Goal: Task Accomplishment & Management: Manage account settings

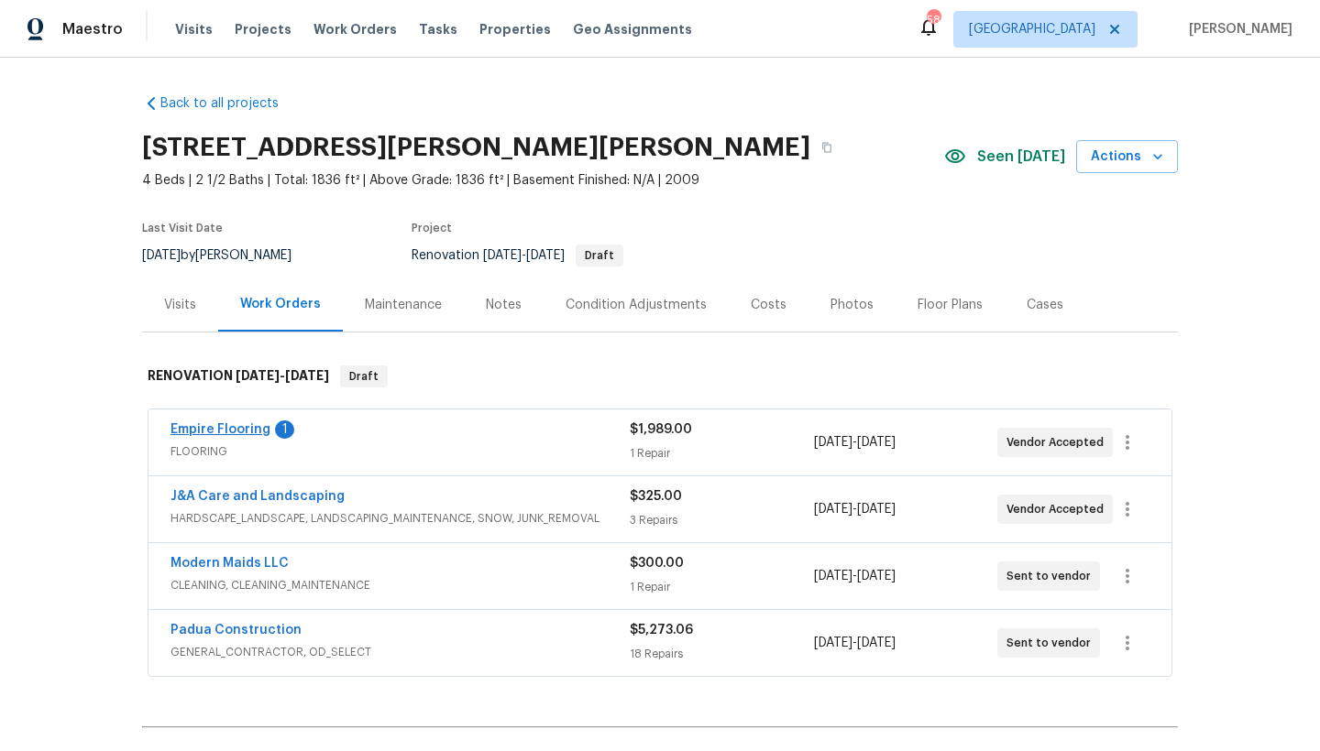
click at [223, 431] on link "Empire Flooring" at bounding box center [220, 429] width 100 height 13
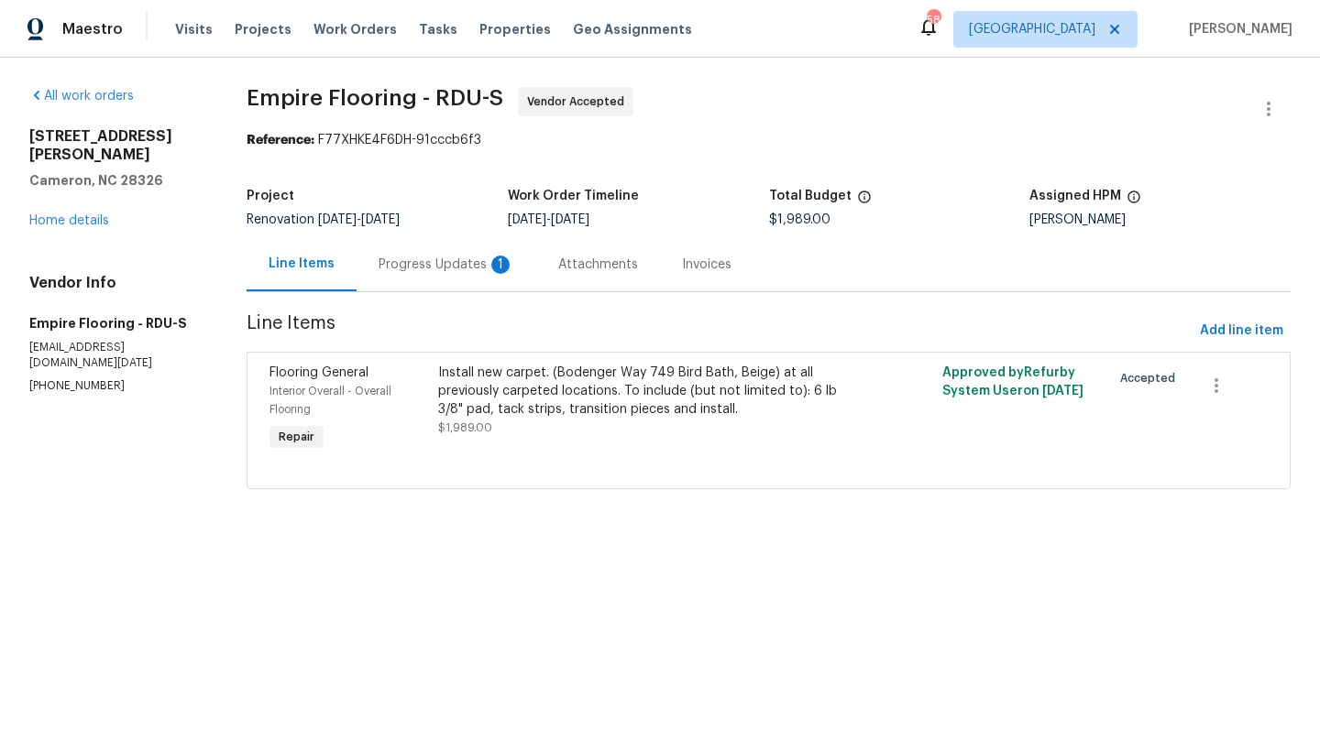
click at [463, 262] on div "Progress Updates 1" at bounding box center [446, 265] width 136 height 18
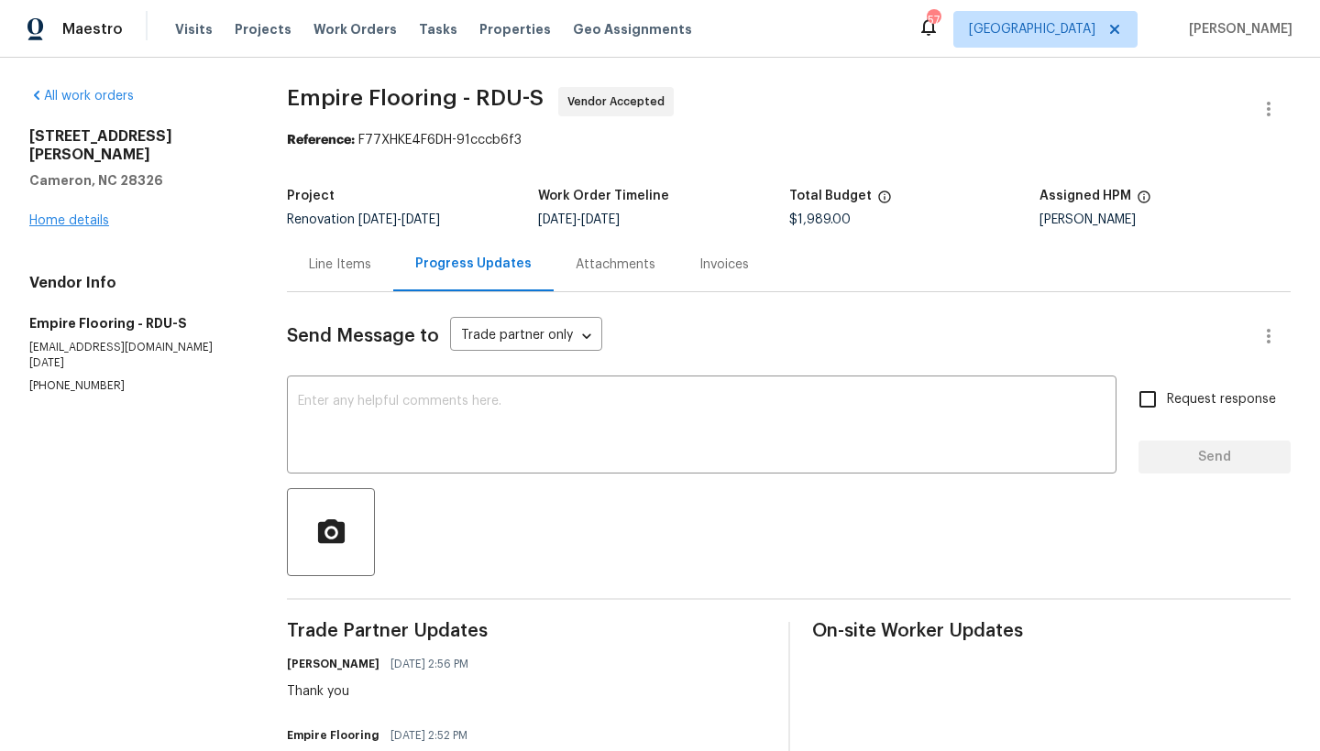
click at [76, 214] on link "Home details" at bounding box center [69, 220] width 80 height 13
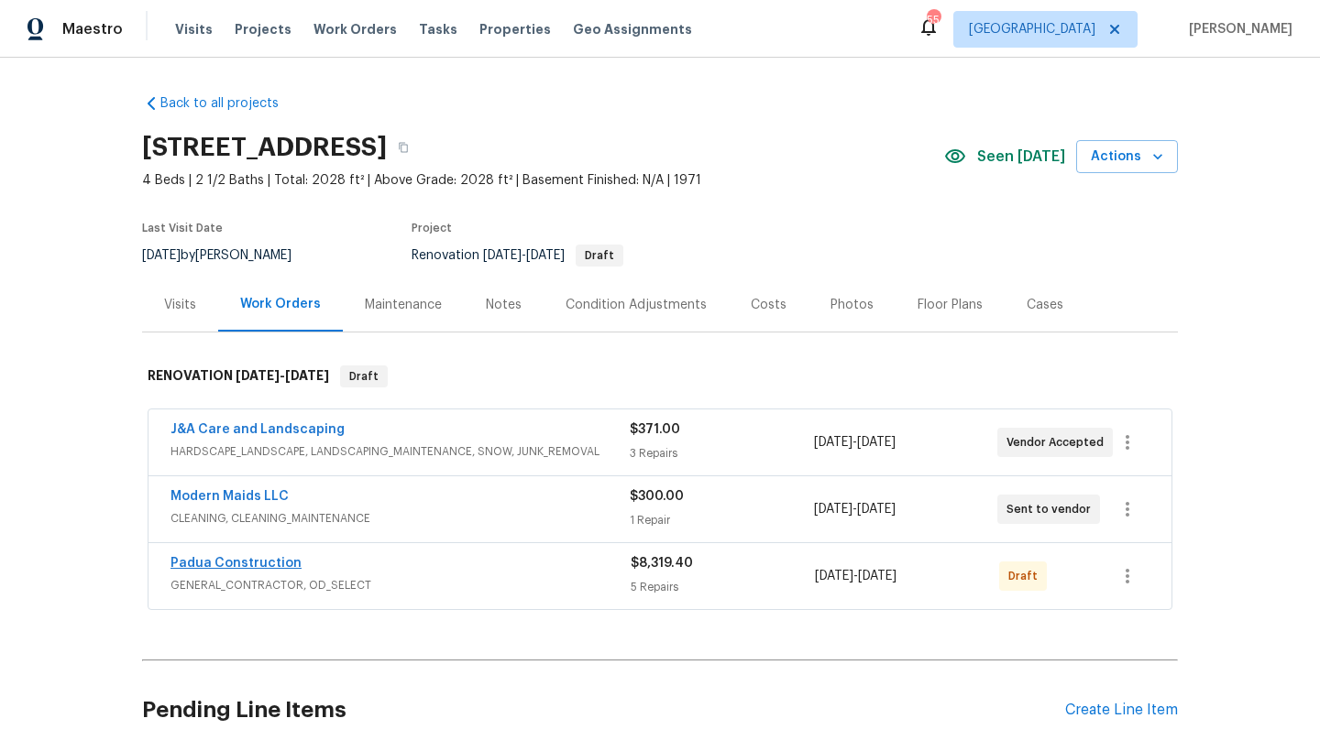
click at [235, 565] on link "Padua Construction" at bounding box center [235, 563] width 131 height 13
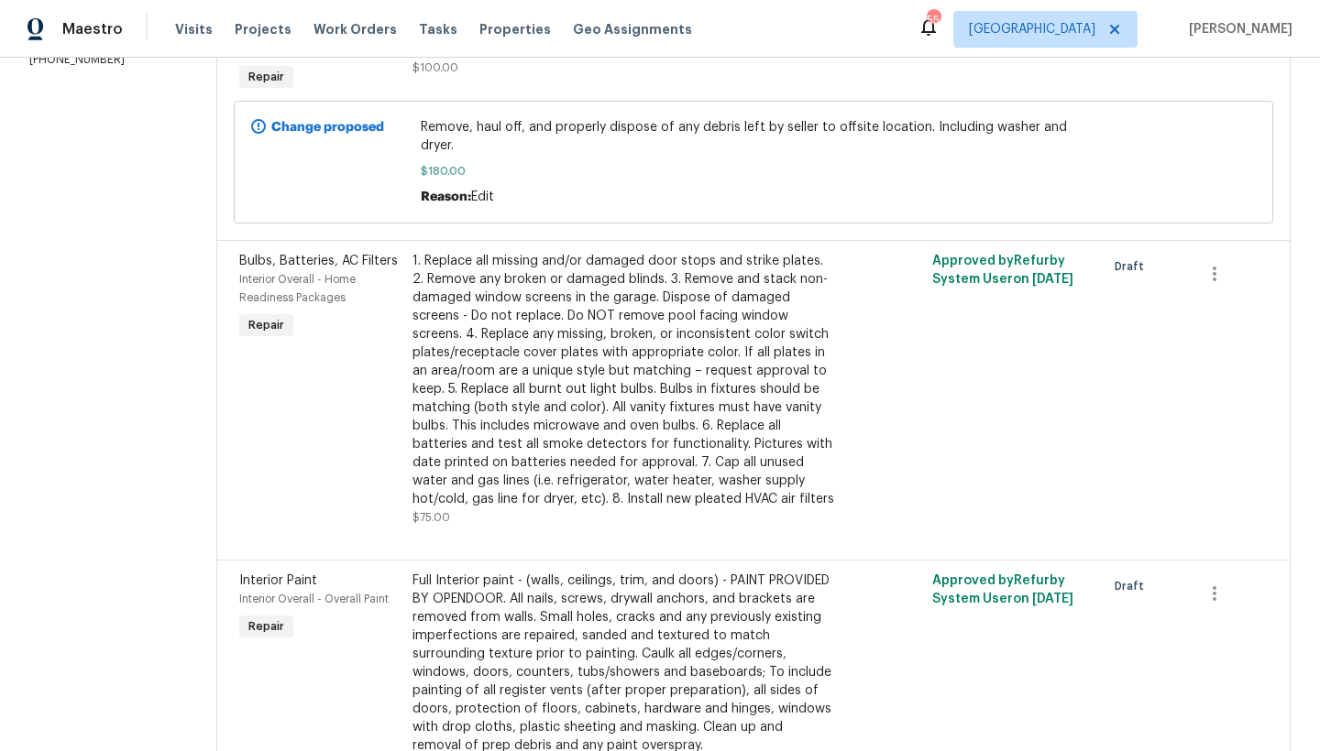
scroll to position [700, 0]
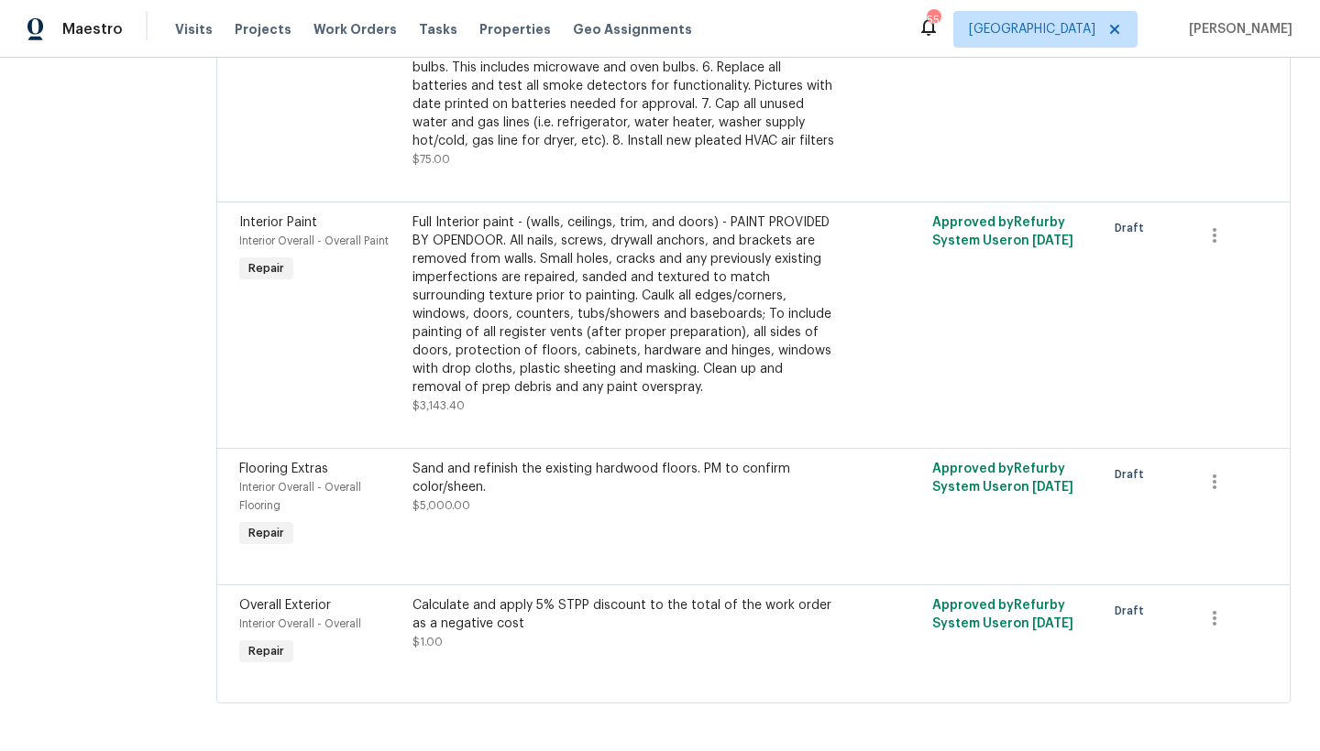
click at [564, 556] on div "Flooring Extras Interior Overall - Overall Flooring Repair Sand and refinish th…" at bounding box center [753, 516] width 1074 height 137
click at [480, 460] on div "Sand and refinish the existing hardwood floors. PM to confirm color/sheen." at bounding box center [623, 478] width 422 height 37
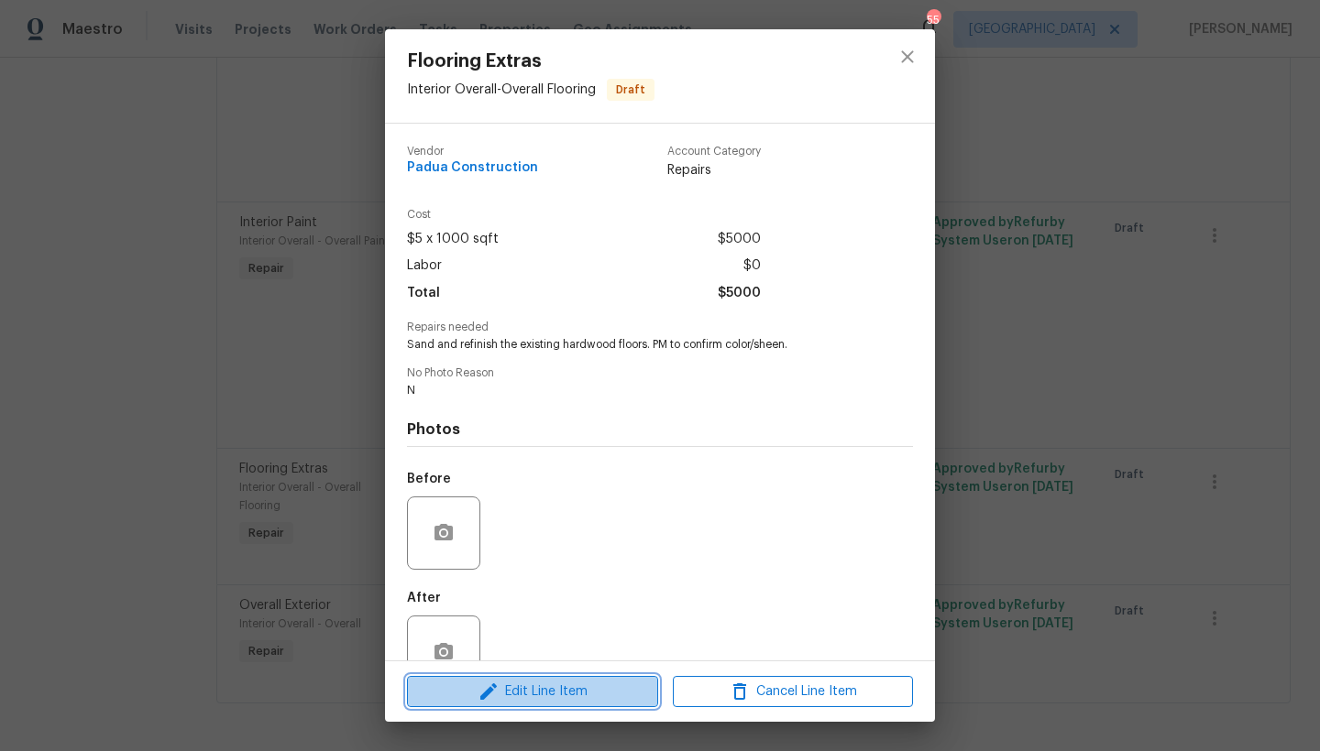
click at [546, 690] on span "Edit Line Item" at bounding box center [532, 692] width 240 height 23
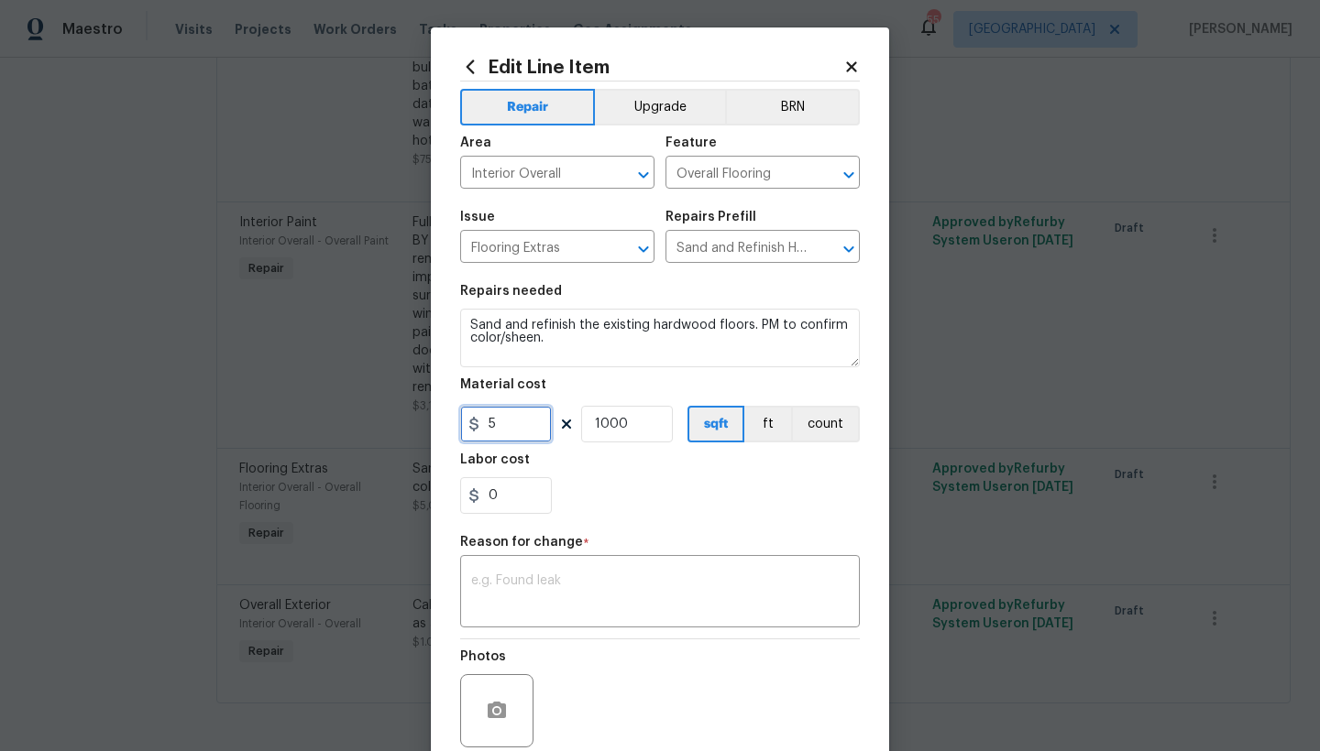
drag, startPoint x: 509, startPoint y: 431, endPoint x: 444, endPoint y: 420, distance: 66.0
click at [444, 420] on div "Edit Line Item Repair Upgrade BRN Area Interior Overall ​ Feature Overall Floor…" at bounding box center [660, 451] width 458 height 848
type input "6.25"
click at [596, 476] on div "Labor cost" at bounding box center [660, 466] width 400 height 24
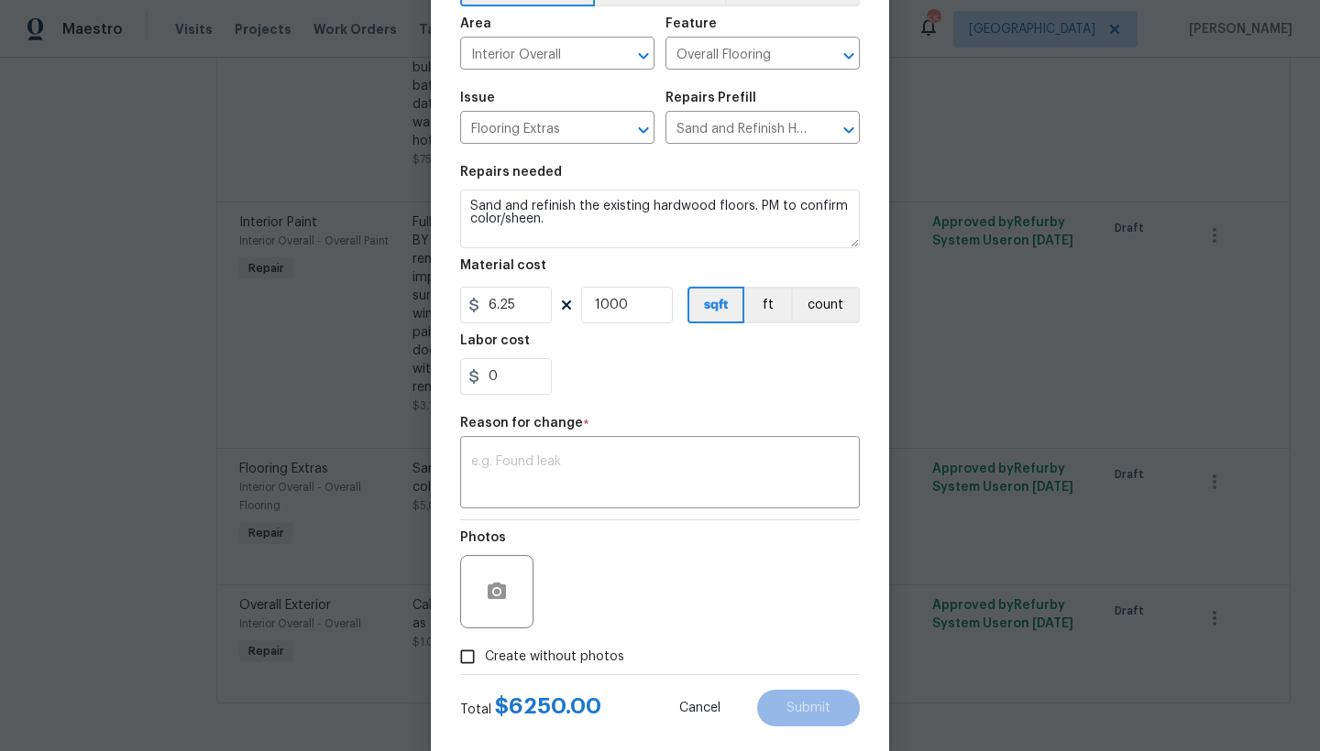
scroll to position [151, 0]
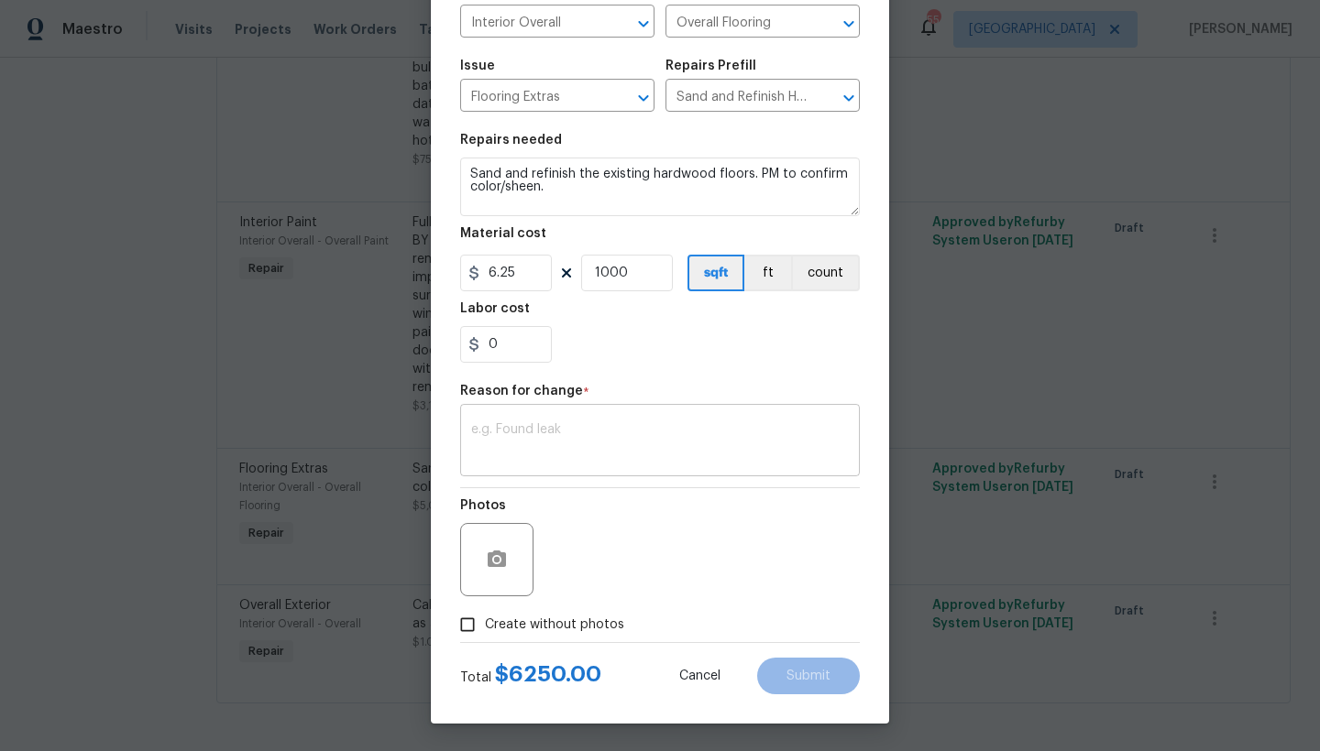
click at [560, 443] on textarea at bounding box center [660, 442] width 378 height 38
click at [613, 488] on div "Repair Upgrade BRN Area Interior Overall ​ Feature Overall Flooring ​ Issue Flo…" at bounding box center [660, 286] width 400 height 712
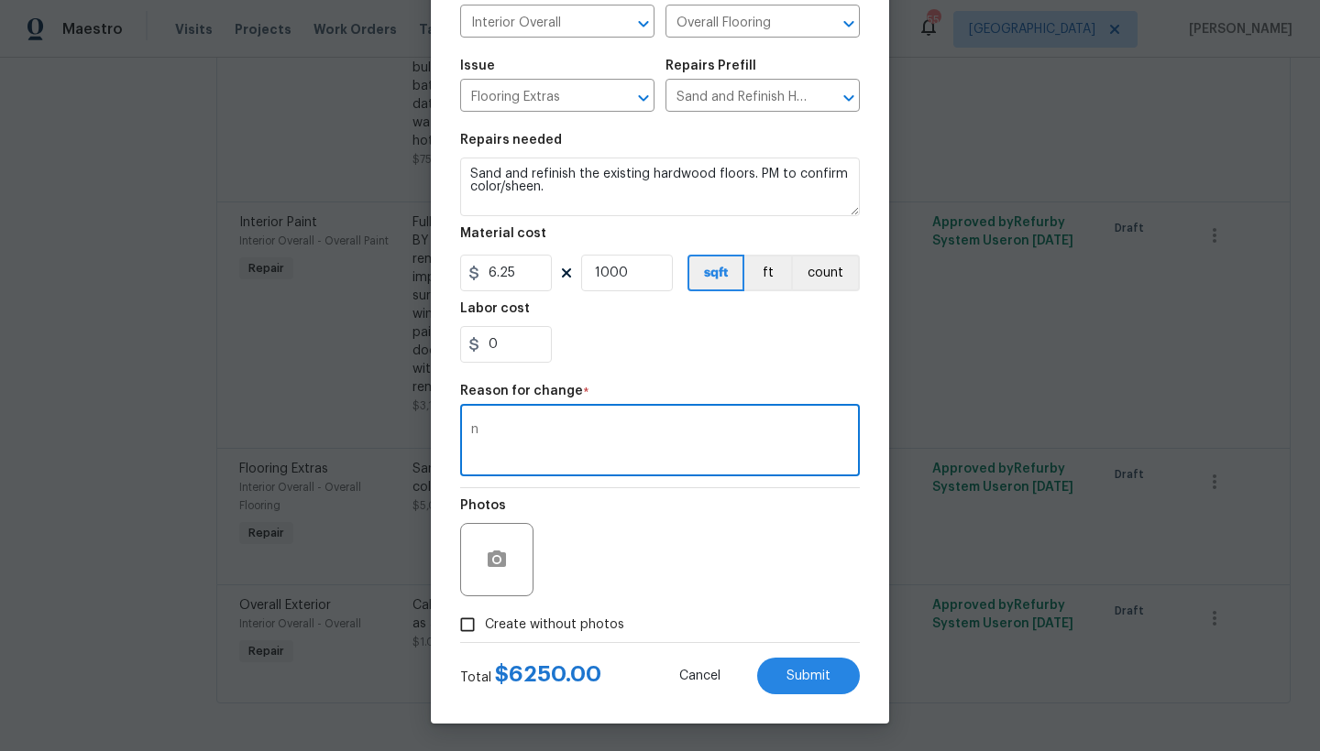
drag, startPoint x: 553, startPoint y: 435, endPoint x: 240, endPoint y: 365, distance: 321.3
click at [240, 365] on div "Edit Line Item Repair Upgrade BRN Area Interior Overall ​ Feature Overall Floor…" at bounding box center [660, 375] width 1320 height 751
type textarea "edit"
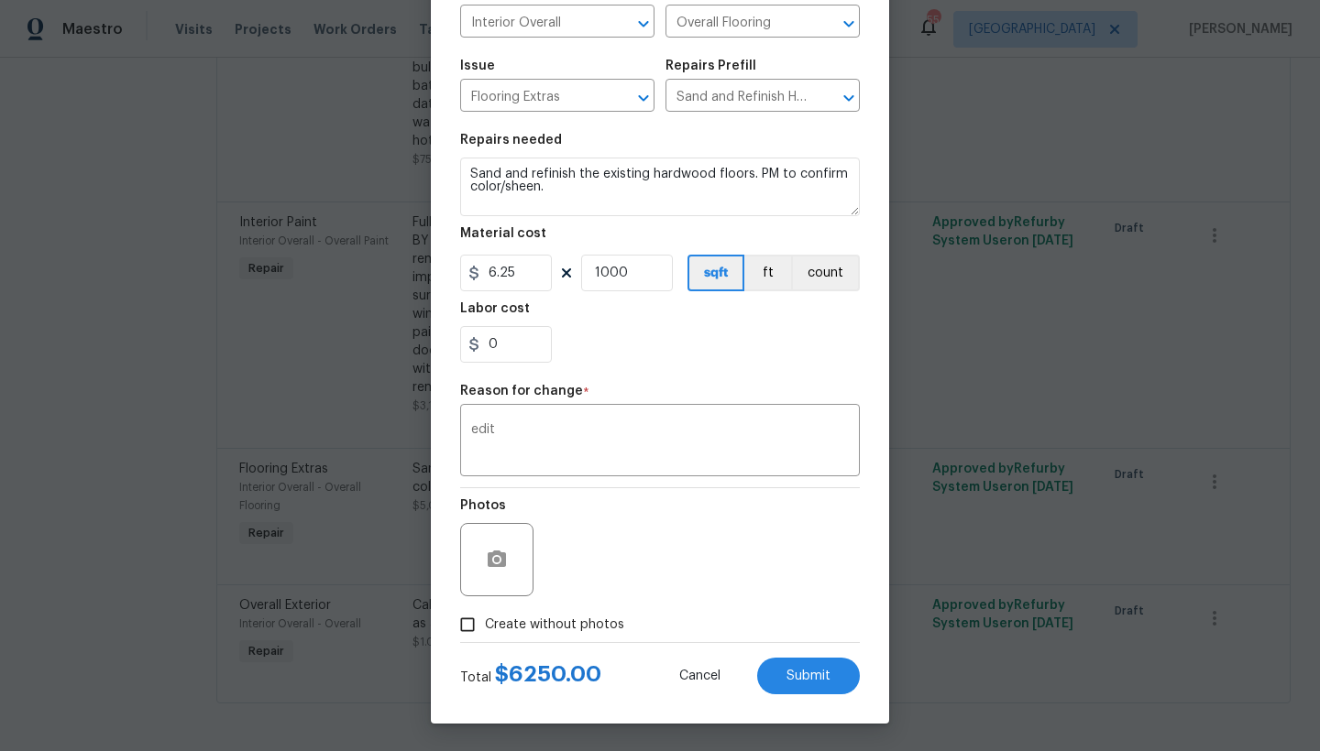
click at [506, 625] on span "Create without photos" at bounding box center [554, 625] width 139 height 19
click at [485, 625] on input "Create without photos" at bounding box center [467, 625] width 35 height 35
checkbox input "true"
click at [829, 683] on button "Submit" at bounding box center [808, 676] width 103 height 37
type input "5"
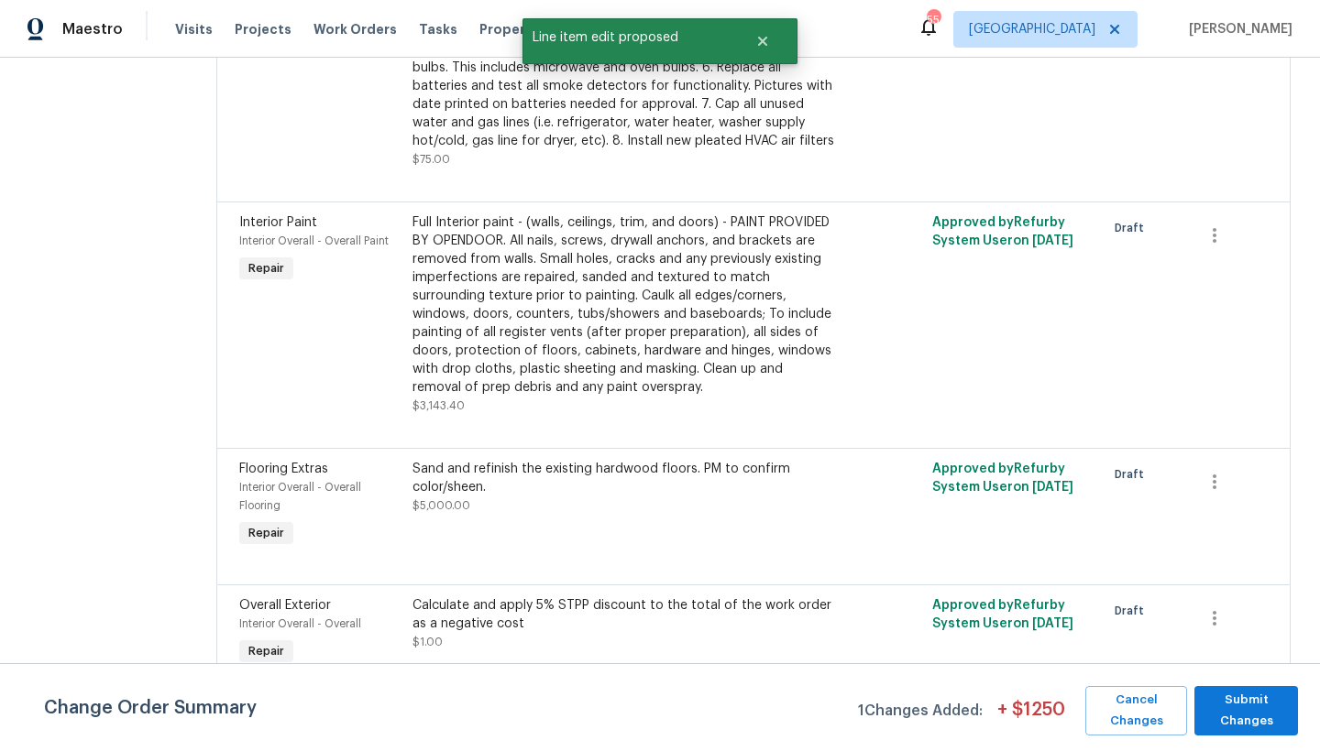
scroll to position [0, 0]
click at [1262, 709] on span "Submit Changes" at bounding box center [1245, 711] width 85 height 42
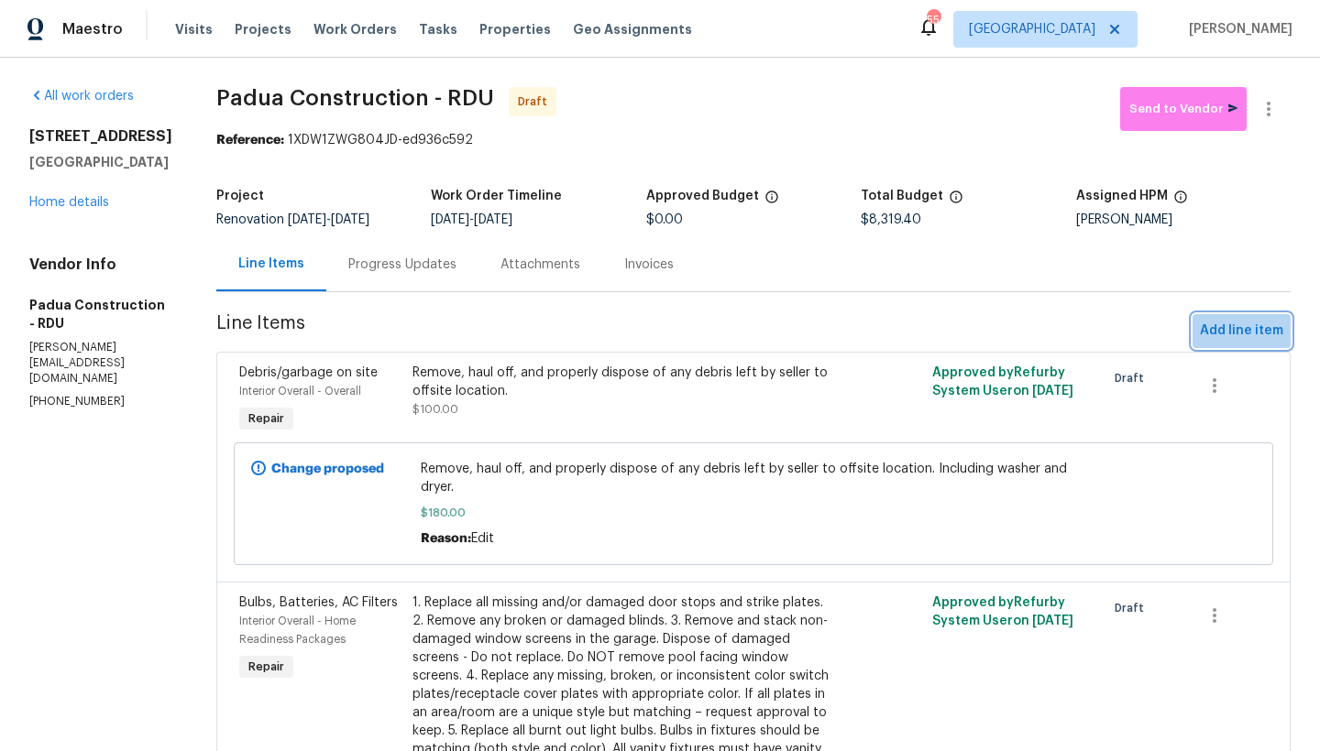
click at [1253, 325] on span "Add line item" at bounding box center [1241, 331] width 83 height 23
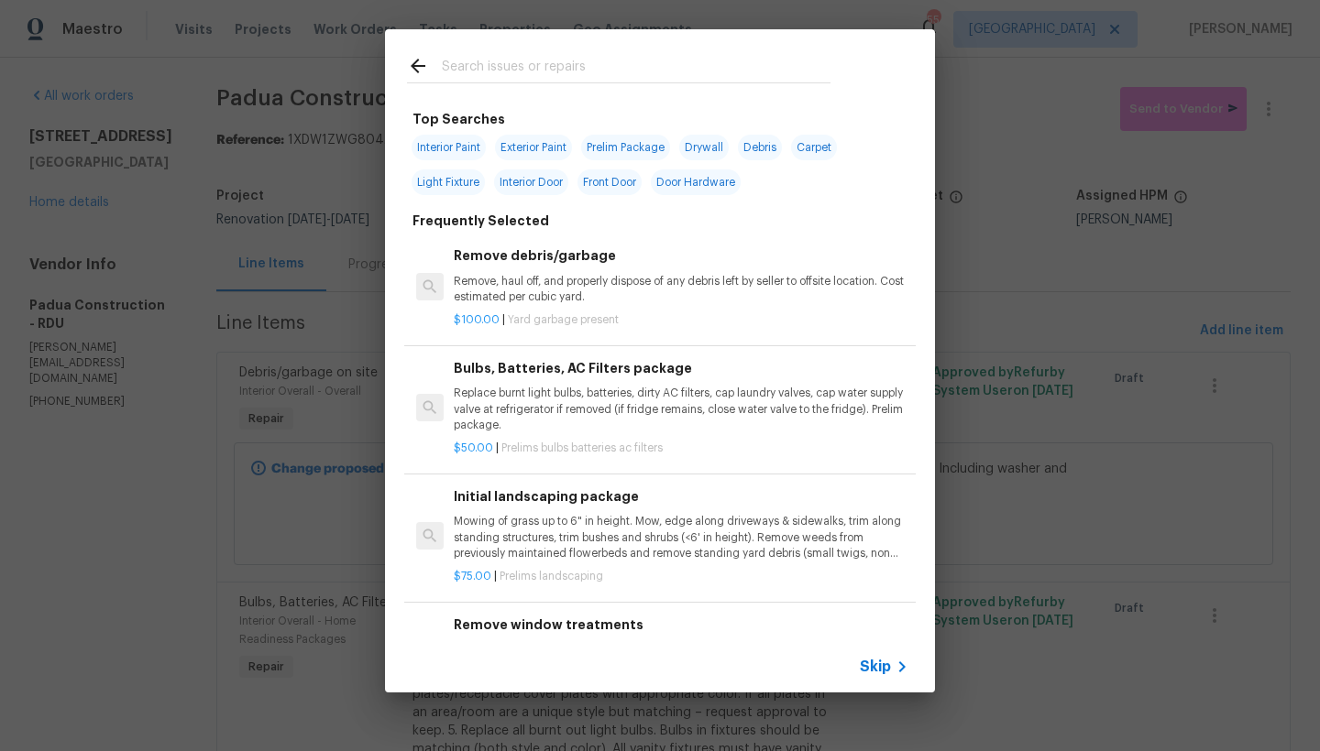
click at [464, 148] on span "Interior Paint" at bounding box center [448, 148] width 74 height 26
type input "Interior Paint"
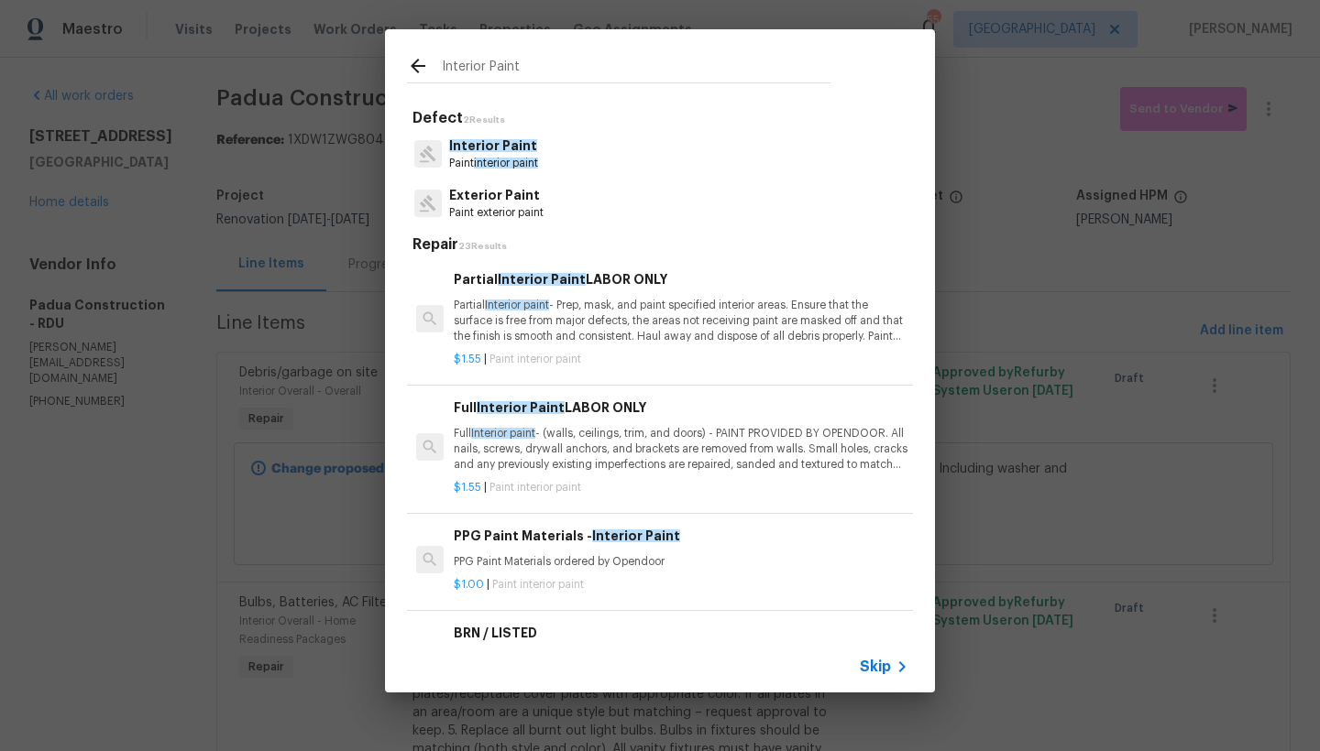
click at [625, 463] on p "Full Interior paint - (walls, ceilings, trim, and doors) - PAINT PROVIDED BY OP…" at bounding box center [681, 449] width 455 height 47
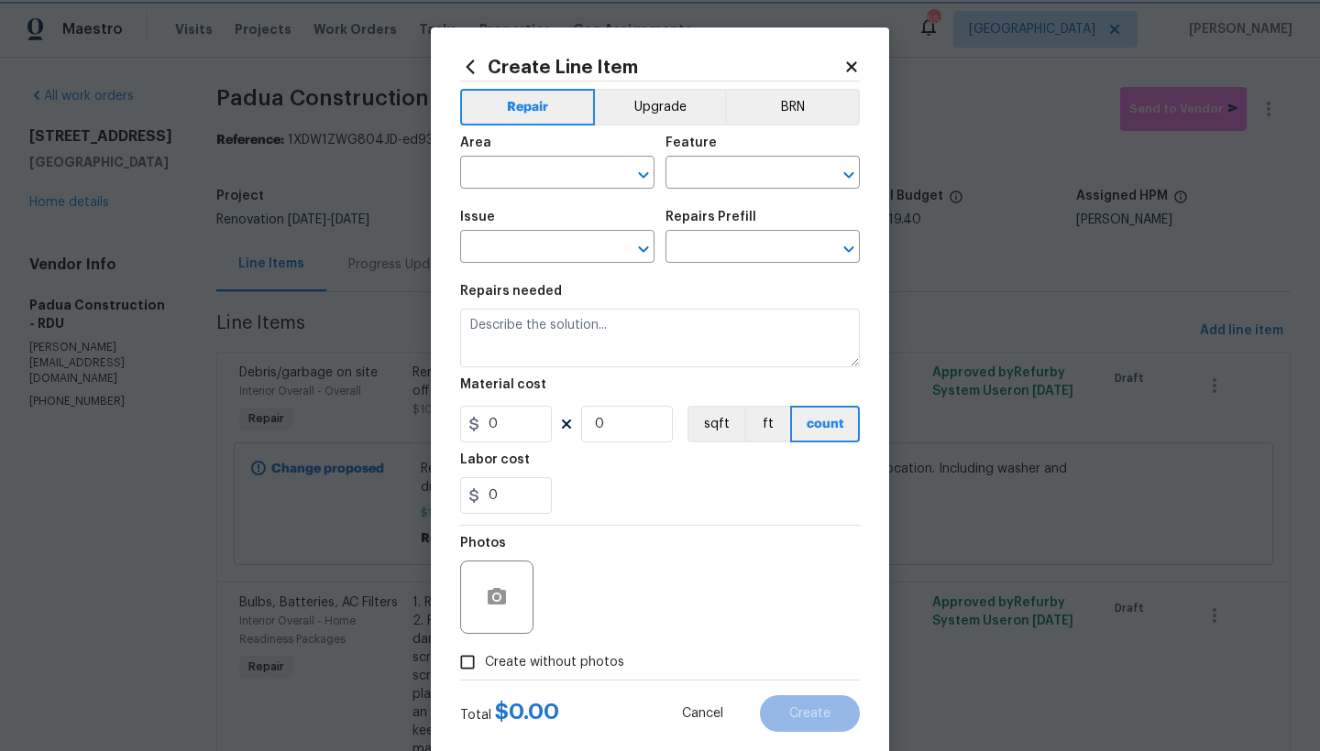
type input "Overall Paint"
type input "Interior Paint"
type textarea "Full Interior paint - (walls, ceilings, trim, and doors) - PAINT PROVIDED BY OP…"
type input "1"
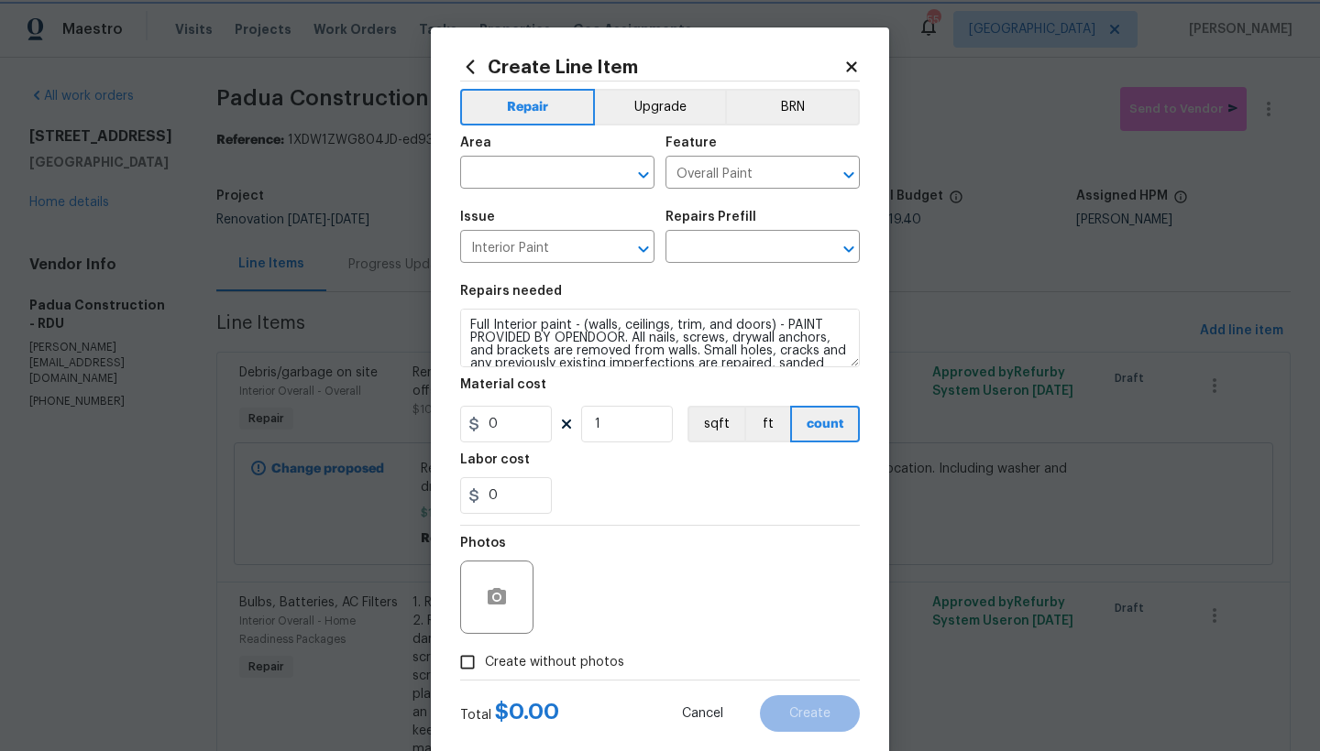
type input "Full Interior Paint LABOR ONLY $1.55"
type input "1.55"
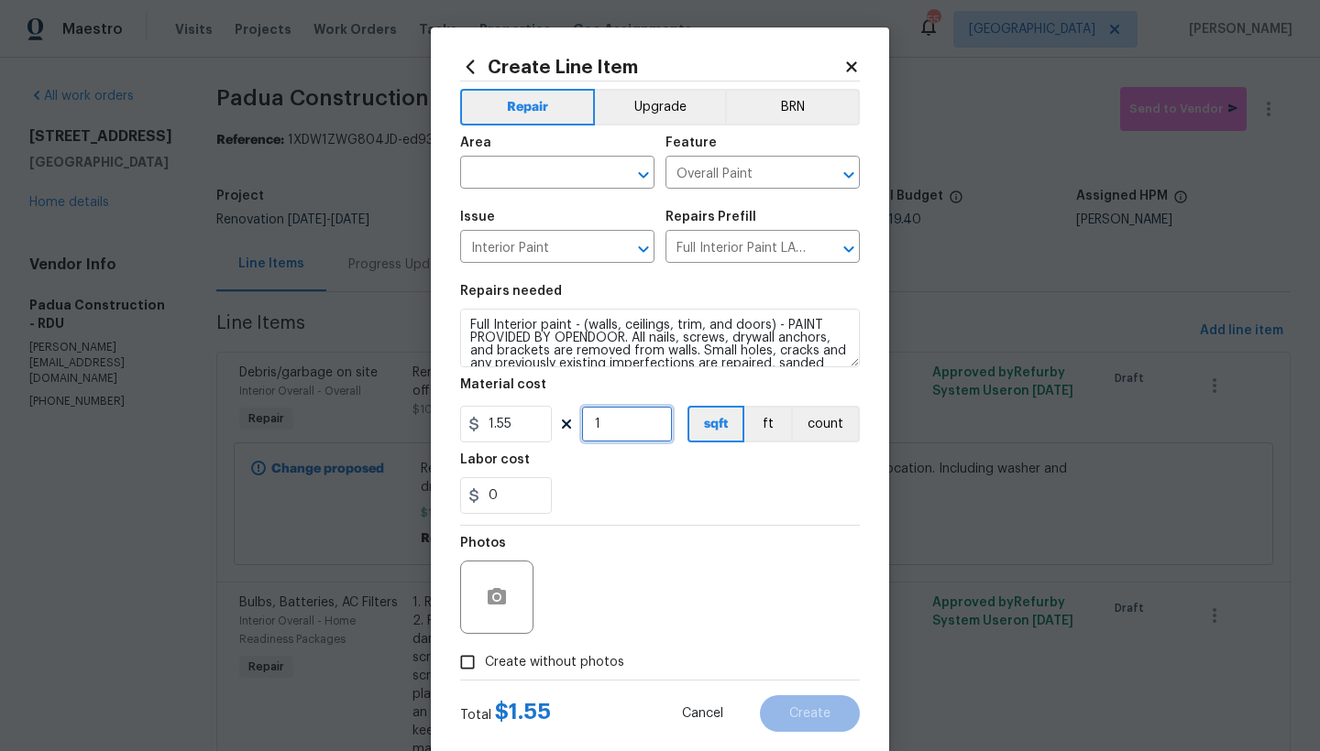
drag, startPoint x: 615, startPoint y: 432, endPoint x: 524, endPoint y: 428, distance: 90.8
click at [524, 428] on div "1.55 1 sqft ft count" at bounding box center [660, 424] width 400 height 37
type input "2028"
click at [549, 474] on div "Labor cost" at bounding box center [660, 466] width 400 height 24
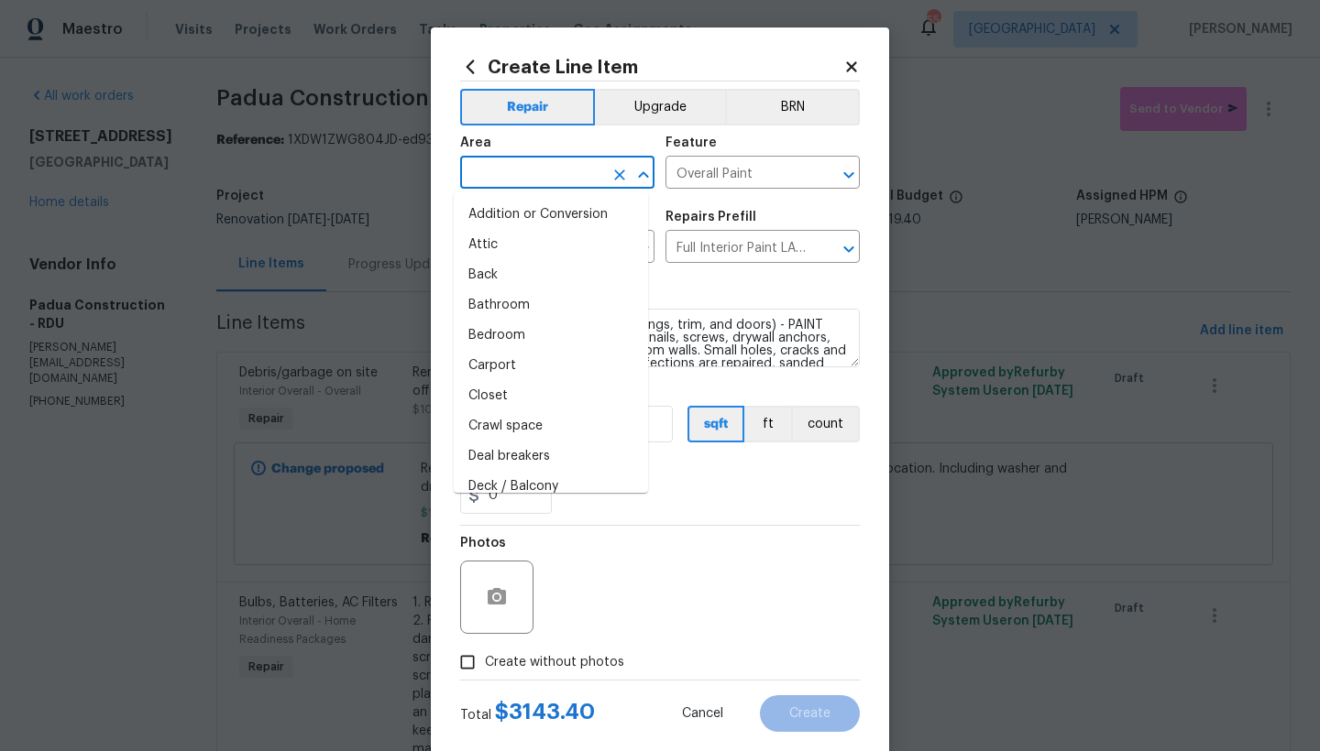
click at [525, 188] on input "text" at bounding box center [531, 174] width 143 height 28
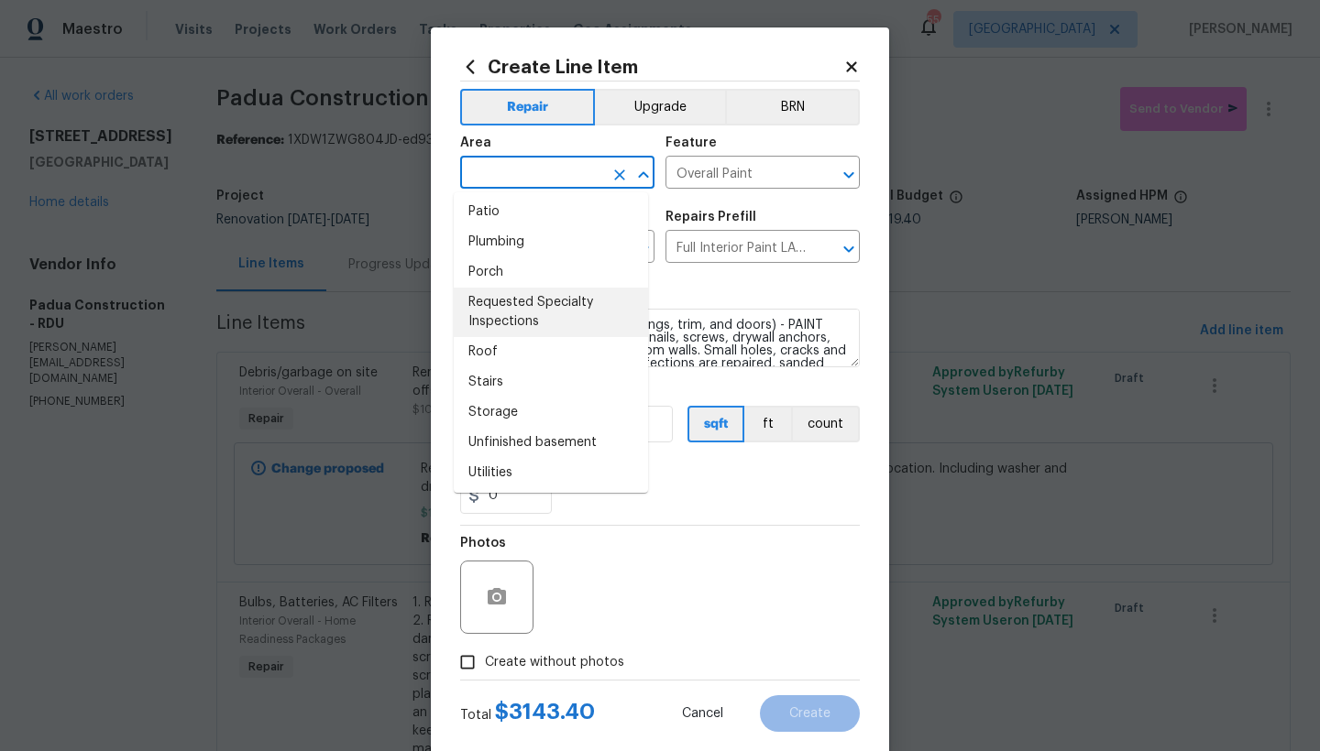
scroll to position [666, 0]
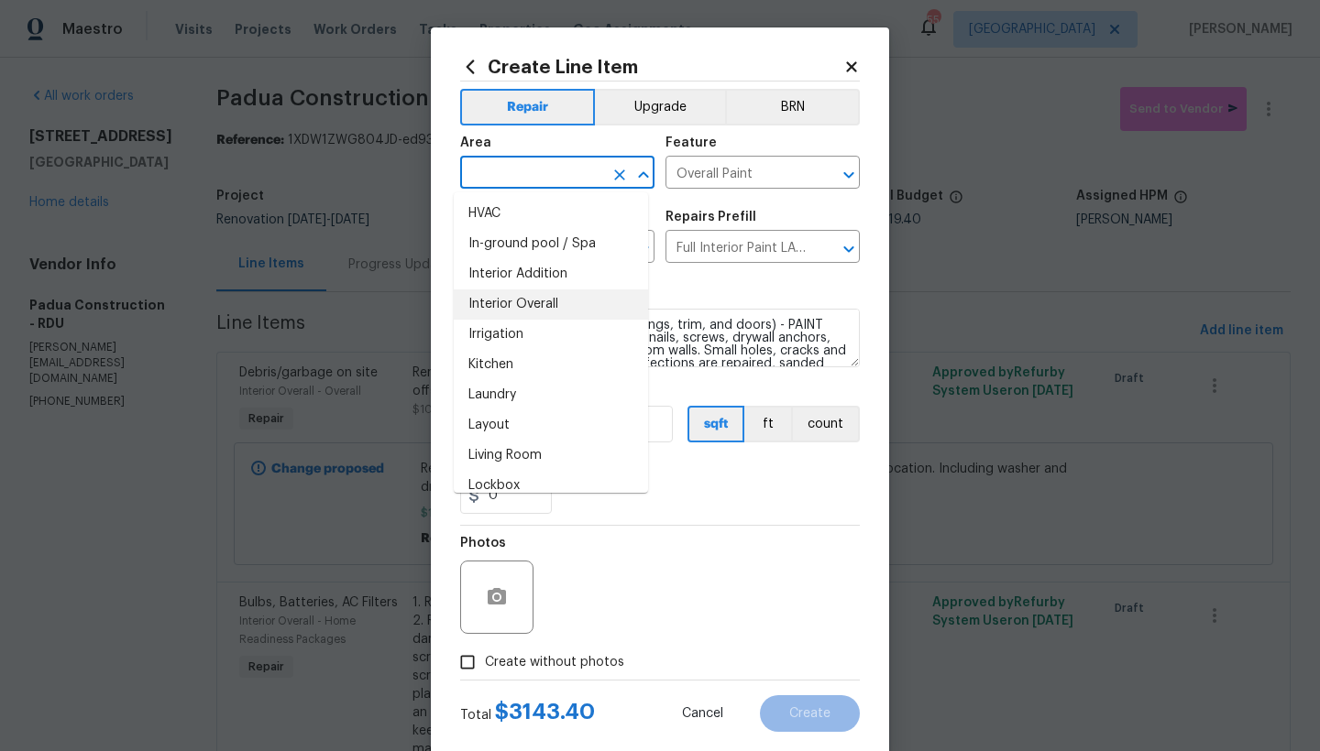
click at [532, 300] on li "Interior Overall" at bounding box center [551, 305] width 194 height 30
type input "Interior Overall"
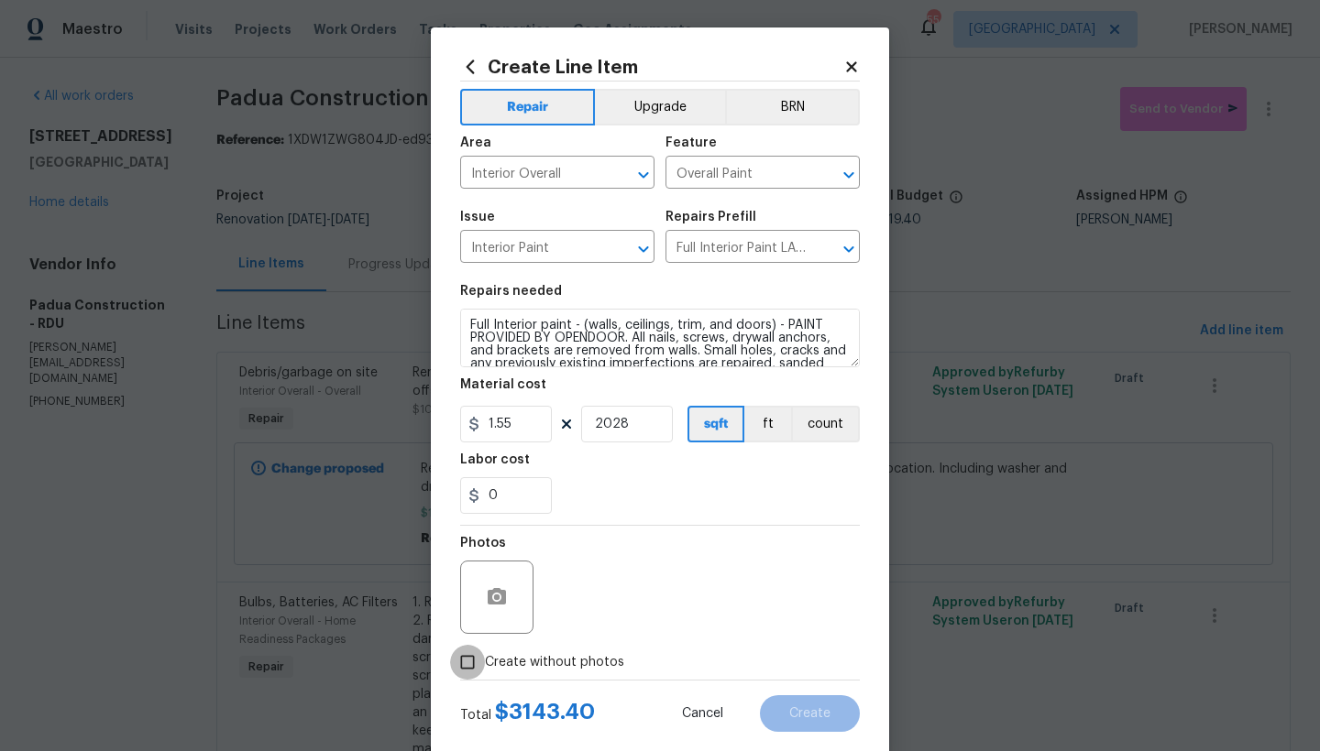
click at [466, 661] on input "Create without photos" at bounding box center [467, 662] width 35 height 35
checkbox input "true"
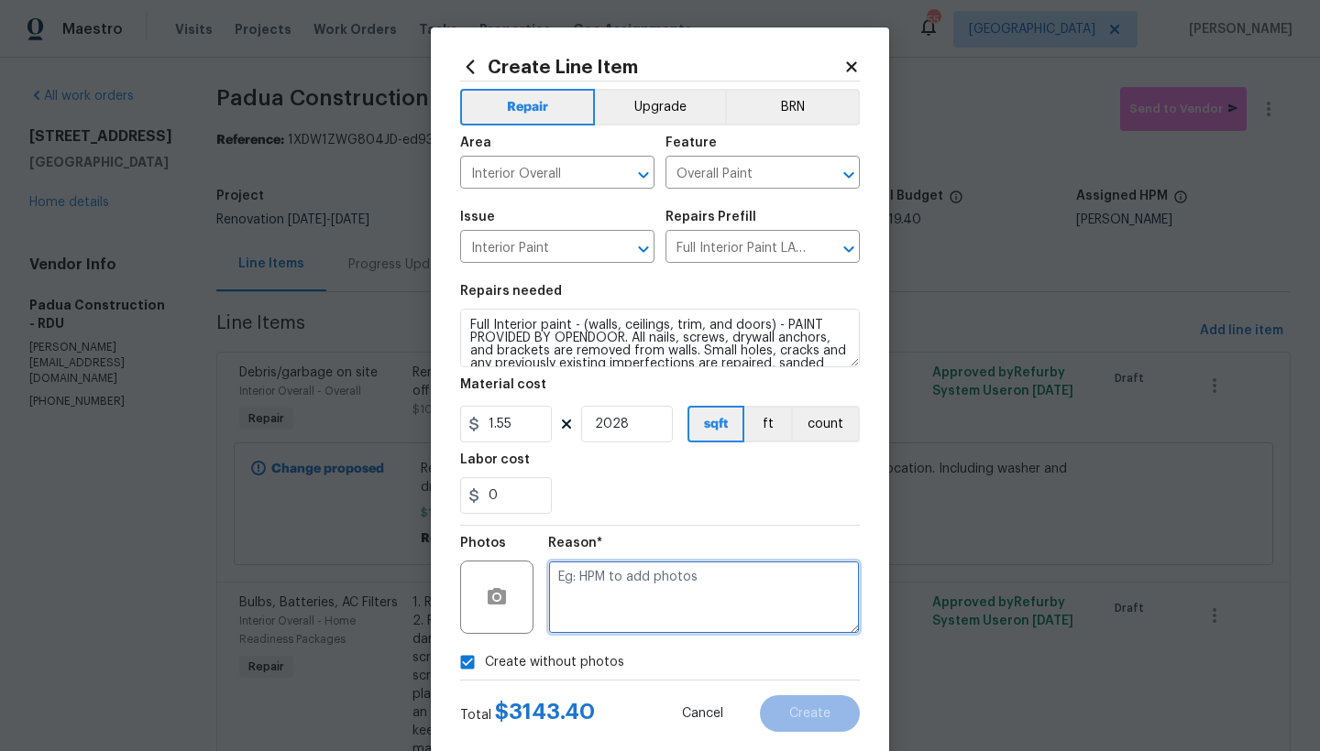
click at [587, 595] on textarea at bounding box center [704, 597] width 312 height 73
type textarea "n"
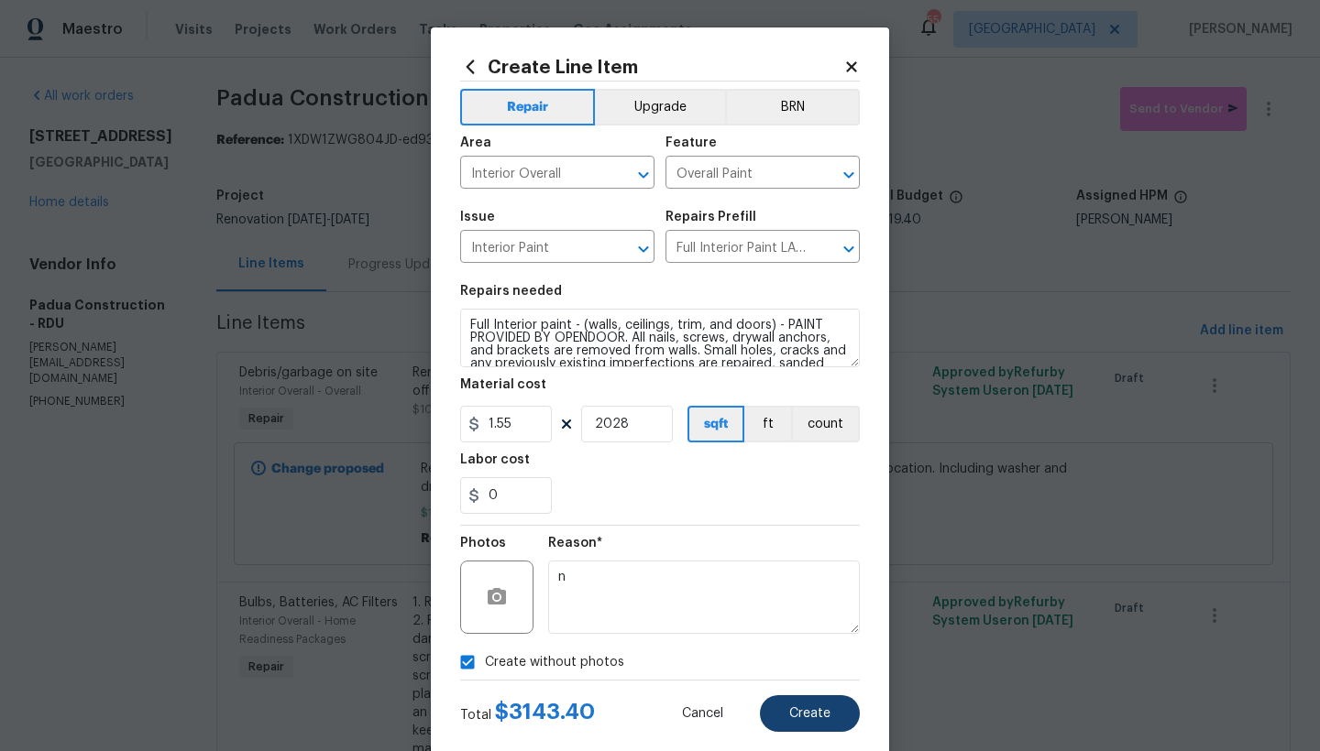
click at [798, 709] on span "Create" at bounding box center [809, 714] width 41 height 14
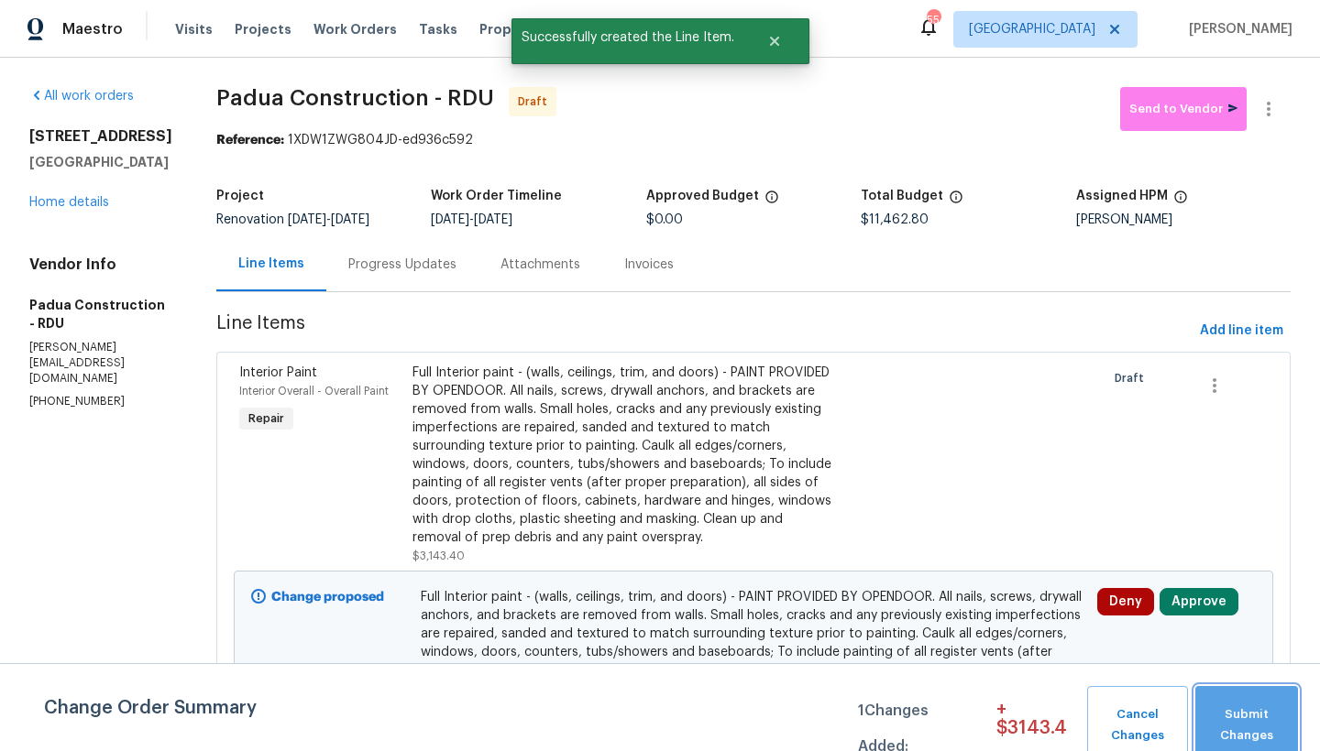
click at [1241, 708] on span "Submit Changes" at bounding box center [1246, 726] width 84 height 42
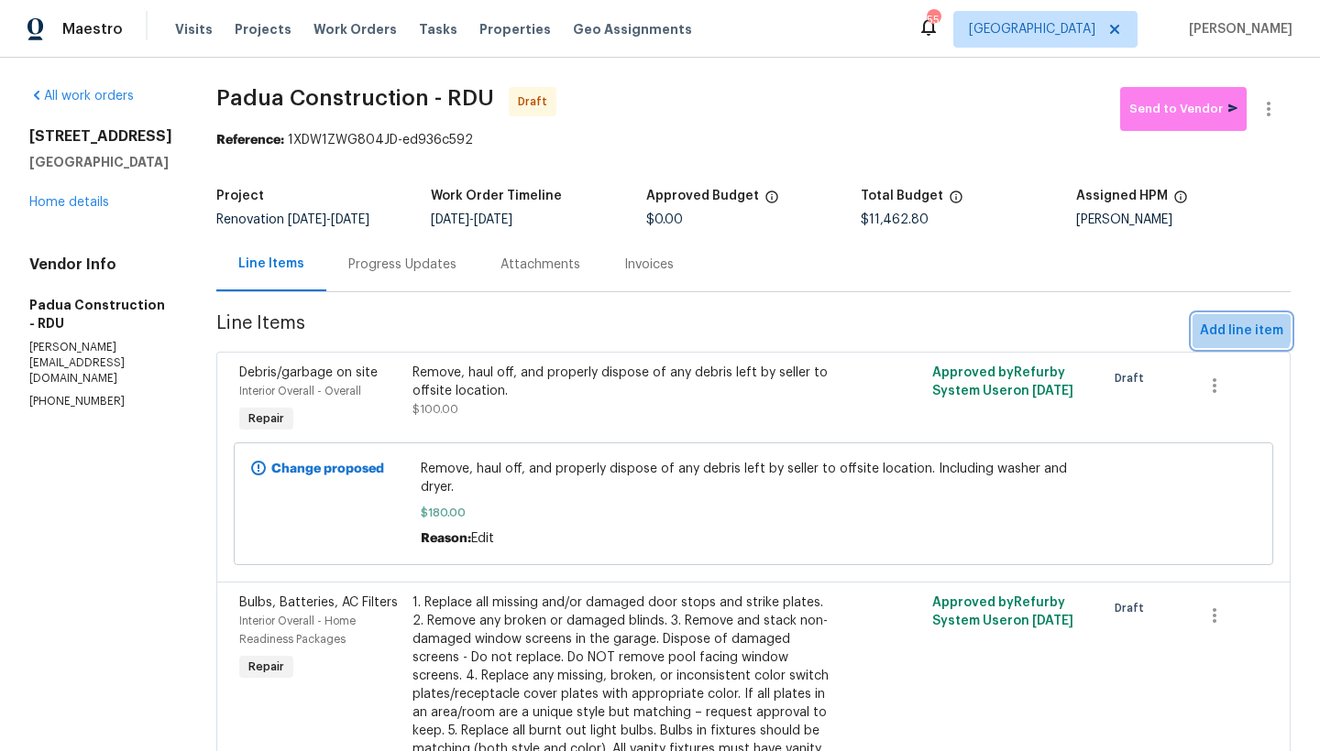
click at [1210, 326] on span "Add line item" at bounding box center [1241, 331] width 83 height 23
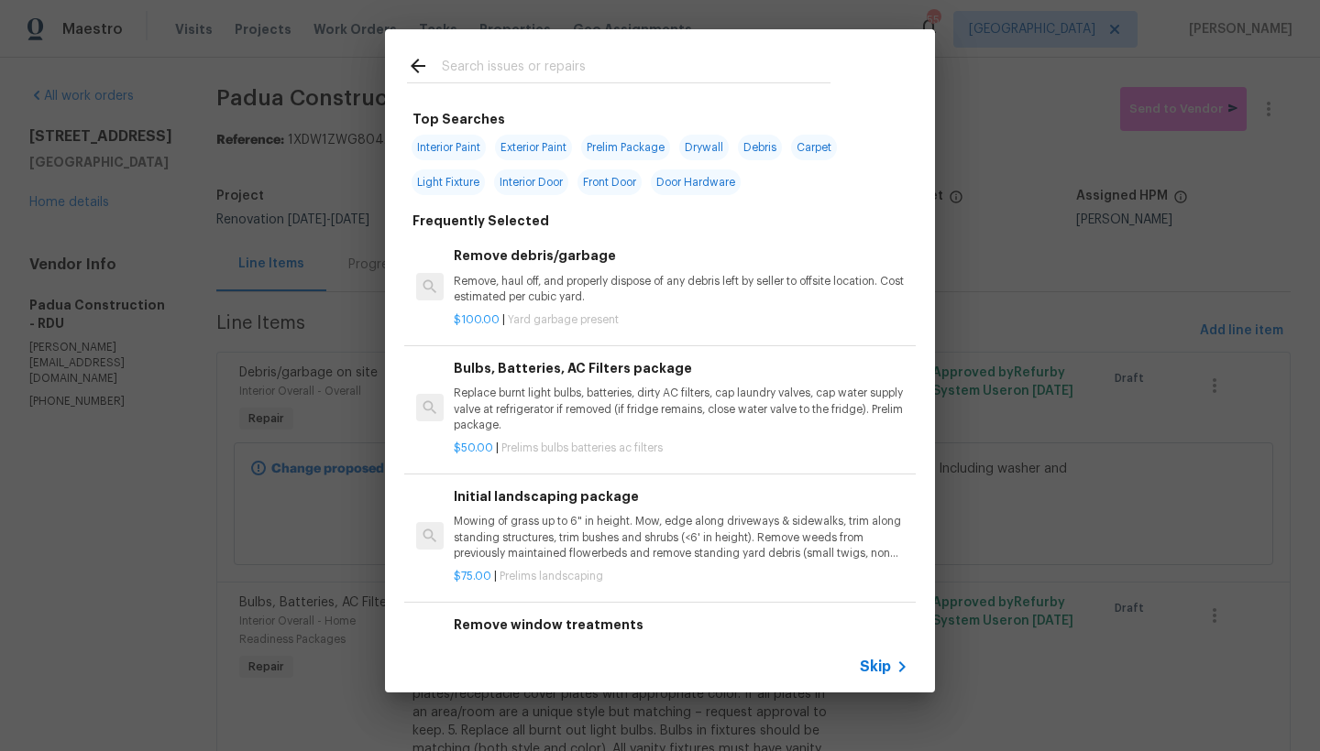
click at [528, 148] on span "Exterior Paint" at bounding box center [533, 148] width 77 height 26
type input "Exterior Paint"
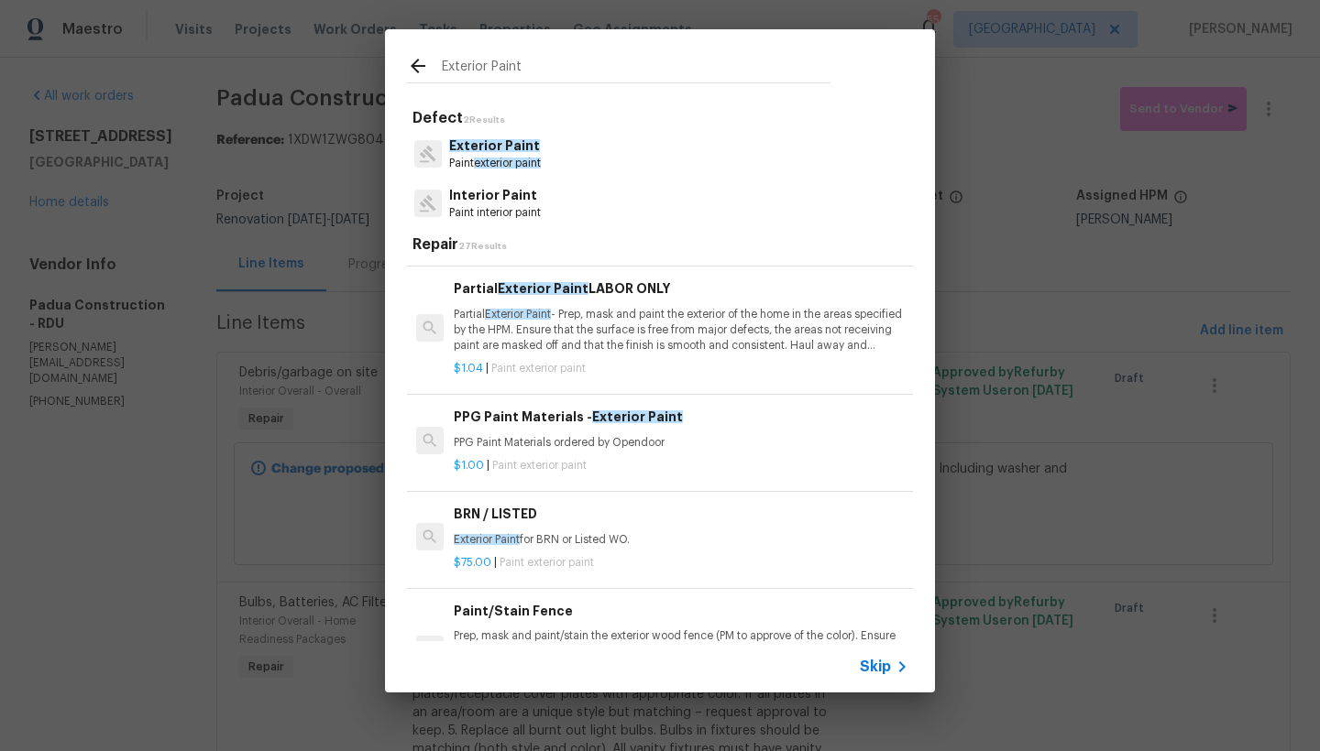
scroll to position [456, 0]
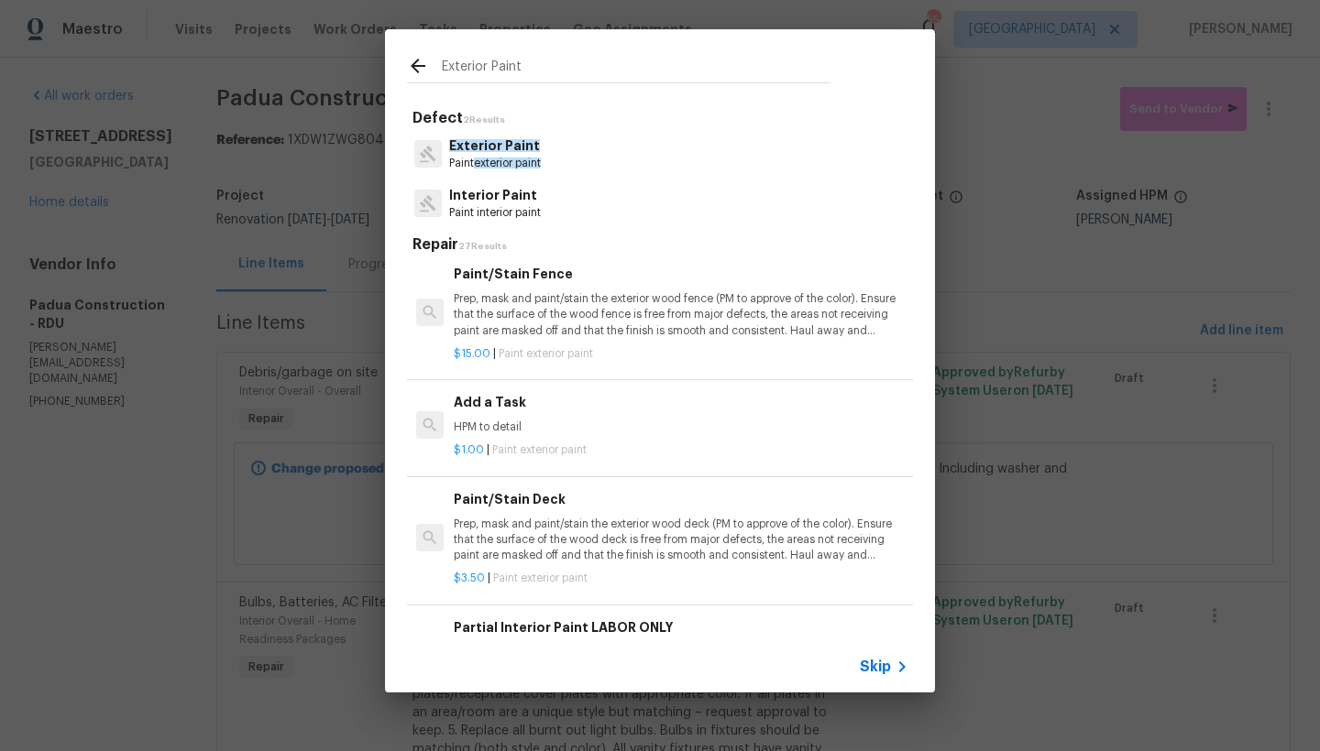
click at [482, 400] on h6 "Add a Task" at bounding box center [681, 402] width 455 height 20
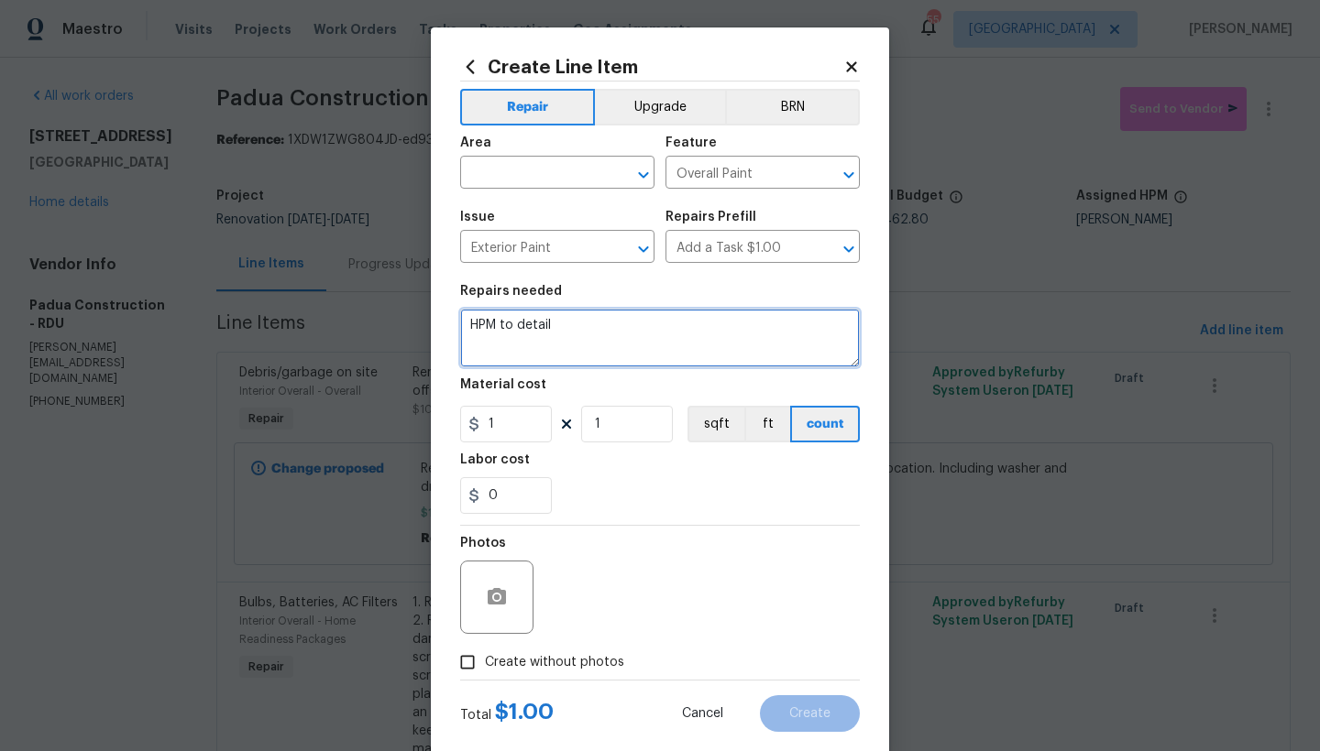
drag, startPoint x: 357, startPoint y: 294, endPoint x: 294, endPoint y: 281, distance: 64.5
click at [294, 281] on div "Create Line Item Repair Upgrade BRN Area ​ Feature Overall Paint ​ Issue Exteri…" at bounding box center [660, 375] width 1320 height 751
click at [766, 345] on textarea "Paint the following exterior areas. GC purchases the paint. Match Current Color…" at bounding box center [660, 338] width 400 height 59
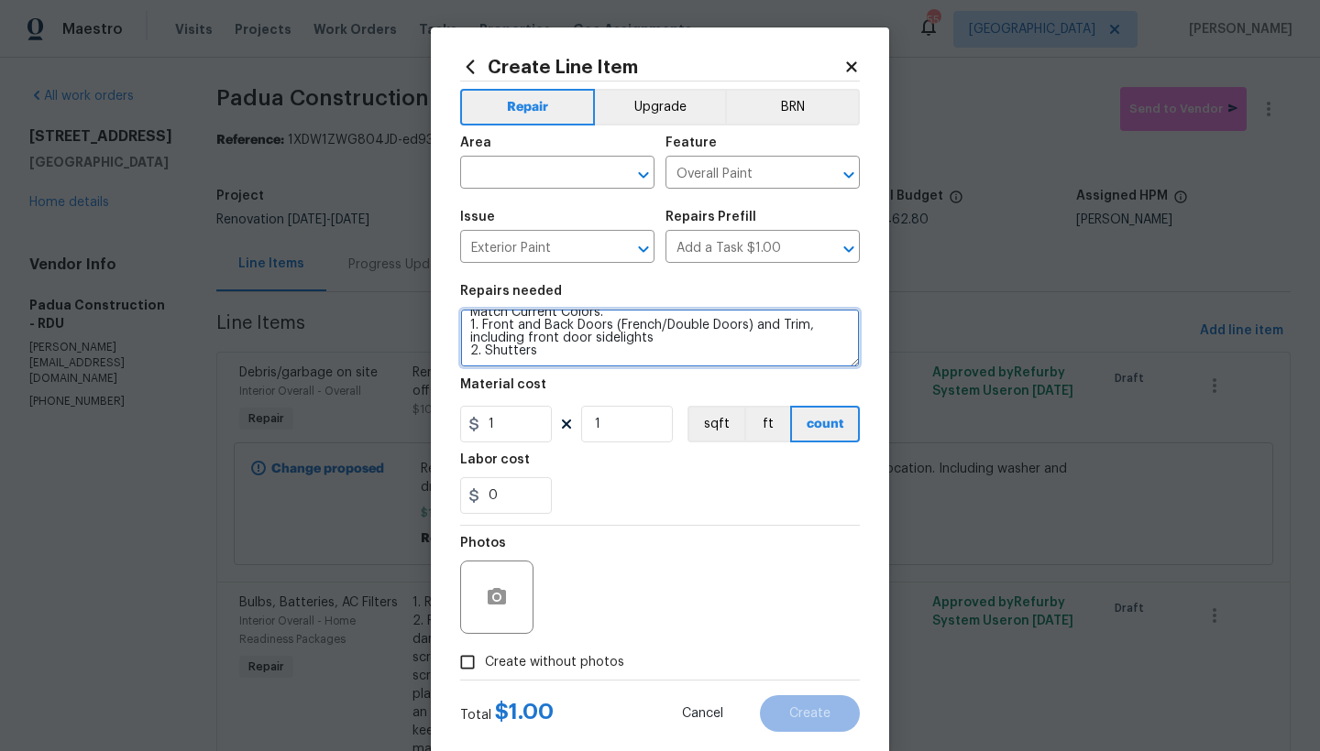
click at [555, 352] on textarea "Paint the following exterior areas. GC purchases the paint. Match Current Color…" at bounding box center [660, 338] width 400 height 59
click at [480, 354] on textarea "Paint the following exterior areas. GC purchases the paint. Match Current Color…" at bounding box center [660, 338] width 400 height 59
drag, startPoint x: 494, startPoint y: 345, endPoint x: 478, endPoint y: 345, distance: 15.6
click at [478, 345] on textarea "Paint the following exterior areas. GC purchases the paint. Match Current Color…" at bounding box center [660, 338] width 400 height 59
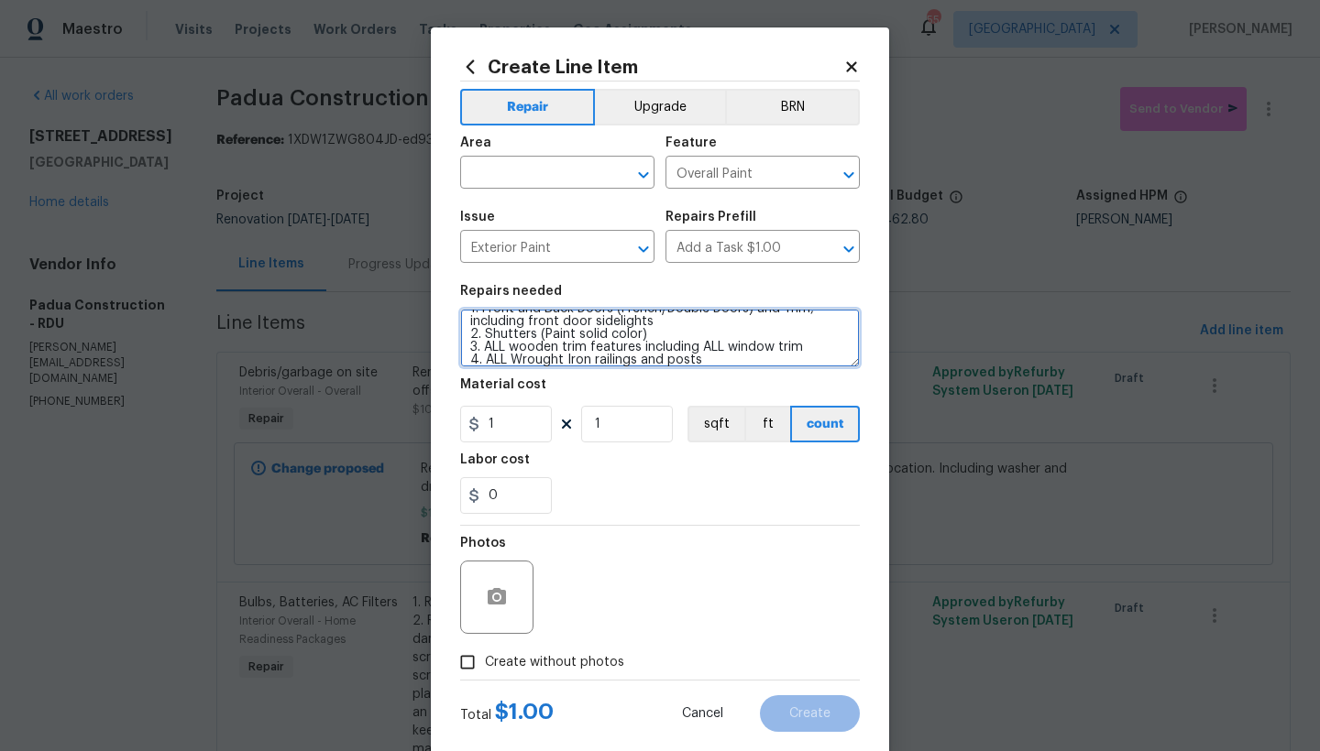
click at [718, 361] on textarea "Paint the following exterior areas. GC purchases the paint. Match Current Color…" at bounding box center [660, 338] width 400 height 59
type textarea "Paint the following exterior areas. GC purchases the paint. Match Current Color…"
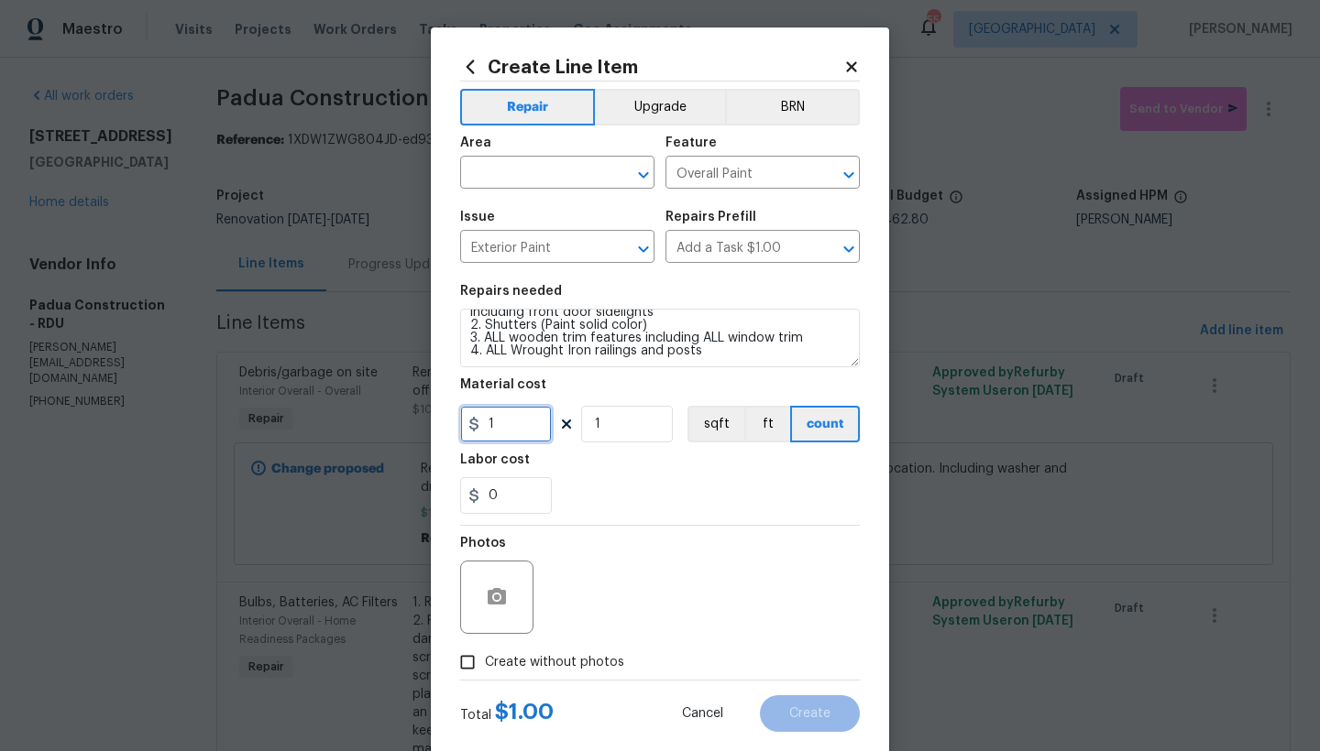
drag, startPoint x: 509, startPoint y: 426, endPoint x: 466, endPoint y: 420, distance: 43.5
click at [466, 420] on div "1" at bounding box center [506, 424] width 92 height 37
type input "675"
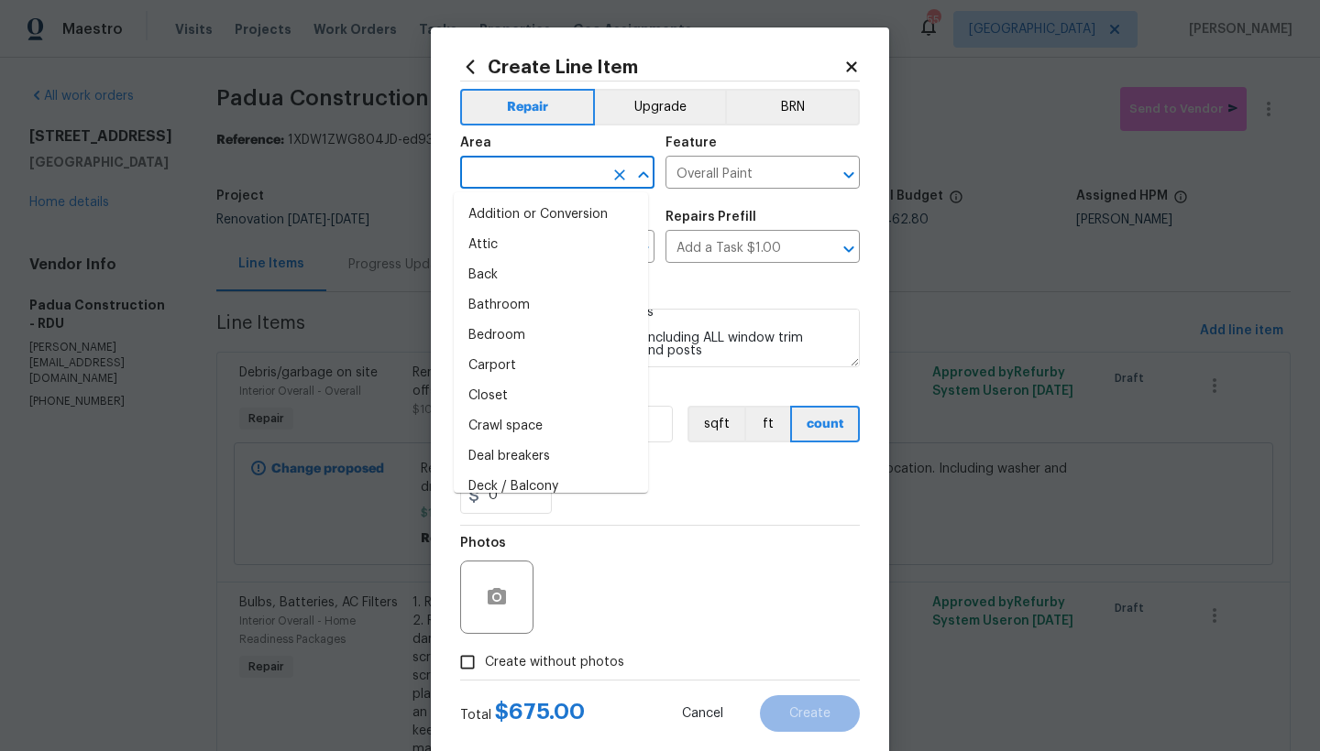
click at [569, 172] on input "text" at bounding box center [531, 174] width 143 height 28
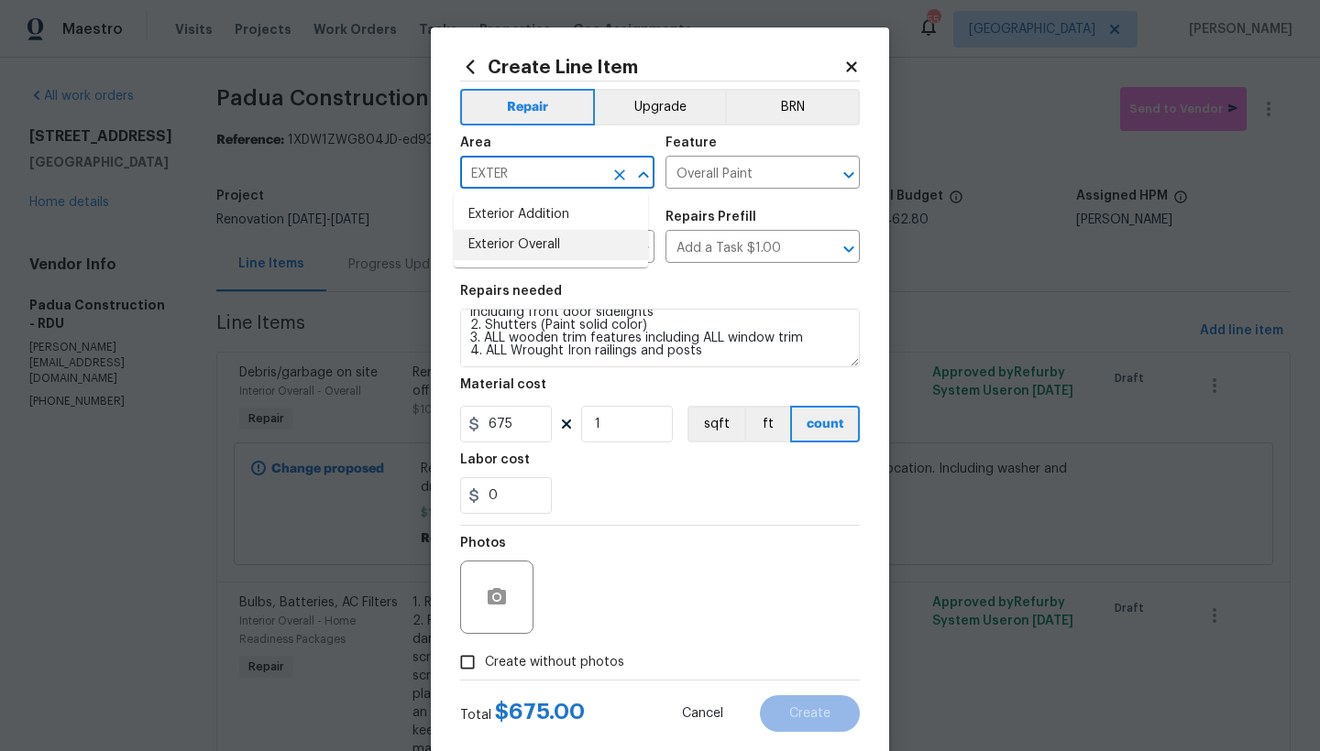
click at [553, 249] on li "Exterior Overall" at bounding box center [551, 245] width 194 height 30
type input "Exterior Overall"
click at [508, 666] on span "Create without photos" at bounding box center [554, 662] width 139 height 19
click at [485, 666] on input "Create without photos" at bounding box center [467, 662] width 35 height 35
checkbox input "true"
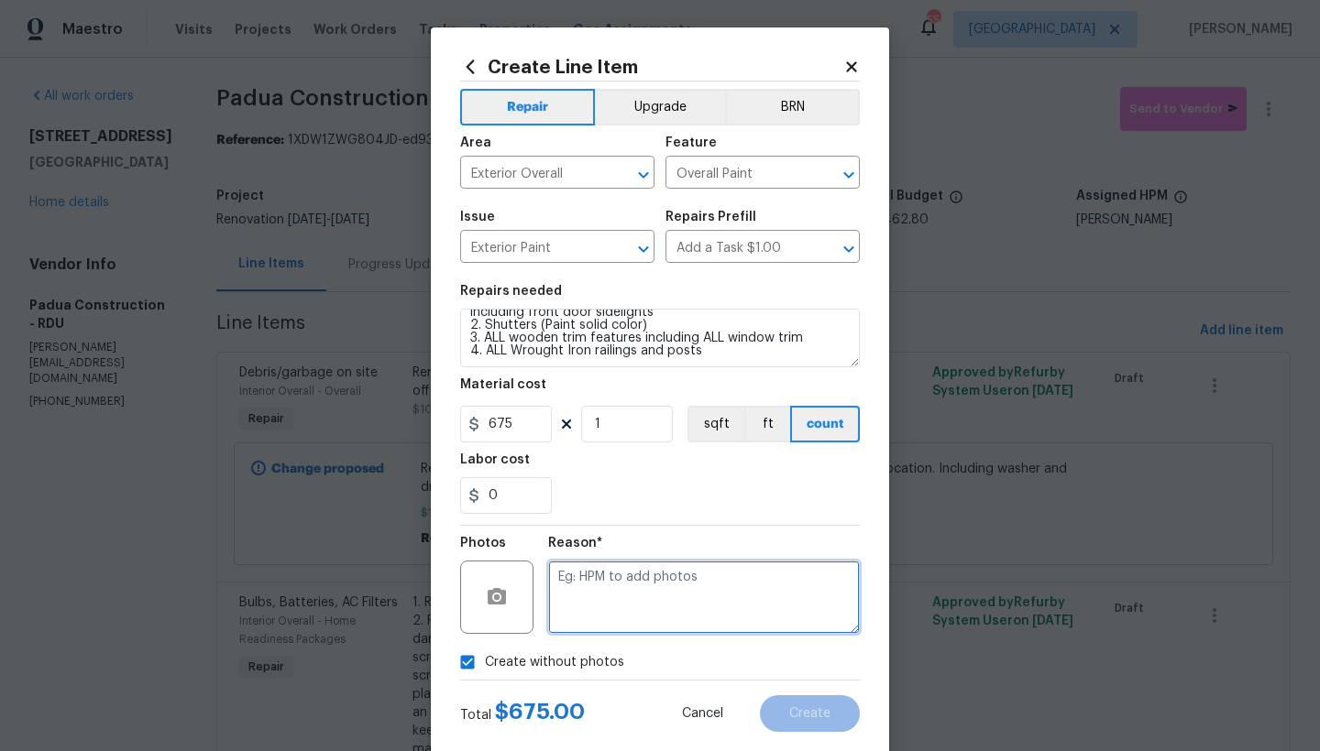
click at [575, 589] on textarea at bounding box center [704, 597] width 312 height 73
type textarea "N"
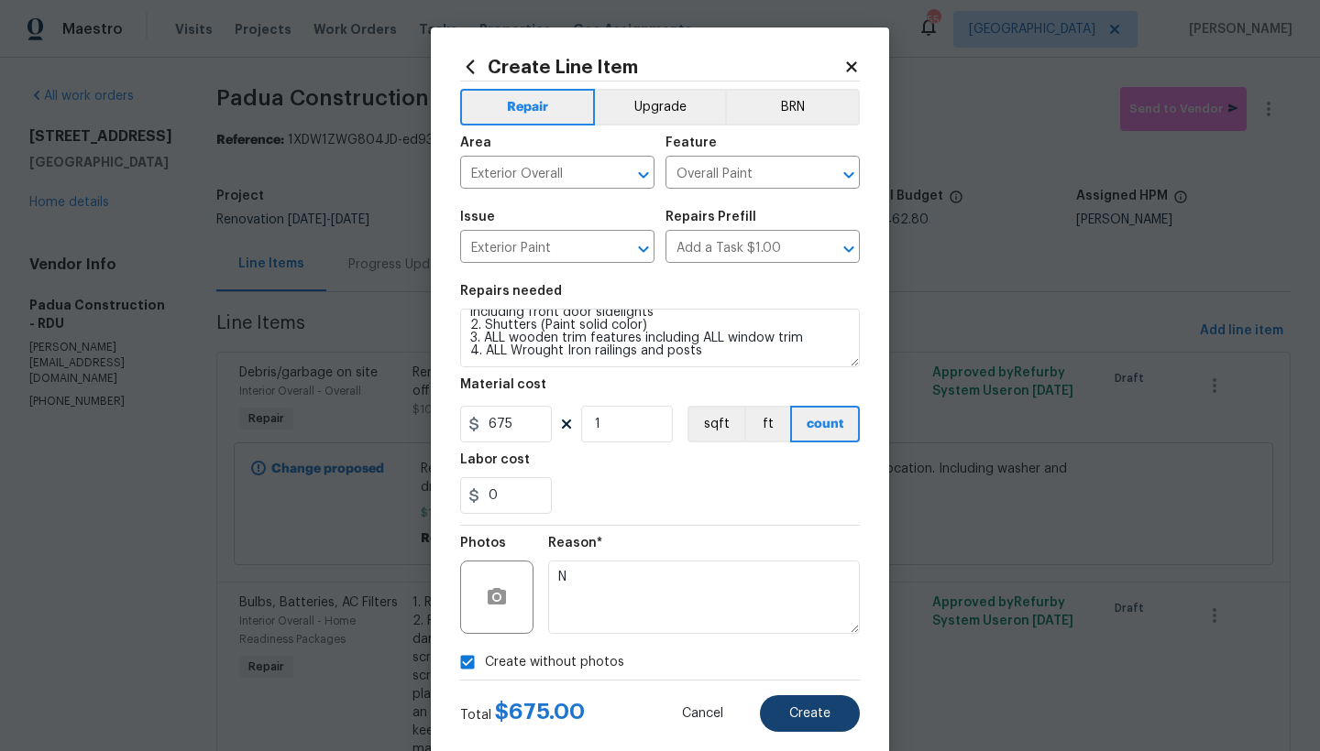
click at [795, 712] on span "Create" at bounding box center [809, 714] width 41 height 14
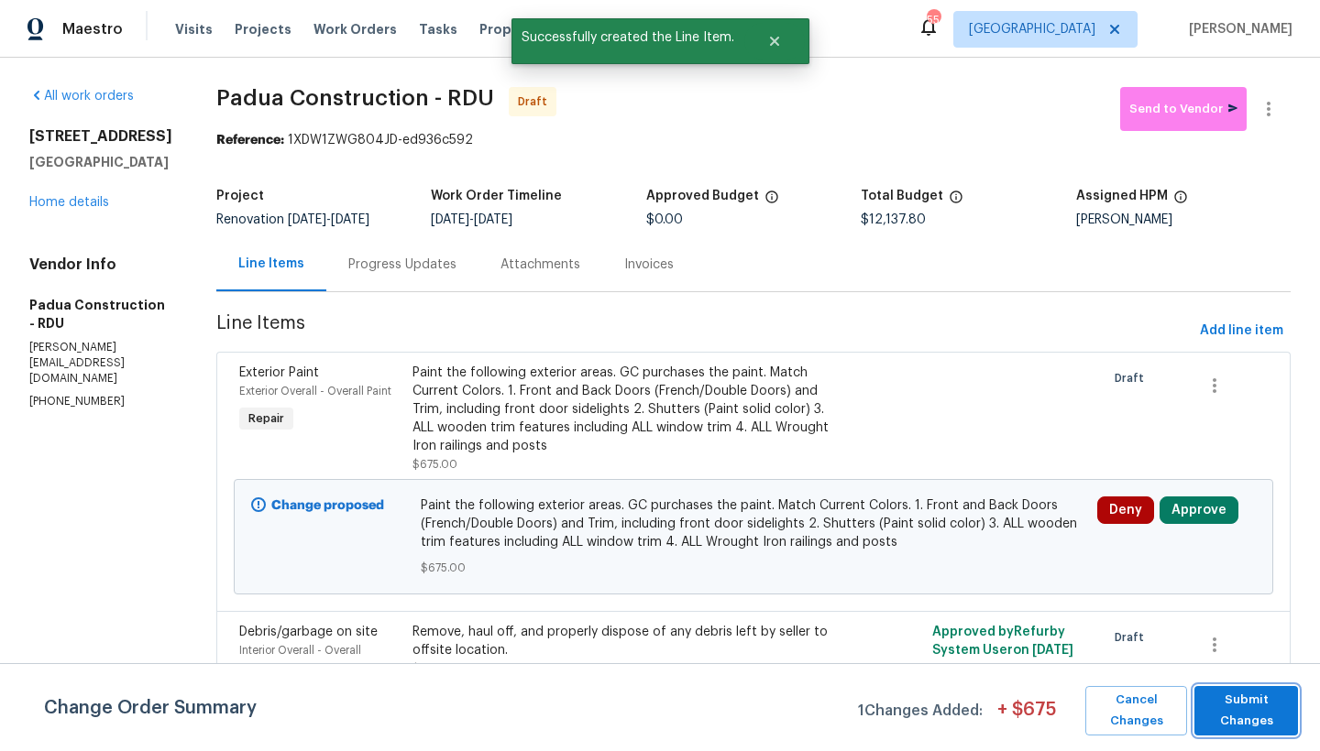
click at [1237, 705] on span "Submit Changes" at bounding box center [1245, 711] width 85 height 42
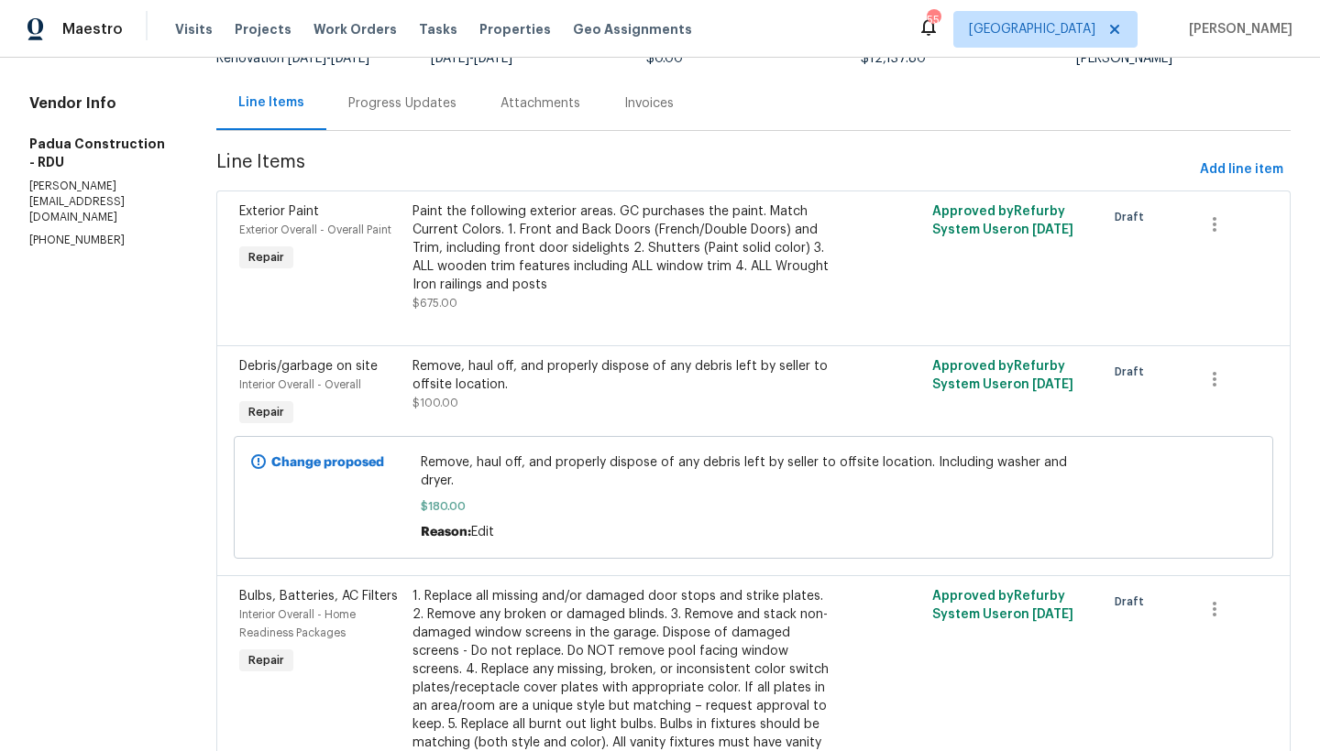
scroll to position [0, 0]
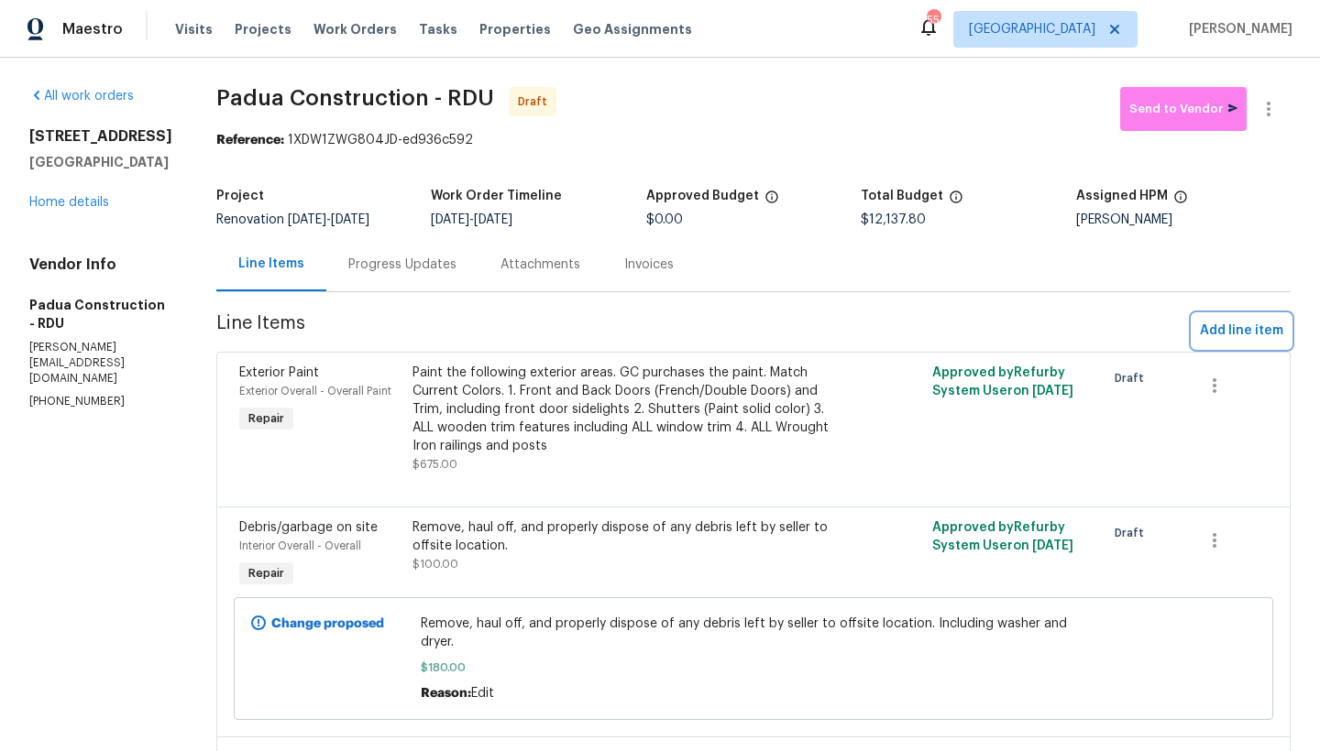
click at [1240, 329] on span "Add line item" at bounding box center [1241, 331] width 83 height 23
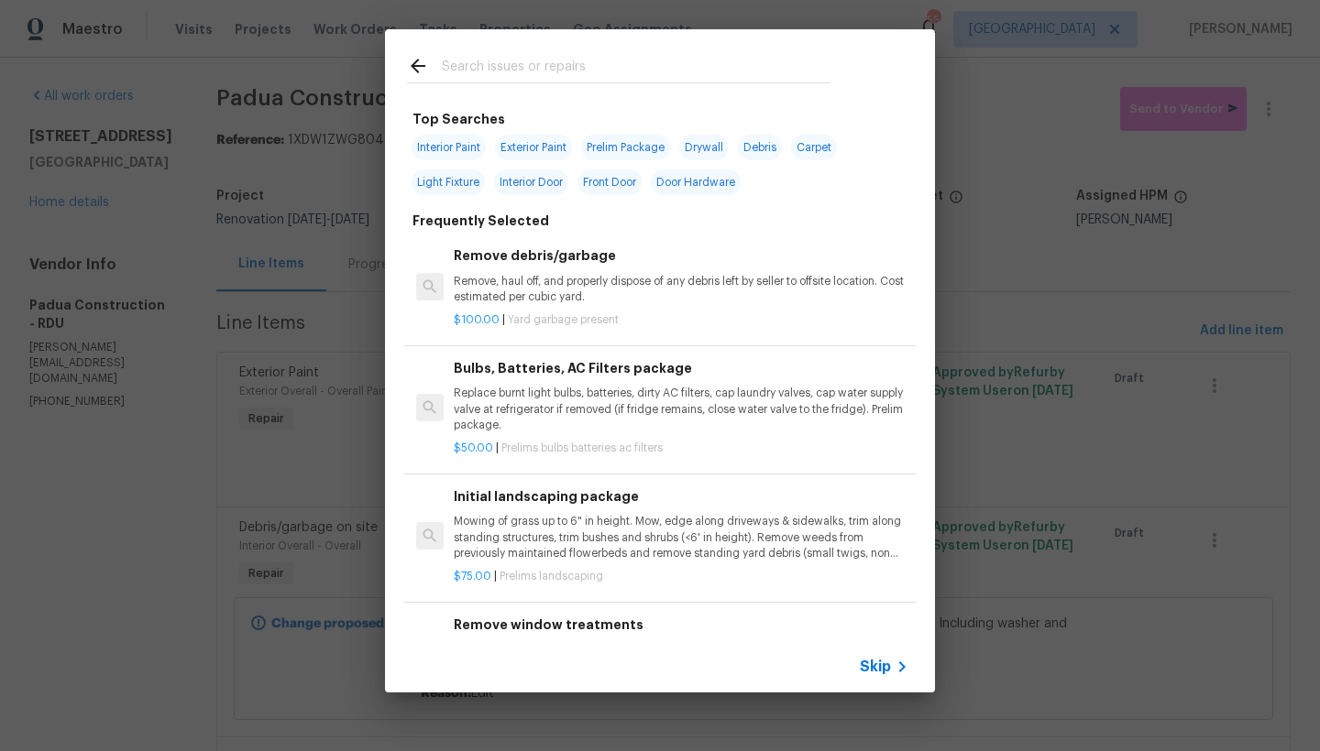
click at [509, 67] on input "text" at bounding box center [636, 68] width 389 height 27
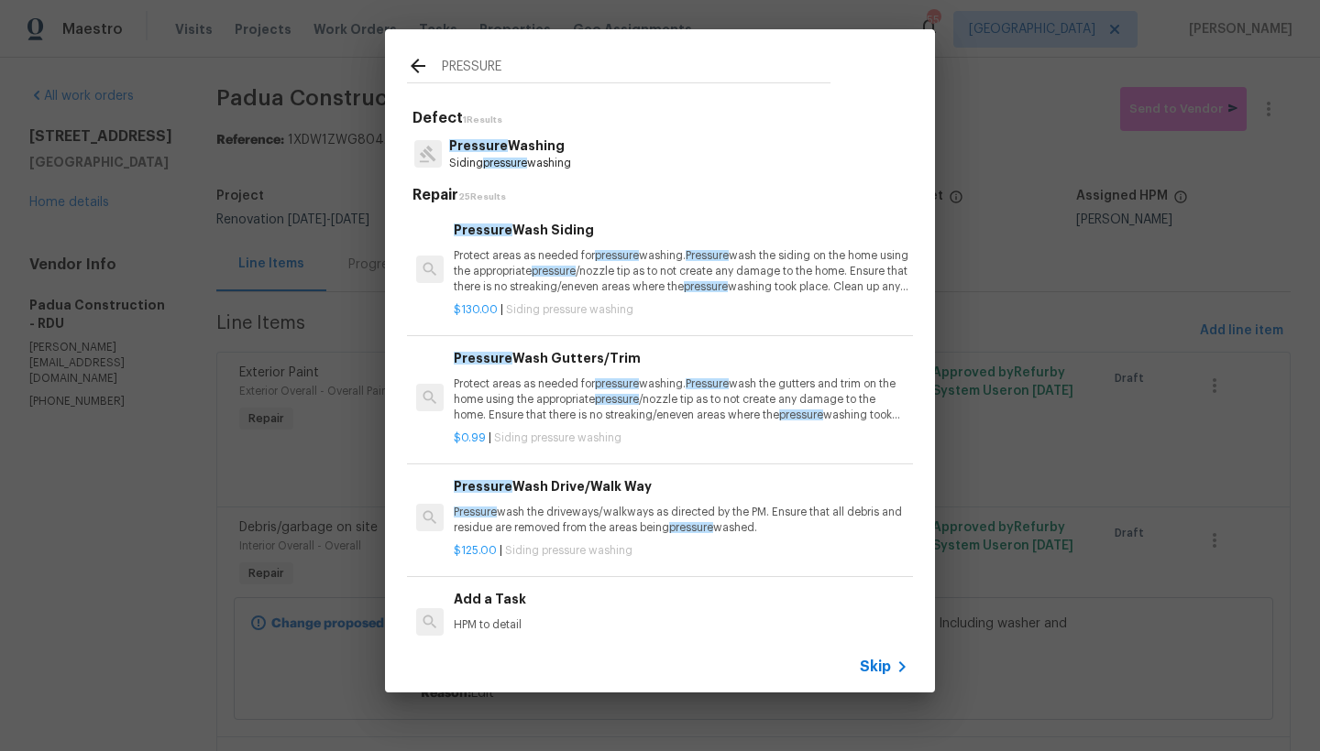
type input "PRESSURE"
click at [518, 278] on p "Protect areas as needed for pressure washing. Pressure wash the siding on the h…" at bounding box center [681, 271] width 455 height 47
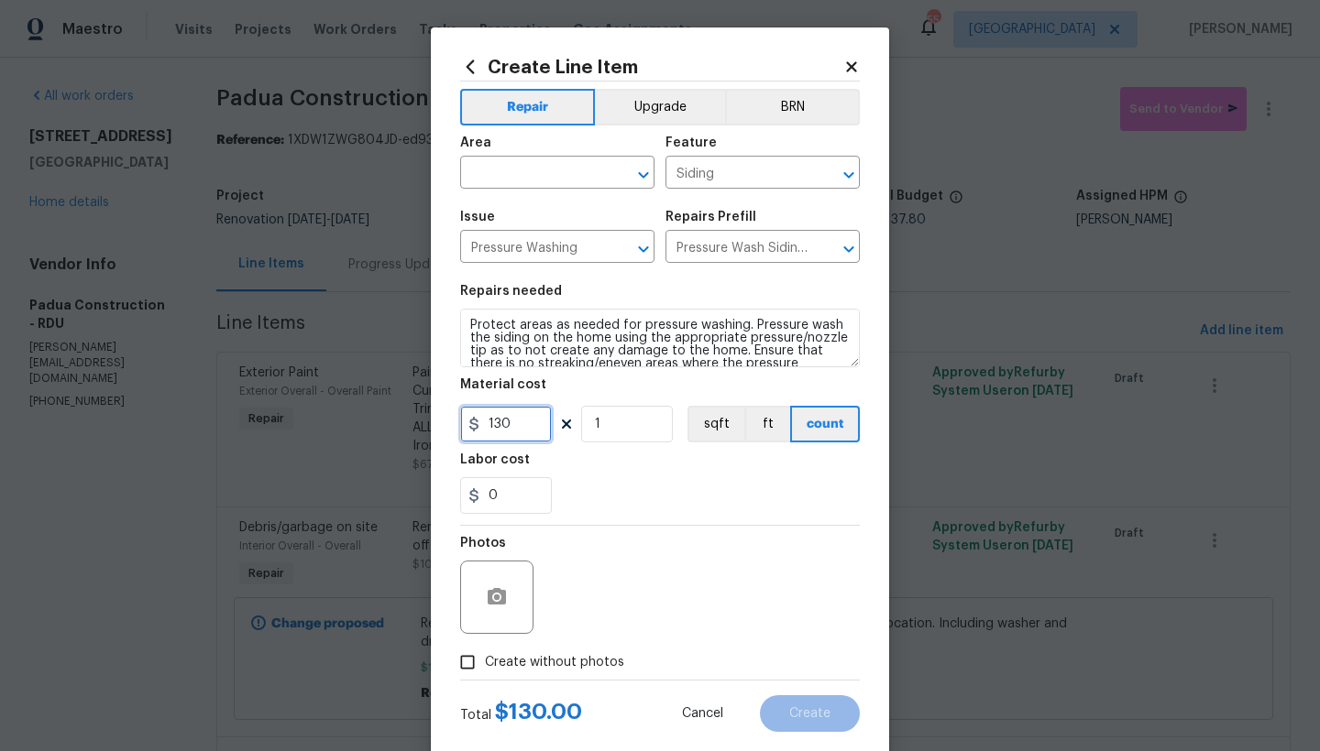
drag, startPoint x: 413, startPoint y: 395, endPoint x: 377, endPoint y: 394, distance: 36.7
click at [378, 394] on div "Create Line Item Repair Upgrade BRN Area ​ Feature Siding ​ Issue Pressure Wash…" at bounding box center [660, 375] width 1320 height 751
type input "200"
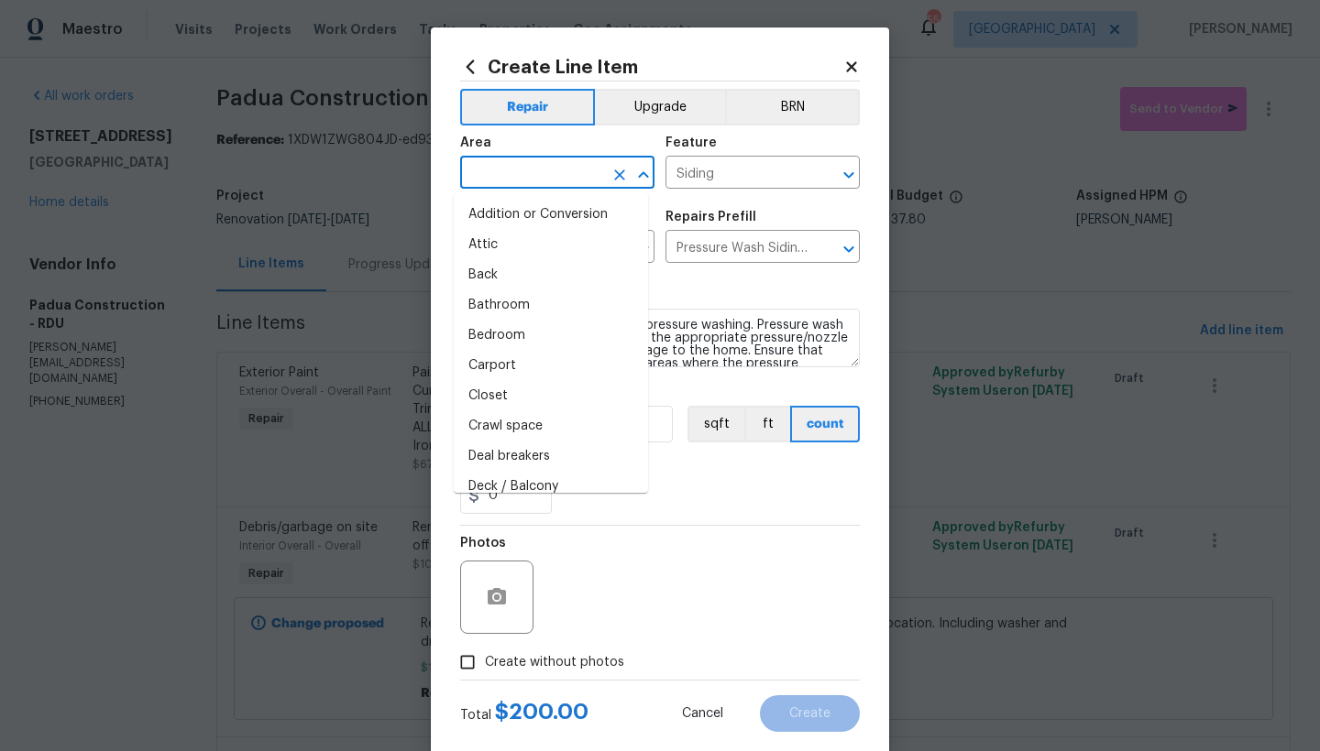
click at [553, 177] on input "text" at bounding box center [531, 174] width 143 height 28
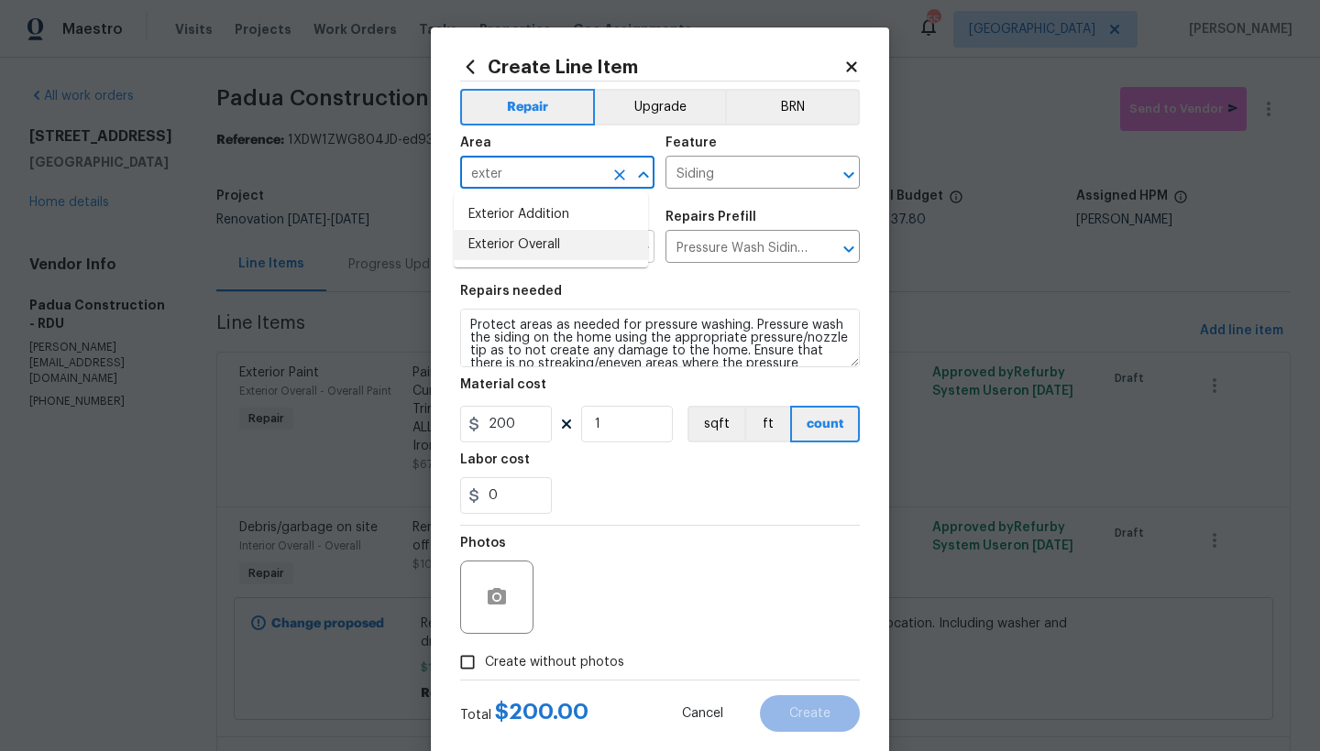
click at [564, 249] on li "Exterior Overall" at bounding box center [551, 245] width 194 height 30
type input "Exterior Overall"
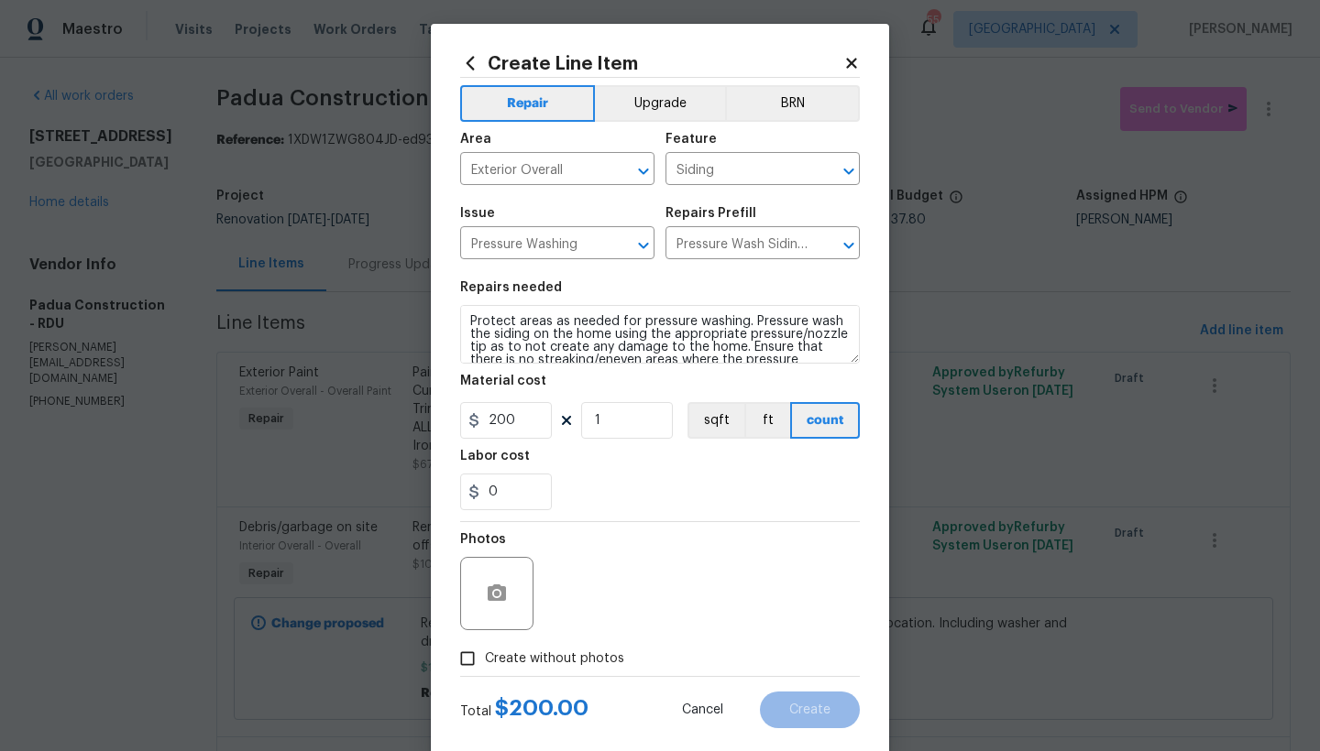
click at [545, 661] on span "Create without photos" at bounding box center [554, 659] width 139 height 19
click at [485, 661] on input "Create without photos" at bounding box center [467, 658] width 35 height 35
checkbox input "true"
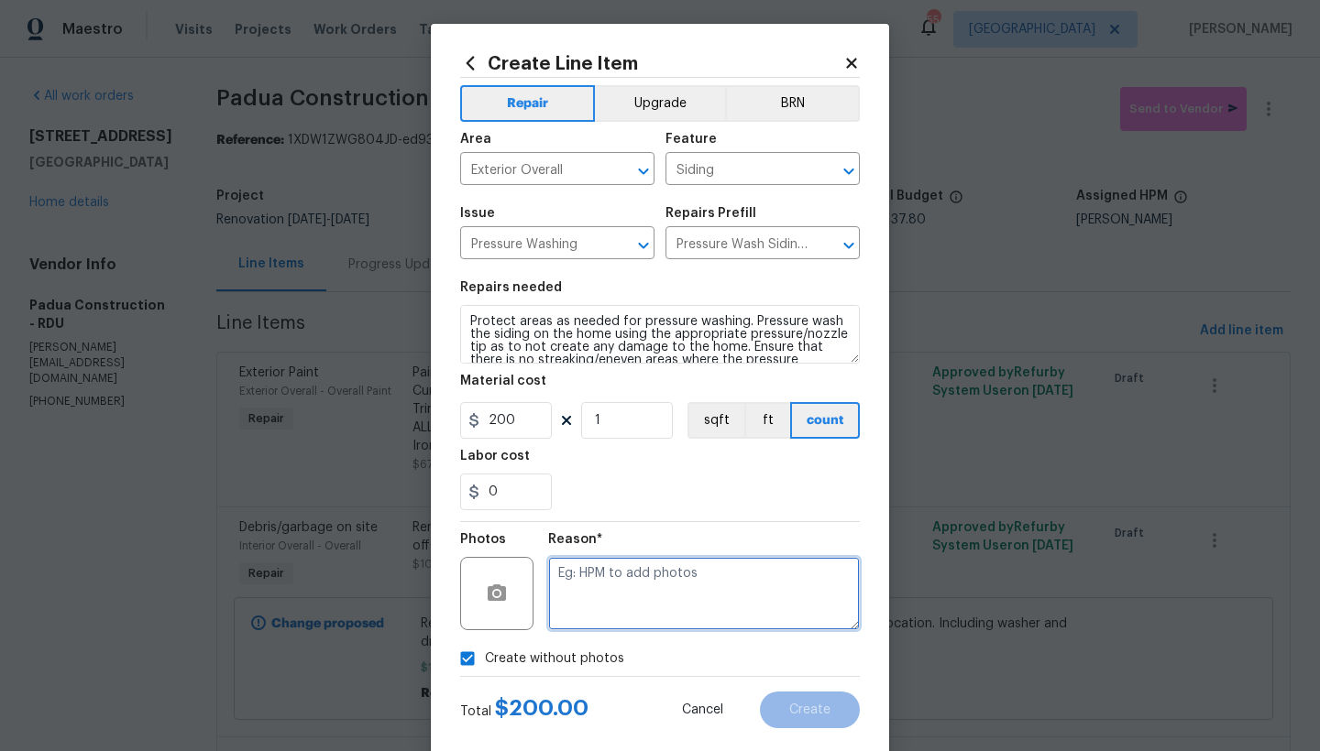
click at [606, 599] on textarea at bounding box center [704, 593] width 312 height 73
type textarea "n"
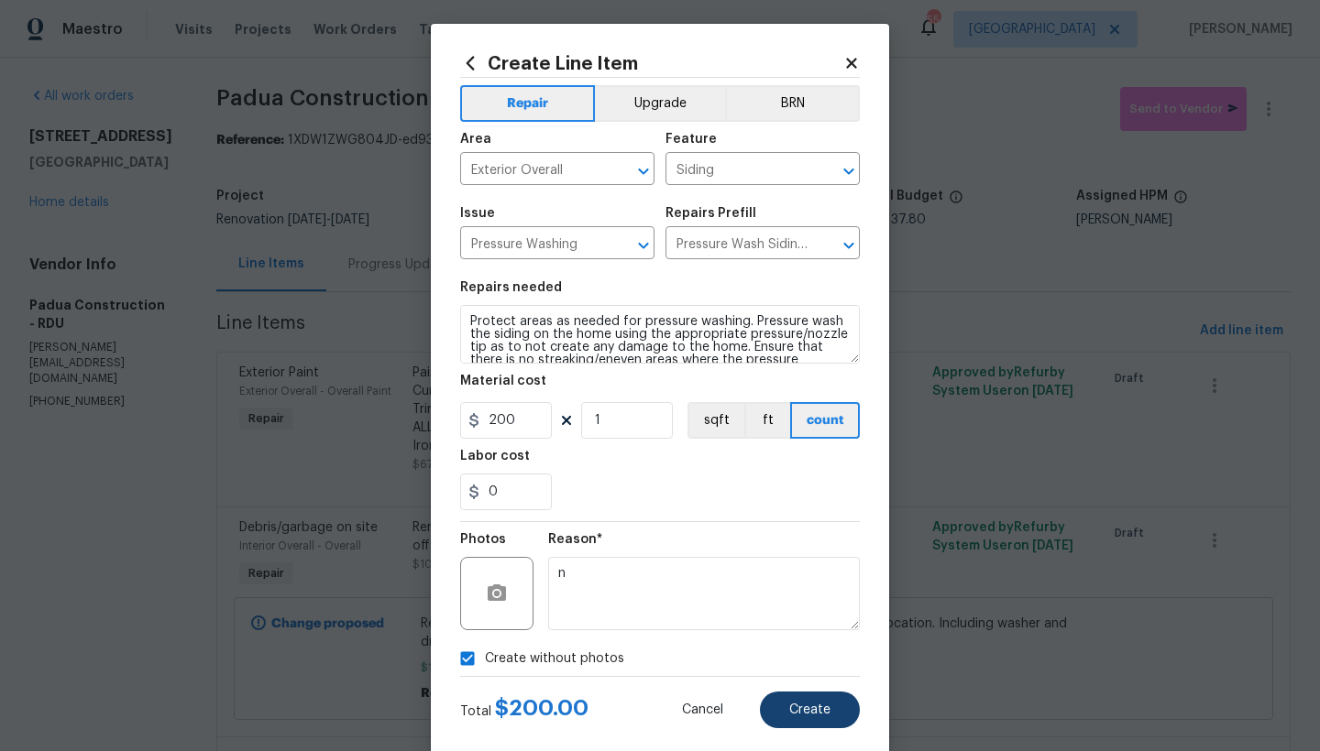
click at [812, 694] on button "Create" at bounding box center [810, 710] width 100 height 37
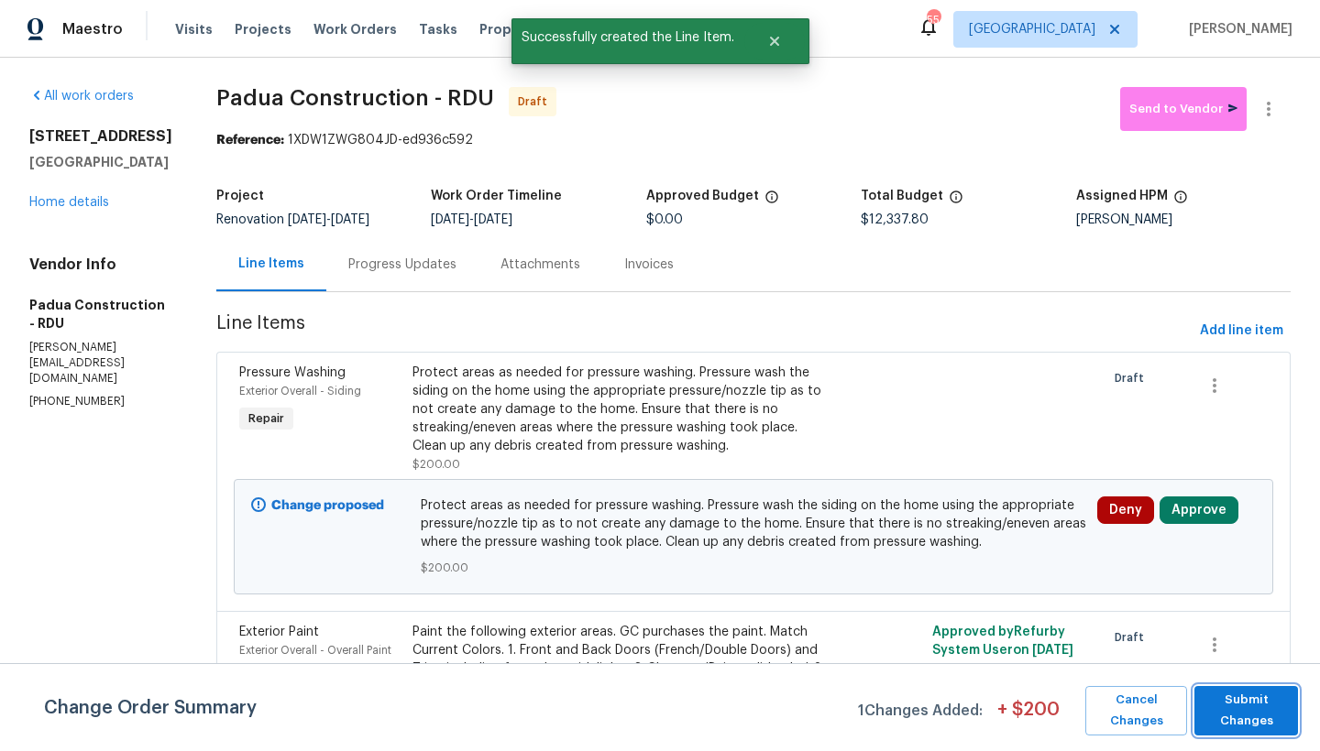
click at [1266, 705] on span "Submit Changes" at bounding box center [1245, 711] width 85 height 42
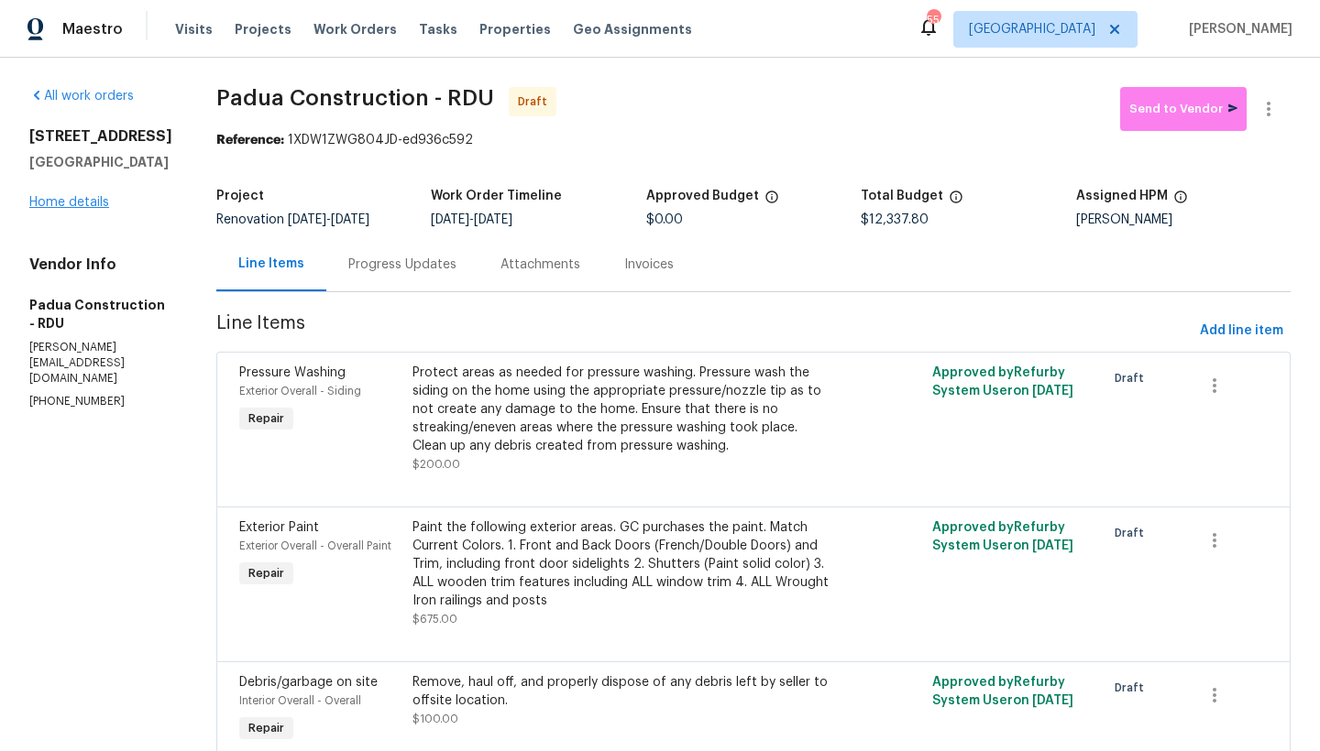
click at [68, 209] on link "Home details" at bounding box center [69, 202] width 80 height 13
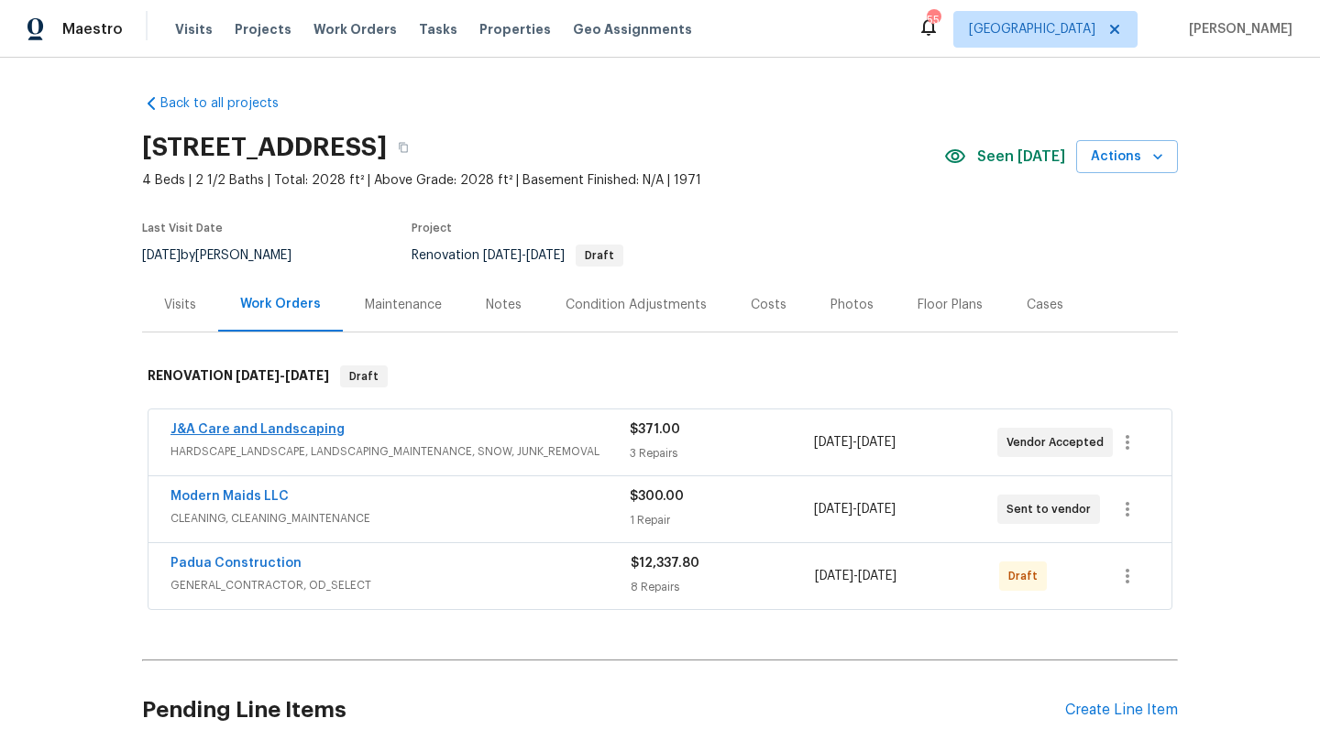
click at [301, 431] on link "J&A Care and Landscaping" at bounding box center [257, 429] width 174 height 13
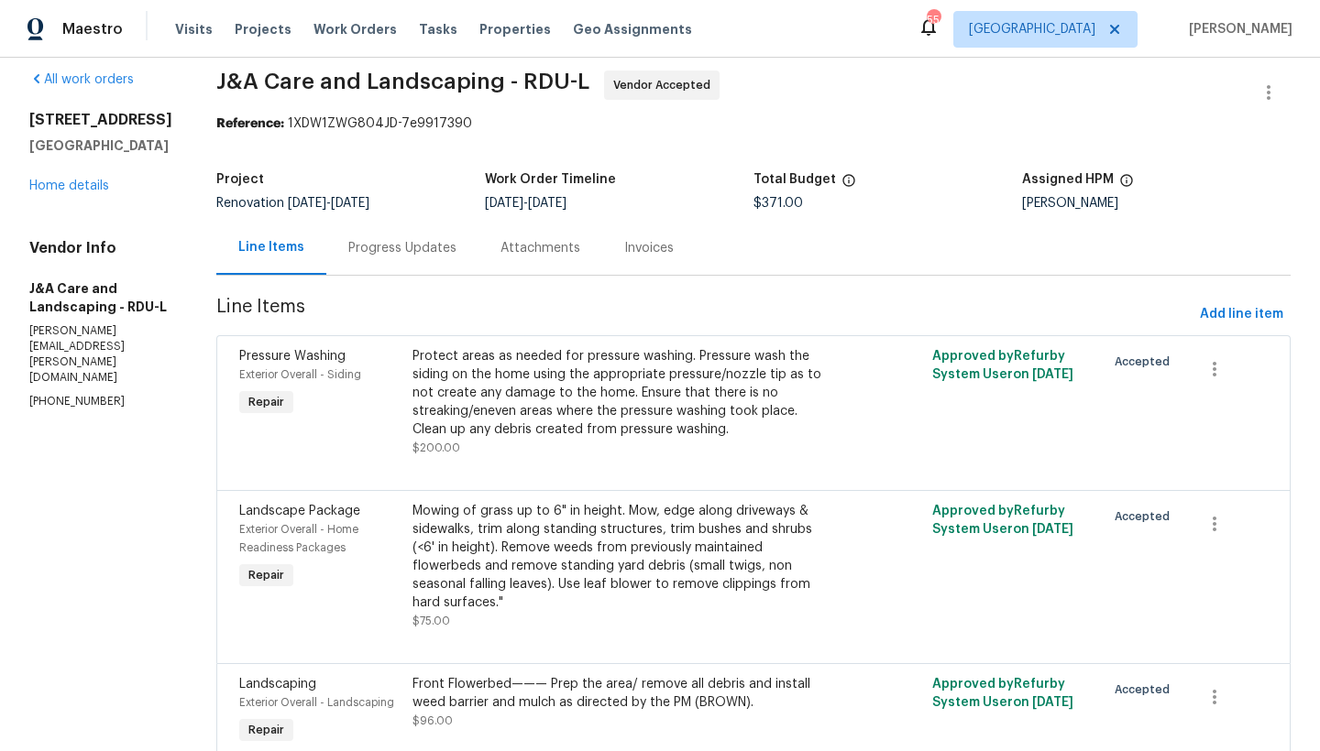
scroll to position [20, 0]
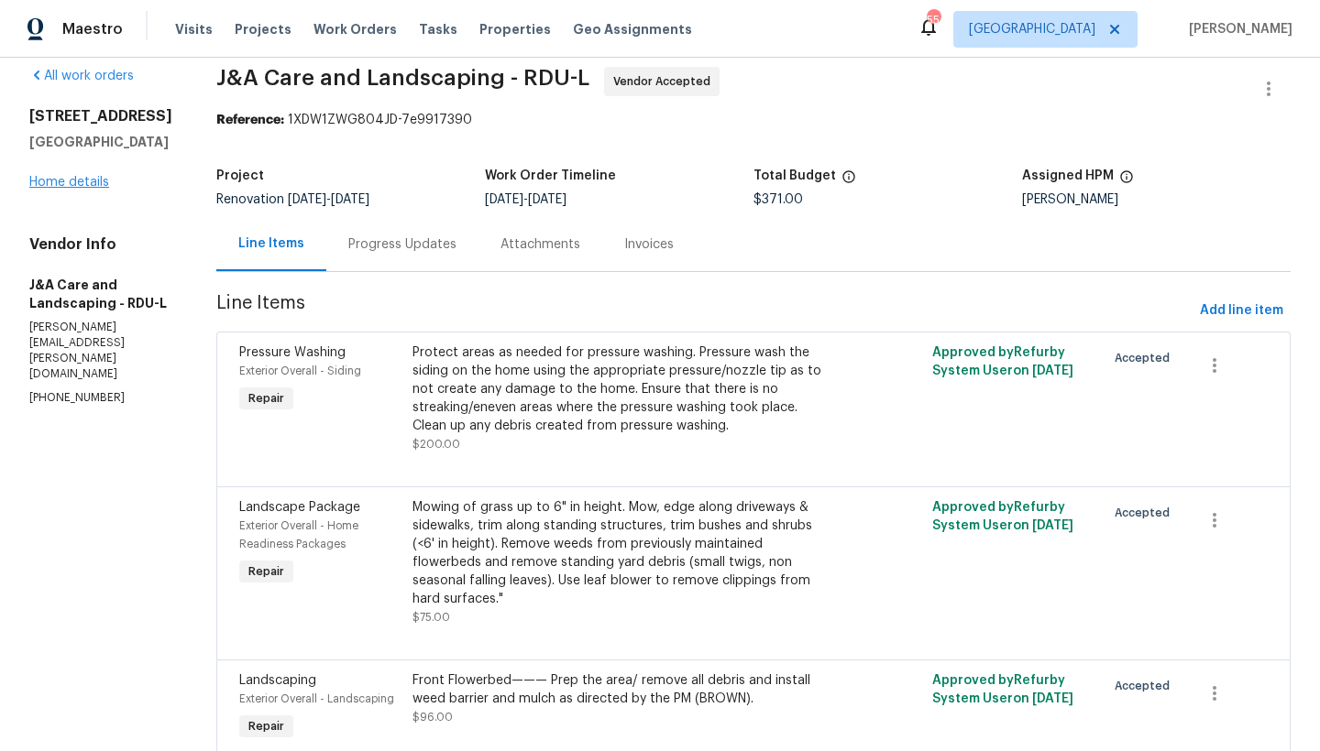
click at [82, 181] on link "Home details" at bounding box center [69, 182] width 80 height 13
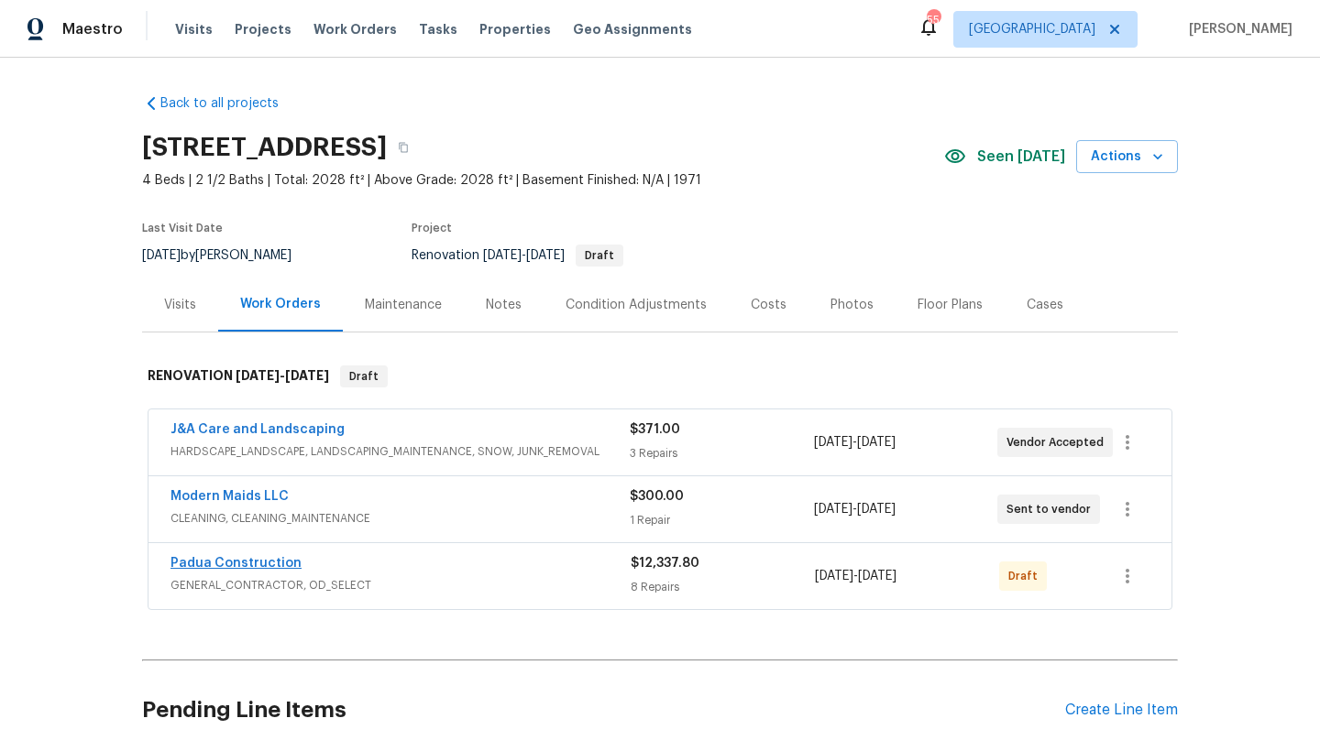
click at [250, 564] on link "Padua Construction" at bounding box center [235, 563] width 131 height 13
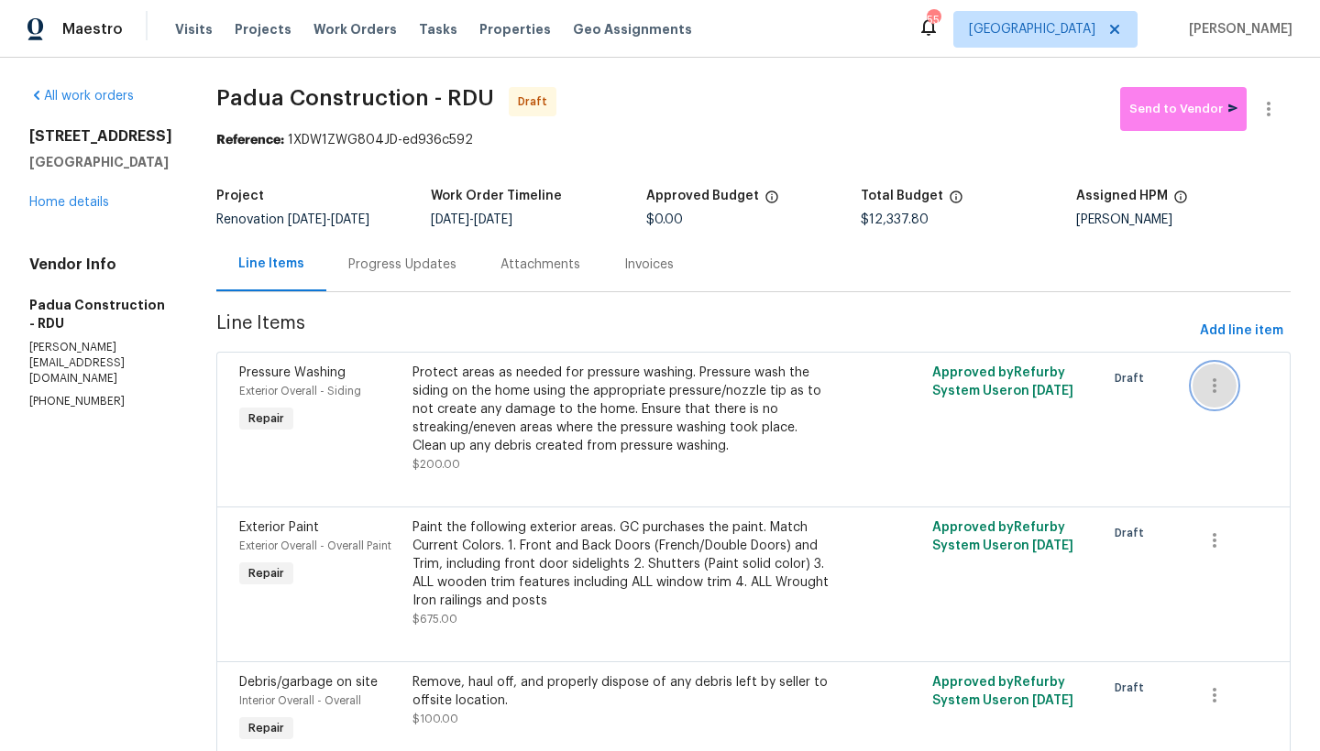
click at [1203, 394] on icon "button" at bounding box center [1214, 386] width 22 height 22
click at [1219, 387] on li "Cancel" at bounding box center [1211, 386] width 71 height 30
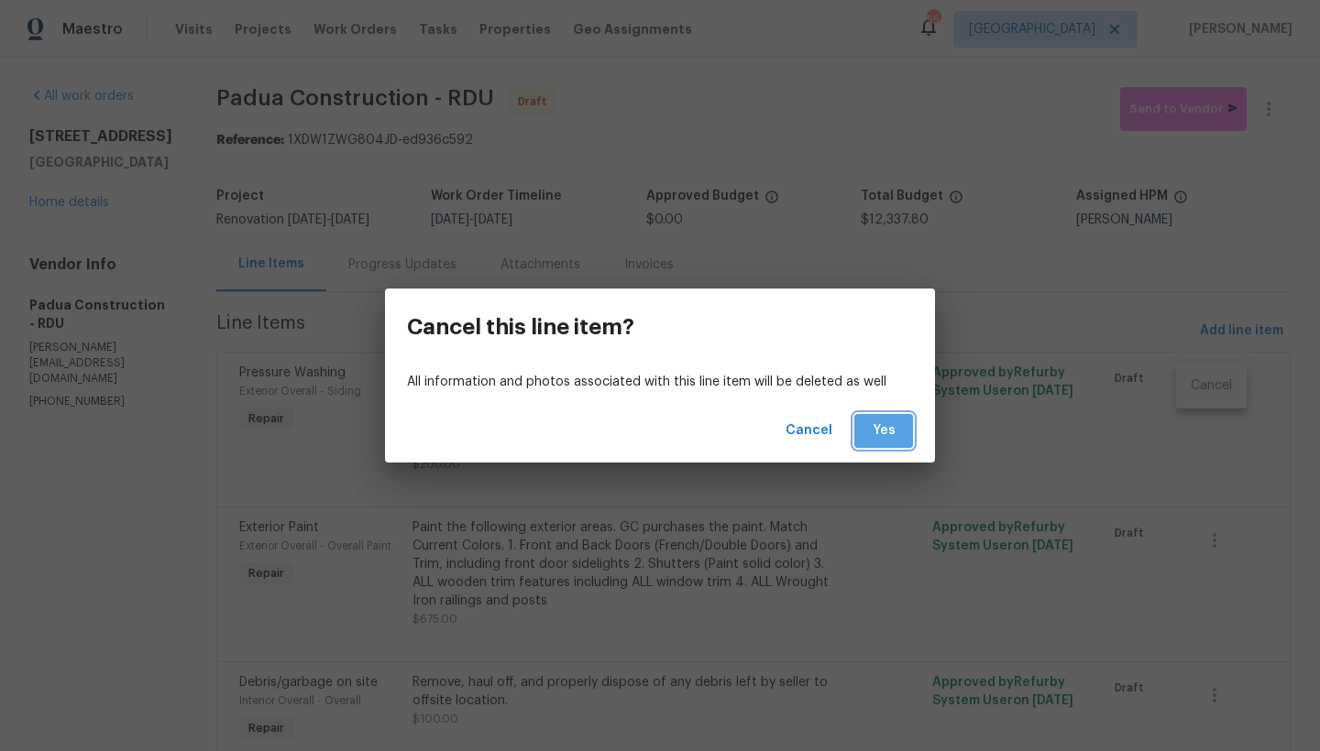
click at [877, 424] on span "Yes" at bounding box center [883, 431] width 29 height 23
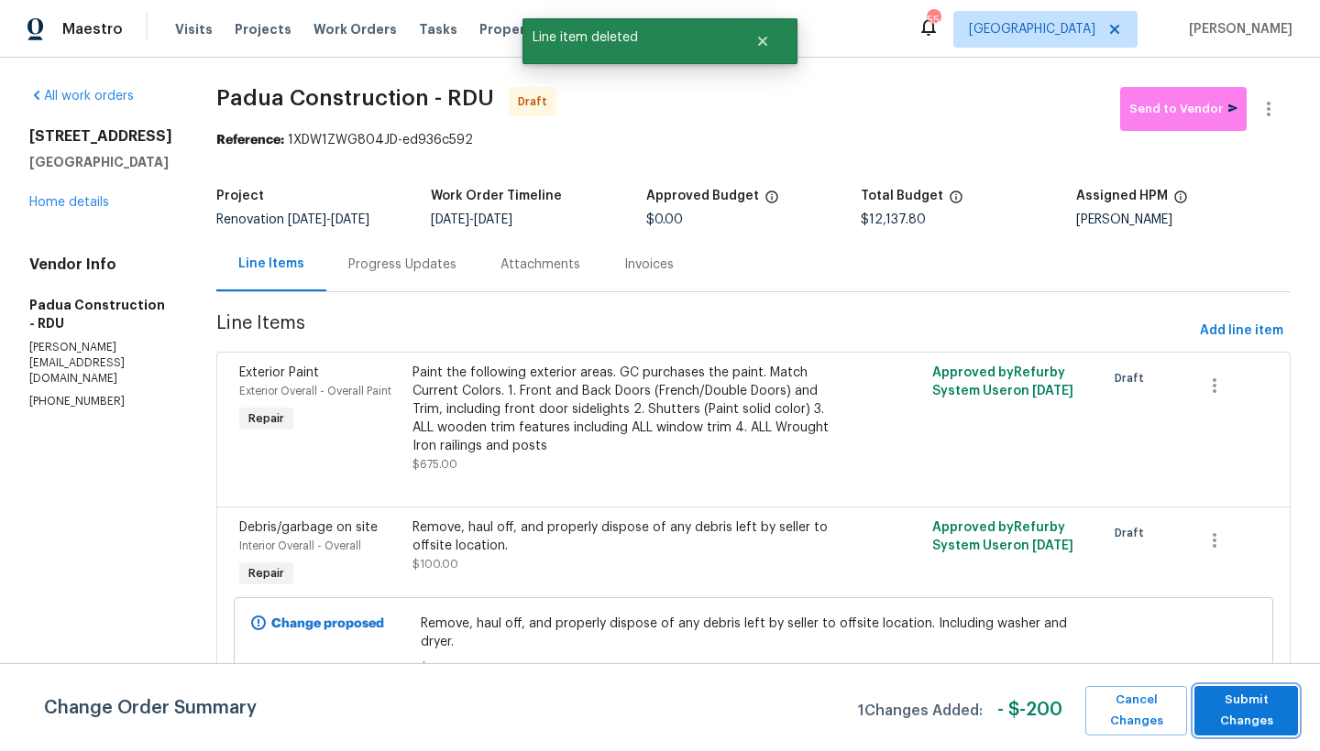
click at [1239, 722] on span "Submit Changes" at bounding box center [1245, 711] width 85 height 42
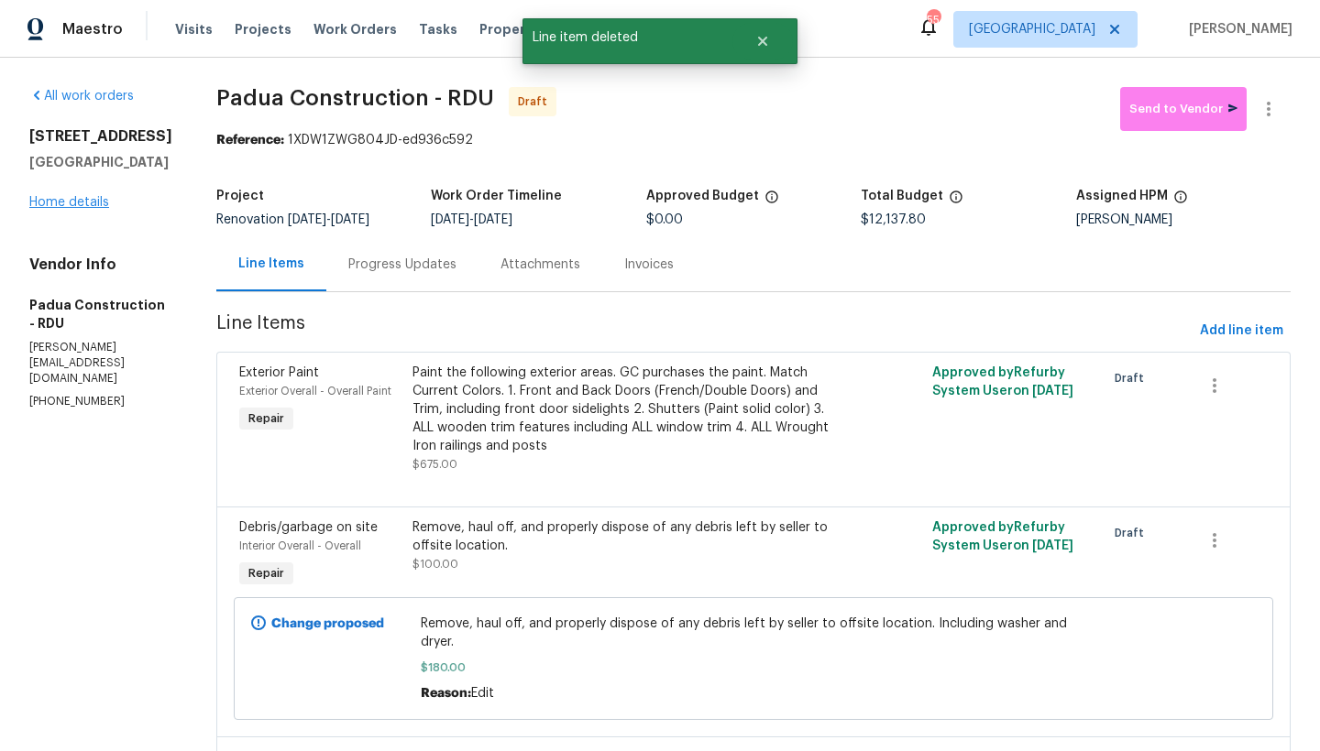
click at [91, 209] on link "Home details" at bounding box center [69, 202] width 80 height 13
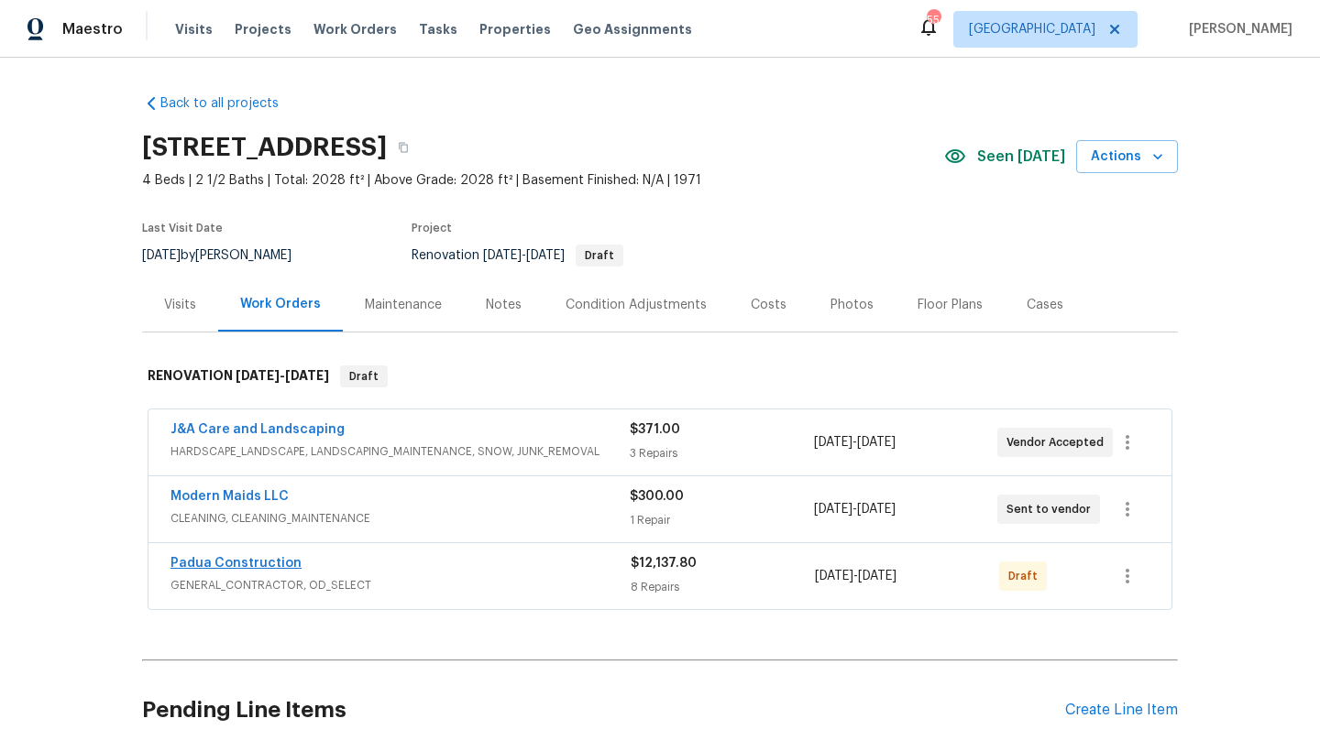
click at [252, 565] on link "Padua Construction" at bounding box center [235, 563] width 131 height 13
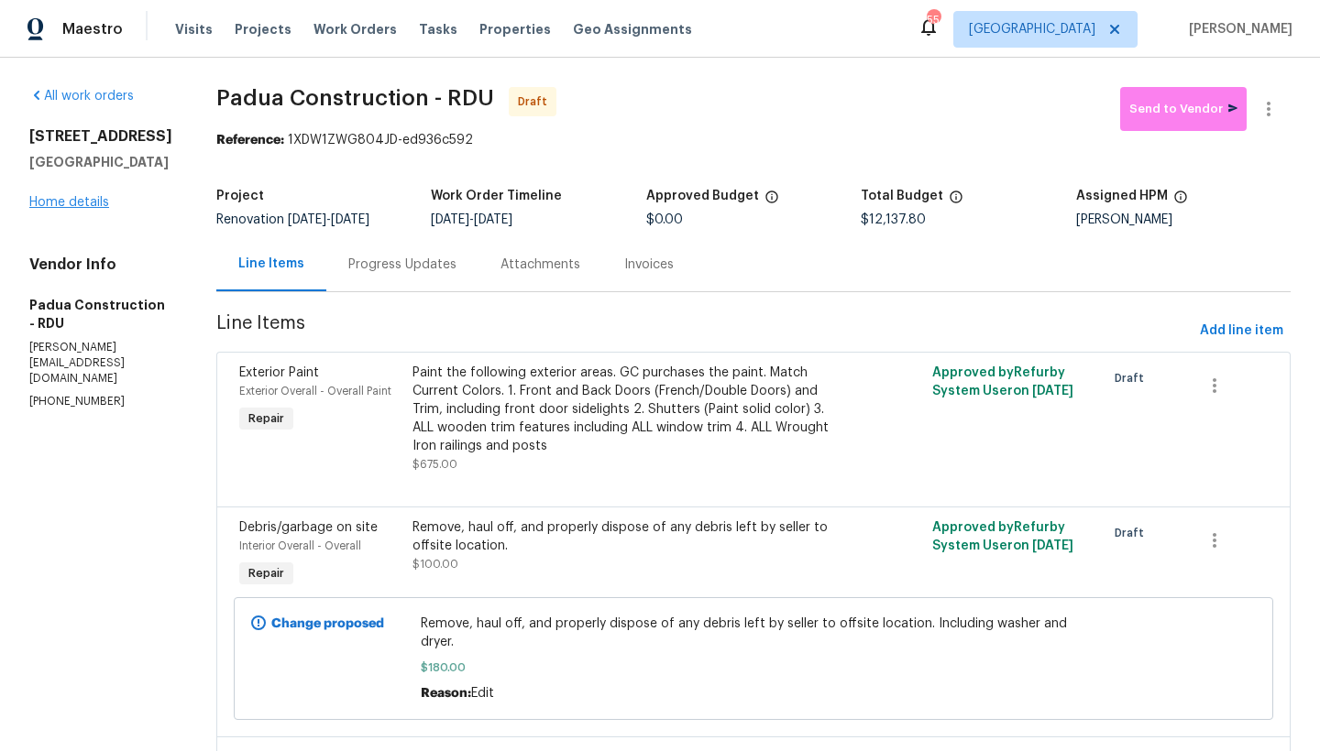
click at [96, 209] on link "Home details" at bounding box center [69, 202] width 80 height 13
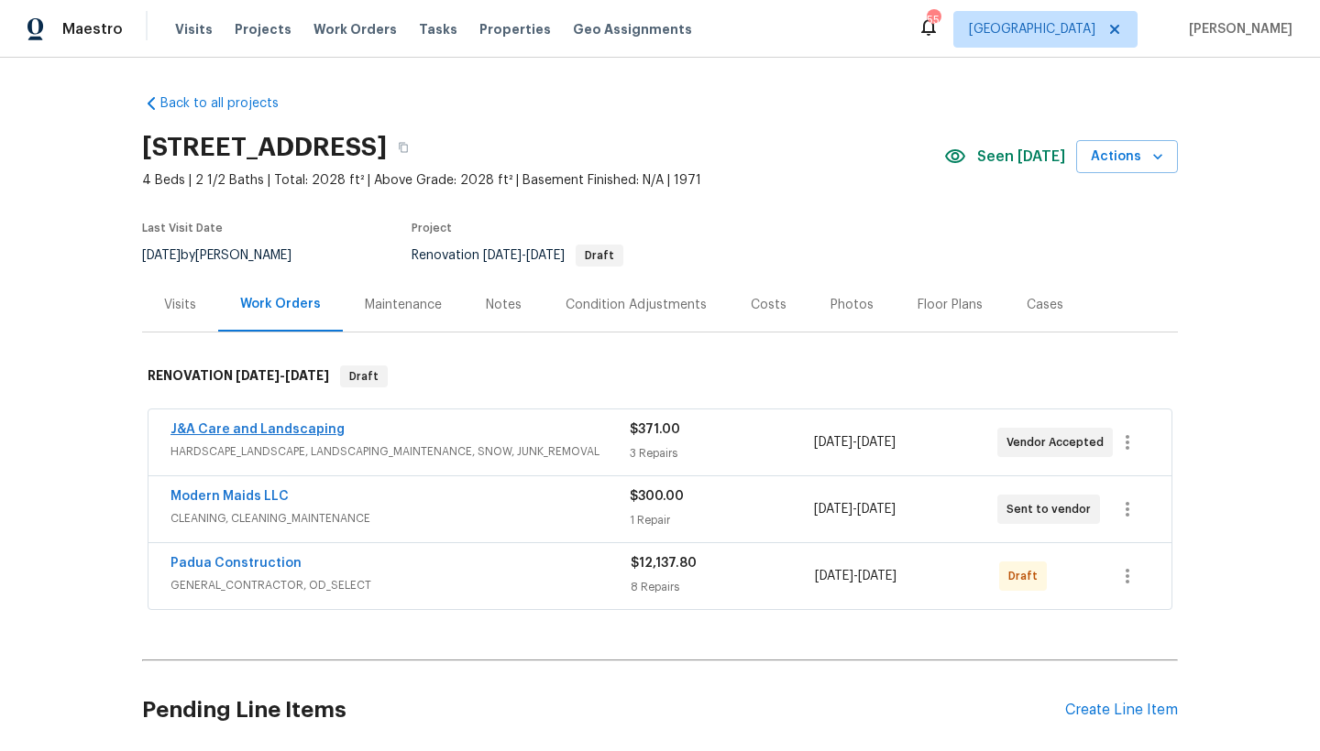
click at [308, 433] on link "J&A Care and Landscaping" at bounding box center [257, 429] width 174 height 13
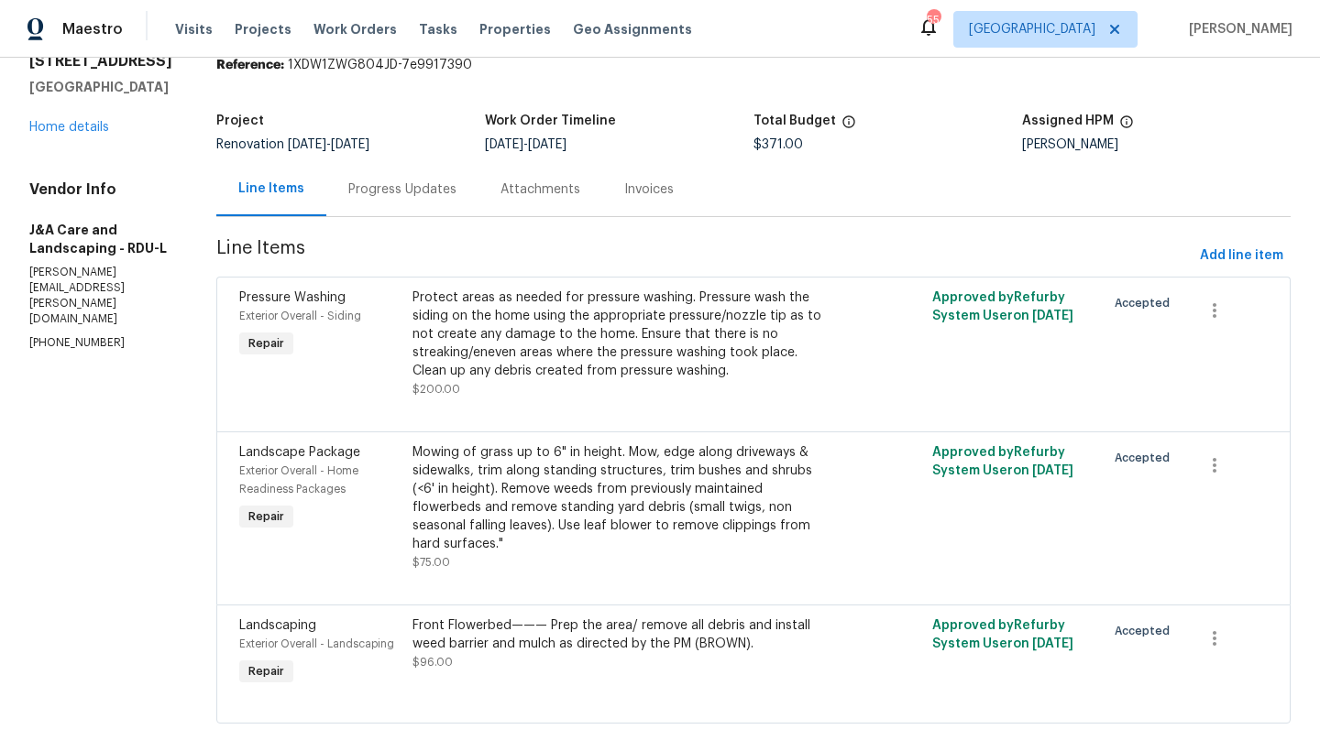
scroll to position [113, 0]
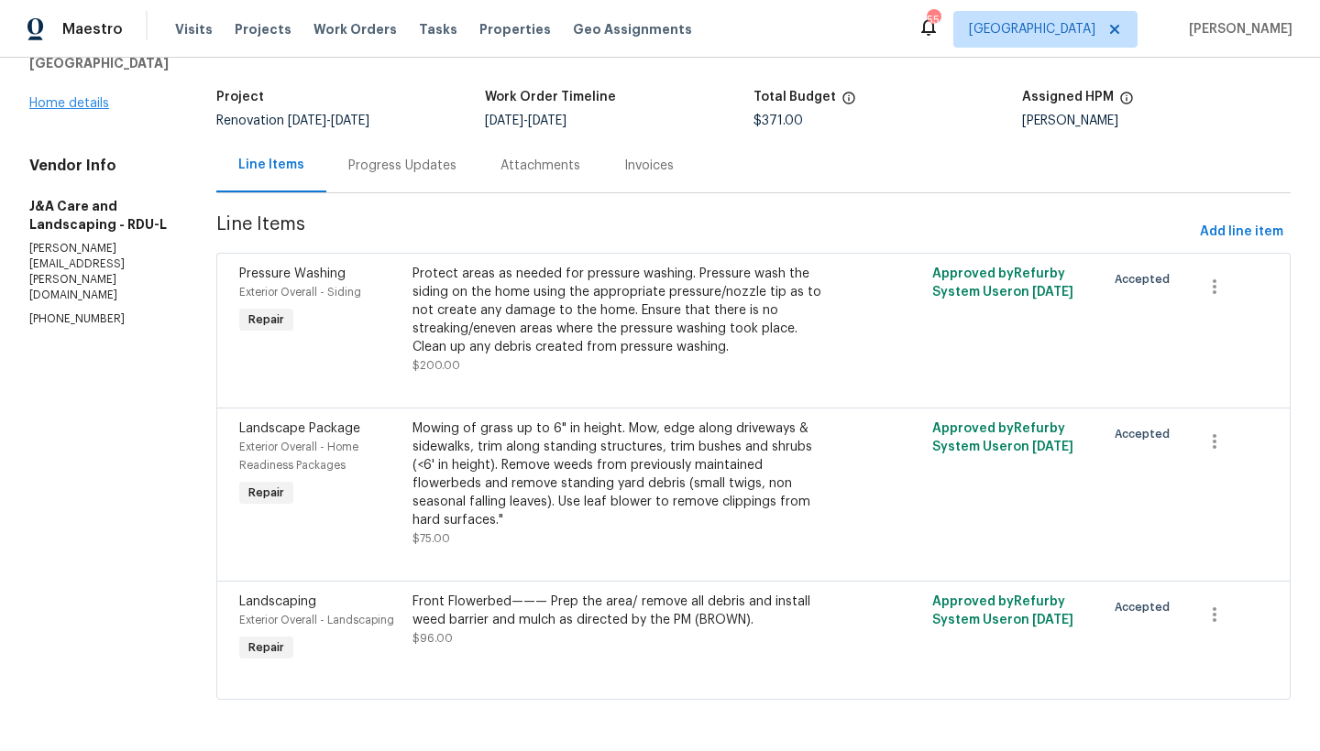
click at [66, 97] on link "Home details" at bounding box center [69, 103] width 80 height 13
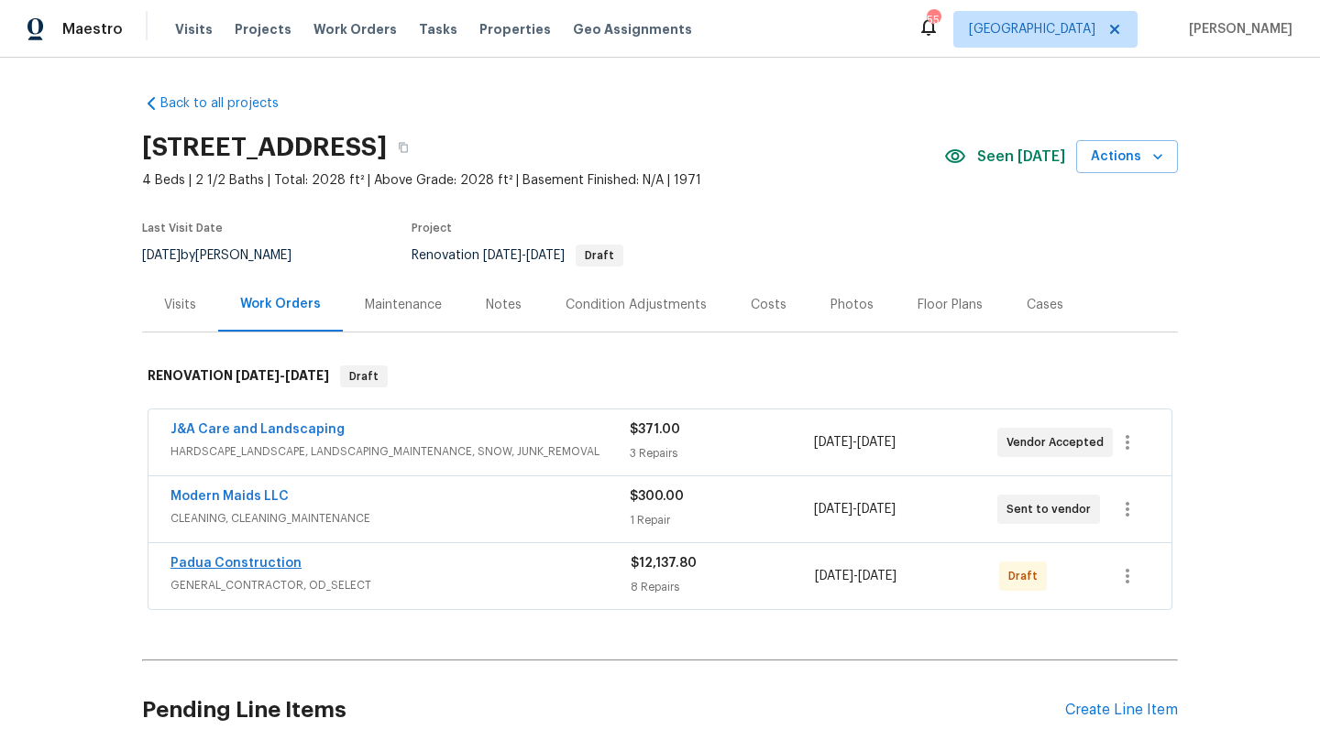
click at [242, 558] on link "Padua Construction" at bounding box center [235, 563] width 131 height 13
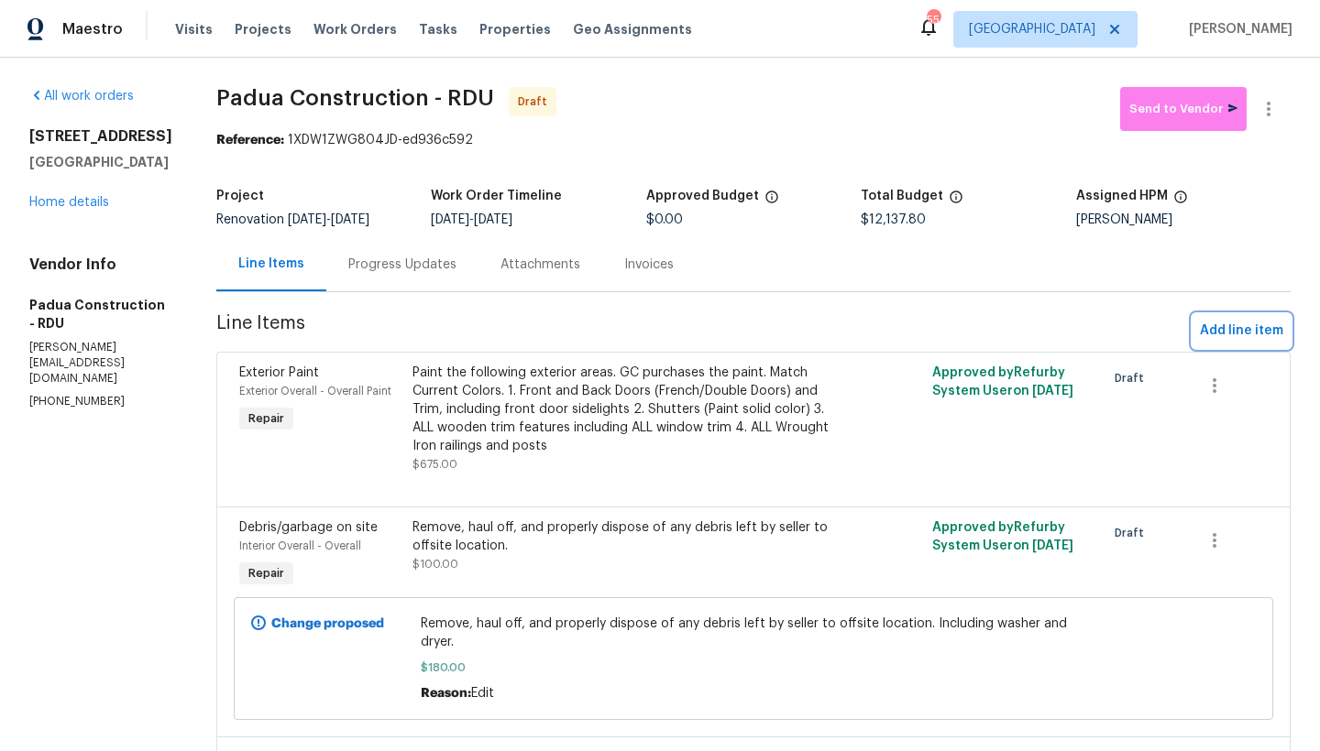
click at [1243, 334] on span "Add line item" at bounding box center [1241, 331] width 83 height 23
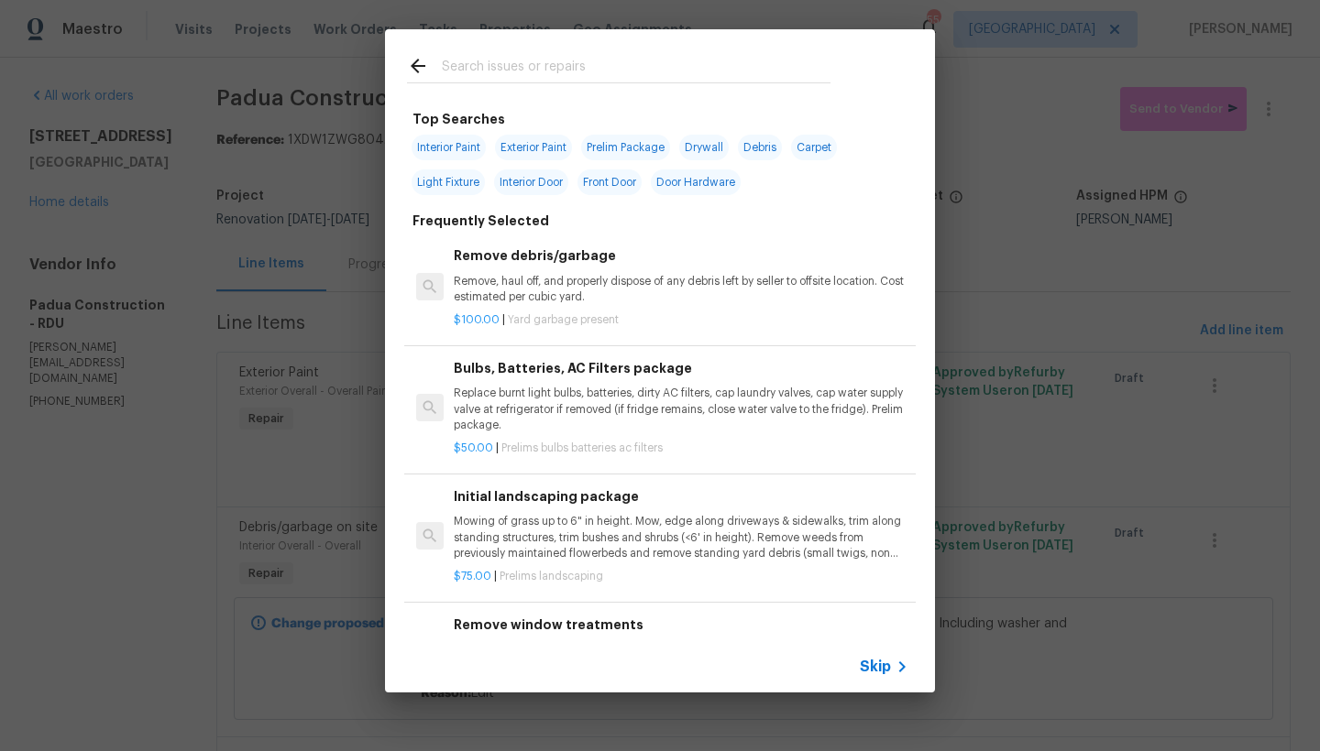
click at [700, 186] on span "Door Hardware" at bounding box center [696, 183] width 90 height 26
type input "Door Hardware"
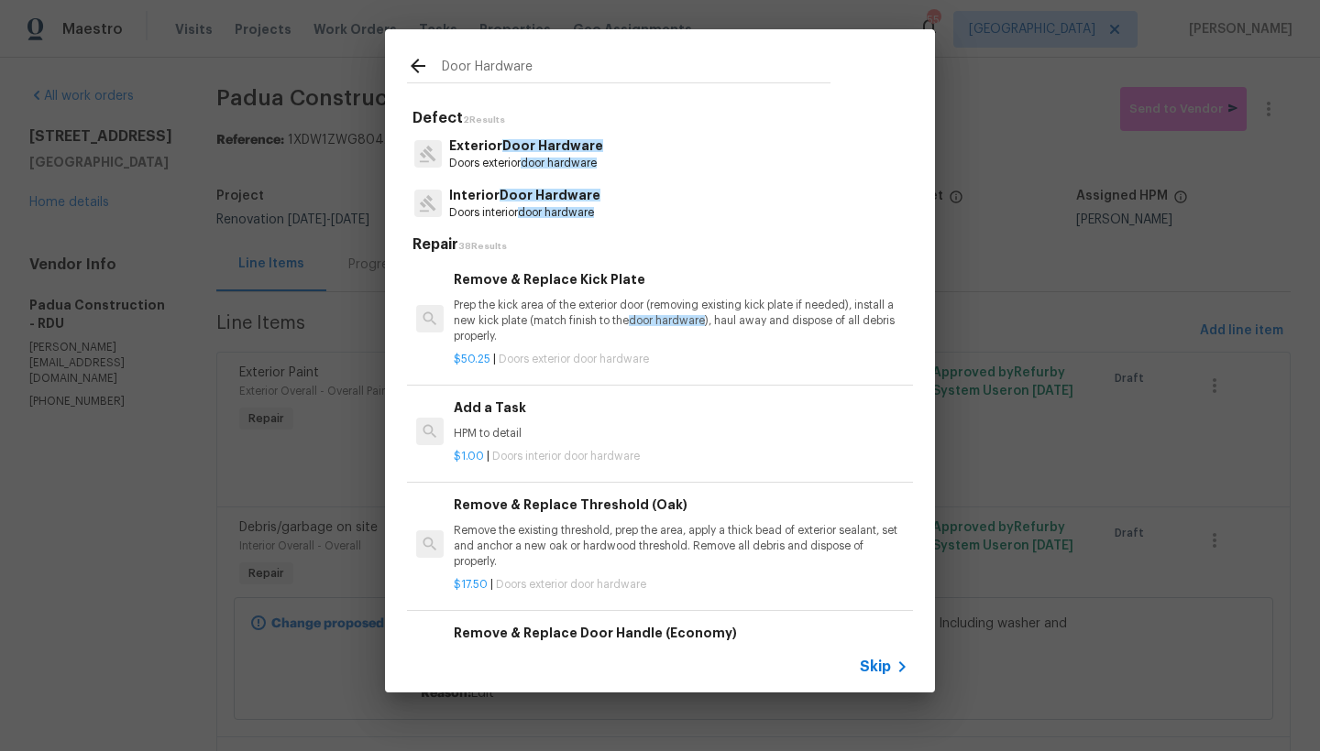
click at [451, 404] on div "Add a Task HPM to detail $1.00 | Doors interior door hardware" at bounding box center [681, 431] width 460 height 72
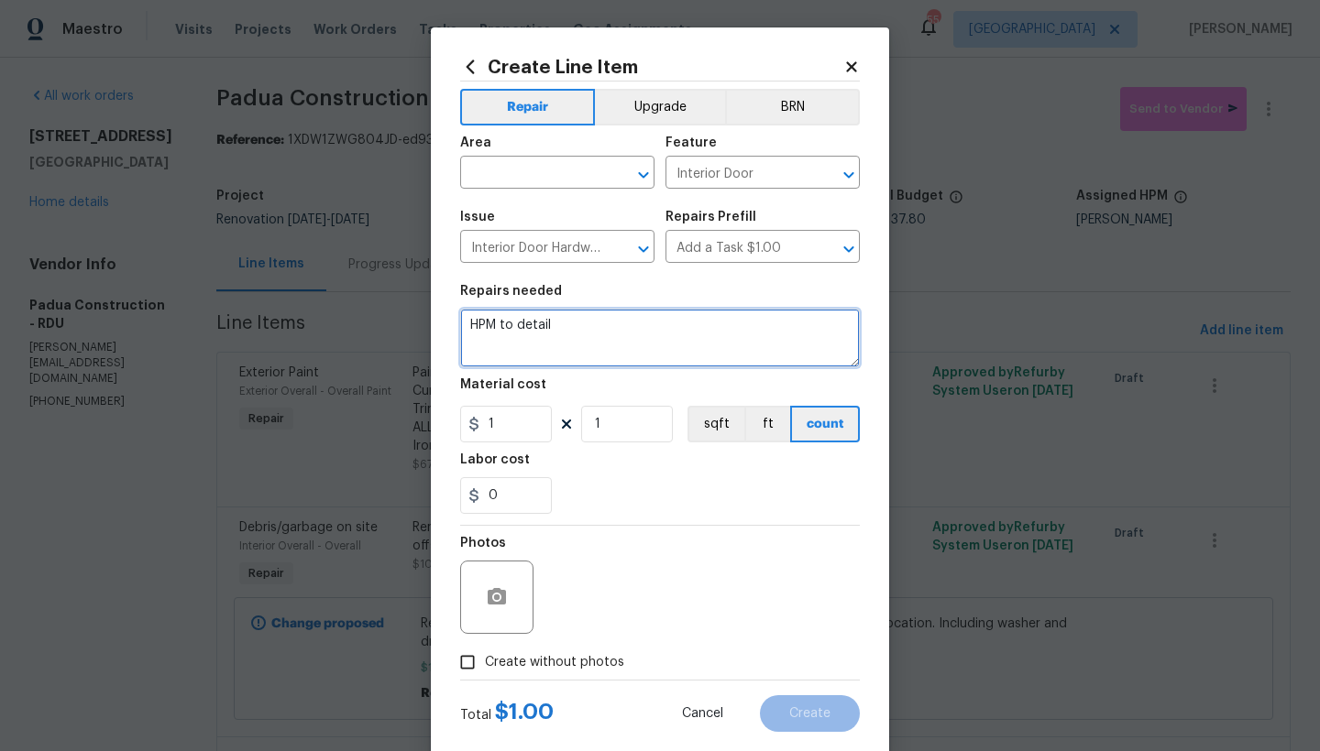
drag, startPoint x: 464, startPoint y: 302, endPoint x: 319, endPoint y: 257, distance: 151.9
click at [318, 258] on div "Create Line Item Repair Upgrade BRN Area ​ Feature Interior Door ​ Issue Interi…" at bounding box center [660, 375] width 1320 height 751
type textarea "Replace ALL exterior doors Deadbolts and doorknobs with rekey lock sets. Rekey …"
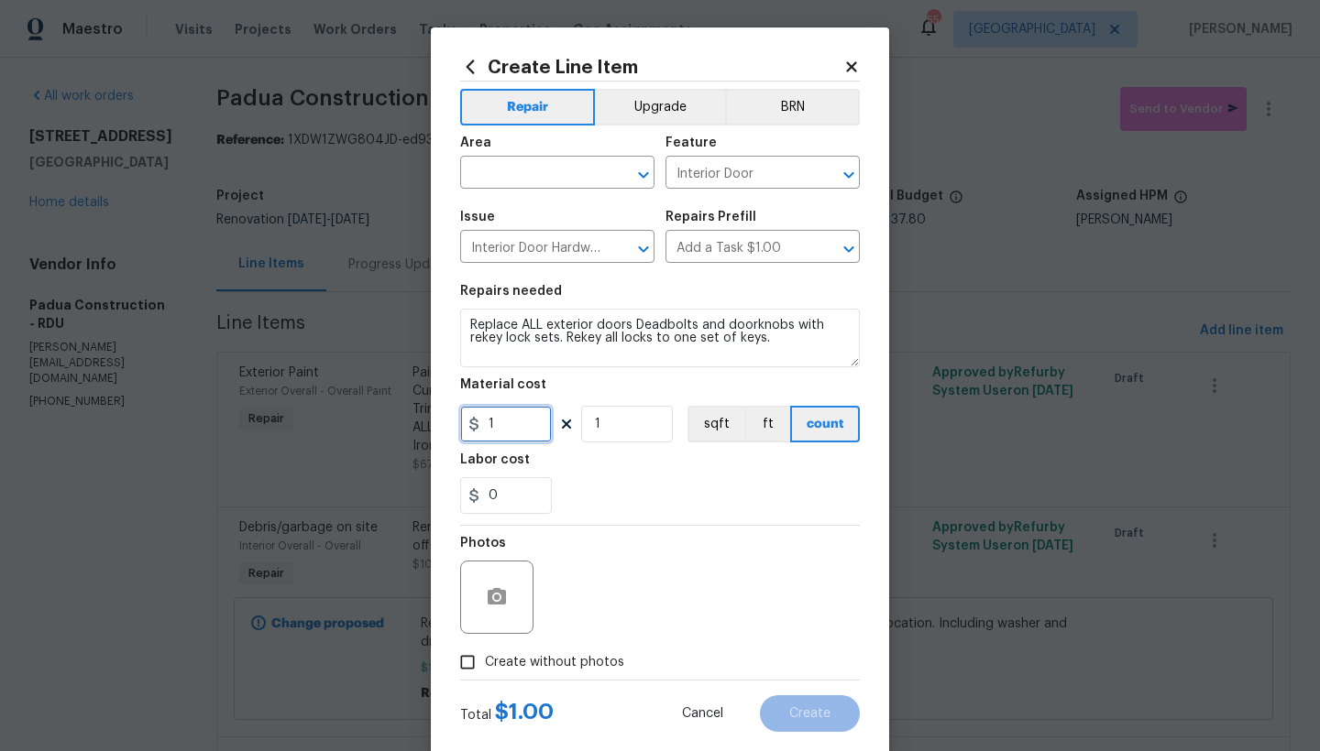
drag, startPoint x: 494, startPoint y: 420, endPoint x: 427, endPoint y: 408, distance: 67.9
click at [431, 408] on div "Create Line Item Repair Upgrade BRN Area ​ Feature Interior Door ​ Issue Interi…" at bounding box center [660, 394] width 458 height 734
type input "67"
drag, startPoint x: 590, startPoint y: 418, endPoint x: 478, endPoint y: 393, distance: 114.5
click at [482, 391] on figure "Material cost 67 1 sqft ft count" at bounding box center [660, 410] width 400 height 64
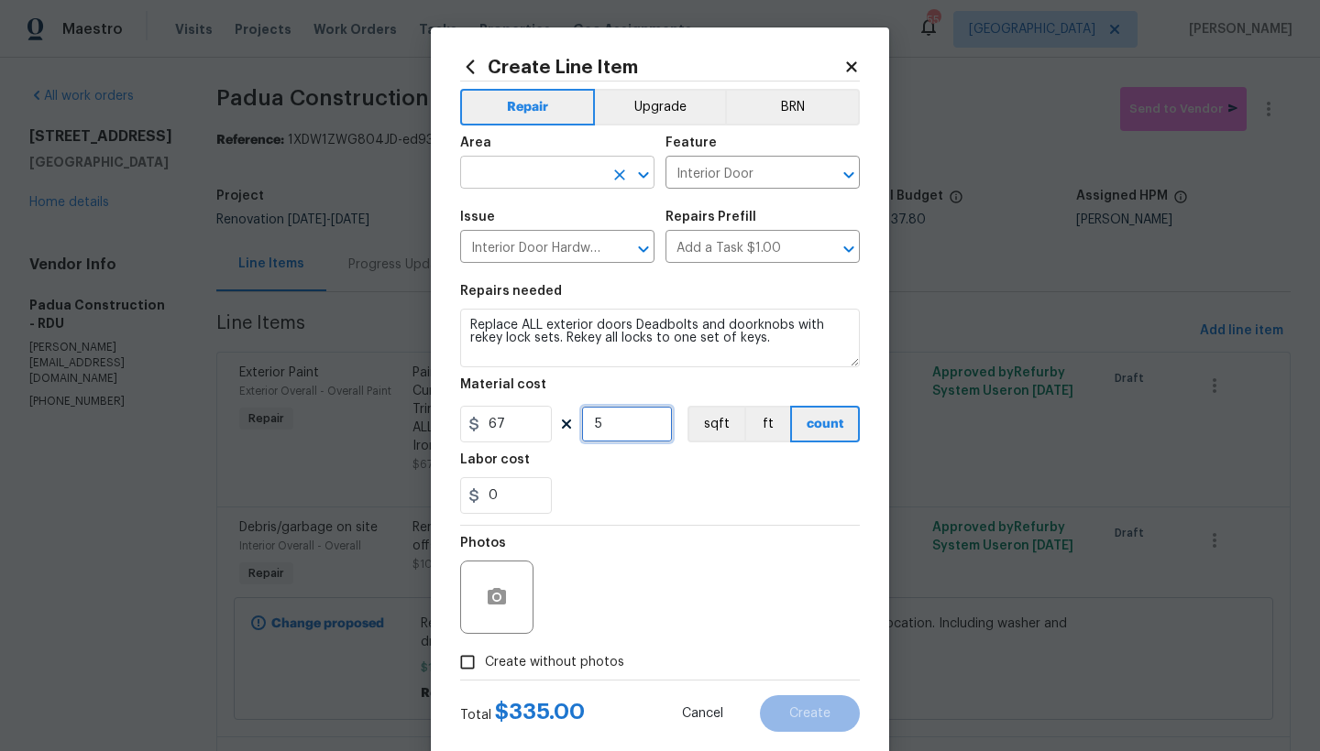
type input "5"
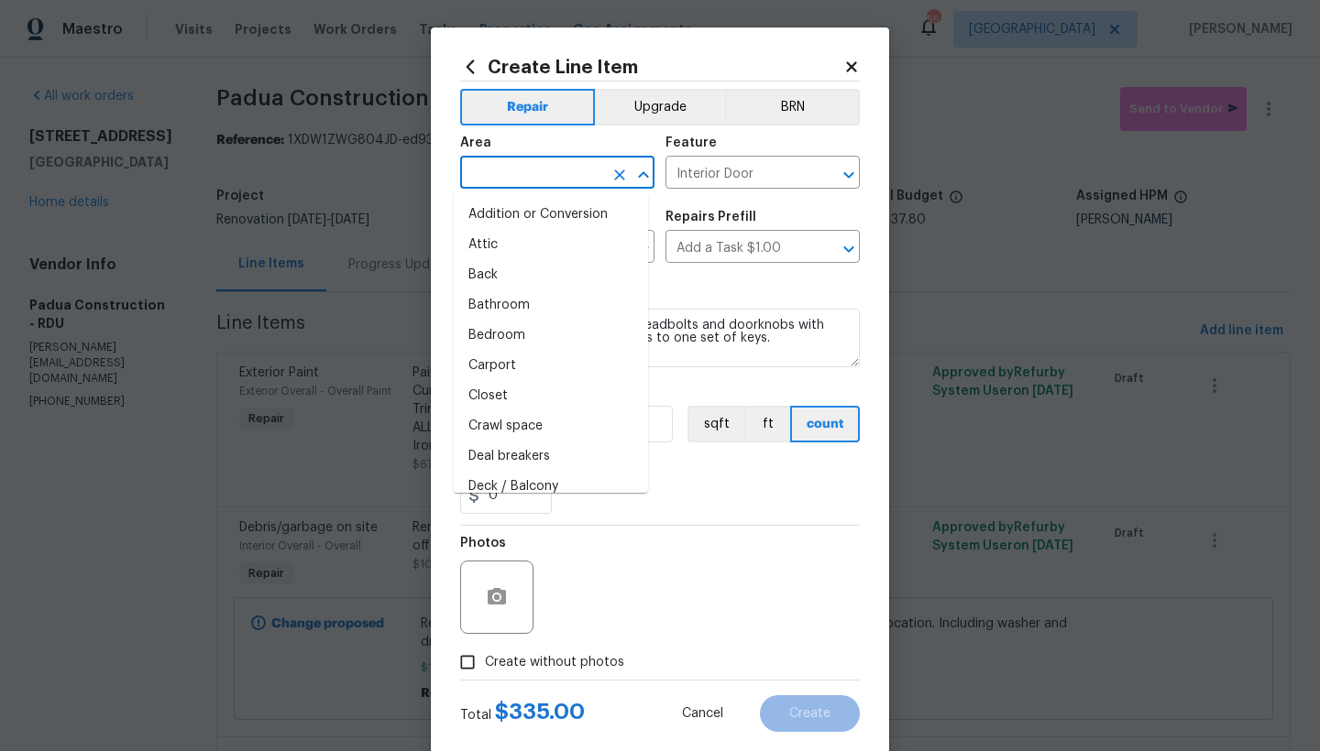
click at [530, 176] on input "text" at bounding box center [531, 174] width 143 height 28
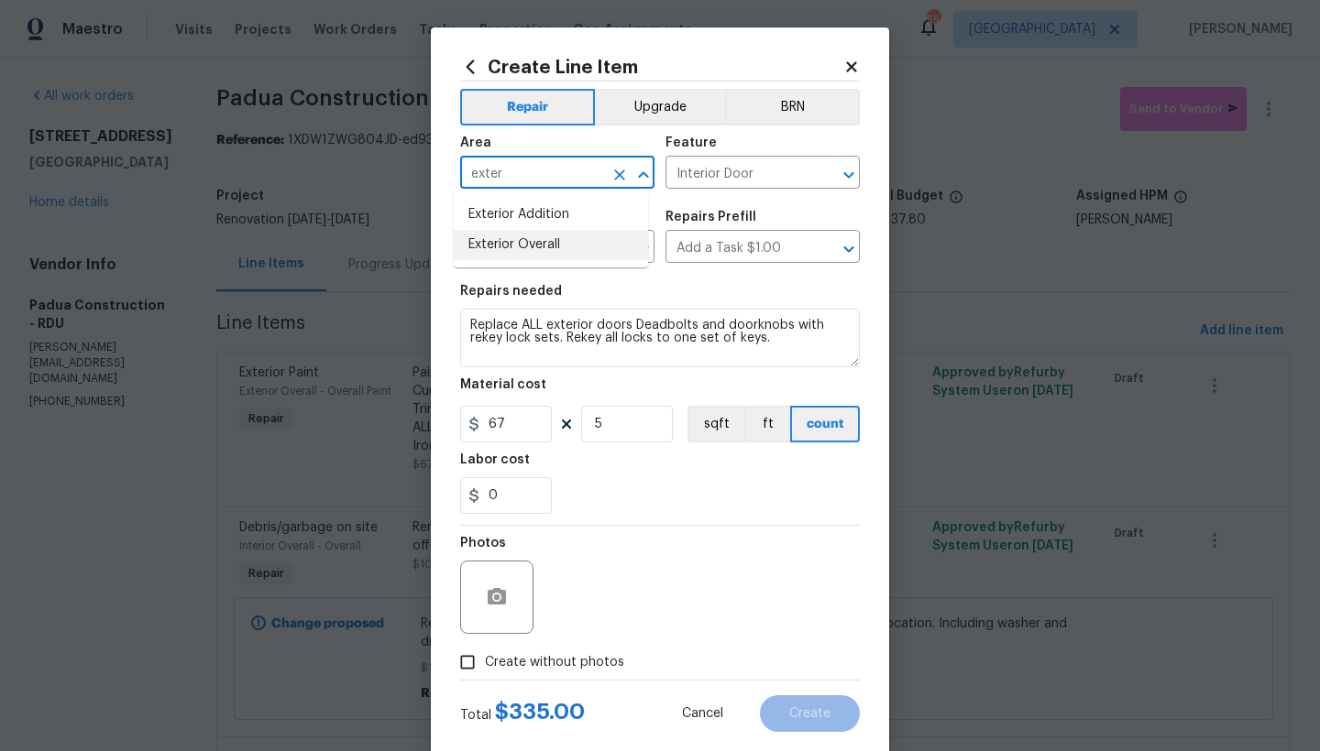
click at [478, 247] on li "Exterior Overall" at bounding box center [551, 245] width 194 height 30
type input "Exterior Overall"
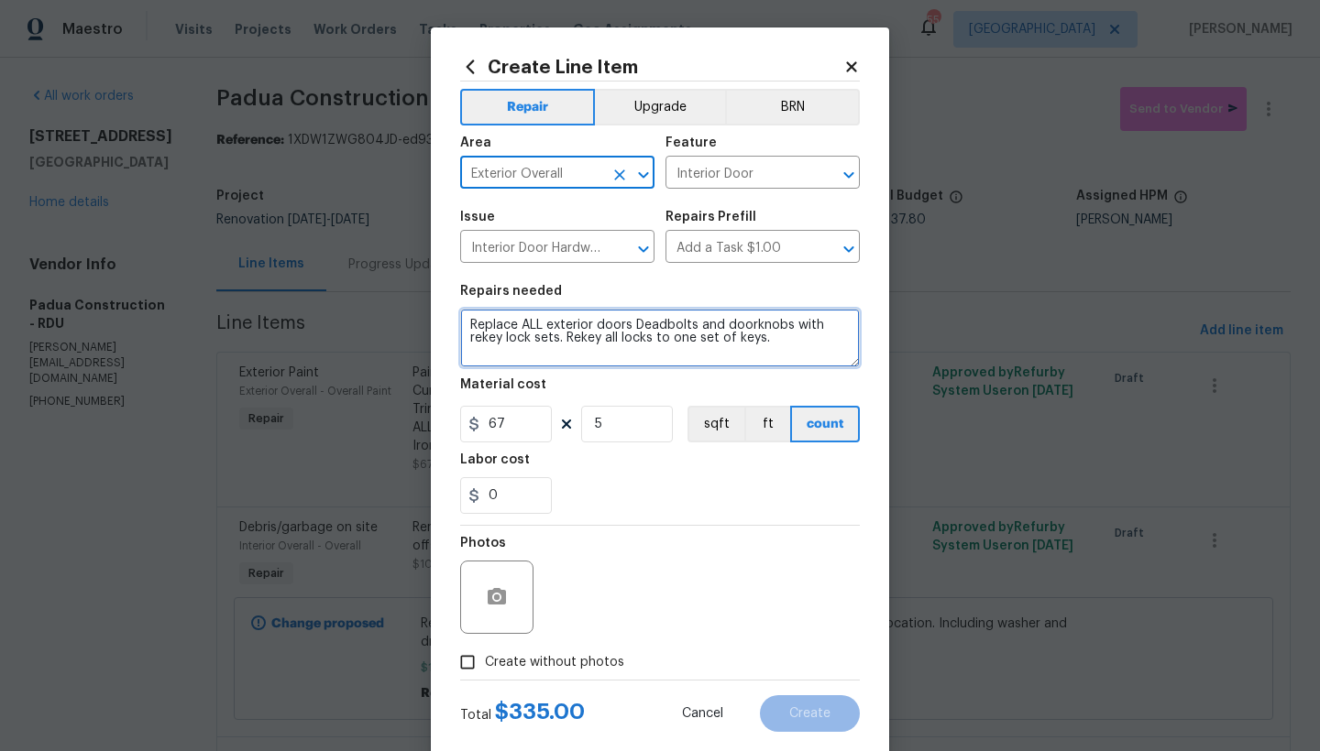
click at [462, 326] on textarea "Replace ALL exterior doors Deadbolts and doorknobs with rekey lock sets. Rekey …" at bounding box center [660, 338] width 400 height 59
click at [466, 327] on textarea "Replace ALL exterior doors Deadbolts and doorknobs with rekey lock sets. Rekey …" at bounding box center [660, 338] width 400 height 59
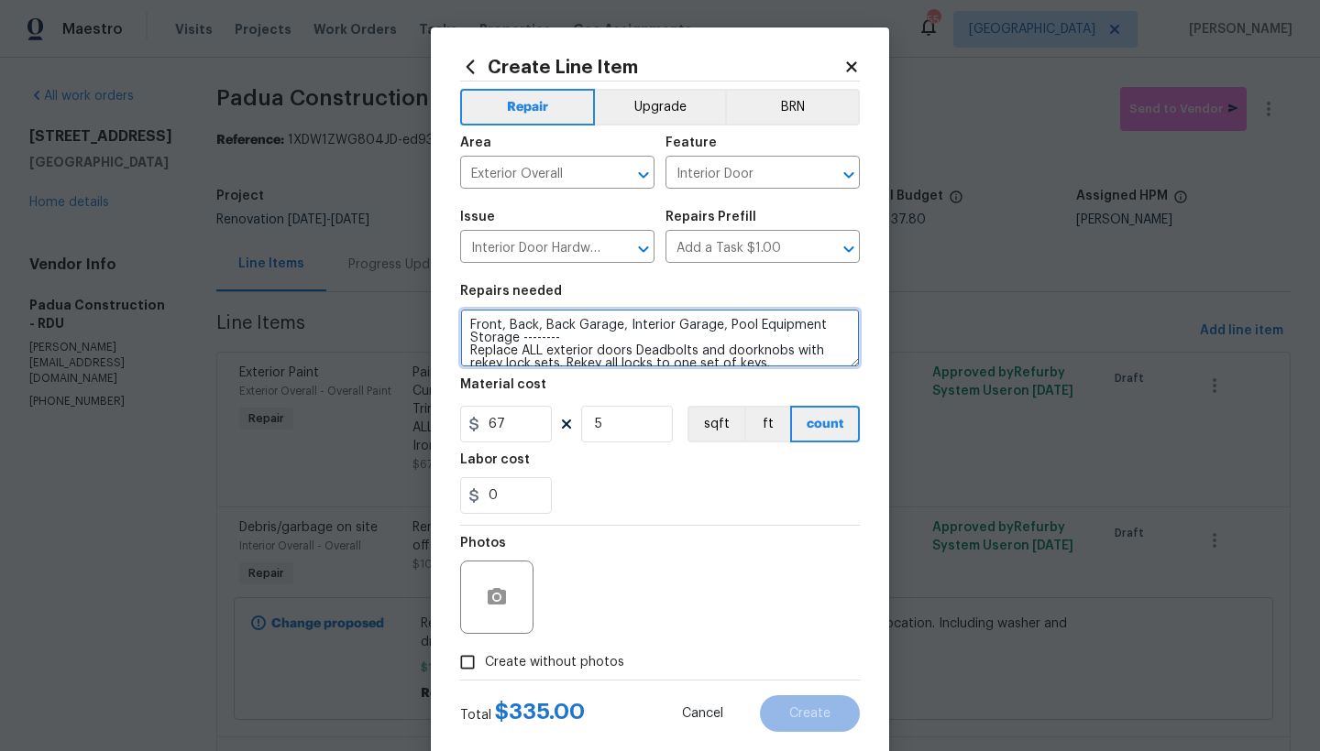
type textarea "Front, Back, Back Garage, Interior Garage, Pool Equipment Storage -------- Repl…"
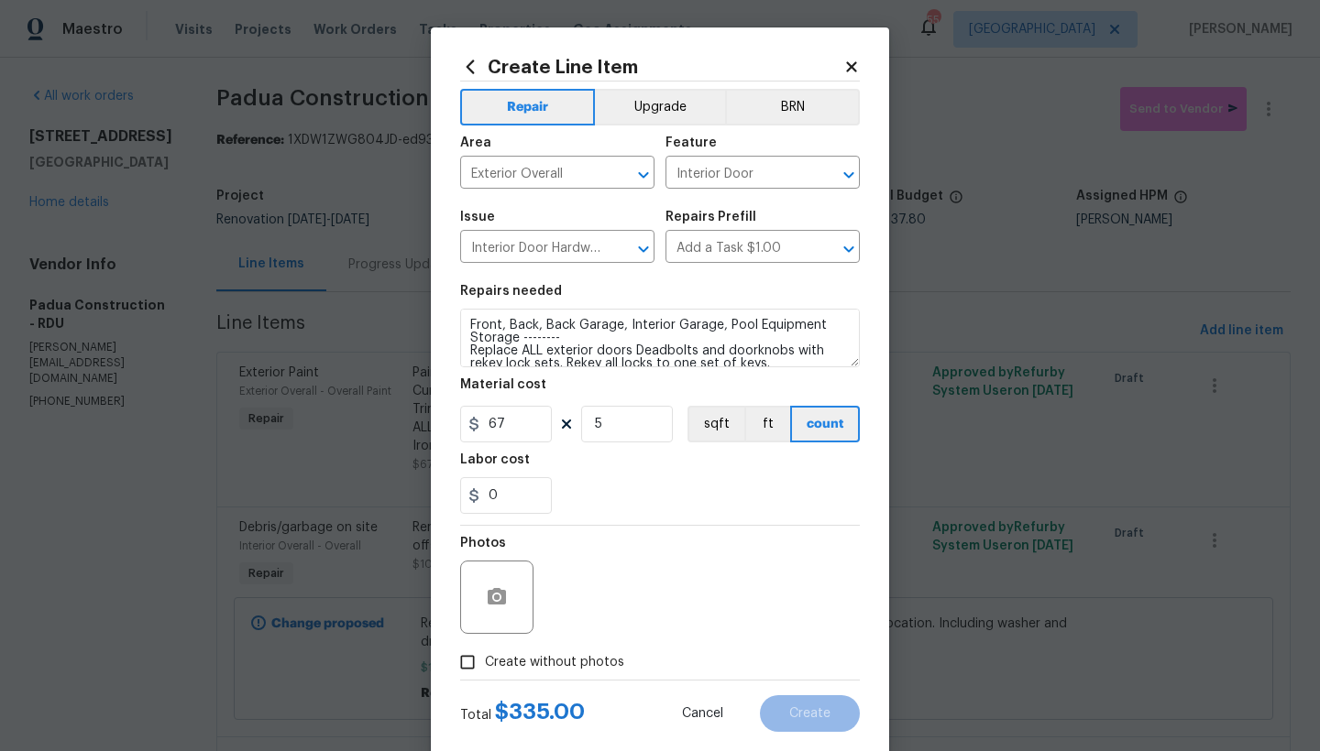
click at [510, 663] on span "Create without photos" at bounding box center [554, 662] width 139 height 19
click at [485, 663] on input "Create without photos" at bounding box center [467, 662] width 35 height 35
checkbox input "true"
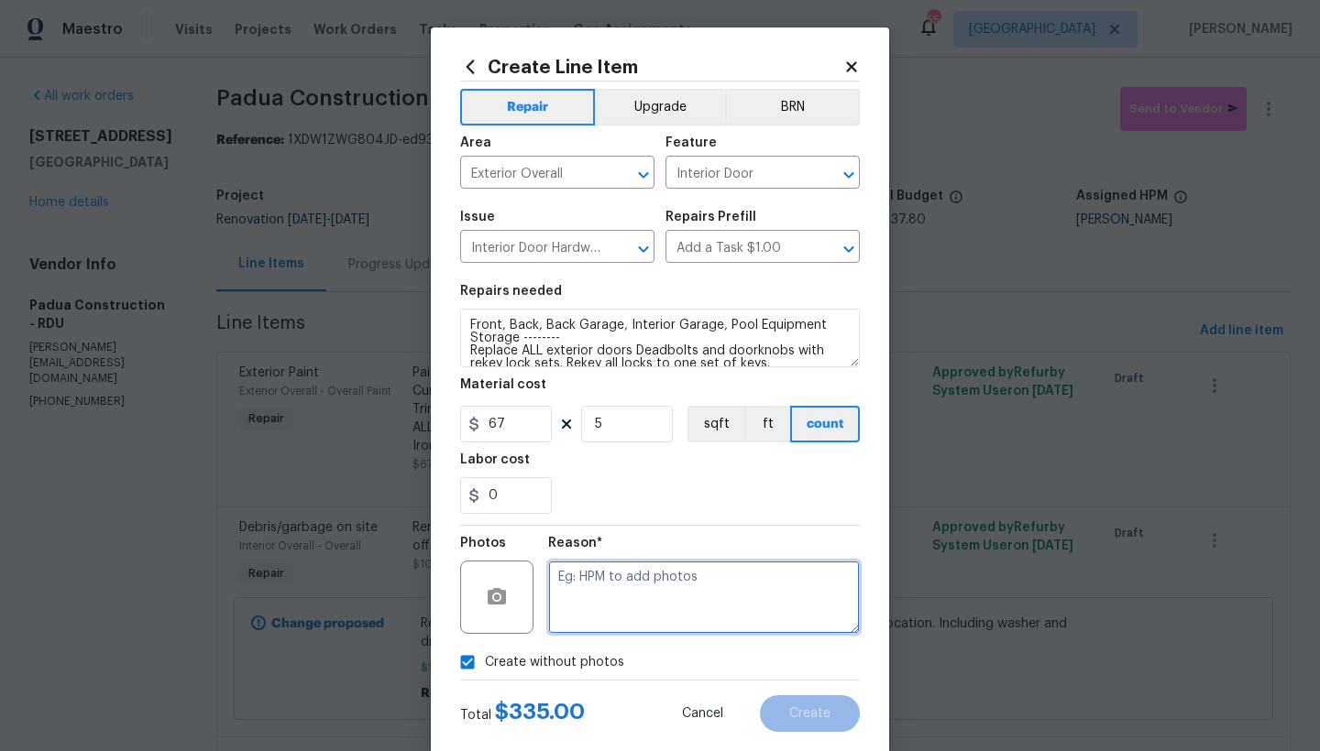
click at [626, 600] on textarea at bounding box center [704, 597] width 312 height 73
type textarea "n"
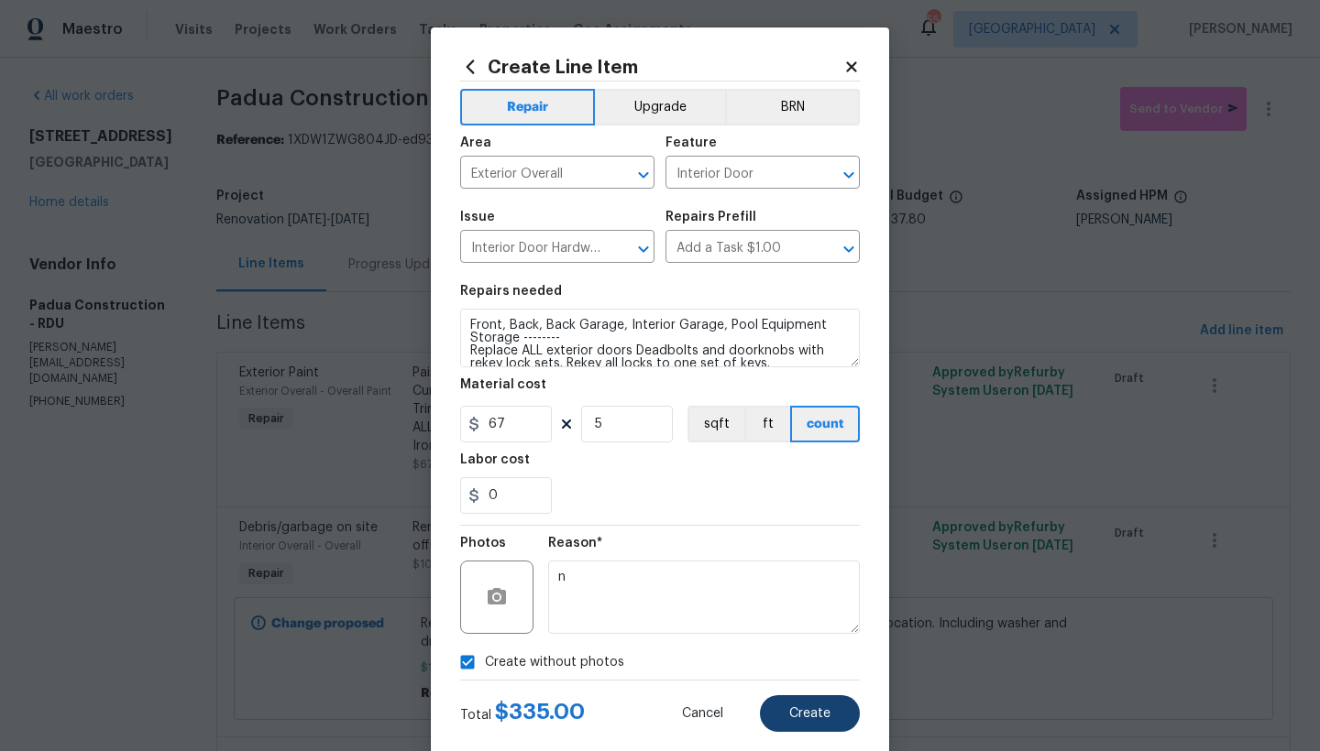
click at [791, 708] on span "Create" at bounding box center [809, 714] width 41 height 14
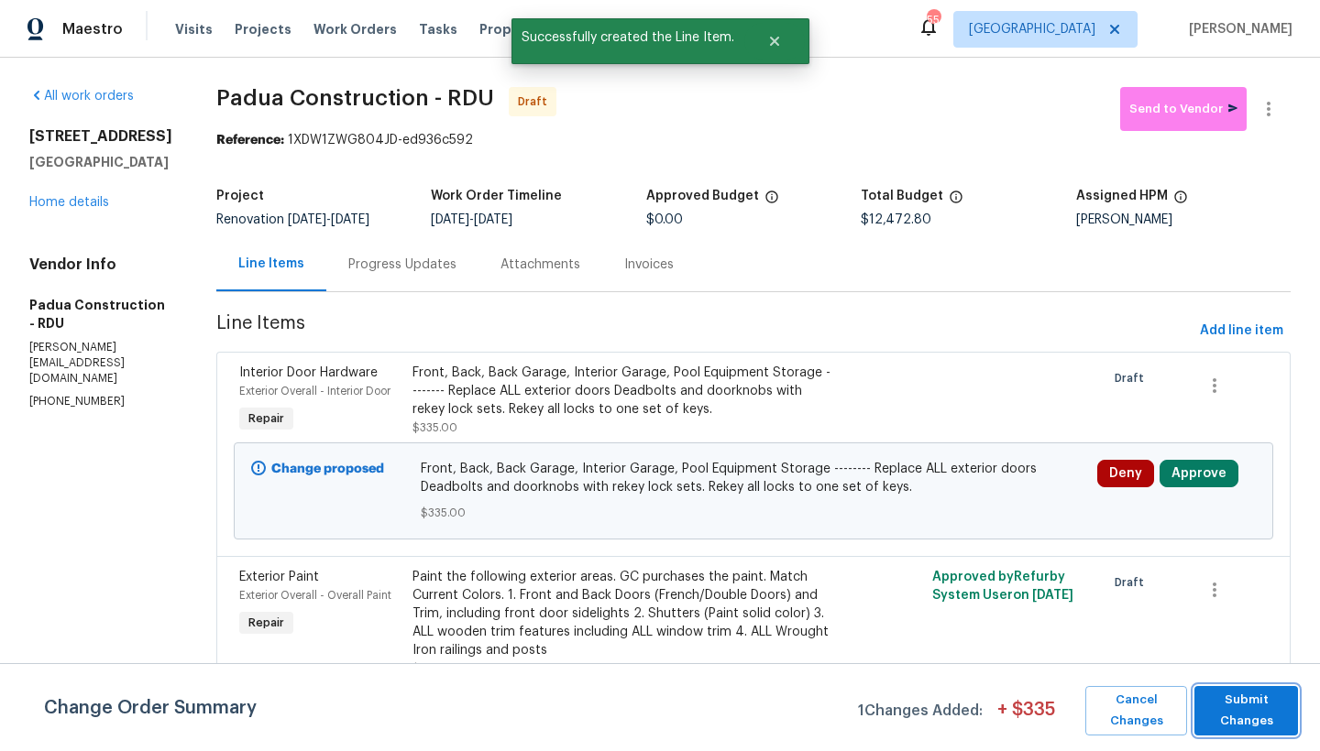
click at [1247, 714] on span "Submit Changes" at bounding box center [1245, 711] width 85 height 42
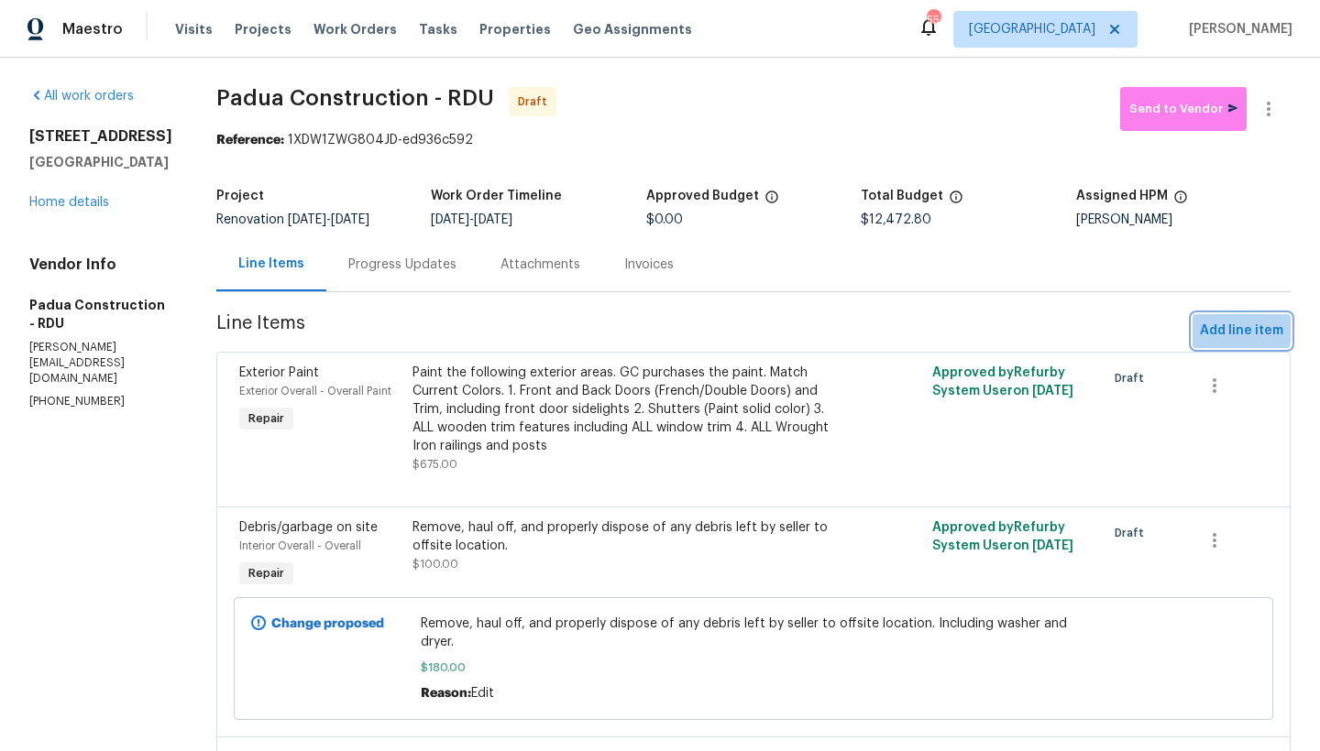
click at [1209, 331] on span "Add line item" at bounding box center [1241, 331] width 83 height 23
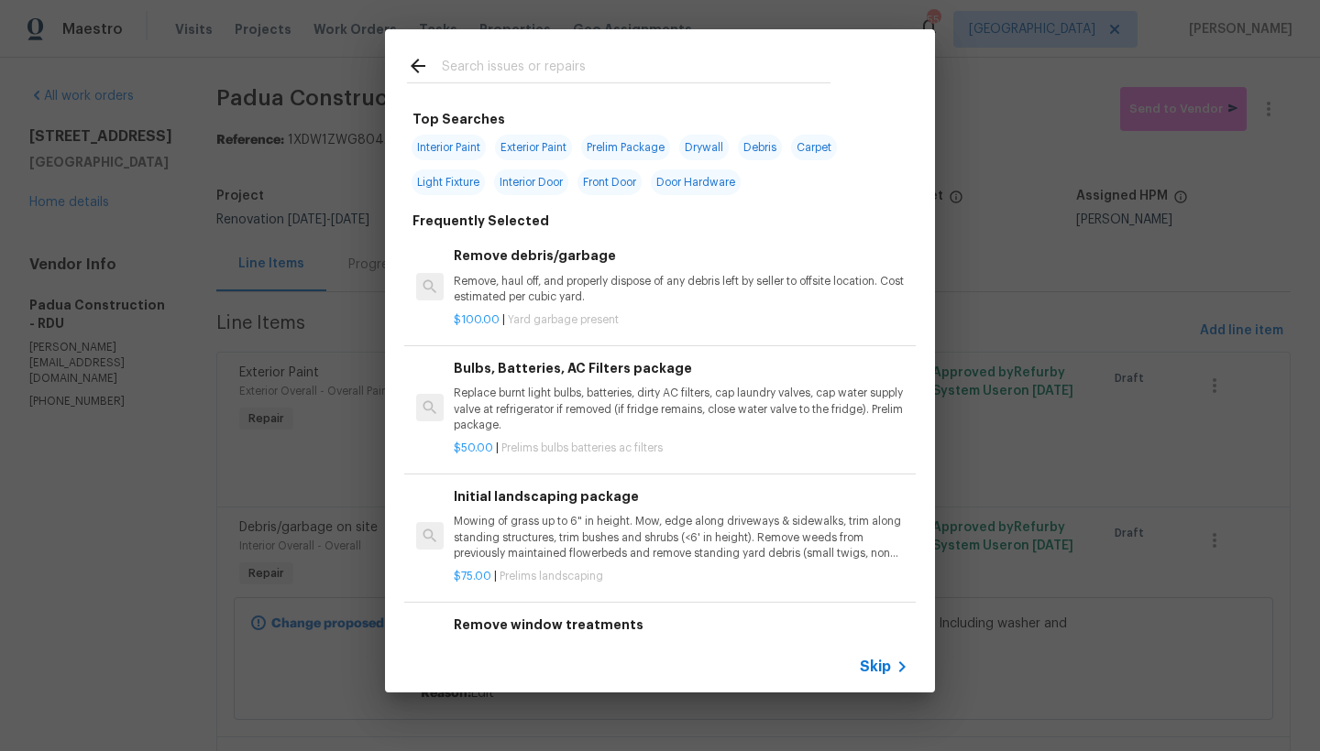
click at [482, 67] on input "text" at bounding box center [636, 68] width 389 height 27
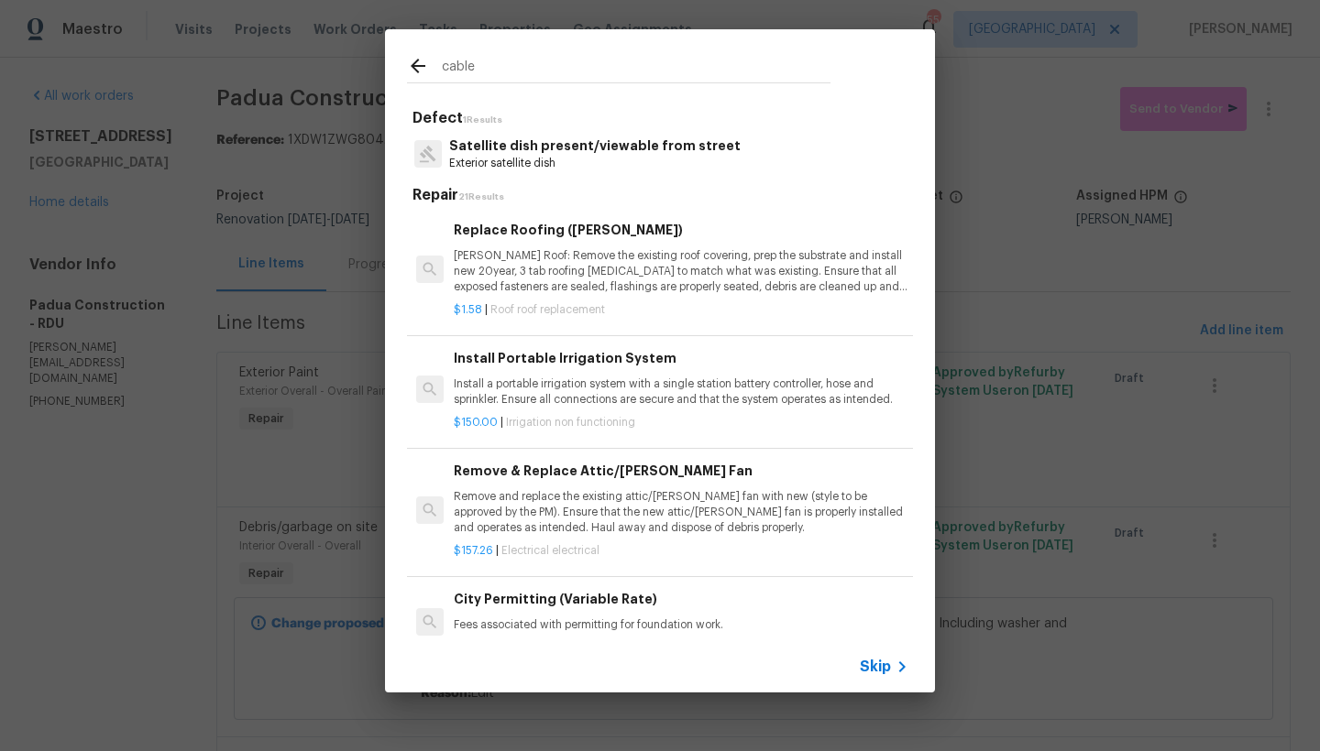
type input "cable"
click at [569, 139] on p "Satellite dish present/viewable from street" at bounding box center [594, 146] width 291 height 19
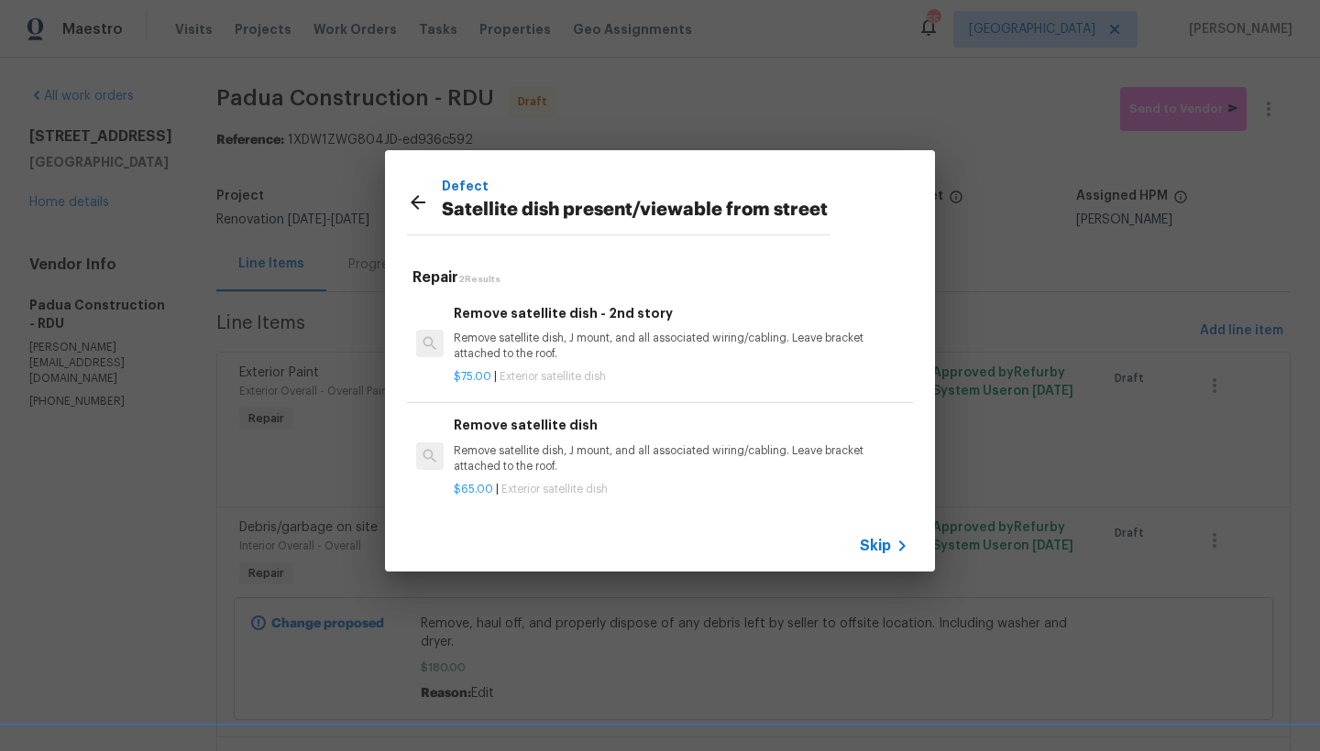
scroll to position [3, 0]
click at [416, 195] on icon at bounding box center [418, 203] width 22 height 22
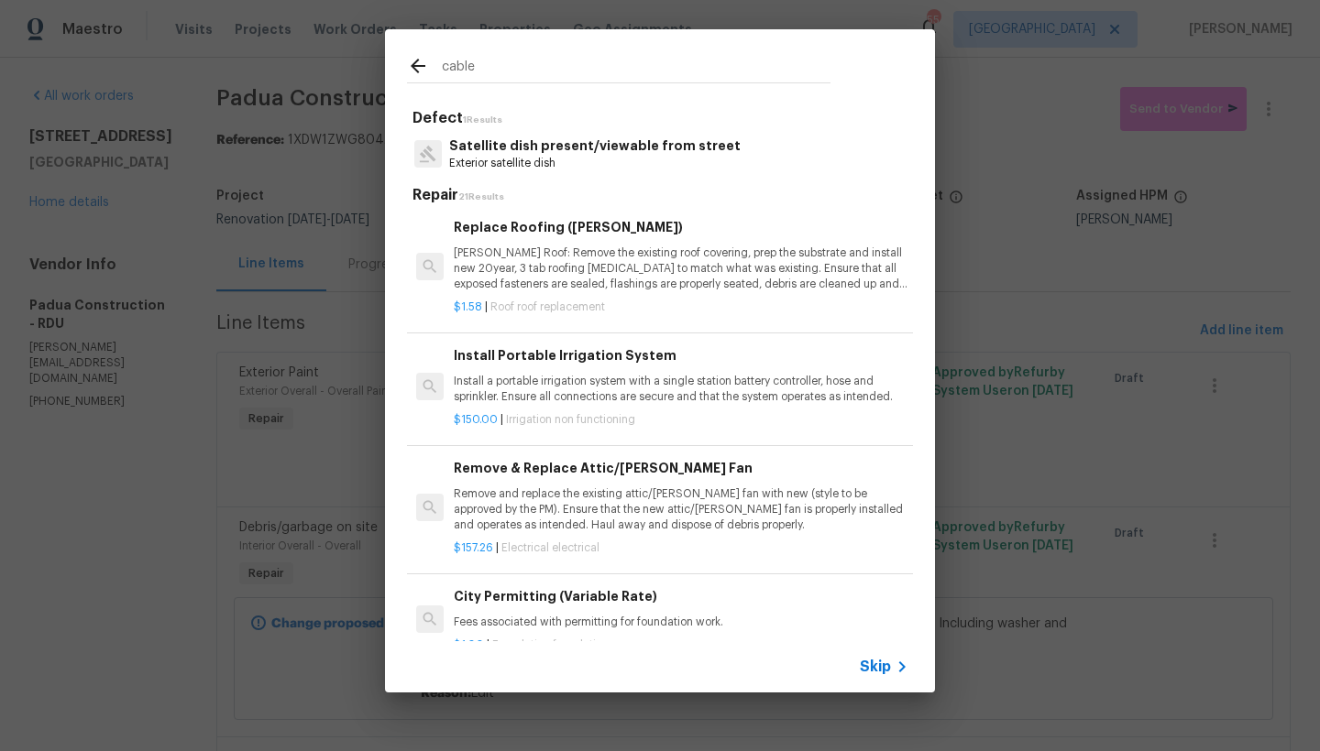
drag, startPoint x: 521, startPoint y: 73, endPoint x: 168, endPoint y: -16, distance: 363.8
click at [168, 0] on html "Maestro Visits Projects Work Orders Tasks Properties Geo Assignments 55 Raleigh…" at bounding box center [660, 375] width 1320 height 751
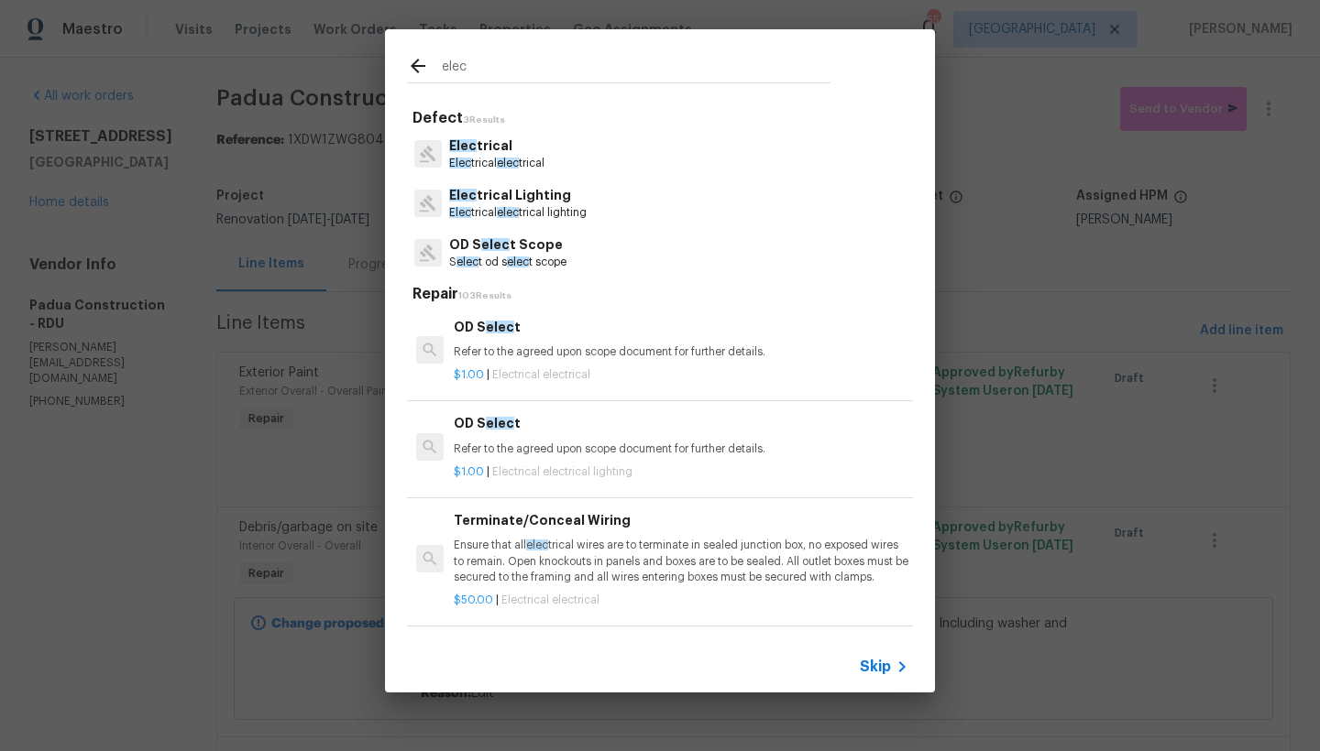
type input "elec"
click at [508, 159] on span "elec" at bounding box center [508, 163] width 22 height 11
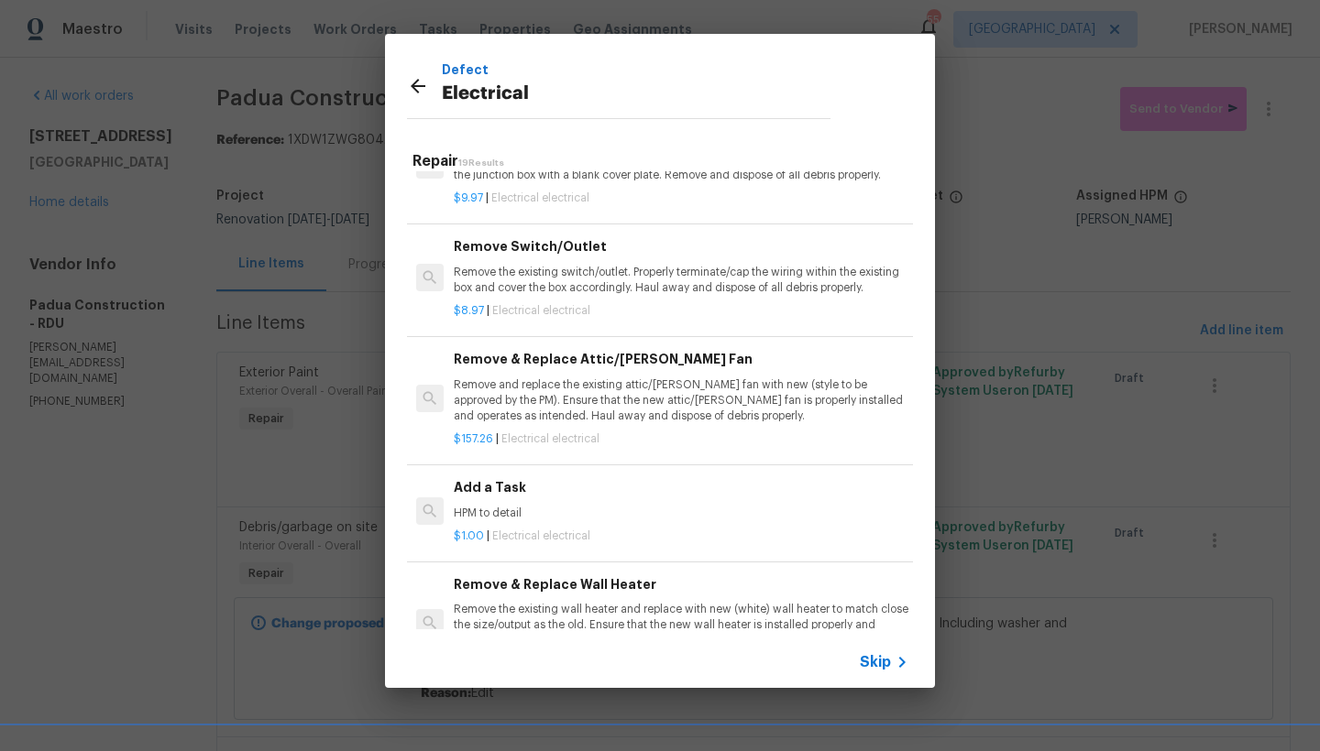
scroll to position [1400, 0]
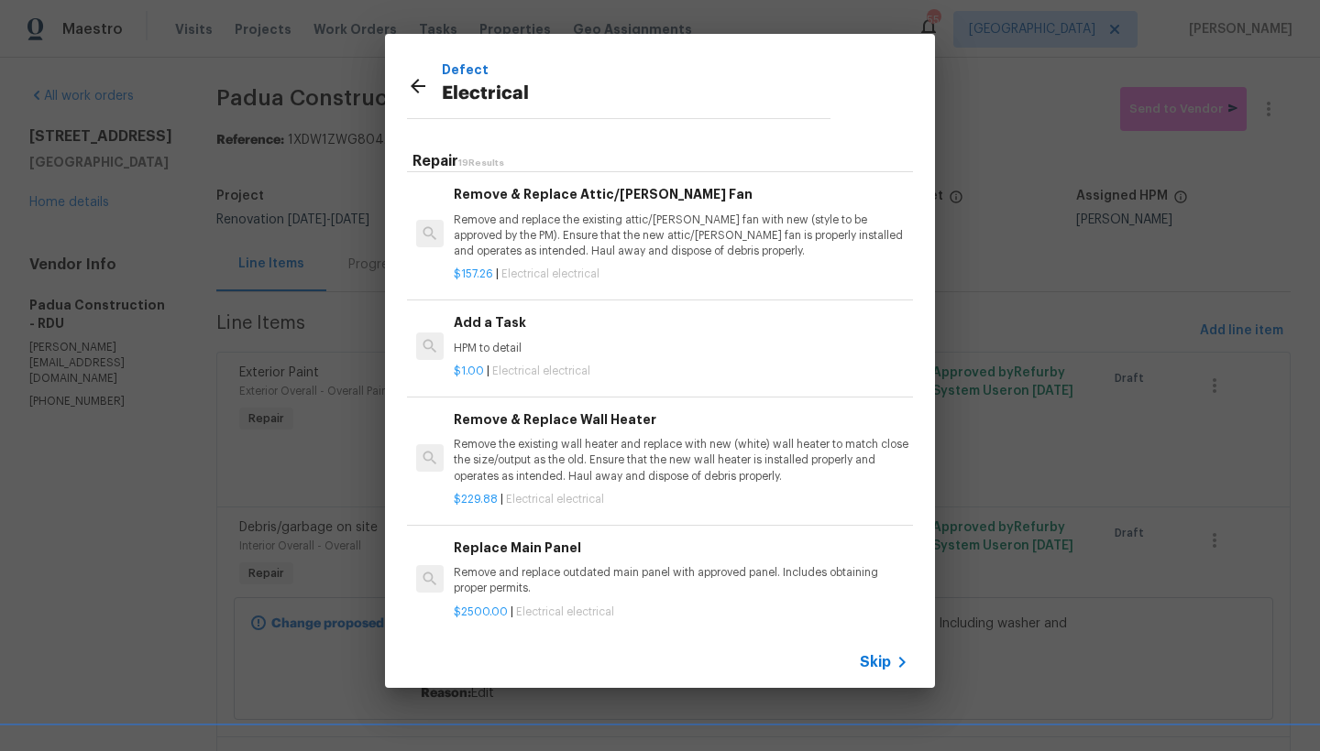
click at [508, 333] on h6 "Add a Task" at bounding box center [681, 322] width 455 height 20
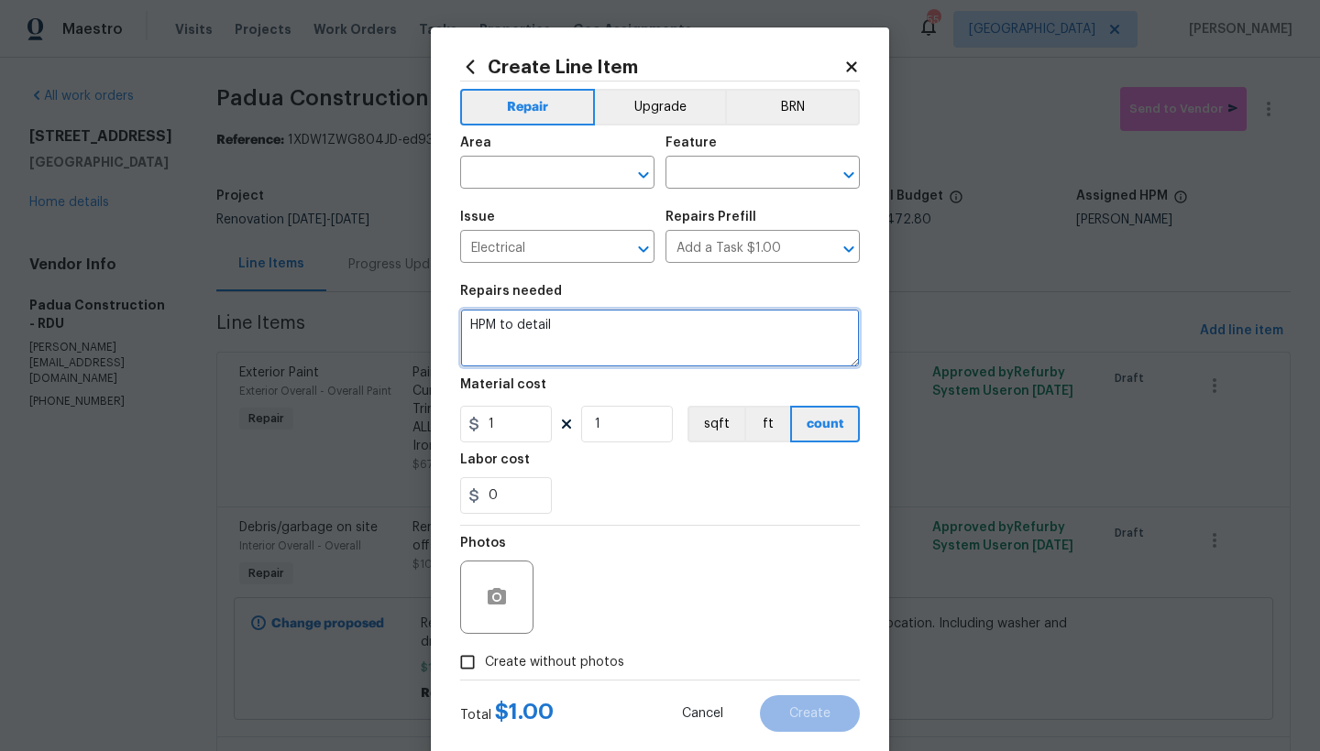
drag, startPoint x: 557, startPoint y: 323, endPoint x: 323, endPoint y: 272, distance: 239.1
click at [323, 272] on div "Create Line Item Repair Upgrade BRN Area ​ Feature ​ Issue Electrical ​ Repairs…" at bounding box center [660, 375] width 1320 height 751
click at [464, 328] on textarea "Reattach Coaxial cable to exterior" at bounding box center [660, 338] width 400 height 59
click at [466, 323] on textarea "Reattach Coaxial cable to exterior" at bounding box center [660, 338] width 400 height 59
click at [674, 337] on textarea "Front ------- Reattach Coaxial cable to exterior" at bounding box center [660, 338] width 400 height 59
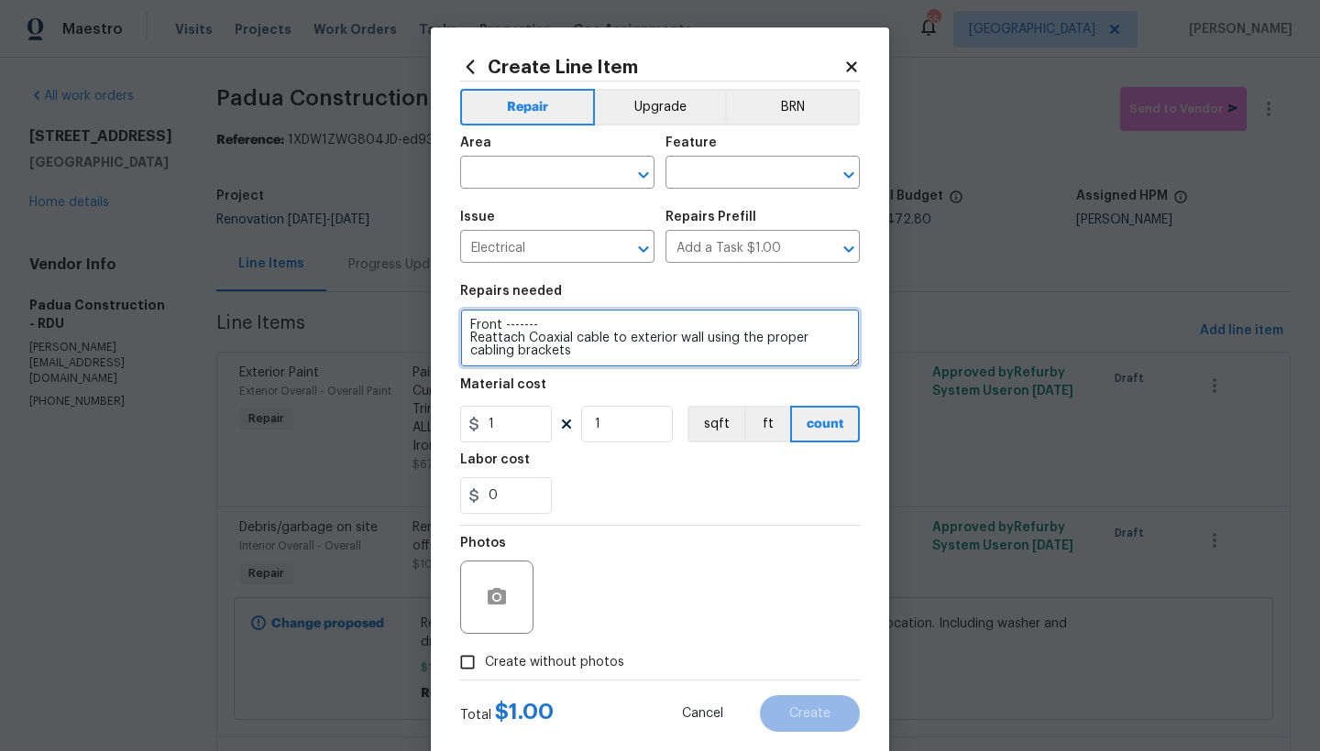
type textarea "Front ------- Reattach Coaxial cable to exterior wall using the proper cabling …"
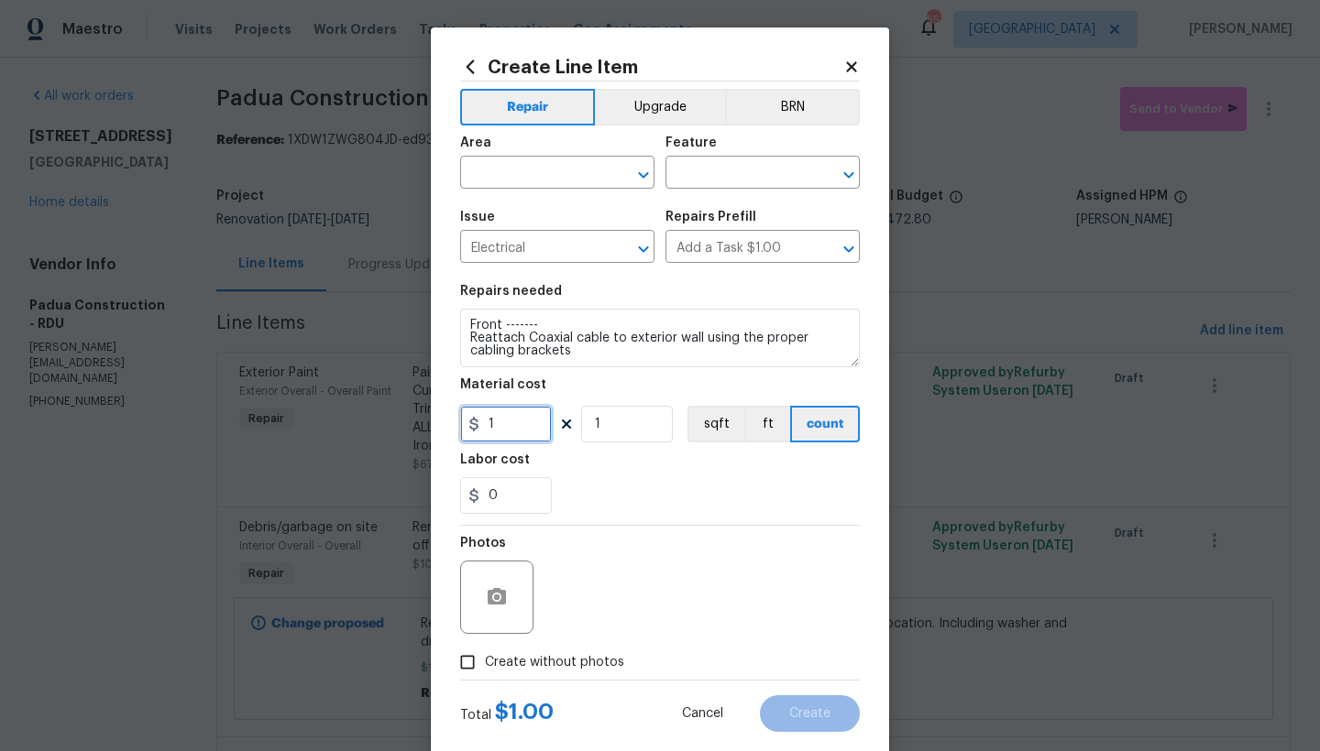
drag, startPoint x: 423, startPoint y: 396, endPoint x: 413, endPoint y: 395, distance: 10.1
click at [413, 395] on div "Create Line Item Repair Upgrade BRN Area ​ Feature ​ Issue Electrical ​ Repairs…" at bounding box center [660, 375] width 1320 height 751
type input "40"
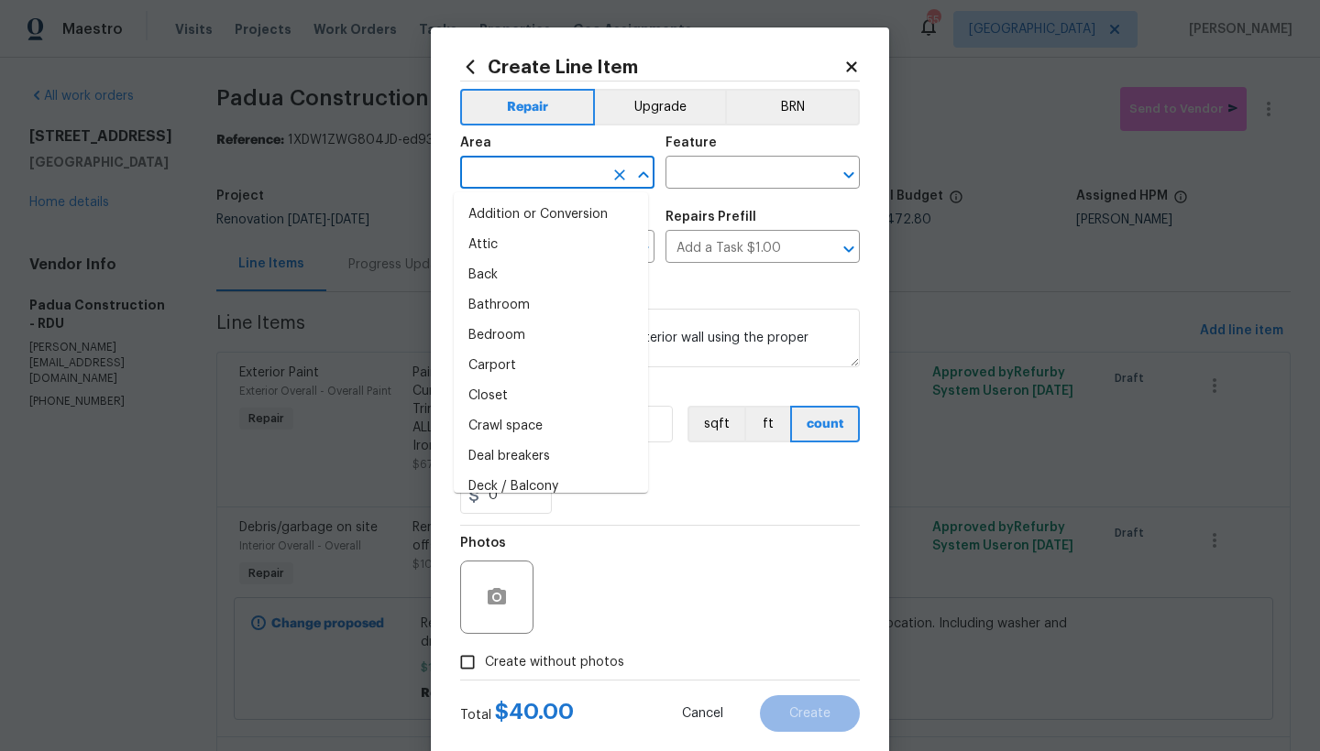
click at [536, 176] on input "text" at bounding box center [531, 174] width 143 height 28
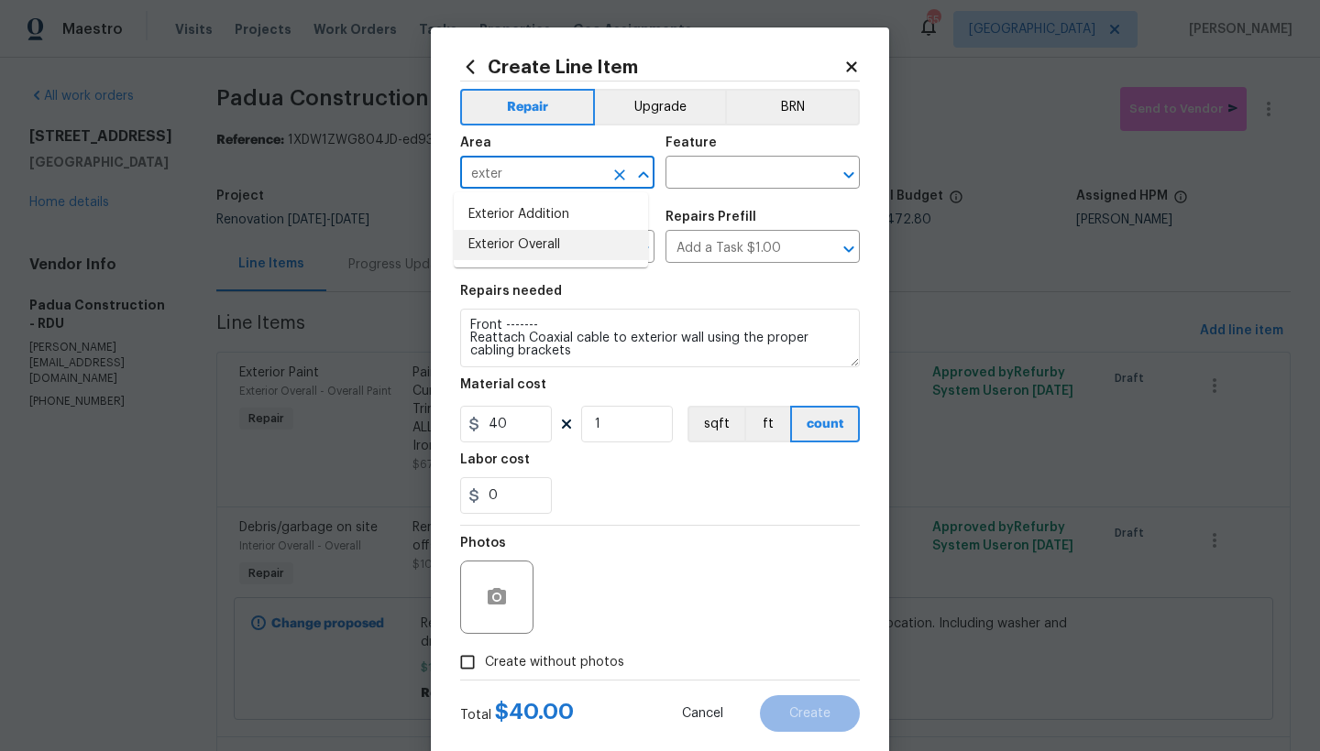
click at [487, 251] on li "Exterior Overall" at bounding box center [551, 245] width 194 height 30
type input "Exterior Overall"
click at [707, 172] on input "text" at bounding box center [736, 174] width 143 height 28
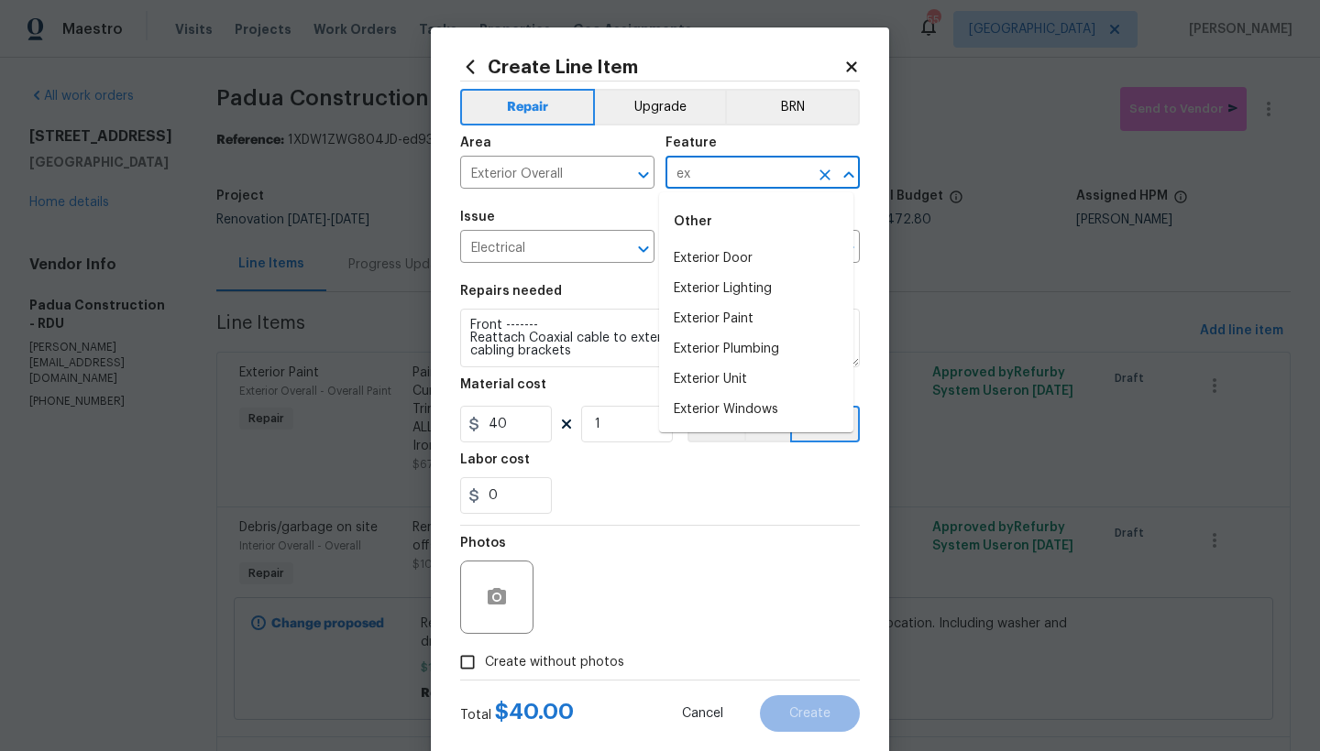
type input "e"
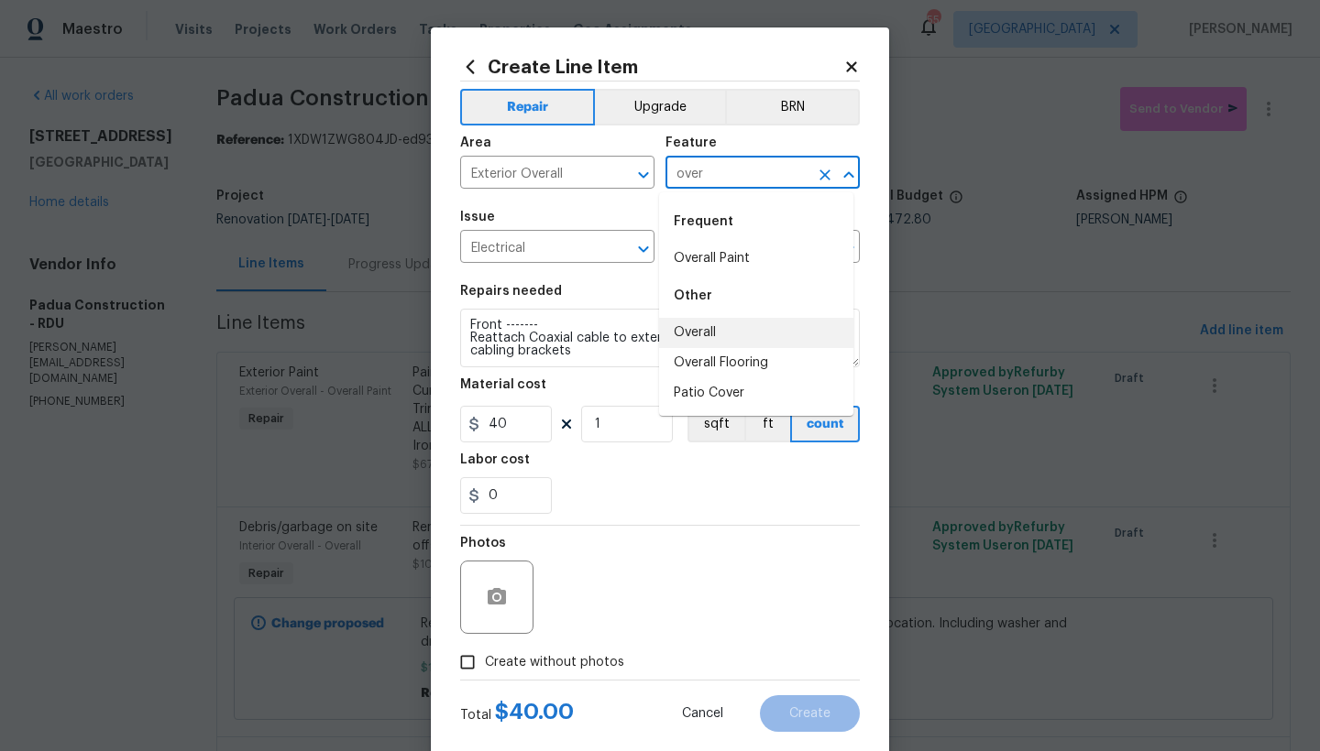
click at [746, 330] on li "Overall" at bounding box center [756, 333] width 194 height 30
type input "Overall"
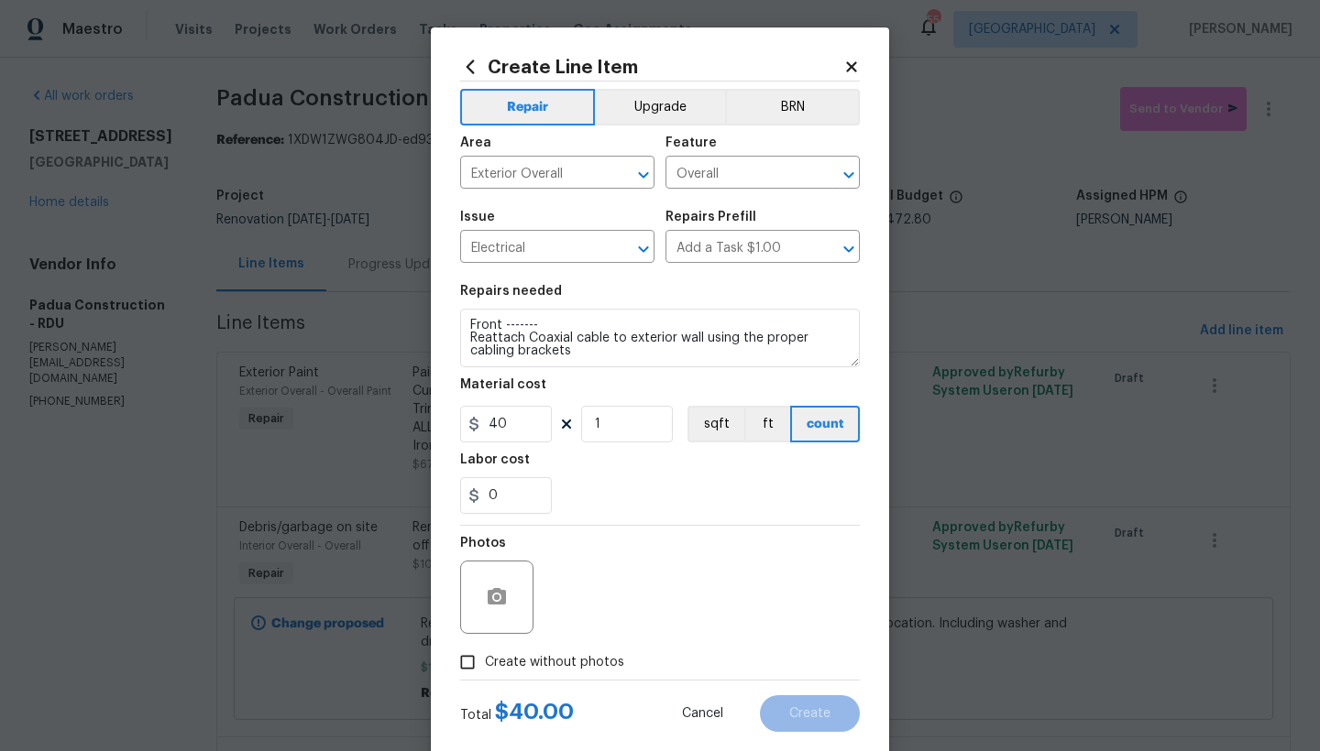
click at [530, 662] on span "Create without photos" at bounding box center [554, 662] width 139 height 19
click at [485, 662] on input "Create without photos" at bounding box center [467, 662] width 35 height 35
checkbox input "true"
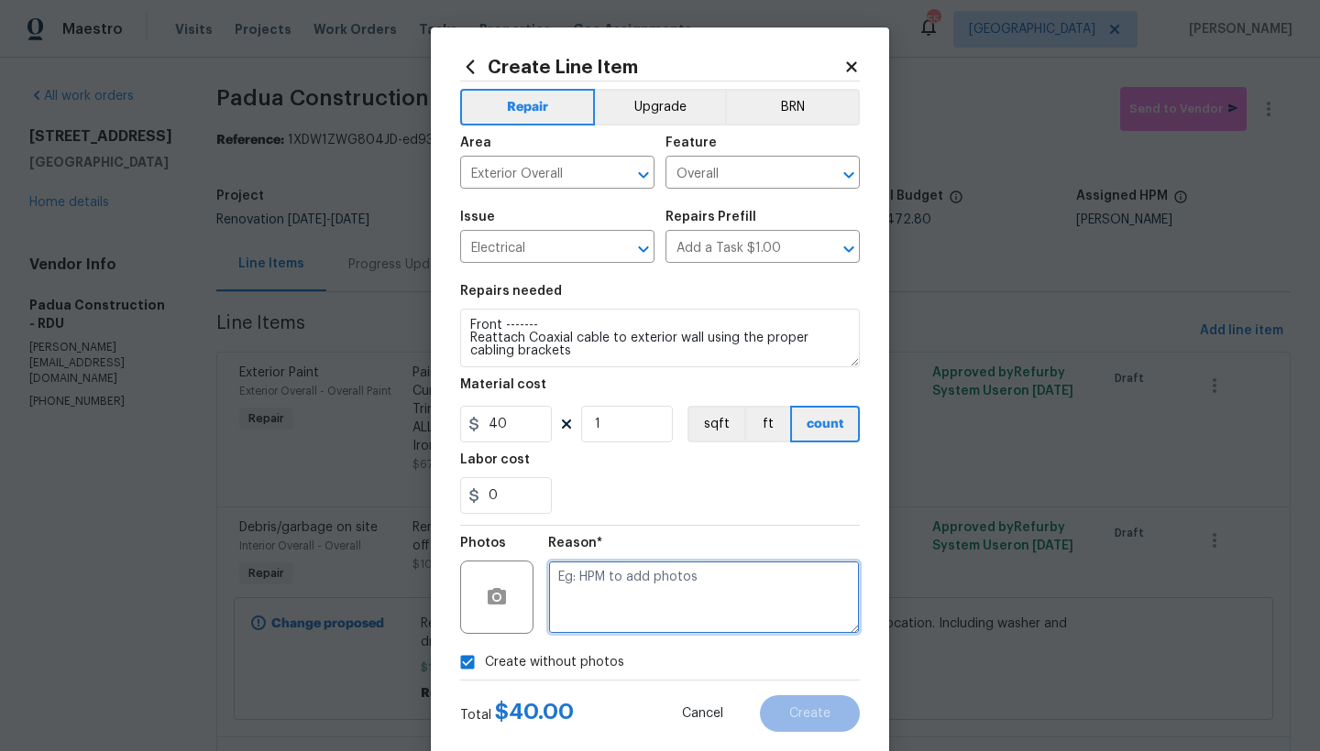
click at [629, 619] on textarea at bounding box center [704, 597] width 312 height 73
type textarea "n"
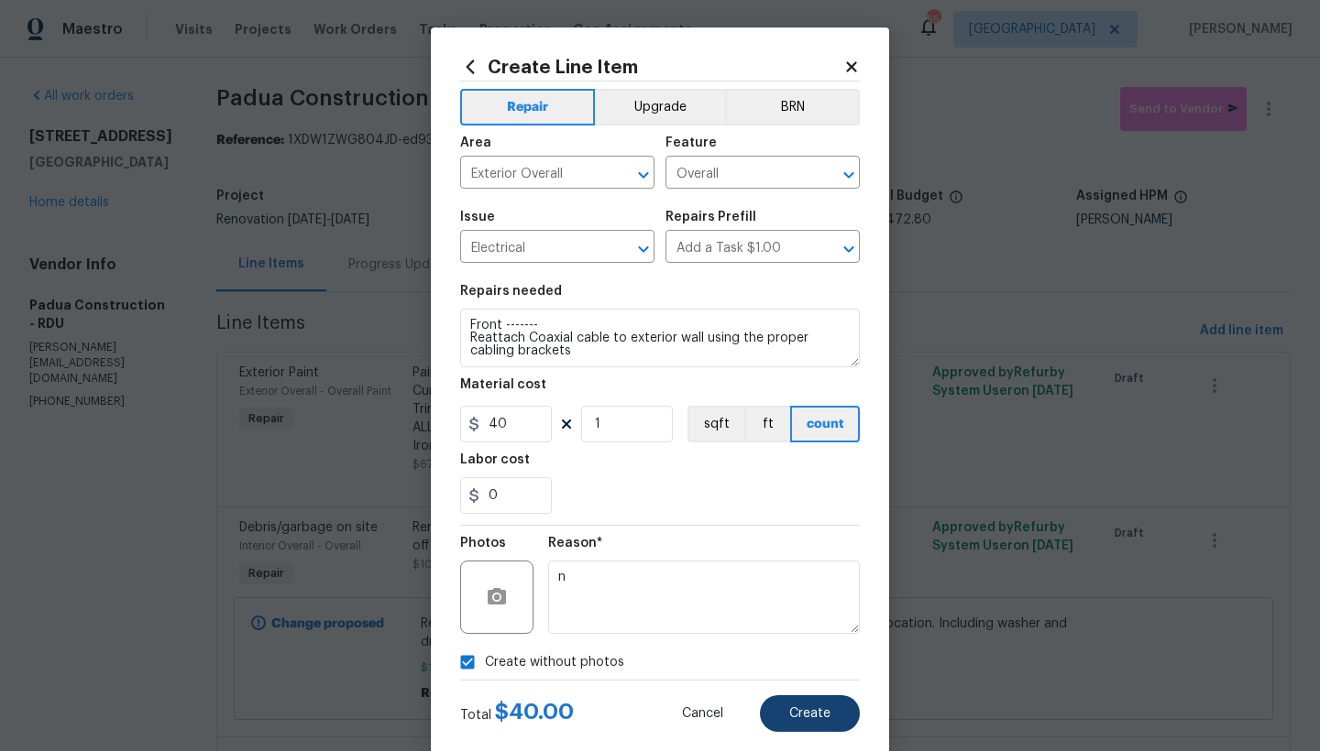
click at [815, 716] on span "Create" at bounding box center [809, 714] width 41 height 14
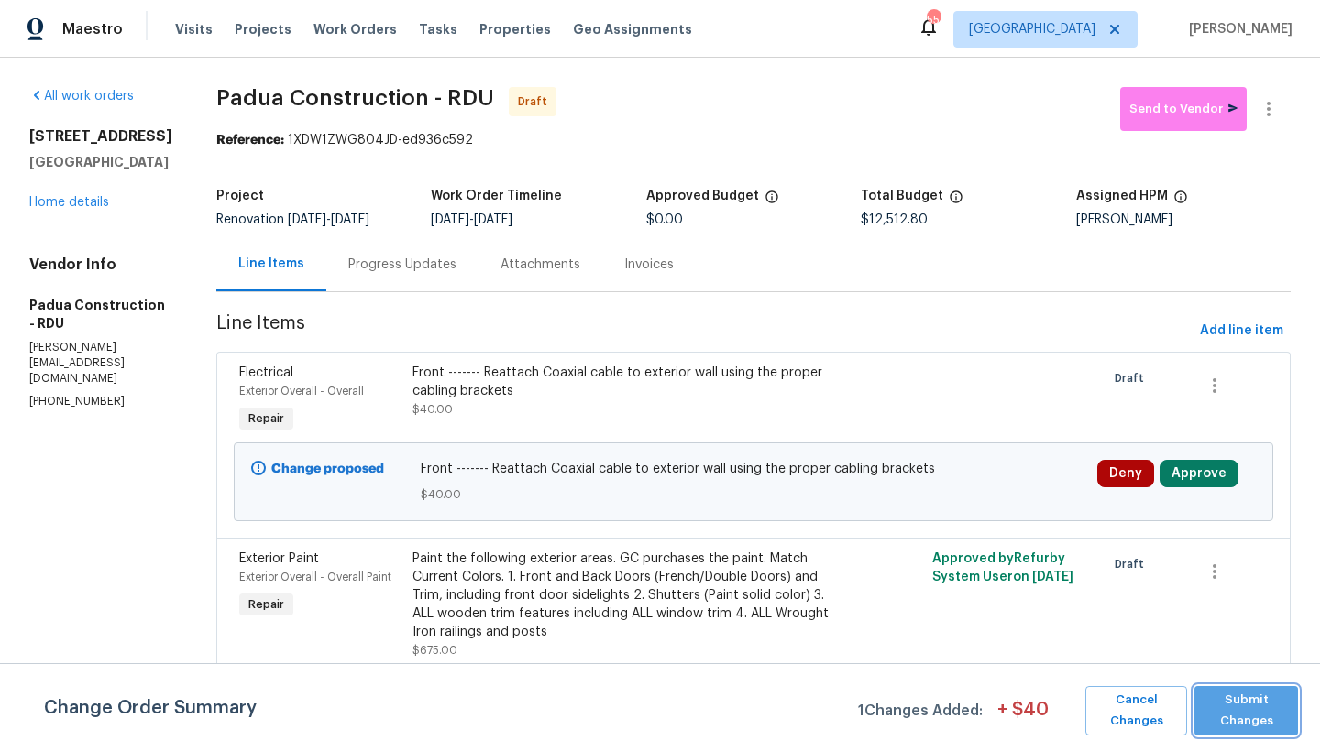
click at [1272, 713] on span "Submit Changes" at bounding box center [1245, 711] width 85 height 42
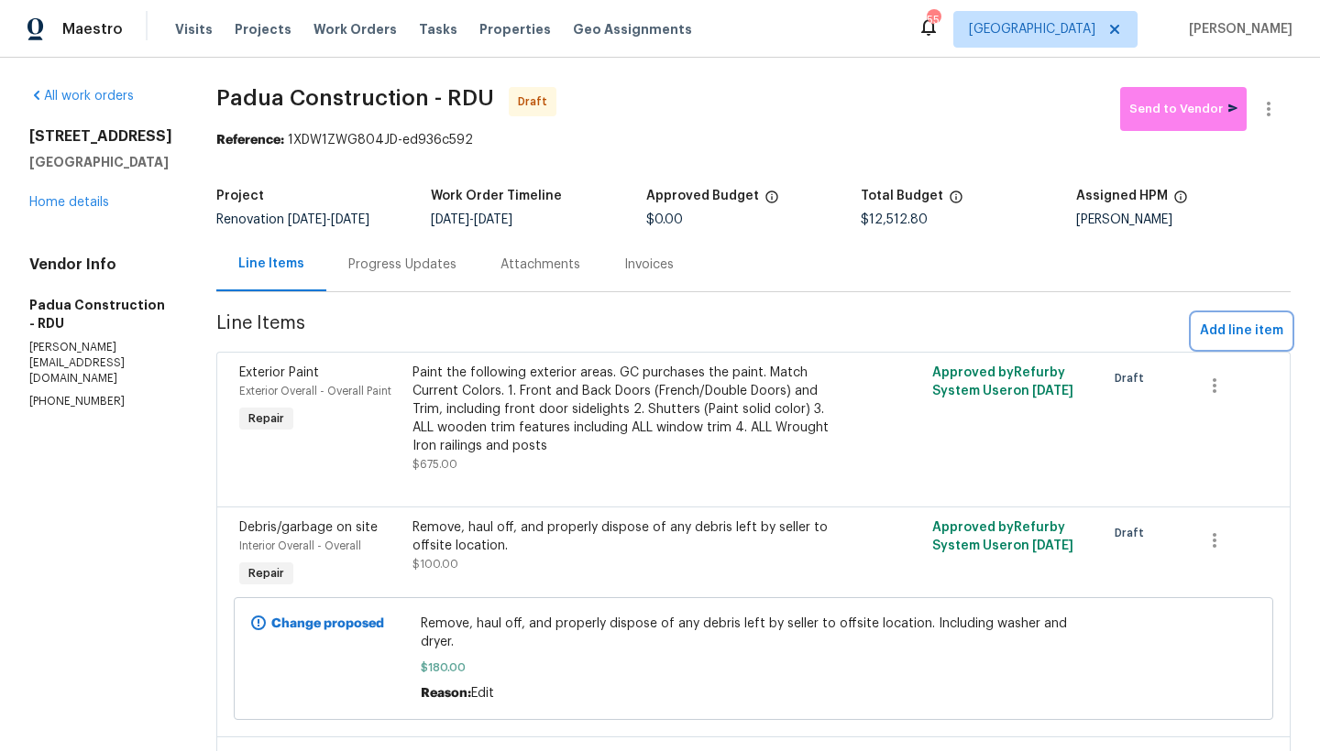
click at [1231, 333] on span "Add line item" at bounding box center [1241, 331] width 83 height 23
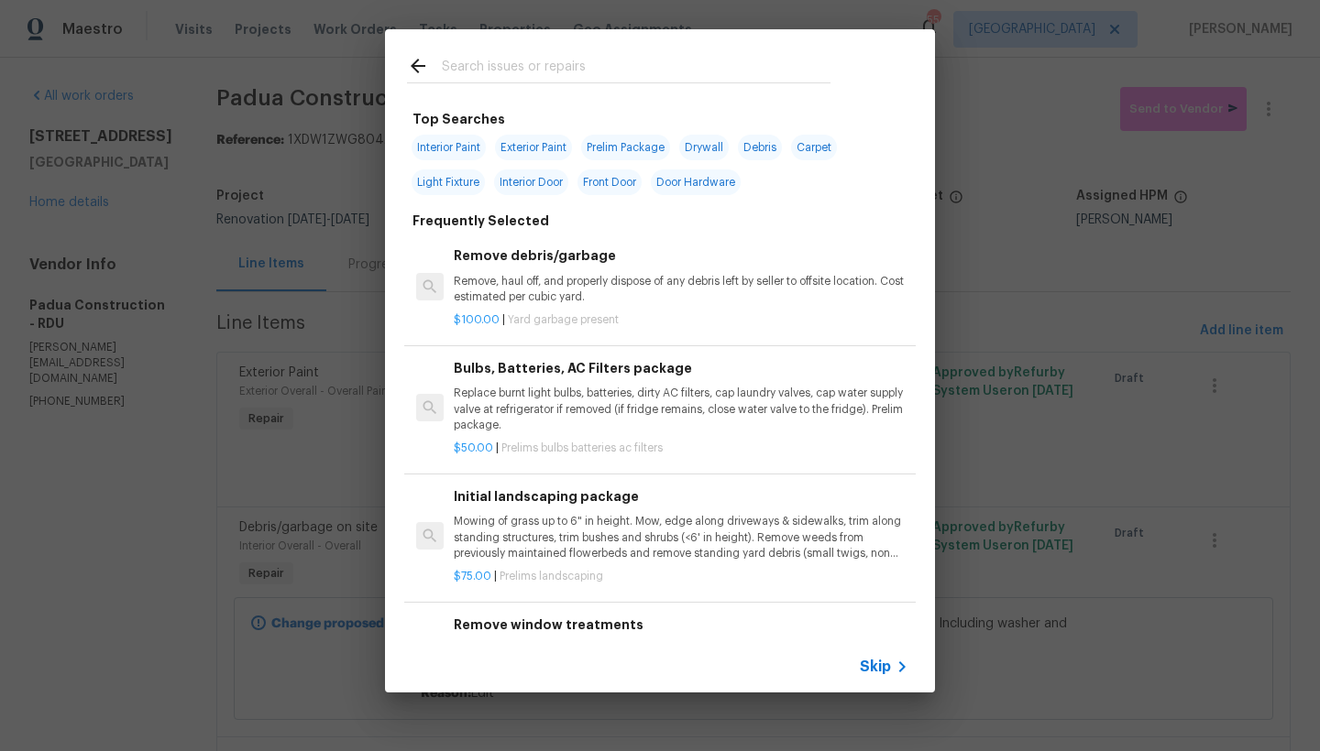
click at [595, 63] on input "text" at bounding box center [636, 68] width 389 height 27
click at [591, 66] on input "text" at bounding box center [636, 68] width 389 height 27
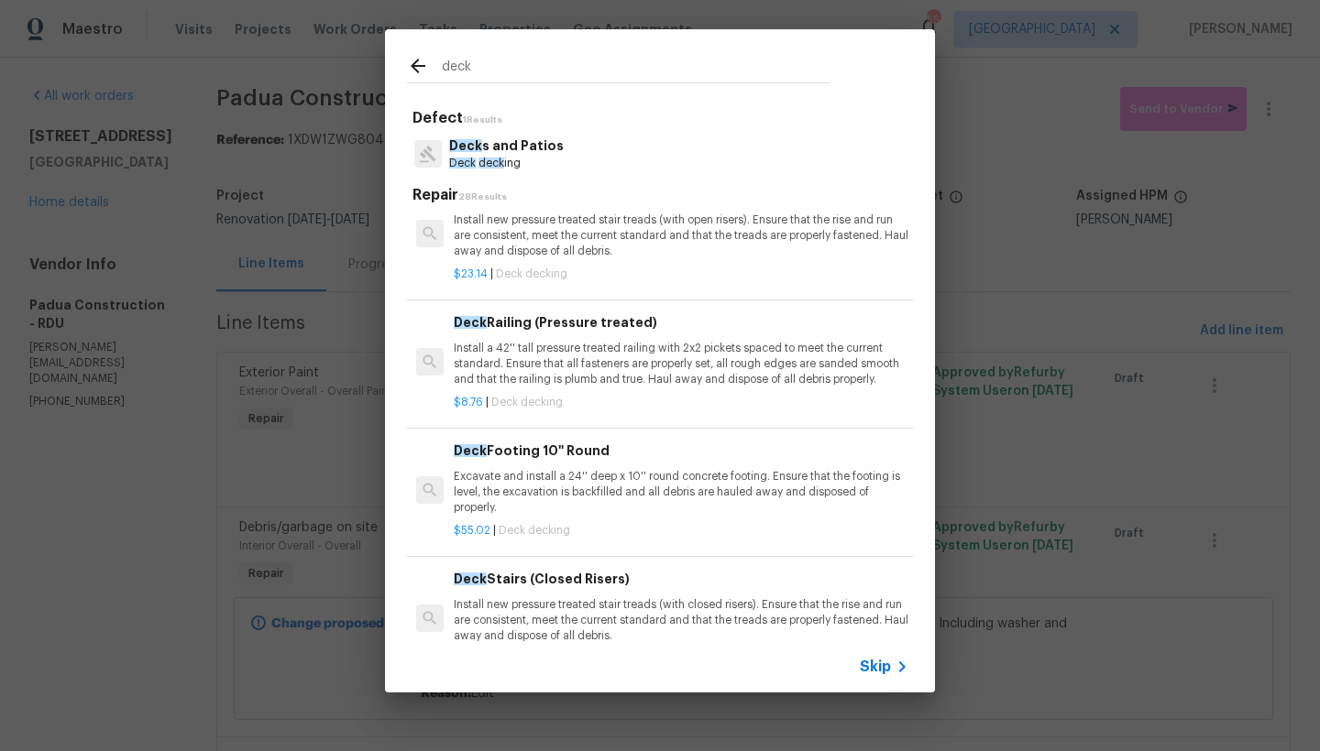
scroll to position [1857, 0]
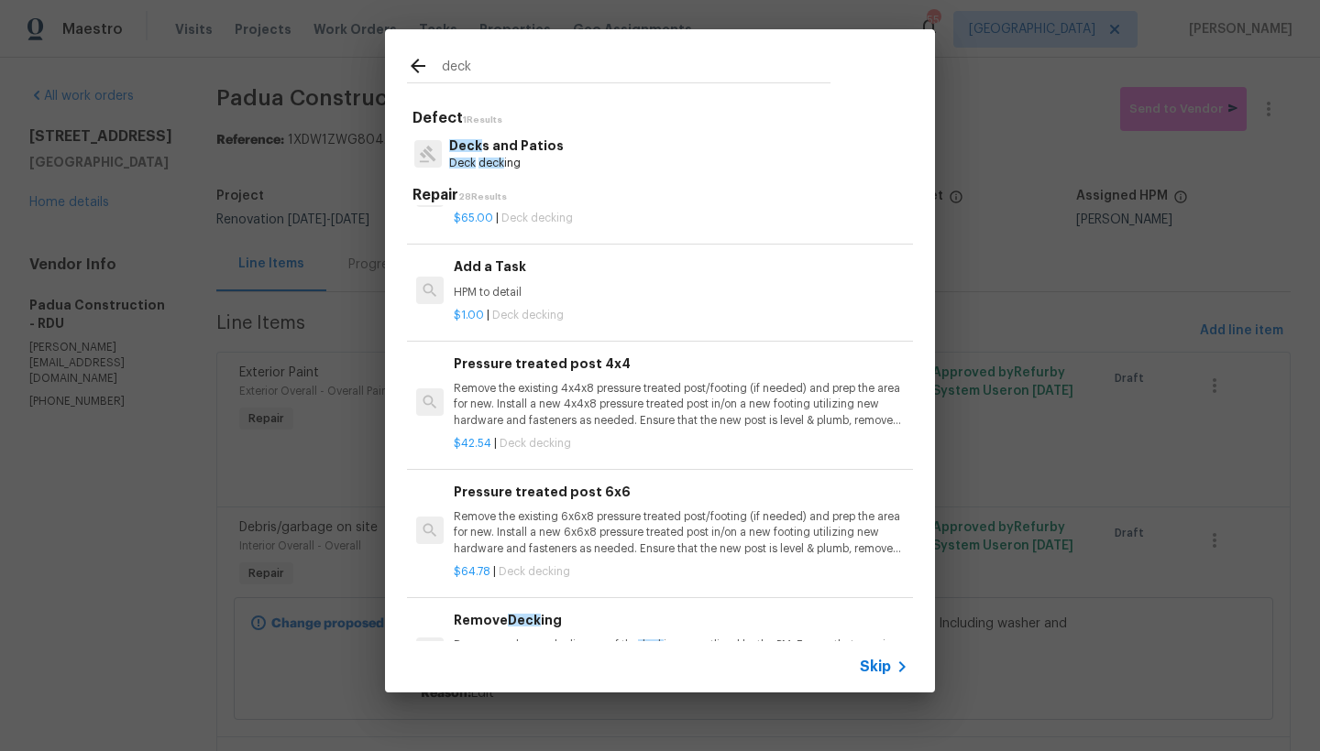
type input "deck"
click at [515, 285] on p "HPM to detail" at bounding box center [681, 293] width 455 height 16
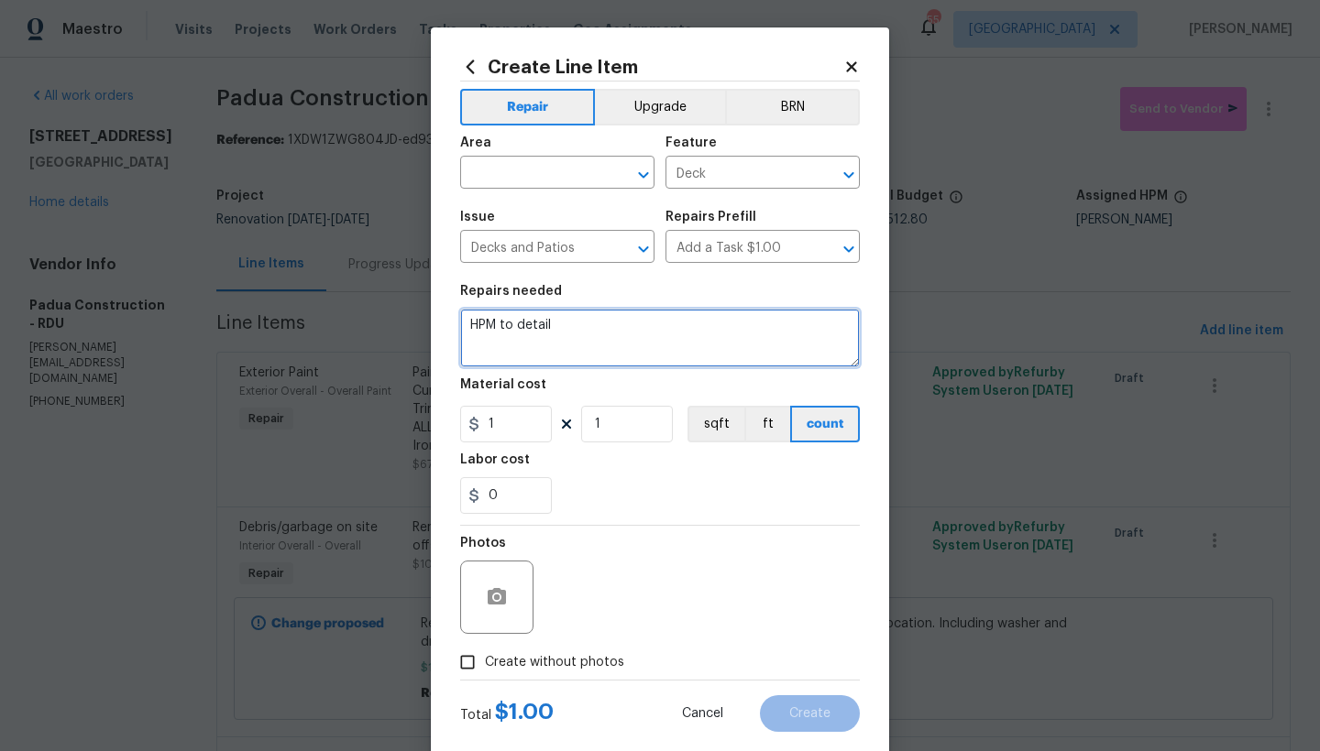
drag, startPoint x: 546, startPoint y: 322, endPoint x: 311, endPoint y: 274, distance: 240.3
click at [311, 274] on div "Create Line Item Repair Upgrade BRN Area ​ Feature Deck ​ Issue Decks and Patio…" at bounding box center [660, 375] width 1320 height 751
click at [460, 323] on textarea "Replace ALL Deck boards" at bounding box center [660, 338] width 400 height 59
click at [712, 319] on textarea "1. Replace ALL Deck boards" at bounding box center [660, 338] width 400 height 59
type textarea "1. Replace ALL Deck boards 2. Replace ALL railings and spindles"
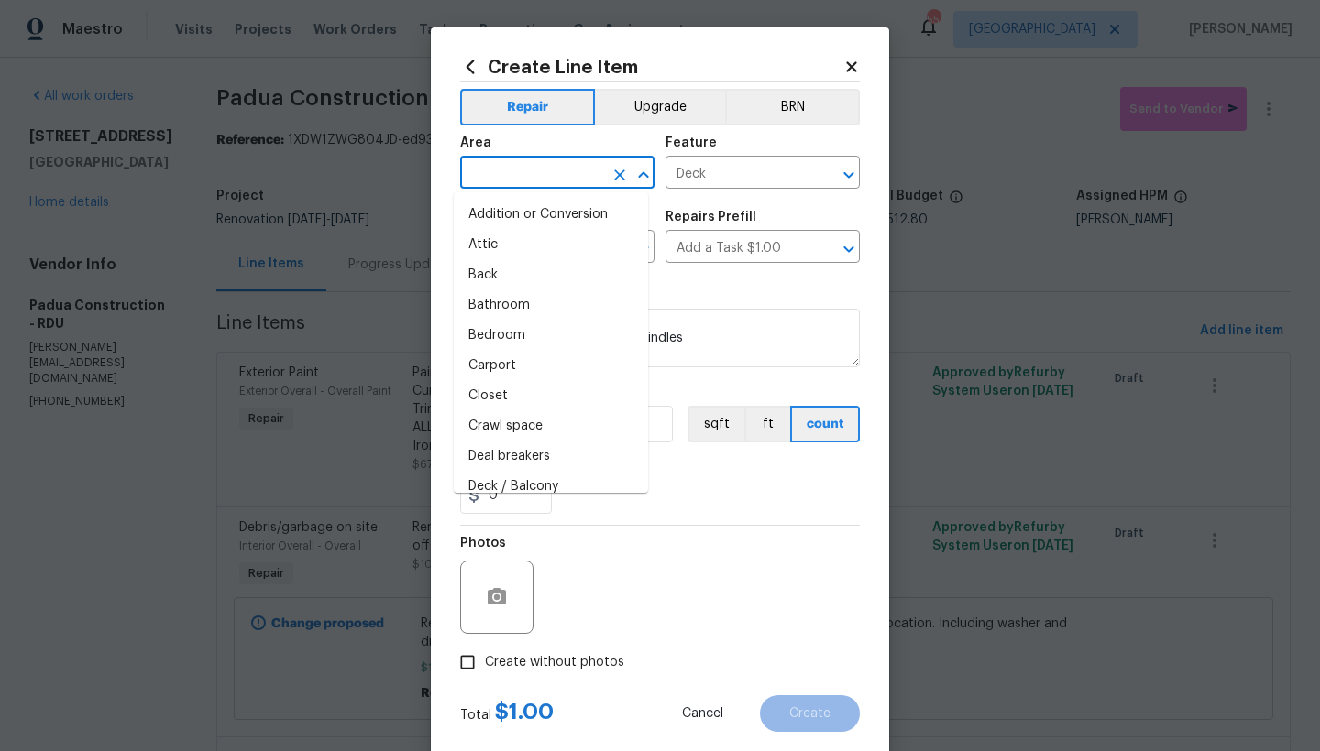
click at [514, 176] on input "text" at bounding box center [531, 174] width 143 height 28
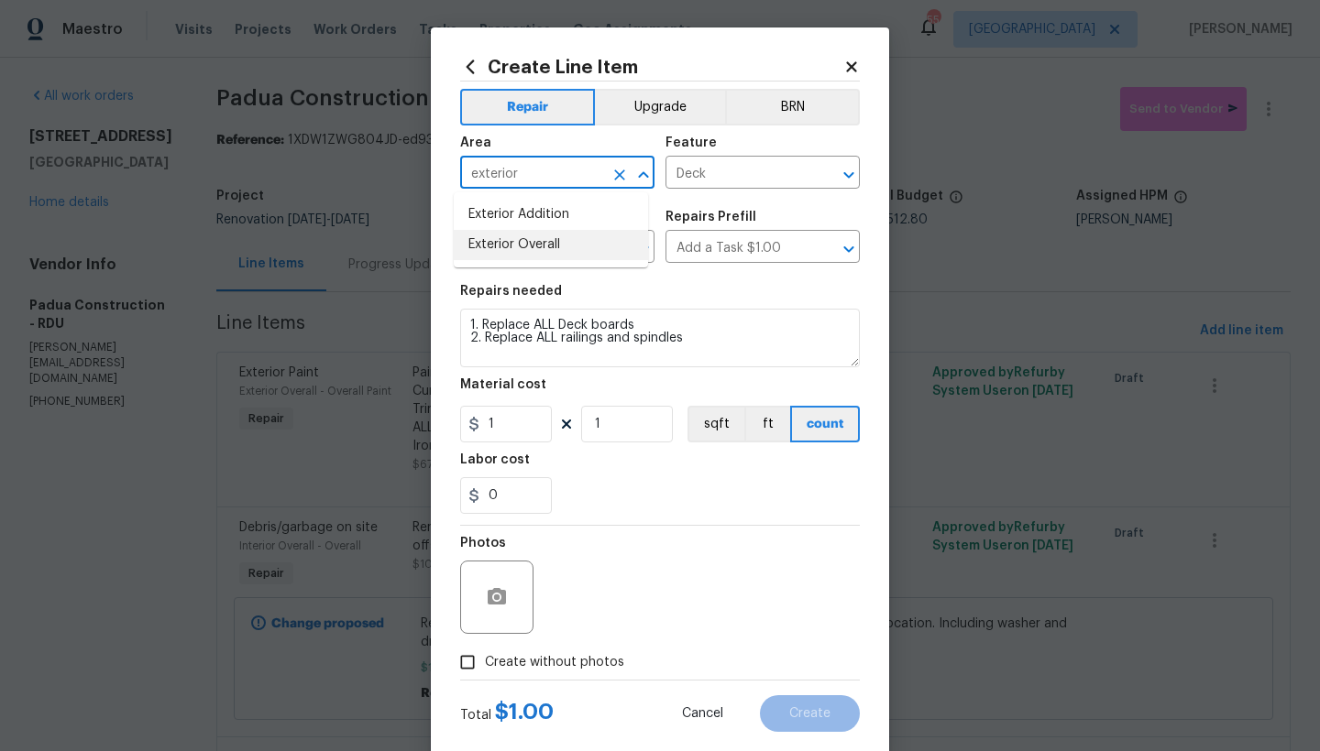
click at [550, 241] on li "Exterior Overall" at bounding box center [551, 245] width 194 height 30
type input "Exterior Overall"
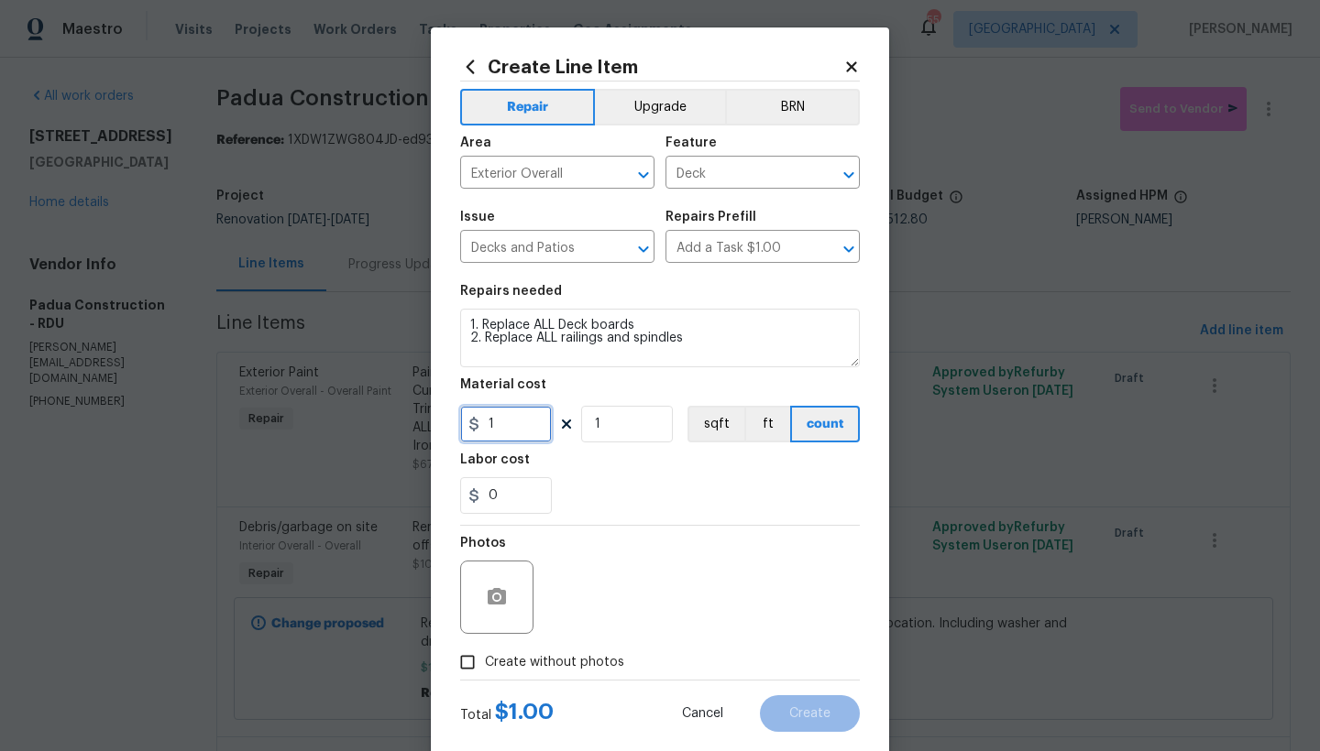
click at [516, 423] on input "1" at bounding box center [506, 424] width 92 height 37
drag, startPoint x: 602, startPoint y: 426, endPoint x: 605, endPoint y: 436, distance: 10.4
click at [602, 427] on input "1" at bounding box center [627, 424] width 92 height 37
type input "1000"
click at [566, 655] on span "Create without photos" at bounding box center [554, 662] width 139 height 19
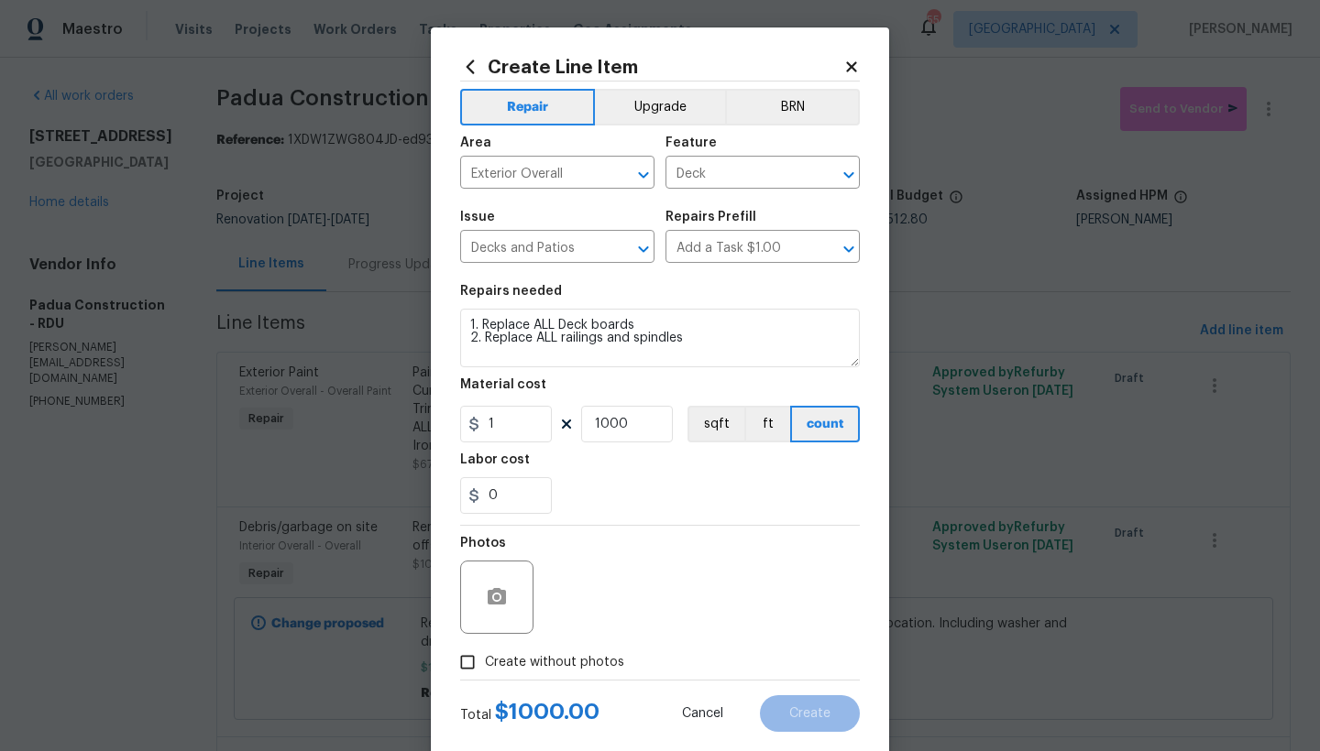
click at [485, 655] on input "Create without photos" at bounding box center [467, 662] width 35 height 35
checkbox input "true"
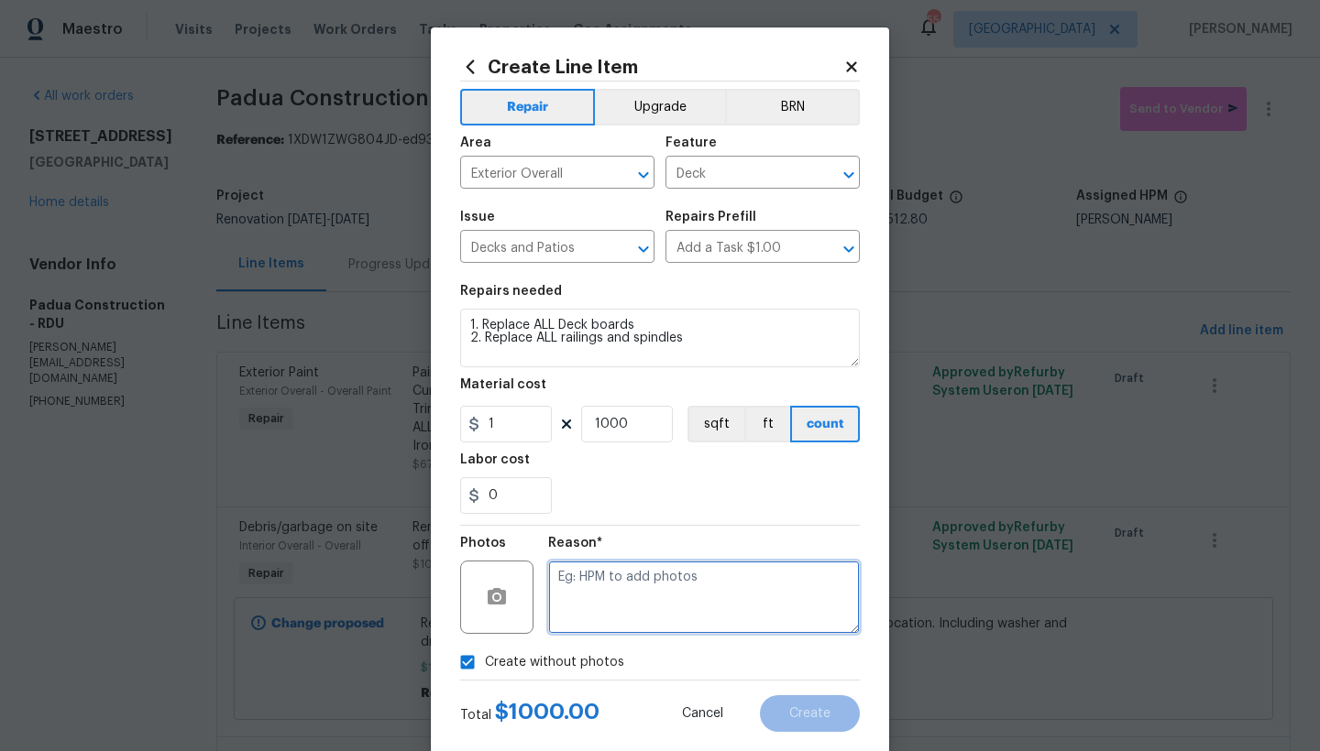
click at [589, 596] on textarea at bounding box center [704, 597] width 312 height 73
type textarea "n"
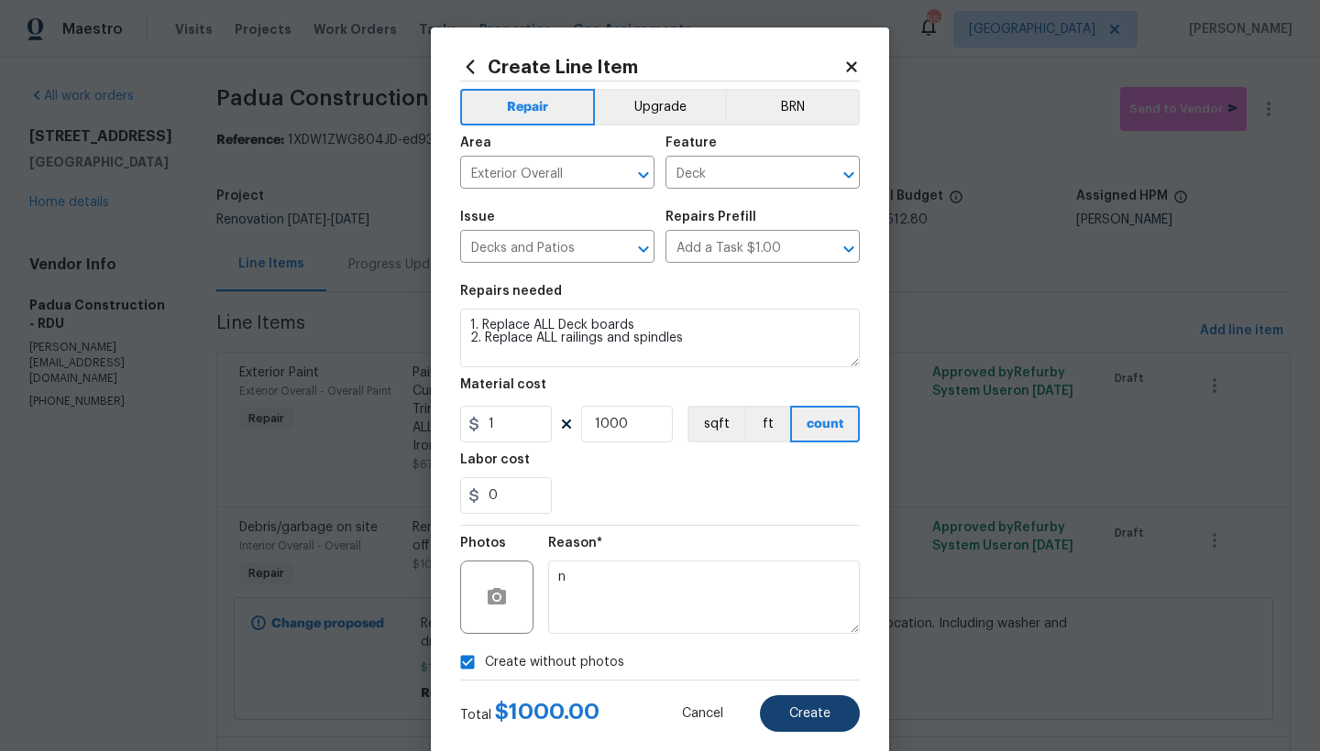
click at [802, 709] on span "Create" at bounding box center [809, 714] width 41 height 14
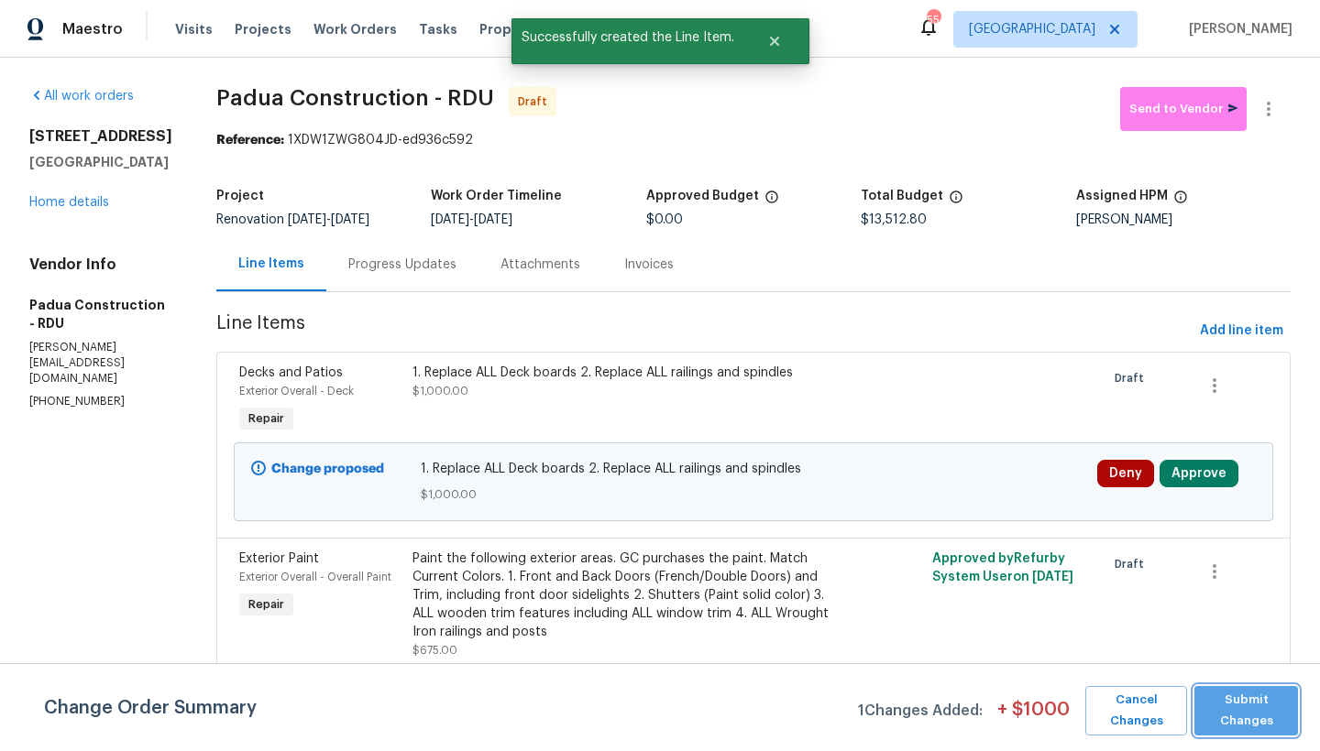
click at [1254, 719] on span "Submit Changes" at bounding box center [1245, 711] width 85 height 42
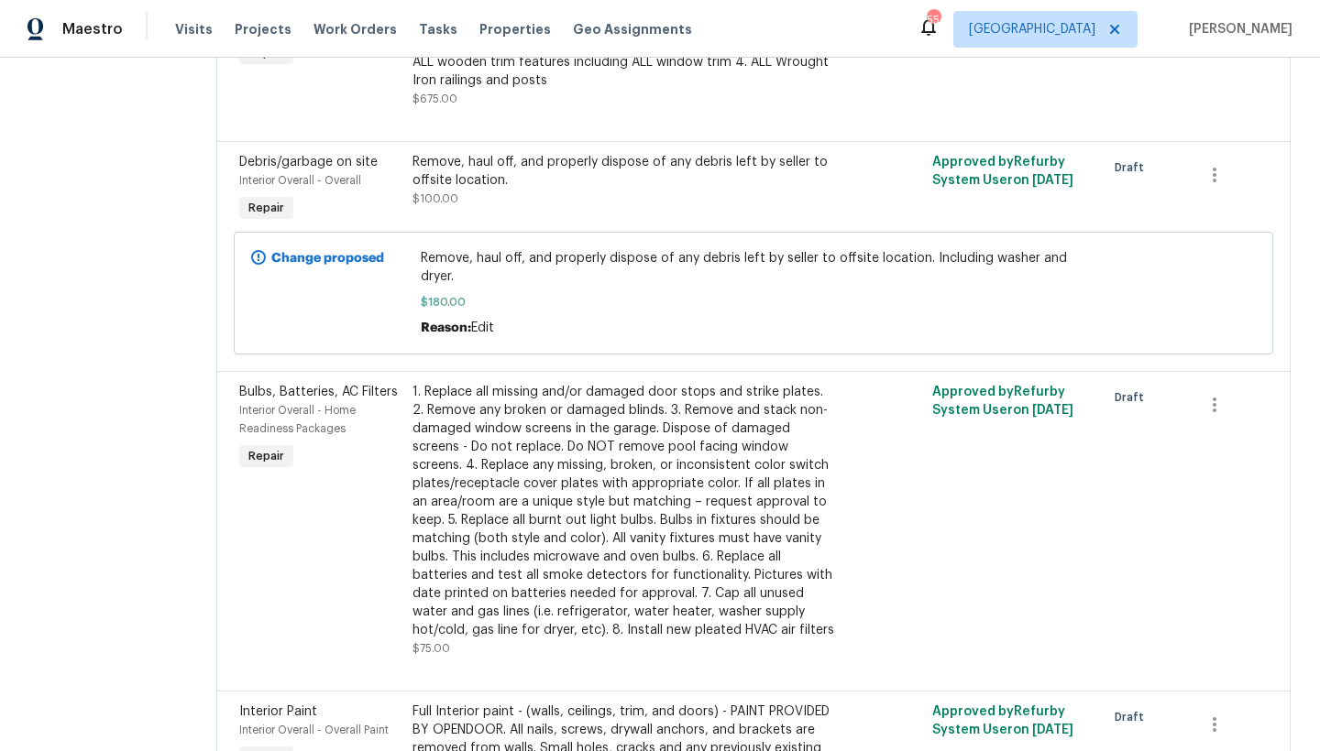
scroll to position [0, 0]
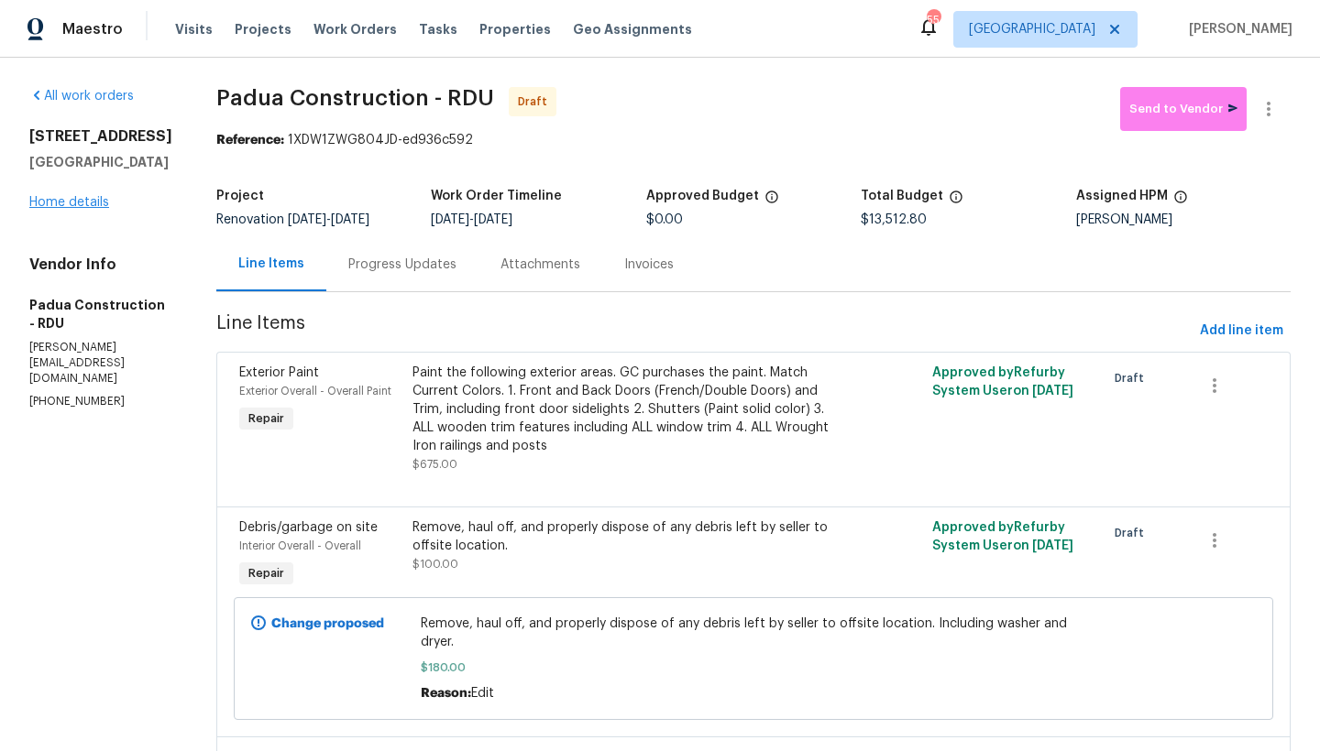
click at [90, 209] on link "Home details" at bounding box center [69, 202] width 80 height 13
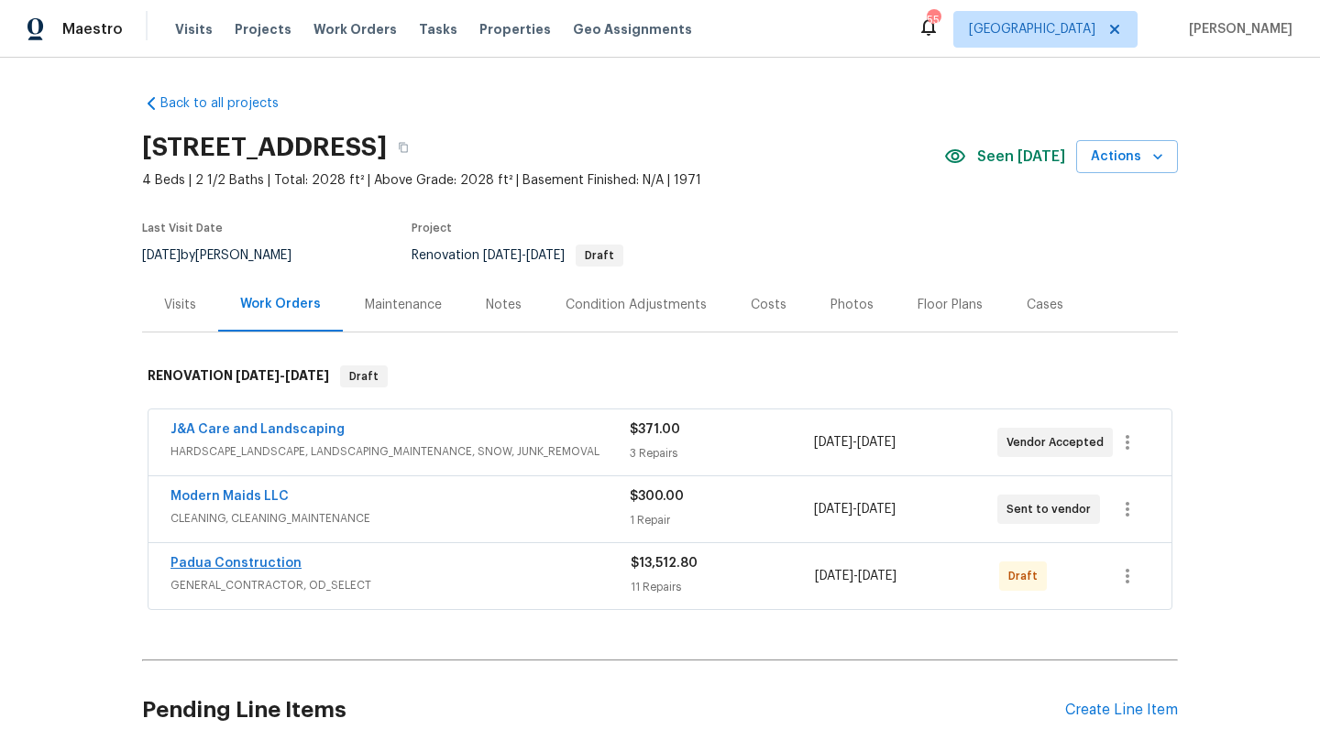
click at [218, 564] on link "Padua Construction" at bounding box center [235, 563] width 131 height 13
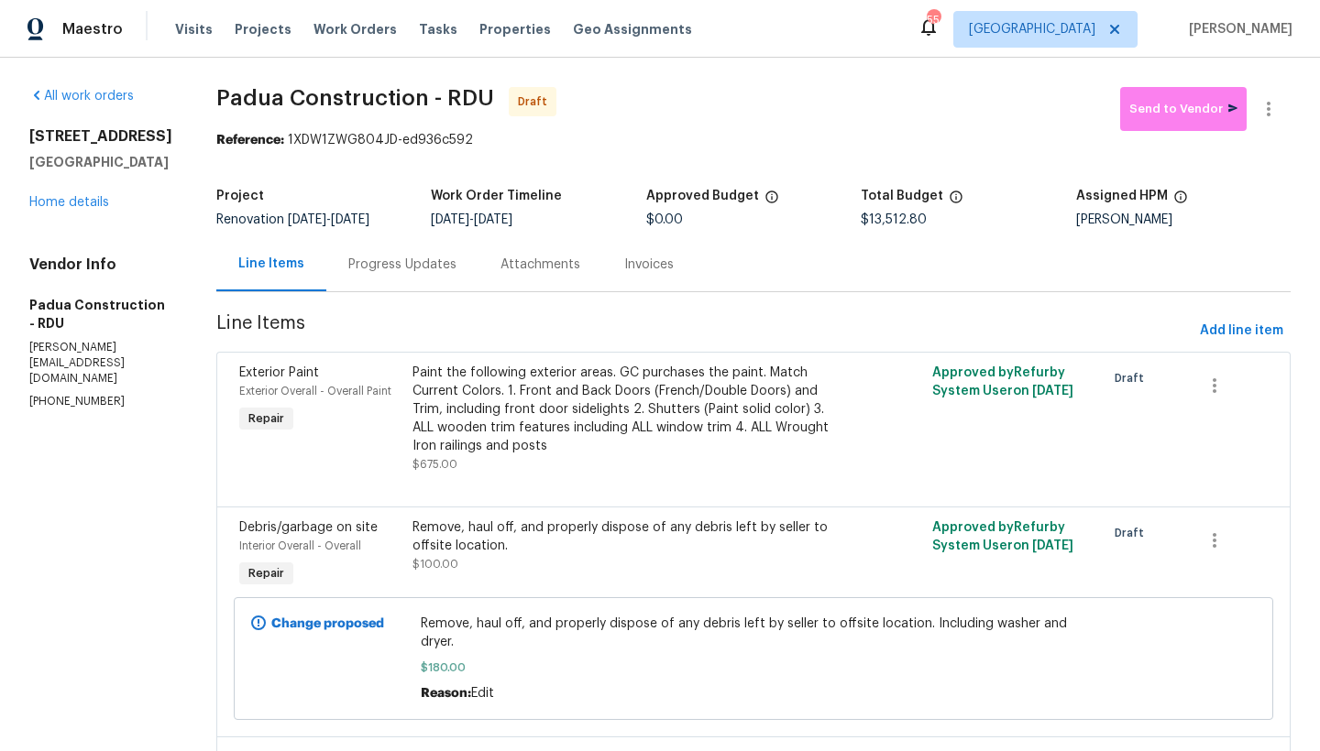
scroll to position [4, 0]
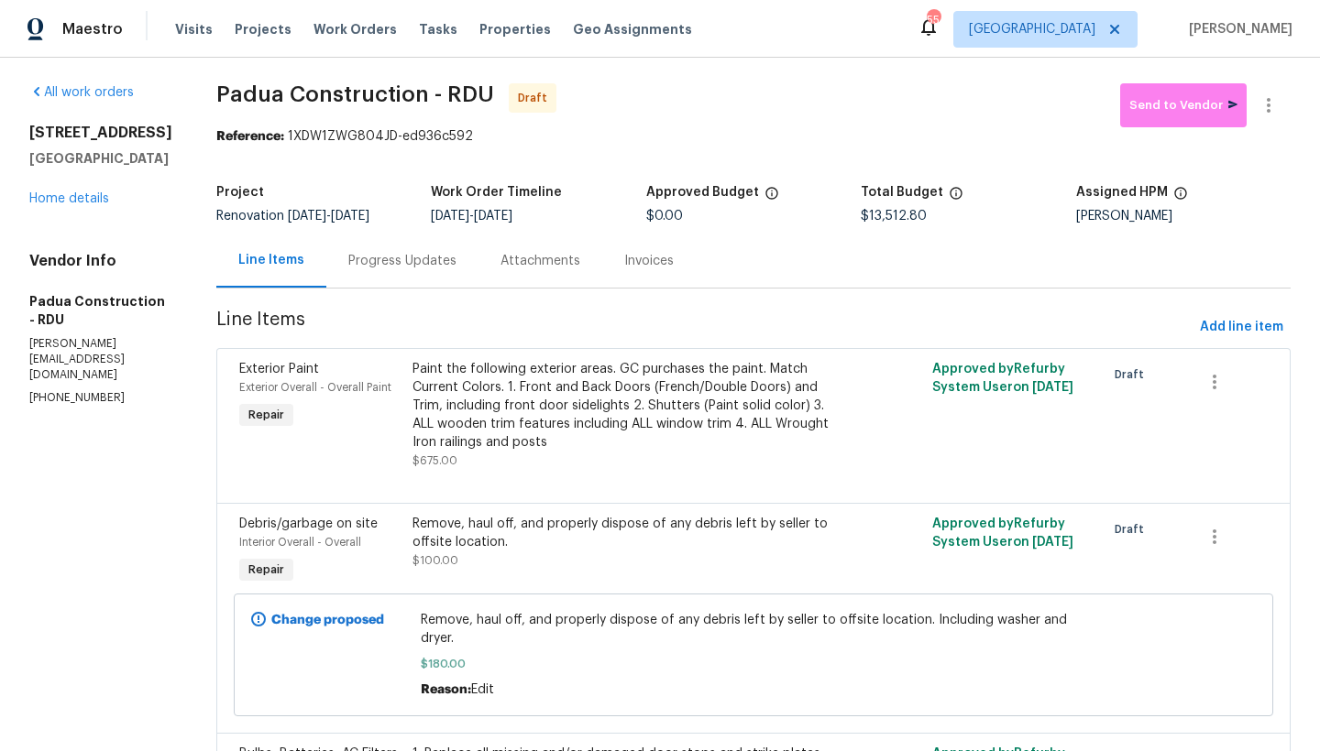
click at [564, 419] on div "Paint the following exterior areas. GC purchases the paint. Match Current Color…" at bounding box center [623, 406] width 422 height 92
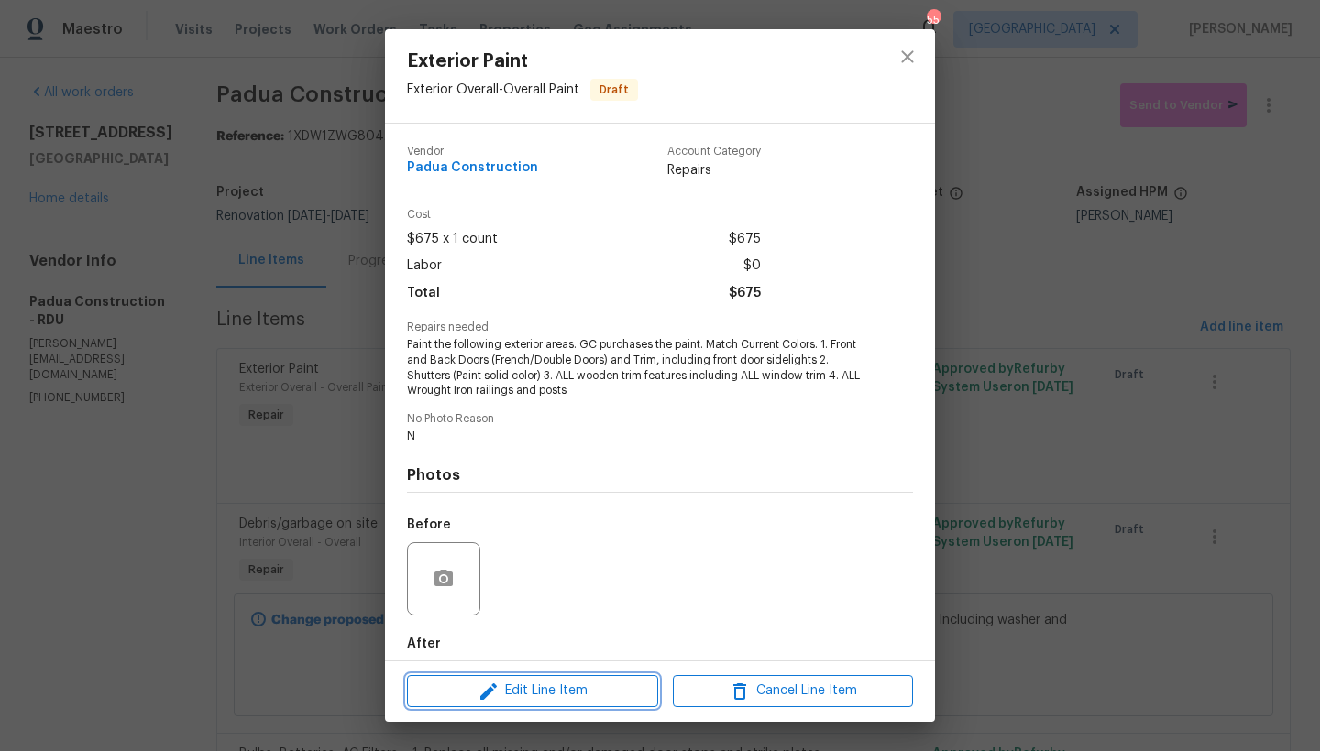
click at [555, 703] on button "Edit Line Item" at bounding box center [532, 691] width 251 height 32
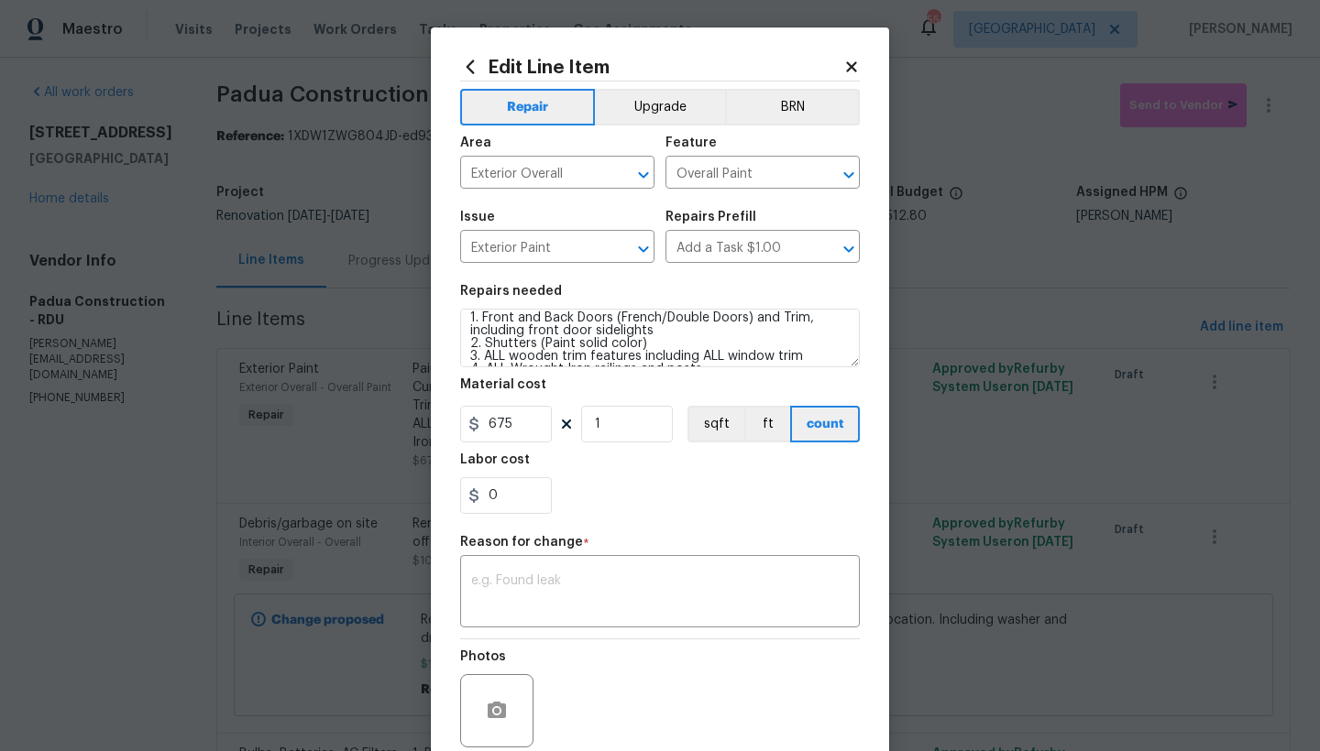
scroll to position [51, 0]
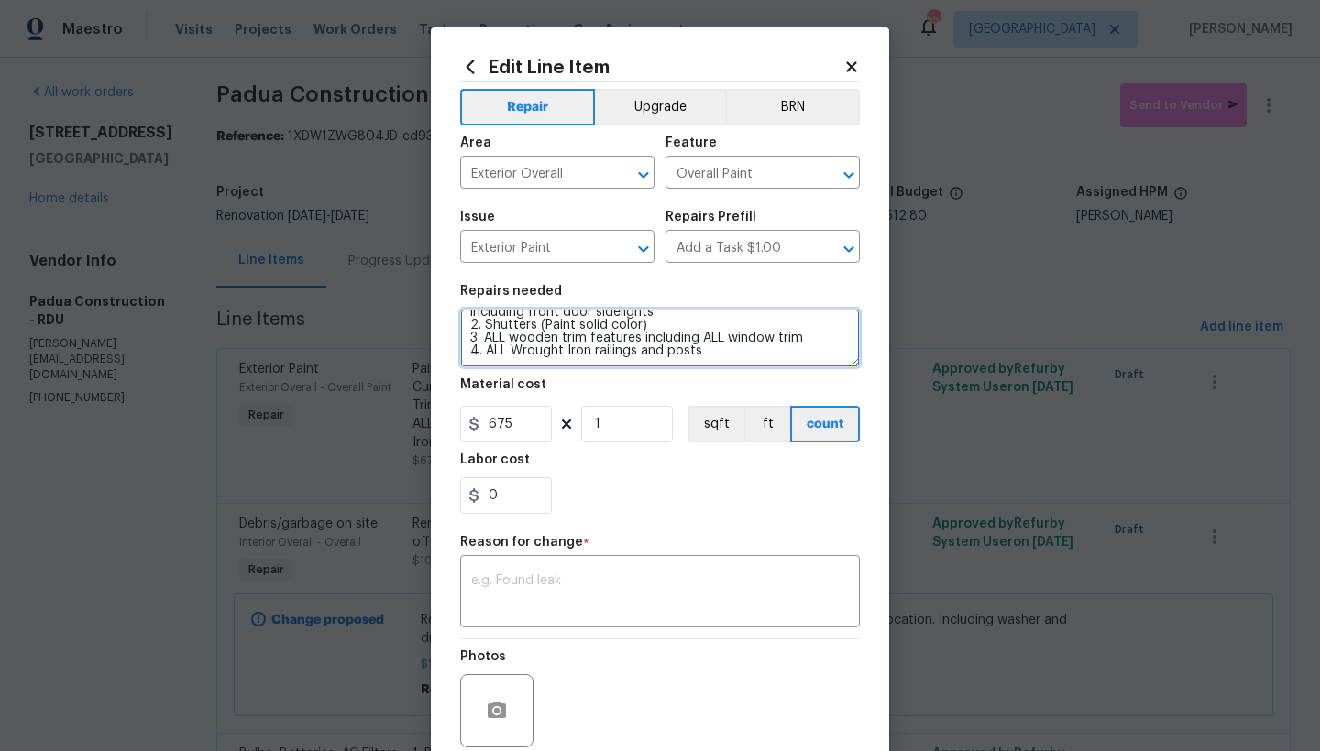
click at [802, 335] on textarea "Paint the following exterior areas. GC purchases the paint. Match Current Color…" at bounding box center [660, 338] width 400 height 59
type textarea "Paint the following exterior areas. GC purchases the paint. Match Current Color…"
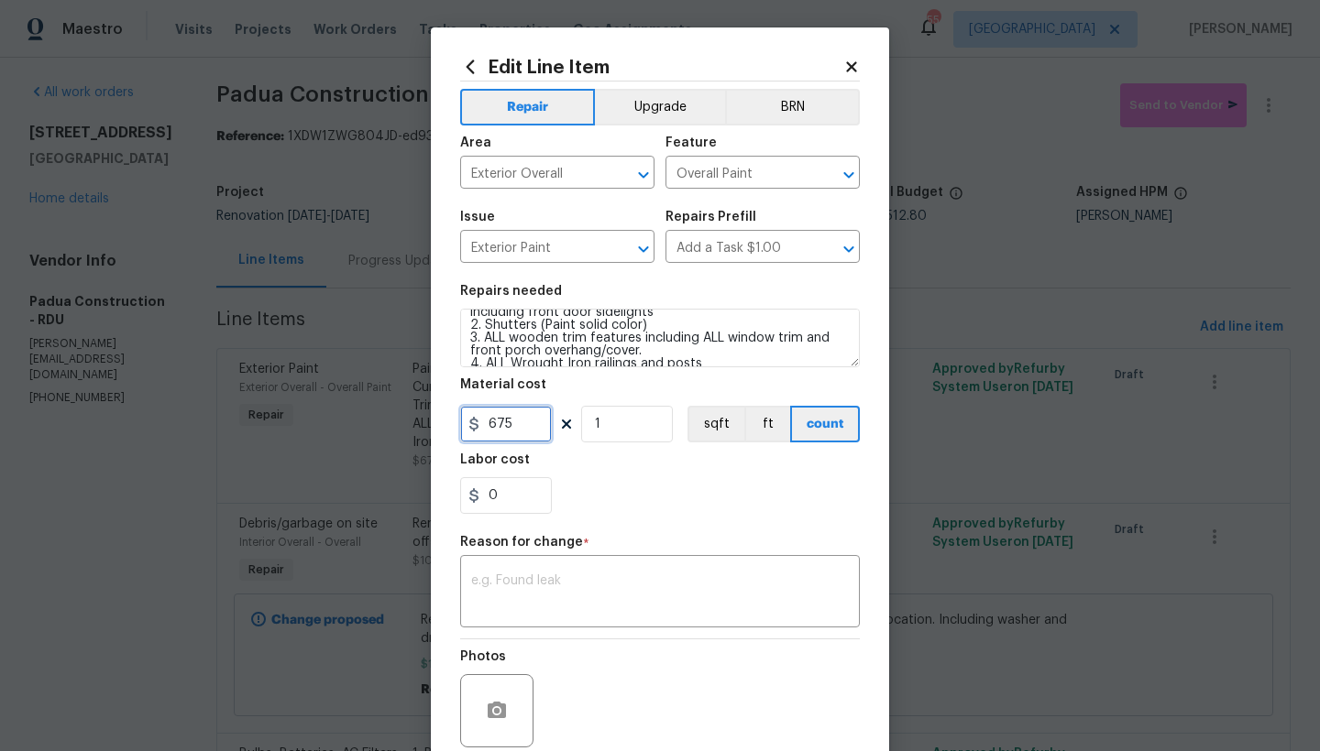
drag, startPoint x: 520, startPoint y: 427, endPoint x: 426, endPoint y: 390, distance: 100.4
click at [431, 390] on div "Edit Line Item Repair Upgrade BRN Area Exterior Overall ​ Feature Overall Paint…" at bounding box center [660, 451] width 458 height 848
type input "875"
click at [597, 477] on div "0" at bounding box center [660, 495] width 400 height 37
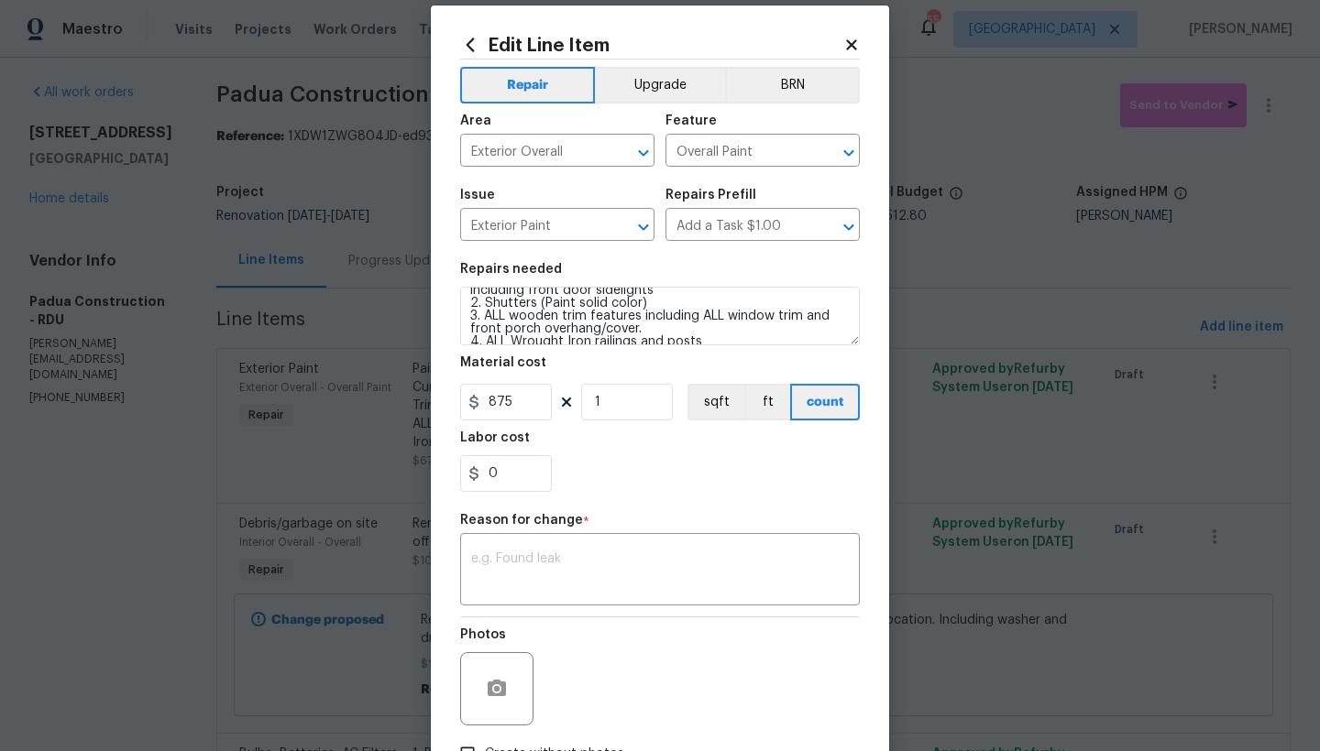
scroll to position [134, 0]
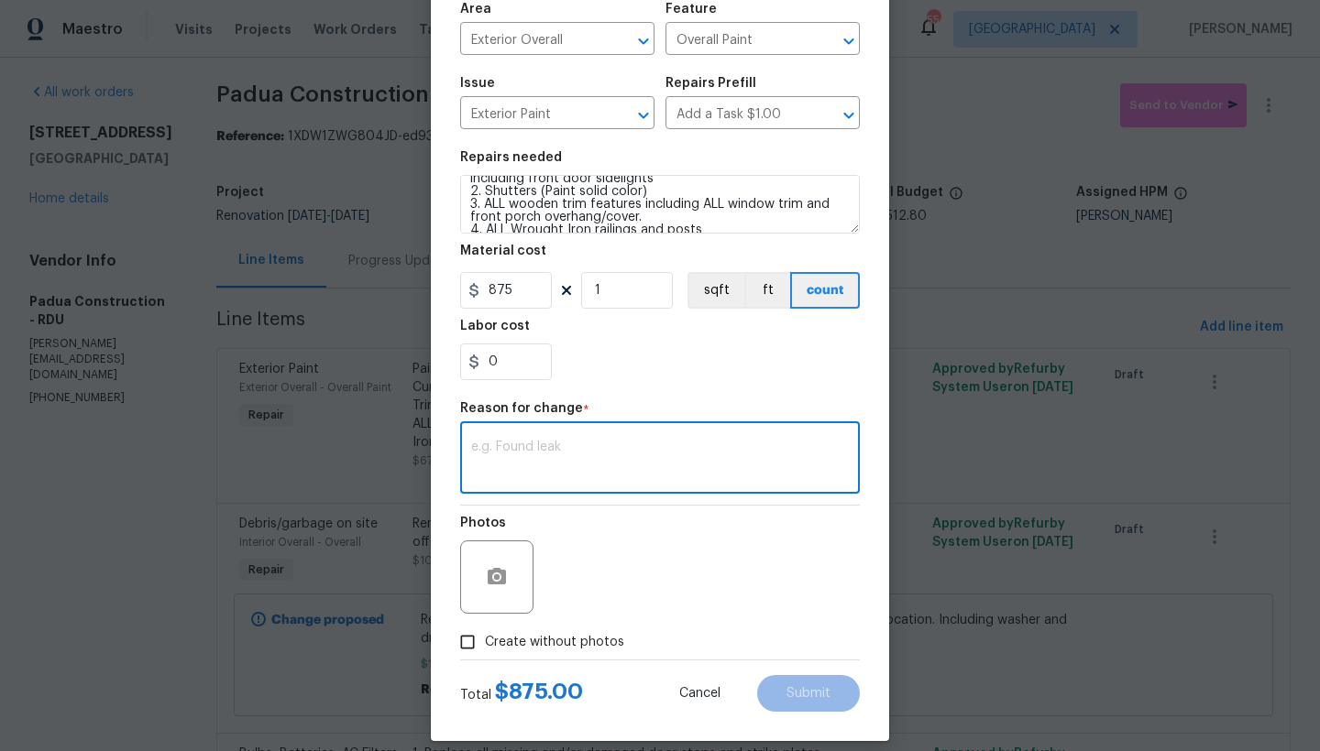
click at [530, 473] on textarea at bounding box center [660, 460] width 378 height 38
type textarea "edit"
click at [519, 644] on span "Create without photos" at bounding box center [554, 642] width 139 height 19
click at [485, 644] on input "Create without photos" at bounding box center [467, 642] width 35 height 35
checkbox input "true"
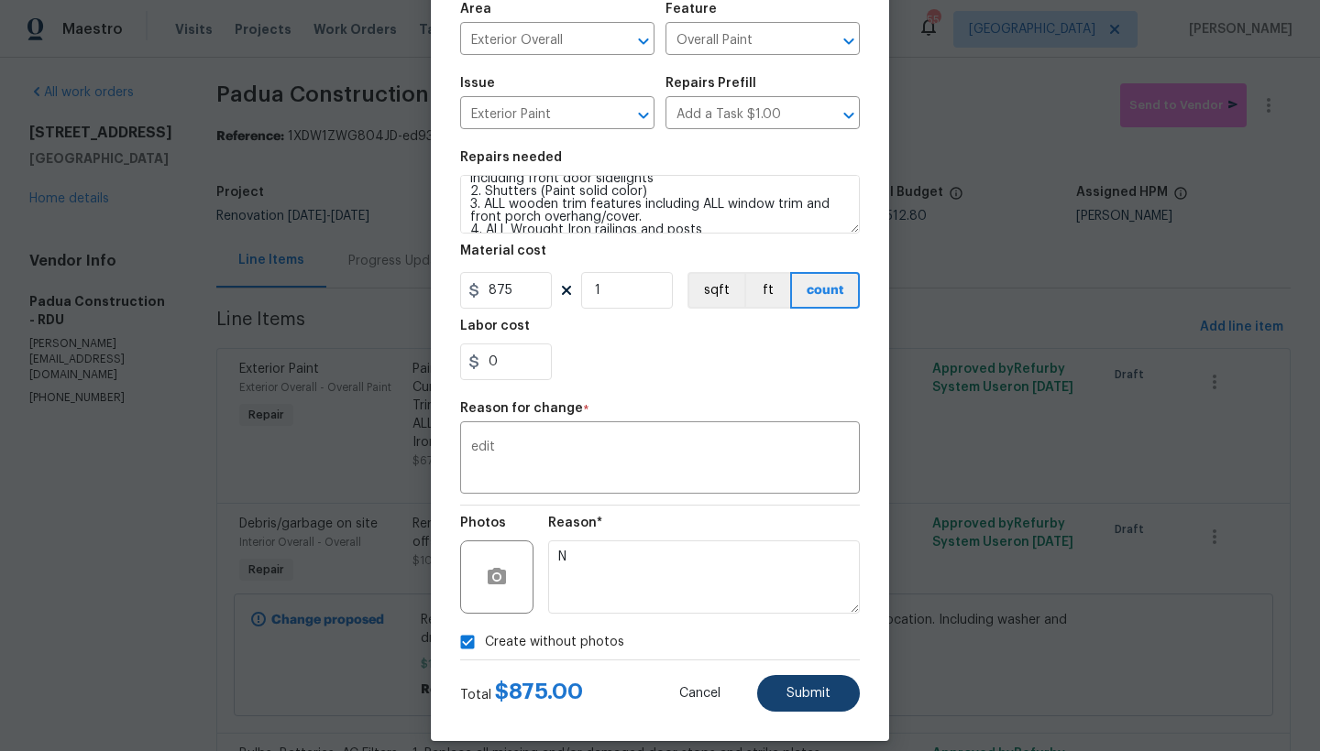
click at [791, 689] on span "Submit" at bounding box center [808, 694] width 44 height 14
type textarea "Paint the following exterior areas. GC purchases the paint. Match Current Color…"
type input "675"
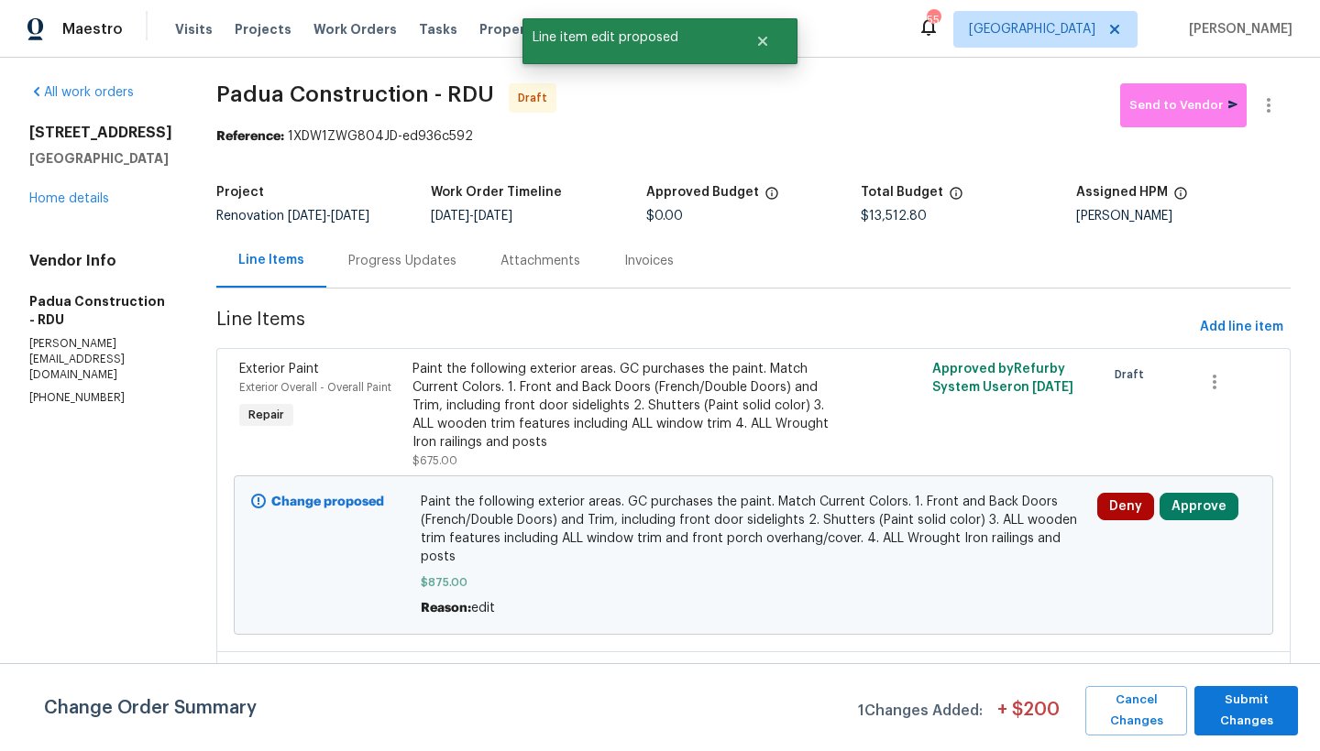
scroll to position [0, 0]
click at [1281, 719] on span "Submit Changes" at bounding box center [1245, 711] width 85 height 42
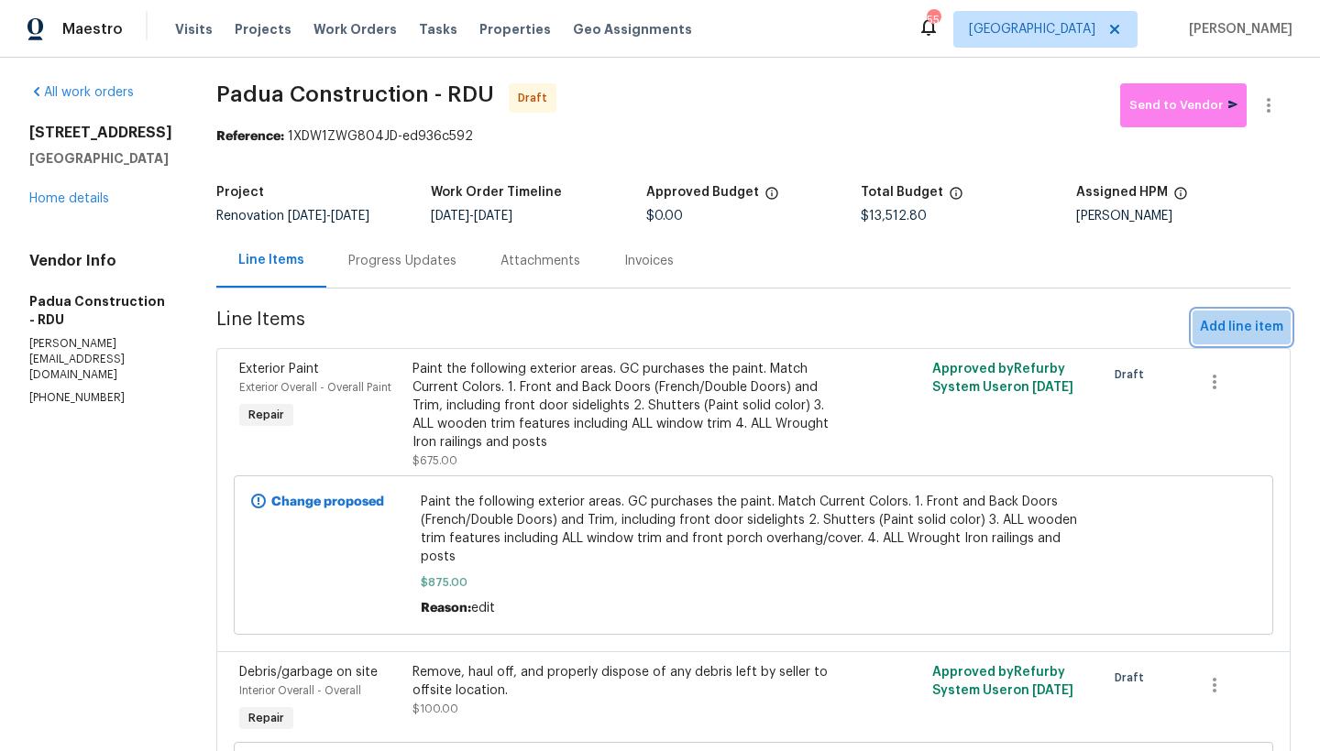
click at [1242, 333] on span "Add line item" at bounding box center [1241, 327] width 83 height 23
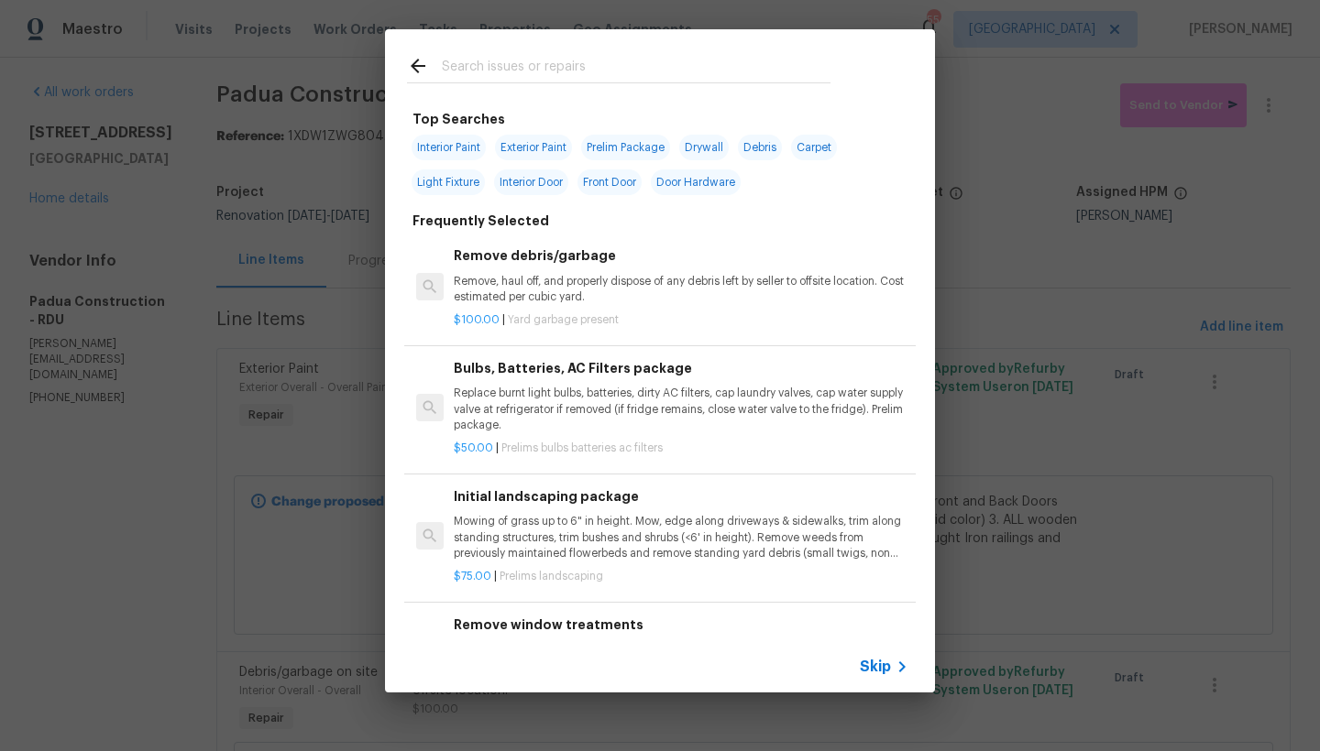
click at [488, 61] on input "text" at bounding box center [636, 68] width 389 height 27
click at [488, 65] on input "text" at bounding box center [636, 68] width 389 height 27
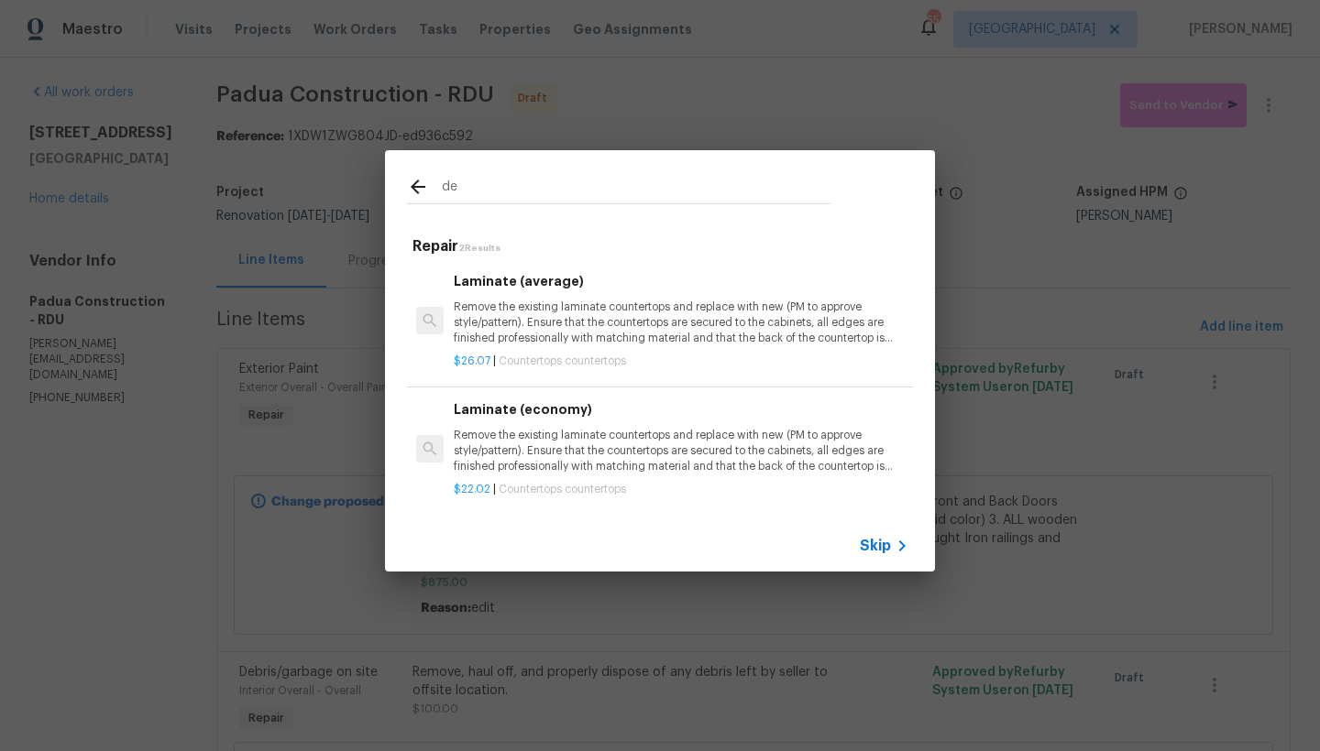
type input "d"
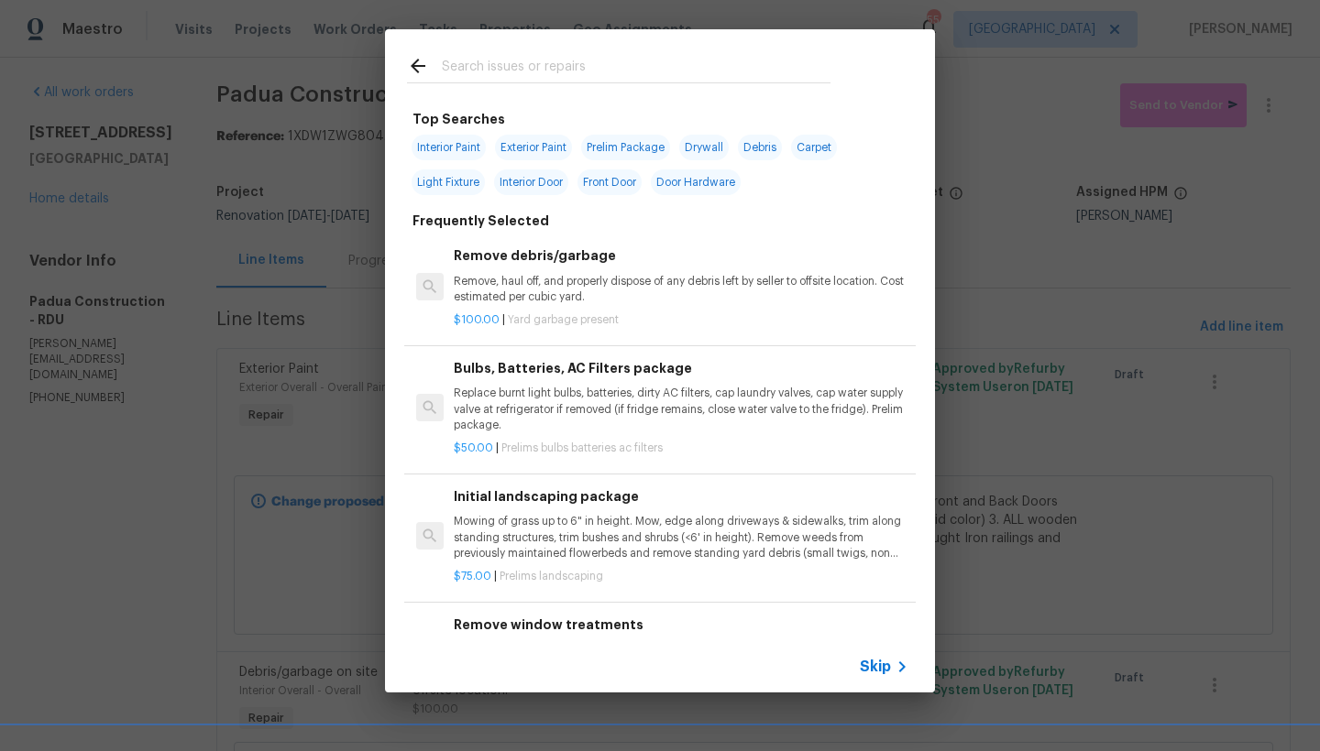
click at [535, 257] on h6 "Remove debris/garbage" at bounding box center [681, 256] width 455 height 20
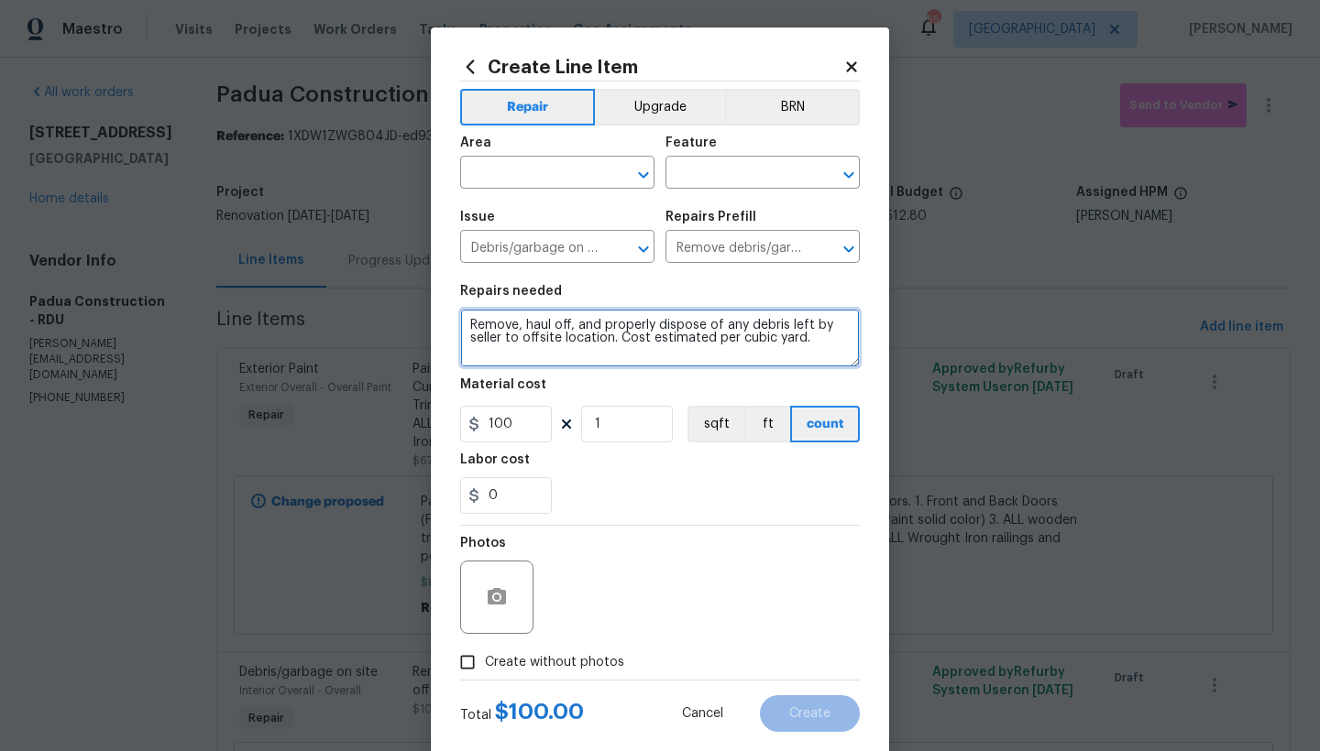
drag, startPoint x: 612, startPoint y: 334, endPoint x: 820, endPoint y: 334, distance: 208.0
click at [820, 334] on textarea "Remove, haul off, and properly dispose of any debris left by seller to offsite …" at bounding box center [660, 338] width 400 height 59
type textarea "Remove, haul off, and properly dispose of any debris left by seller to offsite …"
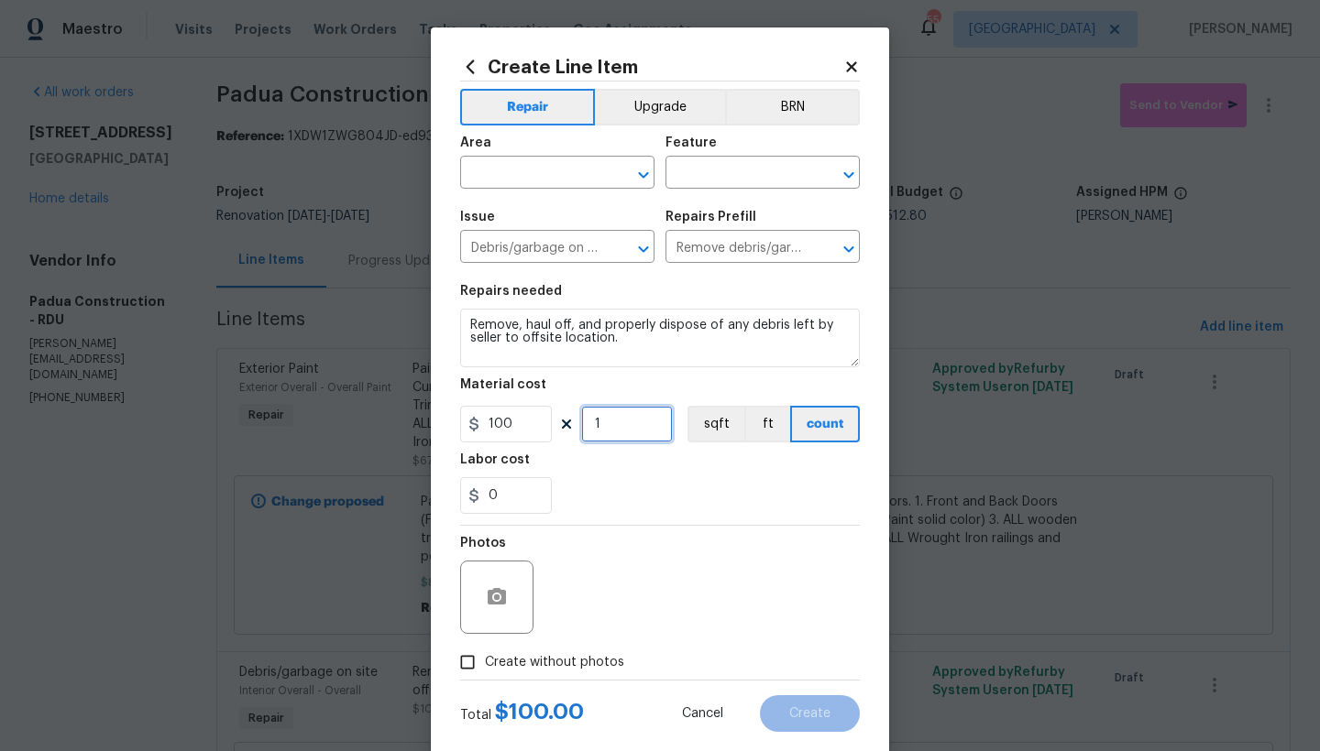
drag, startPoint x: 599, startPoint y: 423, endPoint x: 522, endPoint y: 409, distance: 78.4
click at [522, 409] on div "100 1 sqft ft count" at bounding box center [660, 424] width 400 height 37
type input "3"
click at [553, 174] on input "text" at bounding box center [531, 174] width 143 height 28
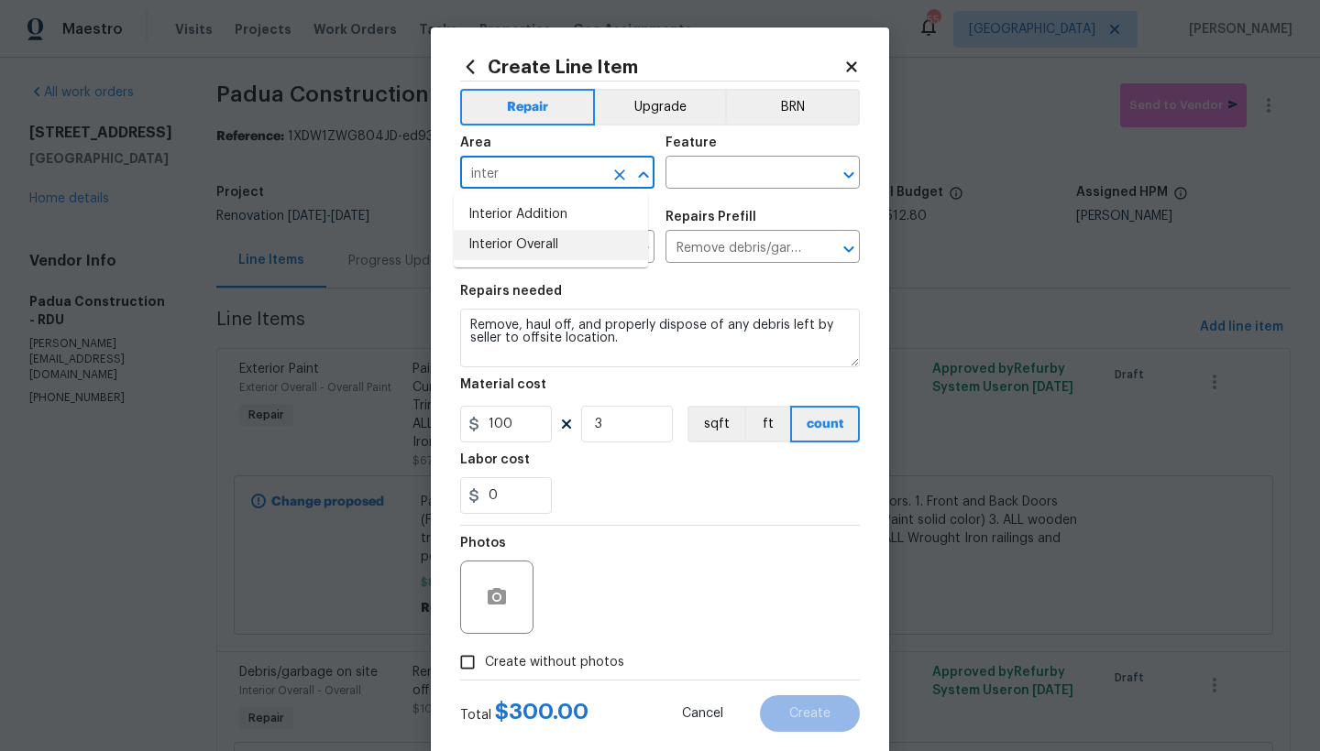
click at [549, 251] on li "Interior Overall" at bounding box center [551, 245] width 194 height 30
type input "Interior Overall"
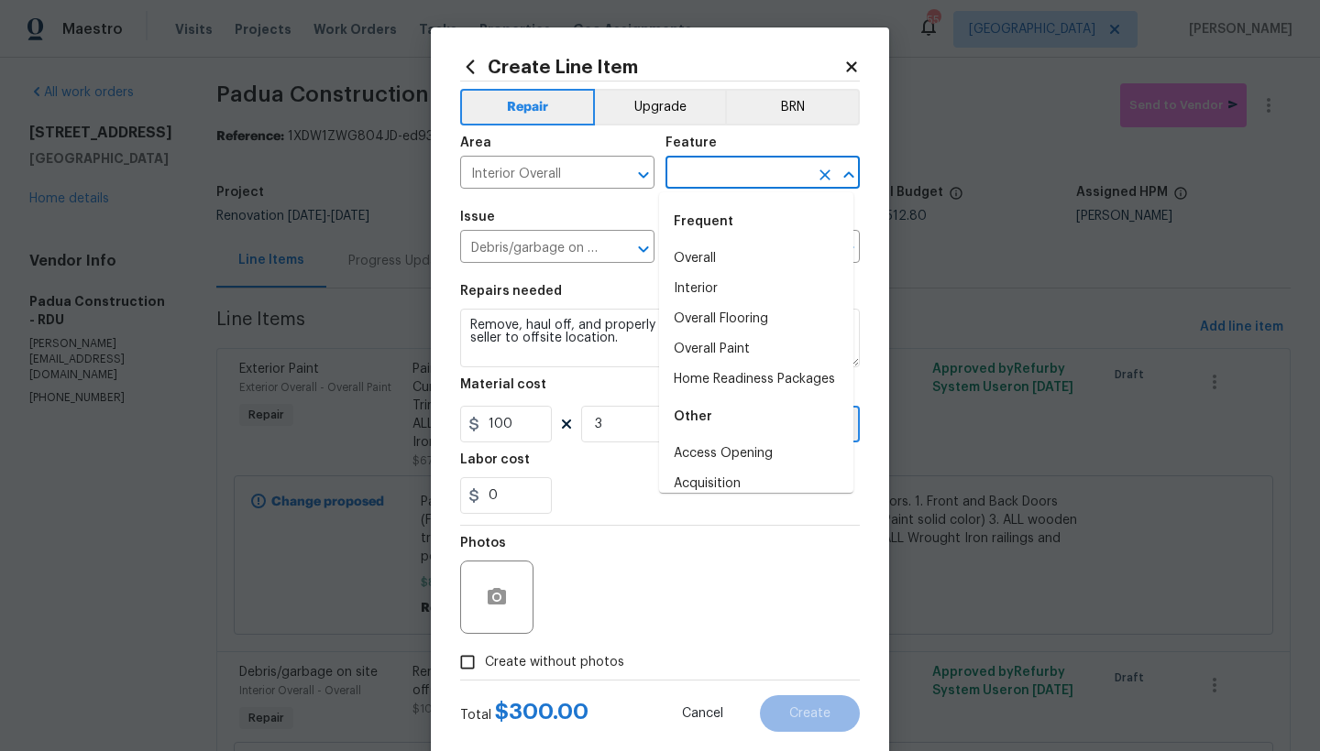
click at [719, 172] on input "text" at bounding box center [736, 174] width 143 height 28
click at [678, 289] on li "Interior" at bounding box center [756, 289] width 194 height 30
type input "Interior"
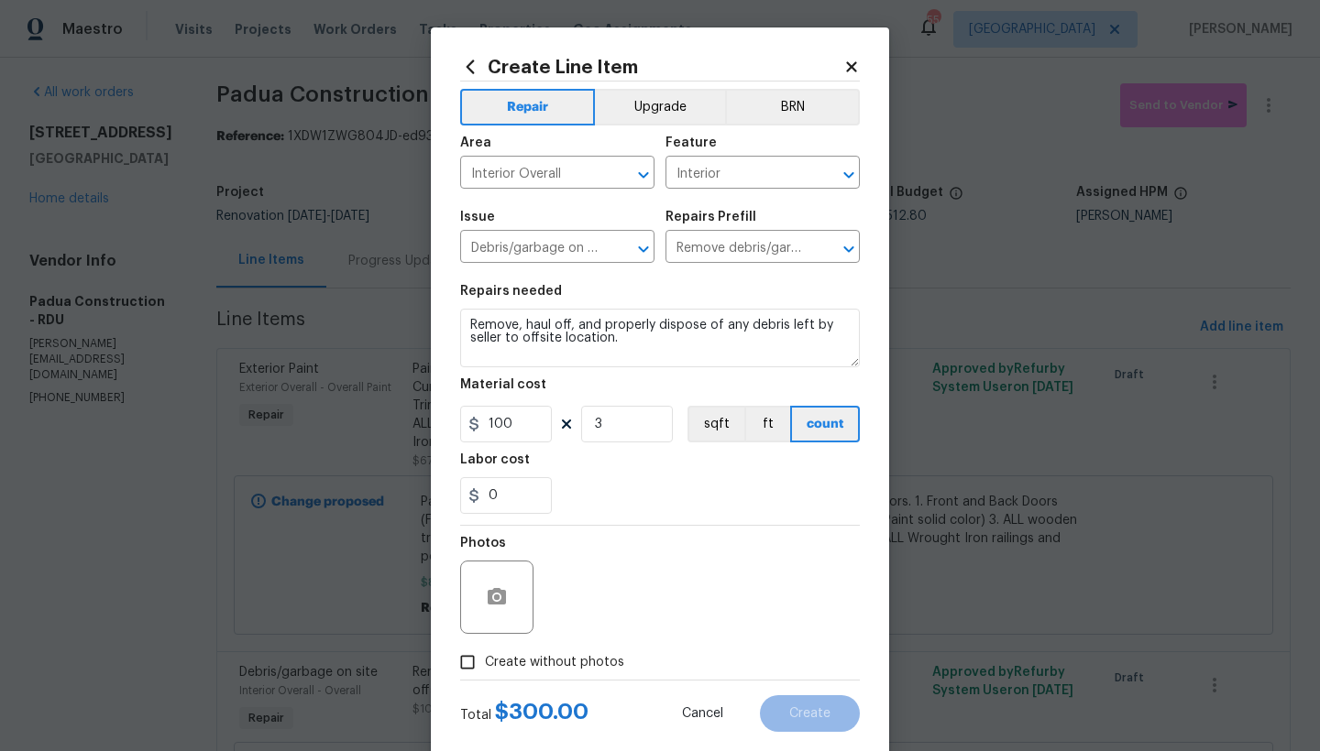
click at [559, 665] on span "Create without photos" at bounding box center [554, 662] width 139 height 19
click at [485, 665] on input "Create without photos" at bounding box center [467, 662] width 35 height 35
checkbox input "true"
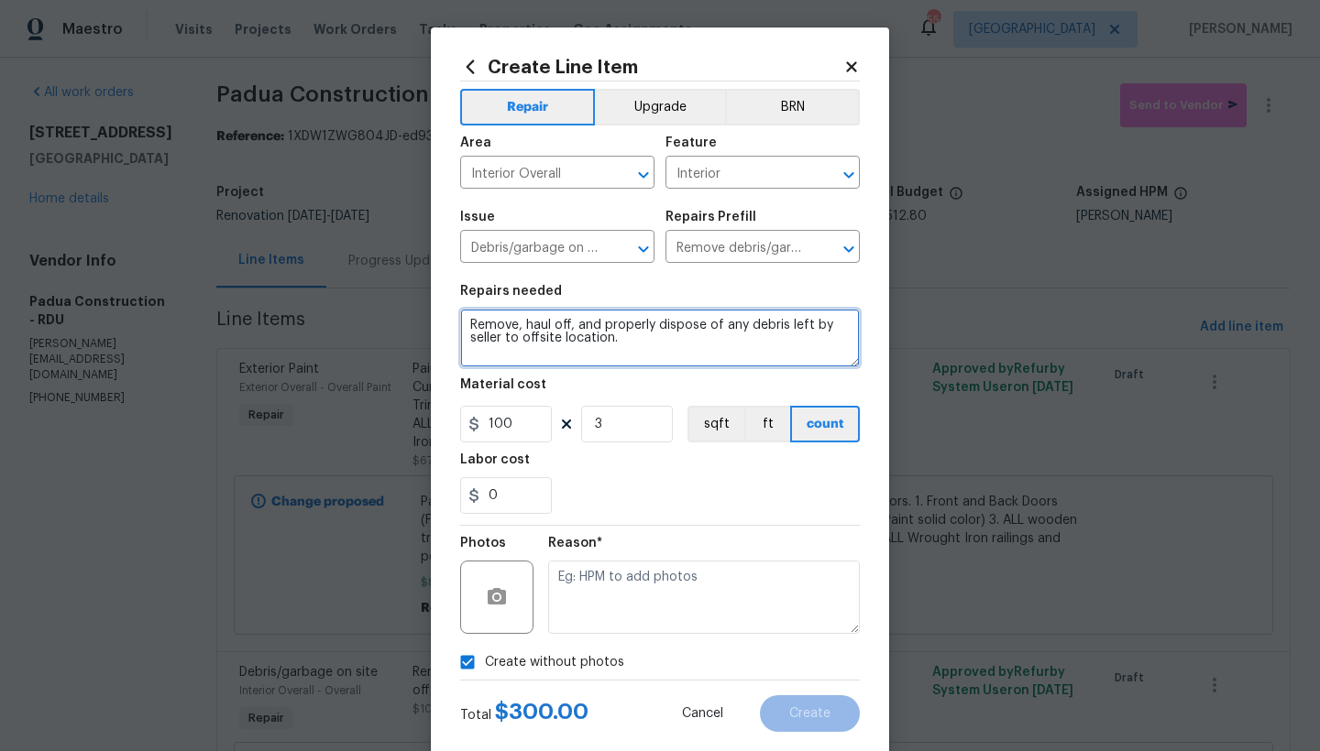
click at [627, 334] on textarea "Remove, haul off, and properly dispose of any debris left by seller to offsite …" at bounding box center [660, 338] width 400 height 59
type textarea "Remove, haul off, and properly dispose of any debris left by seller to offsite …"
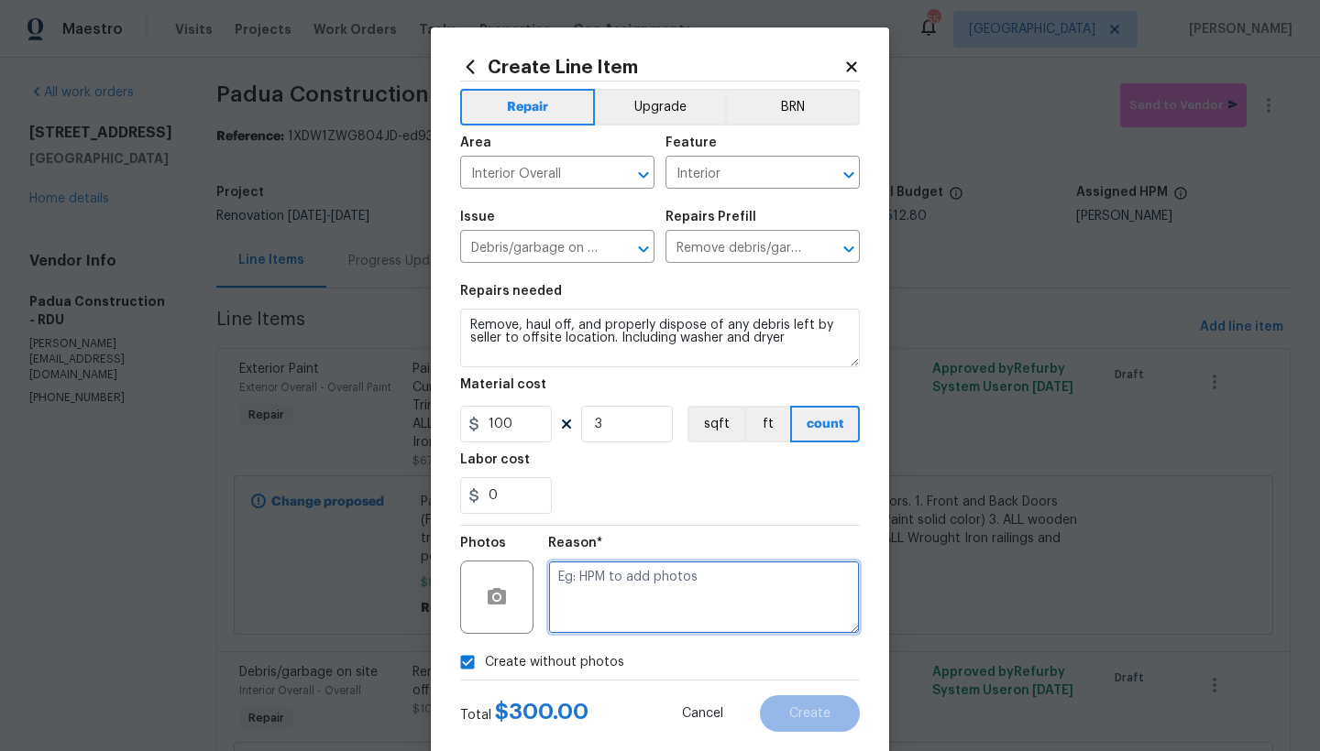
click at [591, 570] on textarea at bounding box center [704, 597] width 312 height 73
type textarea "n"
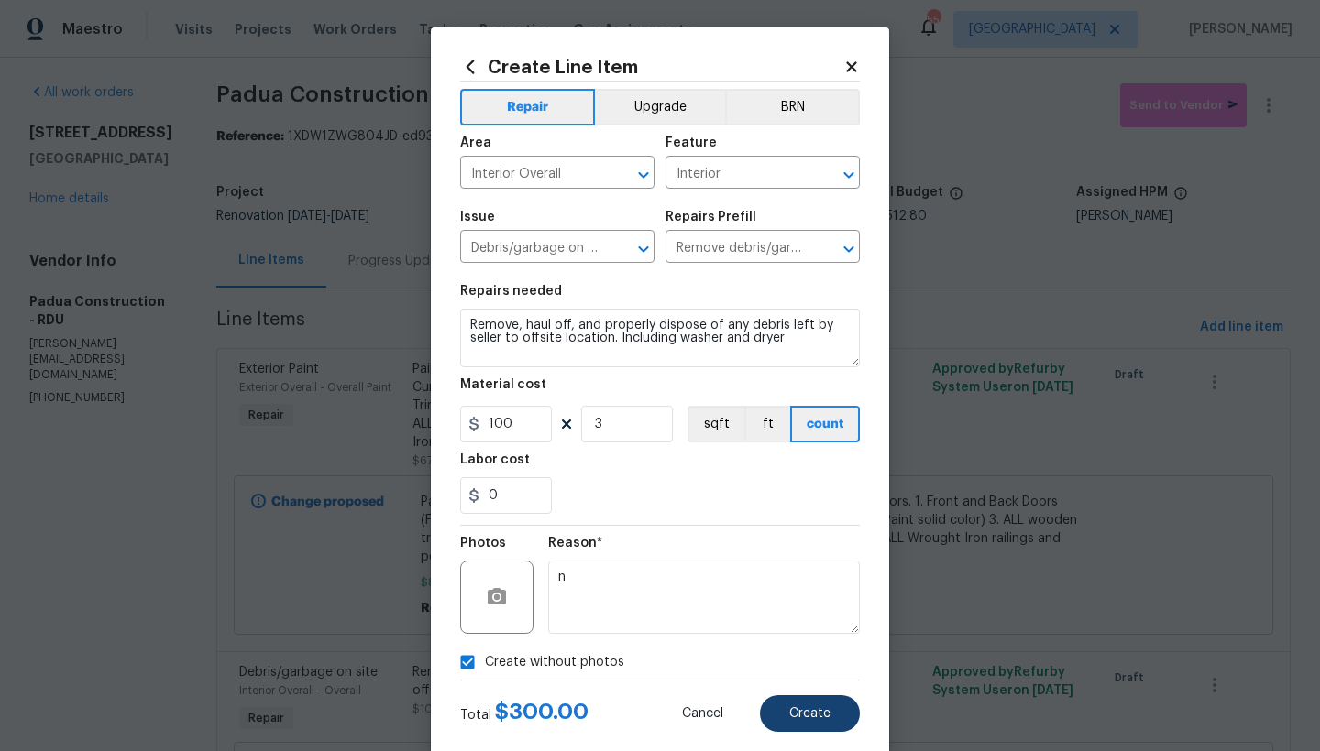
click at [815, 707] on span "Create" at bounding box center [809, 714] width 41 height 14
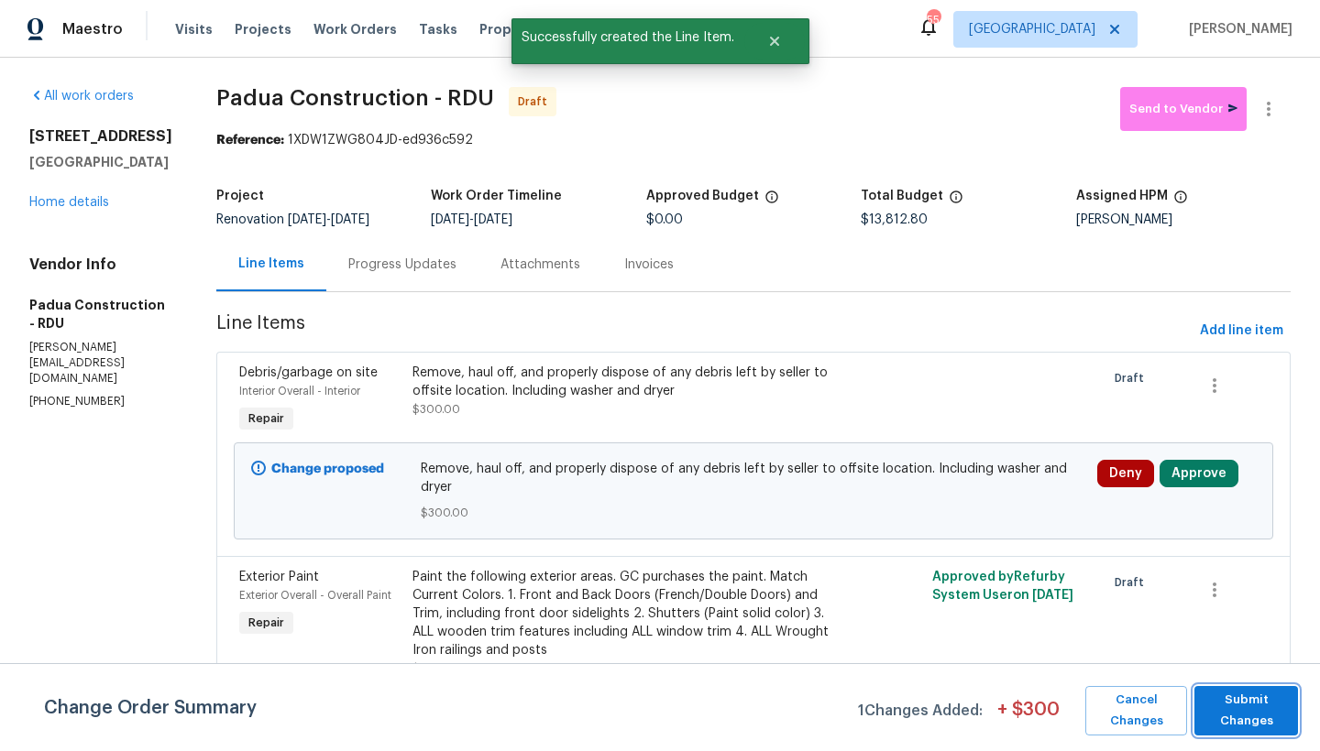
click at [1215, 701] on span "Submit Changes" at bounding box center [1245, 711] width 85 height 42
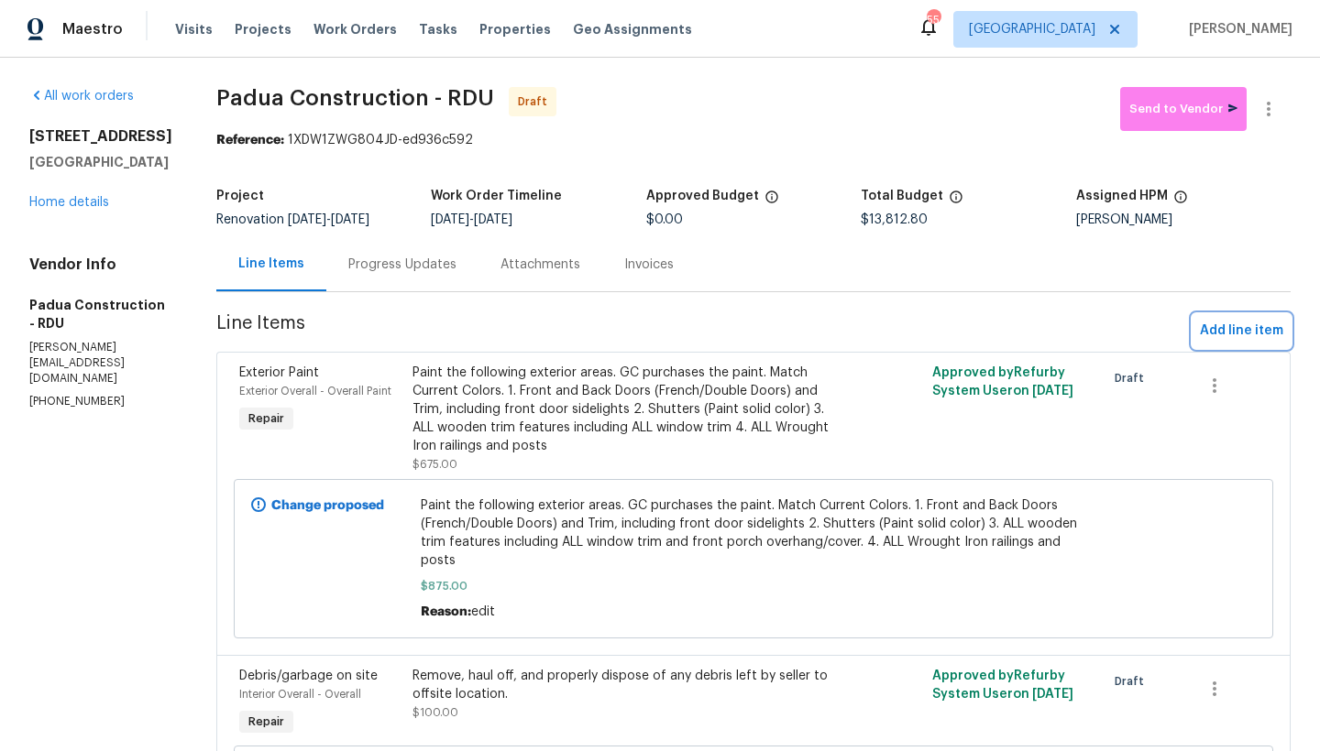
click at [1224, 334] on span "Add line item" at bounding box center [1241, 331] width 83 height 23
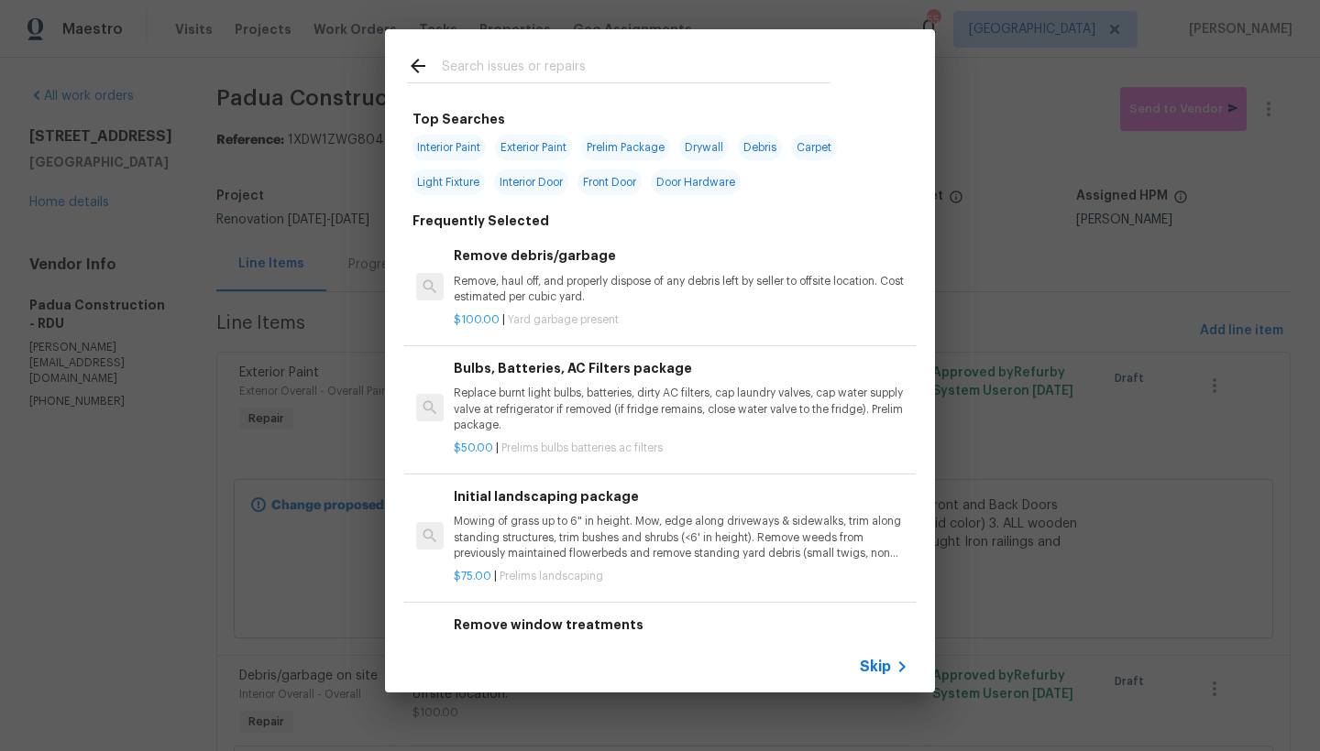
click at [547, 61] on input "text" at bounding box center [636, 68] width 389 height 27
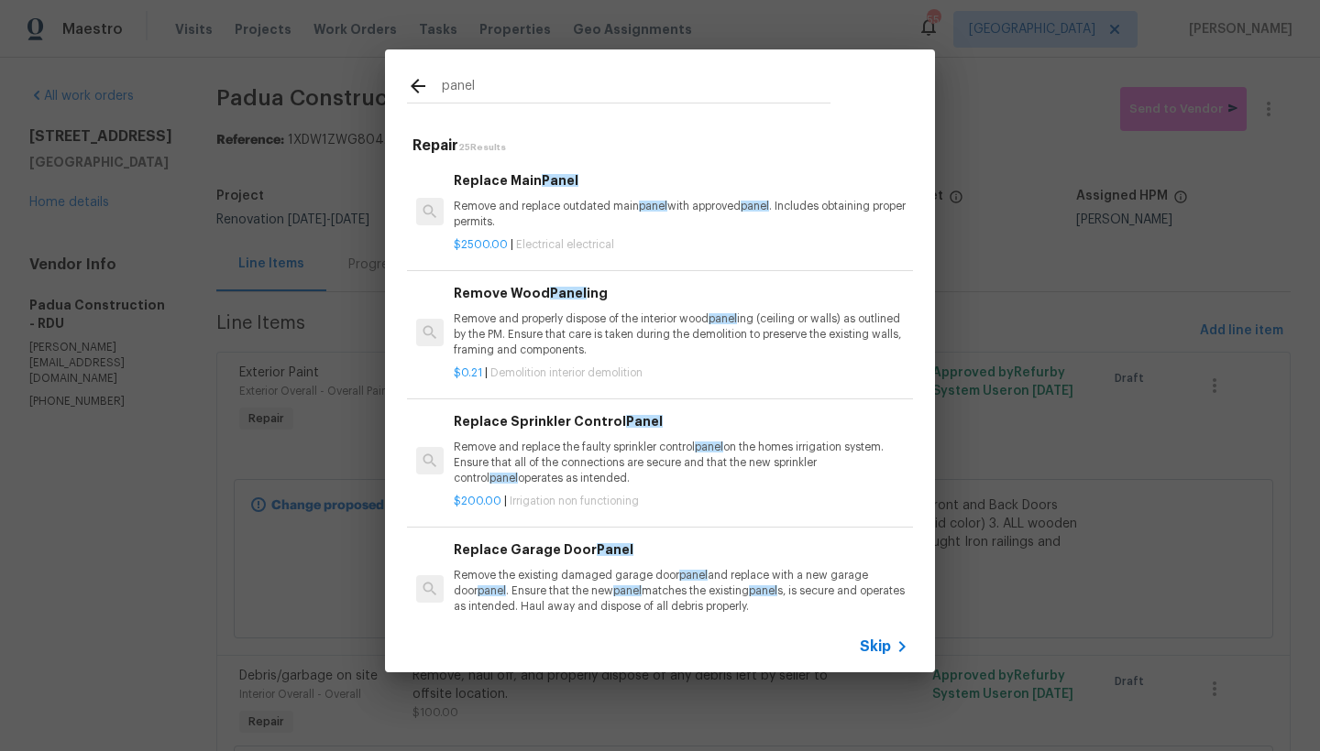
drag, startPoint x: 444, startPoint y: 72, endPoint x: 303, endPoint y: 44, distance: 143.1
click at [303, 44] on div "panel Repair 25 Results Replace Main Panel Remove and replace outdated main pan…" at bounding box center [660, 361] width 1320 height 722
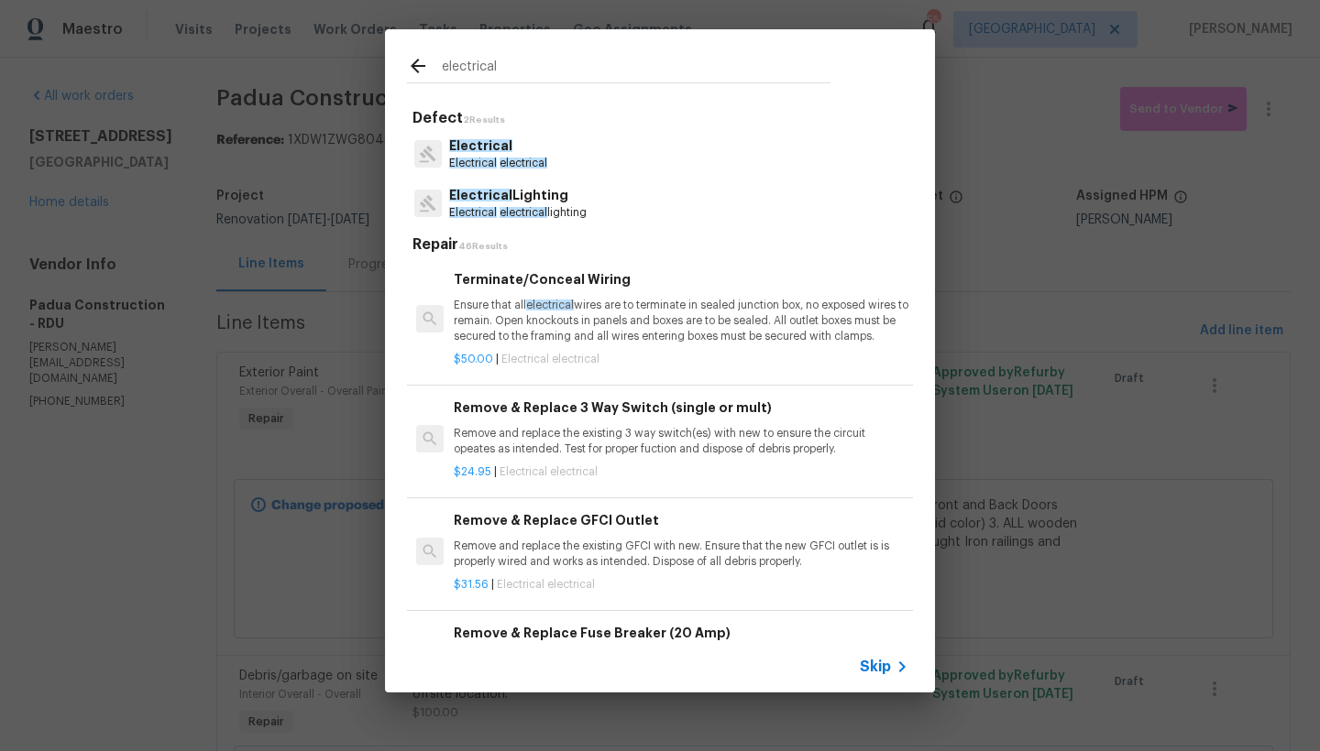
type input "electrical"
click at [467, 148] on span "Electrical" at bounding box center [480, 145] width 63 height 13
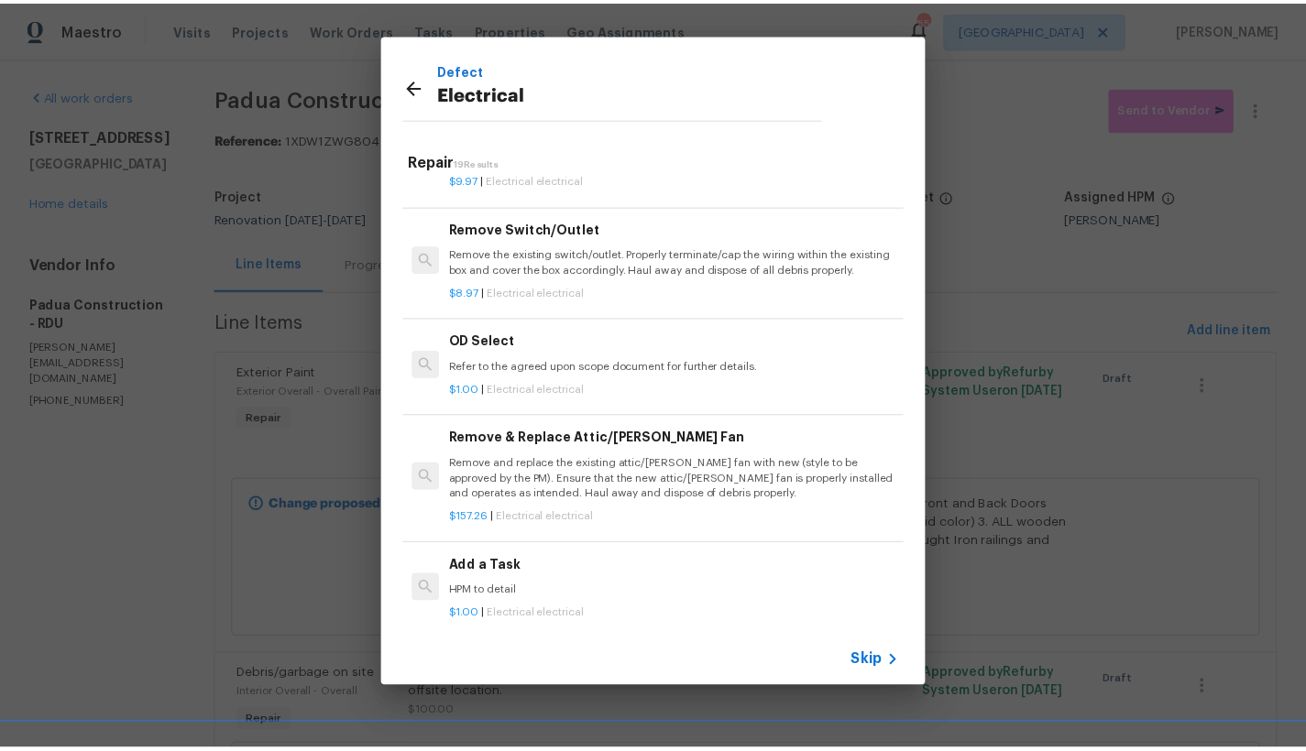
scroll to position [1186, 0]
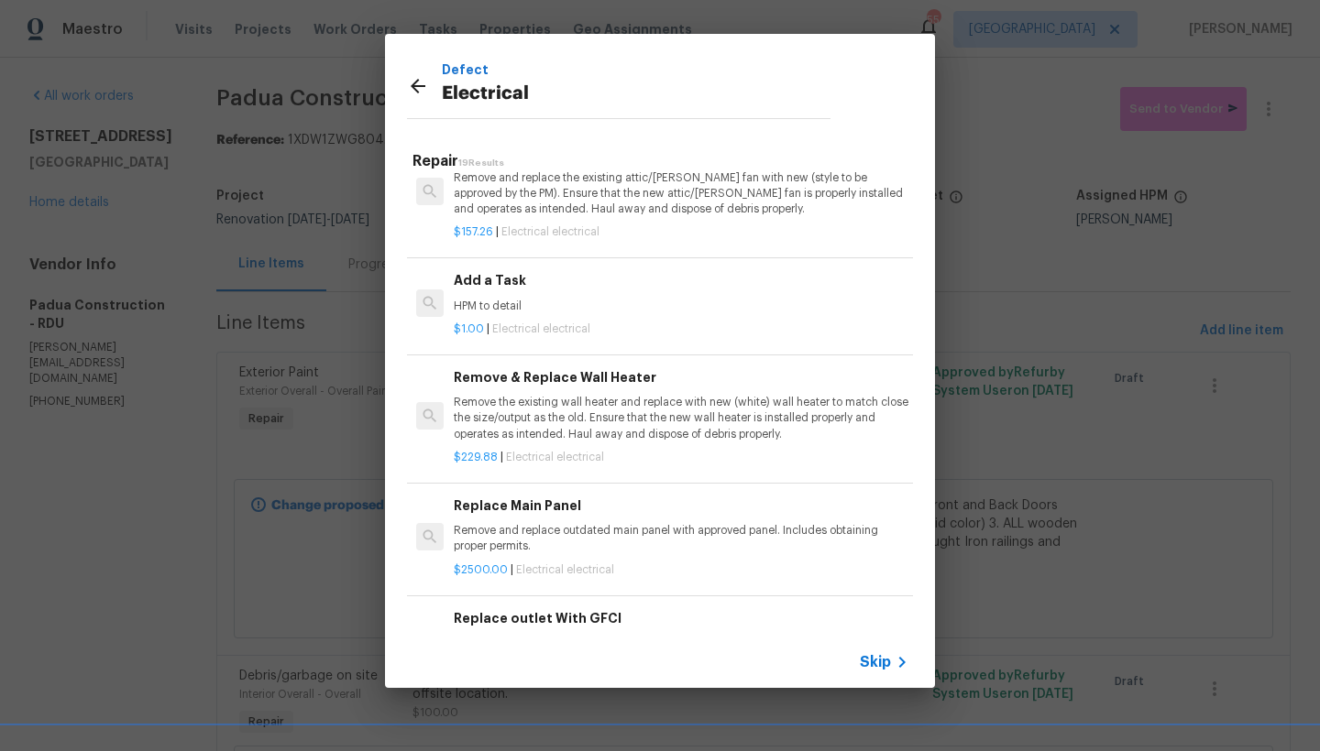
click at [506, 290] on h6 "Add a Task" at bounding box center [681, 280] width 455 height 20
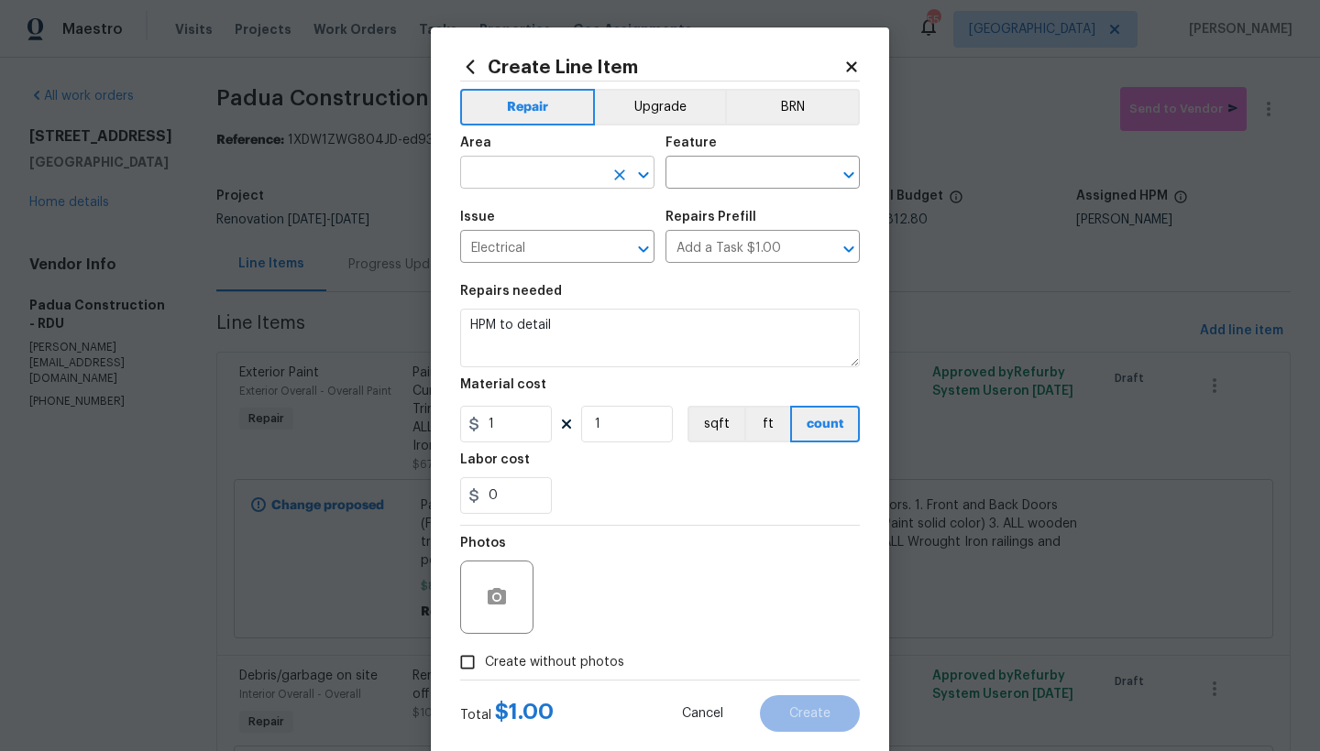
click at [518, 162] on input "text" at bounding box center [531, 174] width 143 height 28
click at [520, 250] on li "Interior Overall" at bounding box center [551, 245] width 194 height 30
type input "Interior Overall"
click at [758, 167] on input "text" at bounding box center [736, 174] width 143 height 28
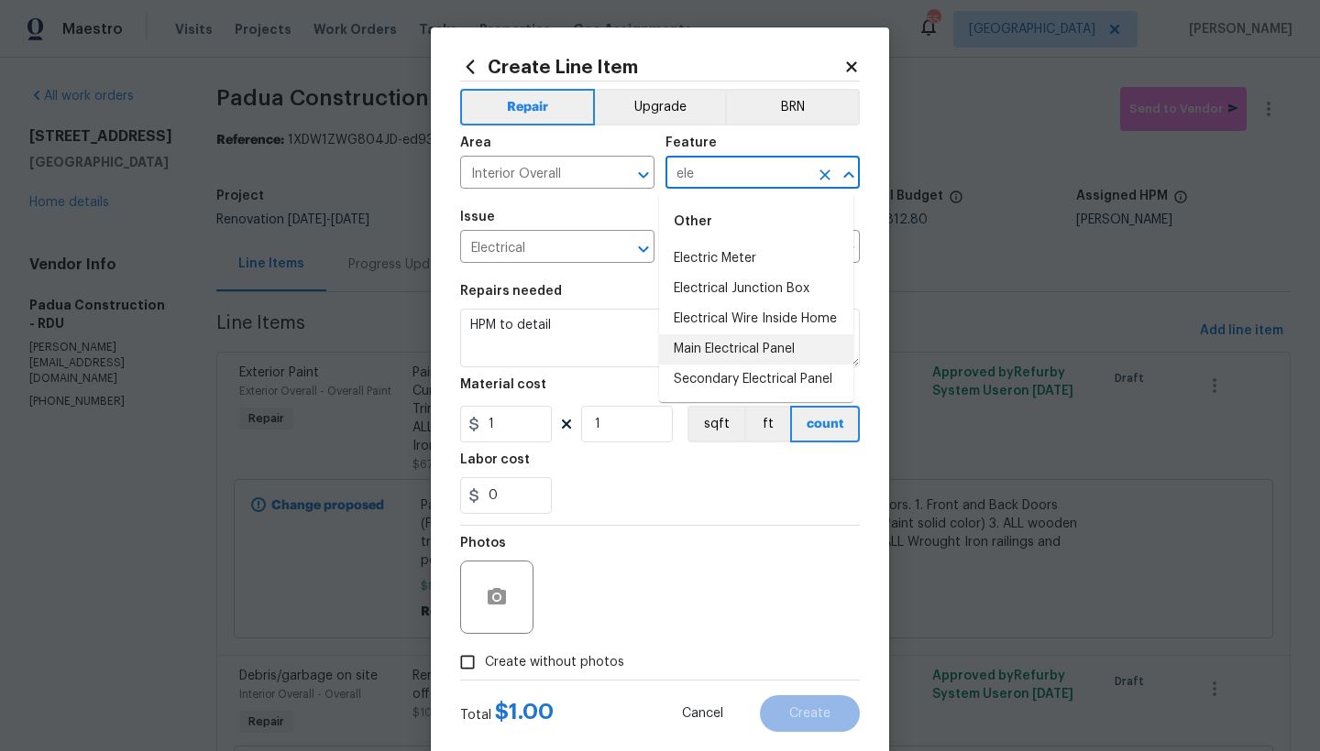
click at [742, 345] on li "Main Electrical Panel" at bounding box center [756, 349] width 194 height 30
type input "Main Electrical Panel"
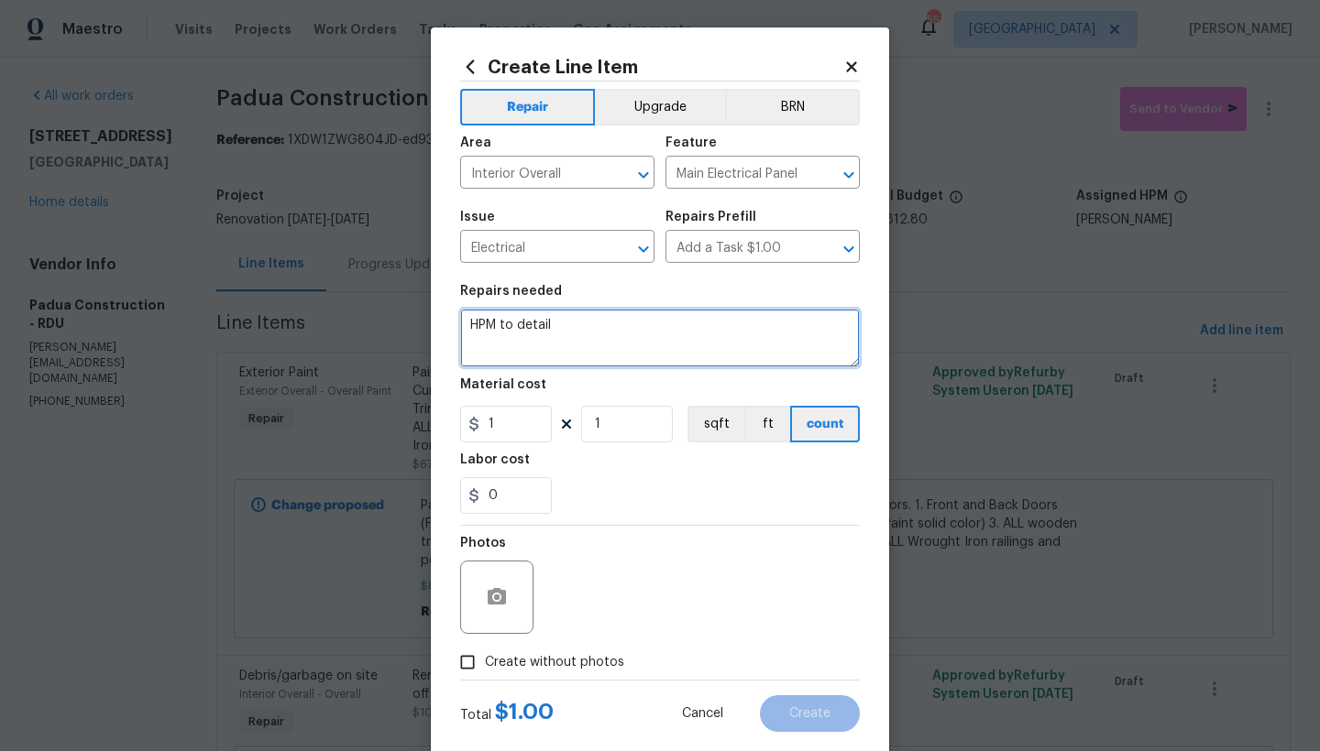
drag, startPoint x: 563, startPoint y: 317, endPoint x: 159, endPoint y: 258, distance: 407.5
click at [160, 261] on div "Create Line Item Repair Upgrade BRN Area Interior Overall ​ Feature Main Electr…" at bounding box center [660, 375] width 1320 height 751
drag, startPoint x: 408, startPoint y: 300, endPoint x: 294, endPoint y: 272, distance: 116.9
click at [294, 272] on div "Create Line Item Repair Upgrade BRN Area Interior Overall ​ Feature Main Electr…" at bounding box center [660, 375] width 1320 height 751
type textarea "Install a Filler plate in the electrical panel where breaker slot is empty."
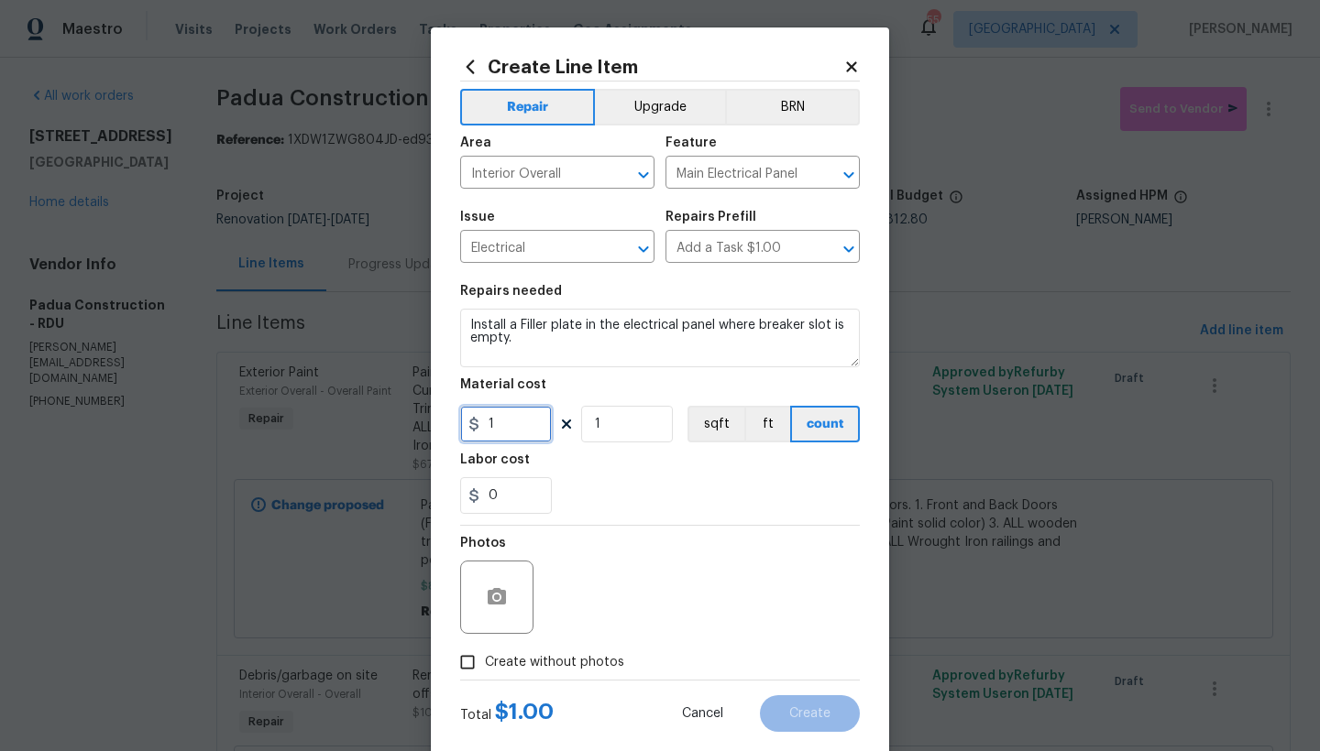
drag, startPoint x: 411, startPoint y: 415, endPoint x: 402, endPoint y: 421, distance: 9.9
click at [404, 415] on div "Create Line Item Repair Upgrade BRN Area Interior Overall ​ Feature Main Electr…" at bounding box center [660, 375] width 1320 height 751
type input "18"
click at [571, 664] on span "Create without photos" at bounding box center [554, 662] width 139 height 19
click at [485, 664] on input "Create without photos" at bounding box center [467, 662] width 35 height 35
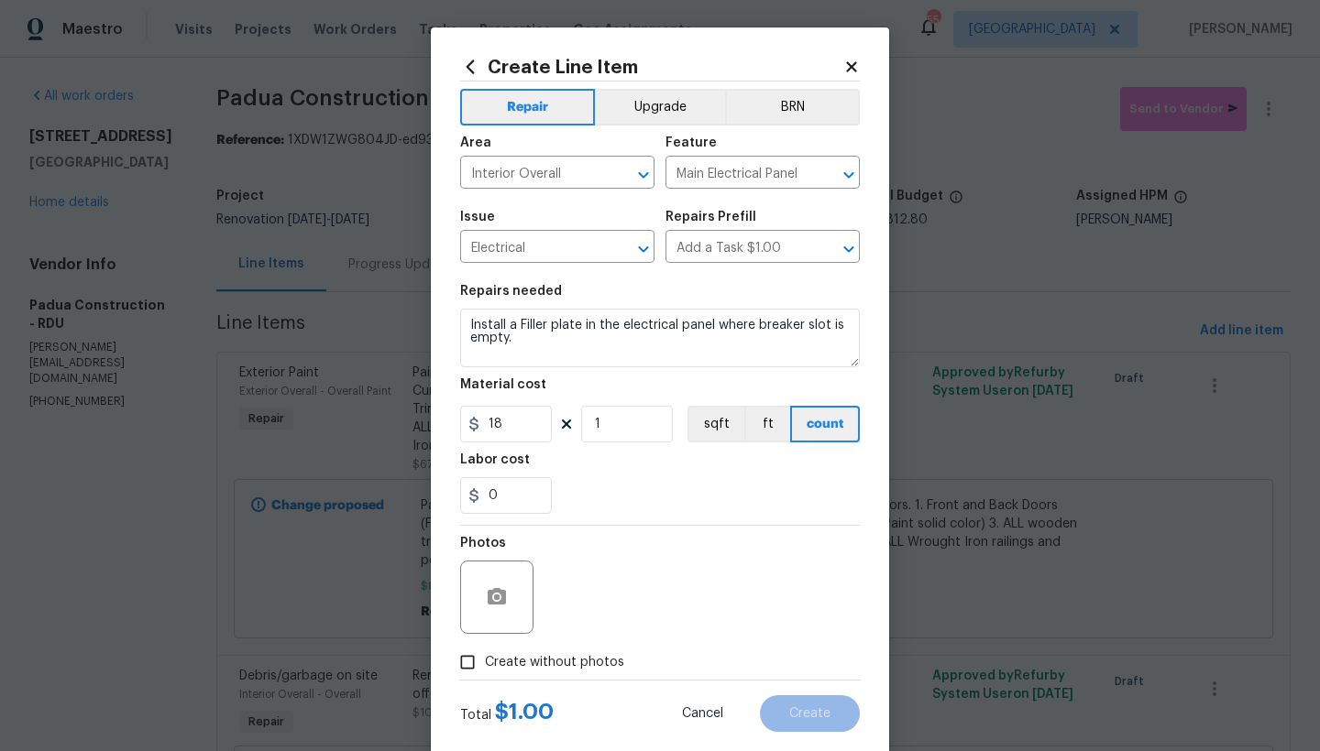
checkbox input "true"
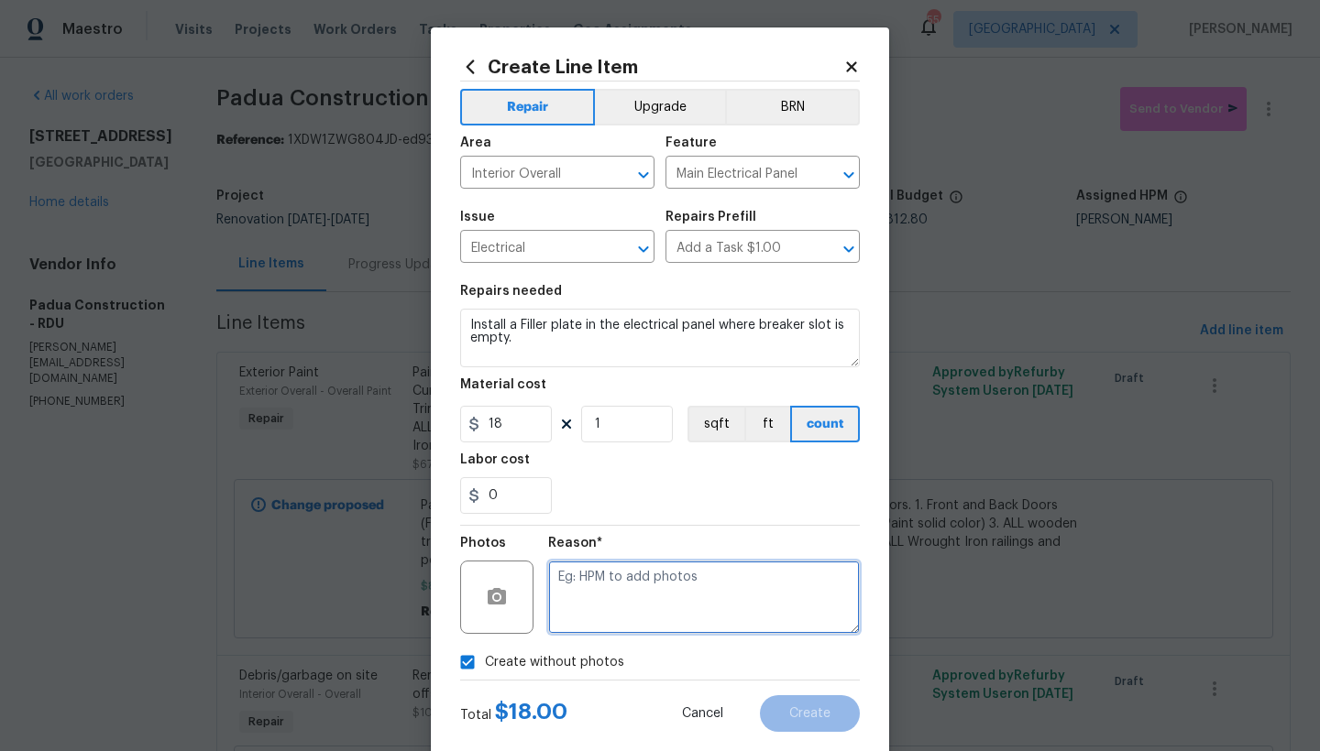
click at [656, 605] on textarea at bounding box center [704, 597] width 312 height 73
type textarea "n"
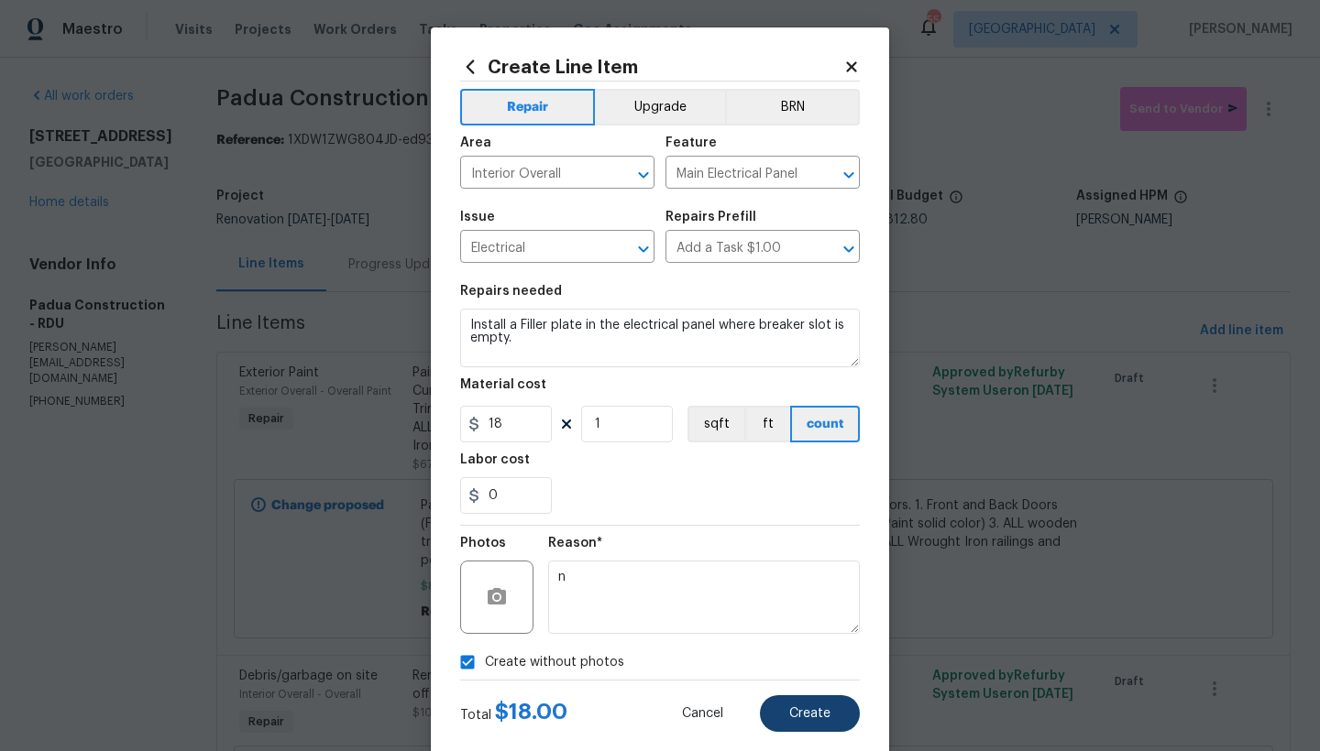
click at [781, 709] on button "Create" at bounding box center [810, 714] width 100 height 37
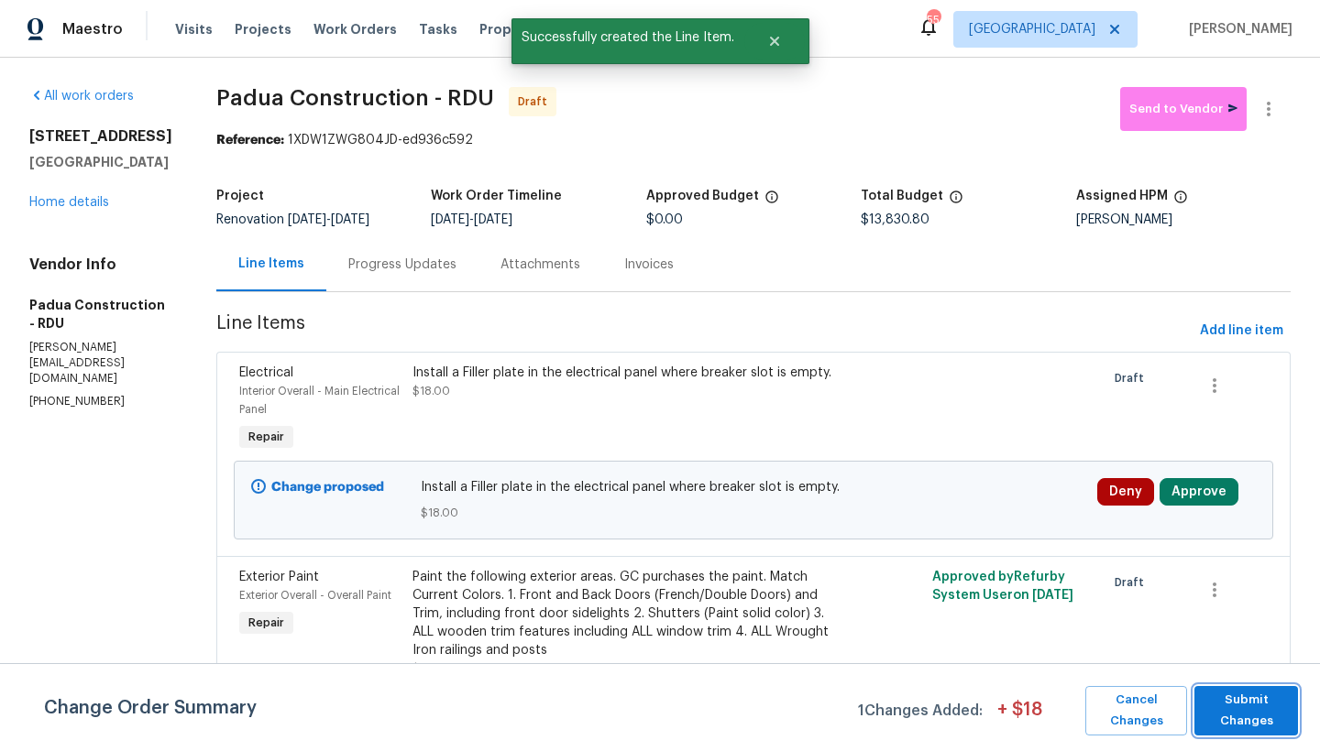
click at [1233, 700] on span "Submit Changes" at bounding box center [1245, 711] width 85 height 42
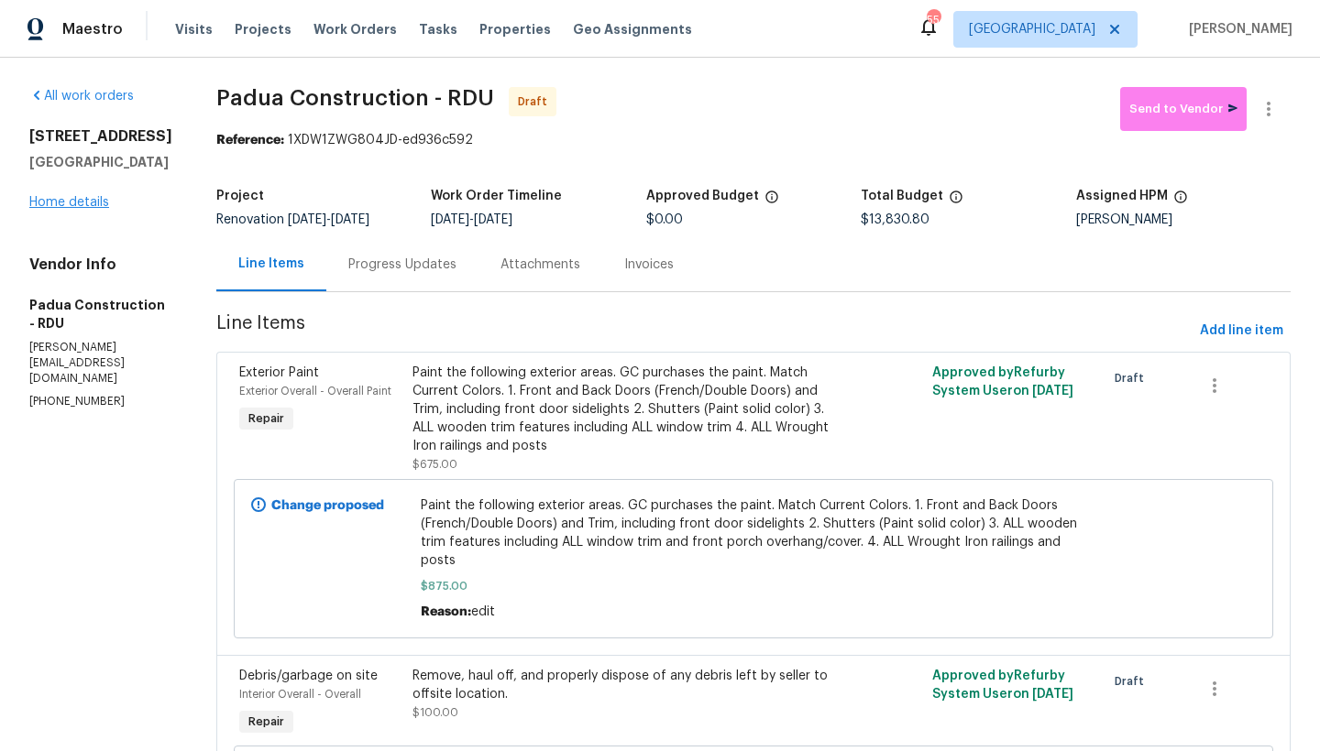
click at [71, 209] on link "Home details" at bounding box center [69, 202] width 80 height 13
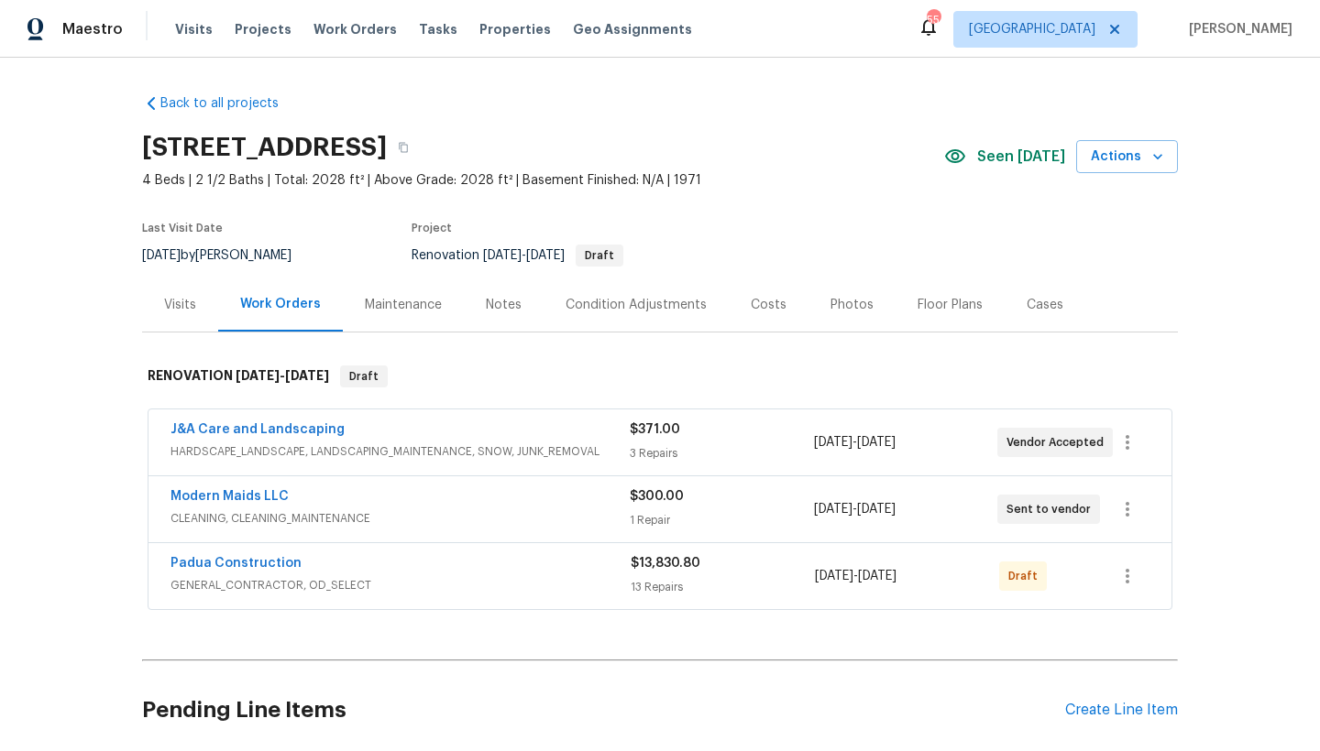
click at [489, 305] on div "Notes" at bounding box center [504, 305] width 36 height 18
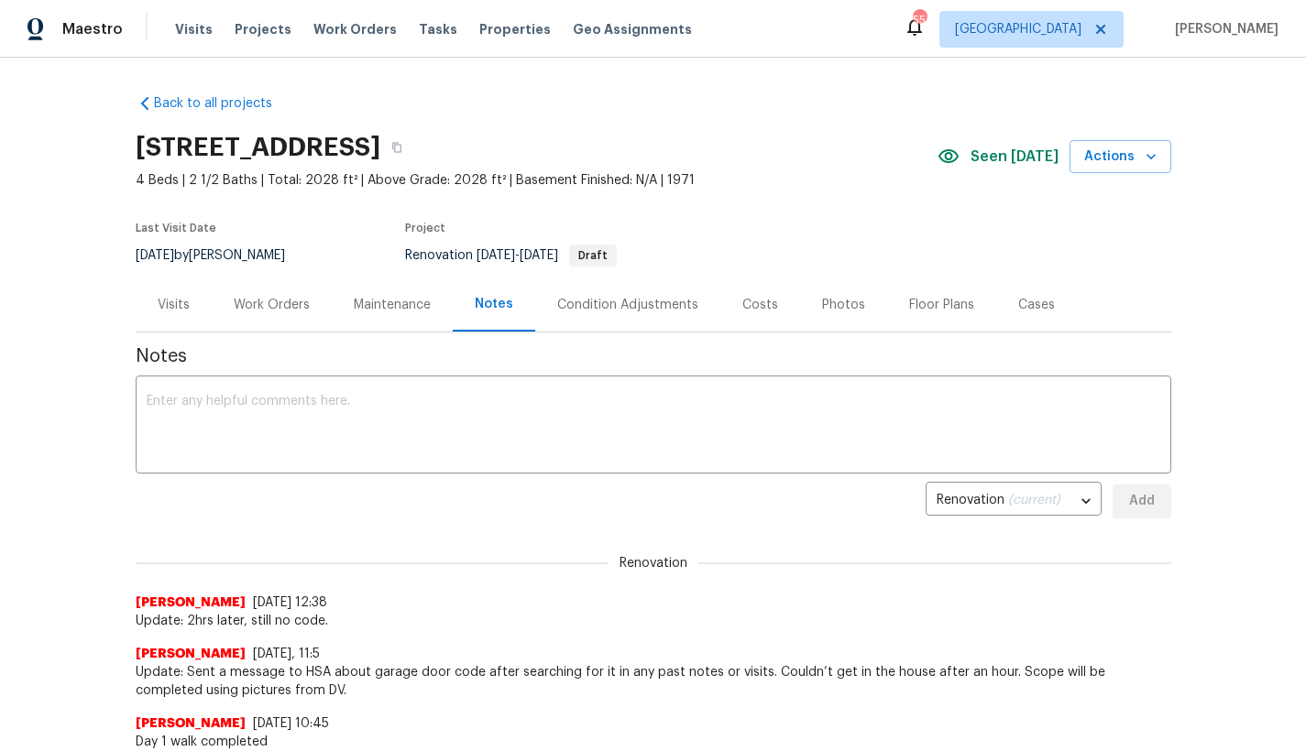
click at [243, 307] on div "Work Orders" at bounding box center [272, 305] width 76 height 18
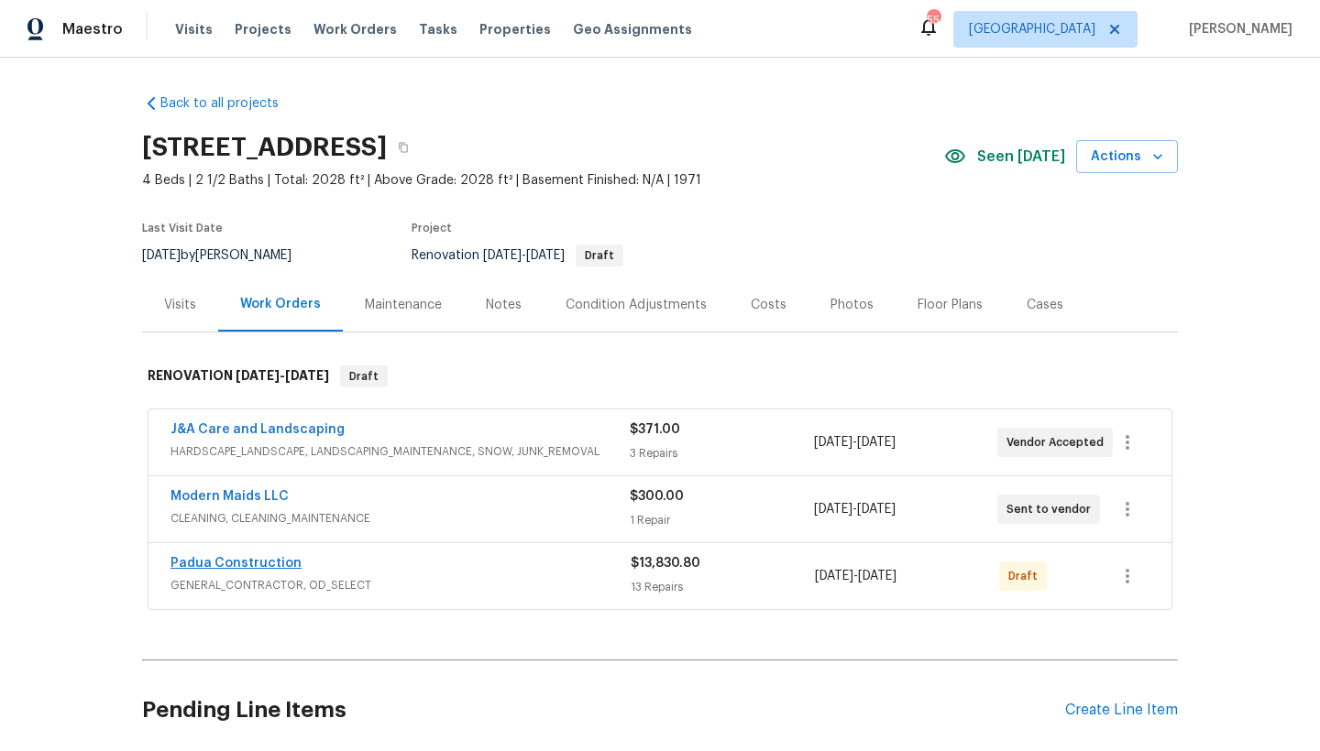
click at [257, 561] on link "Padua Construction" at bounding box center [235, 563] width 131 height 13
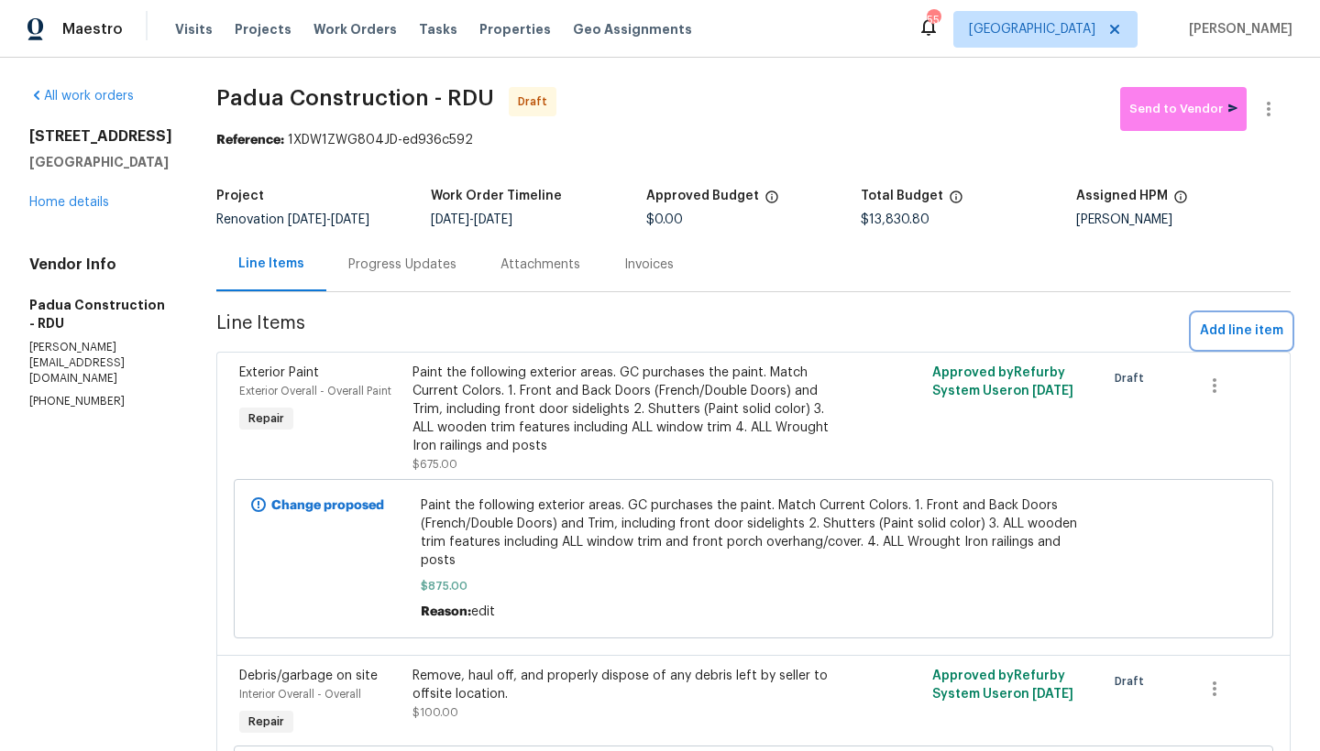
click at [1222, 336] on span "Add line item" at bounding box center [1241, 331] width 83 height 23
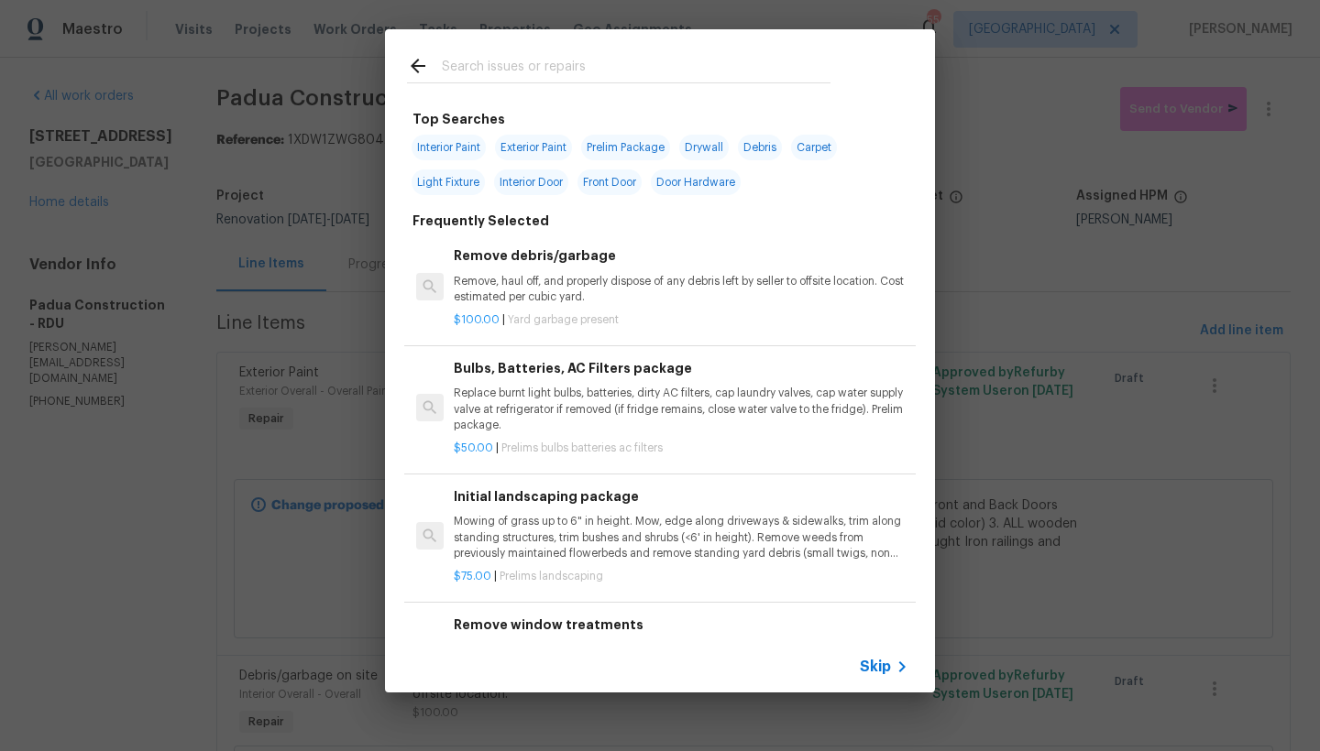
click at [455, 71] on input "text" at bounding box center [636, 68] width 389 height 27
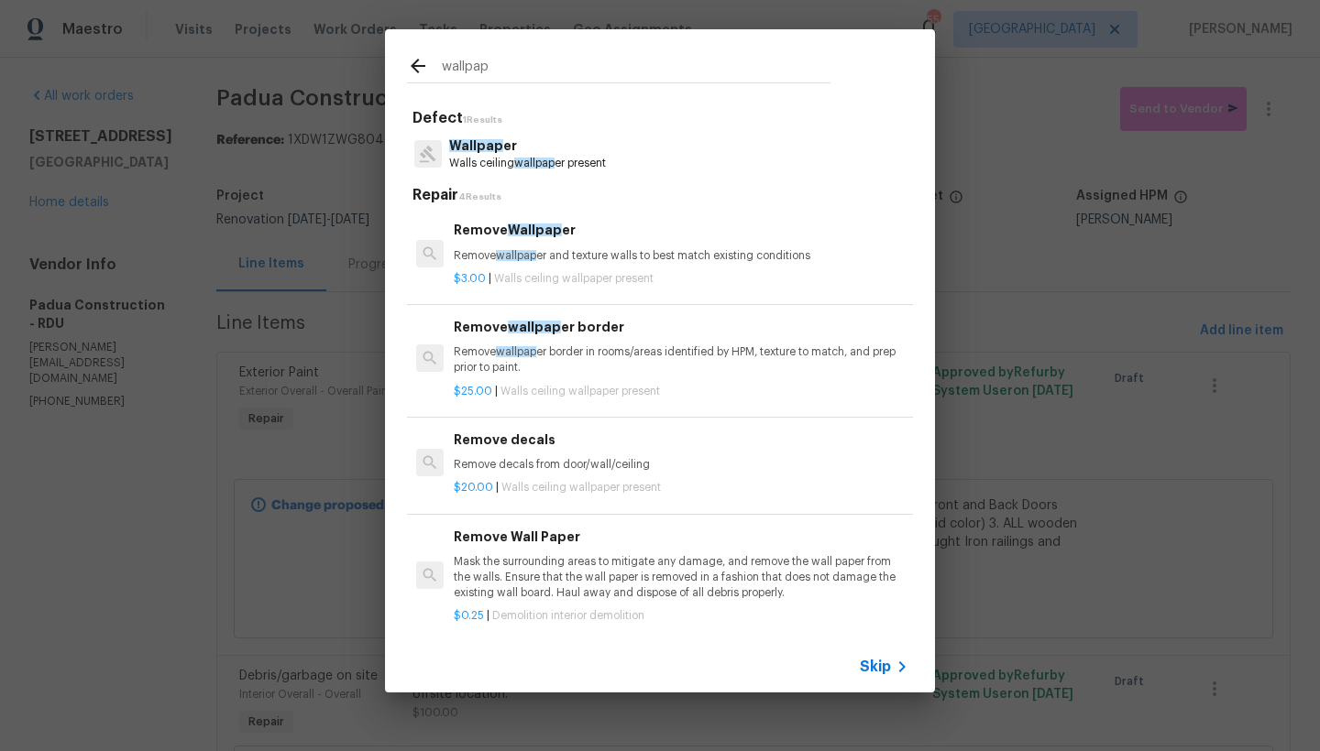
type input "wallpap"
drag, startPoint x: 454, startPoint y: 71, endPoint x: 532, endPoint y: 244, distance: 189.5
click at [532, 244] on div "Remove Wallpap er Remove wallpap er and texture walls to best match existing co…" at bounding box center [681, 242] width 455 height 44
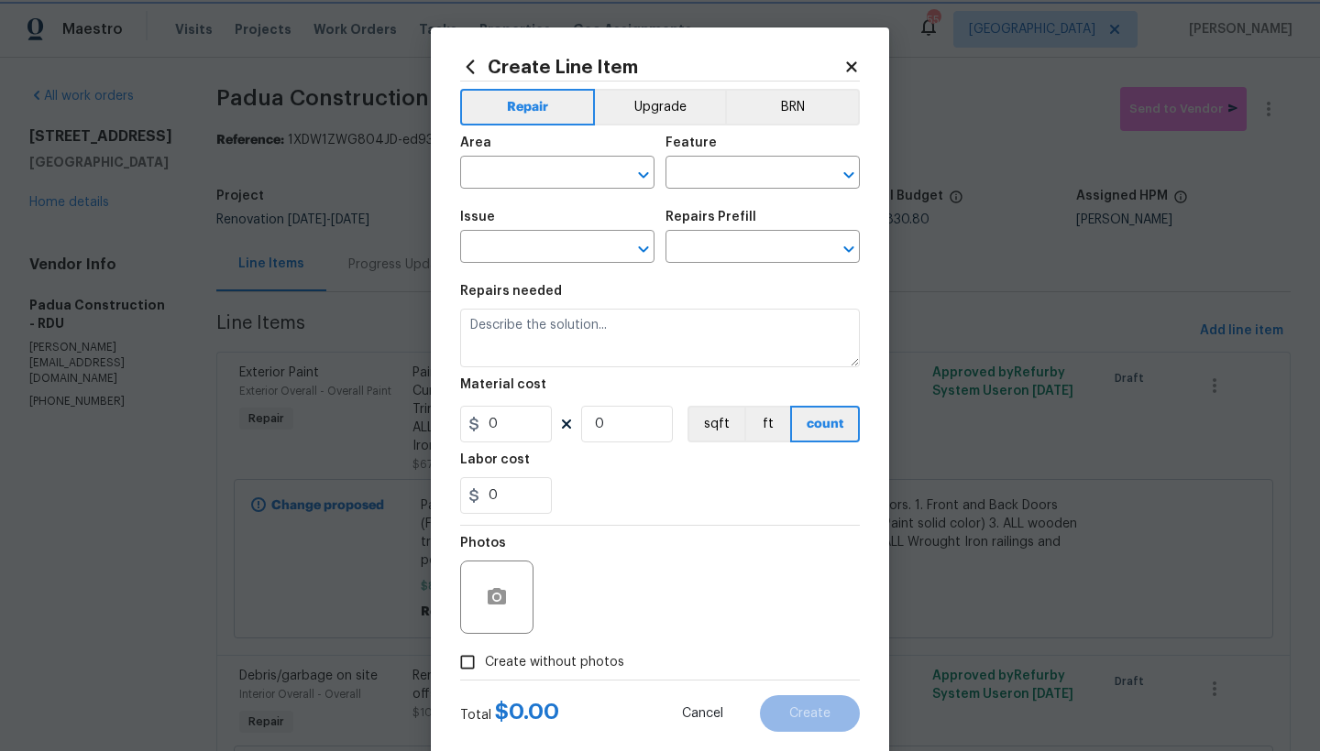
type input "Walls and Ceiling"
type input "Wallpaper"
type textarea "Remove wallpaper and texture walls to best match existing conditions"
type input "1"
type input "Remove Wallpaper $3.00"
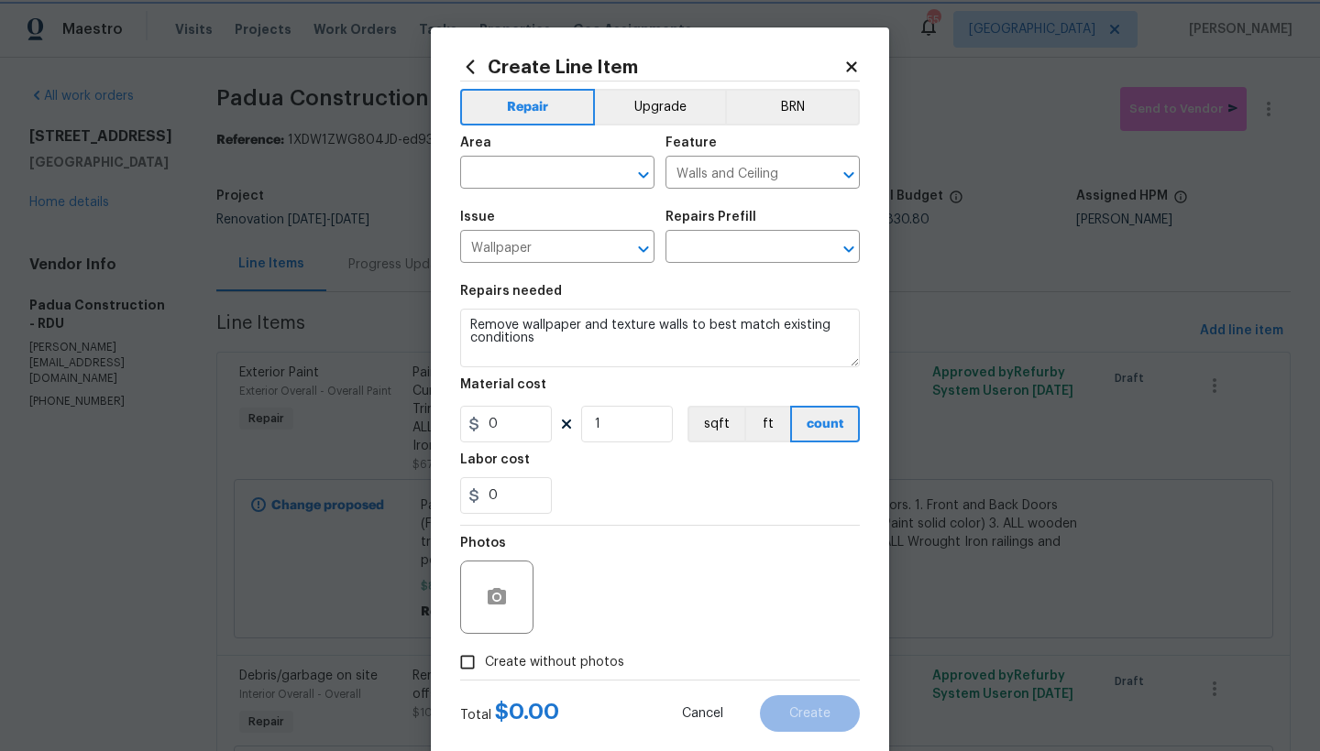
type input "3"
click at [614, 426] on input "1" at bounding box center [627, 424] width 92 height 37
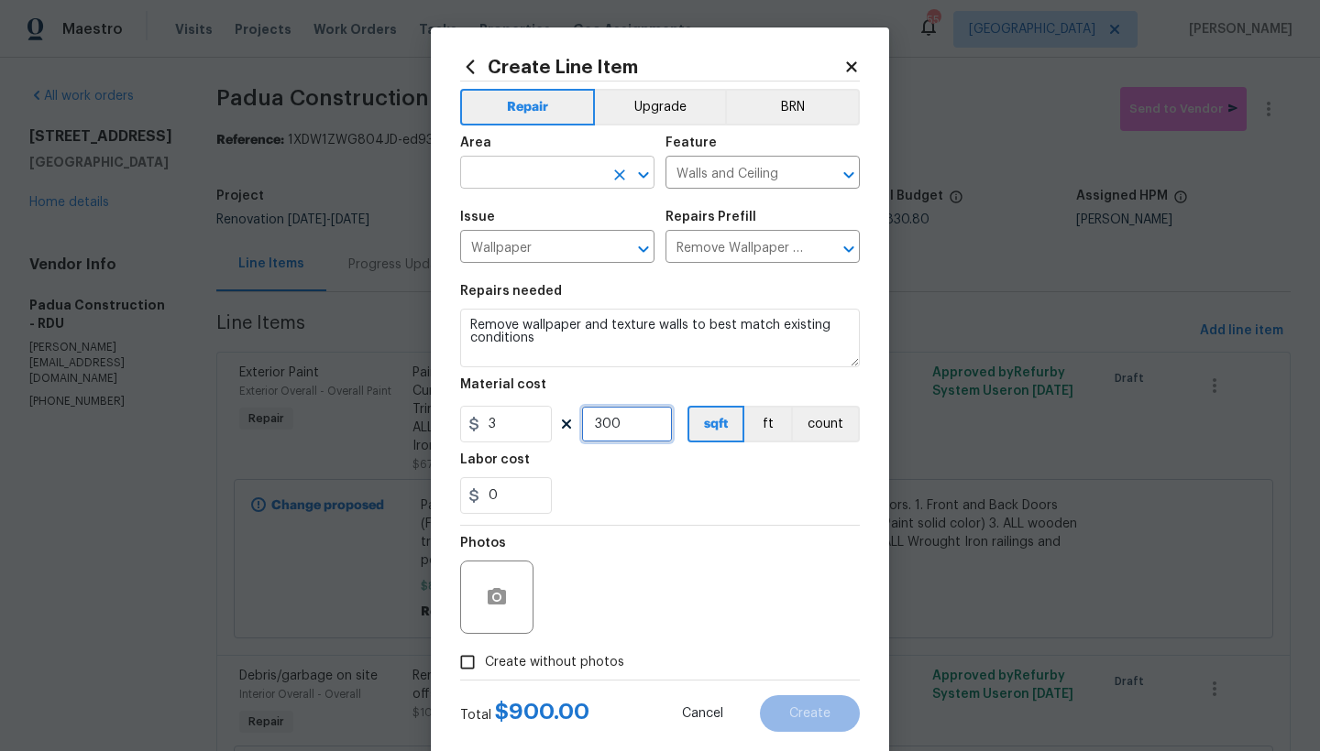
type input "300"
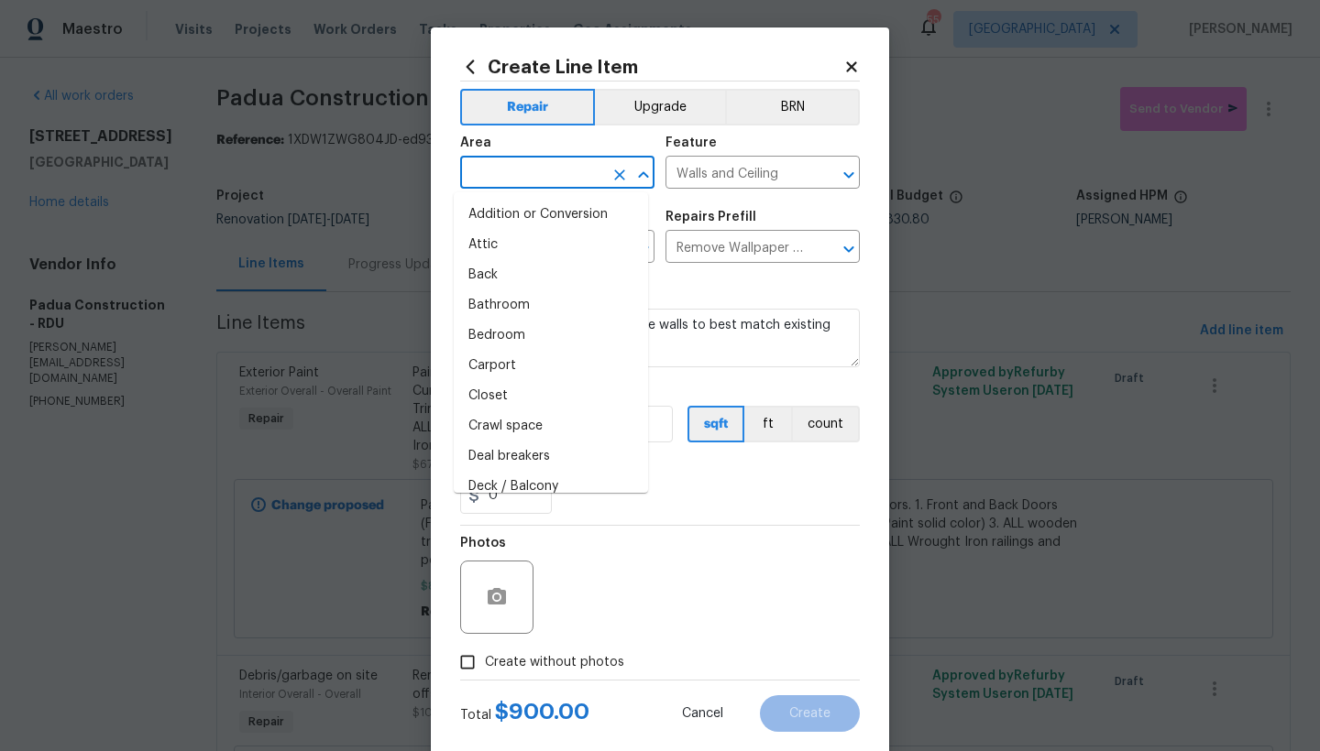
click at [538, 166] on input "text" at bounding box center [531, 174] width 143 height 28
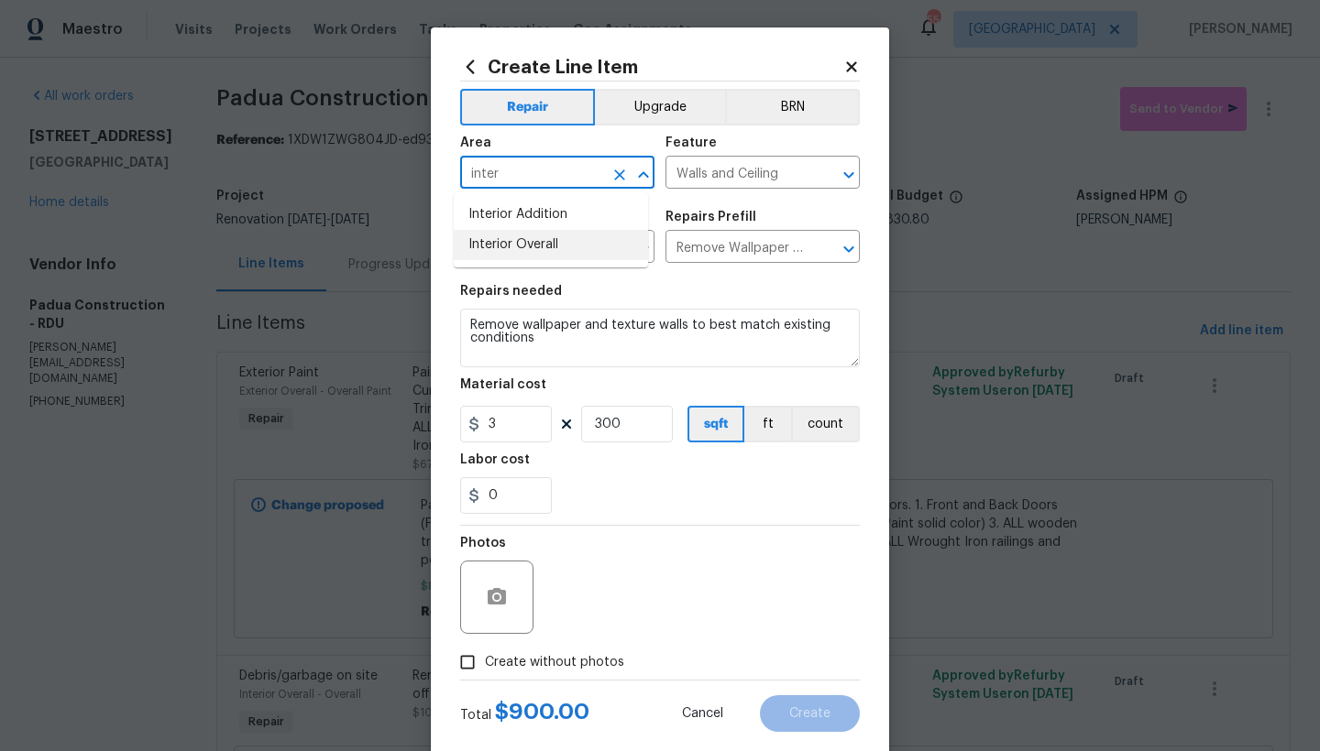
click at [523, 255] on li "Interior Overall" at bounding box center [551, 245] width 194 height 30
type input "Interior Overall"
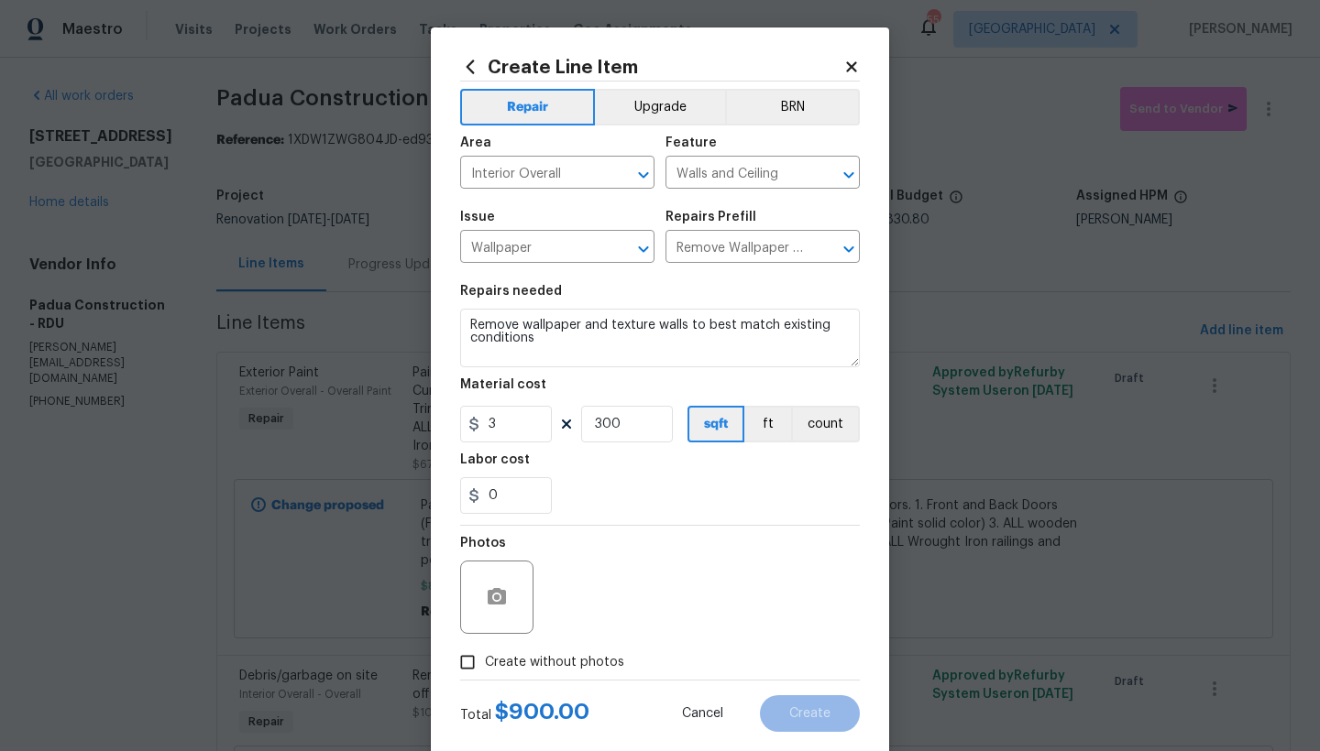
click at [653, 582] on div "Photos" at bounding box center [660, 585] width 400 height 119
drag, startPoint x: 555, startPoint y: 435, endPoint x: 481, endPoint y: 434, distance: 74.2
click at [481, 434] on div "3 300 sqft ft count" at bounding box center [660, 424] width 400 height 37
click at [570, 543] on div "Photos" at bounding box center [660, 585] width 400 height 119
click at [501, 667] on span "Create without photos" at bounding box center [554, 662] width 139 height 19
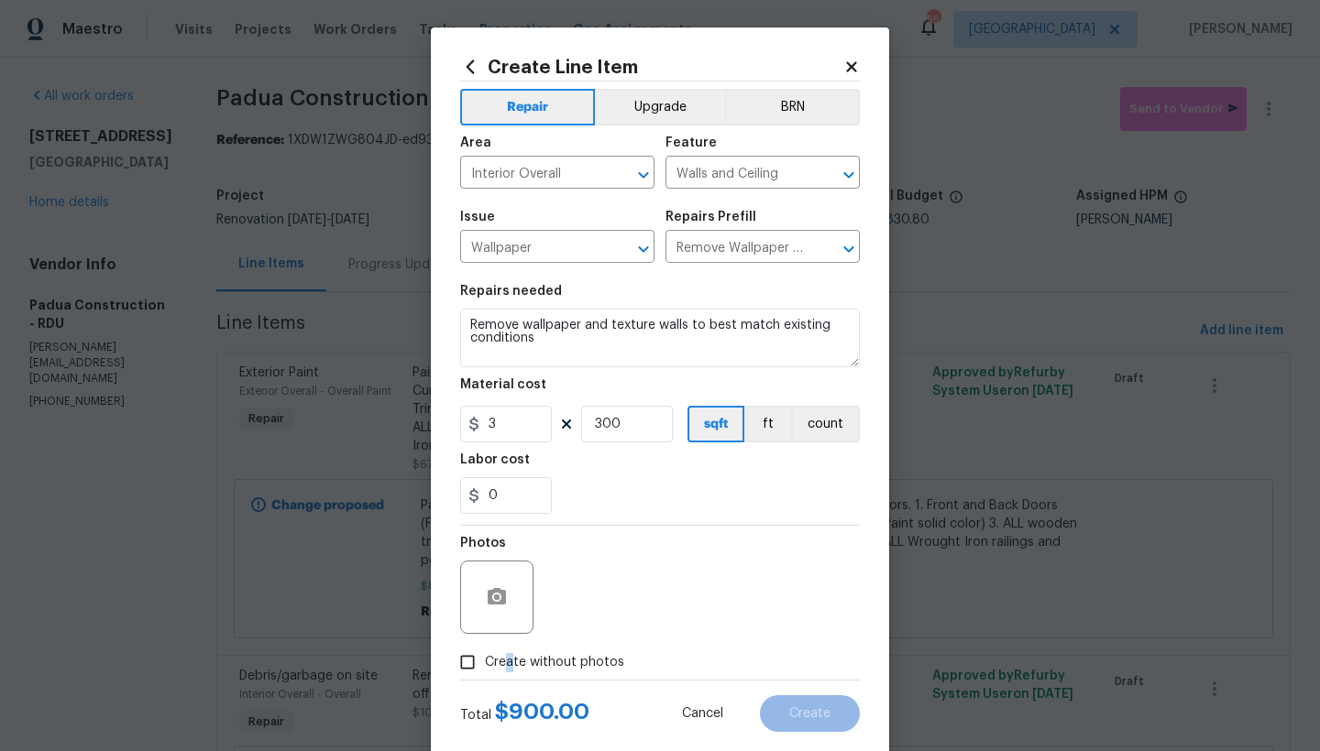
click at [485, 667] on input "Create without photos" at bounding box center [467, 662] width 35 height 35
checkbox input "true"
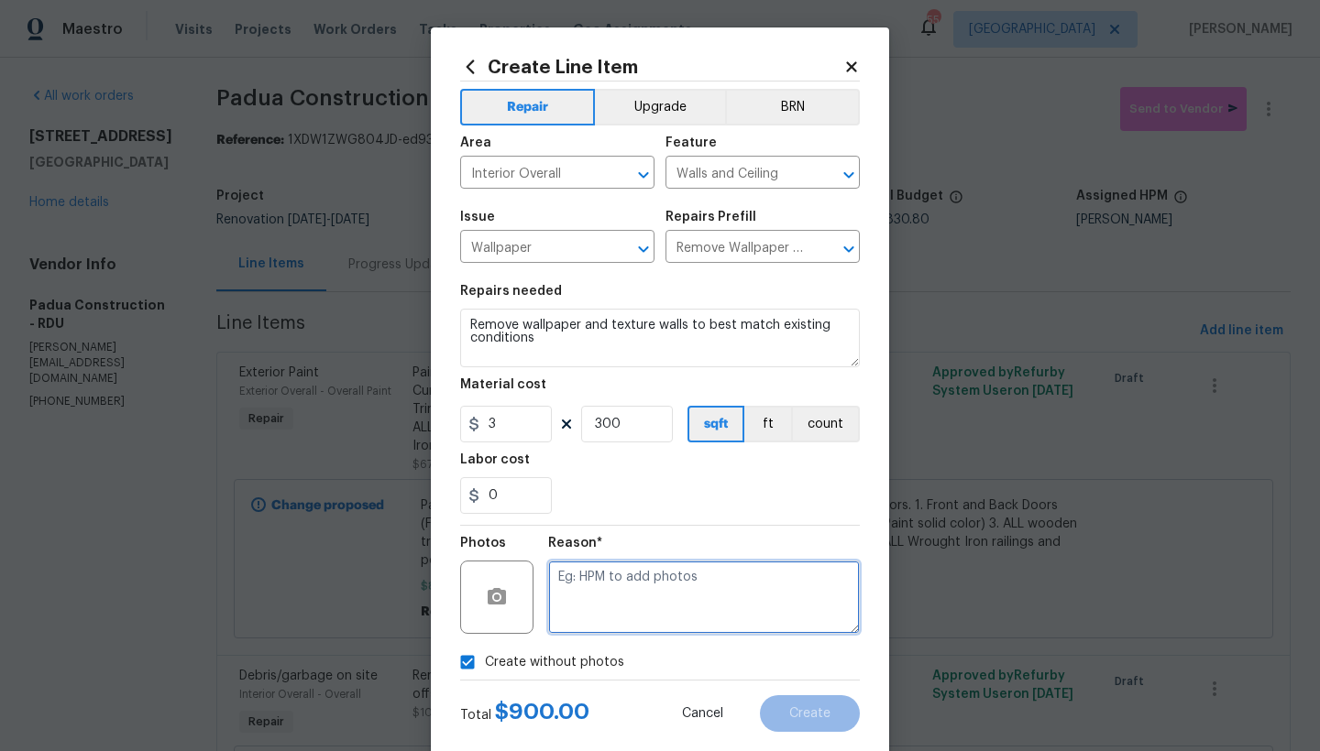
click at [631, 611] on textarea at bounding box center [704, 597] width 312 height 73
type textarea "n"
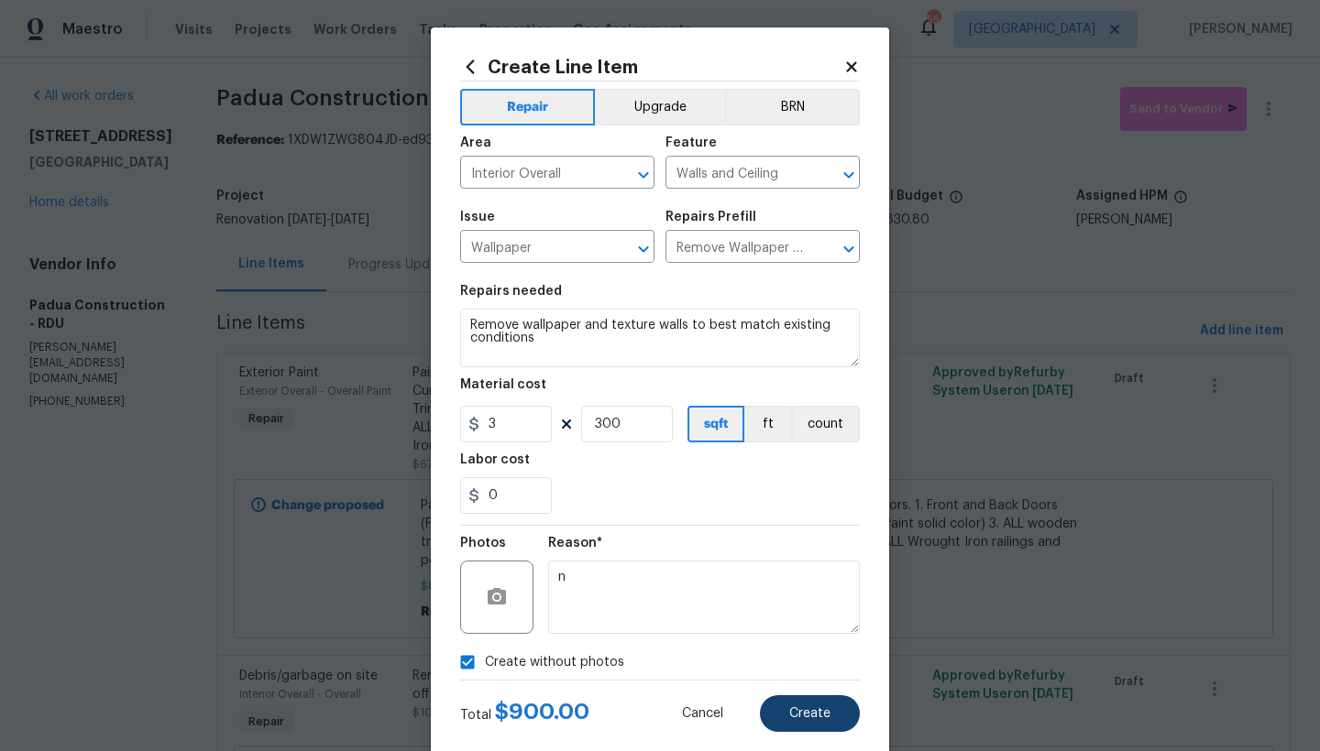
click at [793, 716] on span "Create" at bounding box center [809, 714] width 41 height 14
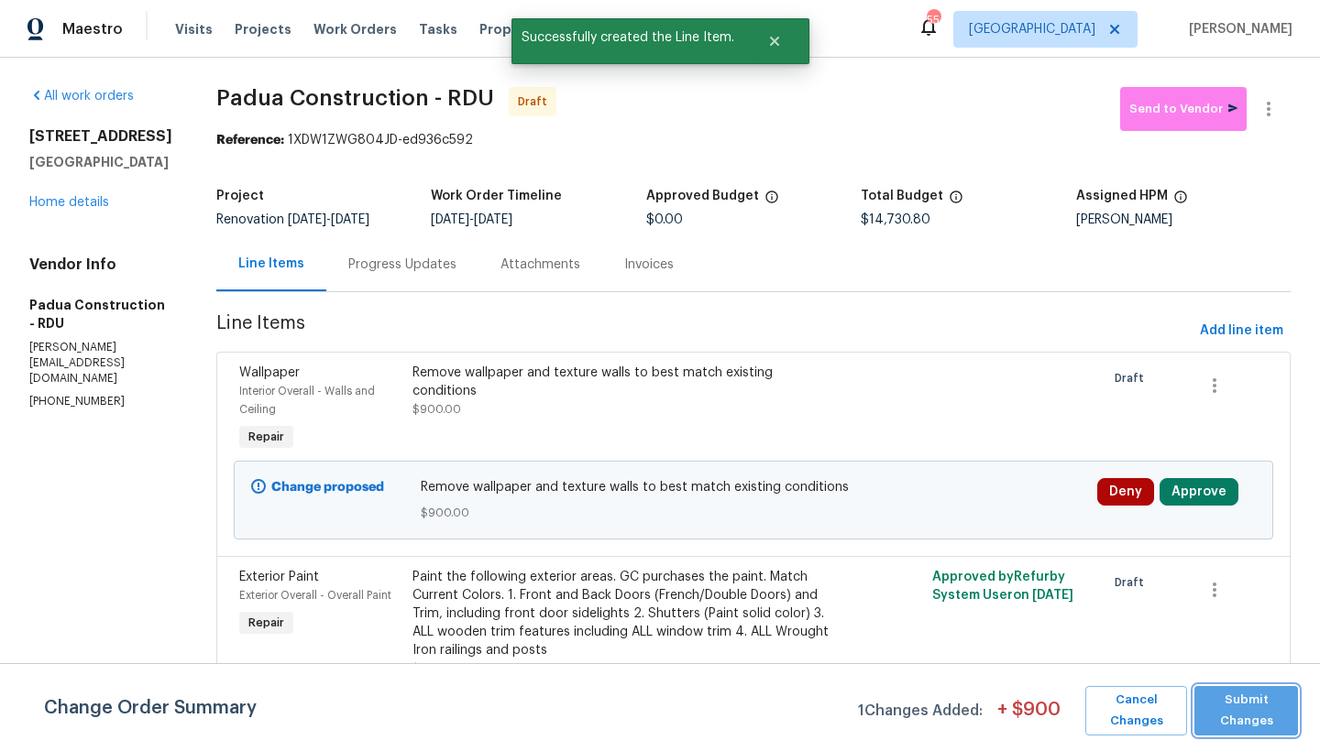
click at [1287, 721] on span "Submit Changes" at bounding box center [1245, 711] width 85 height 42
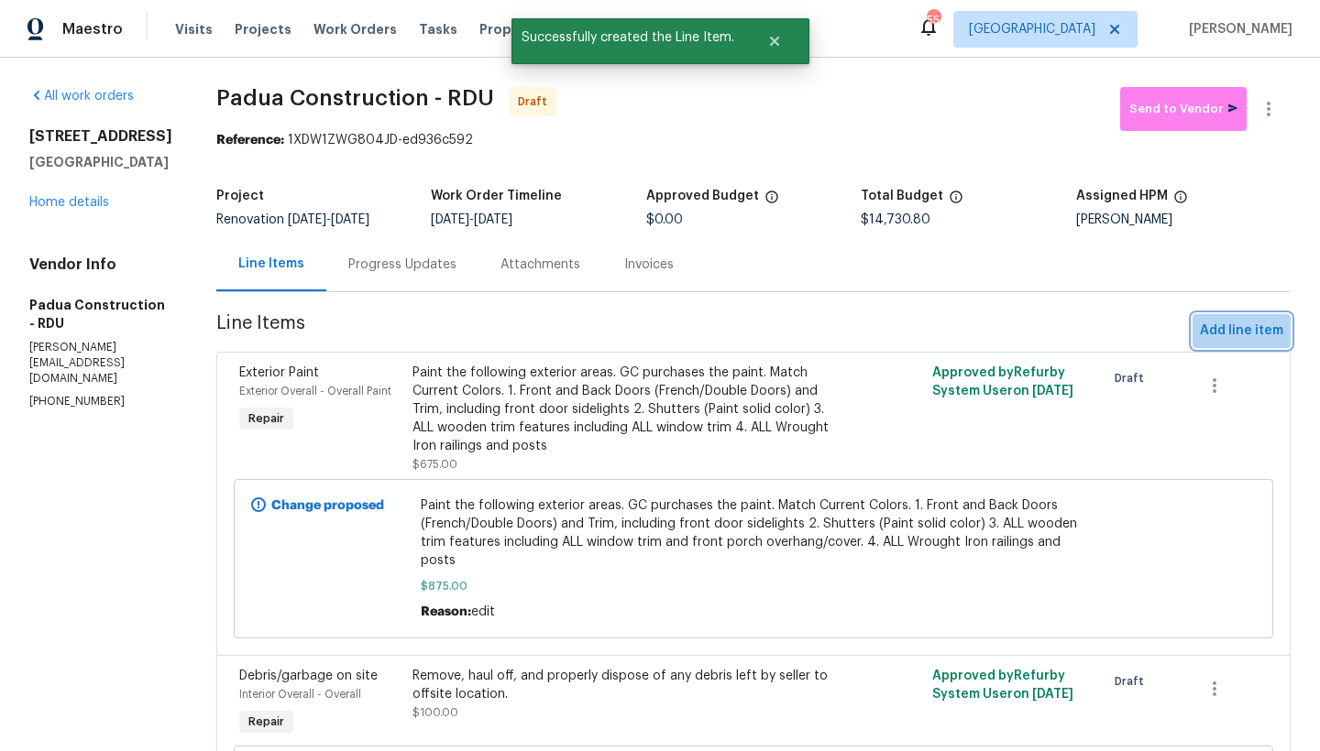
click at [1229, 335] on span "Add line item" at bounding box center [1241, 331] width 83 height 23
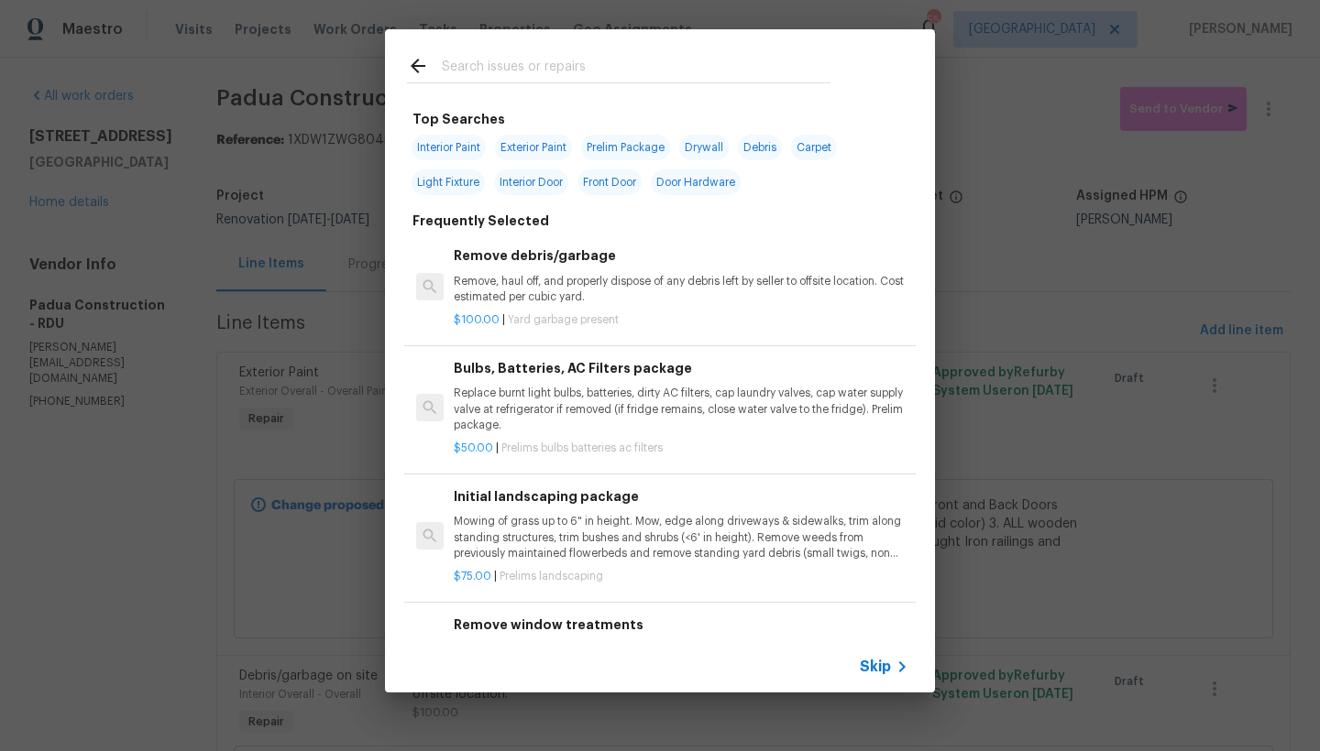
click at [485, 72] on input "text" at bounding box center [636, 68] width 389 height 27
click at [484, 71] on input "text" at bounding box center [636, 68] width 389 height 27
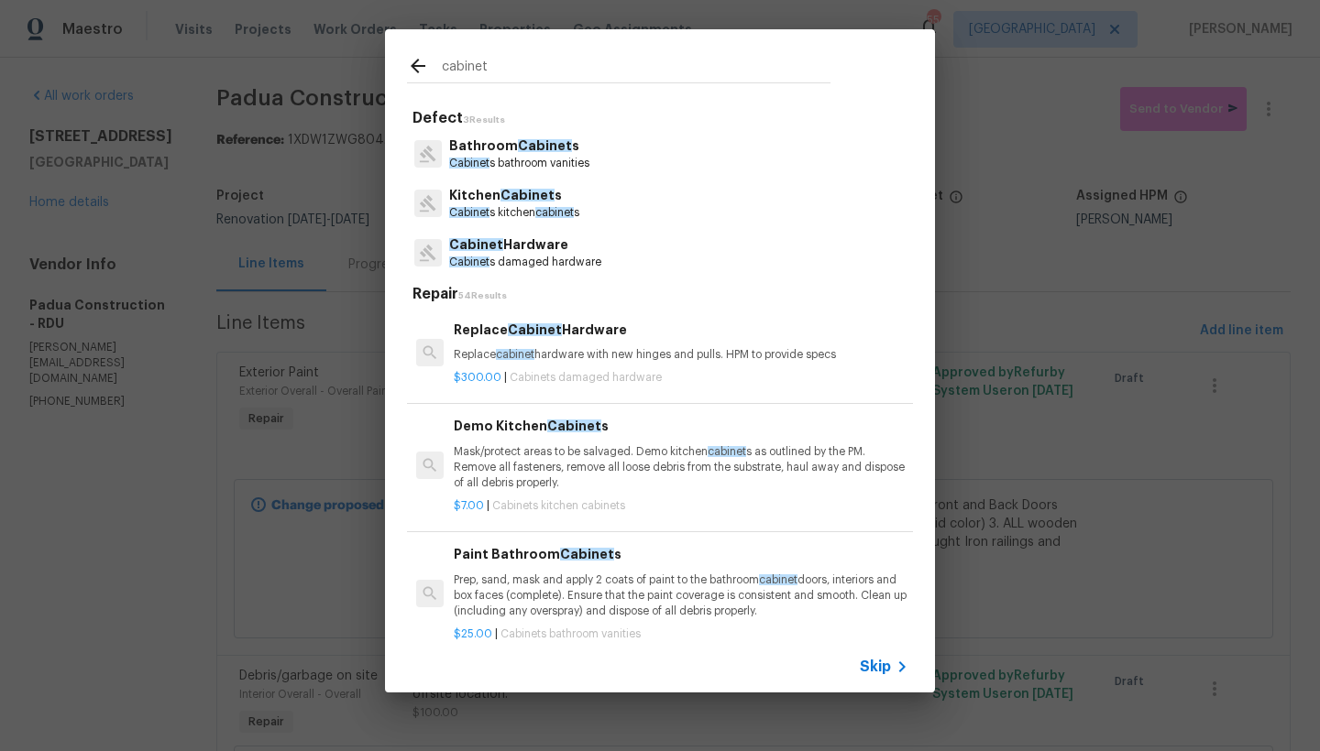
type input "cabinet"
click at [500, 195] on span "Cabinet" at bounding box center [527, 195] width 54 height 13
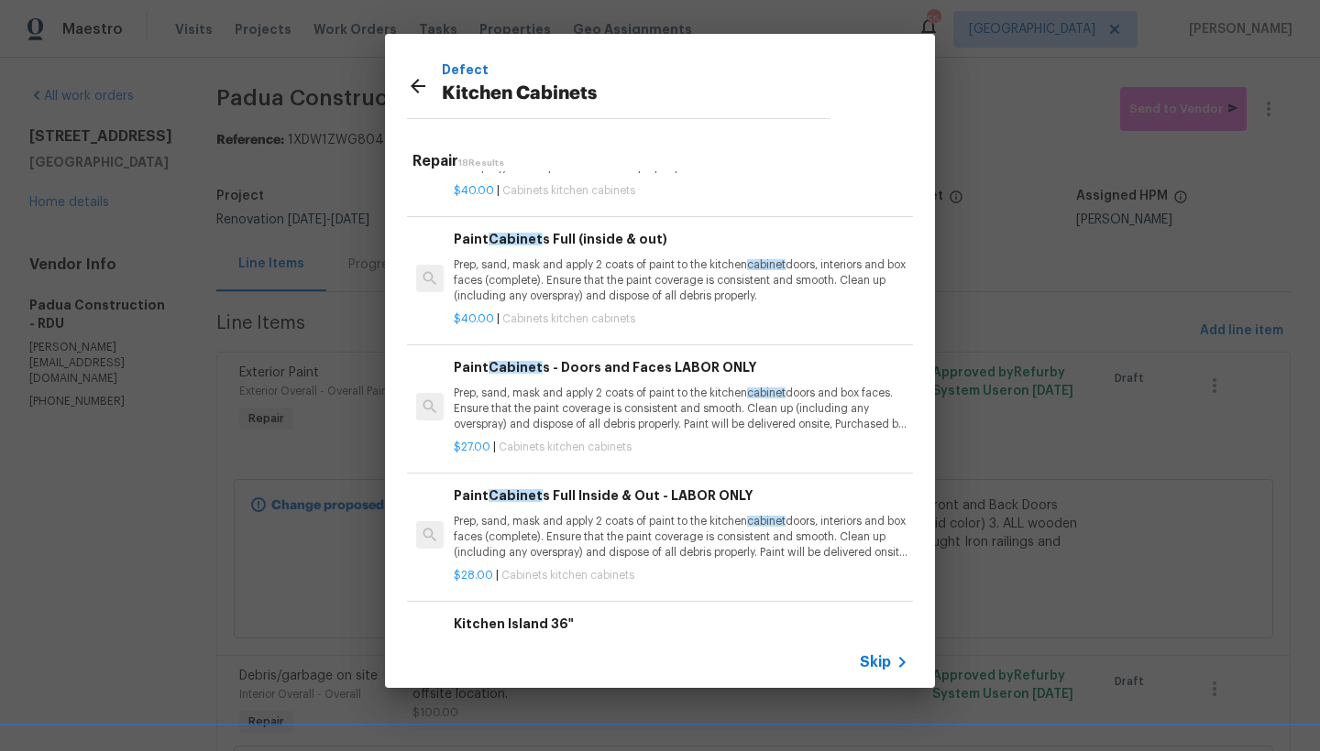
scroll to position [1491, 0]
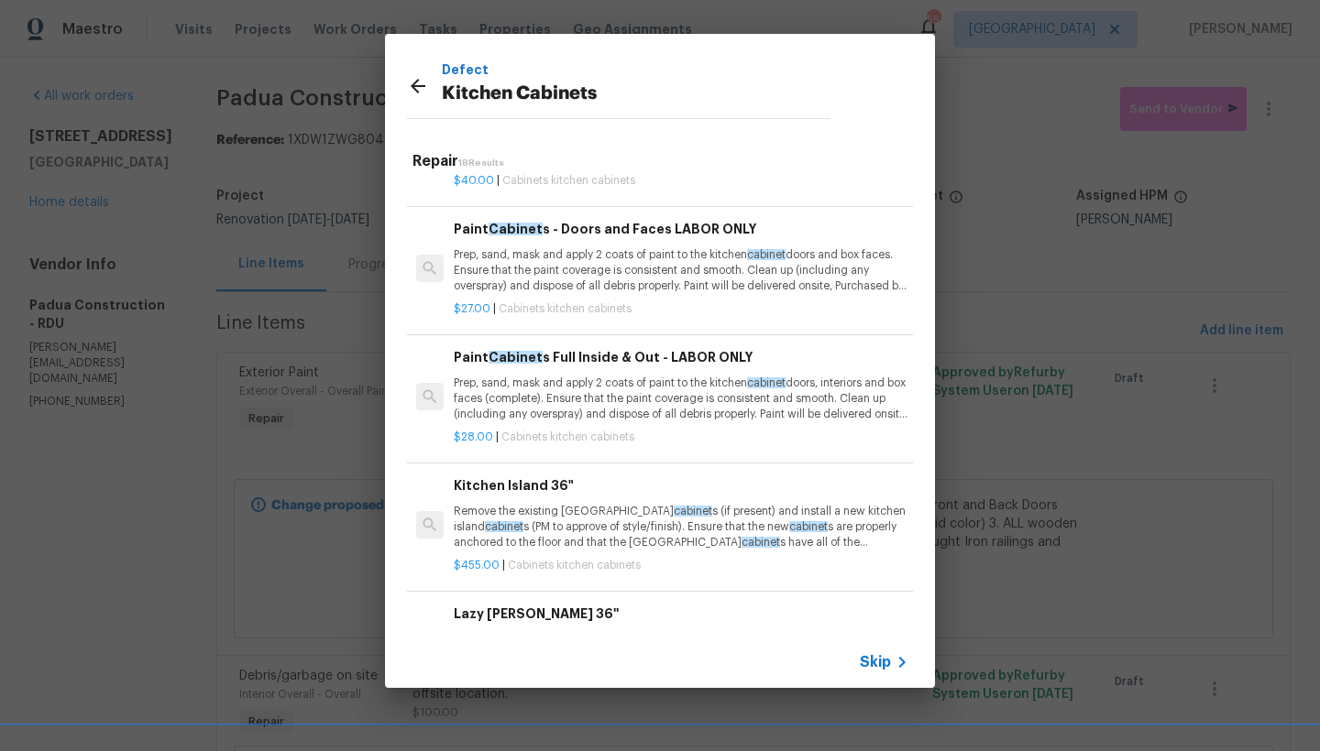
click at [588, 347] on h6 "Paint Cabinet s Full Inside & Out - LABOR ONLY" at bounding box center [681, 357] width 455 height 20
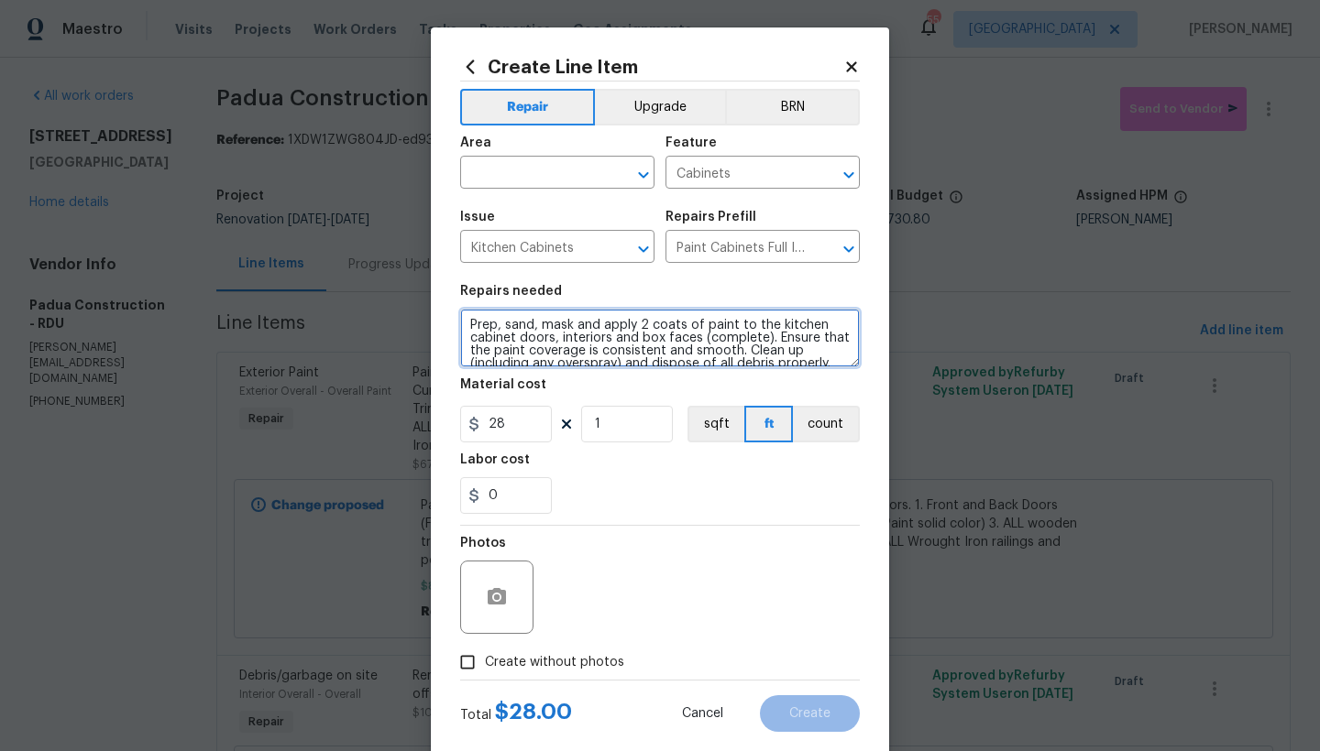
click at [460, 319] on textarea "Prep, sand, mask and apply 2 coats of paint to the kitchen cabinet doors, inter…" at bounding box center [660, 338] width 400 height 59
click at [495, 327] on textarea "Prep, sand, mask and apply 2 coats of paint to the kitchen cabinet doors, inter…" at bounding box center [660, 338] width 400 height 59
type textarea "Kitchen and Bathrooms --------- Prep, sand, mask and apply 2 coats of paint to …"
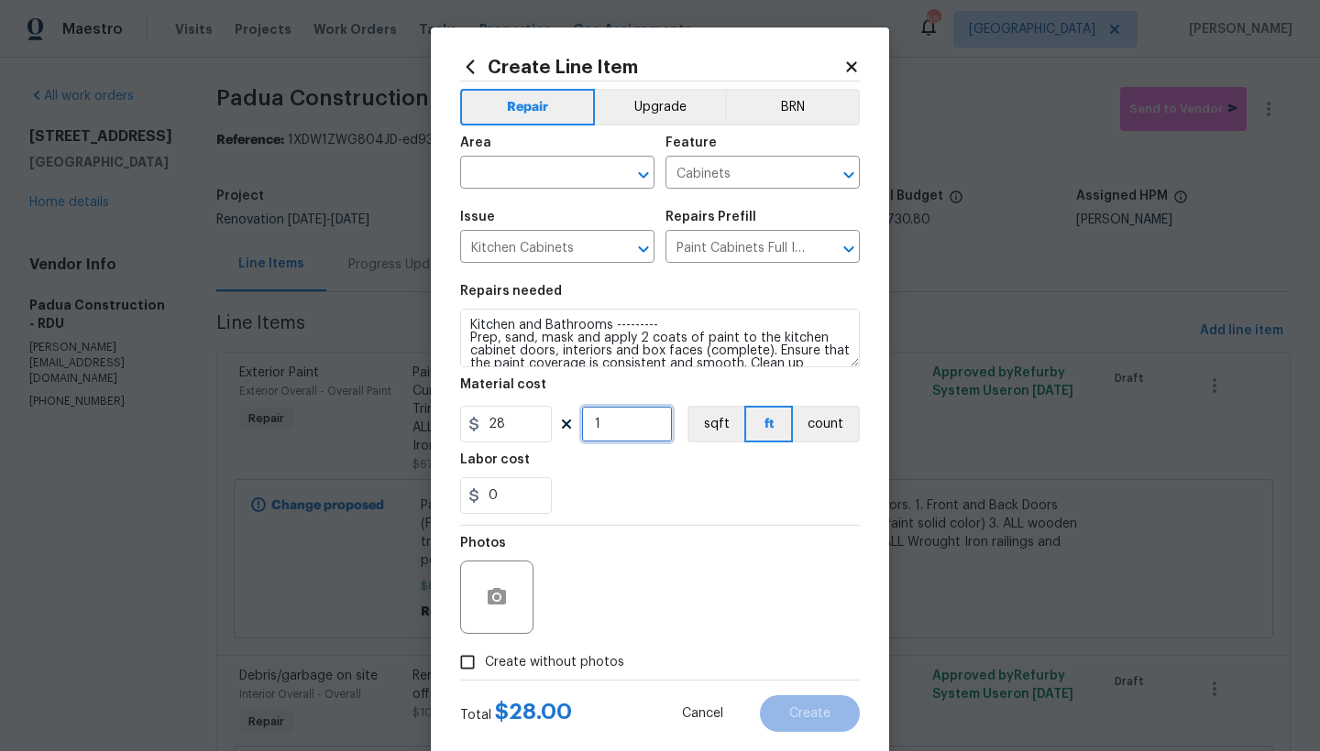
drag, startPoint x: 585, startPoint y: 424, endPoint x: 521, endPoint y: 422, distance: 64.2
click at [521, 421] on div "28 1 sqft ft count" at bounding box center [660, 424] width 400 height 37
type input "70"
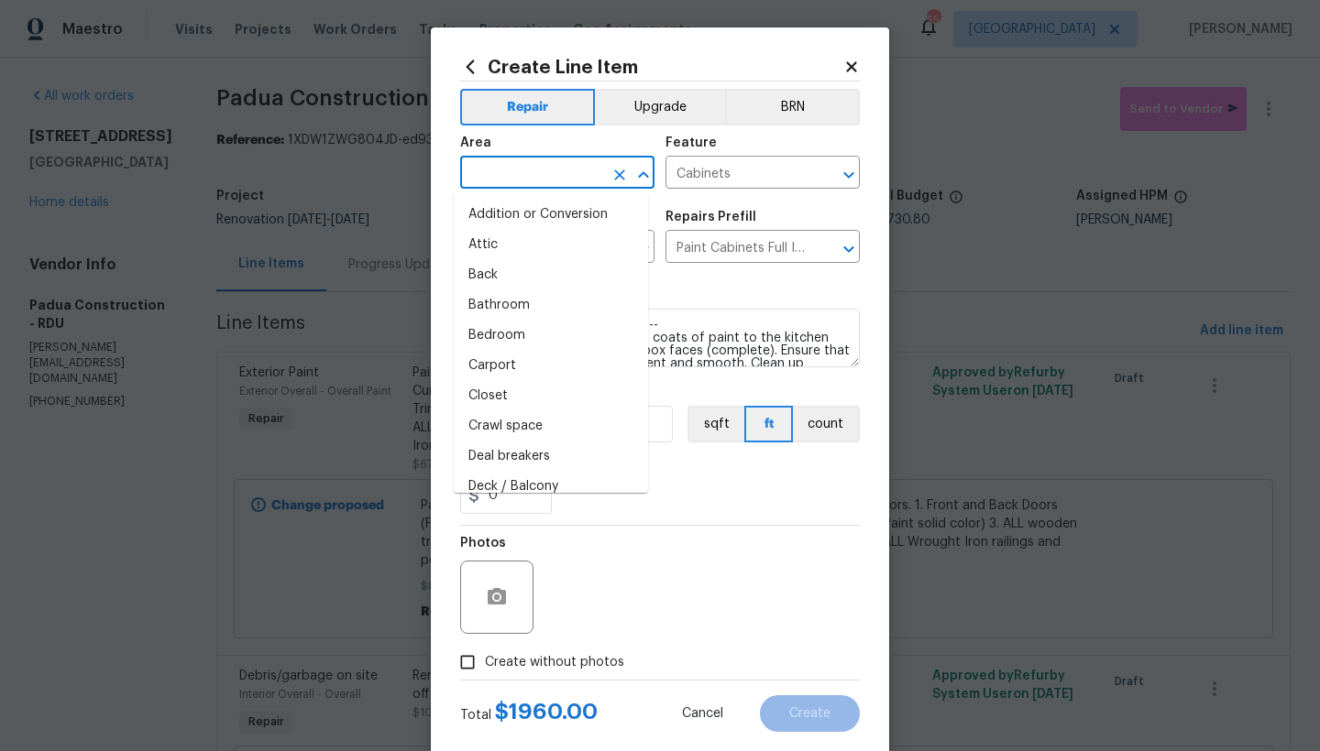
click at [522, 170] on input "text" at bounding box center [531, 174] width 143 height 28
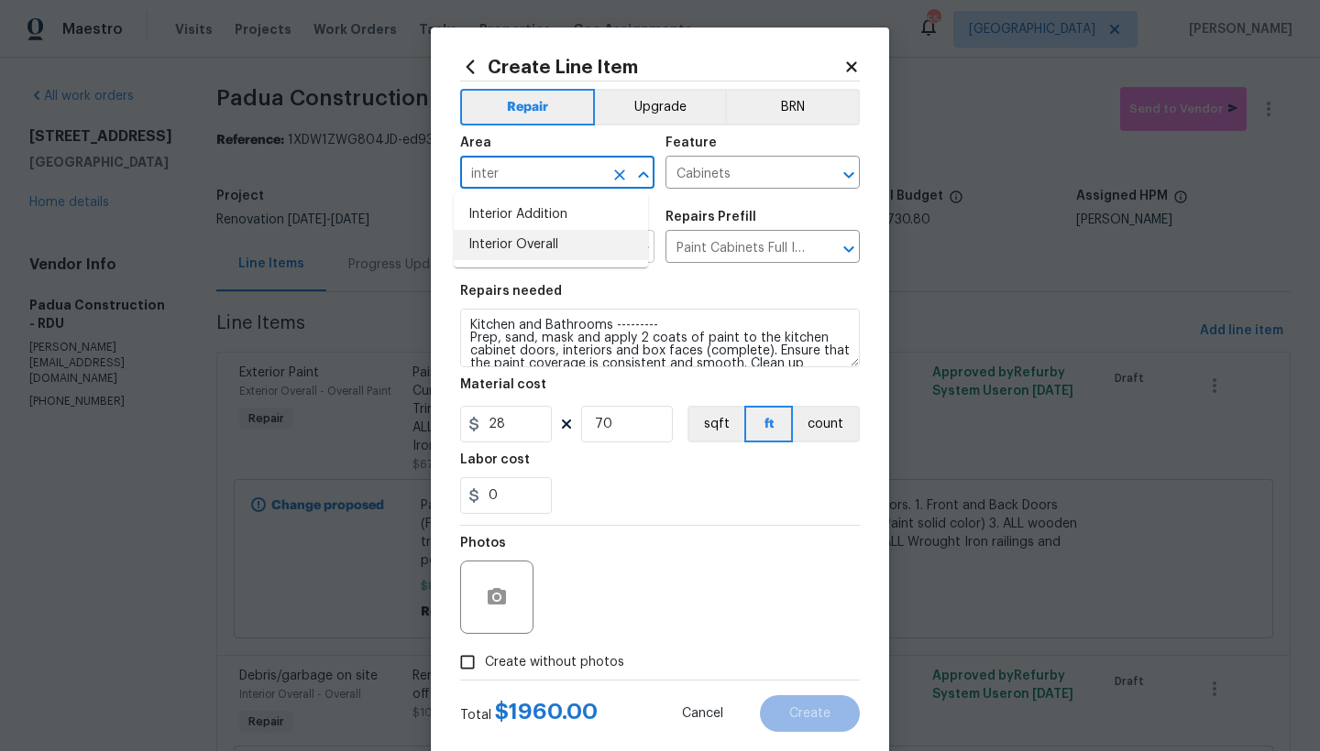
click at [521, 243] on li "Interior Overall" at bounding box center [551, 245] width 194 height 30
type input "Interior Overall"
click at [501, 659] on span "Create without photos" at bounding box center [554, 662] width 139 height 19
click at [485, 659] on input "Create without photos" at bounding box center [467, 662] width 35 height 35
checkbox input "true"
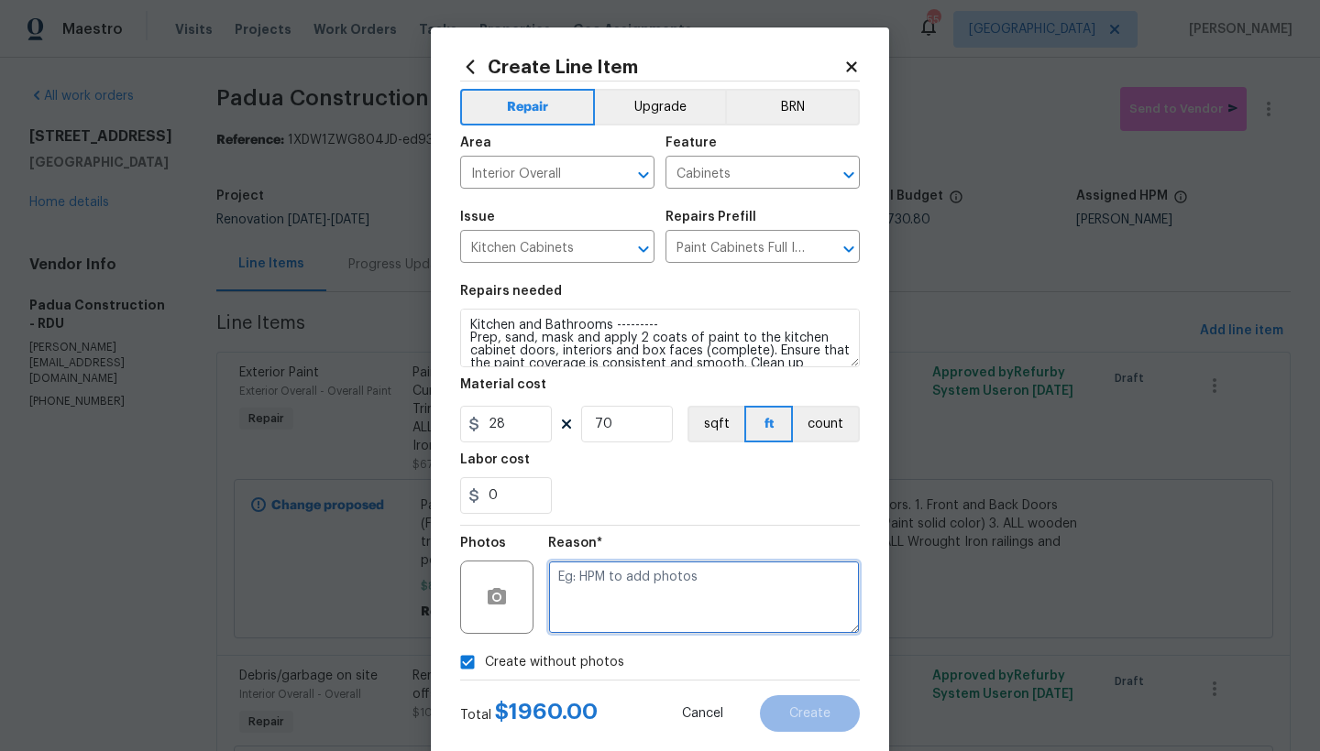
click at [570, 572] on textarea at bounding box center [704, 597] width 312 height 73
type textarea "i"
type textarea "N"
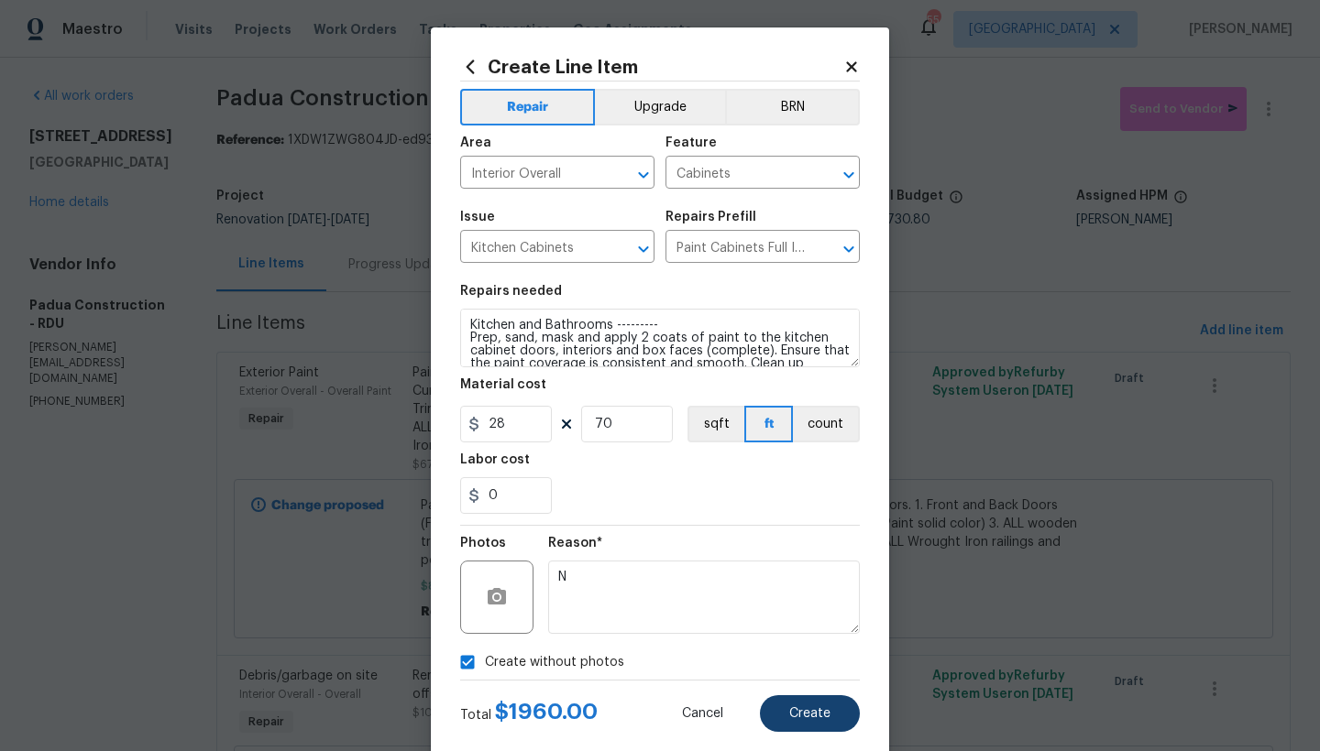
click at [789, 707] on span "Create" at bounding box center [809, 714] width 41 height 14
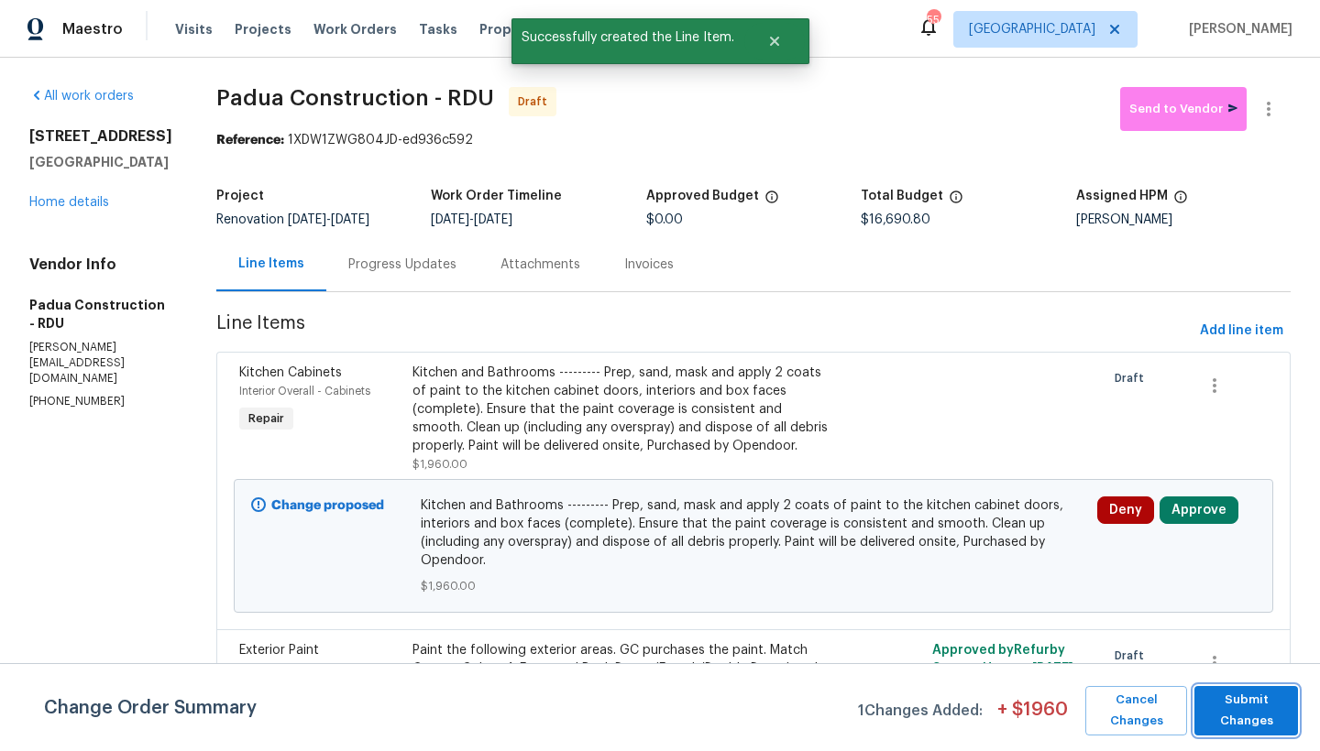
click at [1266, 723] on span "Submit Changes" at bounding box center [1245, 711] width 85 height 42
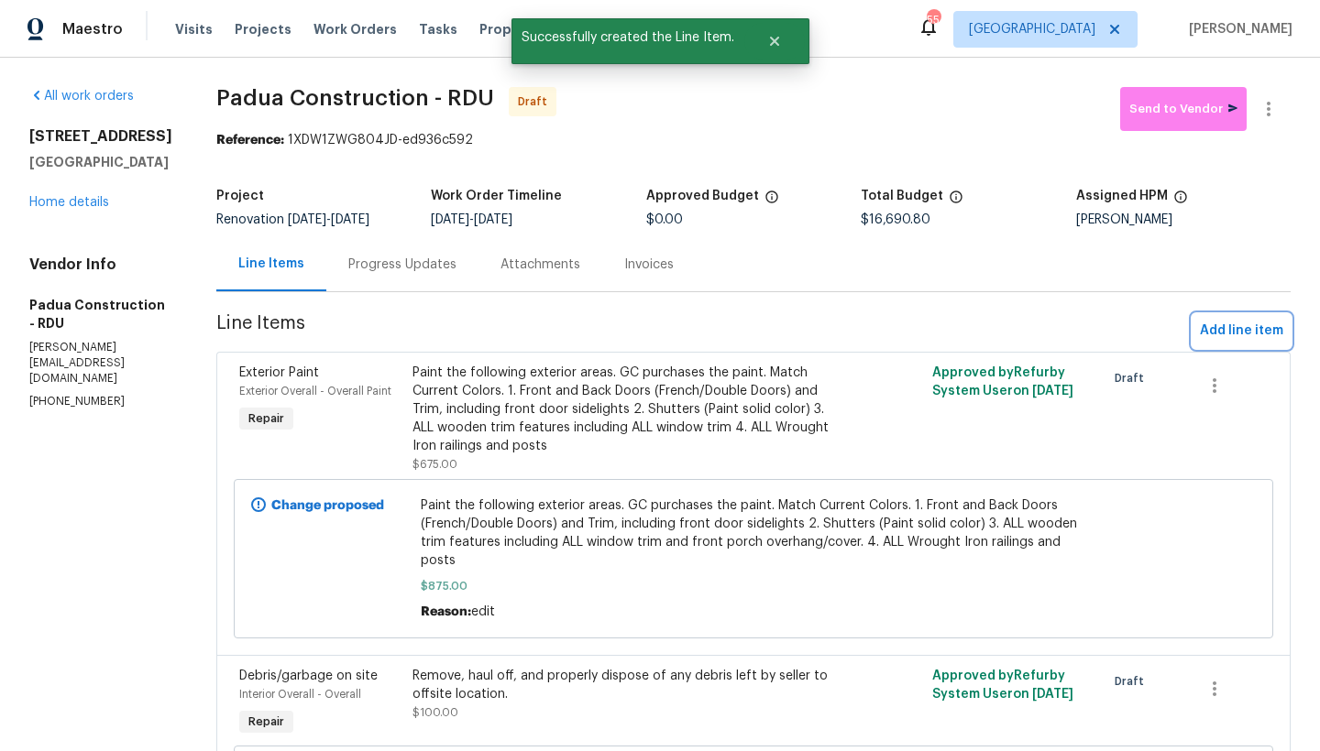
click at [1200, 334] on span "Add line item" at bounding box center [1241, 331] width 83 height 23
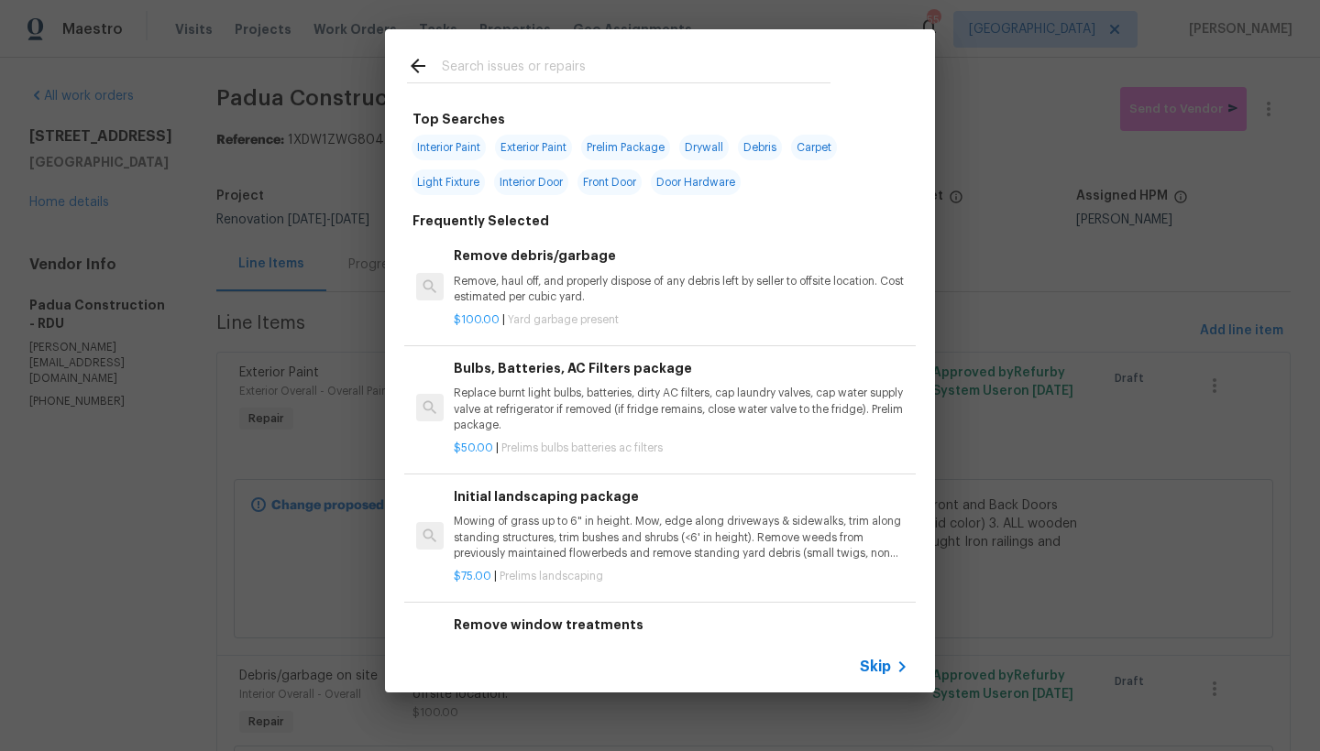
click at [543, 69] on input "text" at bounding box center [636, 68] width 389 height 27
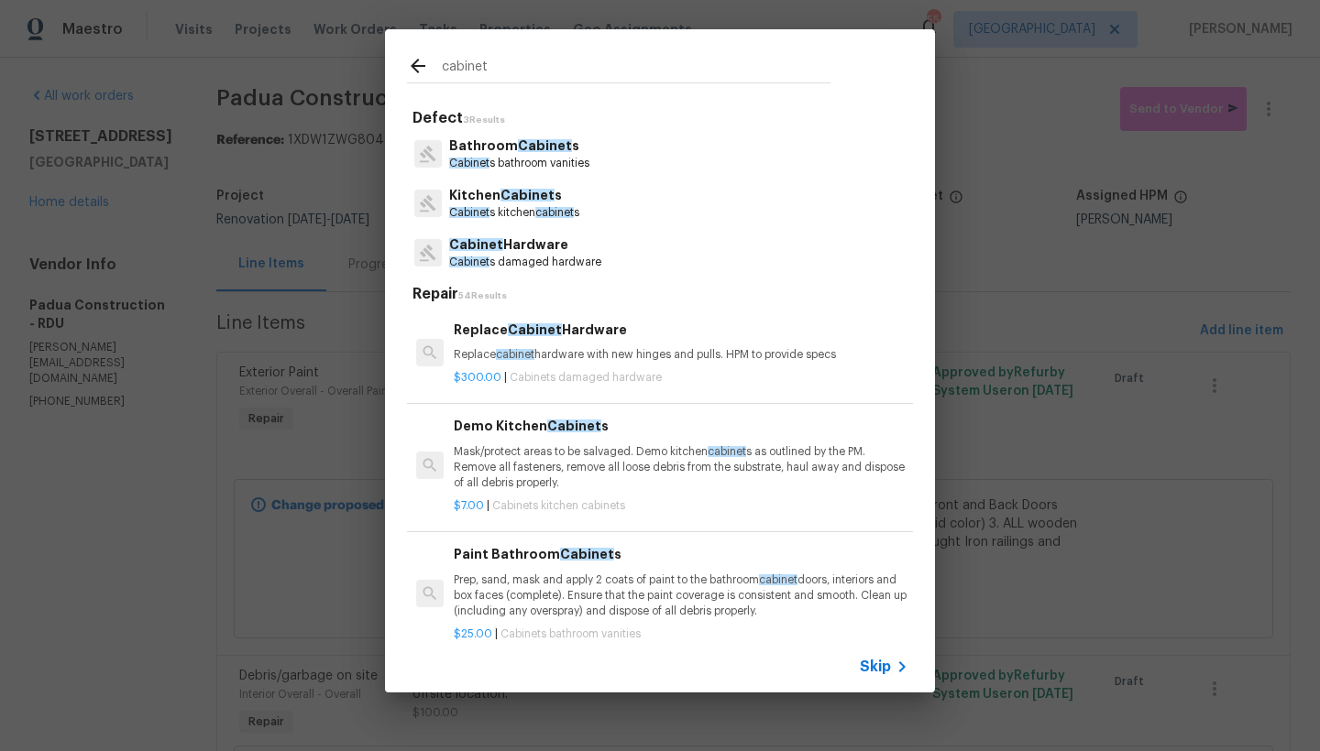
type input "cabinet"
click at [492, 244] on span "Cabinet" at bounding box center [476, 244] width 54 height 13
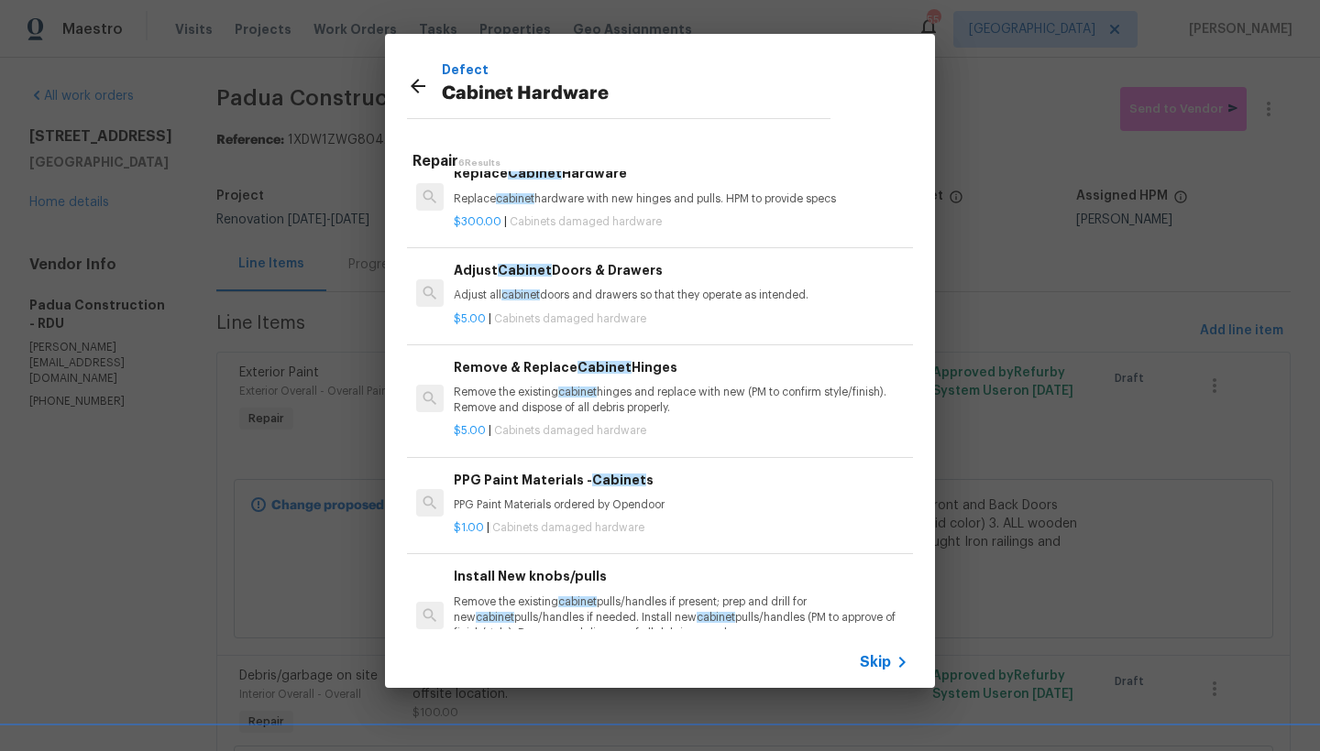
scroll to position [67, 0]
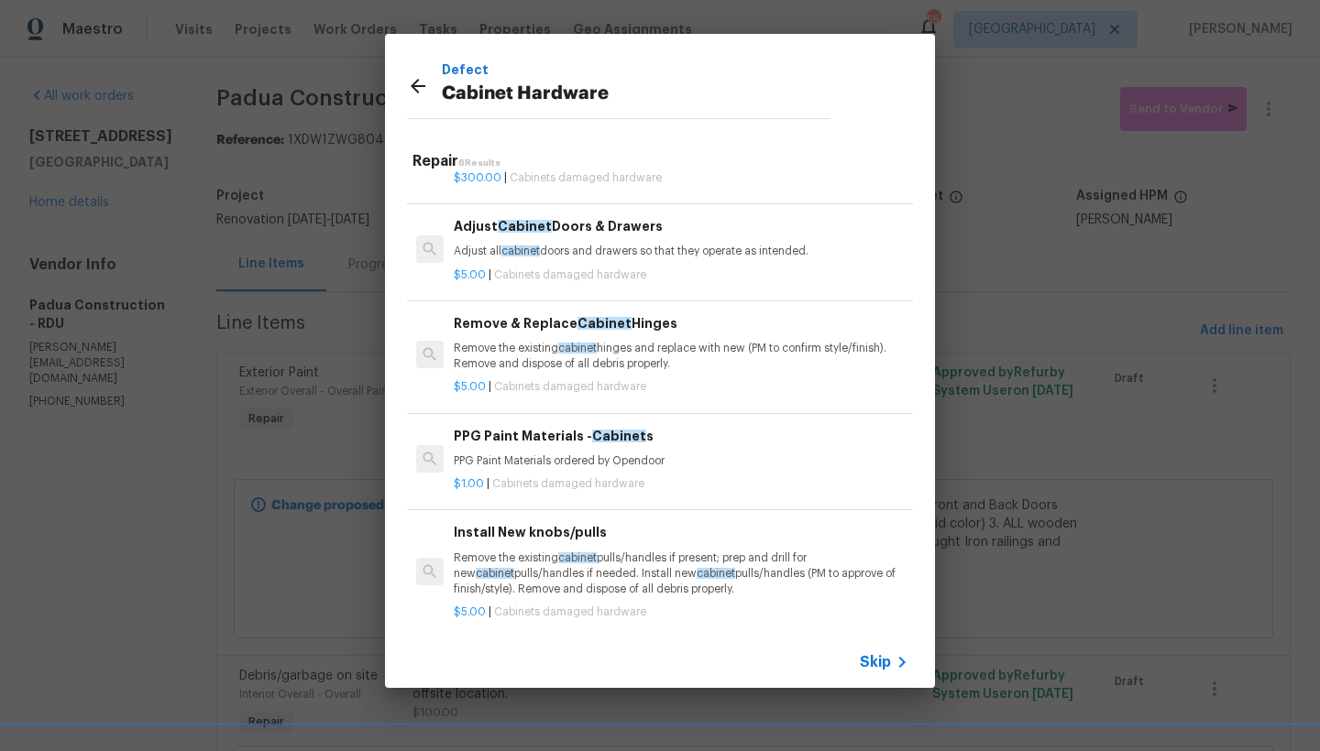
click at [533, 539] on h6 "Install New knobs/pulls" at bounding box center [681, 532] width 455 height 20
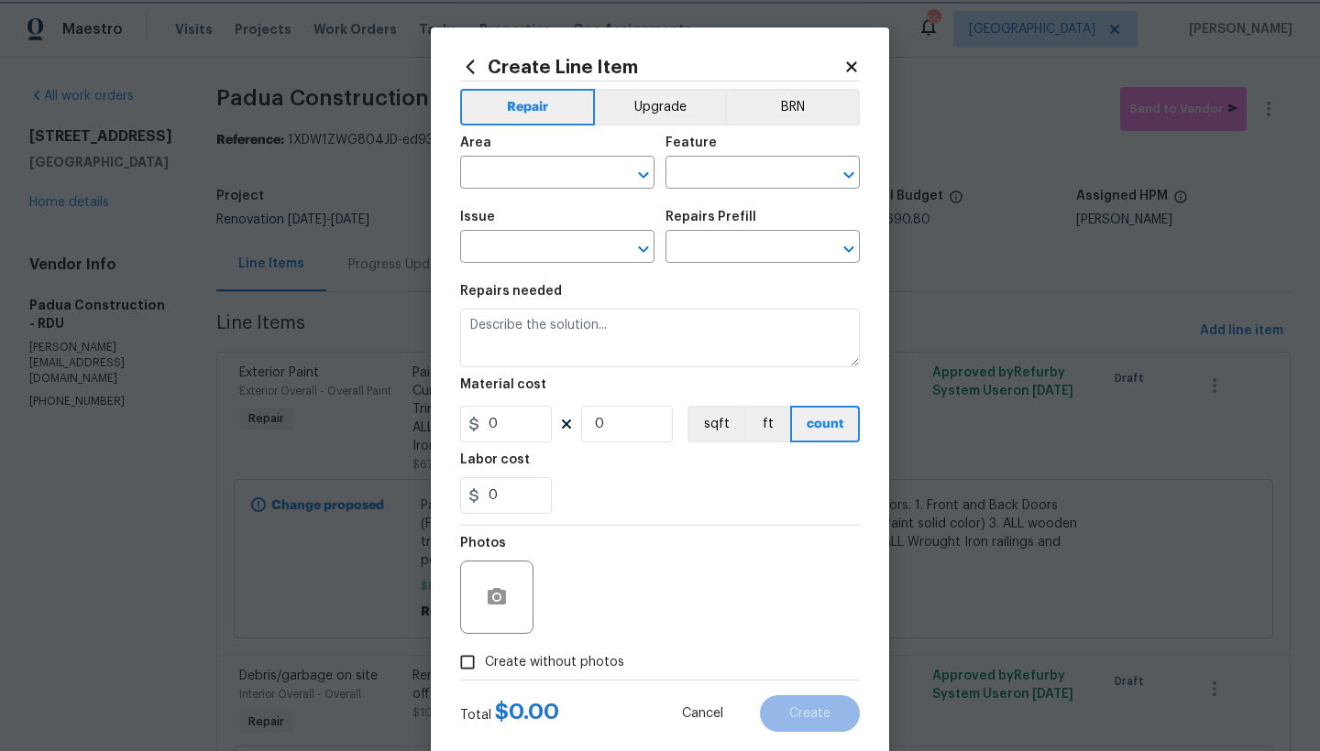
type input "Cabinets"
type input "Cabinet Hardware"
type textarea "Remove the existing cabinet pulls/handles if present; prep and drill for new ca…"
type input "1"
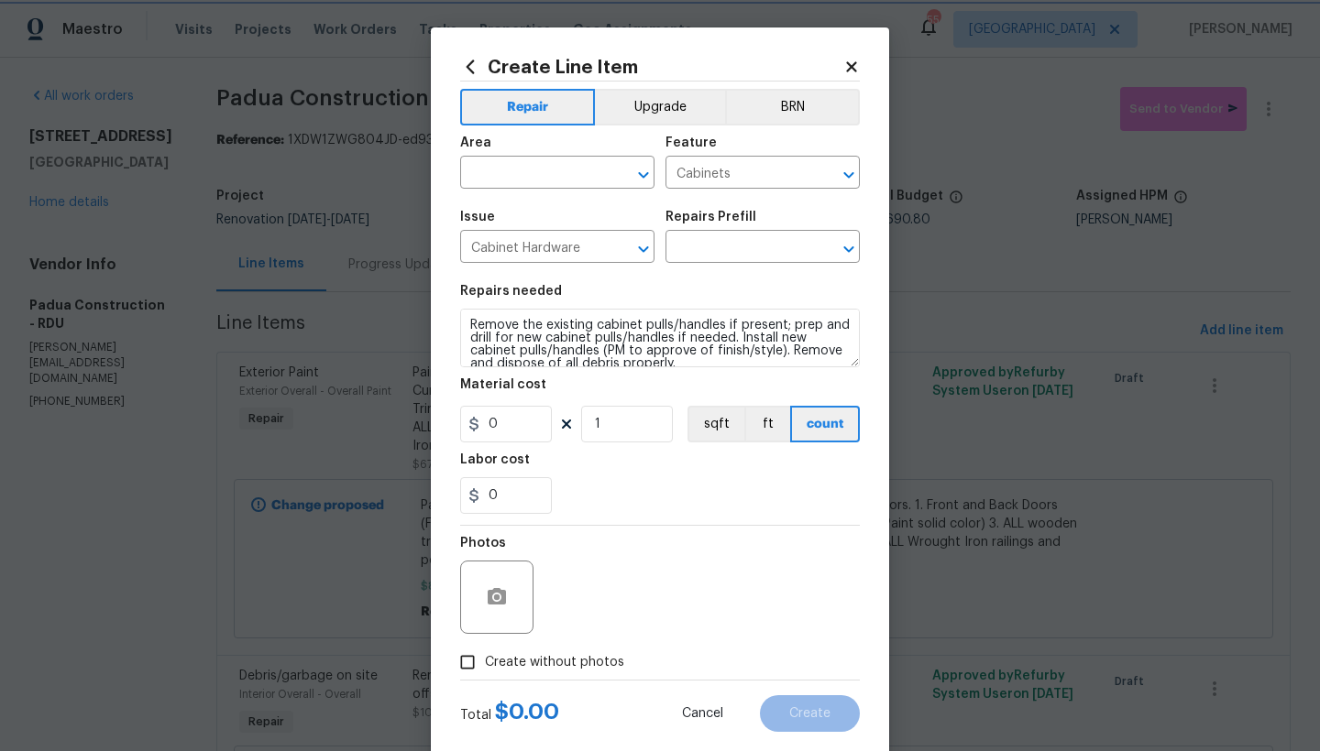
type input "Install New knobs/pulls $5.00"
type input "5"
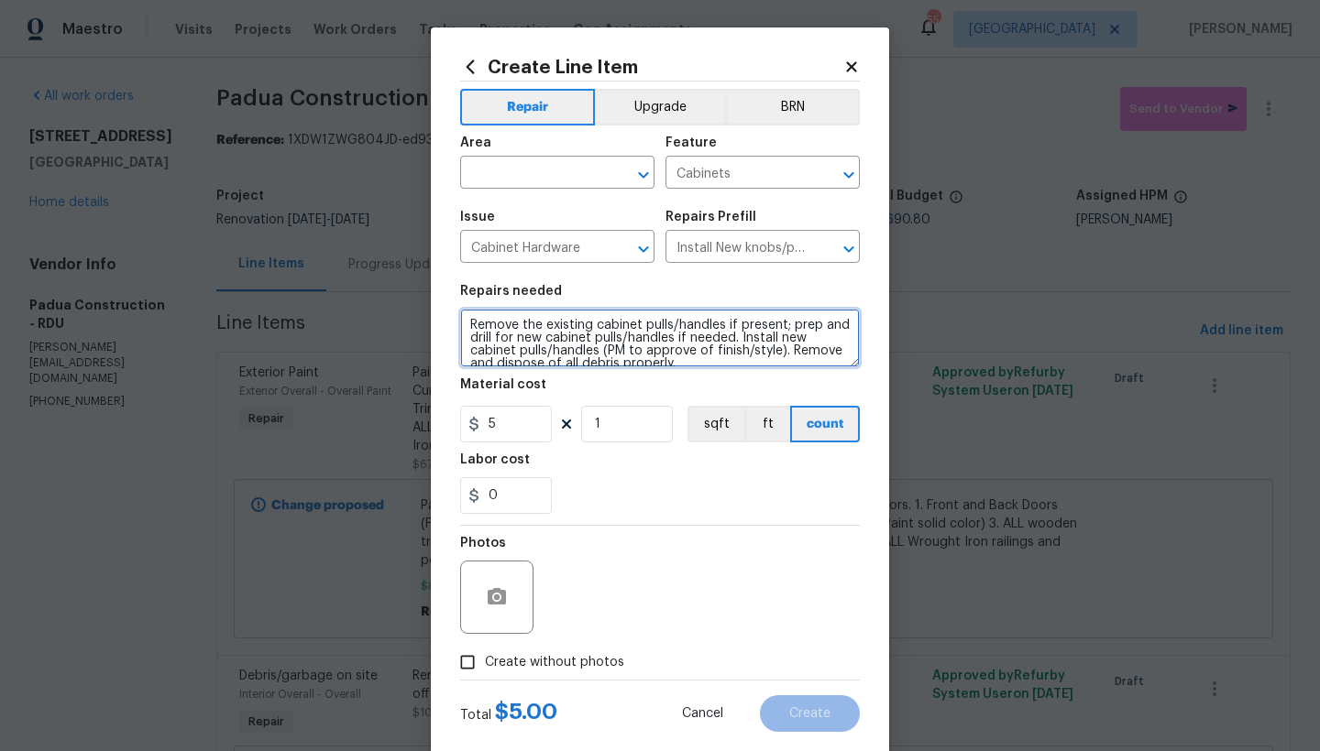
drag, startPoint x: 771, startPoint y: 351, endPoint x: 599, endPoint y: 350, distance: 171.4
click at [599, 350] on textarea "Remove the existing cabinet pulls/handles if present; prep and drill for new ca…" at bounding box center [660, 338] width 400 height 59
click at [462, 322] on textarea "Remove the existing cabinet pulls/handles if present; prep and drill for new ca…" at bounding box center [660, 338] width 400 height 59
click at [499, 324] on textarea "Remove the existing cabinet pulls/handles if present; prep and drill for new ca…" at bounding box center [660, 338] width 400 height 59
click at [460, 316] on textarea "Bathrooms Remove the existing cabinet pulls/handles if present; prep and drill …" at bounding box center [660, 338] width 400 height 59
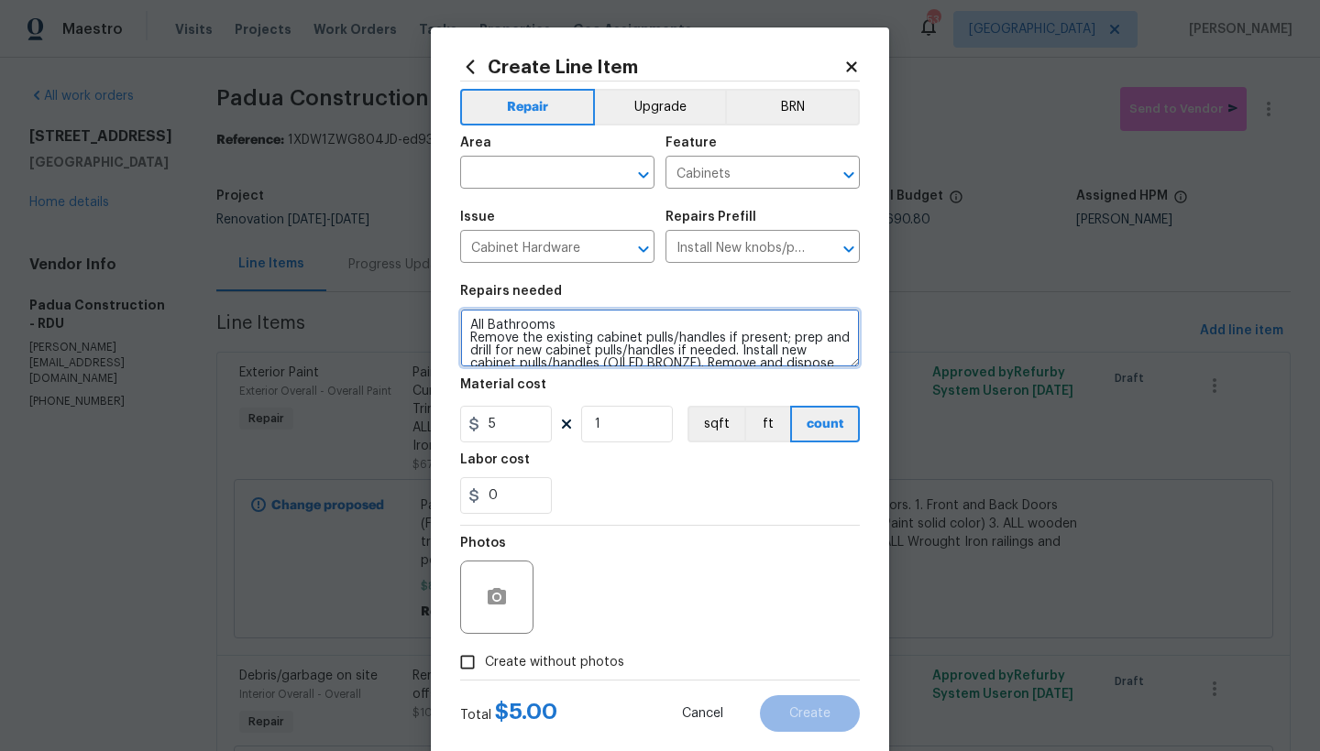
click at [607, 327] on textarea "All Bathrooms Remove the existing cabinet pulls/handles if present; prep and dr…" at bounding box center [660, 338] width 400 height 59
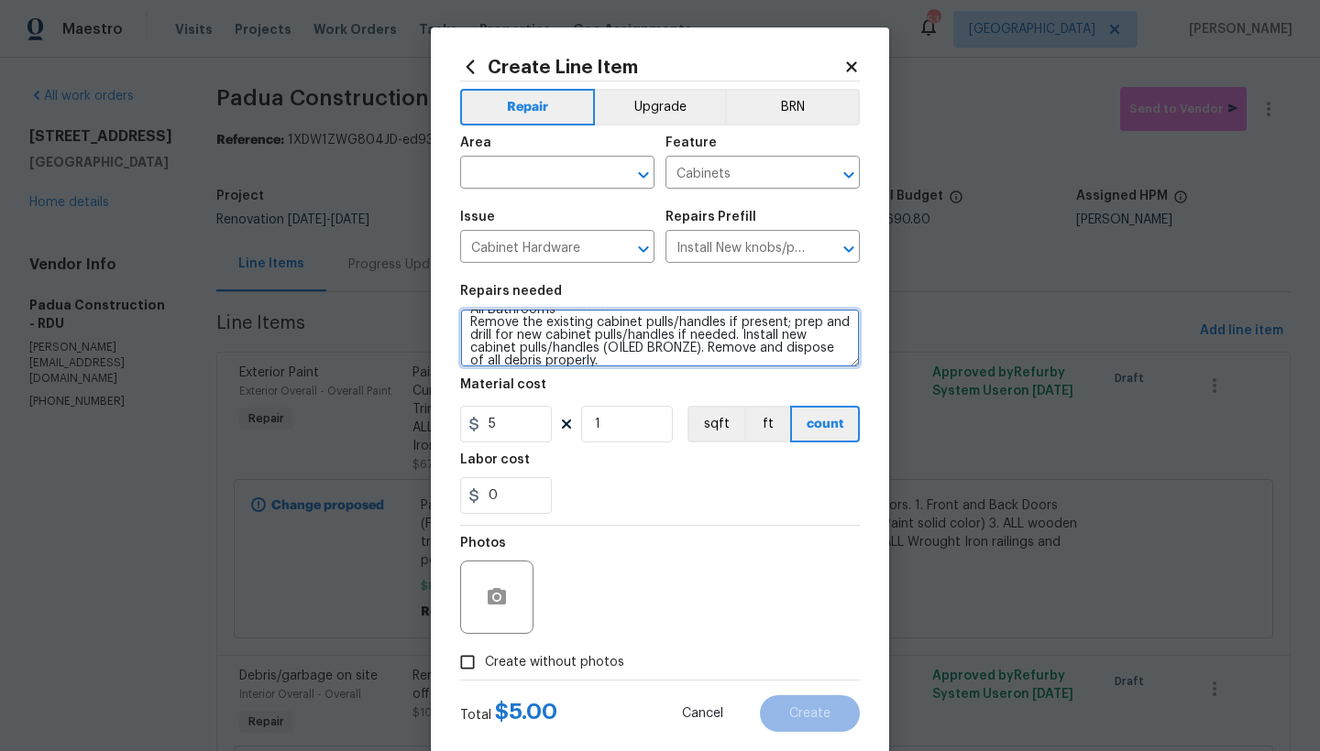
scroll to position [19, 0]
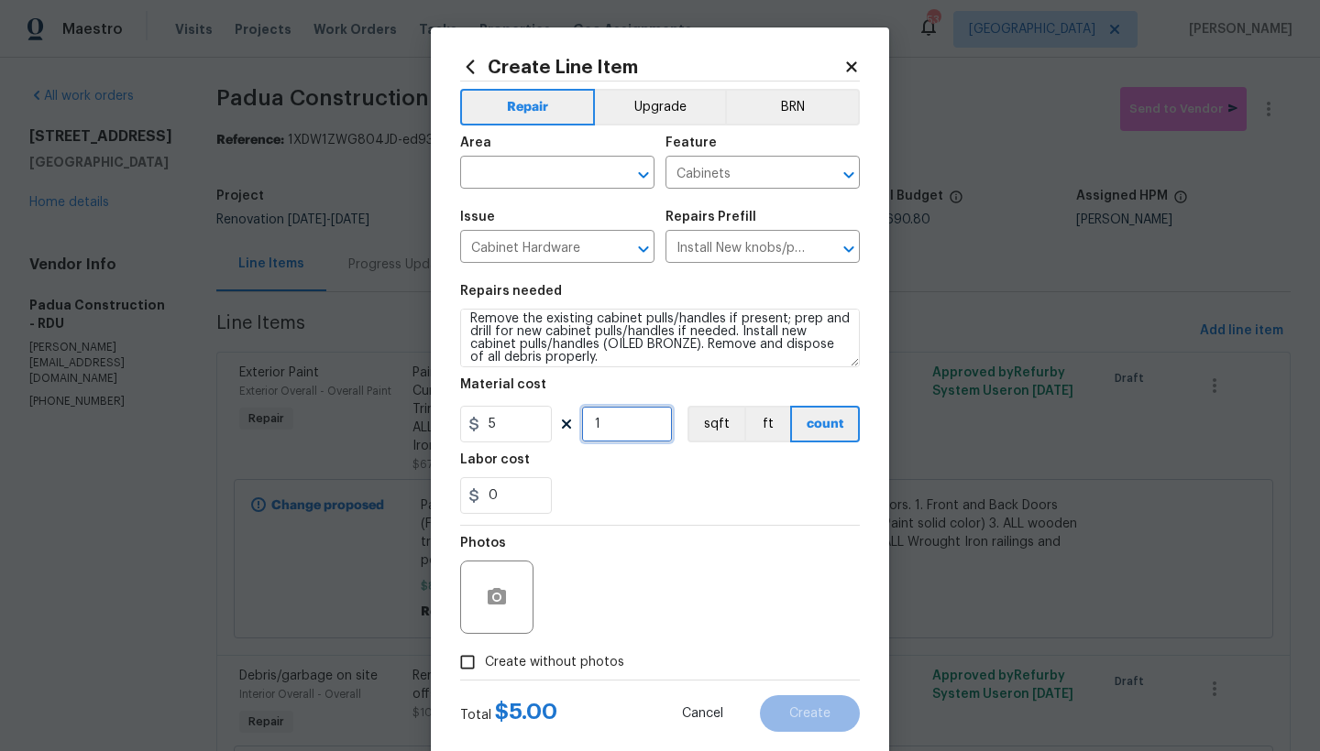
drag, startPoint x: 589, startPoint y: 420, endPoint x: 544, endPoint y: 411, distance: 45.8
click at [544, 411] on div "5 1 sqft ft count" at bounding box center [660, 424] width 400 height 37
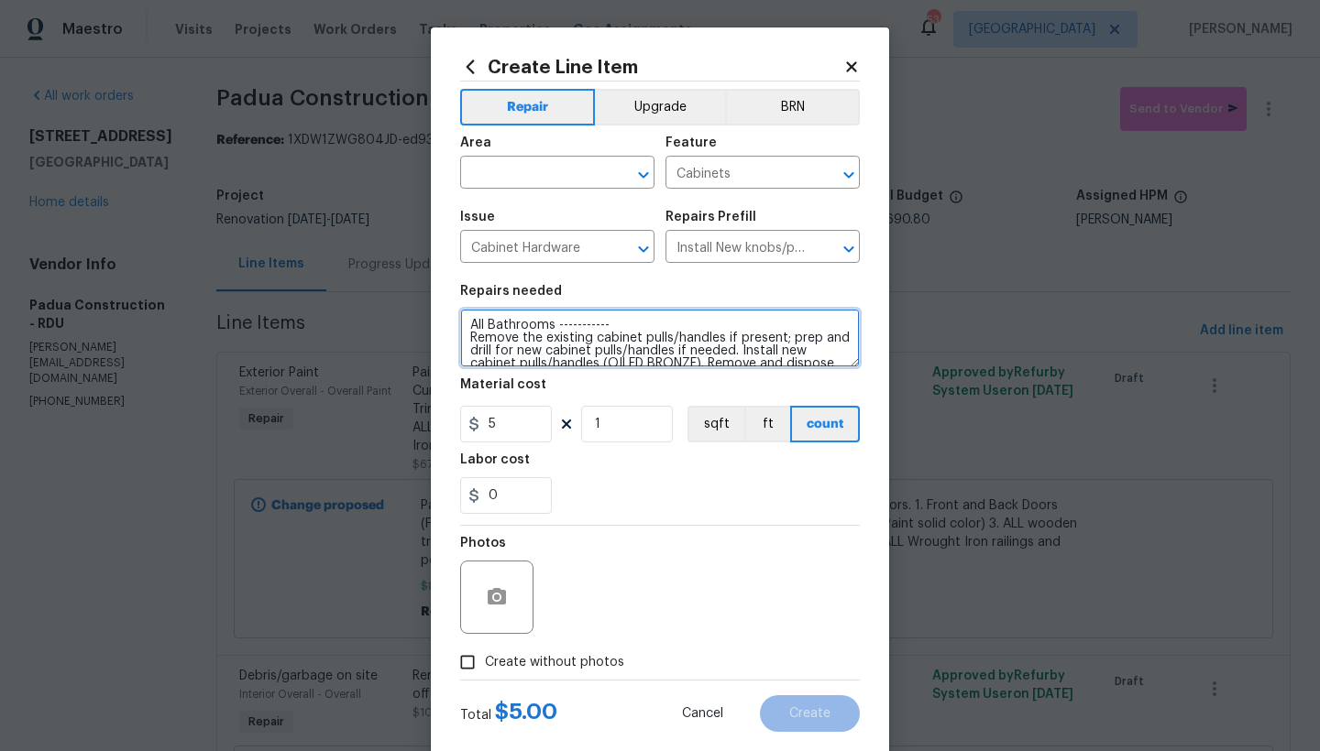
drag, startPoint x: 477, startPoint y: 323, endPoint x: 445, endPoint y: 317, distance: 32.7
click at [445, 317] on div "Create Line Item Repair Upgrade BRN Area ​ Feature Cabinets ​ Issue Cabinet Har…" at bounding box center [660, 394] width 458 height 734
type textarea "Half Bathroom, Hall Bathroom ----------- Remove the existing cabinet pulls/hand…"
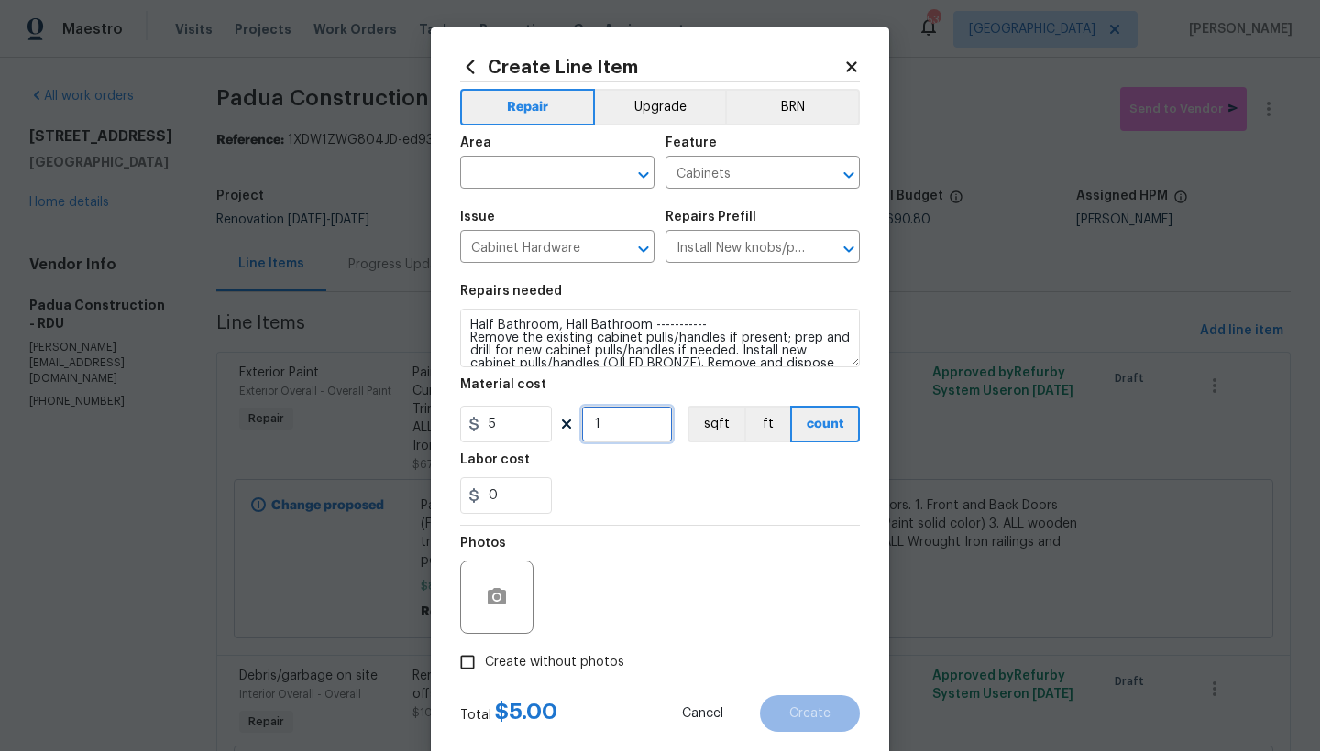
drag, startPoint x: 608, startPoint y: 423, endPoint x: 522, endPoint y: 411, distance: 87.0
click at [522, 412] on div "5 1 sqft ft count" at bounding box center [660, 424] width 400 height 37
drag, startPoint x: 598, startPoint y: 425, endPoint x: 497, endPoint y: 411, distance: 102.6
click at [497, 411] on div "5 8 sqft ft count" at bounding box center [660, 424] width 400 height 37
type input "12"
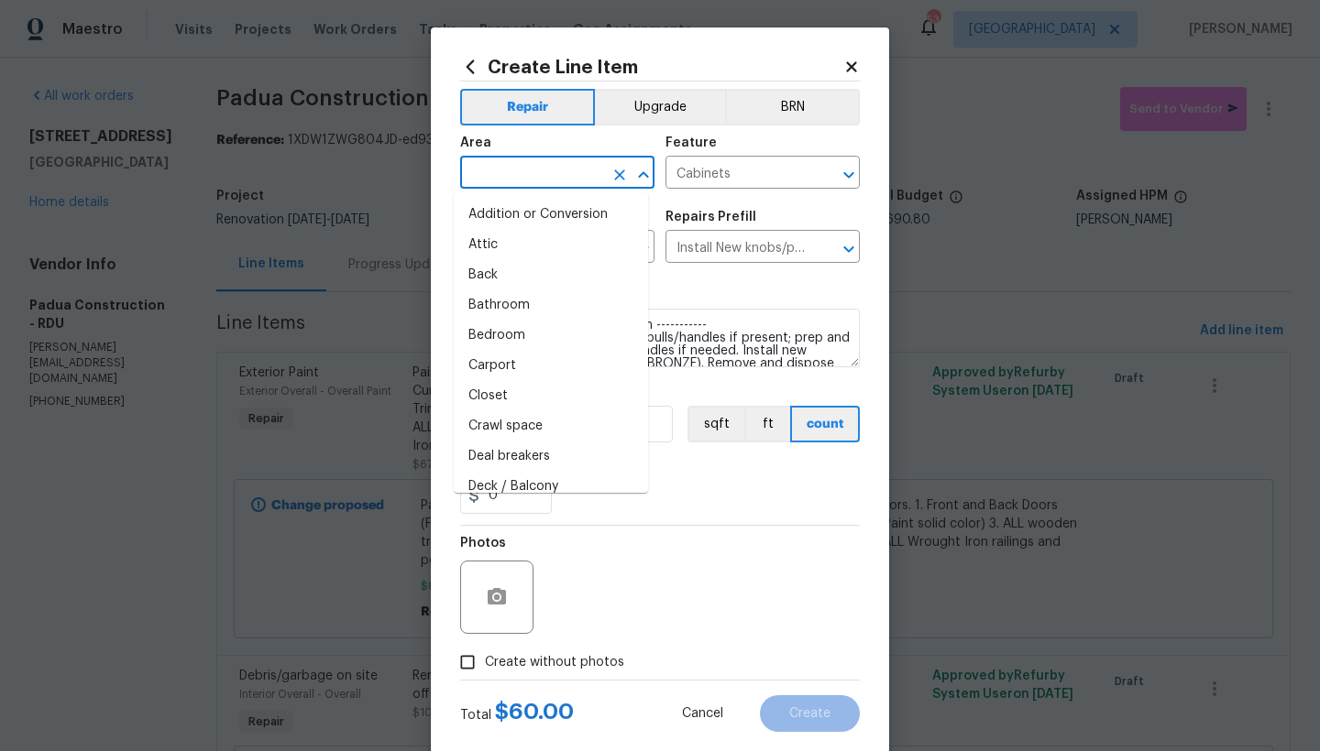
click at [557, 180] on input "text" at bounding box center [531, 174] width 143 height 28
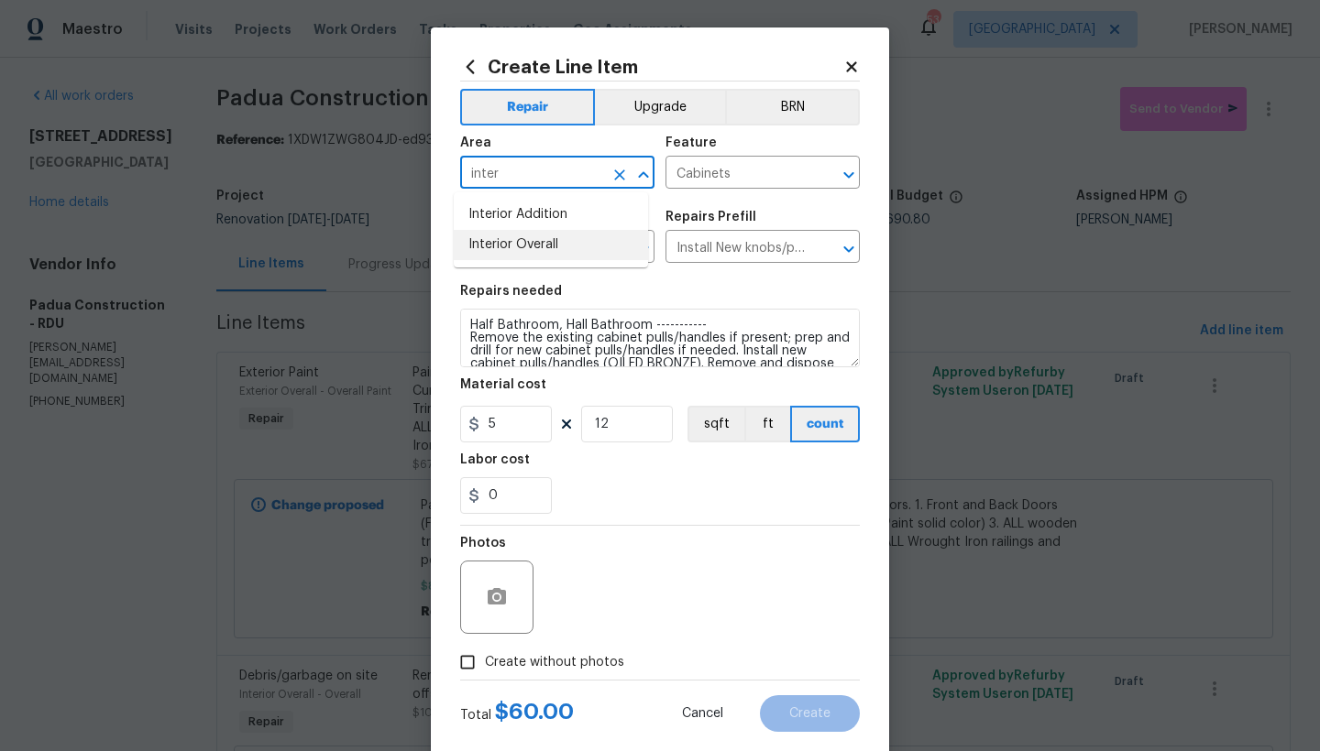
click at [537, 246] on li "Interior Overall" at bounding box center [551, 245] width 194 height 30
type input "Interior Overall"
drag, startPoint x: 505, startPoint y: 663, endPoint x: 526, endPoint y: 654, distance: 23.0
click at [504, 663] on span "Create without photos" at bounding box center [554, 662] width 139 height 19
click at [485, 663] on input "Create without photos" at bounding box center [467, 662] width 35 height 35
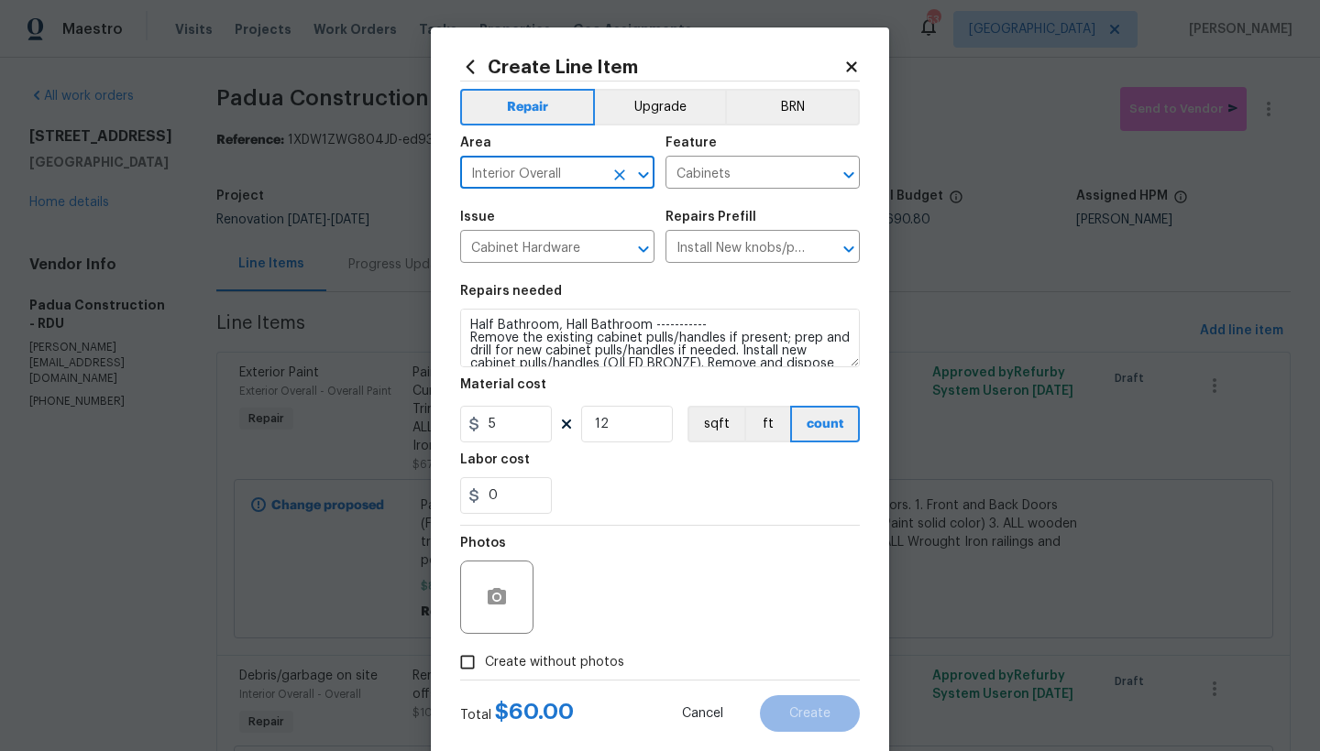
checkbox input "true"
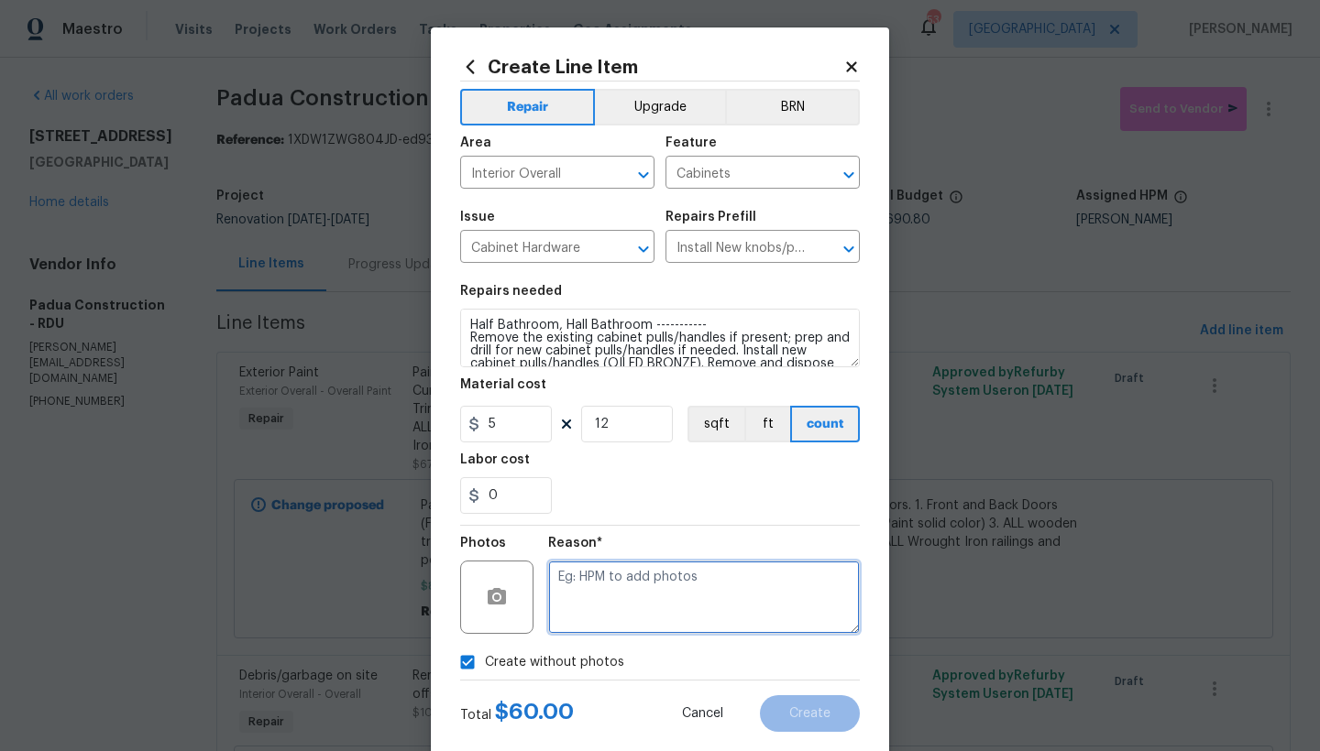
click at [635, 595] on textarea at bounding box center [704, 597] width 312 height 73
type textarea "n"
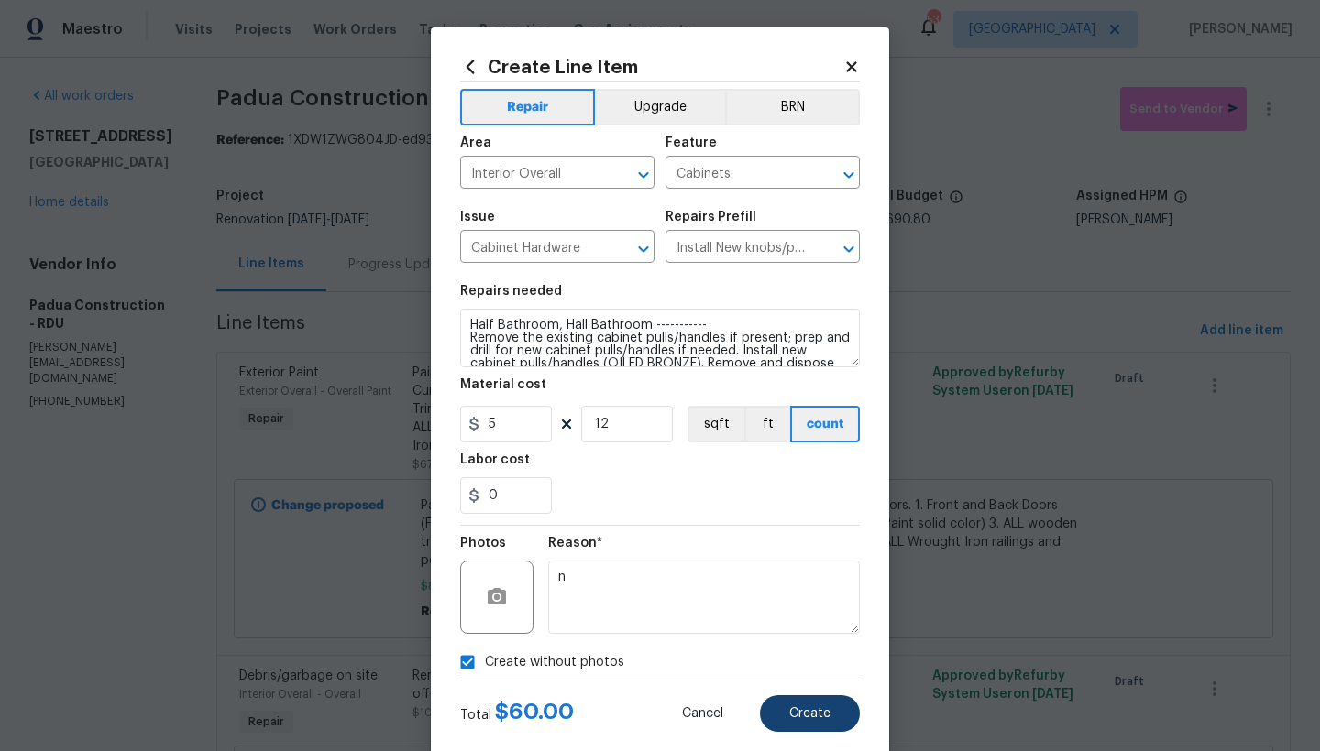
click at [811, 719] on span "Create" at bounding box center [809, 714] width 41 height 14
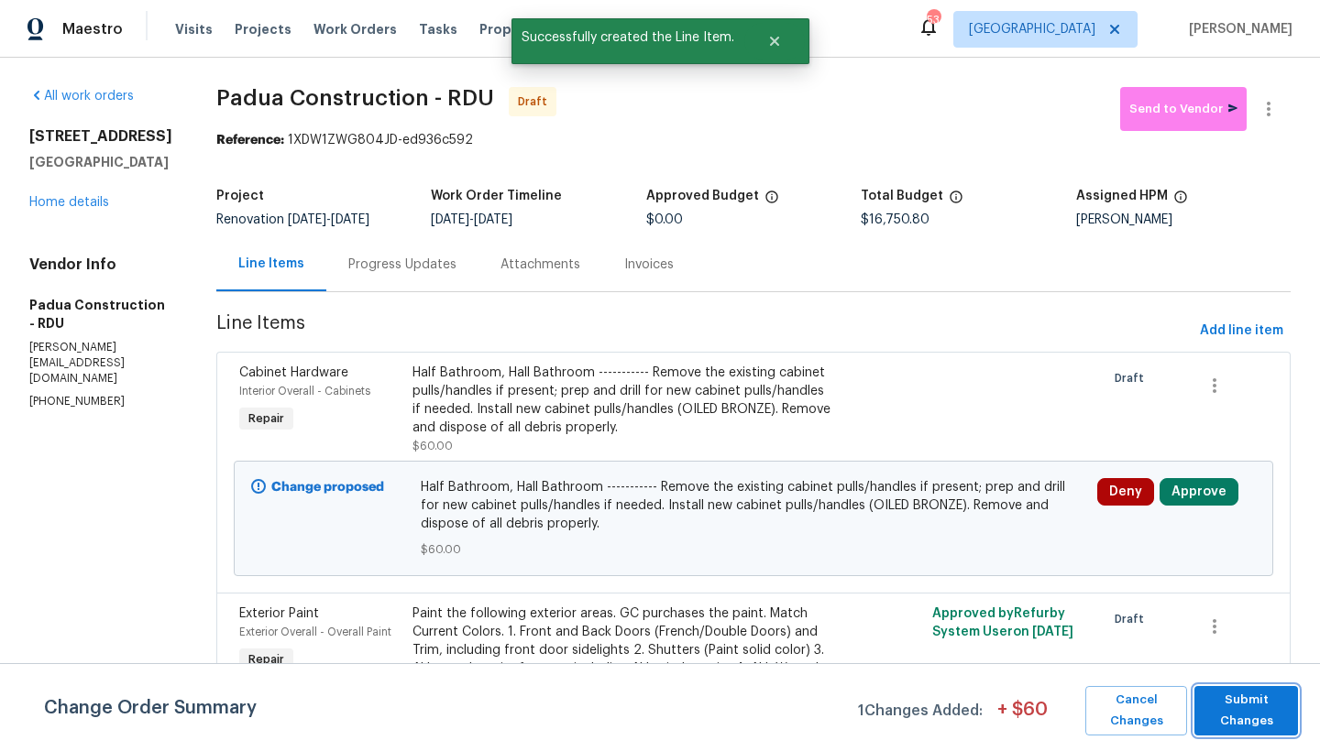
click at [1247, 711] on span "Submit Changes" at bounding box center [1245, 711] width 85 height 42
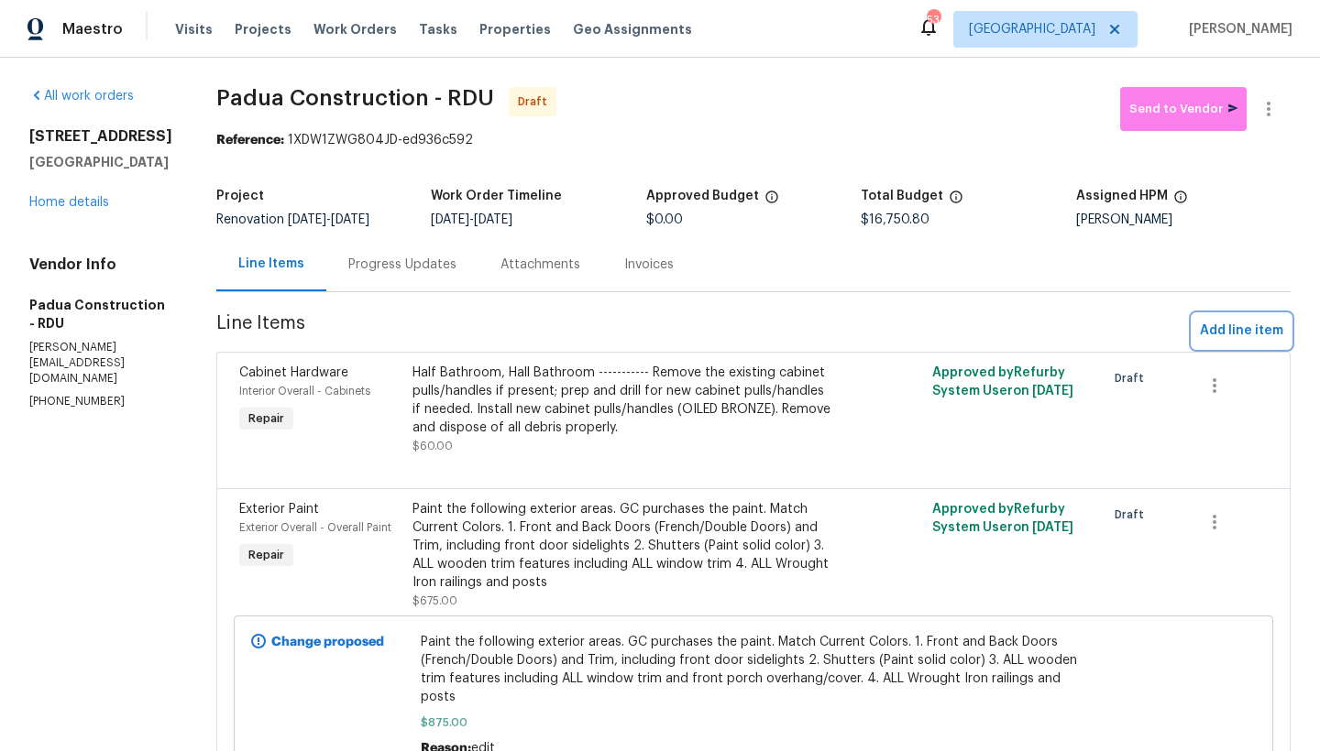
click at [1211, 325] on span "Add line item" at bounding box center [1241, 331] width 83 height 23
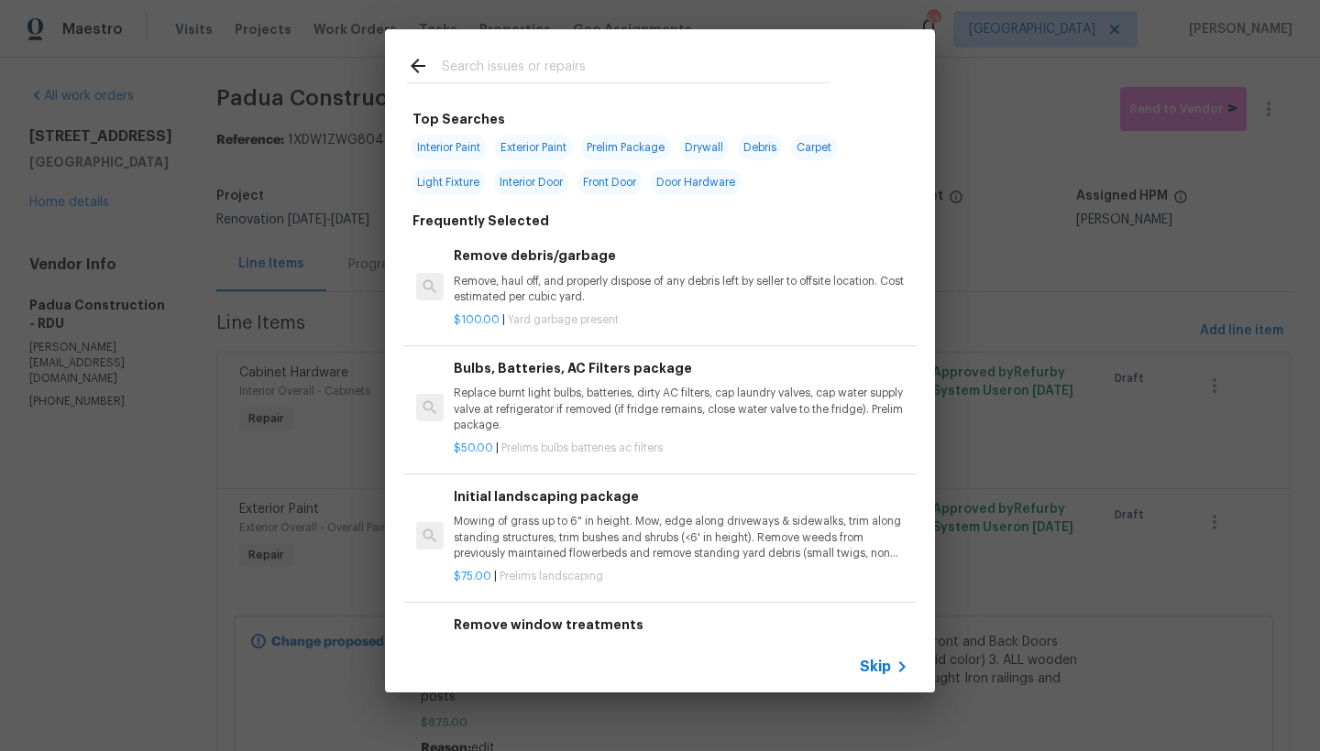
click at [501, 60] on input "text" at bounding box center [636, 68] width 389 height 27
click at [585, 64] on input "text" at bounding box center [636, 68] width 389 height 27
type input "g"
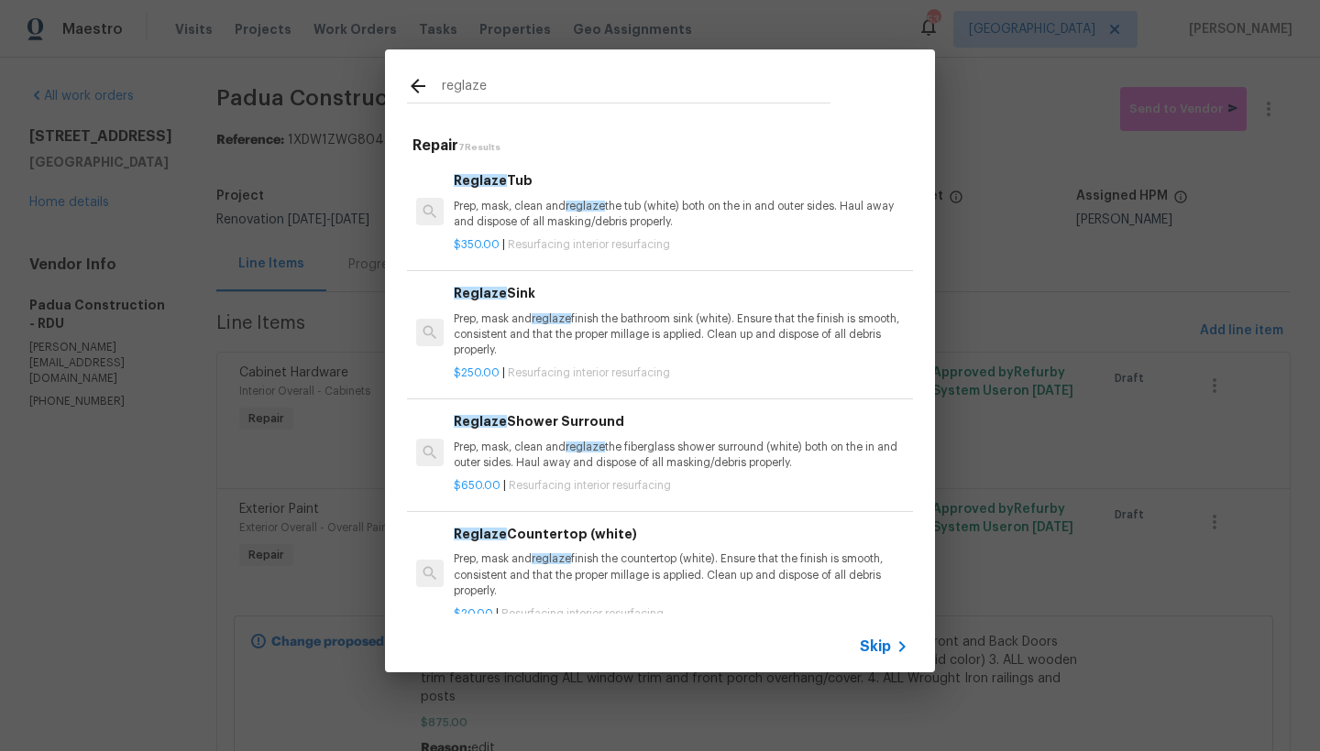
type input "reglaze"
click at [514, 195] on div "Reglaze Tub Prep, mask, clean and reglaze the tub (white) both on the in and ou…" at bounding box center [681, 200] width 455 height 60
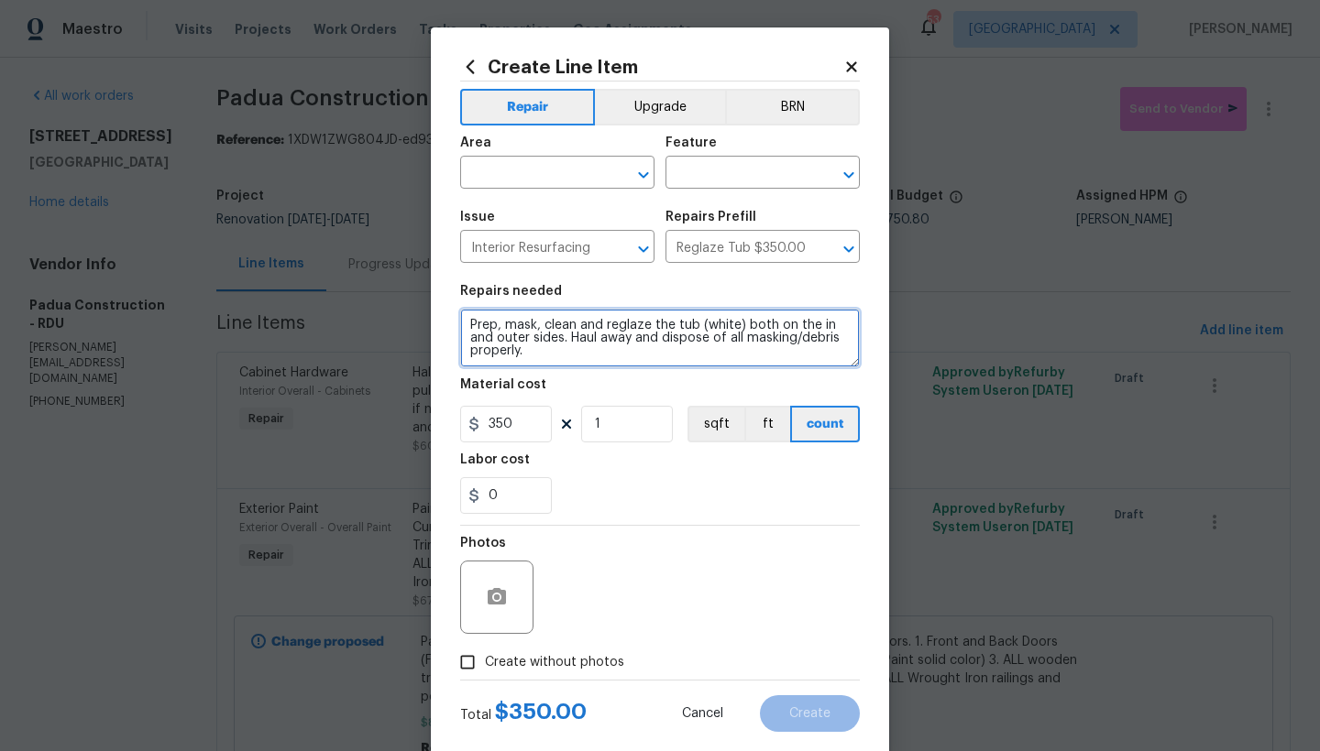
click at [688, 325] on textarea "Prep, mask, clean and reglaze the tub (white) both on the in and outer sides. H…" at bounding box center [660, 338] width 400 height 59
type textarea "Prep, mask, clean and reglaze the tub and tile (white) both on the in and outer…"
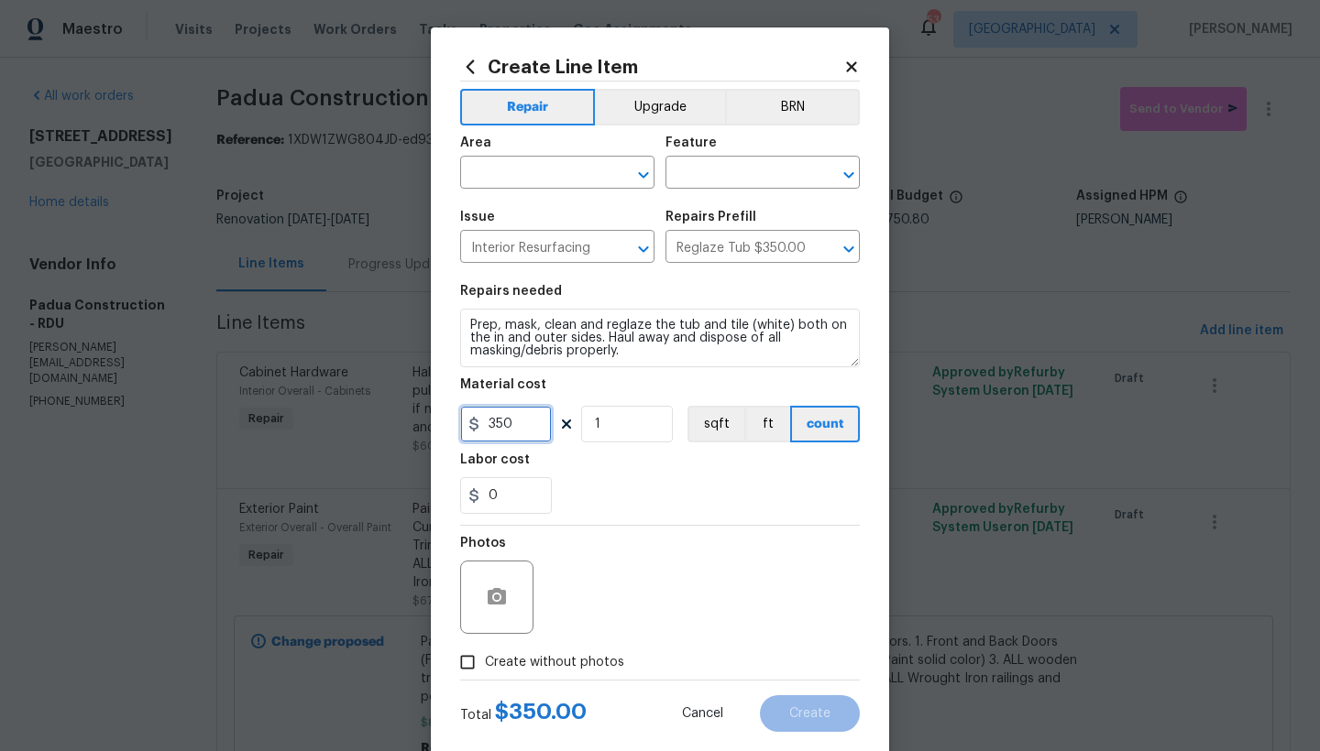
drag, startPoint x: 512, startPoint y: 428, endPoint x: 445, endPoint y: 426, distance: 66.9
click at [460, 426] on input "350" at bounding box center [506, 424] width 92 height 37
type input "425"
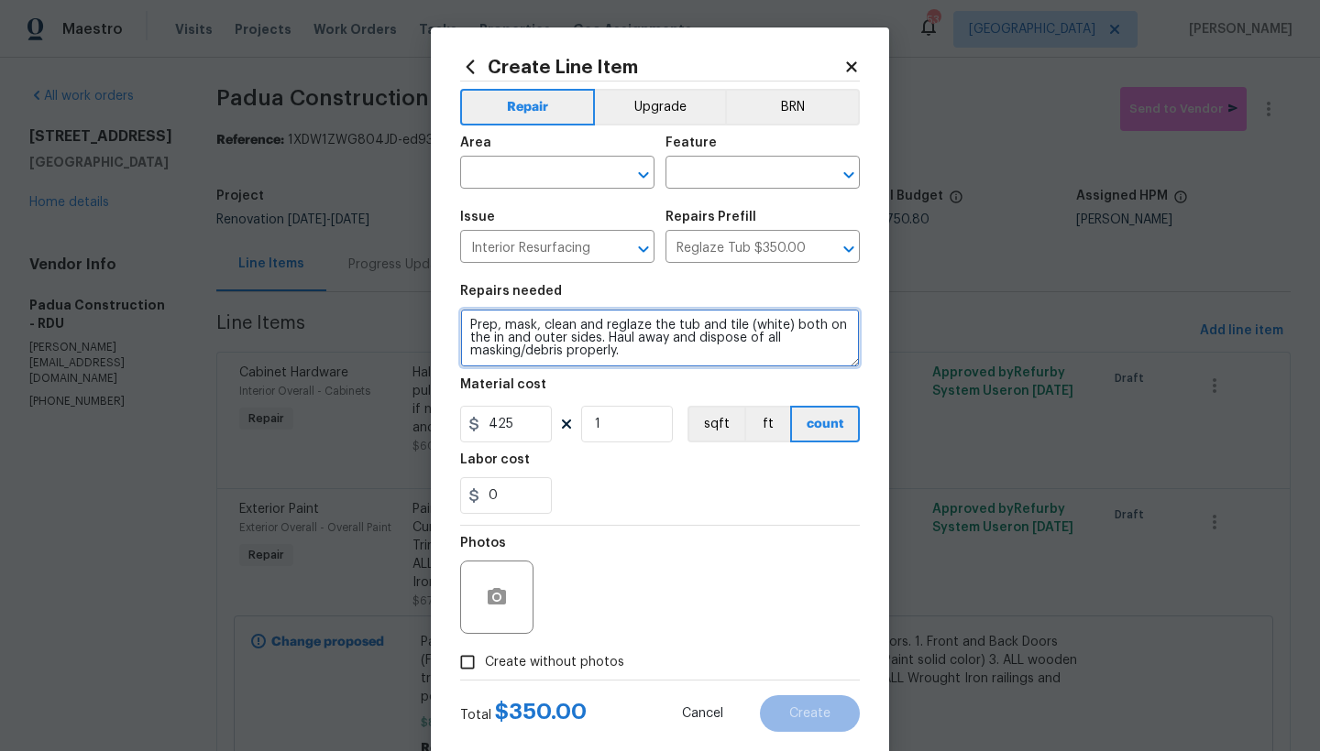
click at [463, 323] on textarea "Prep, mask, clean and reglaze the tub and tile (white) both on the in and outer…" at bounding box center [660, 338] width 400 height 59
click at [521, 323] on textarea "Prep, mask, clean and reglaze the tub and tile (white) both on the in and outer…" at bounding box center [660, 338] width 400 height 59
type textarea "Hall Bathroom ------- Prep, mask, clean and reglaze the tub and tile (white) bo…"
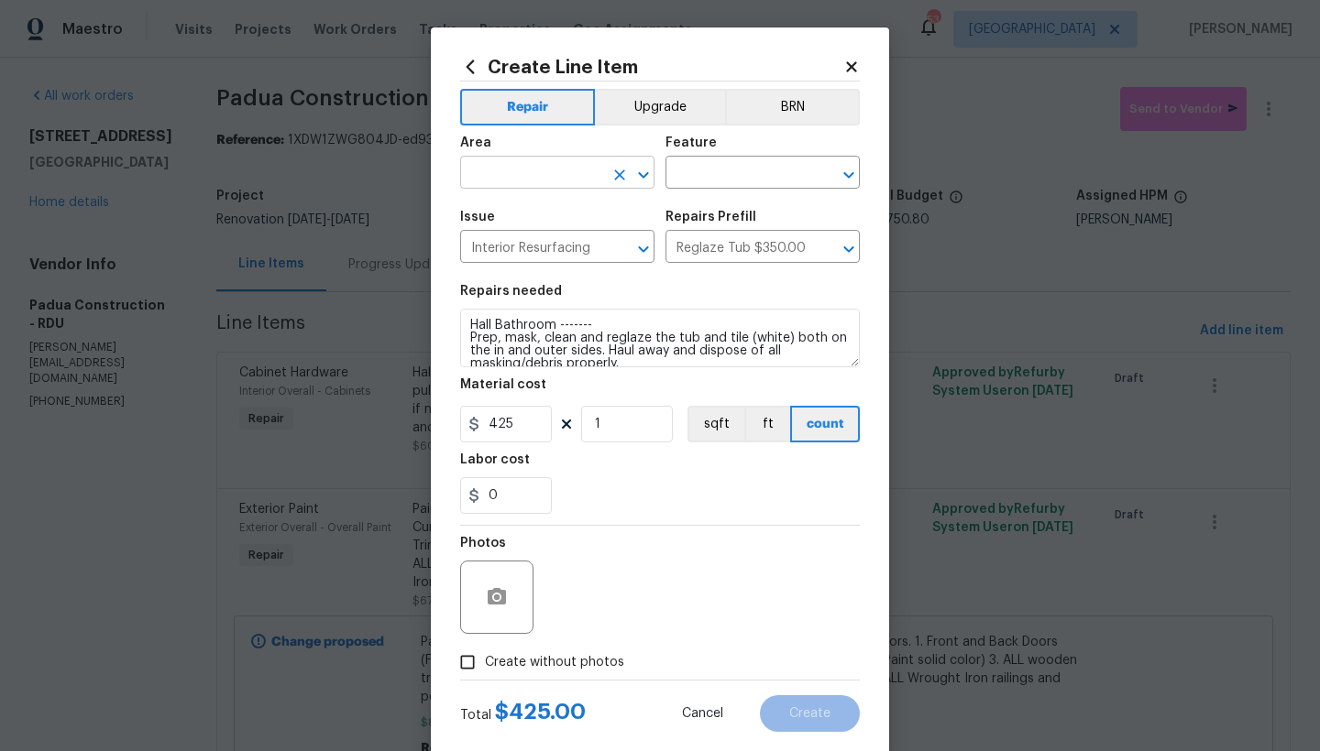
click at [583, 177] on input "text" at bounding box center [531, 174] width 143 height 28
click at [488, 238] on li "Interior Overall" at bounding box center [551, 245] width 194 height 30
type input "Interior Overall"
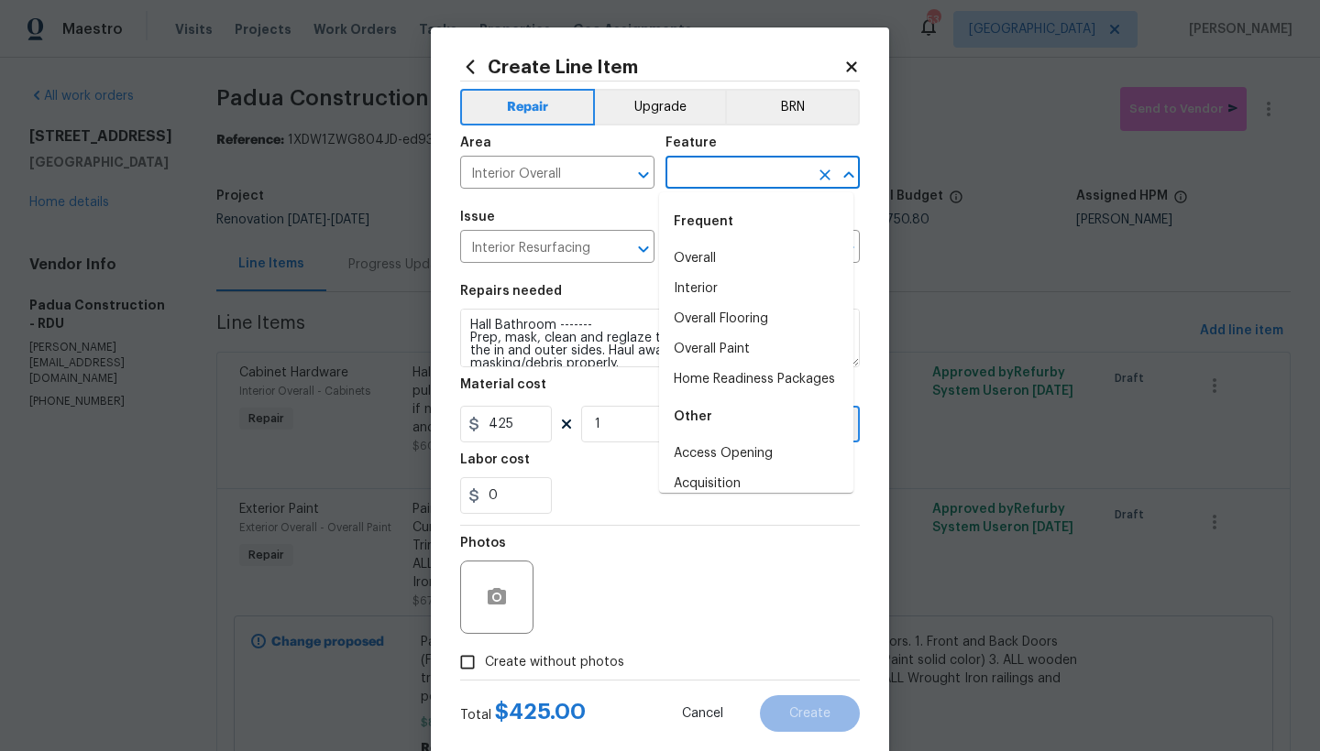
click at [707, 177] on input "text" at bounding box center [736, 174] width 143 height 28
click at [683, 286] on li "Interior" at bounding box center [756, 289] width 194 height 30
type input "Interior"
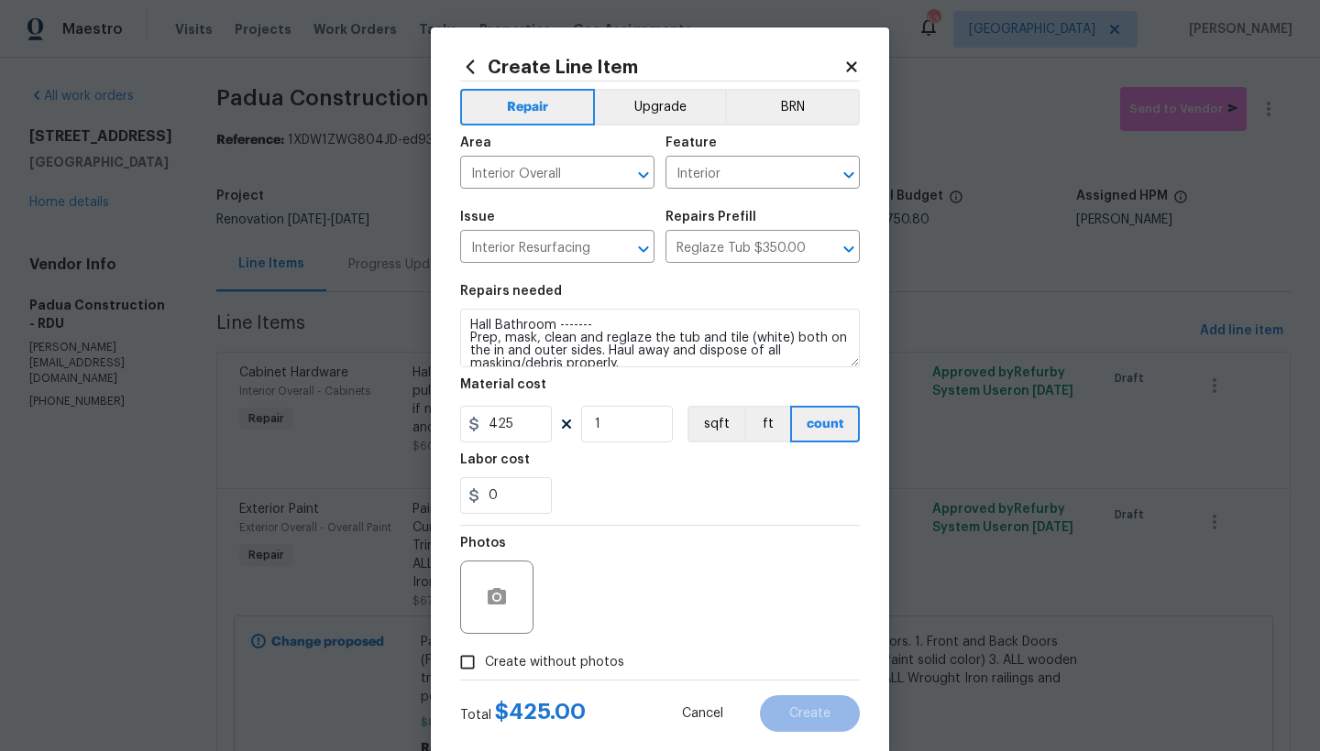
click at [503, 670] on span "Create without photos" at bounding box center [554, 662] width 139 height 19
click at [485, 670] on input "Create without photos" at bounding box center [467, 662] width 35 height 35
checkbox input "true"
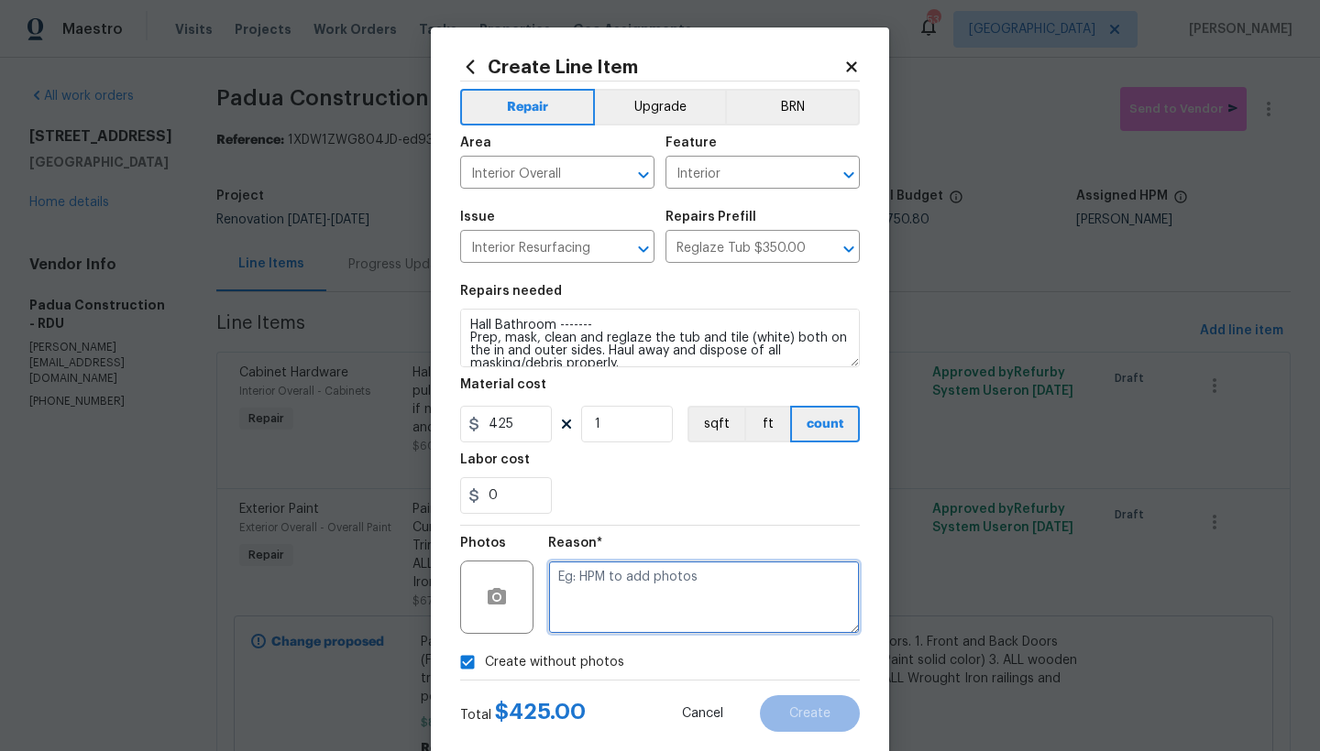
click at [637, 578] on textarea at bounding box center [704, 597] width 312 height 73
type textarea "n"
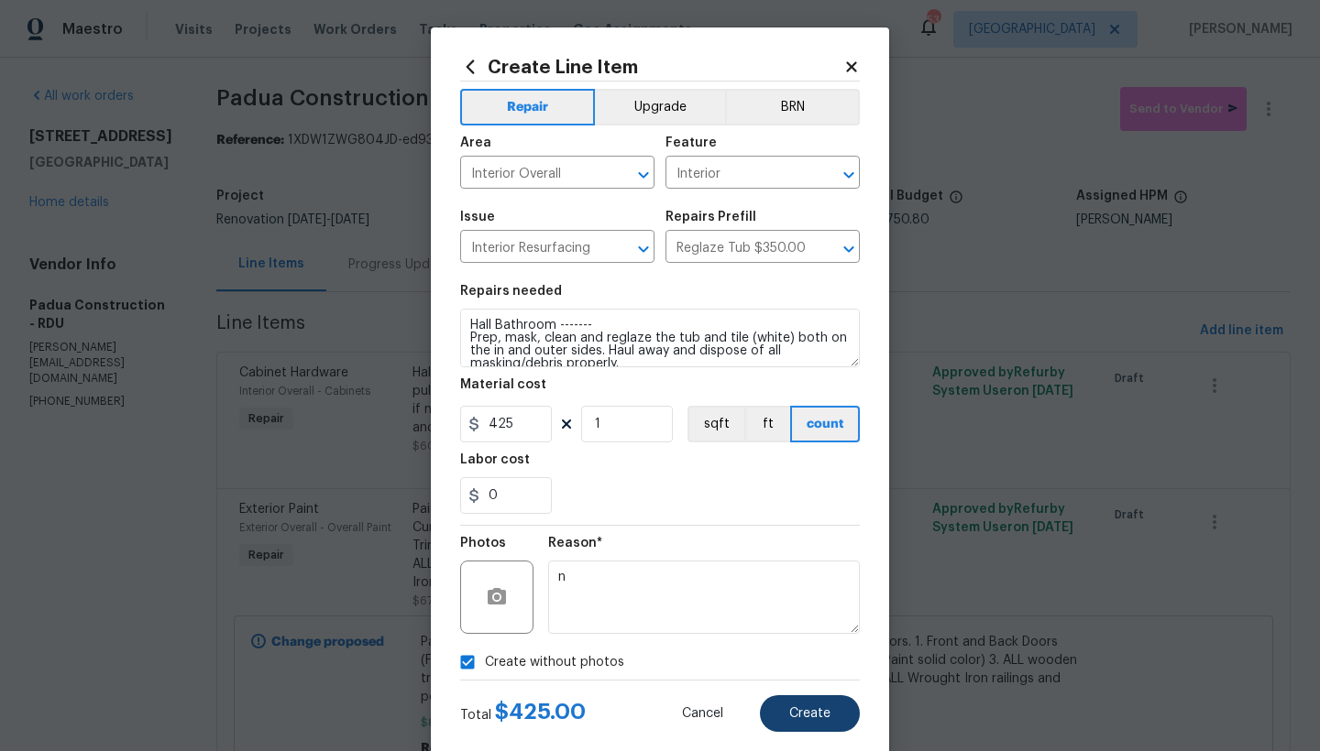
click at [799, 718] on span "Create" at bounding box center [809, 714] width 41 height 14
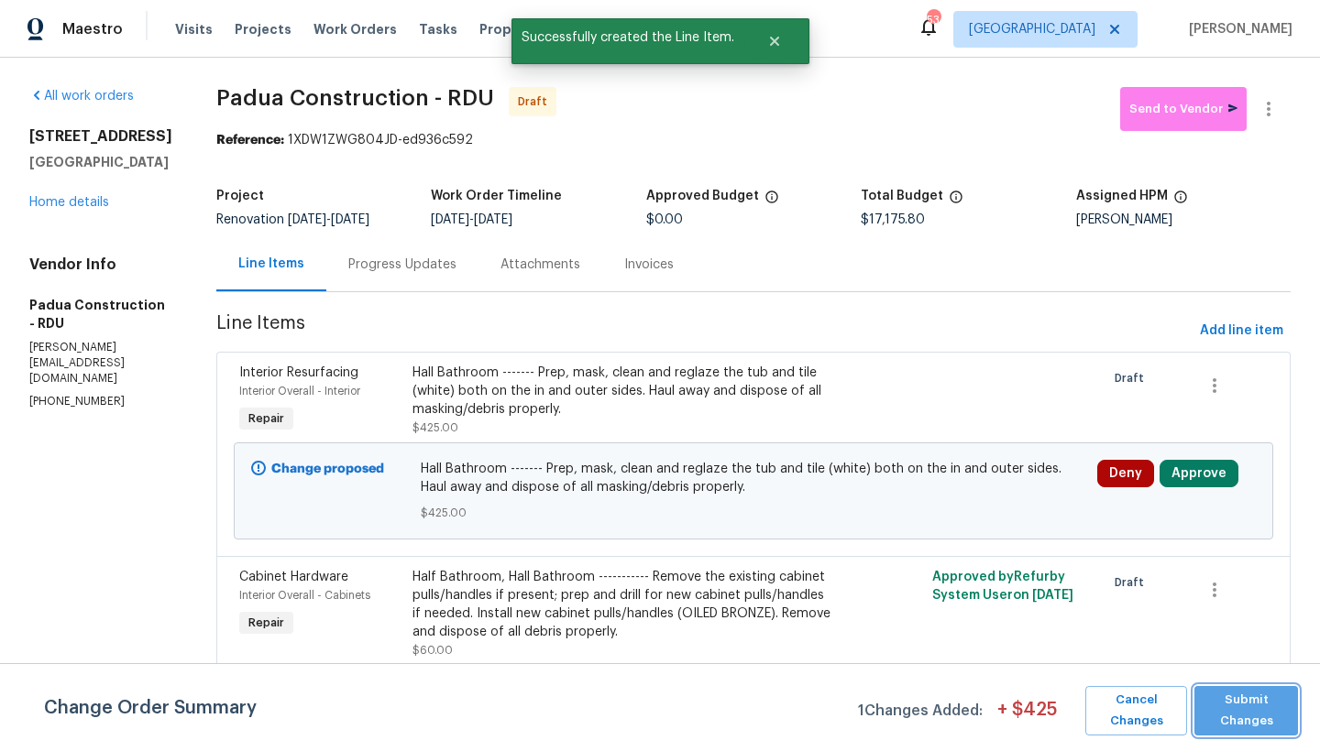
click at [1233, 711] on span "Submit Changes" at bounding box center [1245, 711] width 85 height 42
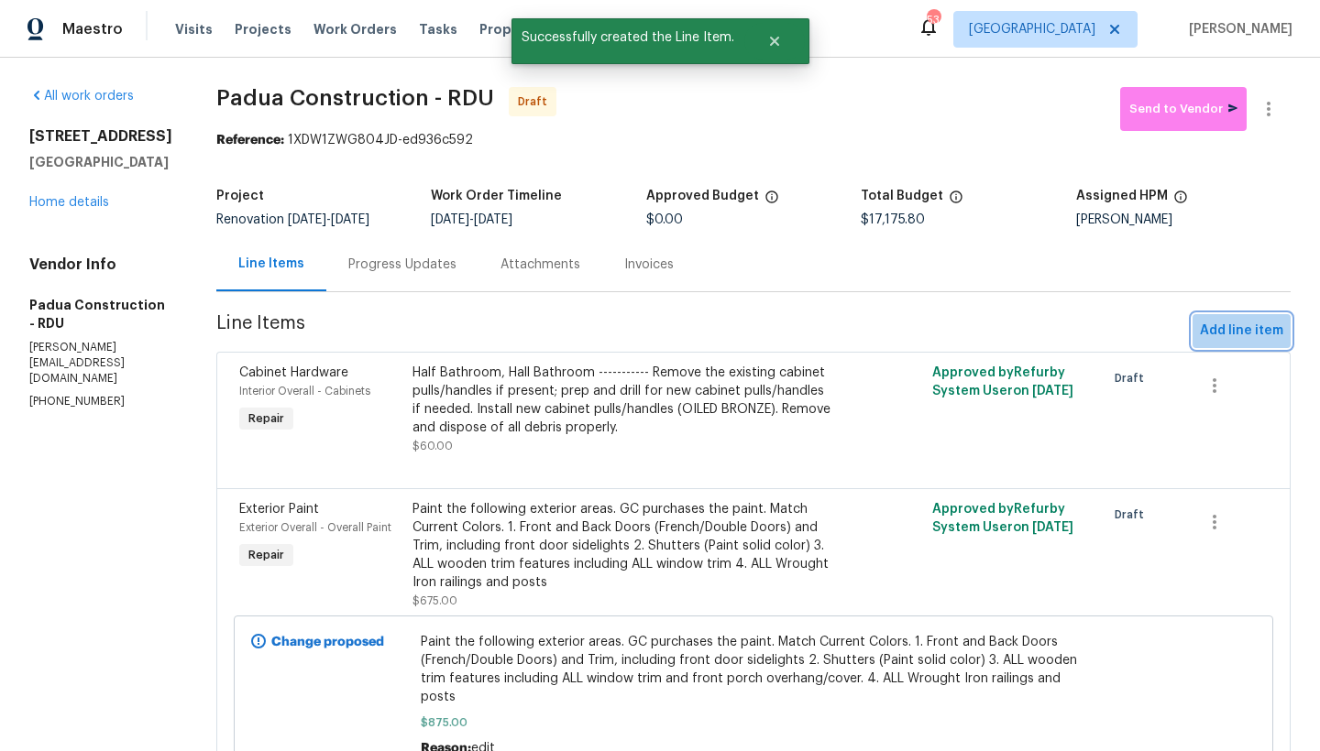
click at [1235, 330] on span "Add line item" at bounding box center [1241, 331] width 83 height 23
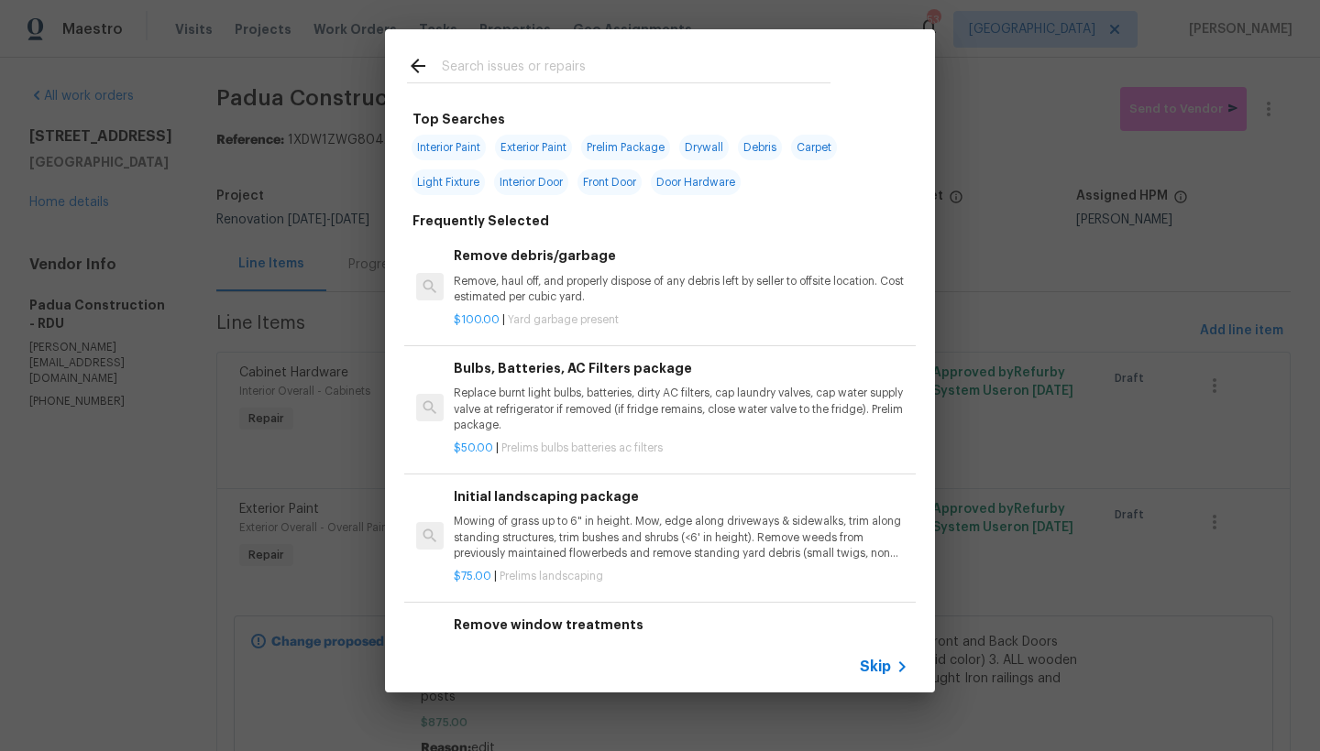
click at [543, 64] on input "text" at bounding box center [636, 68] width 389 height 27
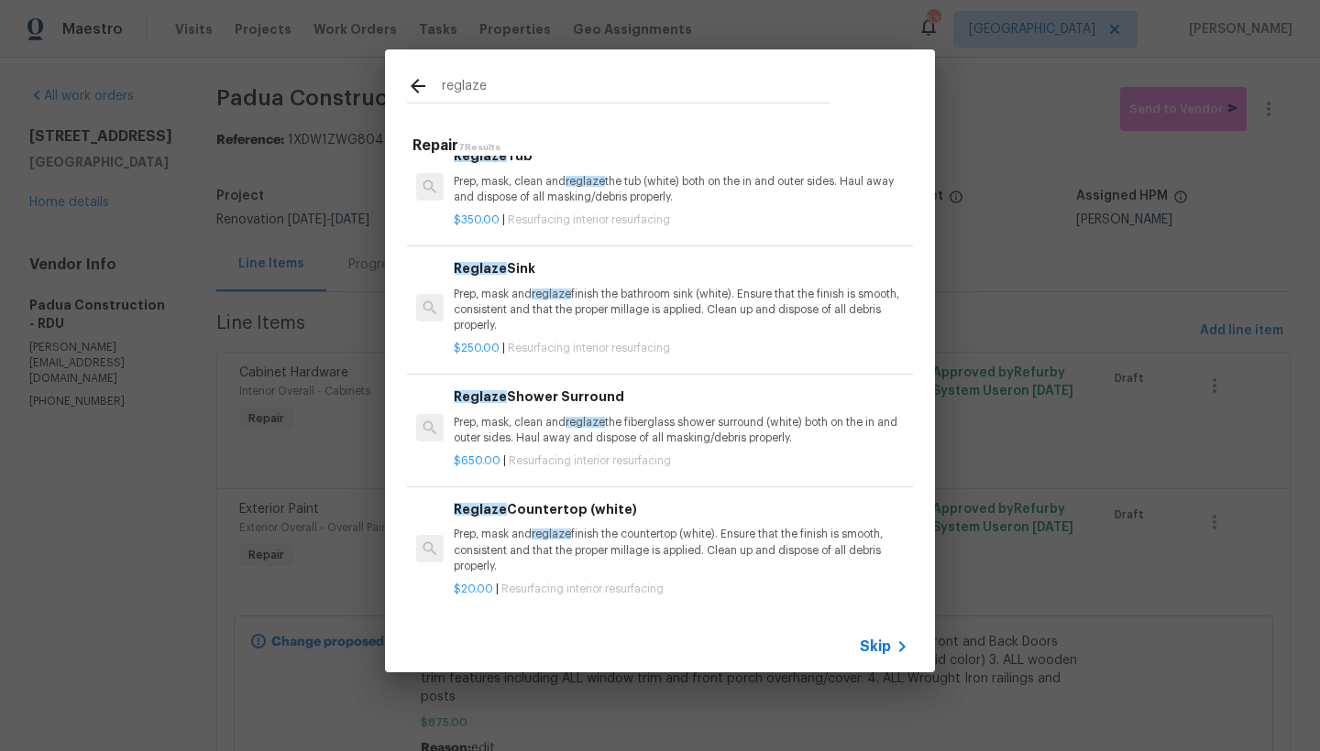
scroll to position [21, 0]
type input "reglaze"
click at [485, 295] on p "Prep, mask and reglaze finish the bathroom sink (white). Ensure that the finish…" at bounding box center [681, 313] width 455 height 47
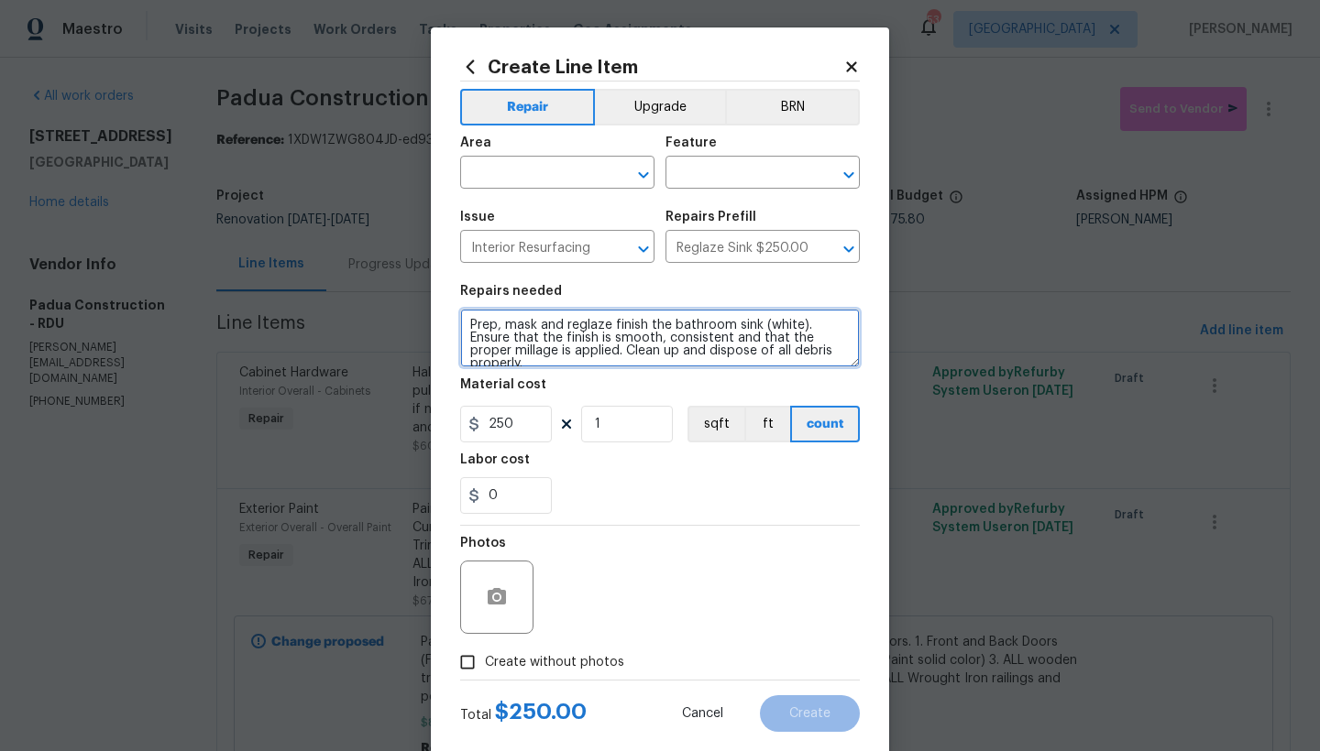
click at [747, 326] on textarea "Prep, mask and reglaze finish the bathroom sink (white). Ensure that the finish…" at bounding box center [660, 338] width 400 height 59
click at [465, 322] on textarea "Prep, mask and reglaze finish the bathroom sink and countertop (white). Ensure …" at bounding box center [660, 338] width 400 height 59
click at [465, 321] on textarea "Prep, mask and reglaze finish the bathroom sink and countertop (white). Ensure …" at bounding box center [660, 338] width 400 height 59
type textarea "Half Bathroom and Hall Bathroom ---------- Prep, mask and reglaze finish the ba…"
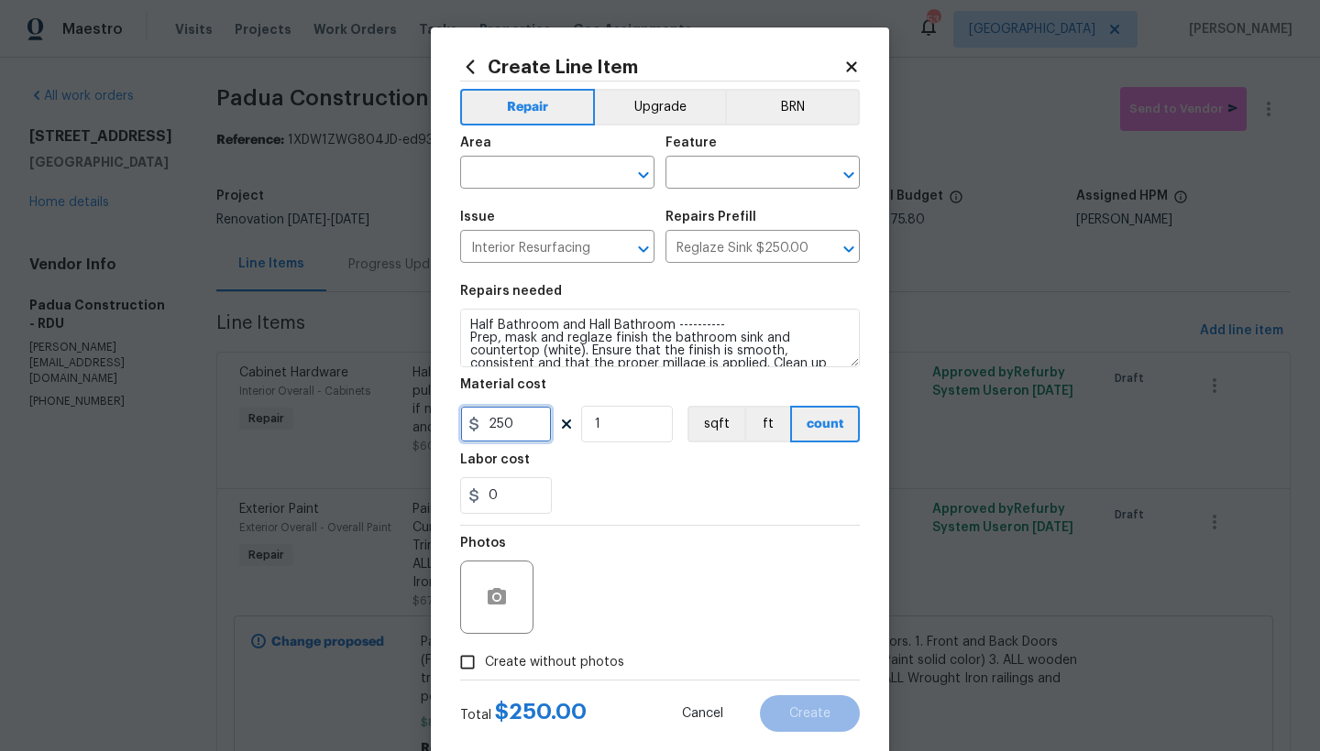
drag, startPoint x: 510, startPoint y: 422, endPoint x: 326, endPoint y: 376, distance: 188.9
click at [326, 376] on div "Create Line Item Repair Upgrade BRN Area ​ Feature ​ Issue Interior Resurfacing…" at bounding box center [660, 375] width 1320 height 751
type input "750"
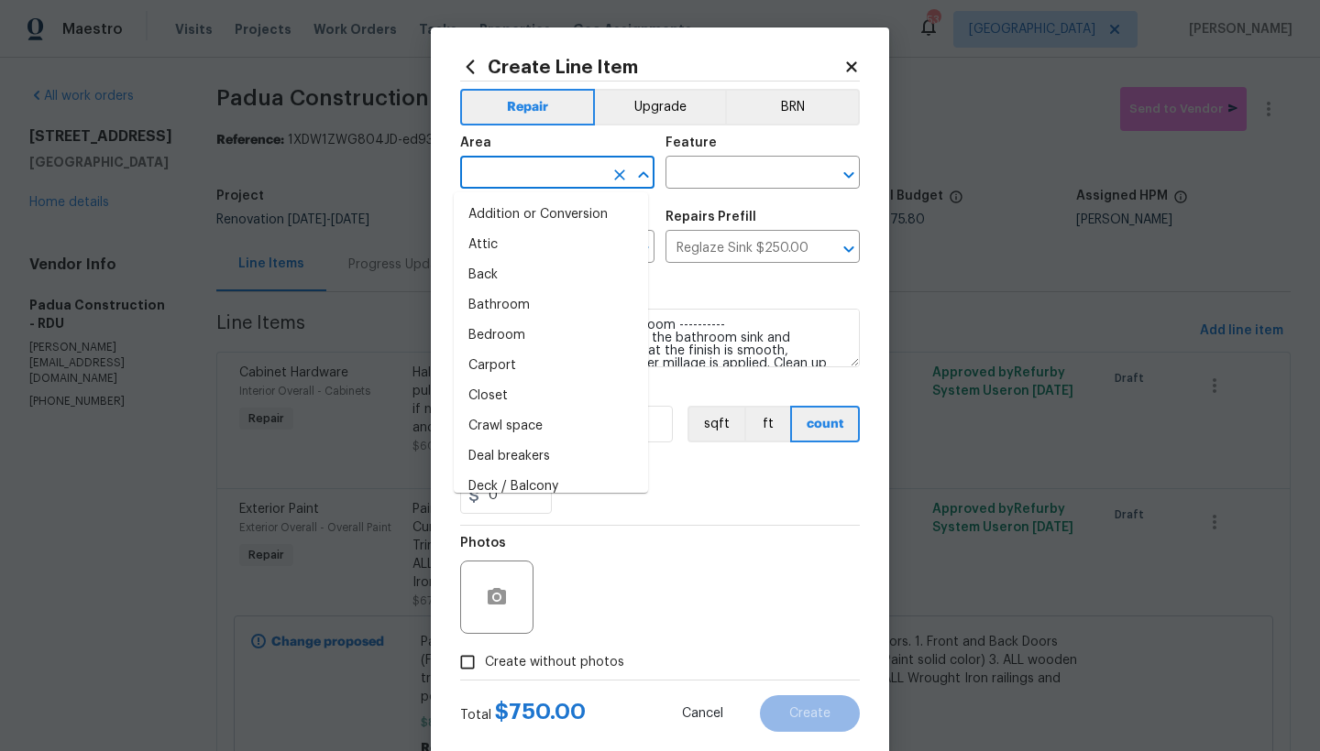
click at [477, 171] on input "text" at bounding box center [531, 174] width 143 height 28
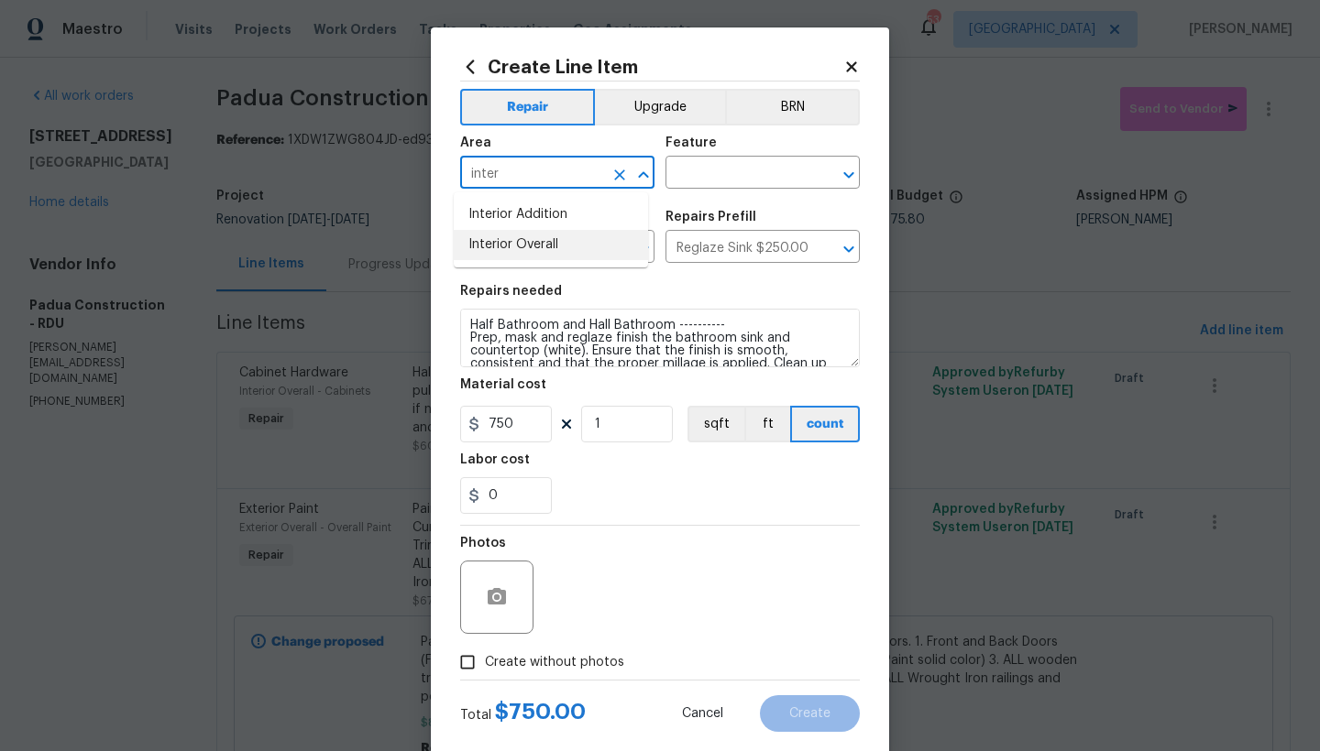
click at [500, 239] on li "Interior Overall" at bounding box center [551, 245] width 194 height 30
type input "Interior Overall"
click at [716, 173] on input "text" at bounding box center [736, 174] width 143 height 28
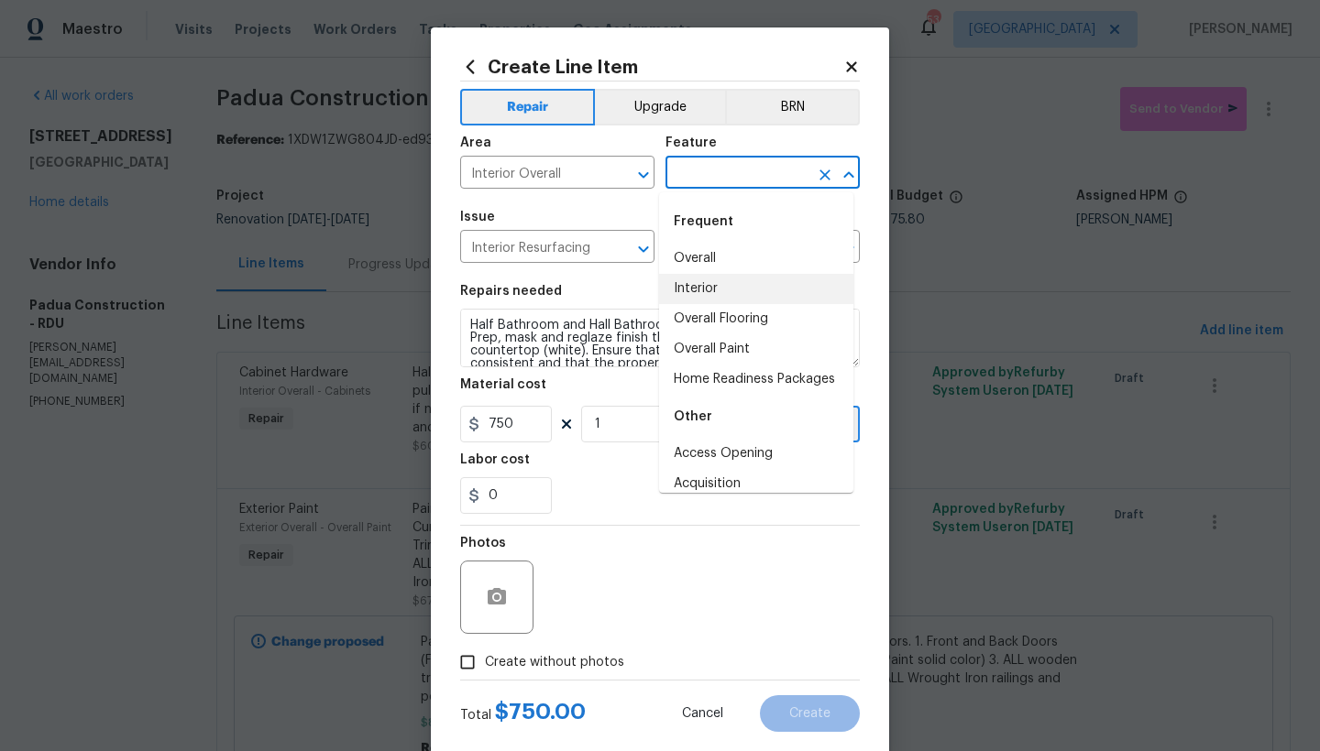
click at [704, 286] on li "Interior" at bounding box center [756, 289] width 194 height 30
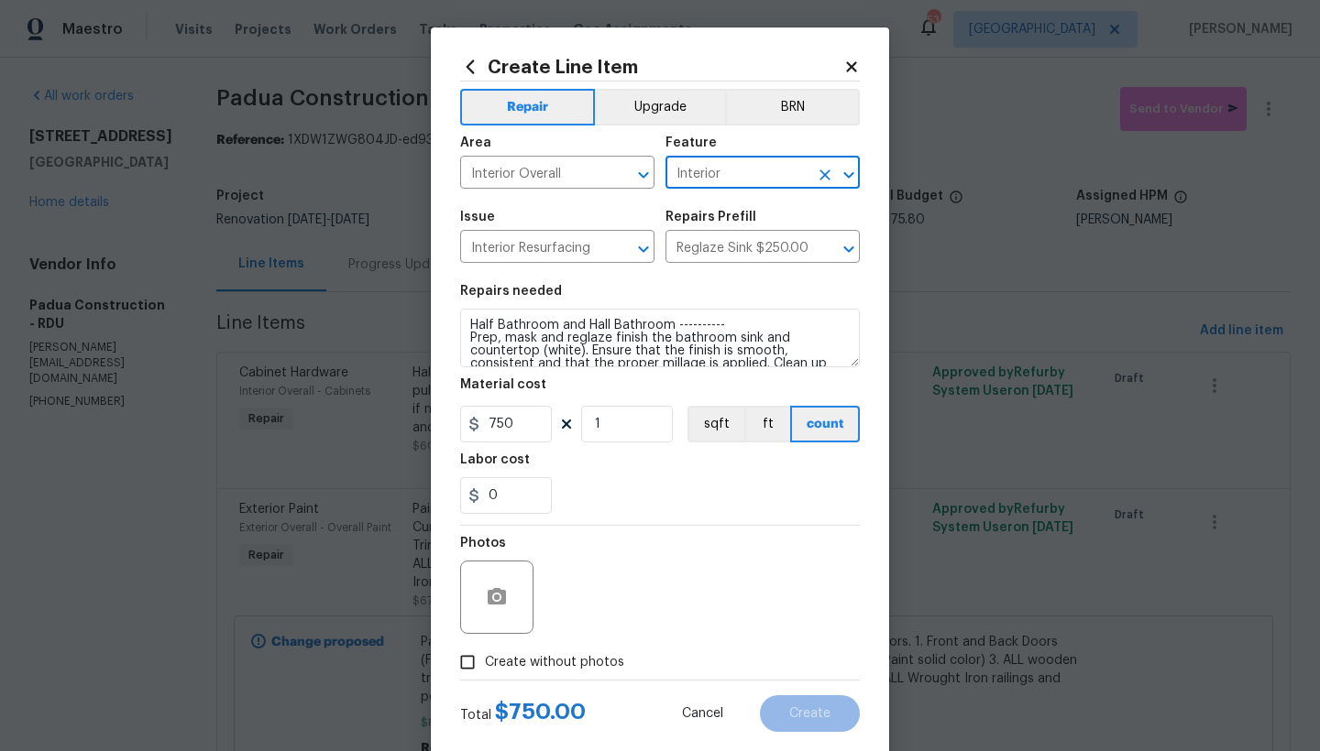
type input "Interior"
drag, startPoint x: 535, startPoint y: 664, endPoint x: 542, endPoint y: 656, distance: 10.4
click at [535, 664] on span "Create without photos" at bounding box center [554, 662] width 139 height 19
click at [485, 664] on input "Create without photos" at bounding box center [467, 662] width 35 height 35
checkbox input "true"
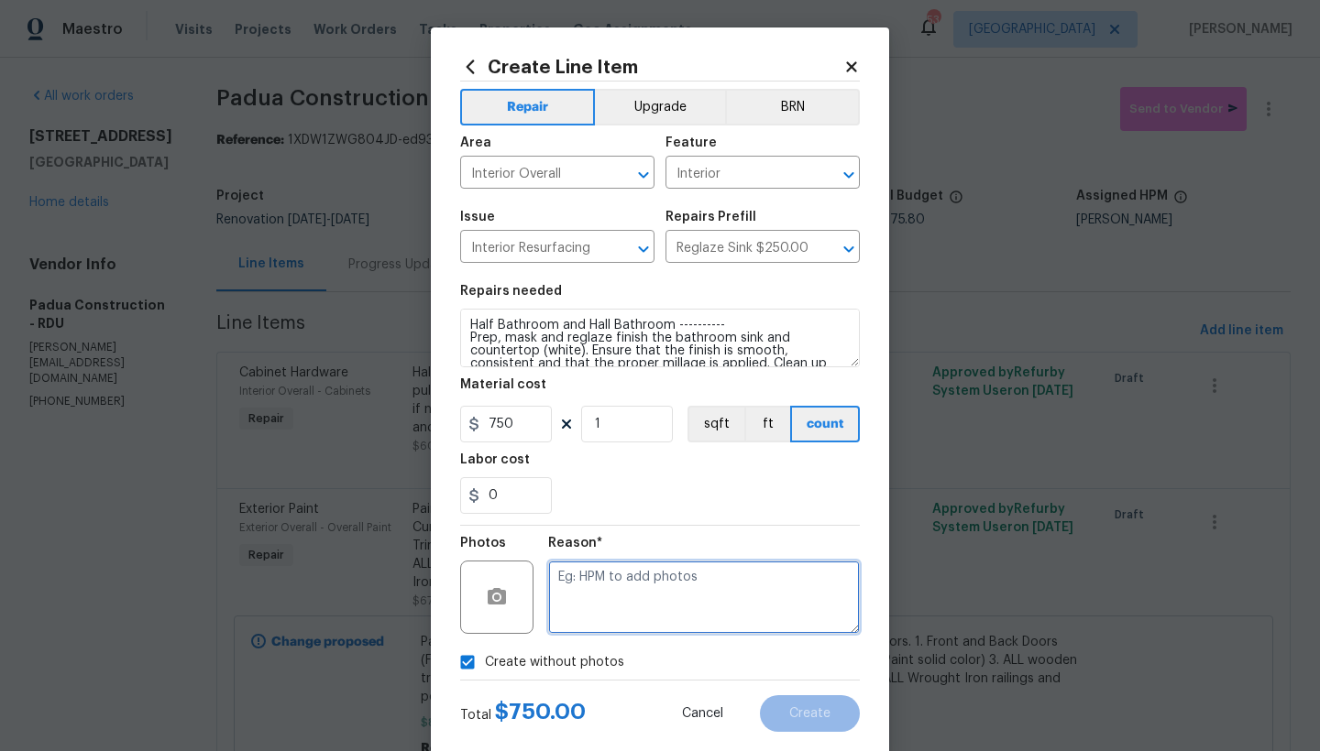
click at [609, 586] on textarea at bounding box center [704, 597] width 312 height 73
type textarea "n"
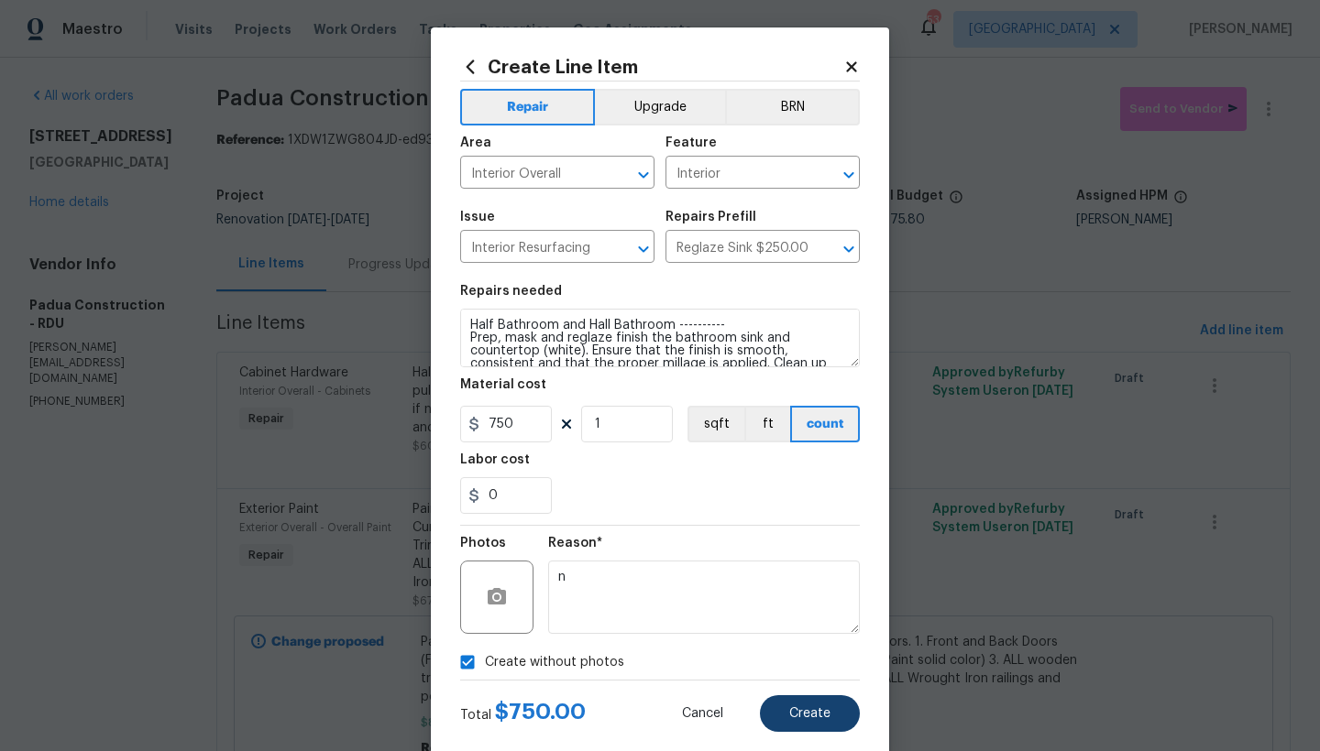
click at [818, 712] on span "Create" at bounding box center [809, 714] width 41 height 14
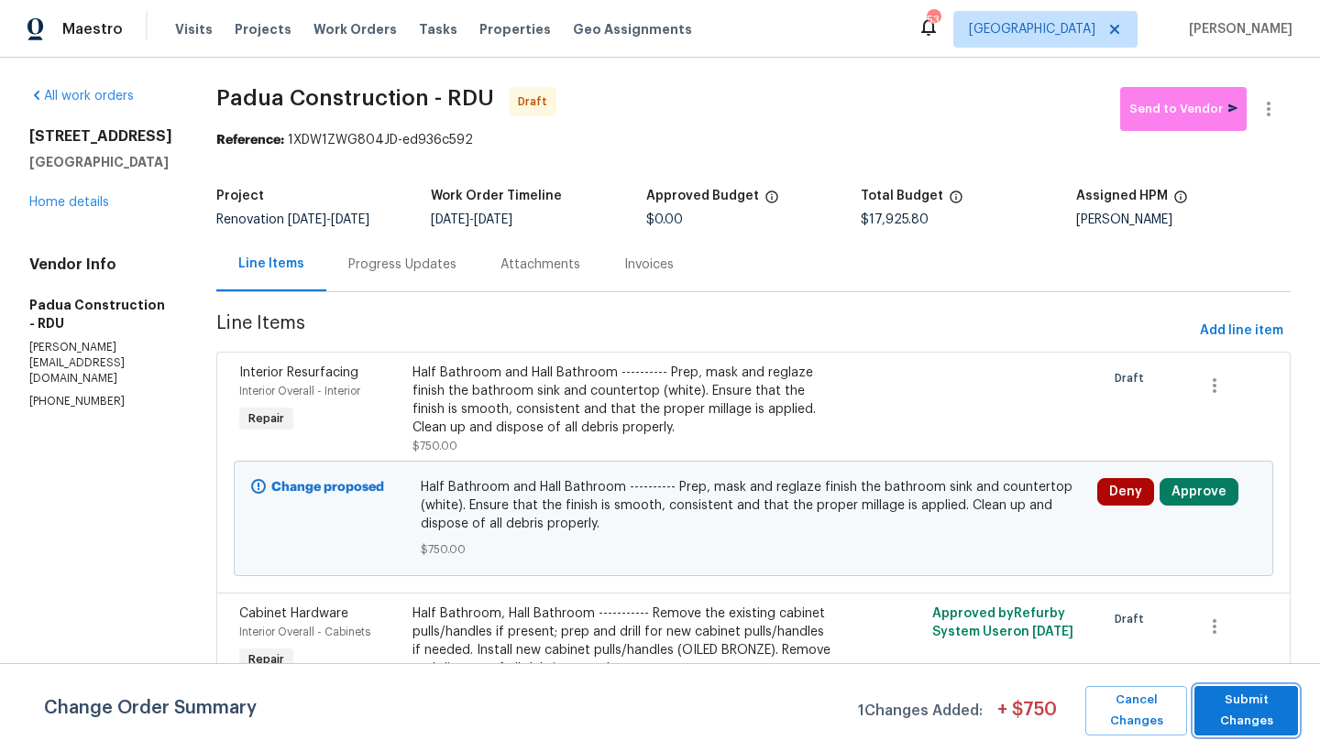
click at [1222, 704] on span "Submit Changes" at bounding box center [1245, 711] width 85 height 42
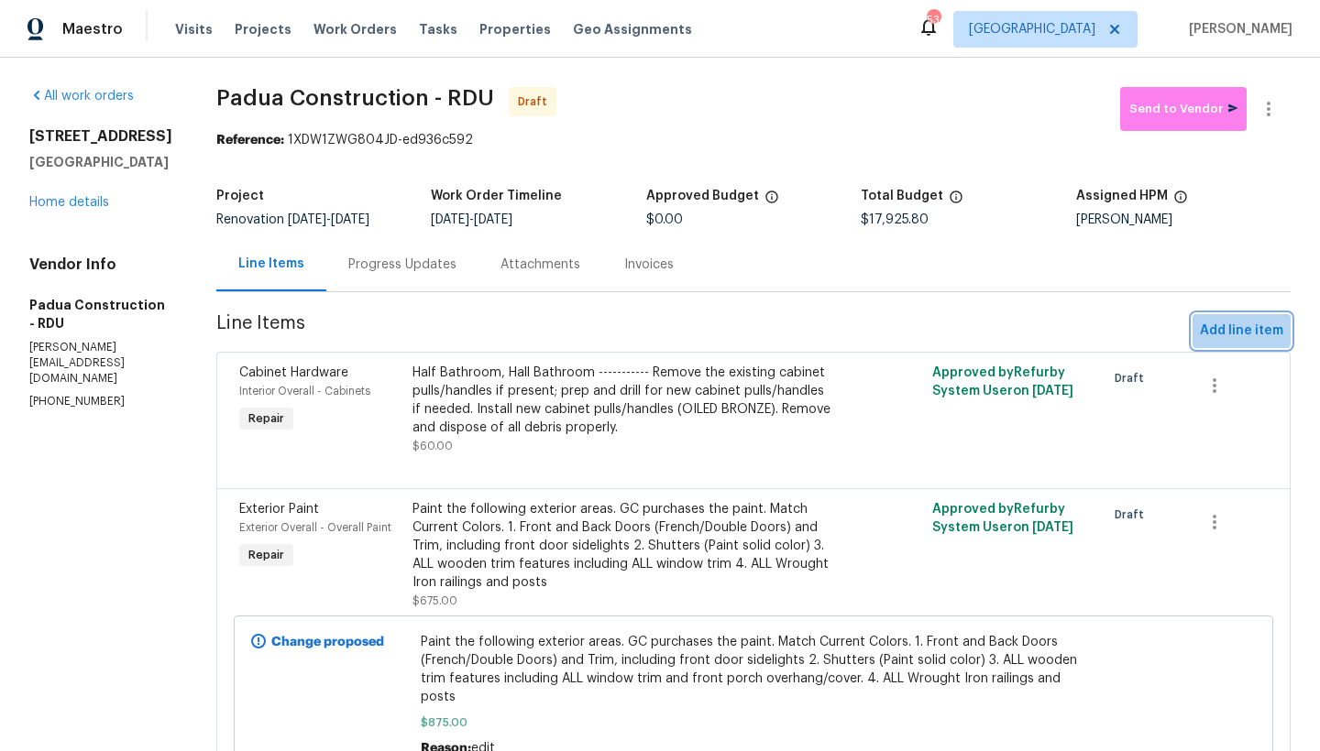
click at [1212, 325] on span "Add line item" at bounding box center [1241, 331] width 83 height 23
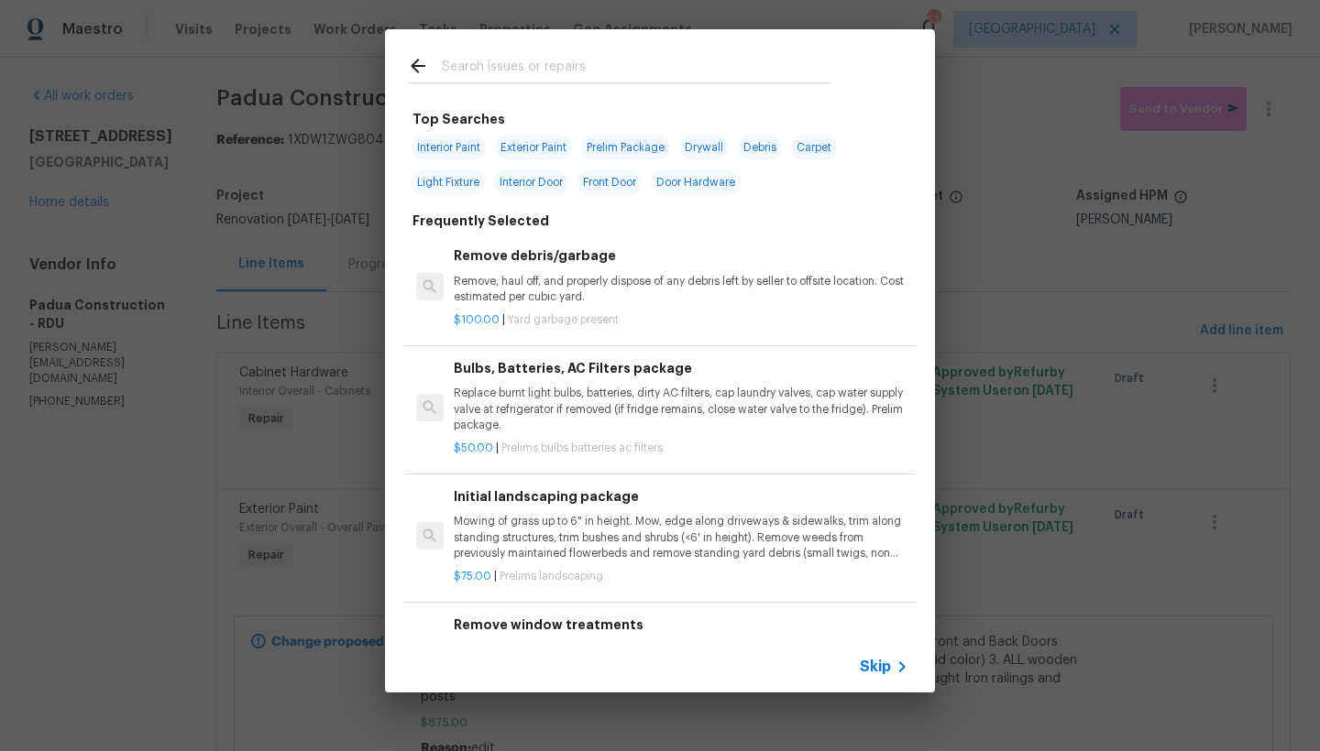
click at [478, 69] on input "text" at bounding box center [636, 68] width 389 height 27
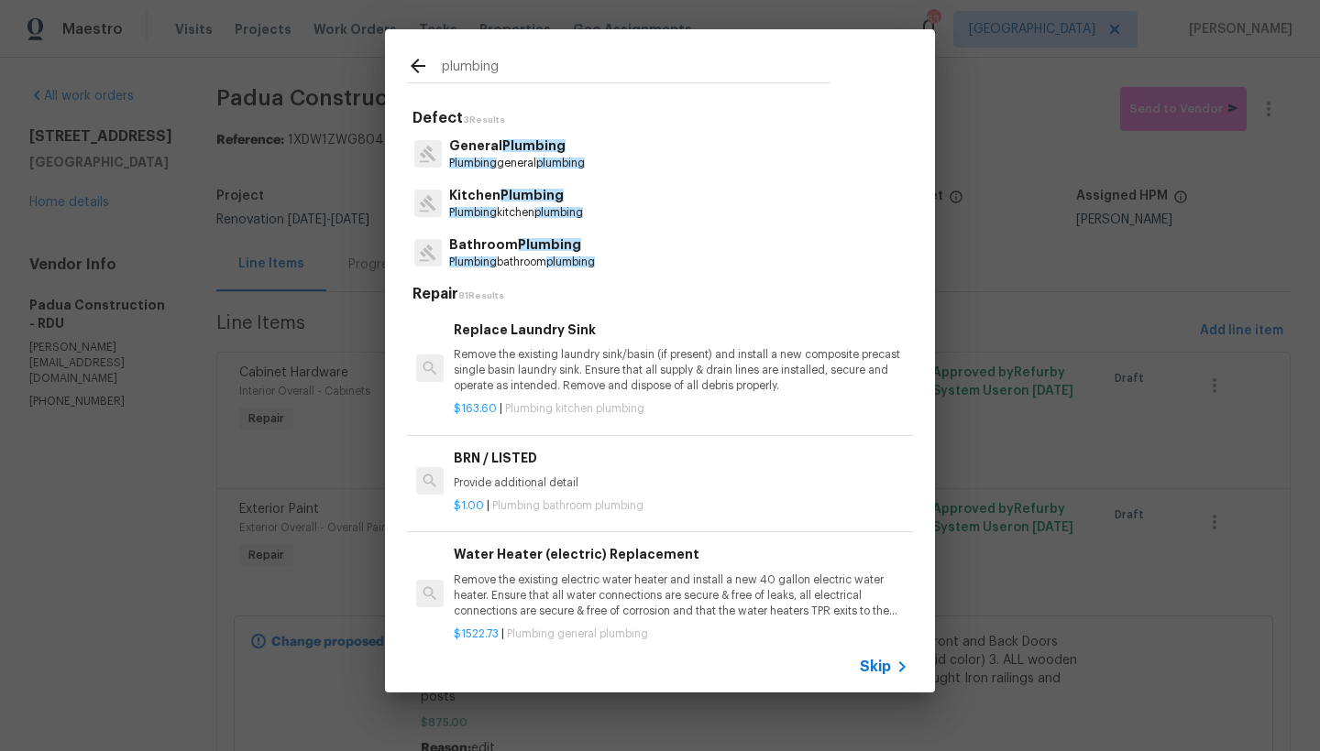
type input "plumbing"
click at [475, 252] on p "Bathroom Plumbing" at bounding box center [522, 245] width 146 height 19
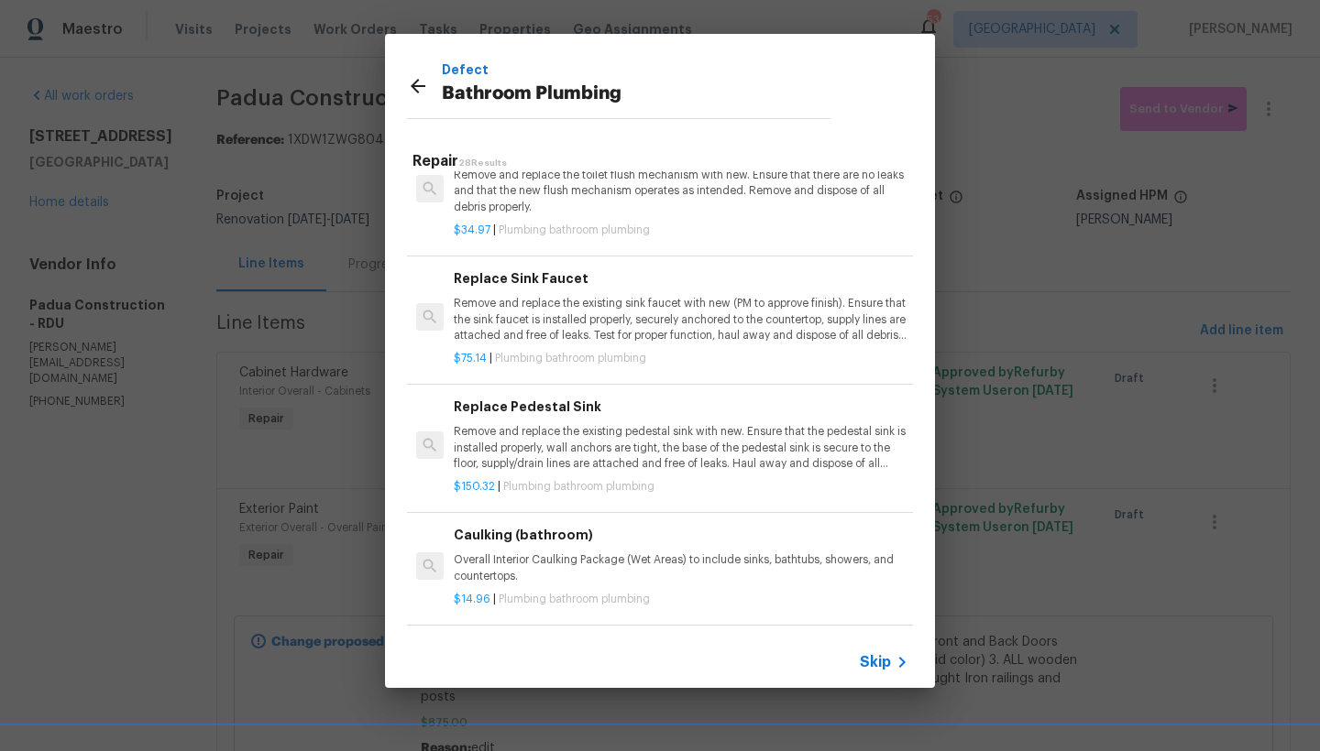
scroll to position [2454, 0]
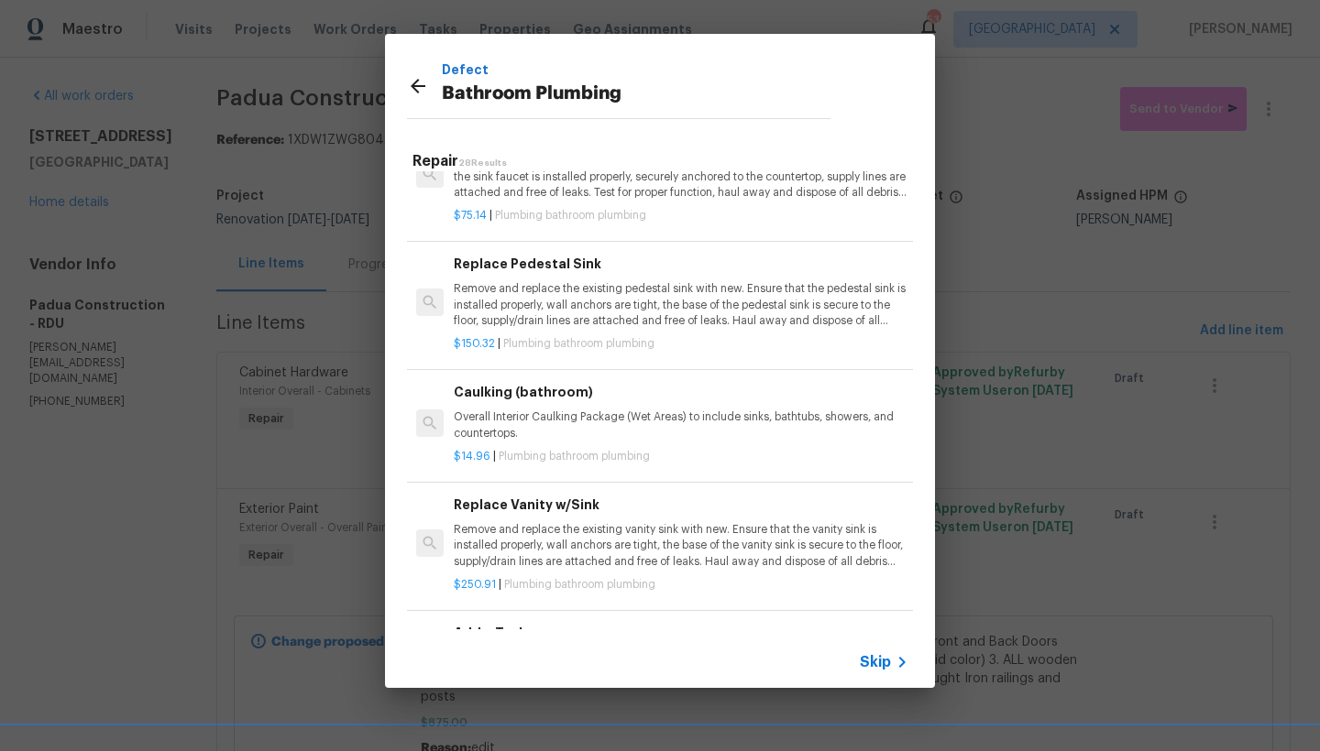
click at [541, 382] on h6 "Caulking (bathroom)" at bounding box center [681, 392] width 455 height 20
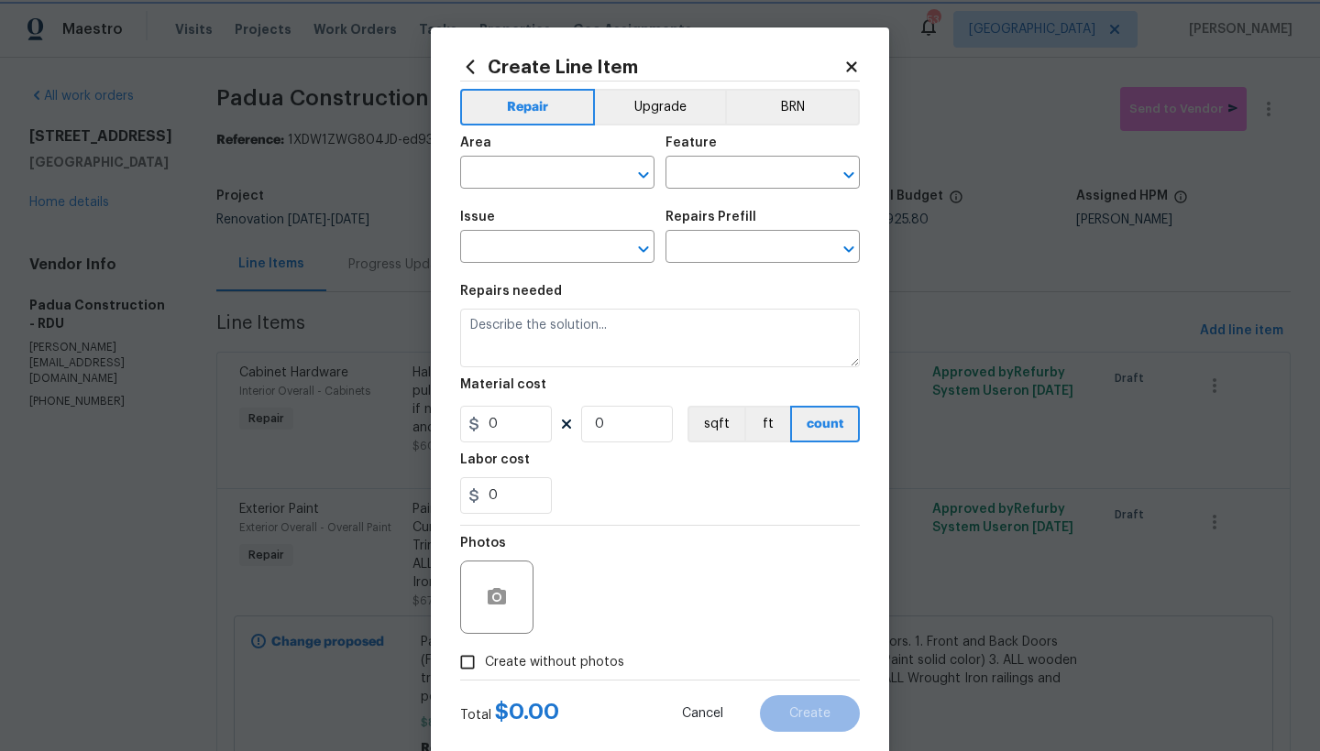
type input "Plumbing"
type input "Bathroom Plumbing"
type input "Caulking (bathroom) $14.96"
type textarea "Overall Interior Caulking Package (Wet Areas) to include sinks, bathtubs, showe…"
type input "14.96"
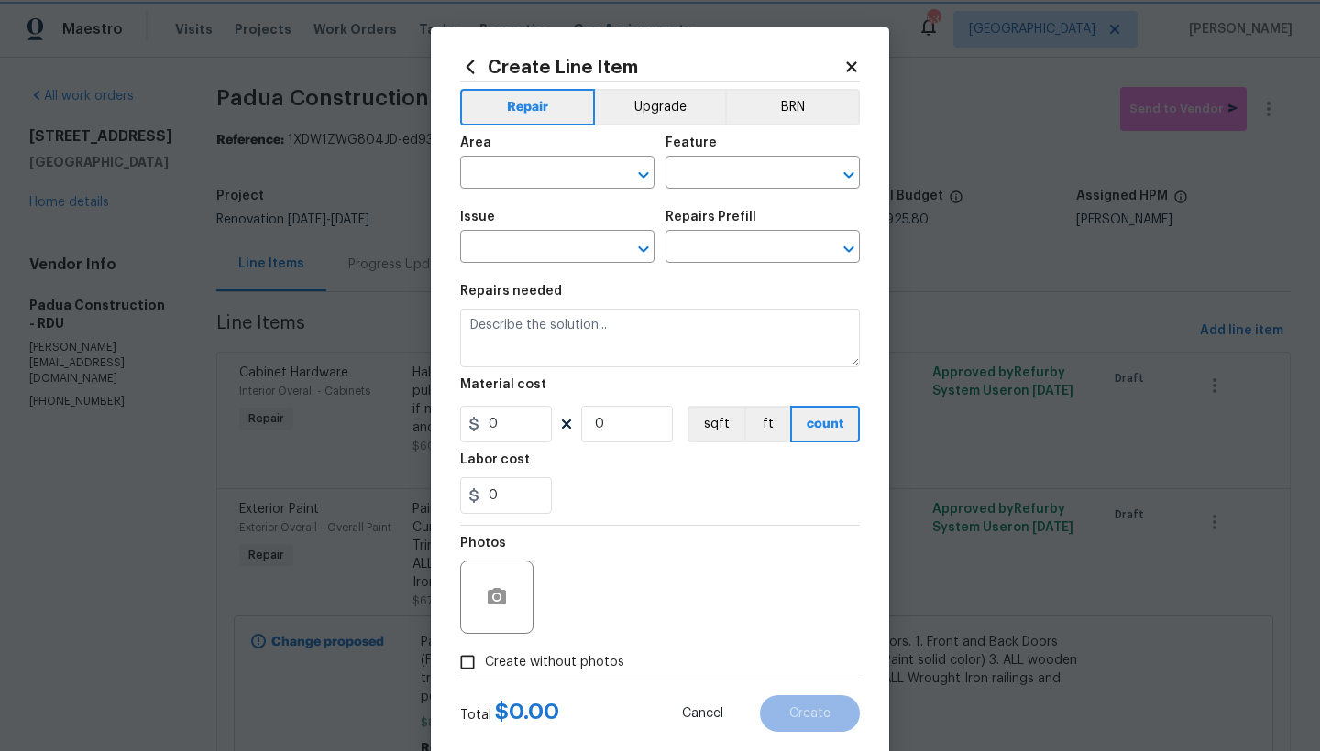
type input "1"
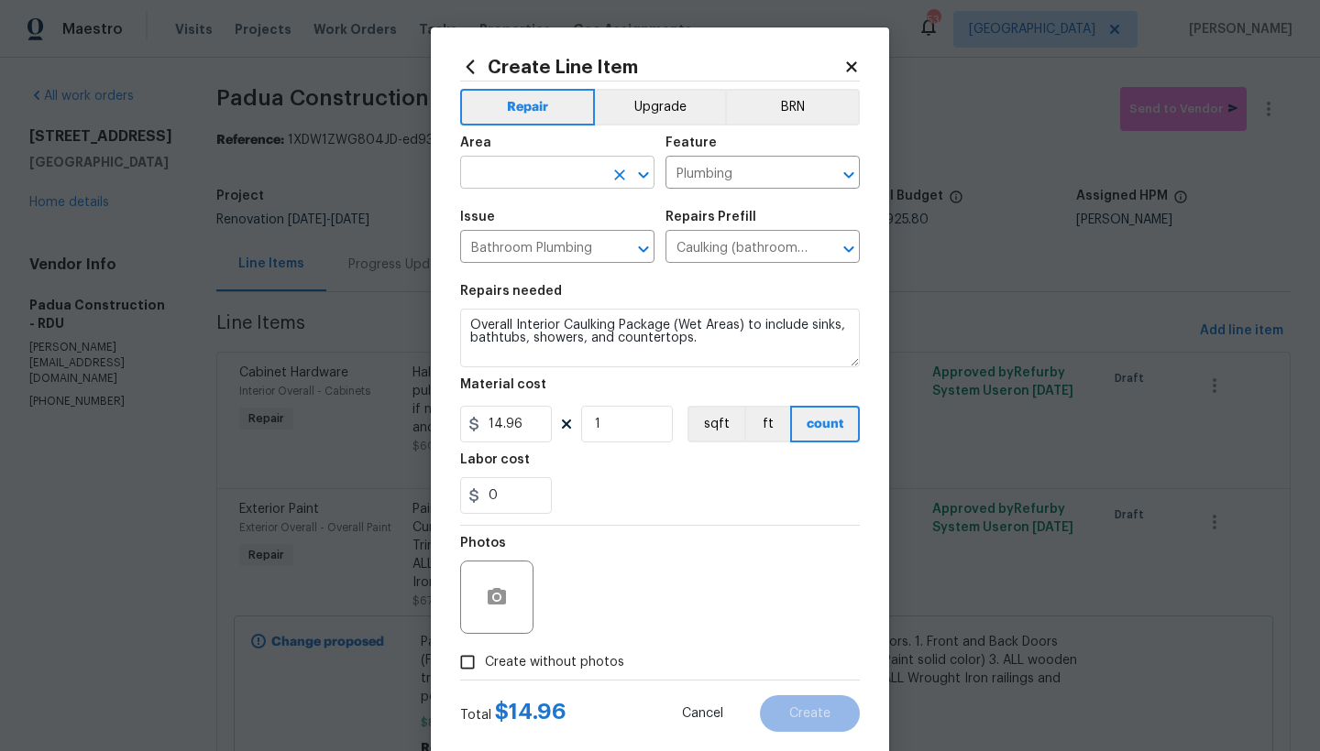
click at [529, 172] on input "text" at bounding box center [531, 174] width 143 height 28
click at [530, 247] on li "Interior Overall" at bounding box center [551, 245] width 194 height 30
type input "Interior Overall"
drag, startPoint x: 478, startPoint y: 429, endPoint x: 285, endPoint y: 412, distance: 194.1
click at [285, 412] on div "Create Line Item Repair Upgrade BRN Area Interior Overall ​ Feature Plumbing ​ …" at bounding box center [660, 375] width 1320 height 751
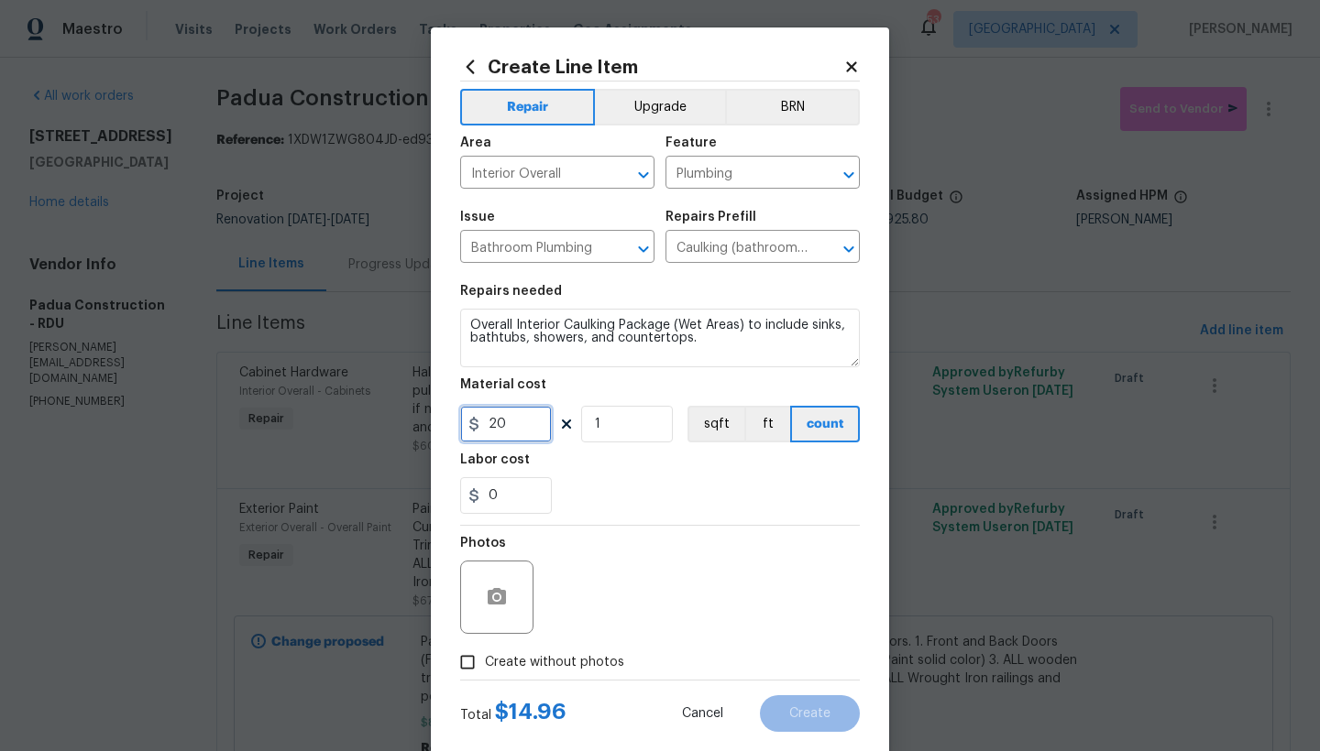
type input "20"
drag, startPoint x: 586, startPoint y: 435, endPoint x: 467, endPoint y: 444, distance: 118.5
click at [467, 444] on section "Repairs needed Overall Interior Caulking Package (Wet Areas) to include sinks, …" at bounding box center [660, 399] width 400 height 251
drag, startPoint x: 617, startPoint y: 419, endPoint x: 469, endPoint y: 422, distance: 147.6
click at [469, 422] on div "20 1 sqft ft count" at bounding box center [660, 424] width 400 height 37
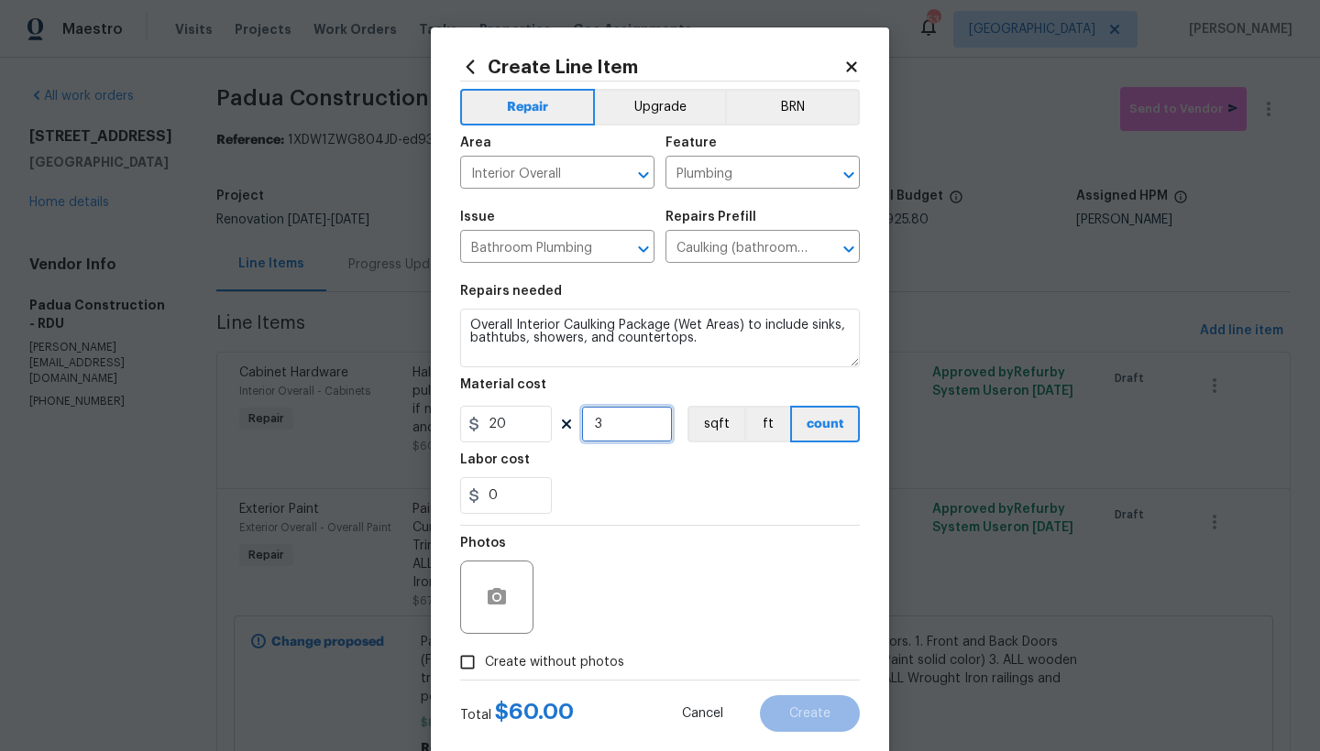
type input "3"
click at [634, 497] on div "0" at bounding box center [660, 495] width 400 height 37
click at [520, 665] on span "Create without photos" at bounding box center [554, 662] width 139 height 19
click at [485, 665] on input "Create without photos" at bounding box center [467, 662] width 35 height 35
checkbox input "true"
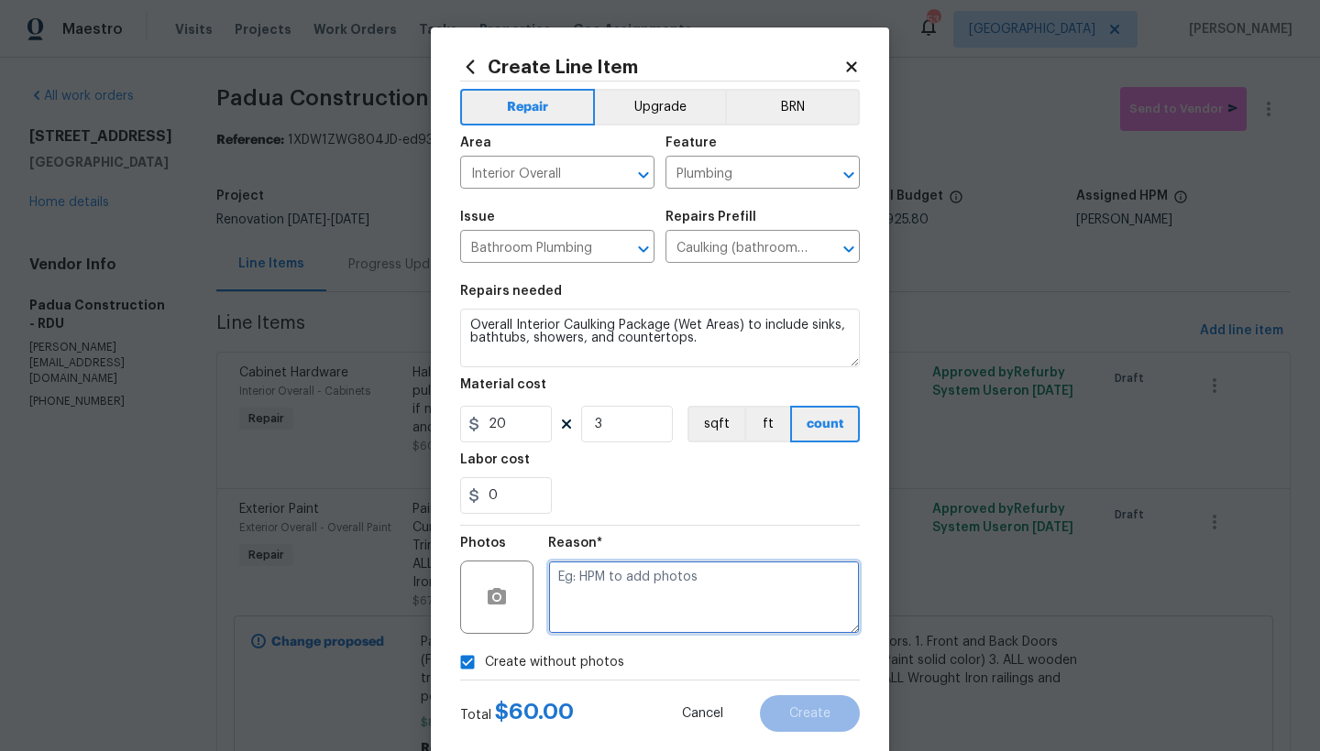
click at [648, 590] on textarea at bounding box center [704, 597] width 312 height 73
type textarea "n"
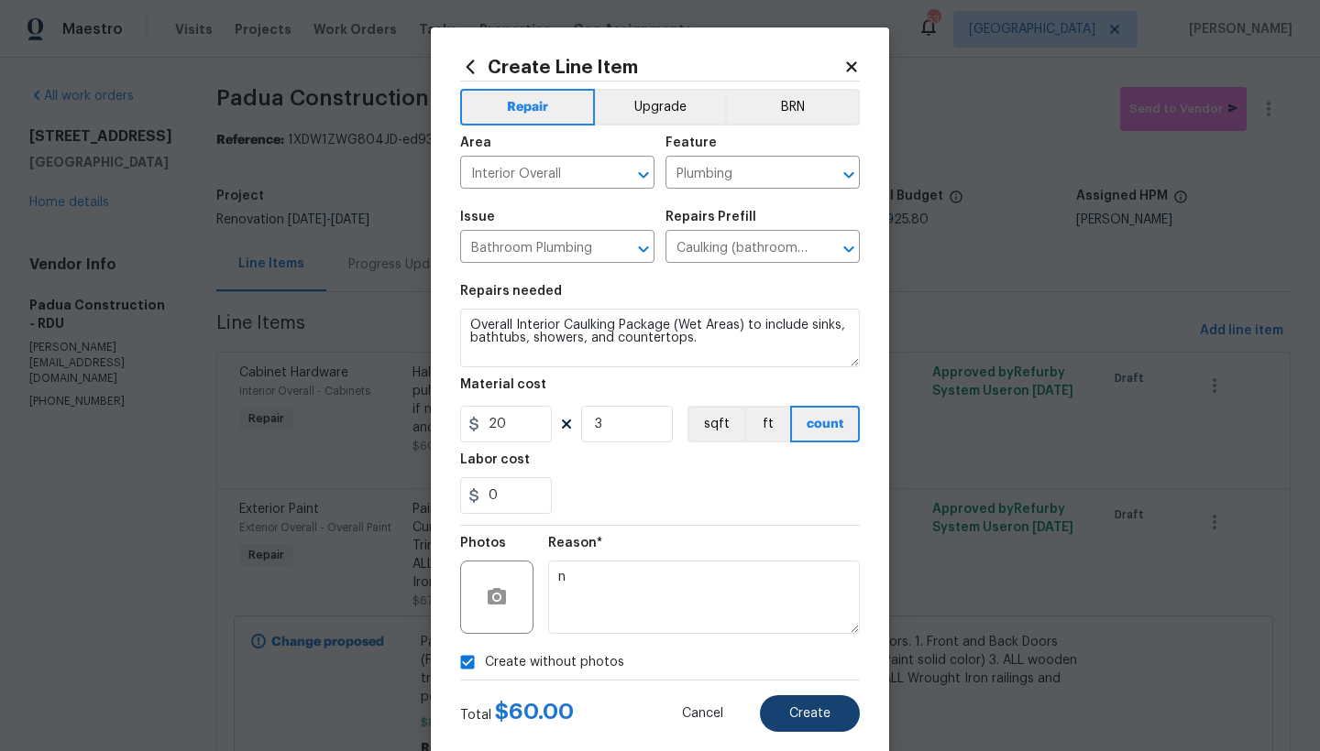
click at [789, 710] on span "Create" at bounding box center [809, 714] width 41 height 14
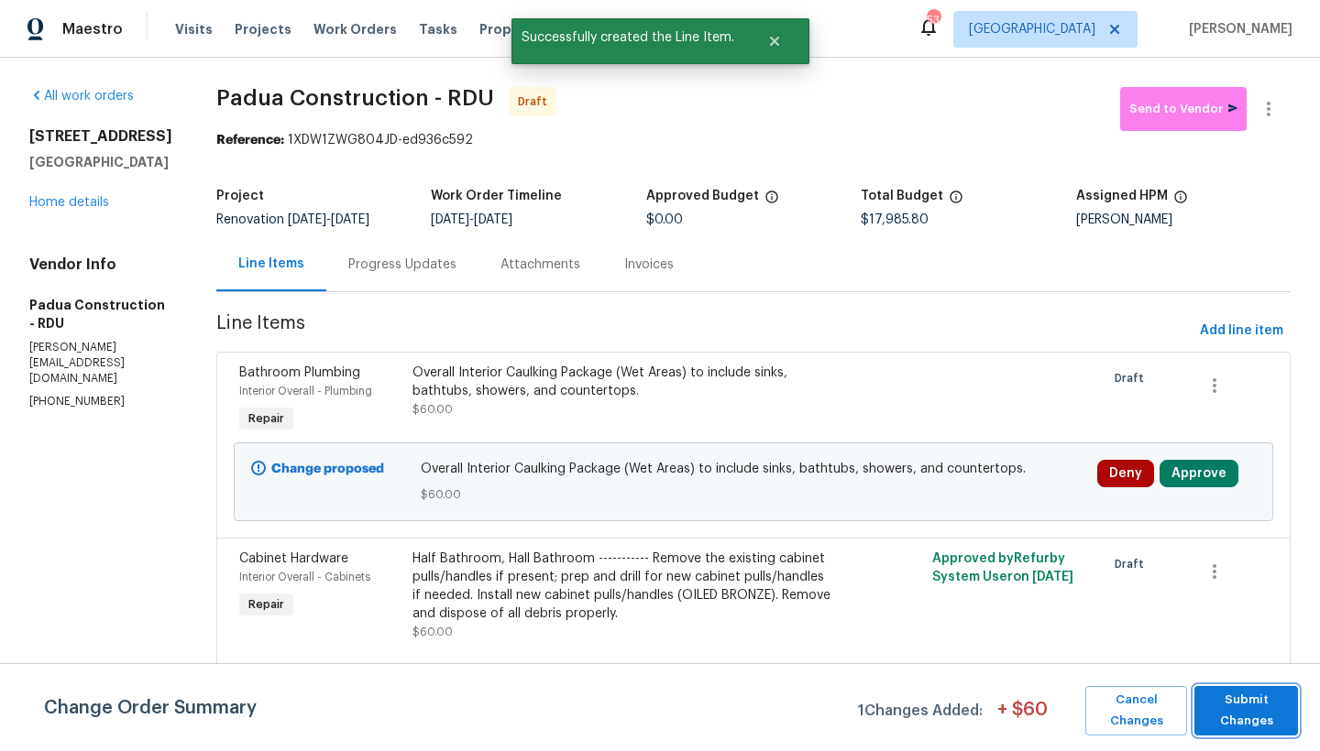
click at [1256, 707] on span "Submit Changes" at bounding box center [1245, 711] width 85 height 42
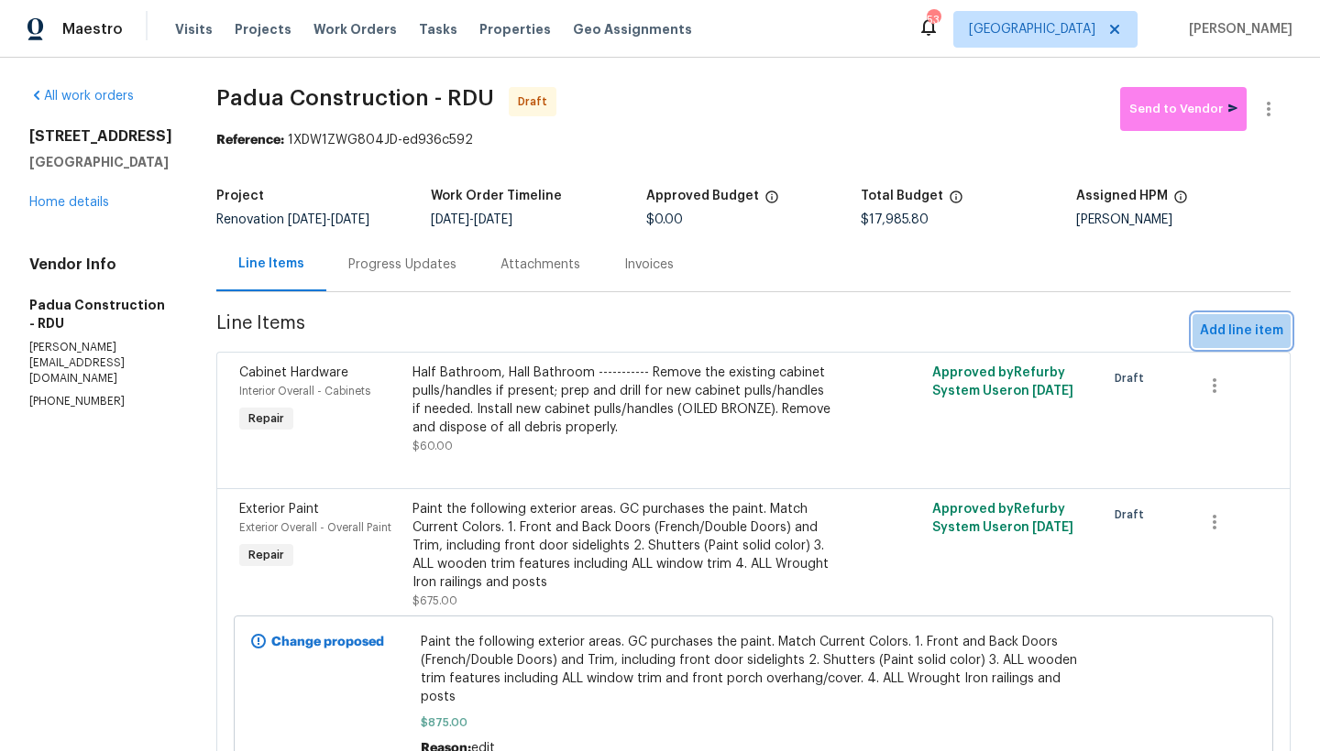
click at [1233, 343] on button "Add line item" at bounding box center [1241, 331] width 98 height 34
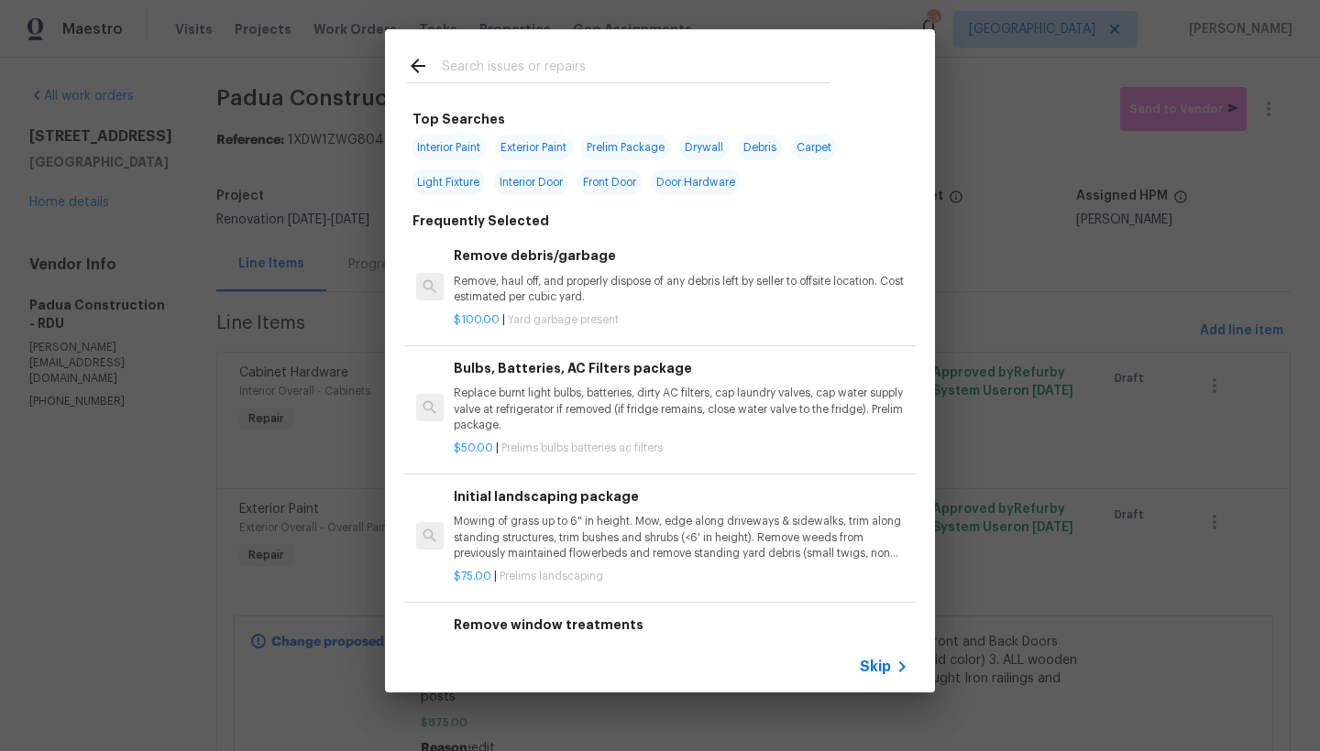
click at [584, 65] on input "text" at bounding box center [636, 68] width 389 height 27
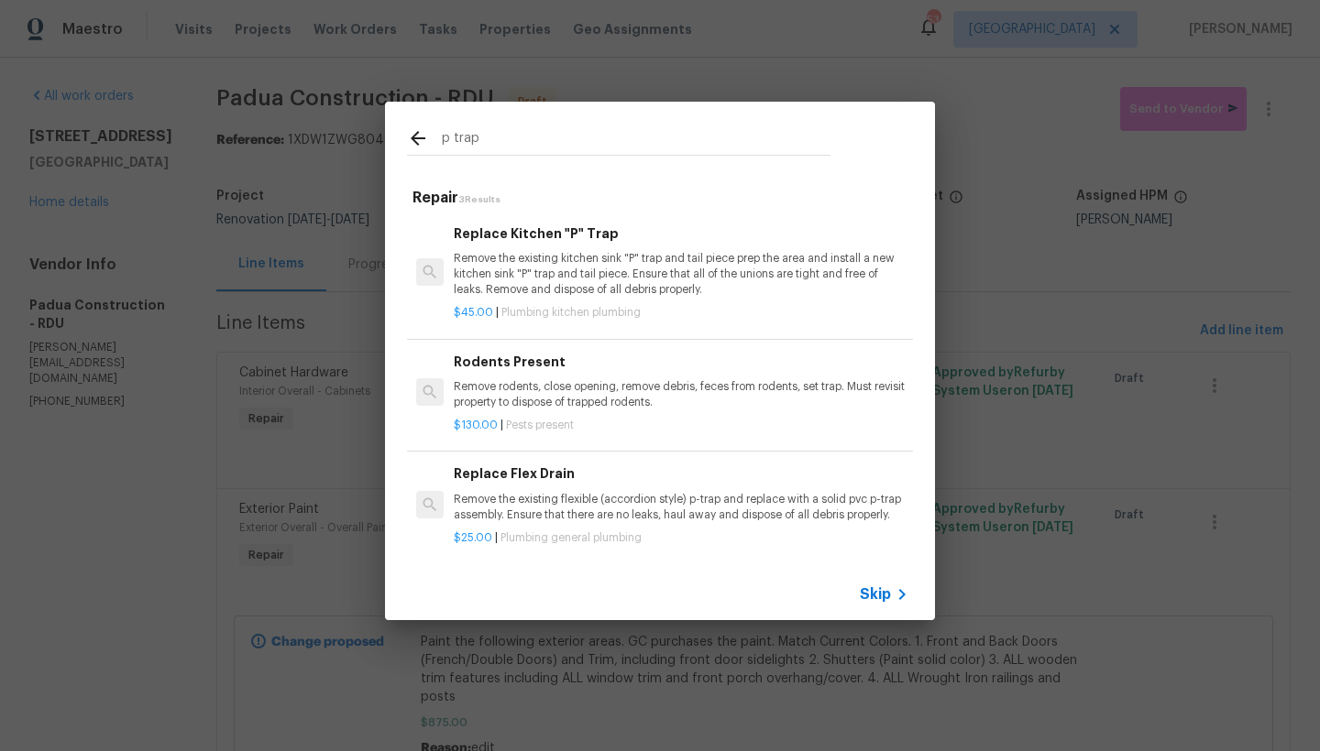
scroll to position [3, 0]
type input "p trap"
click at [641, 489] on p "Remove the existing flexible (accordion style) p-trap and replace with a solid …" at bounding box center [681, 504] width 455 height 31
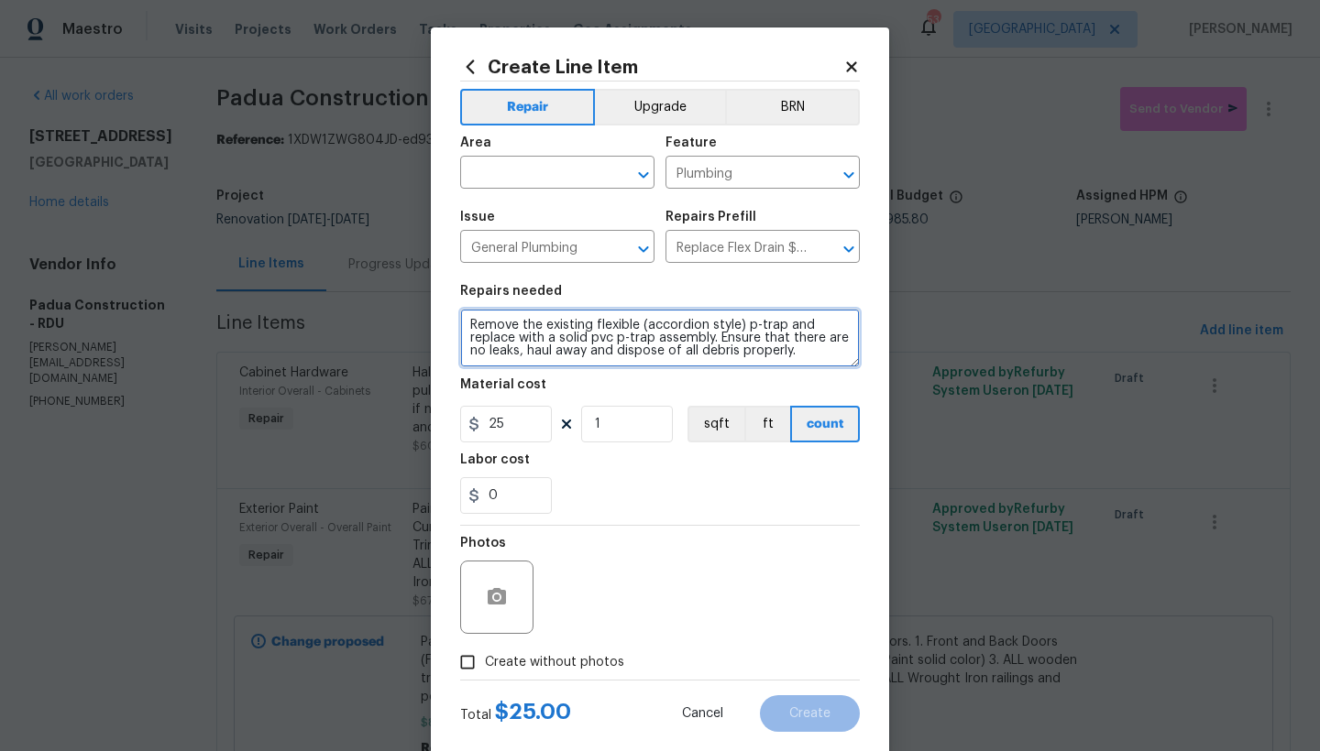
drag, startPoint x: 727, startPoint y: 325, endPoint x: 589, endPoint y: 324, distance: 137.5
click at [589, 324] on textarea "Remove the existing flexible (accordion style) p-trap and replace with a solid …" at bounding box center [660, 338] width 400 height 59
click at [466, 323] on textarea "Remove the existing p-trap and replace with a solid pvc p-trap assembly. Ensure…" at bounding box center [660, 338] width 400 height 59
click at [502, 323] on textarea "Remove the existing p-trap and replace with a solid pvc p-trap assembly. Ensure…" at bounding box center [660, 338] width 400 height 59
type textarea "Hall Bathroom ------- Remove the existing p-trap and replace with a solid pvc p…"
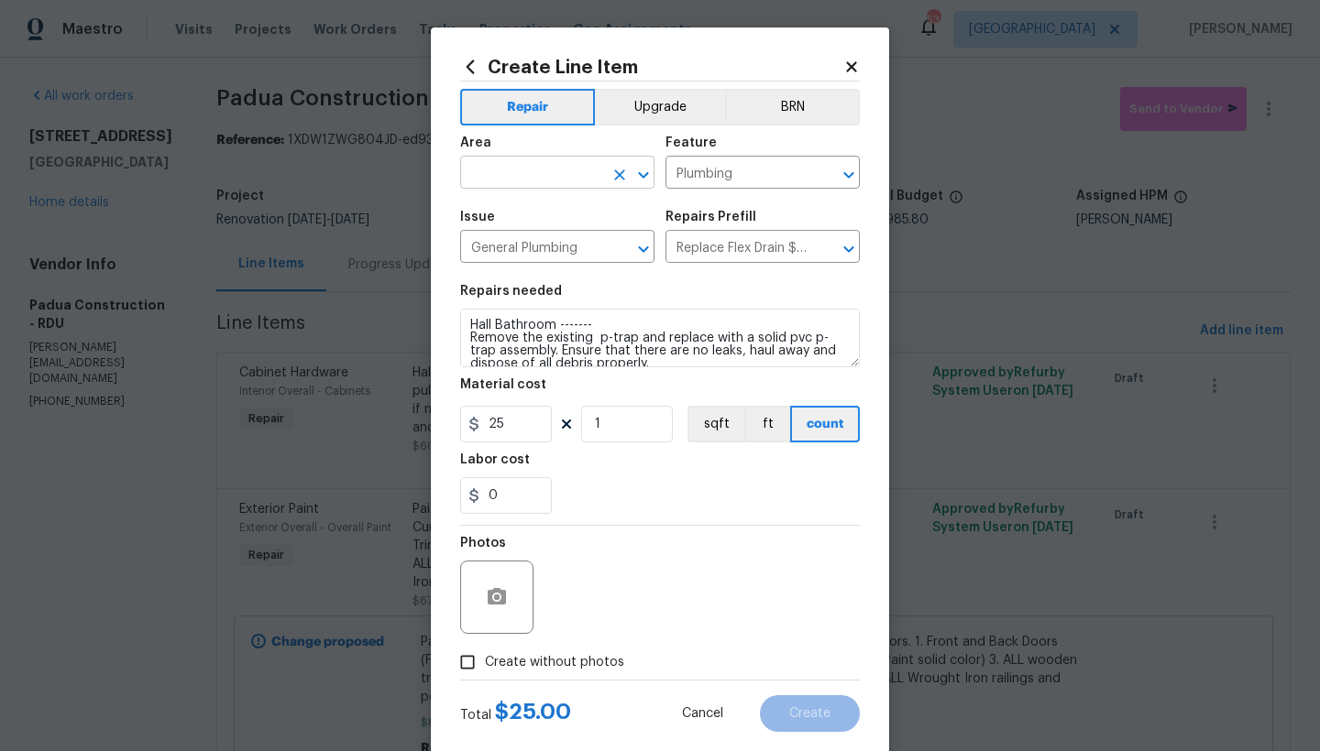
click at [478, 178] on input "text" at bounding box center [531, 174] width 143 height 28
click at [481, 241] on li "Interior Overall" at bounding box center [551, 245] width 194 height 30
type input "Interior Overall"
click at [499, 661] on span "Create without photos" at bounding box center [554, 662] width 139 height 19
click at [485, 661] on input "Create without photos" at bounding box center [467, 662] width 35 height 35
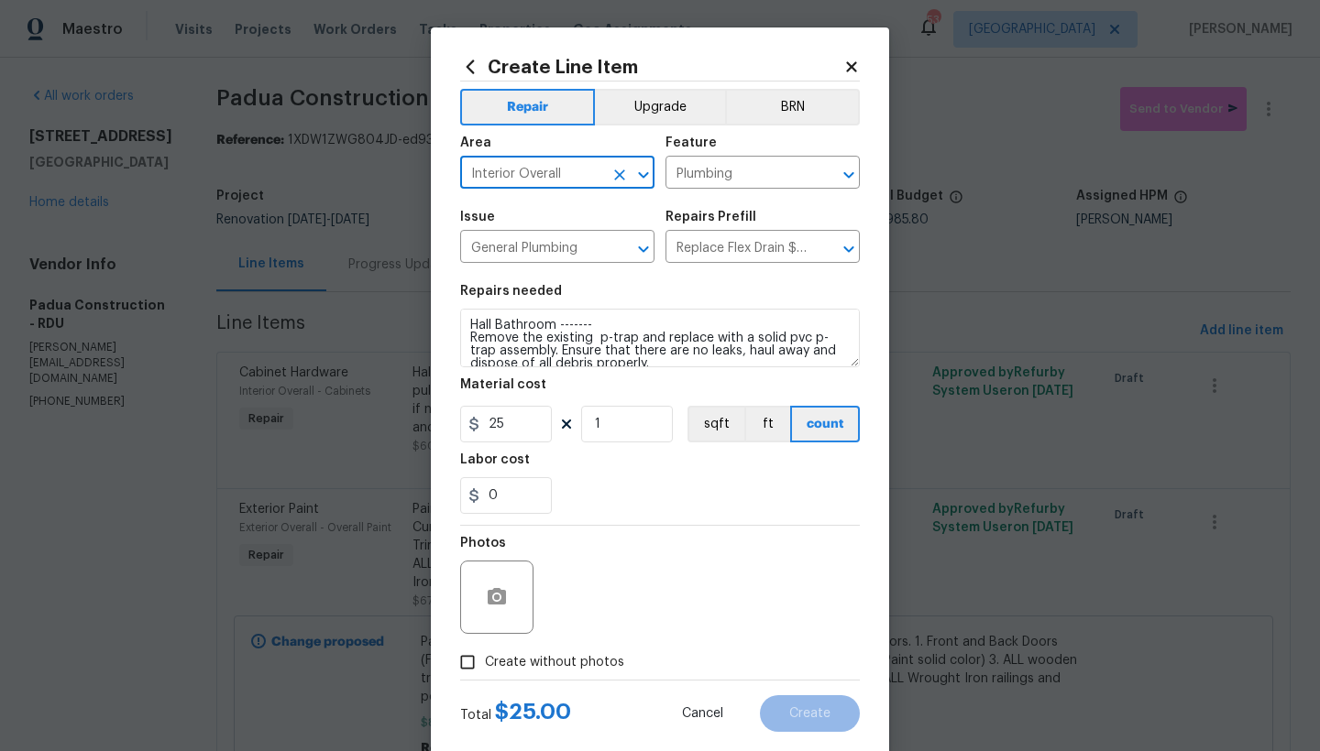
checkbox input "true"
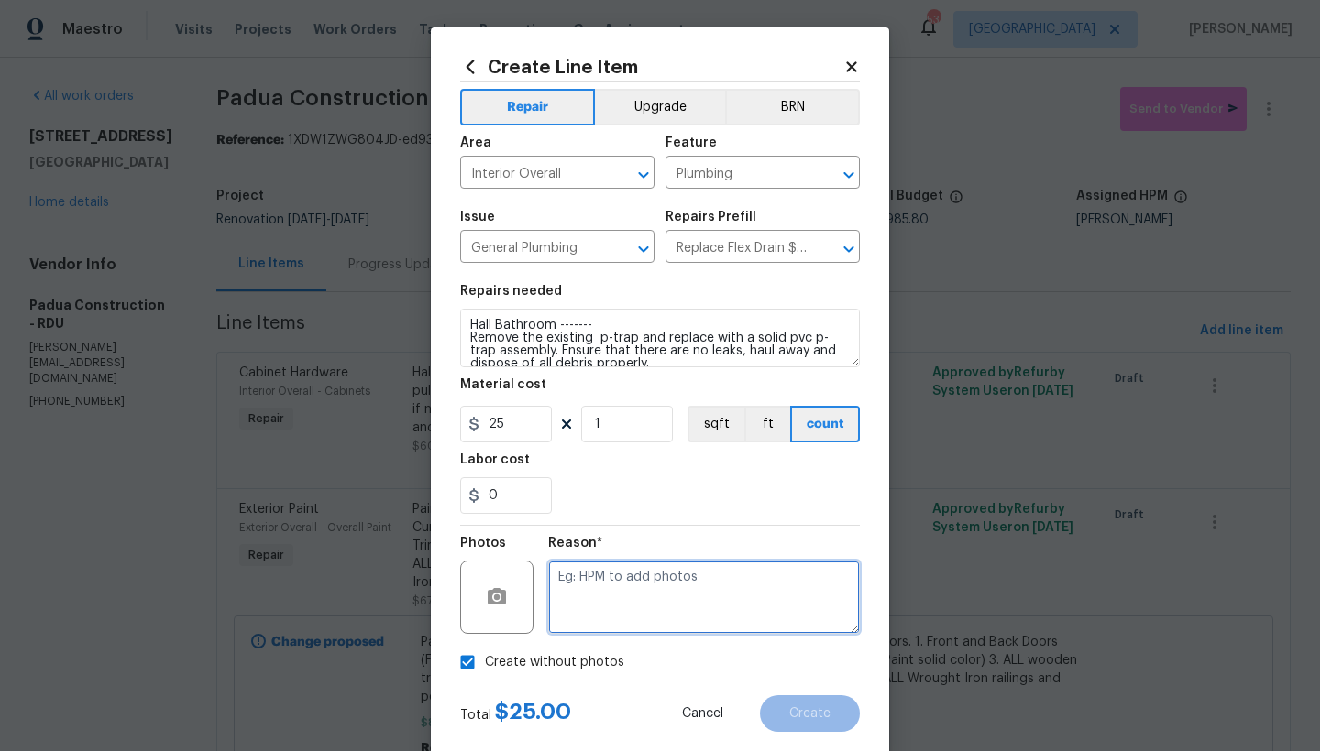
click at [751, 591] on textarea at bounding box center [704, 597] width 312 height 73
type textarea "n"
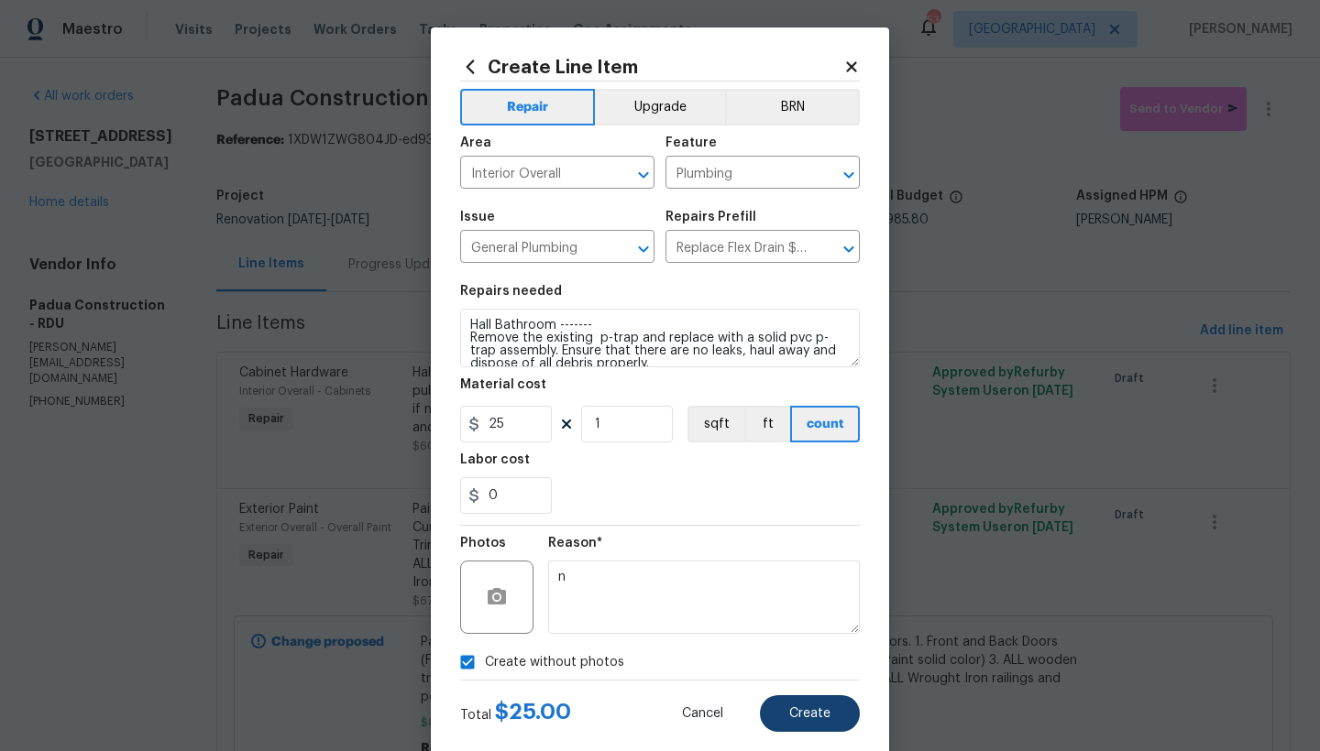
click at [813, 718] on span "Create" at bounding box center [809, 714] width 41 height 14
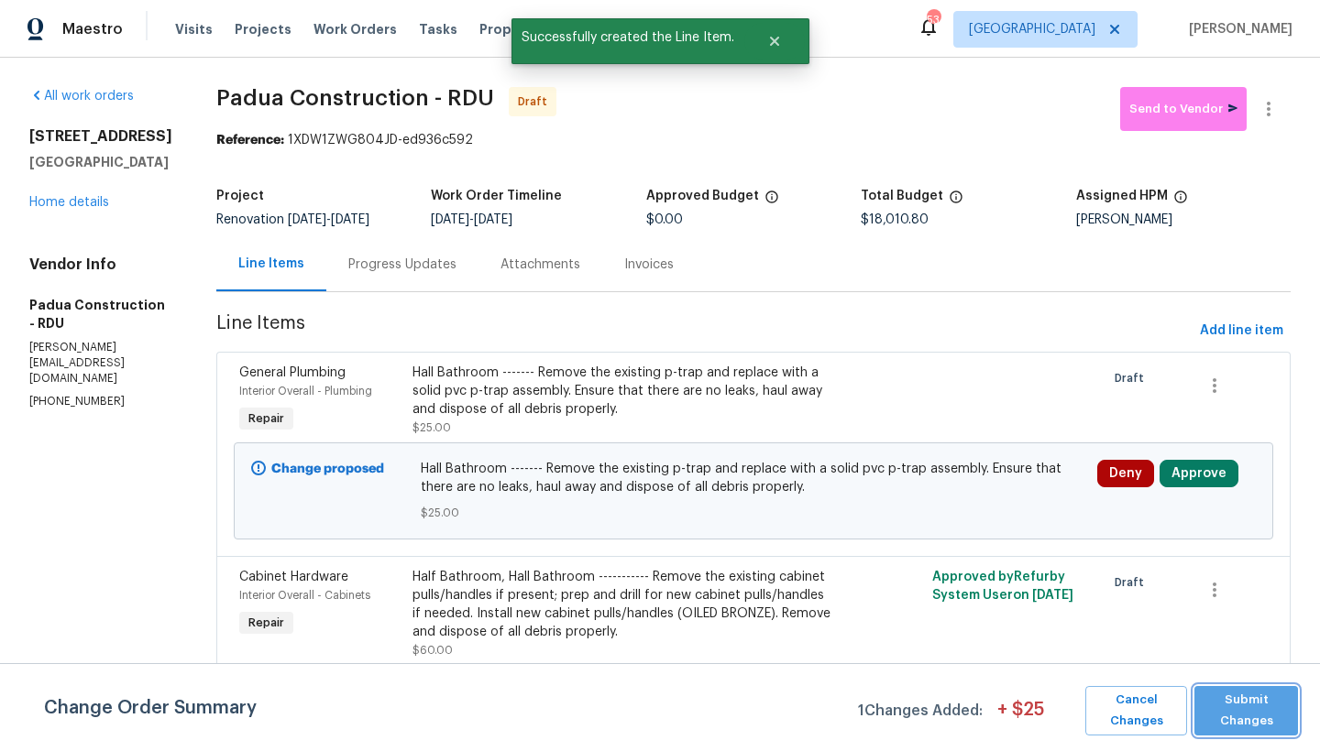
click at [1261, 712] on span "Submit Changes" at bounding box center [1245, 711] width 85 height 42
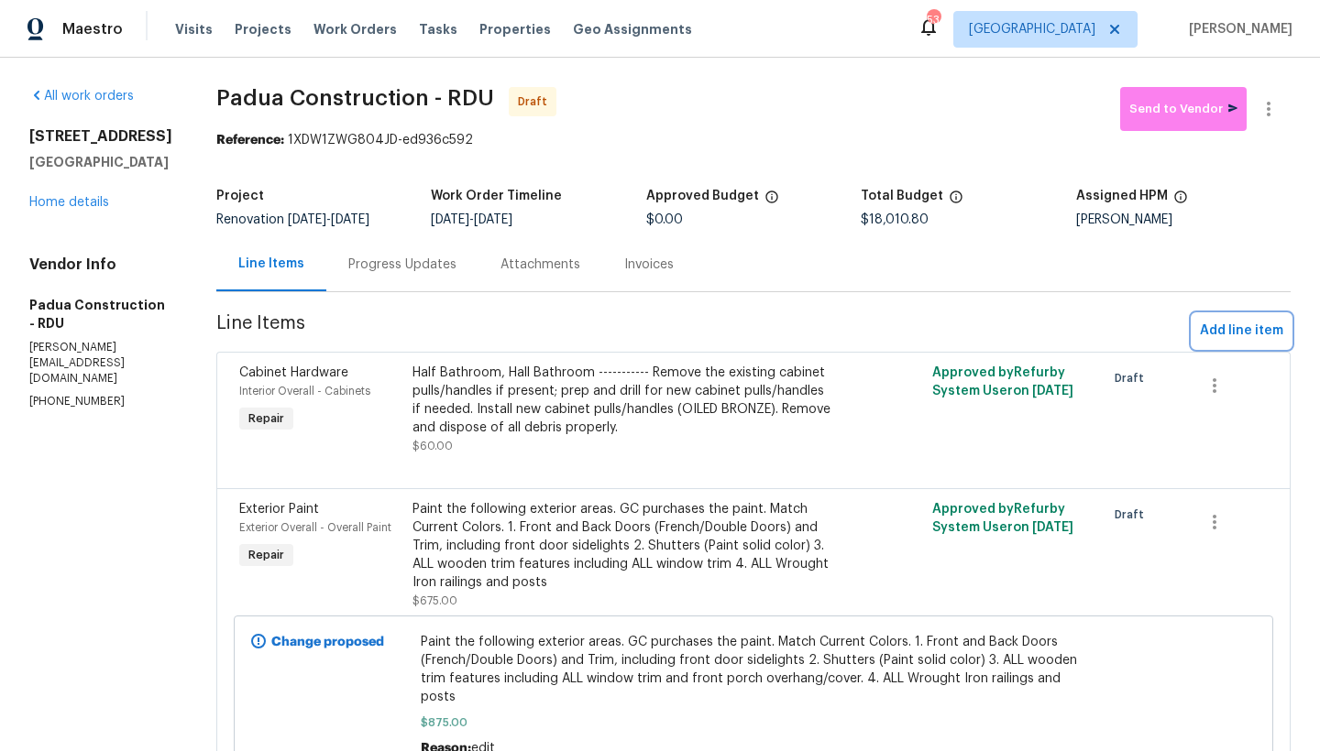
click at [1230, 318] on button "Add line item" at bounding box center [1241, 331] width 98 height 34
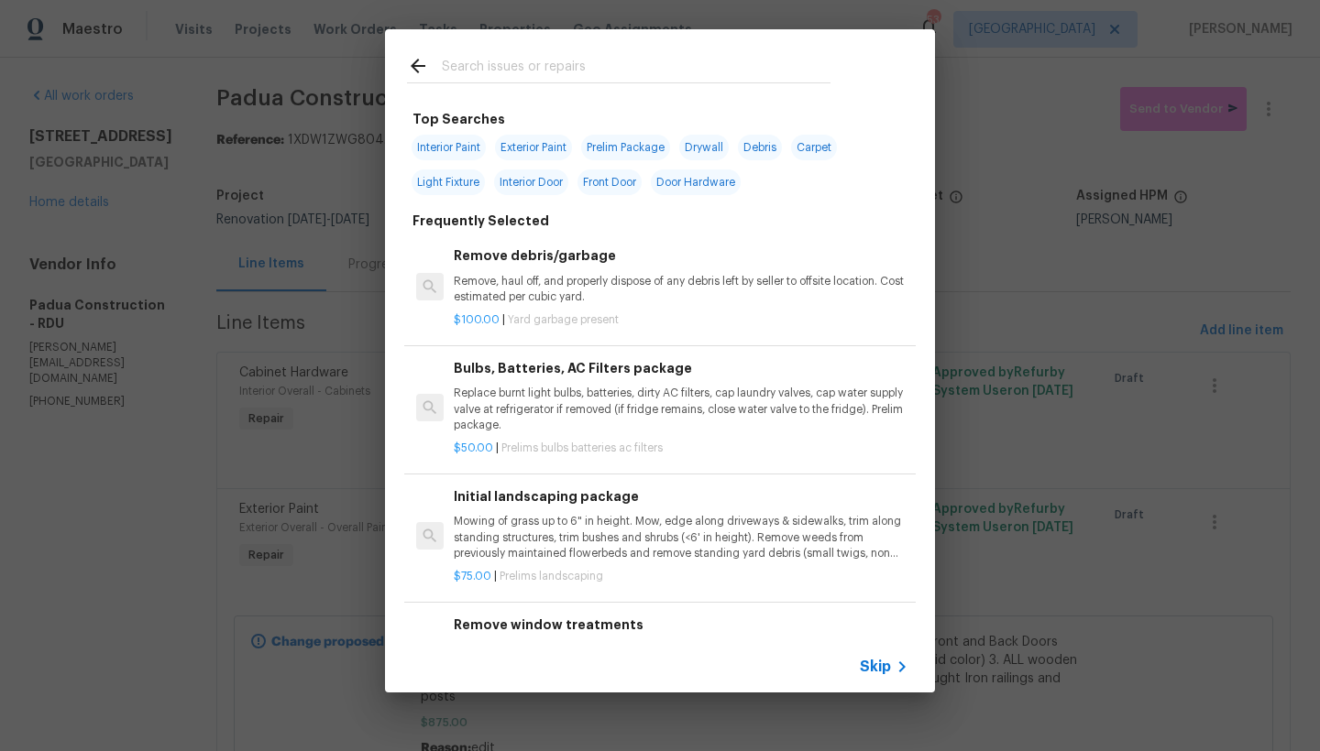
click at [630, 73] on input "text" at bounding box center [636, 68] width 389 height 27
click at [619, 63] on input "text" at bounding box center [636, 68] width 389 height 27
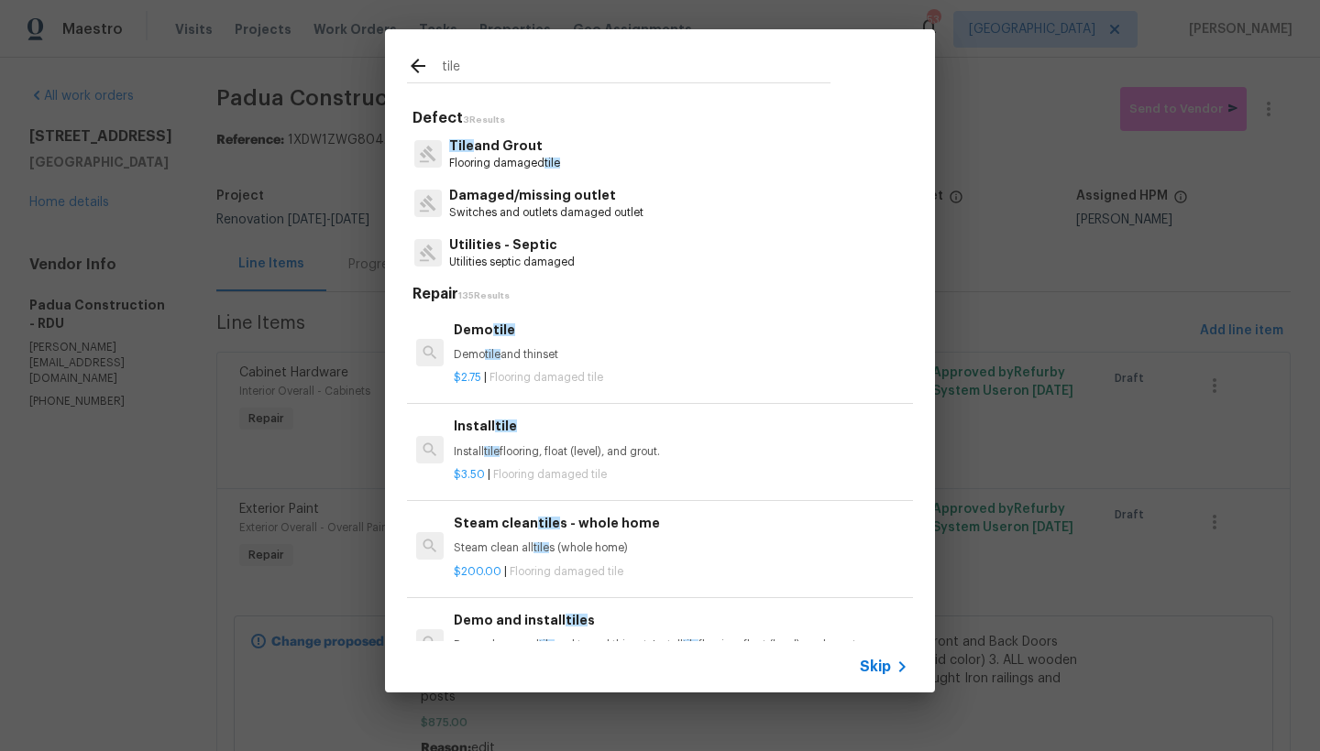
type input "tile"
click at [521, 158] on p "Flooring damaged tile" at bounding box center [504, 164] width 111 height 16
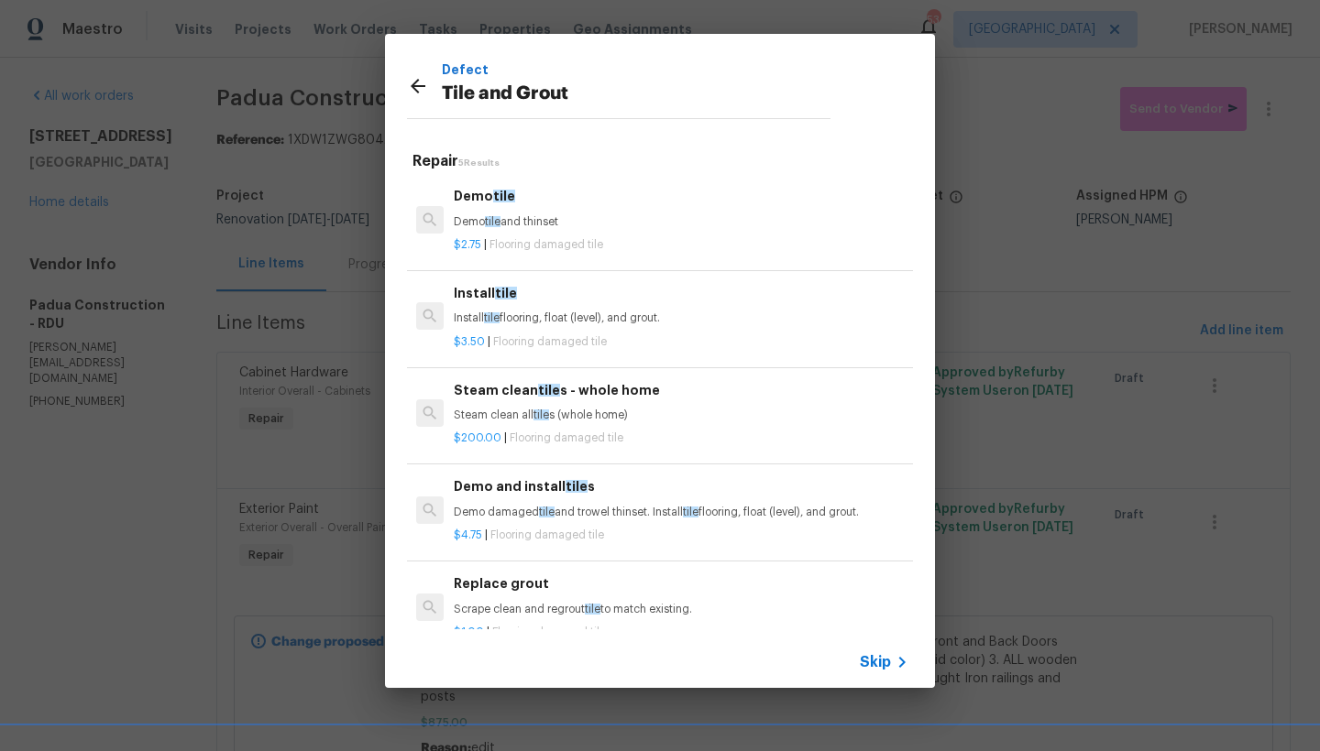
click at [504, 497] on div "Demo and install tile s Demo damaged tile and trowel thinset. Install tile floo…" at bounding box center [681, 499] width 455 height 44
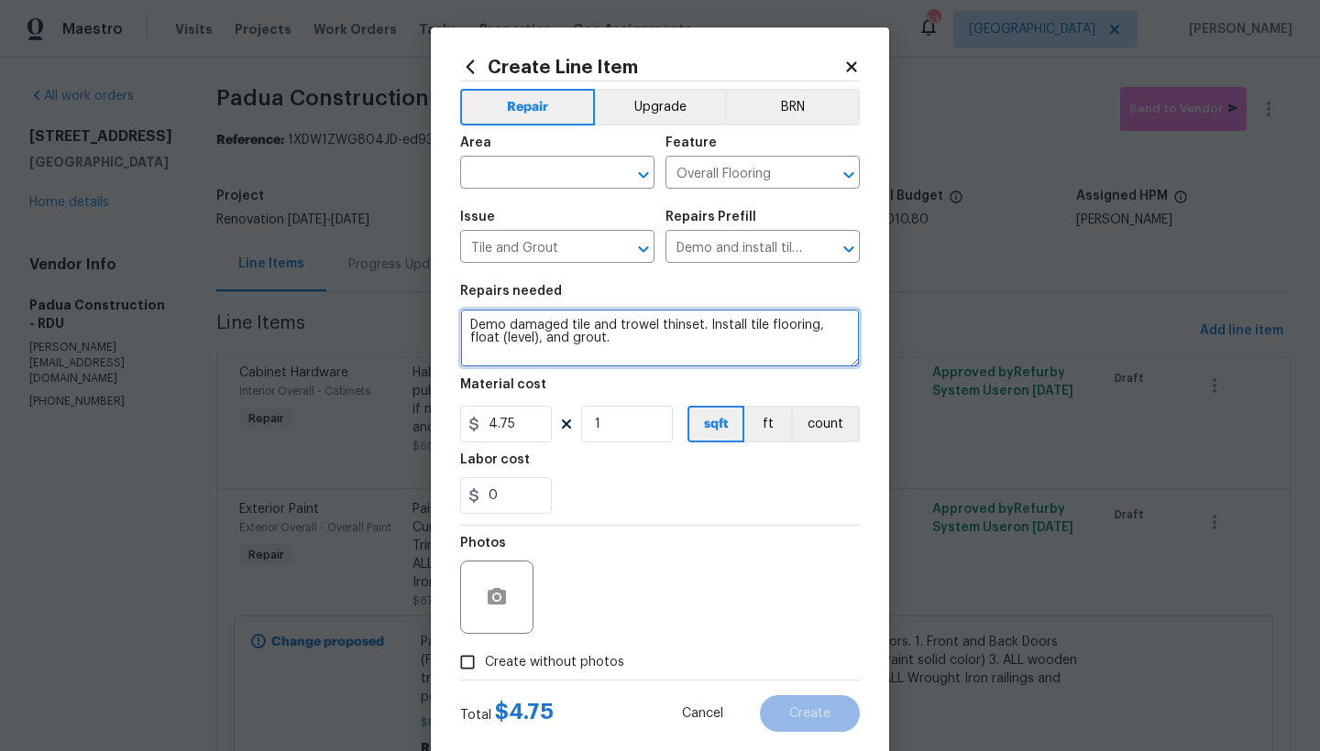
click at [699, 321] on textarea "Demo damaged tile and trowel thinset. Install tile flooring, float (level), and…" at bounding box center [660, 338] width 400 height 59
click at [460, 321] on textarea "Demo damaged tile and trowel thinset. Reinstall tile flooring, float (level), a…" at bounding box center [660, 338] width 400 height 59
click at [510, 325] on textarea "Demo damaged tile and trowel thinset. Reinstall tile flooring, float (level), a…" at bounding box center [660, 338] width 400 height 59
click at [701, 337] on textarea "Hall Bathroom (Around toilet) ---------- Demo damaged tile and trowel thinset. …" at bounding box center [660, 338] width 400 height 59
type textarea "Hall Bathroom (Around toilet) ---------- Demo damaged tile and trowel thinset. …"
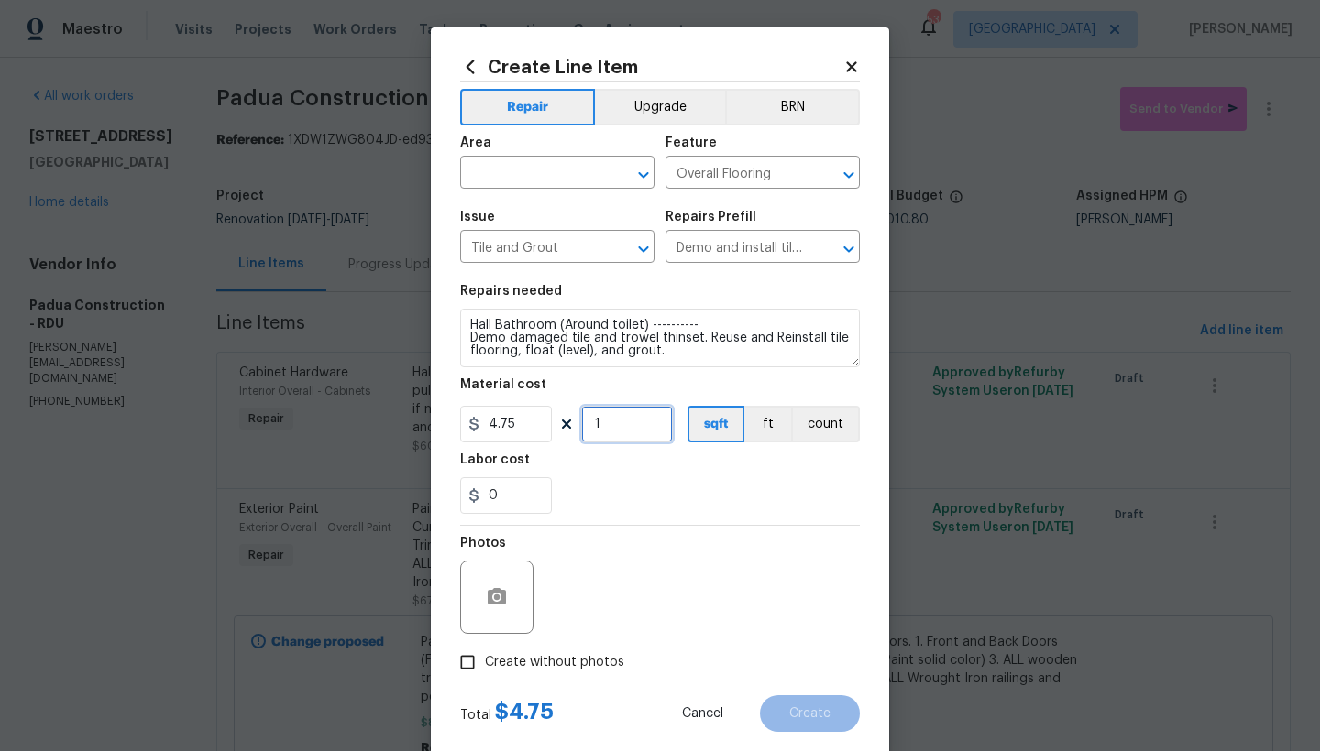
click at [606, 425] on input "1" at bounding box center [627, 424] width 92 height 37
drag, startPoint x: 522, startPoint y: 394, endPoint x: 378, endPoint y: 369, distance: 146.9
click at [378, 369] on div "Create Line Item Repair Upgrade BRN Area ​ Feature Overall Flooring ​ Issue Til…" at bounding box center [660, 375] width 1320 height 751
type input "75"
click at [503, 172] on input "text" at bounding box center [531, 174] width 143 height 28
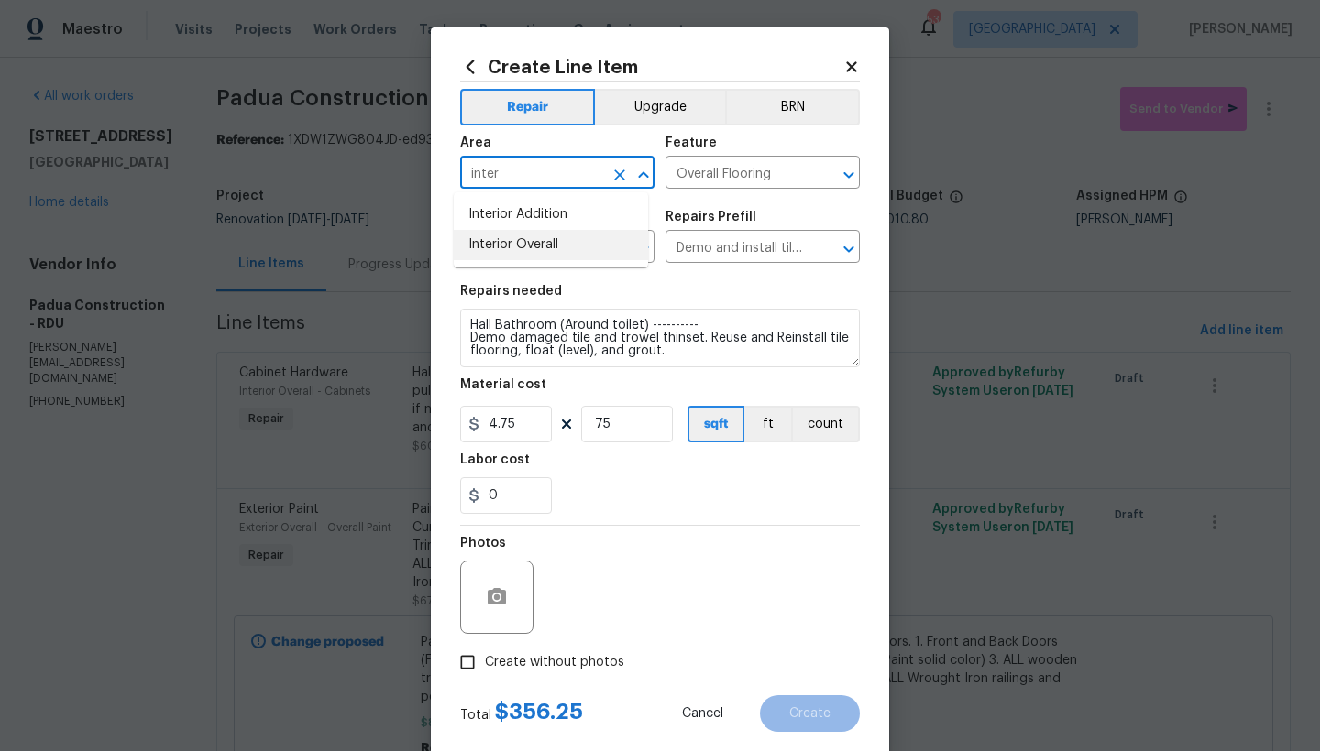
click at [531, 241] on li "Interior Overall" at bounding box center [551, 245] width 194 height 30
type input "Interior Overall"
click at [465, 369] on section "Repairs needed Hall Bathroom (Around toilet) ---------- Demo damaged tile and t…" at bounding box center [660, 399] width 400 height 251
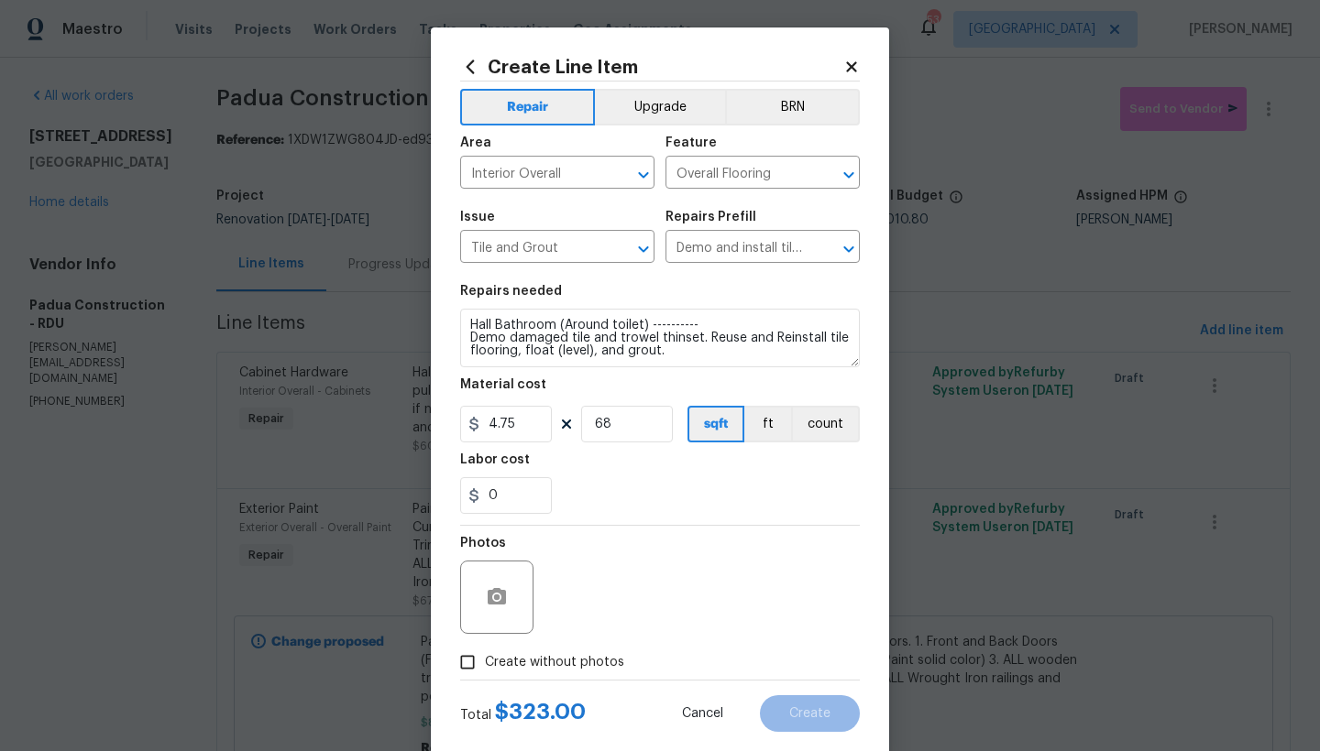
click at [687, 541] on div "Photos" at bounding box center [660, 585] width 400 height 119
drag, startPoint x: 566, startPoint y: 413, endPoint x: 532, endPoint y: 405, distance: 35.8
click at [541, 407] on div "4.75 68 sqft ft count" at bounding box center [660, 424] width 400 height 37
type input "45"
click at [515, 658] on span "Create without photos" at bounding box center [554, 662] width 139 height 19
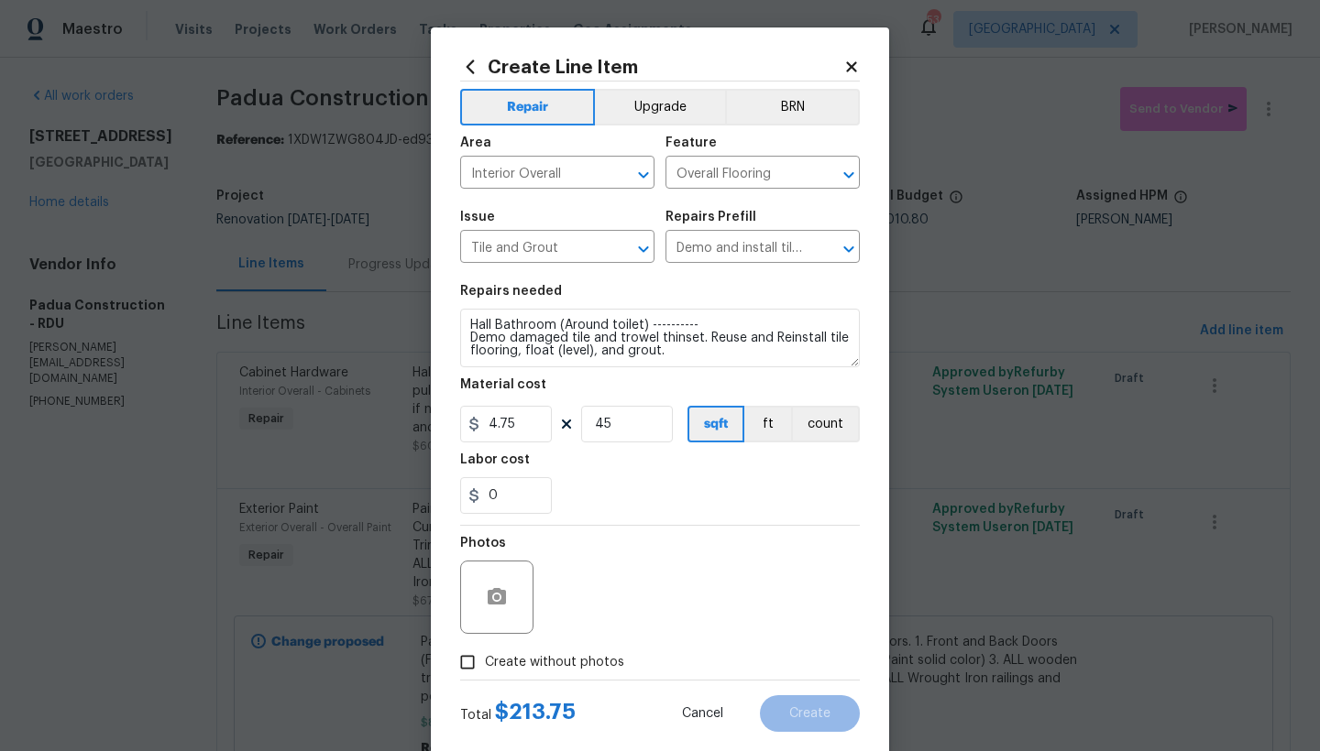
click at [485, 658] on input "Create without photos" at bounding box center [467, 662] width 35 height 35
checkbox input "true"
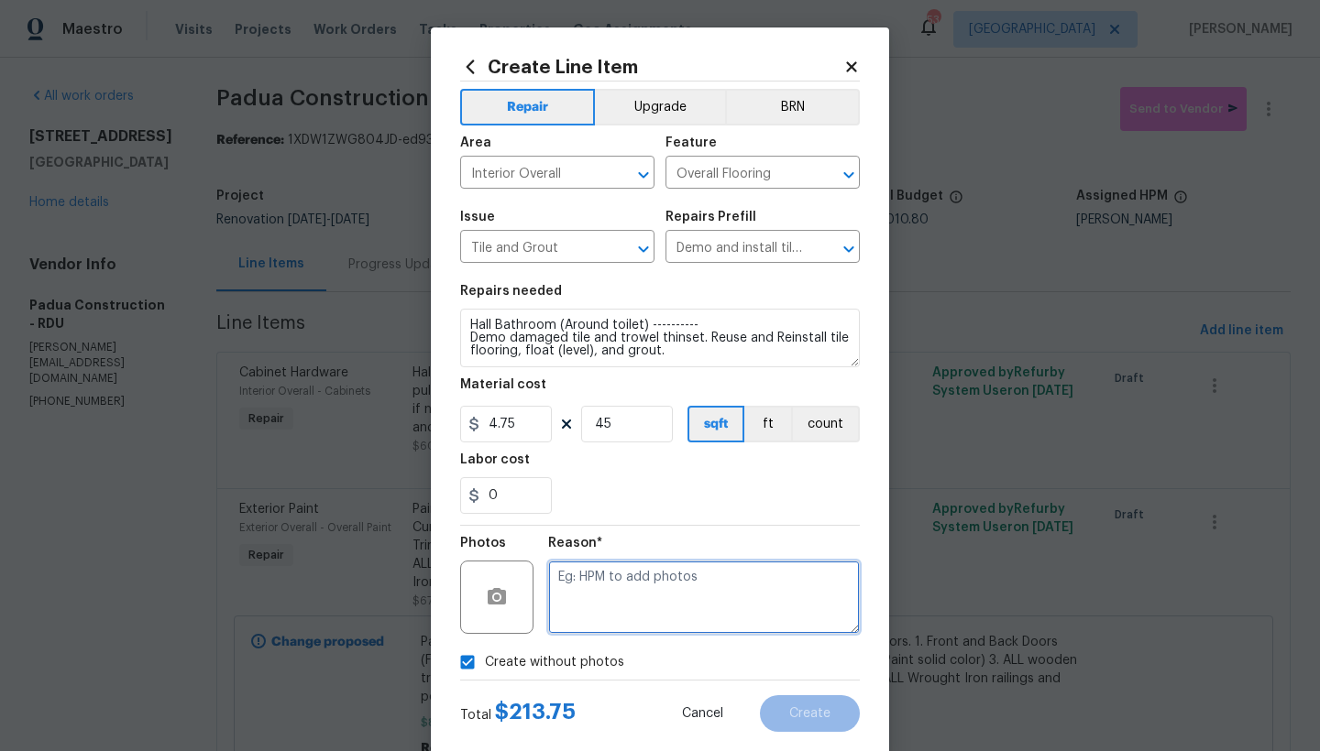
click at [590, 599] on textarea at bounding box center [704, 597] width 312 height 73
type textarea "n"
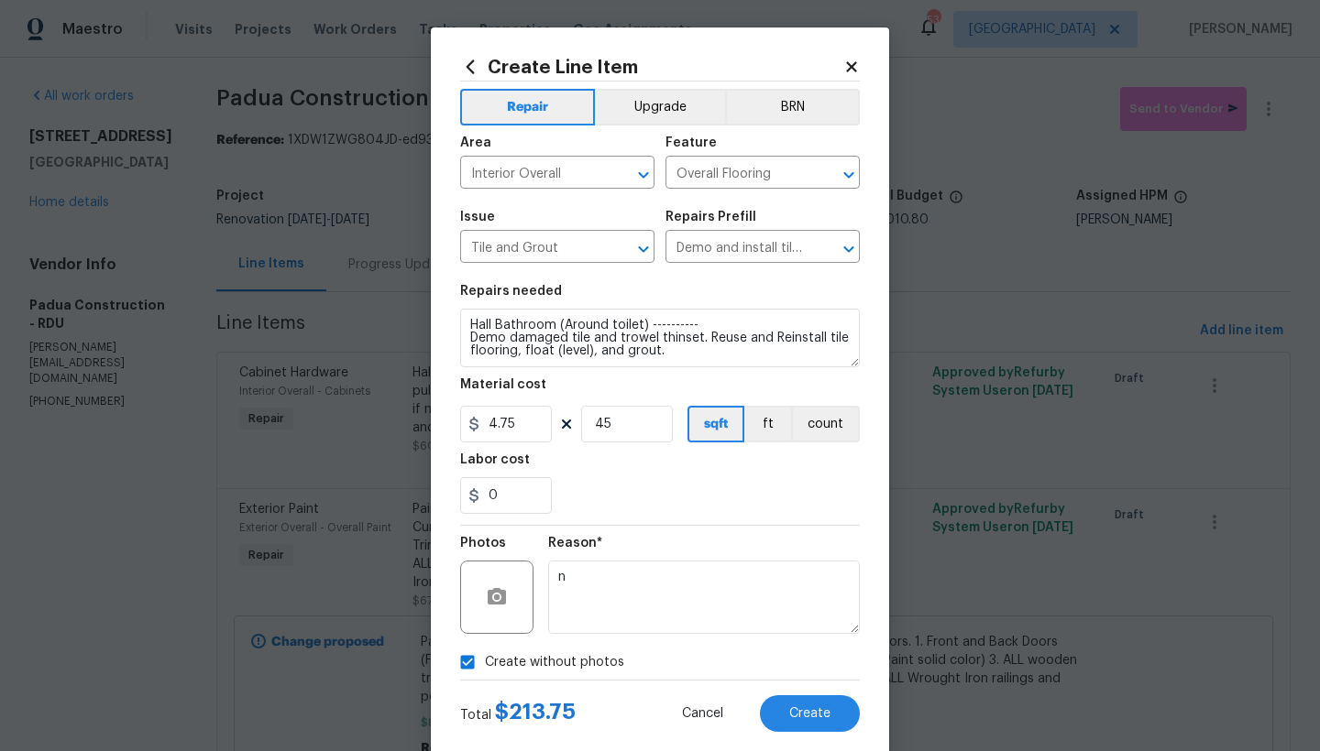
drag, startPoint x: 791, startPoint y: 712, endPoint x: 793, endPoint y: 683, distance: 29.4
click at [791, 712] on span "Create" at bounding box center [809, 714] width 41 height 14
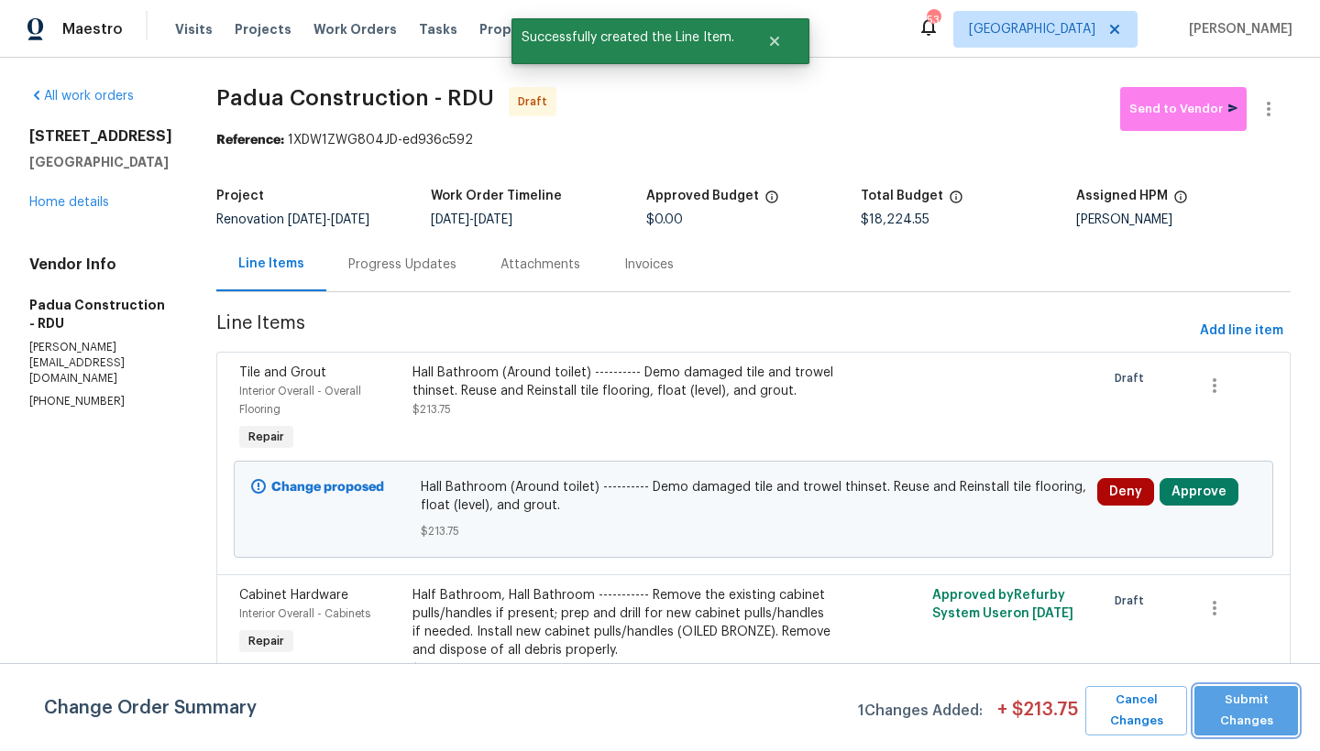
click at [1244, 731] on span "Submit Changes" at bounding box center [1245, 711] width 85 height 42
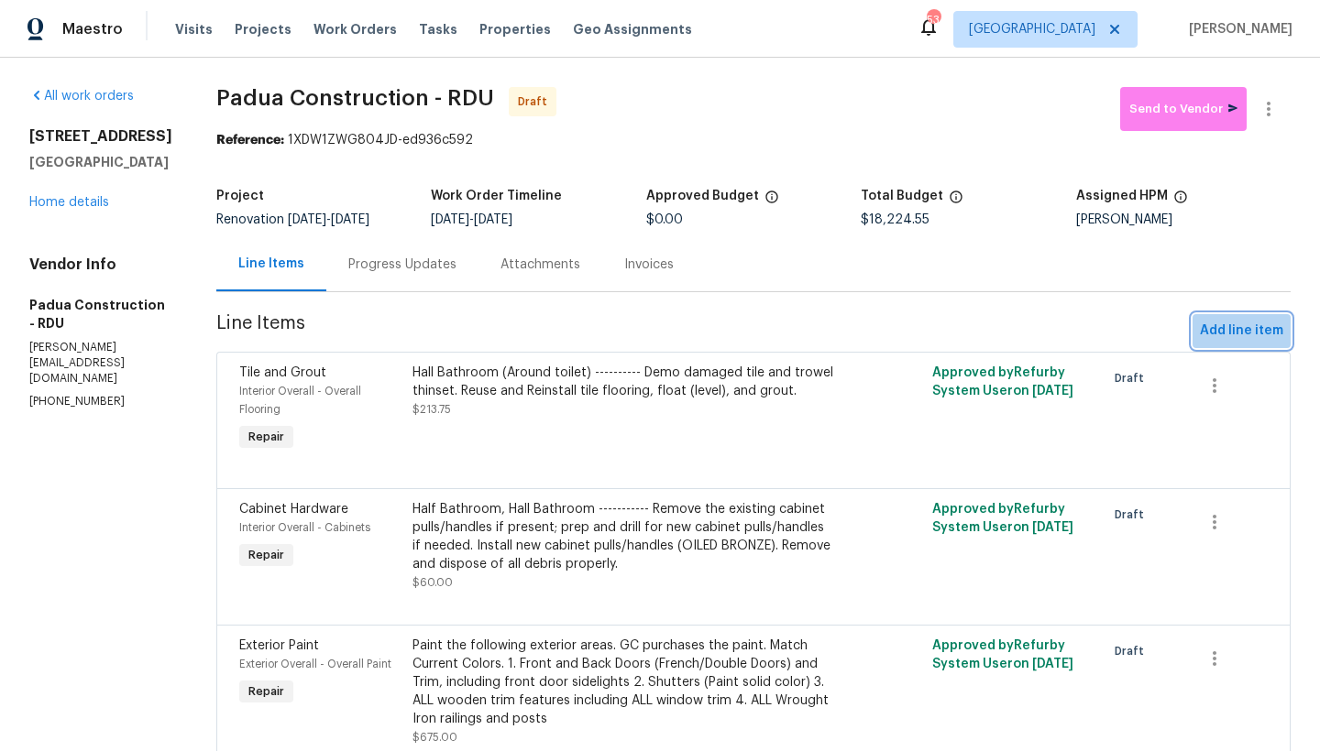
click at [1243, 333] on span "Add line item" at bounding box center [1241, 331] width 83 height 23
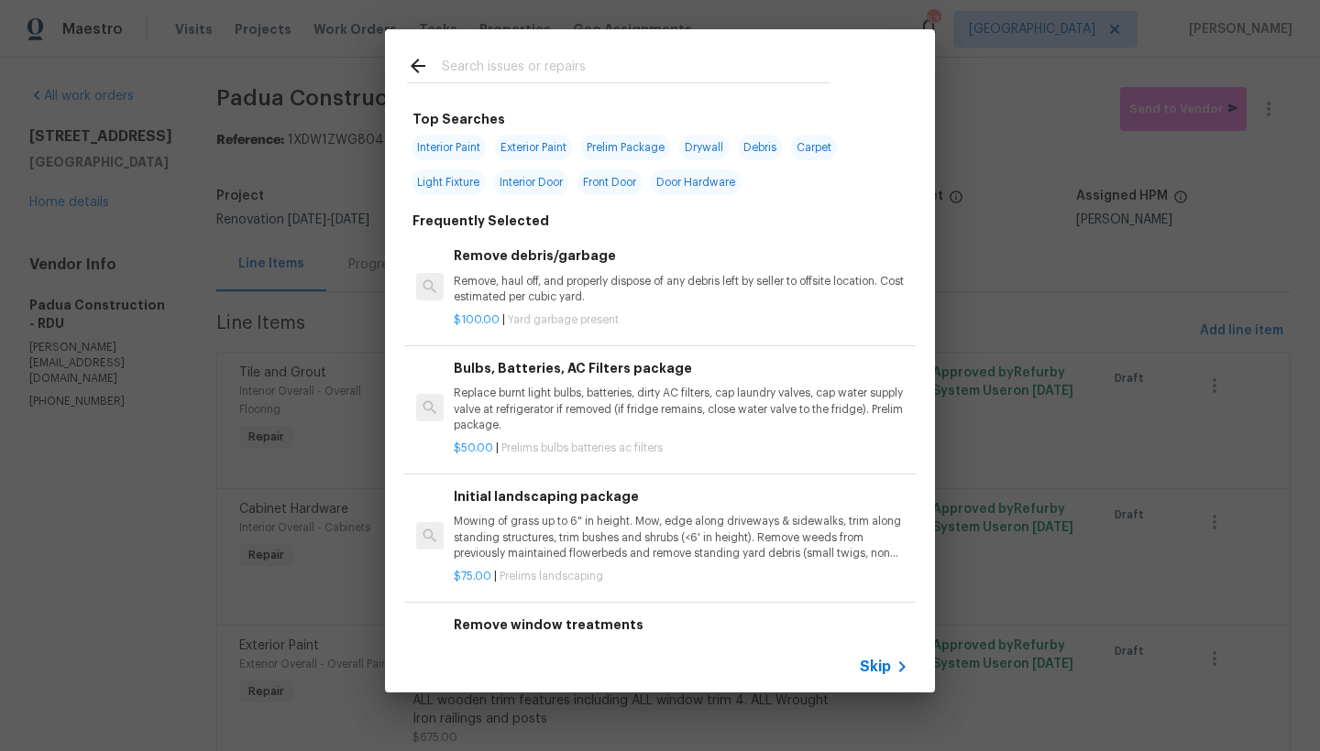
click at [552, 64] on input "text" at bounding box center [636, 68] width 389 height 27
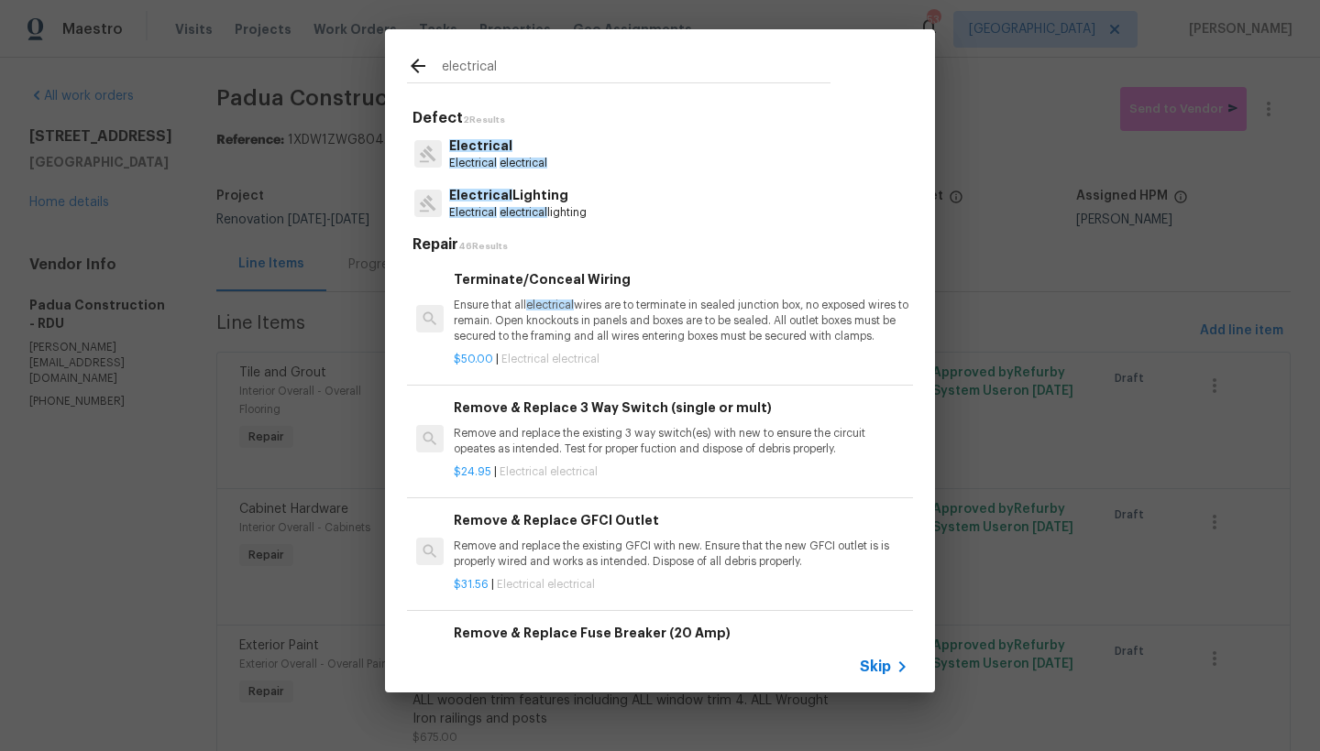
type input "electrical"
click at [487, 137] on p "Electrical" at bounding box center [498, 146] width 98 height 19
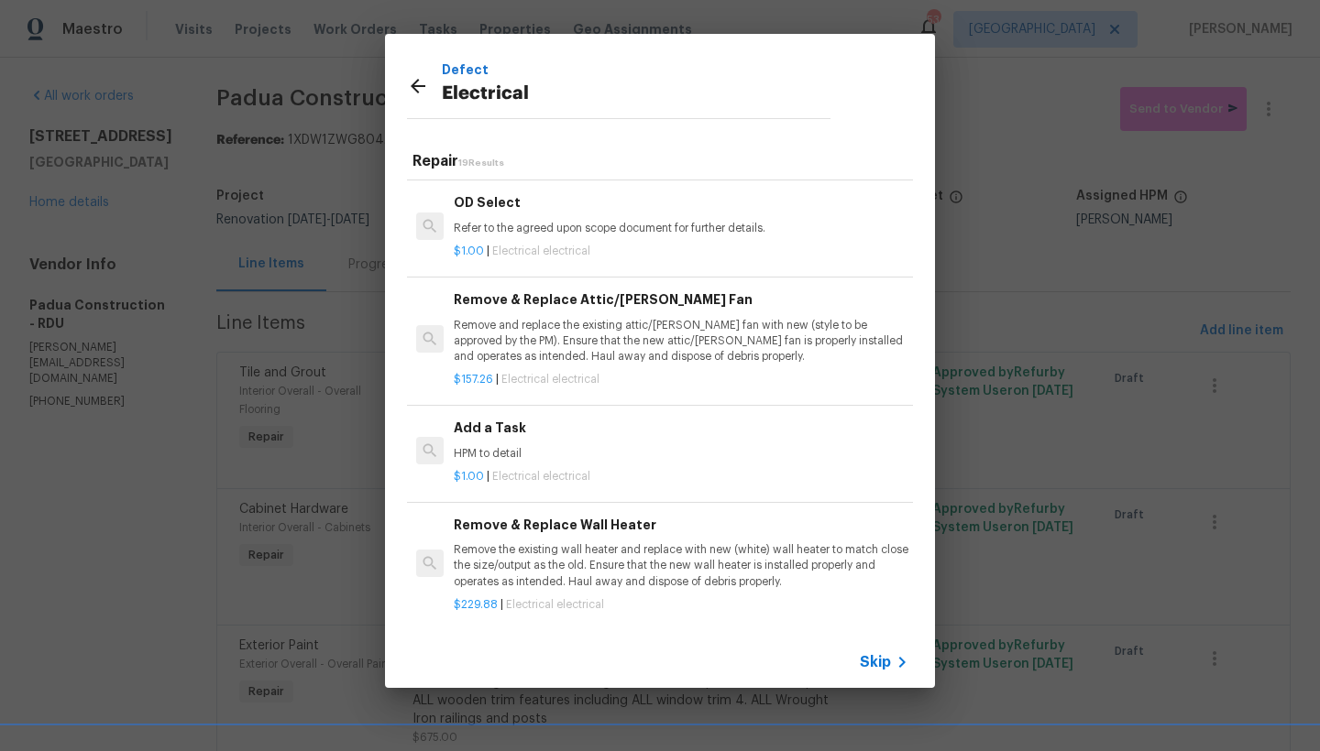
scroll to position [1042, 0]
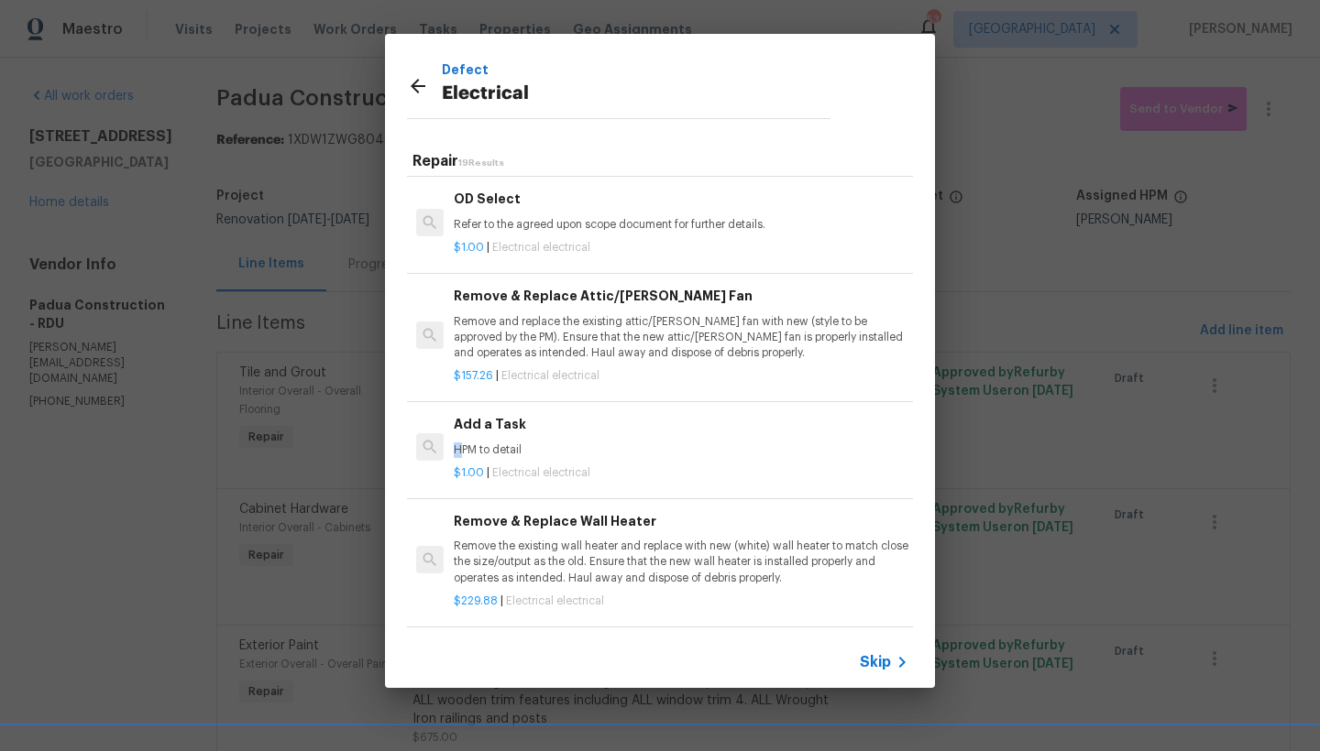
click at [457, 458] on div "Add a Task HPM to detail" at bounding box center [681, 436] width 455 height 44
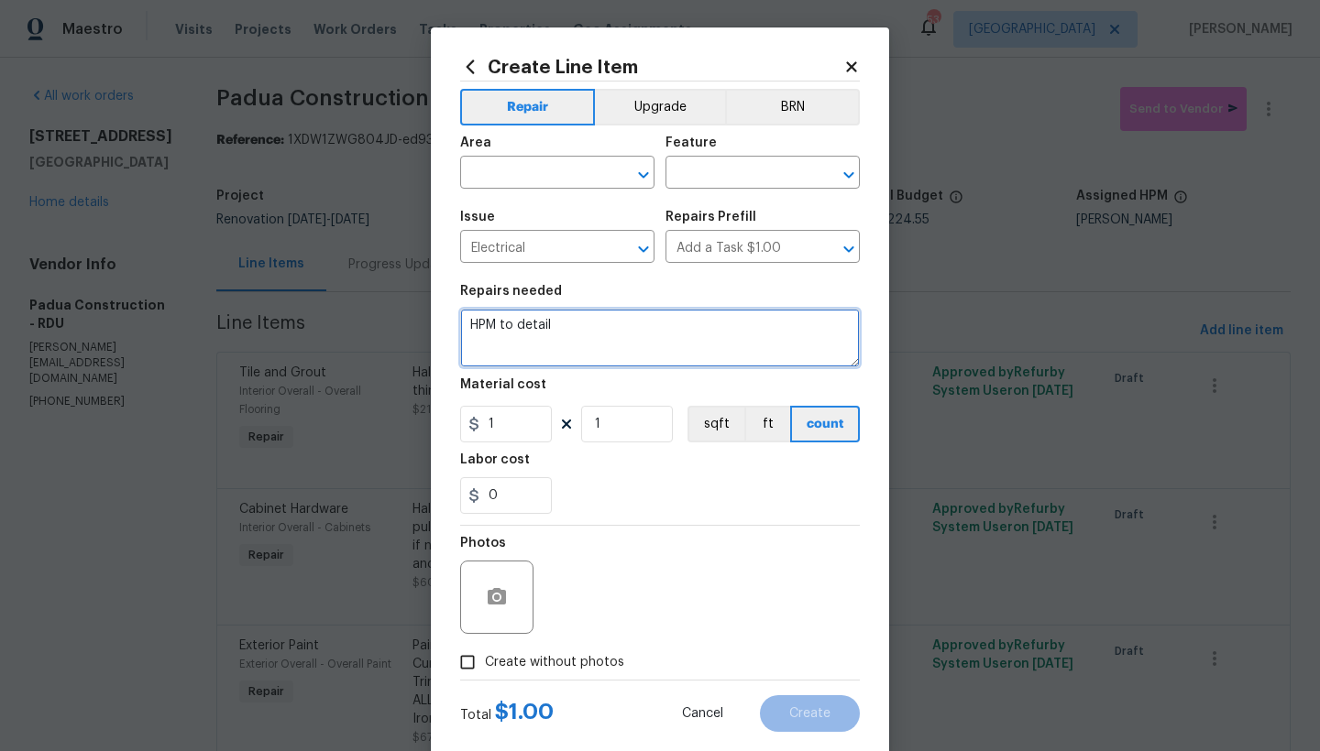
drag, startPoint x: 526, startPoint y: 316, endPoint x: 253, endPoint y: 290, distance: 274.4
click at [256, 290] on div "Create Line Item Repair Upgrade BRN Area ​ Feature ​ Issue Electrical ​ Repairs…" at bounding box center [660, 375] width 1320 height 751
type textarea "Secondary Bedroom ------- Remove coaxial cable from under window casing-----Ins…"
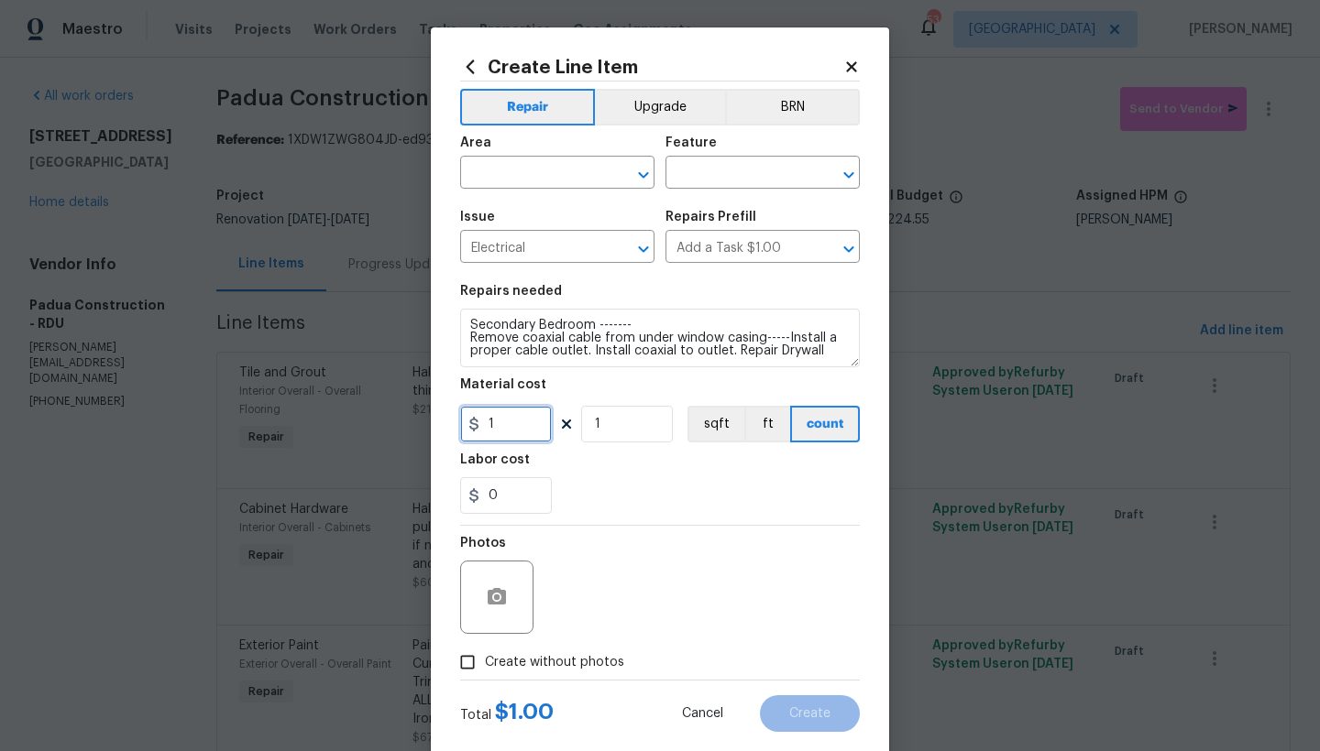
drag, startPoint x: 488, startPoint y: 426, endPoint x: 424, endPoint y: 421, distance: 64.4
click at [431, 421] on div "Create Line Item Repair Upgrade BRN Area ​ Feature ​ Issue Electrical ​ Repairs…" at bounding box center [660, 394] width 458 height 734
type input "75"
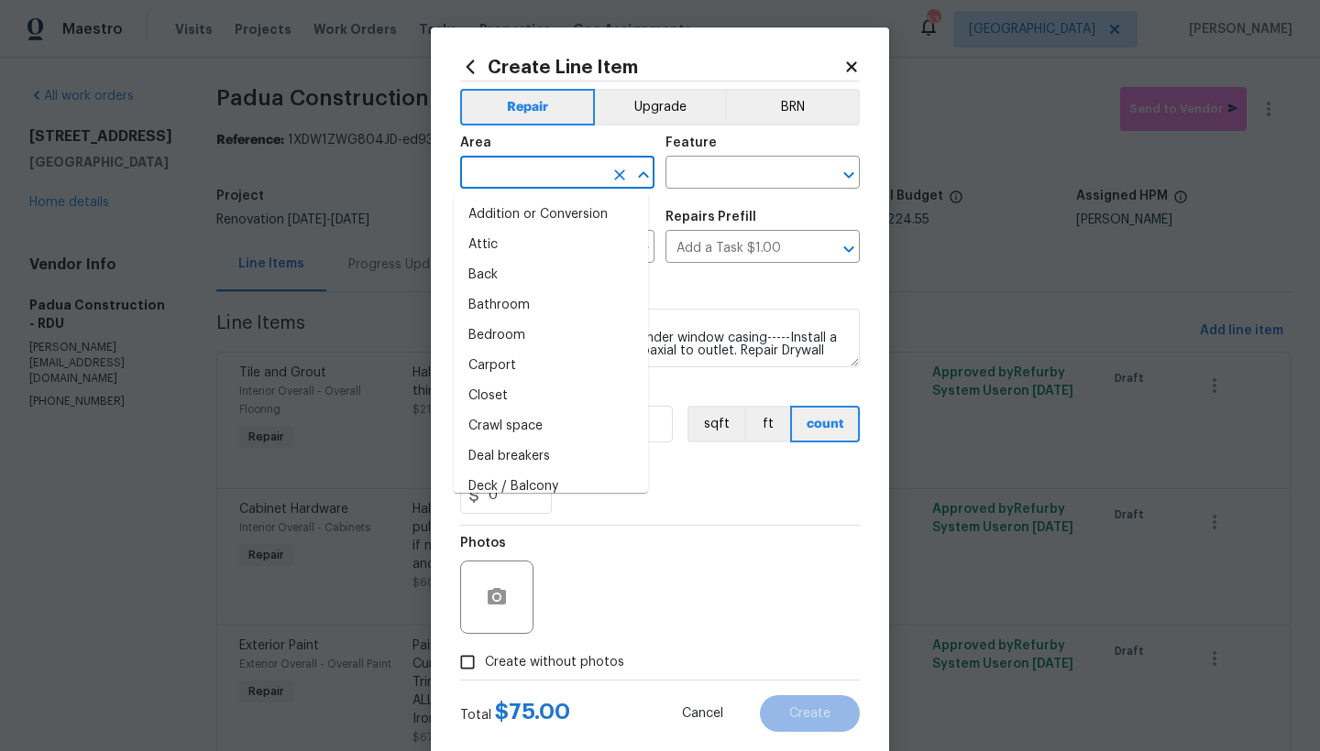
click at [483, 178] on input "text" at bounding box center [531, 174] width 143 height 28
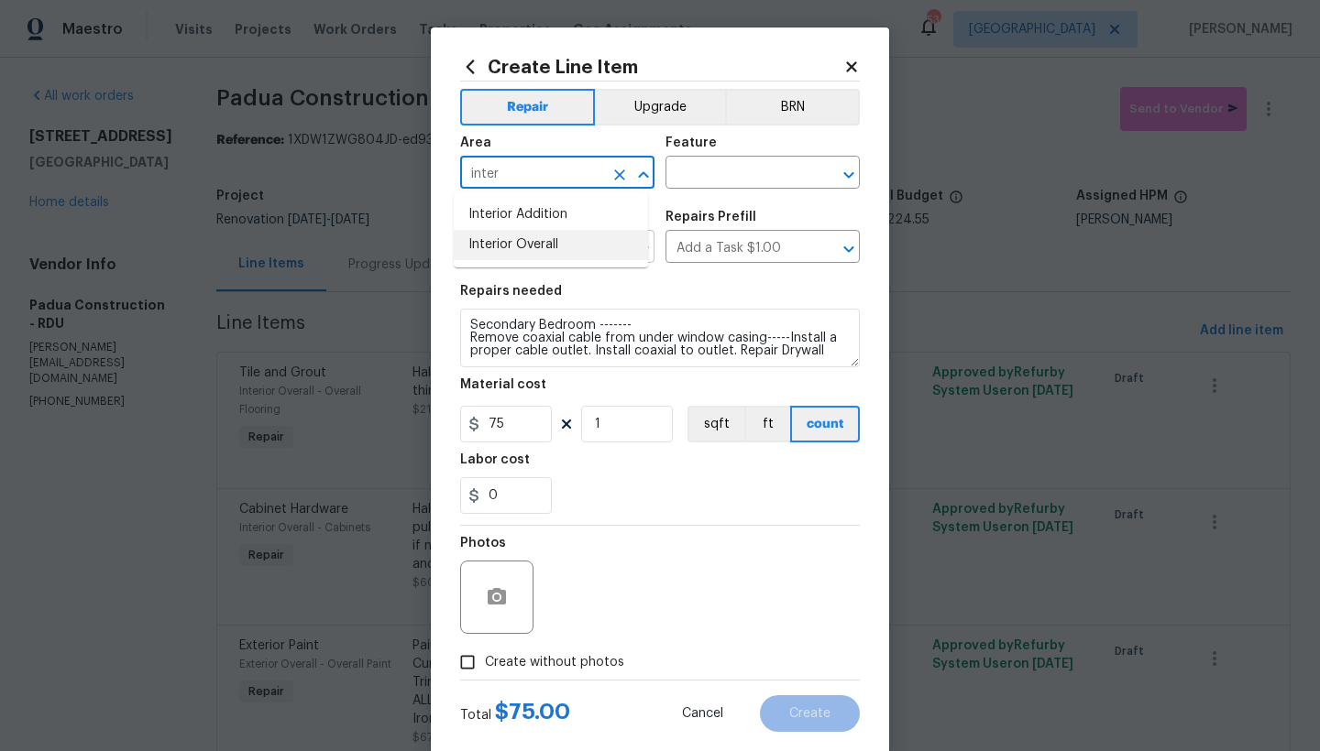
click at [509, 248] on li "Interior Overall" at bounding box center [551, 245] width 194 height 30
type input "Interior Overall"
click at [743, 169] on input "text" at bounding box center [736, 174] width 143 height 28
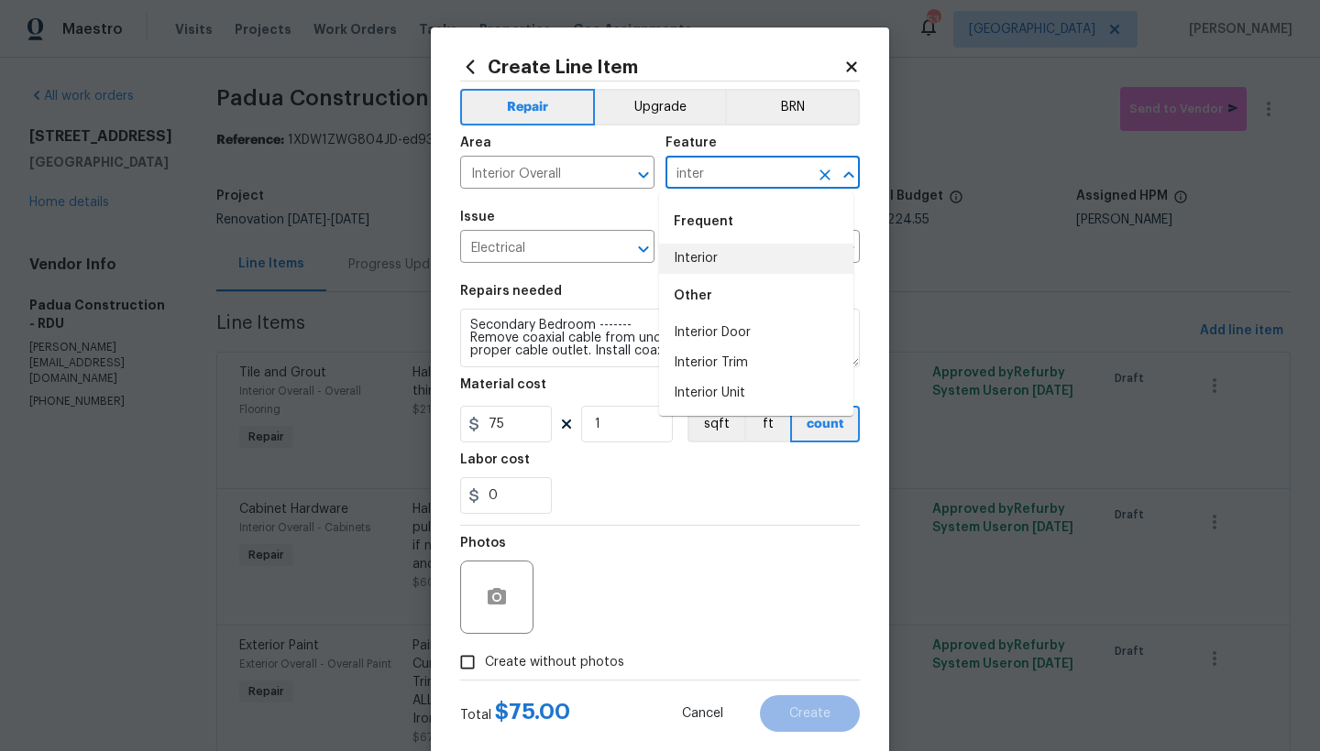
click at [694, 249] on li "Interior" at bounding box center [756, 259] width 194 height 30
type input "Interior"
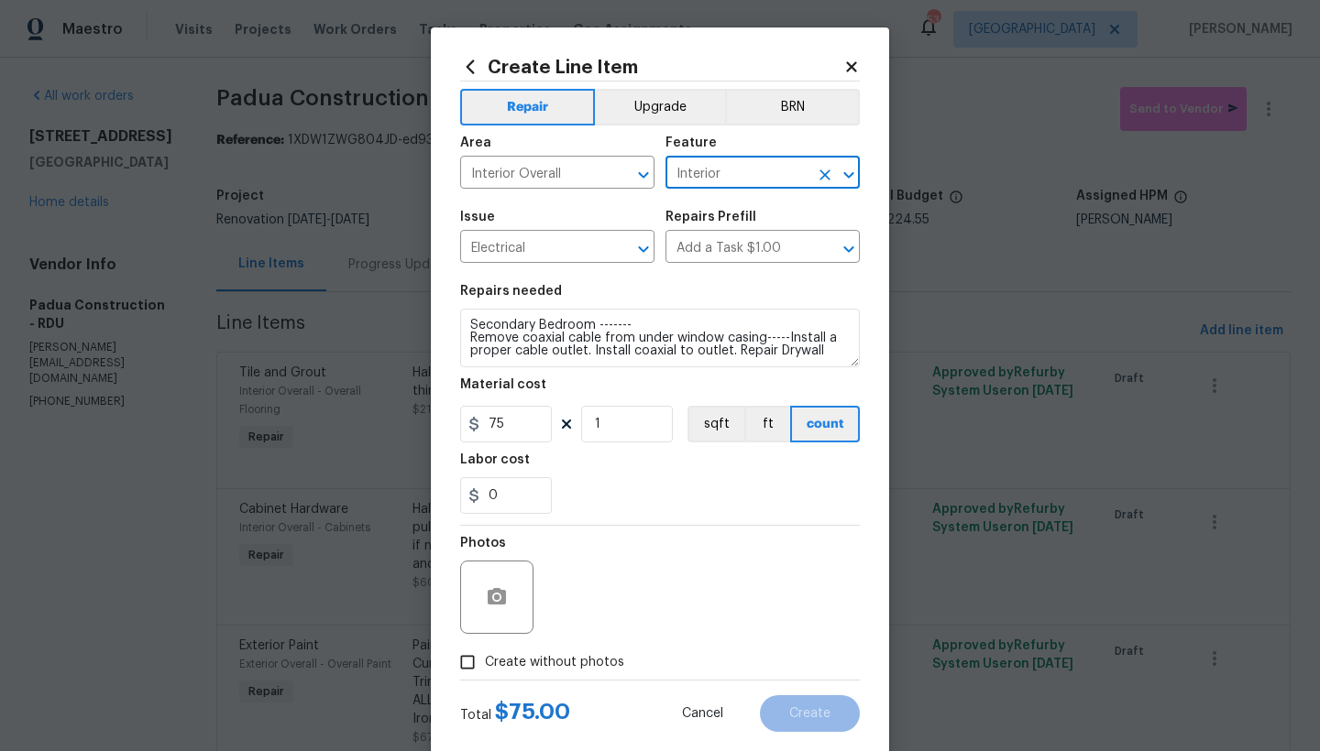
click at [477, 670] on input "Create without photos" at bounding box center [467, 662] width 35 height 35
checkbox input "true"
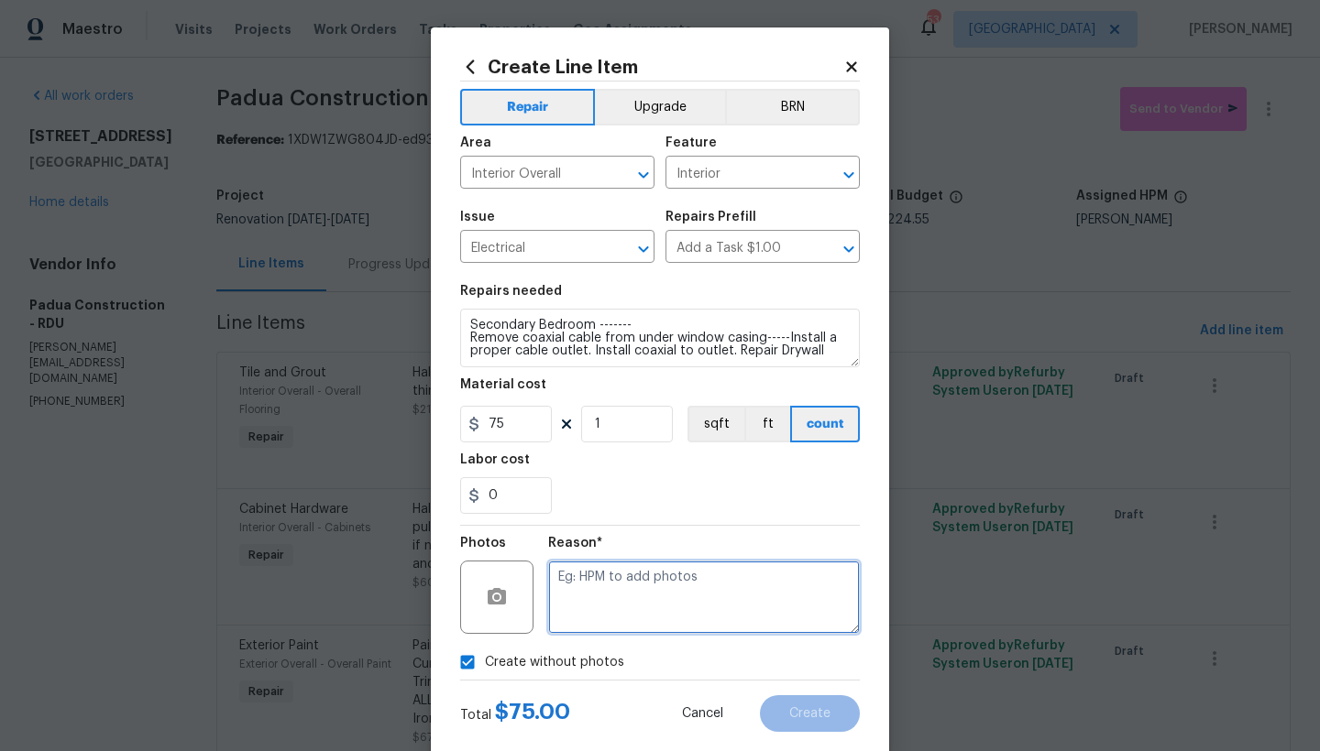
drag, startPoint x: 550, startPoint y: 597, endPoint x: 612, endPoint y: 593, distance: 62.4
click at [549, 597] on textarea at bounding box center [704, 597] width 312 height 73
type textarea "n"
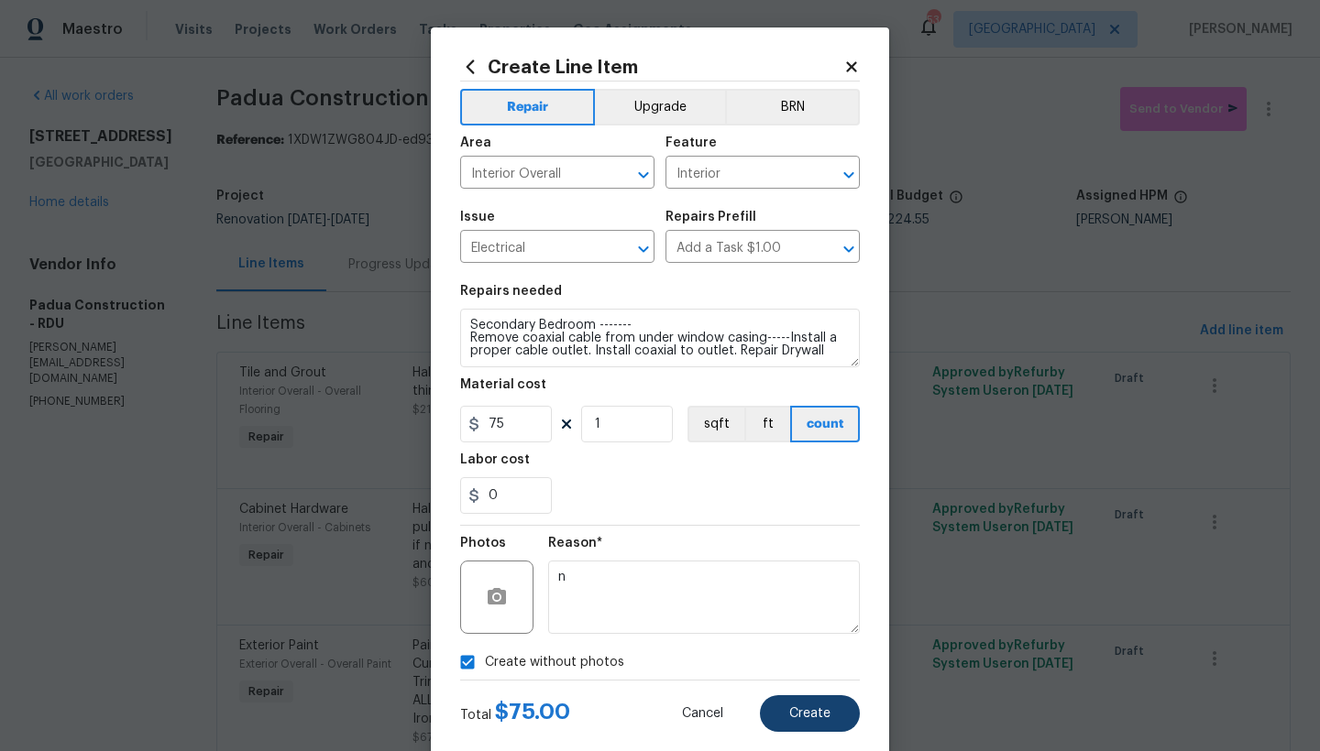
click at [795, 707] on span "Create" at bounding box center [809, 714] width 41 height 14
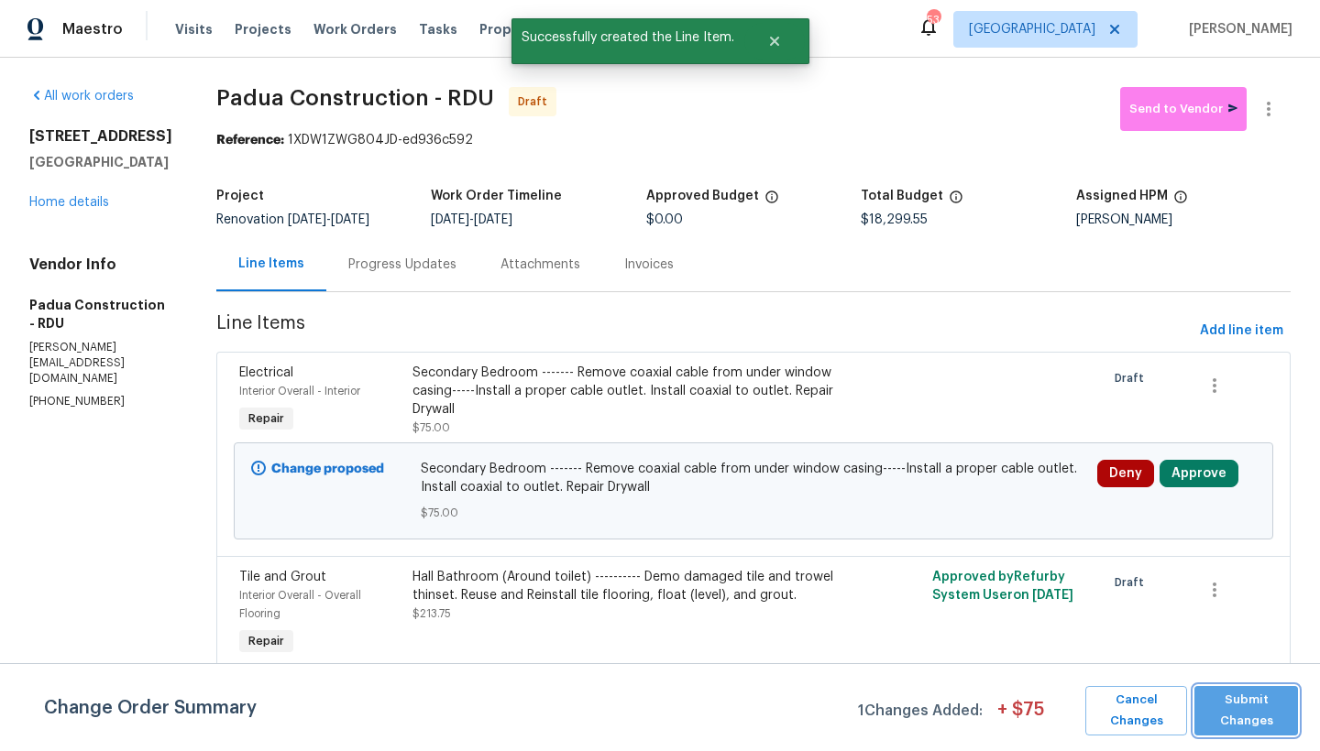
click at [1239, 703] on span "Submit Changes" at bounding box center [1245, 711] width 85 height 42
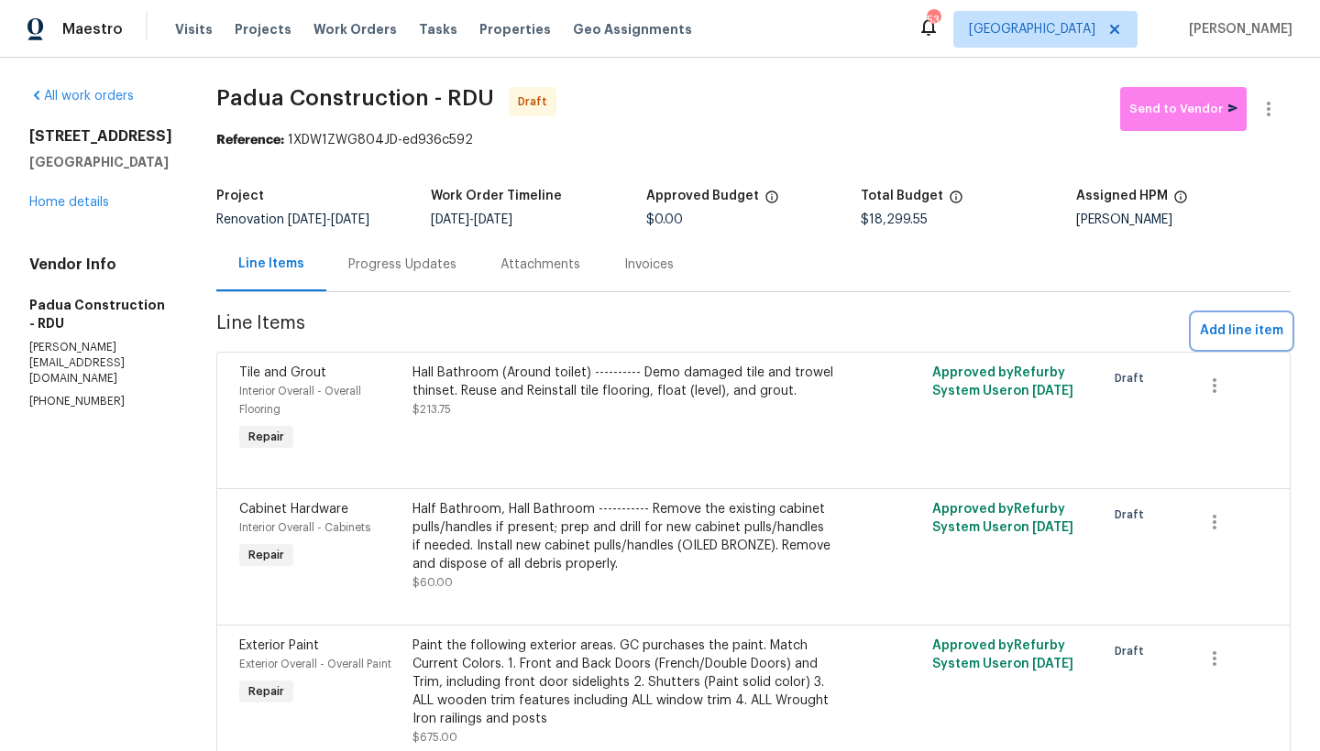
click at [1246, 334] on span "Add line item" at bounding box center [1241, 331] width 83 height 23
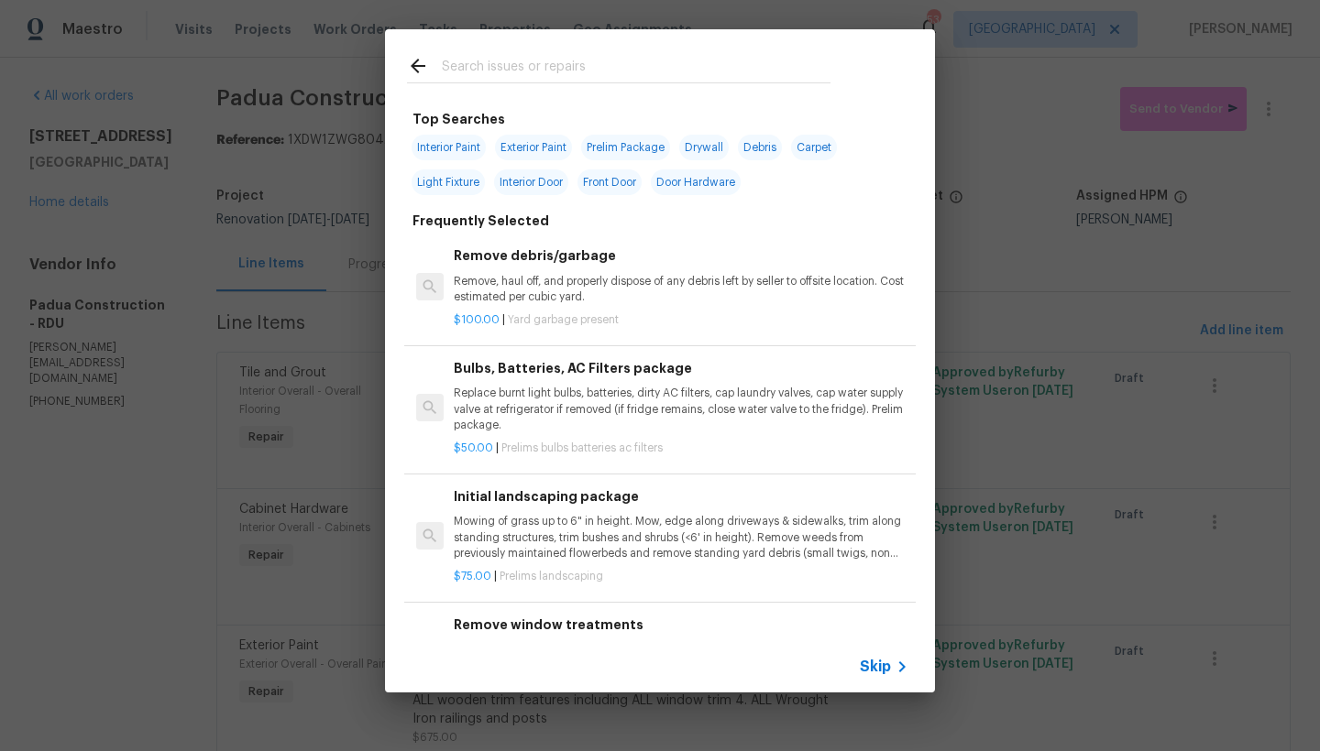
drag, startPoint x: 734, startPoint y: 64, endPoint x: 740, endPoint y: 54, distance: 11.5
click at [731, 64] on input "text" at bounding box center [636, 68] width 389 height 27
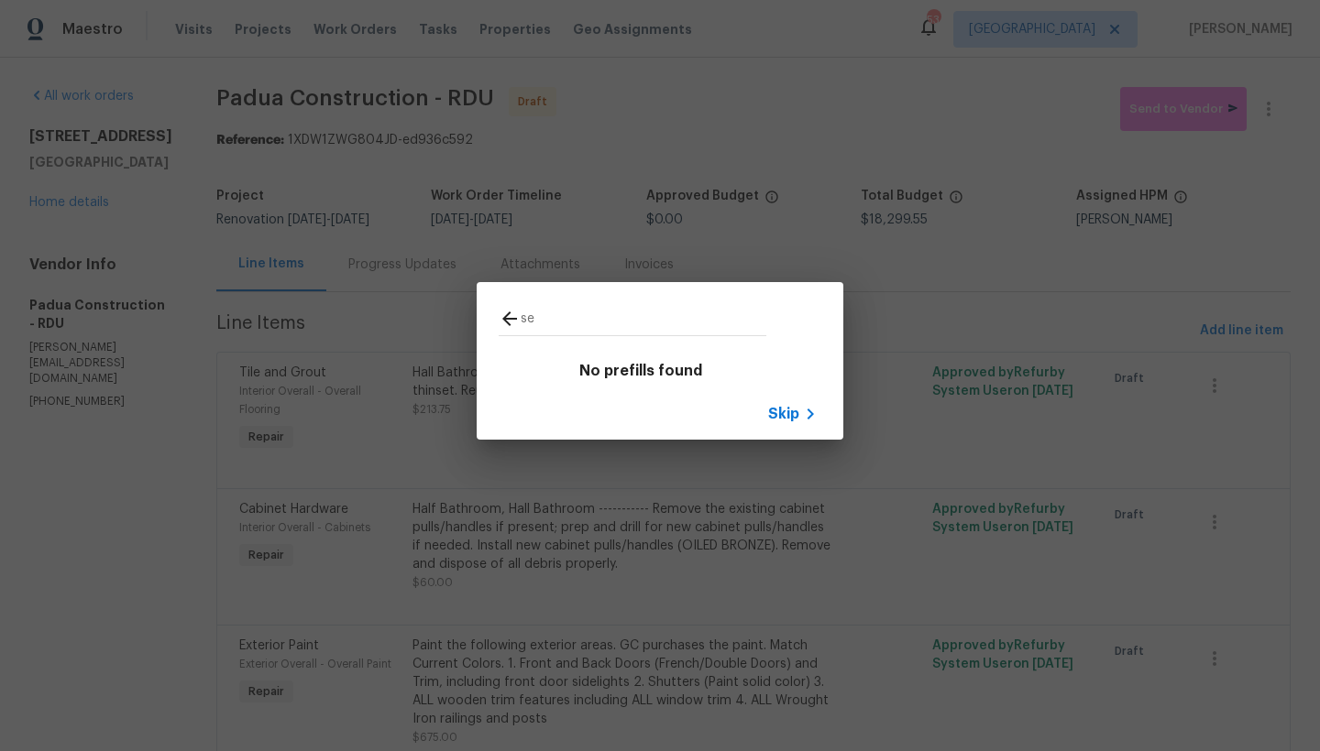
type input "s"
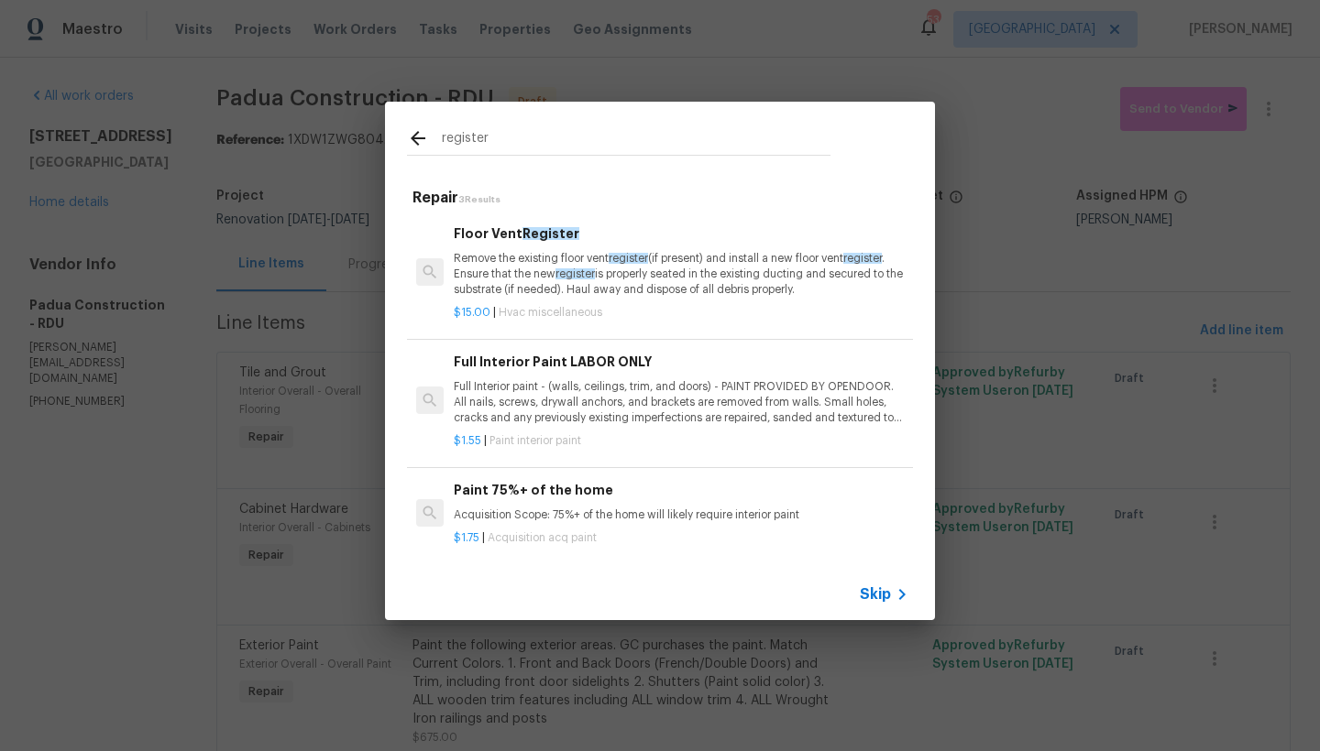
scroll to position [3, 0]
type input "register"
click at [540, 265] on p "Remove the existing floor vent register (if present) and install a new floor ve…" at bounding box center [681, 271] width 455 height 47
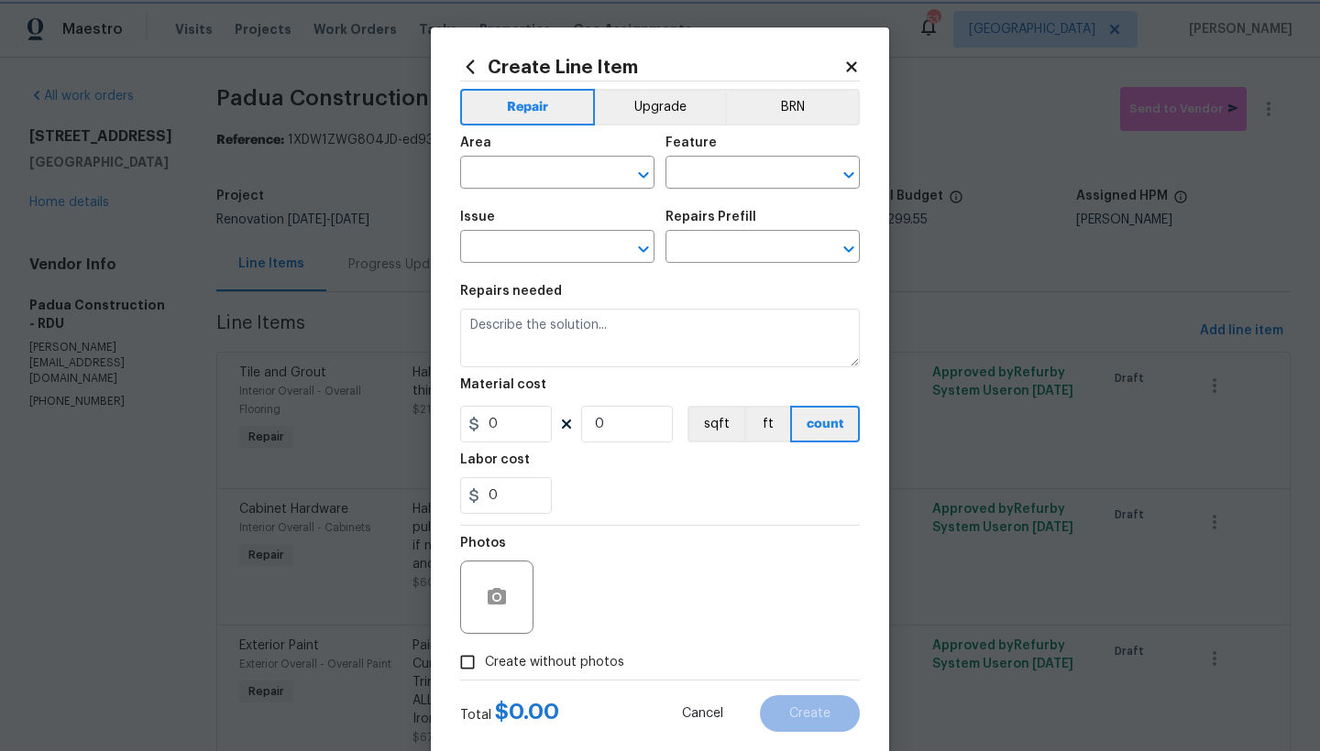
type input "HVAC"
type input "HVAC Extras"
type textarea "Remove the existing floor vent register (if present) and install a new floor ve…"
type input "1"
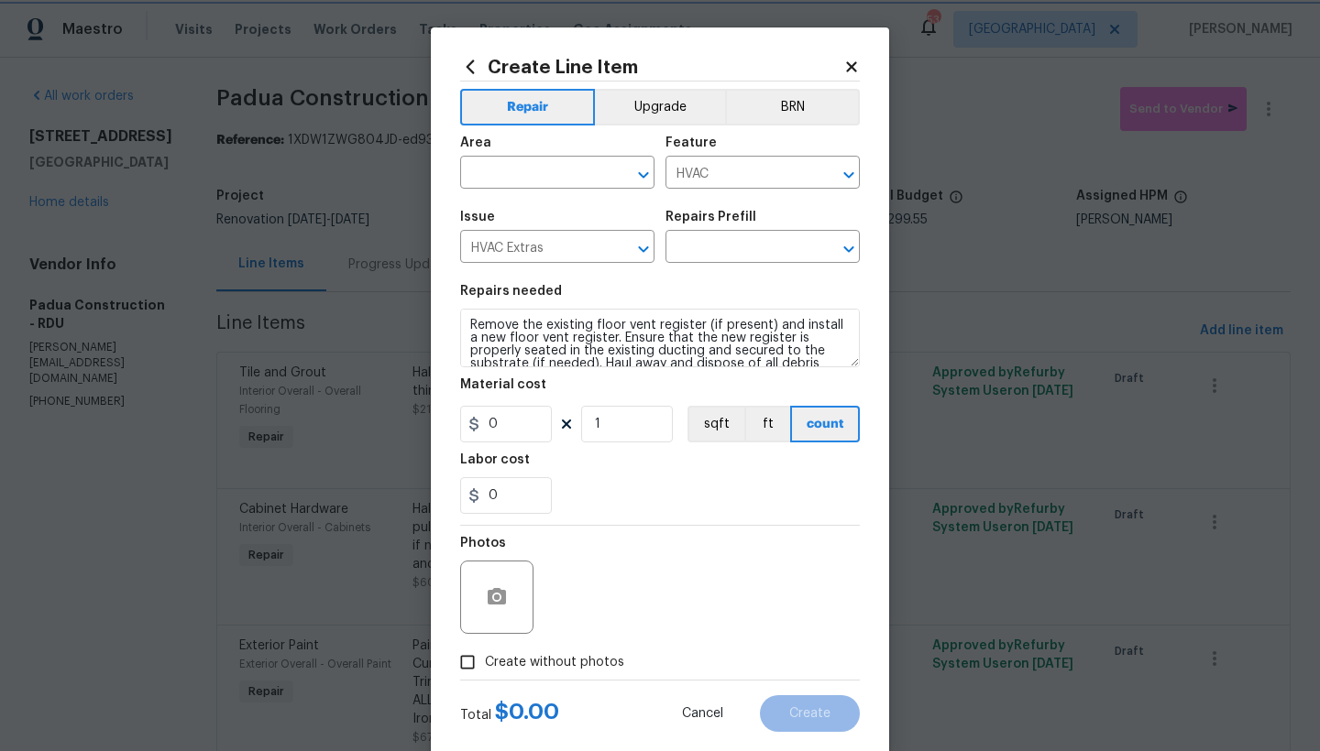
type input "Floor Vent Register $15.00"
type input "15"
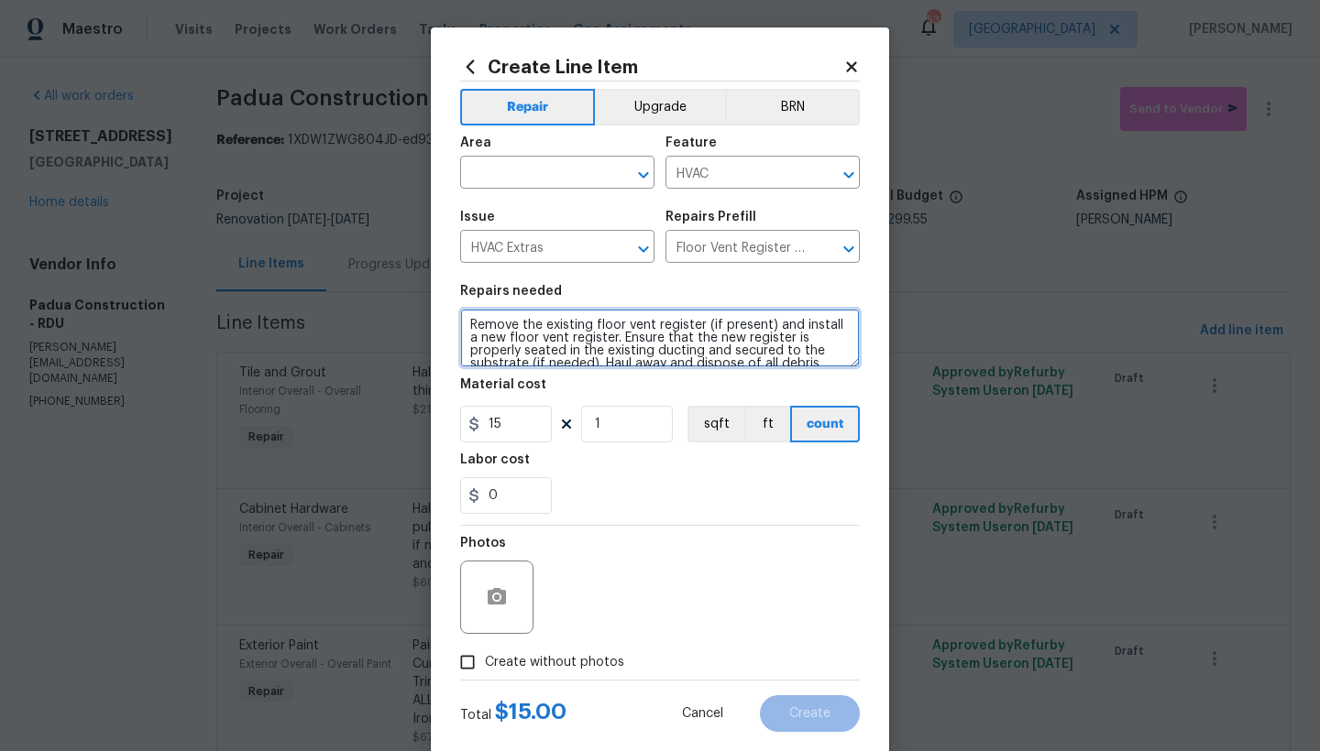
click at [462, 323] on textarea "Remove the existing floor vent register (if present) and install a new floor ve…" at bounding box center [660, 338] width 400 height 59
click at [506, 320] on textarea "Remove the existing floor vent register (if present) and install a new floor ve…" at bounding box center [660, 338] width 400 height 59
drag, startPoint x: 590, startPoint y: 334, endPoint x: 615, endPoint y: 332, distance: 24.9
click at [615, 332] on textarea "Secondary Bedroom -------- Remove the existing floor vent register (if present)…" at bounding box center [660, 338] width 400 height 59
click at [627, 334] on textarea "Secondary Bedroom -------- Remove the existing ceiling diffuser vent register (…" at bounding box center [660, 338] width 400 height 59
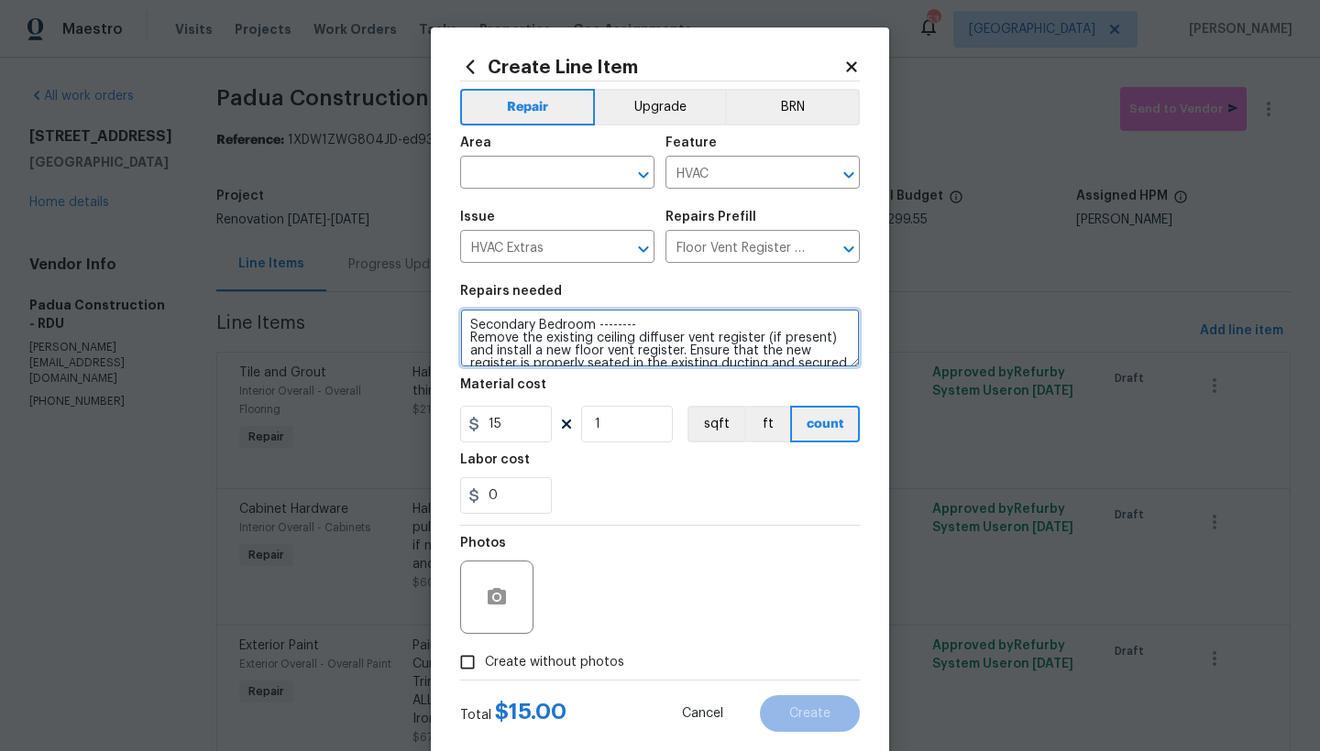
click at [589, 340] on textarea "Secondary Bedroom -------- Remove the existing ceiling diffuser vent register (…" at bounding box center [660, 338] width 400 height 59
drag, startPoint x: 761, startPoint y: 336, endPoint x: 830, endPoint y: 348, distance: 70.7
click at [761, 337] on textarea "Secondary Bedroom -------- Remove the existing circular ceiling diffuser vent r…" at bounding box center [660, 338] width 400 height 59
drag, startPoint x: 621, startPoint y: 348, endPoint x: 723, endPoint y: 349, distance: 101.7
click at [723, 349] on textarea "Secondary Bedroom -------- Remove the existing circular ceiling diffuser/regist…" at bounding box center [660, 338] width 400 height 59
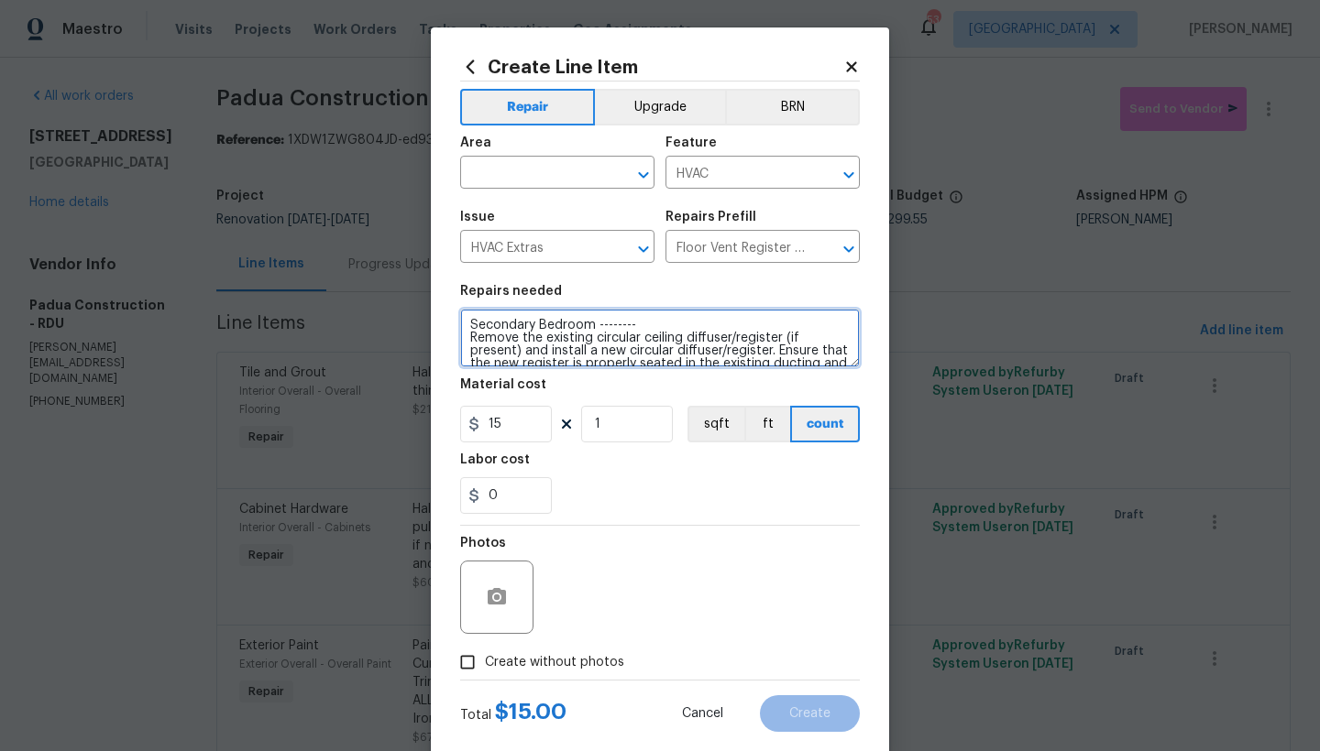
type textarea "Secondary Bedroom -------- Remove the existing circular ceiling diffuser/regist…"
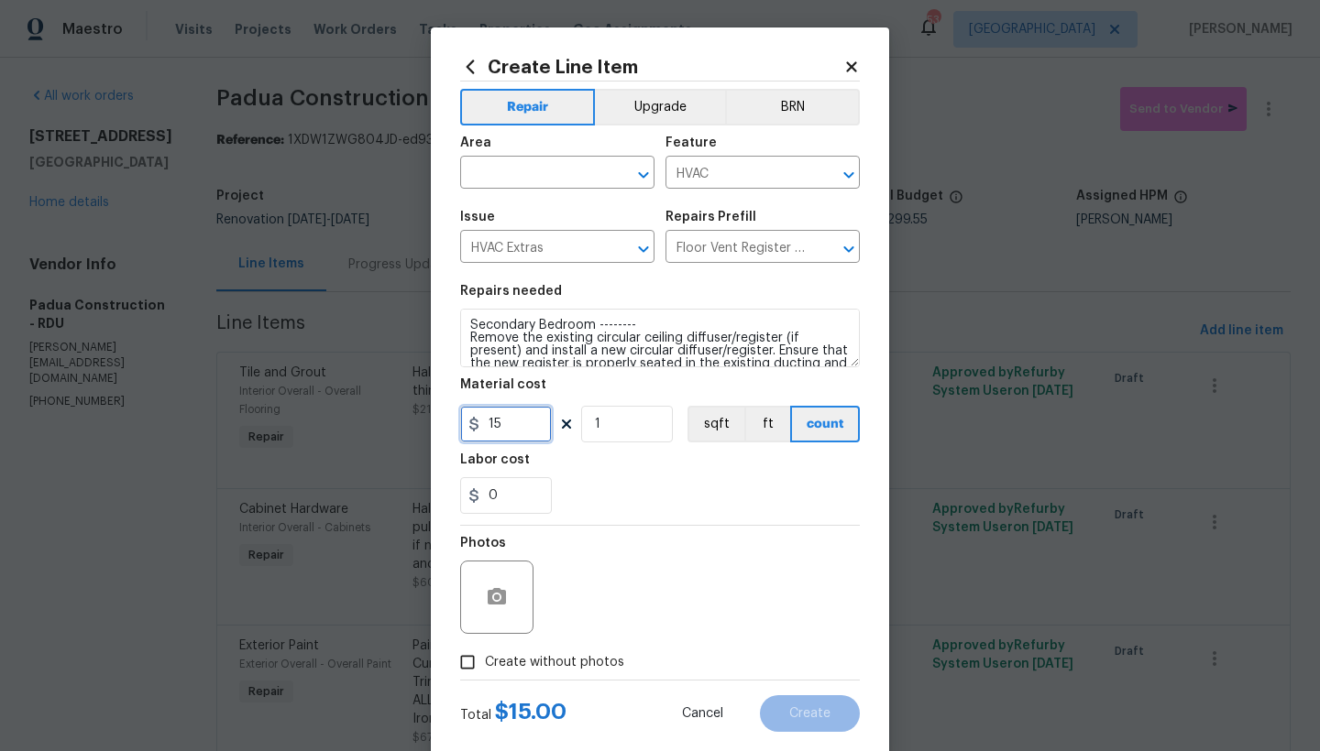
click at [489, 427] on input "15" at bounding box center [506, 424] width 92 height 37
drag, startPoint x: 459, startPoint y: 422, endPoint x: 440, endPoint y: 417, distance: 20.0
click at [440, 418] on div "Create Line Item Repair Upgrade BRN Area ​ Feature HVAC ​ Issue HVAC Extras ​ R…" at bounding box center [660, 394] width 458 height 734
type input "25"
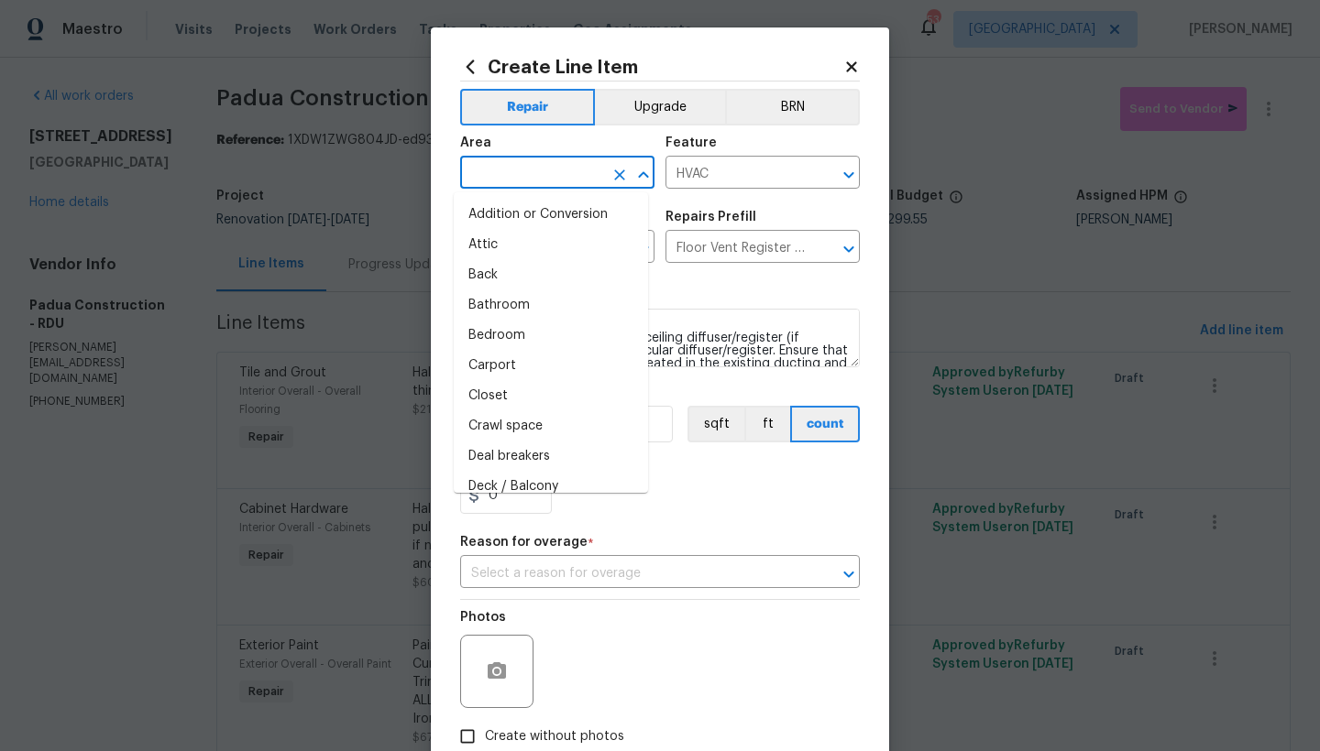
click at [510, 176] on input "text" at bounding box center [531, 174] width 143 height 28
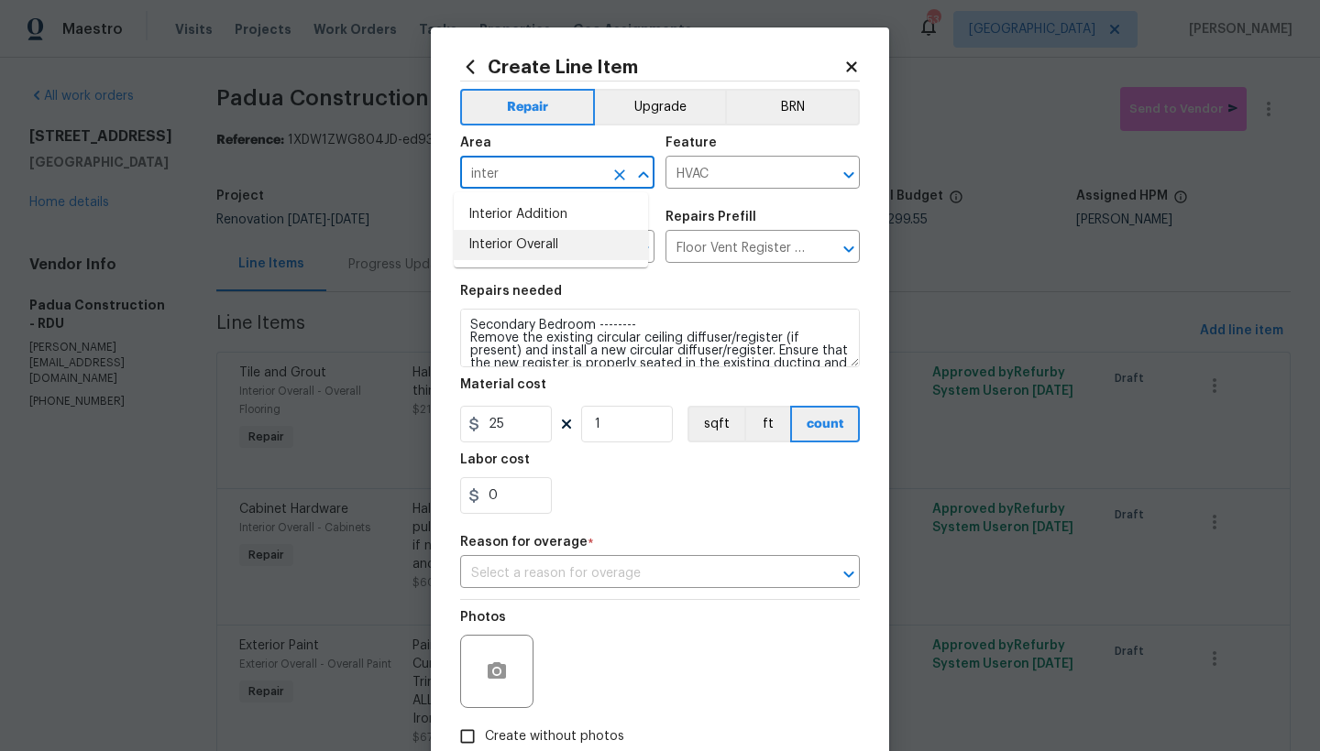
click at [543, 246] on li "Interior Overall" at bounding box center [551, 245] width 194 height 30
type input "Interior Overall"
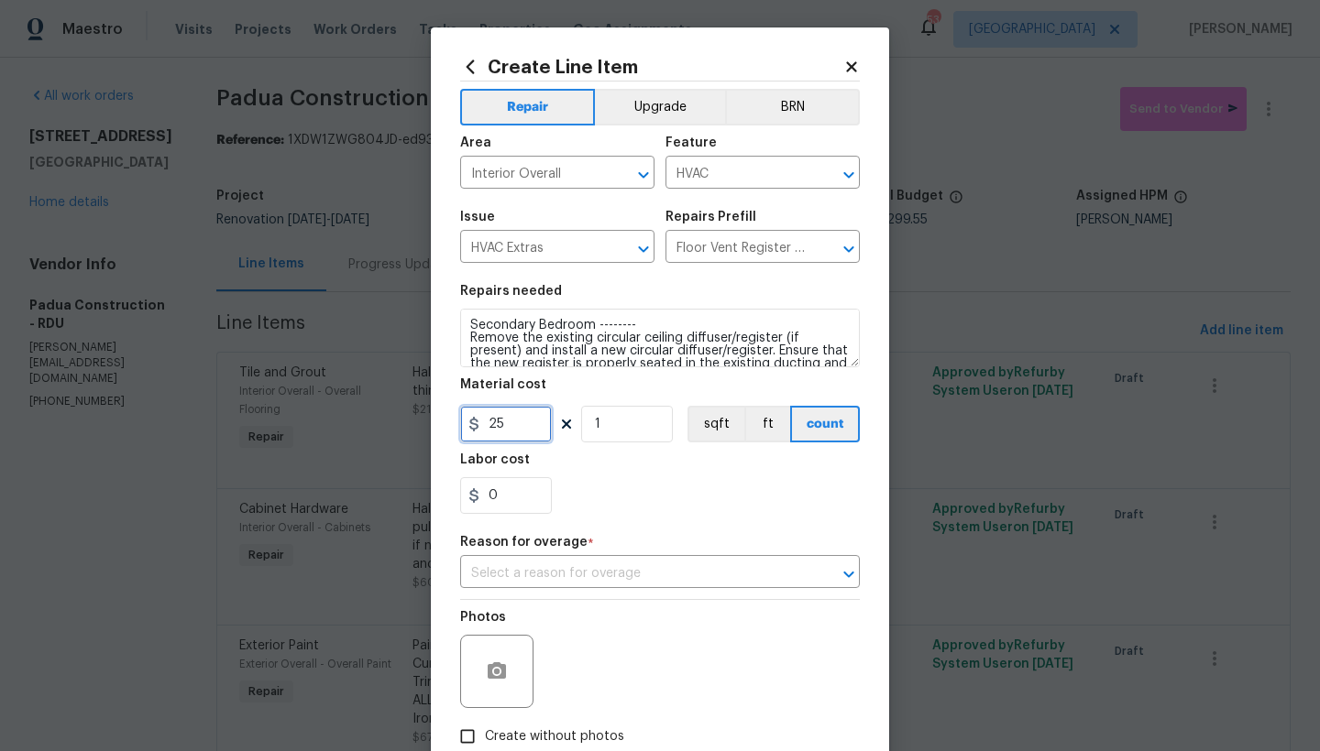
drag, startPoint x: 426, startPoint y: 415, endPoint x: 411, endPoint y: 412, distance: 15.8
click at [411, 412] on div "Create Line Item Repair Upgrade BRN Area Interior Overall ​ Feature HVAC ​ Issu…" at bounding box center [660, 375] width 1320 height 751
type input "1"
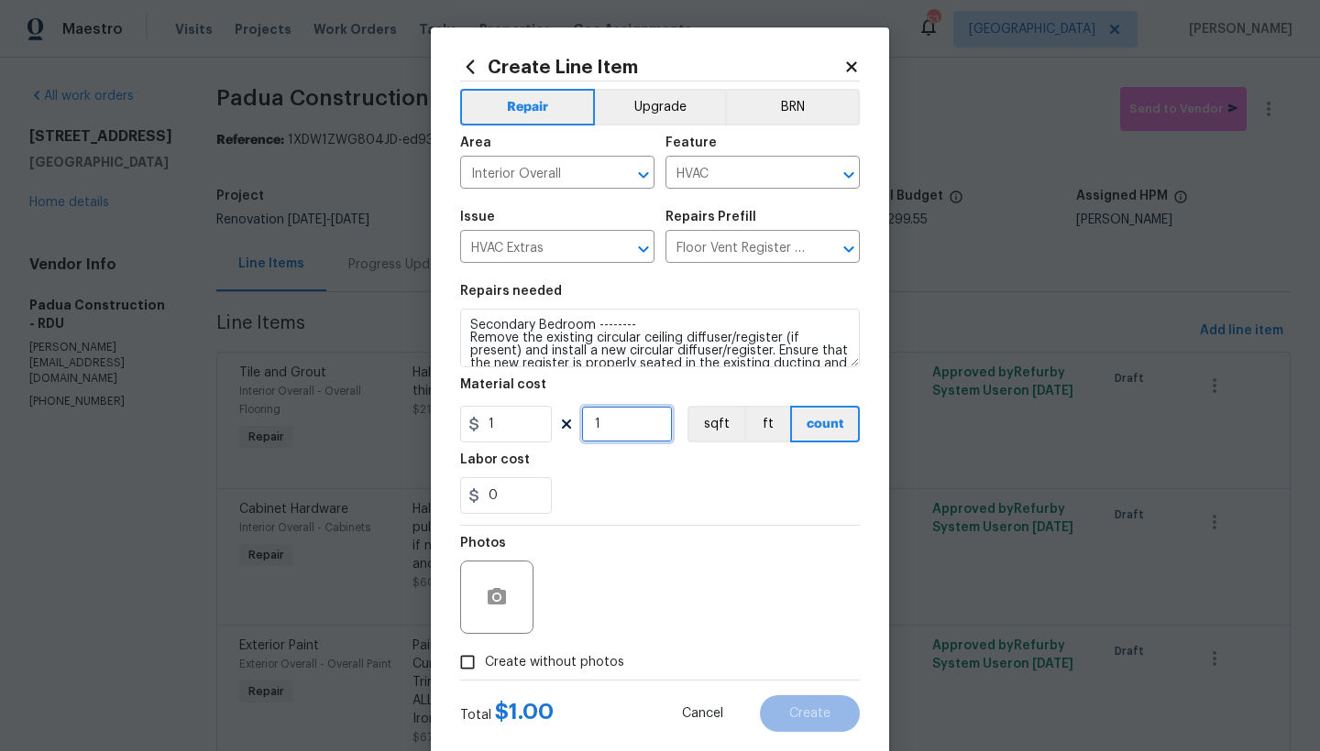
drag, startPoint x: 635, startPoint y: 431, endPoint x: 426, endPoint y: 385, distance: 213.9
click at [431, 389] on div "Create Line Item Repair Upgrade BRN Area Interior Overall ​ Feature HVAC ​ Issu…" at bounding box center [660, 394] width 458 height 734
type input "25"
click at [746, 551] on div "Photos" at bounding box center [660, 585] width 400 height 119
click at [529, 662] on span "Create without photos" at bounding box center [554, 662] width 139 height 19
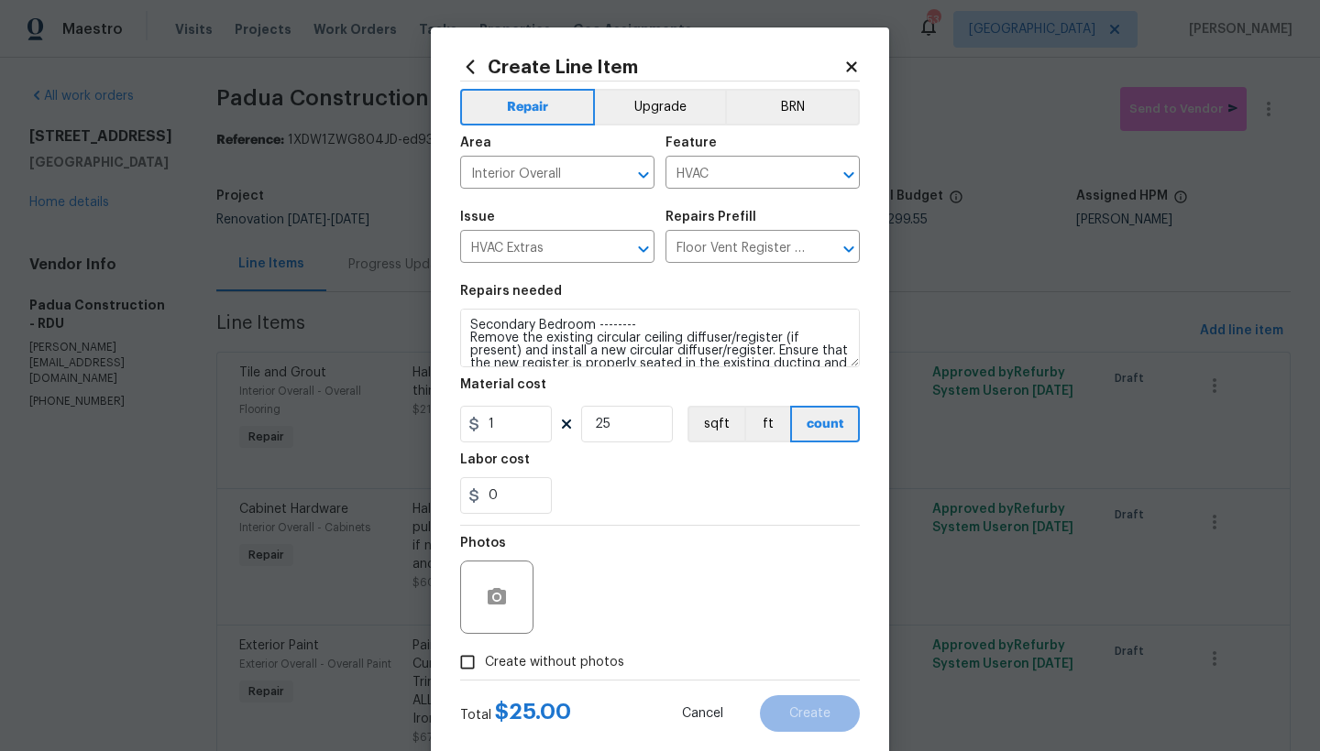
click at [485, 662] on input "Create without photos" at bounding box center [467, 662] width 35 height 35
checkbox input "true"
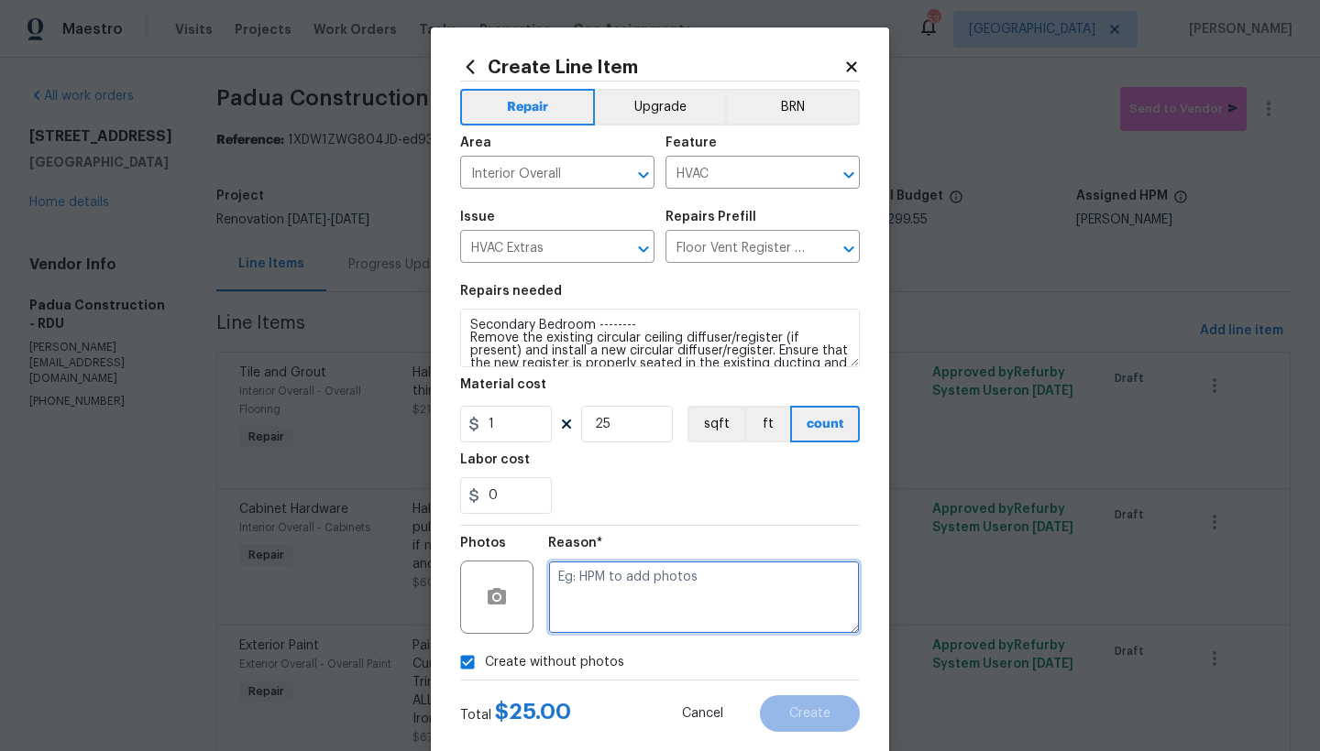
click at [594, 600] on textarea at bounding box center [704, 597] width 312 height 73
type textarea "n"
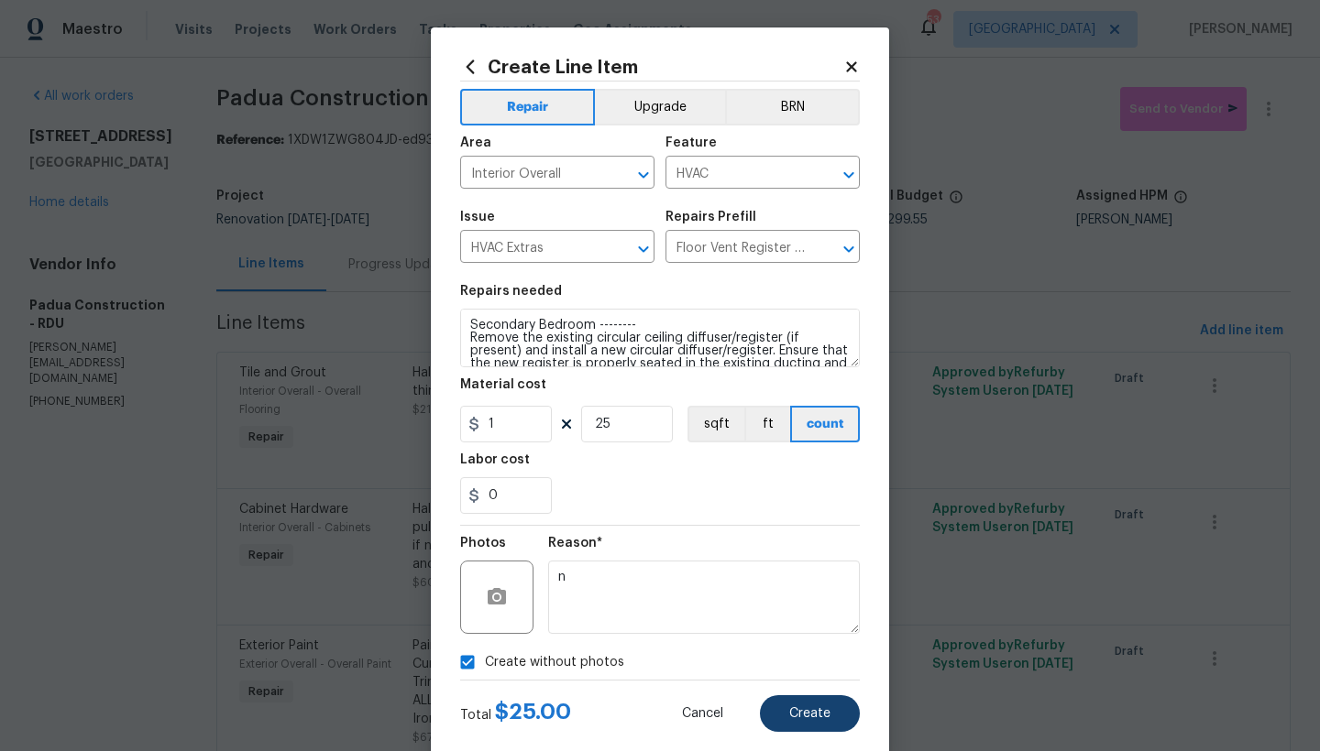
click at [778, 707] on button "Create" at bounding box center [810, 714] width 100 height 37
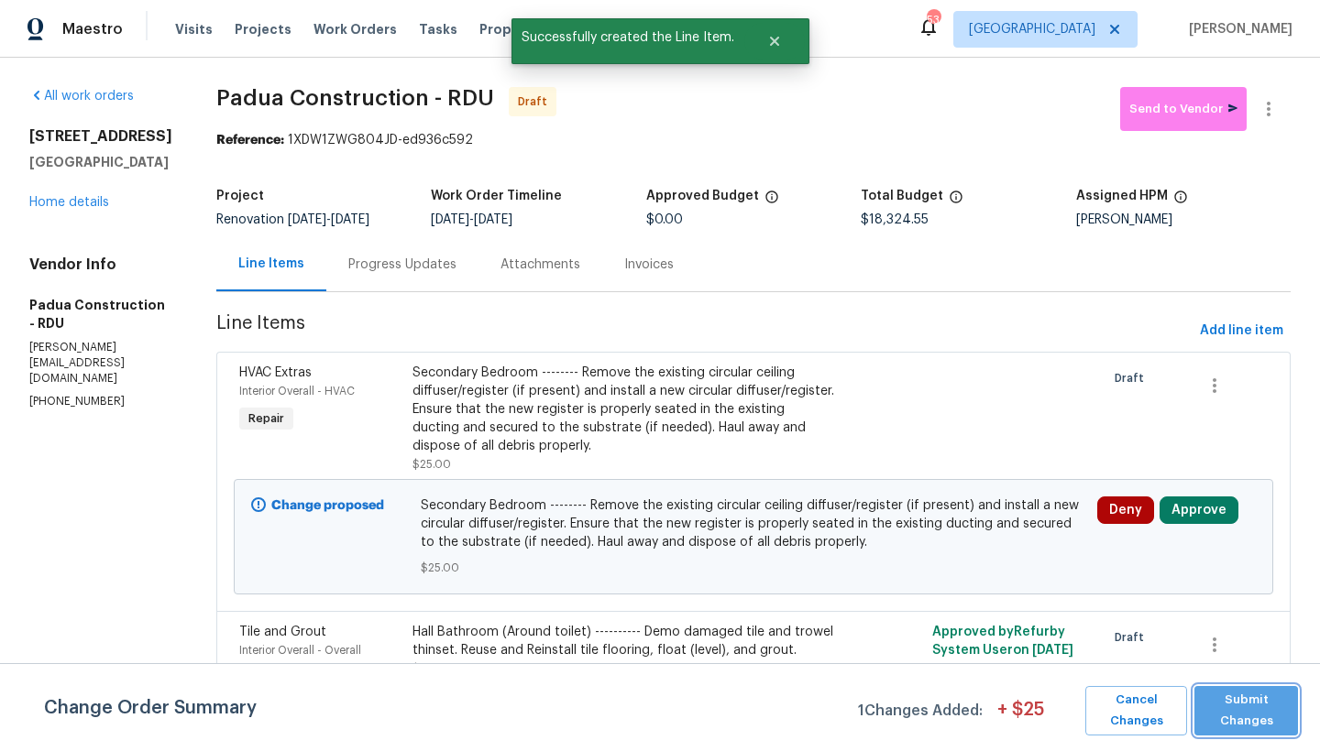
drag, startPoint x: 1219, startPoint y: 703, endPoint x: 1224, endPoint y: 694, distance: 10.7
click at [1219, 701] on span "Submit Changes" at bounding box center [1245, 711] width 85 height 42
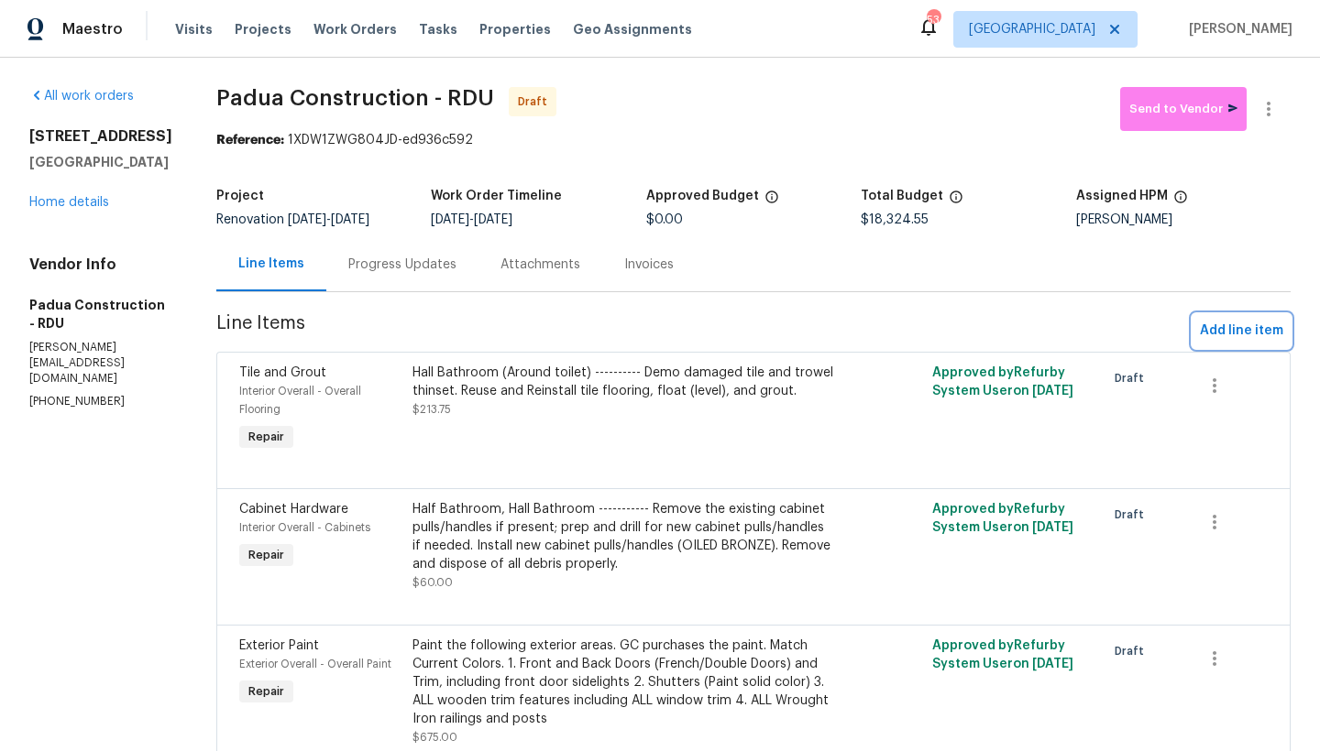
click at [1210, 326] on span "Add line item" at bounding box center [1241, 331] width 83 height 23
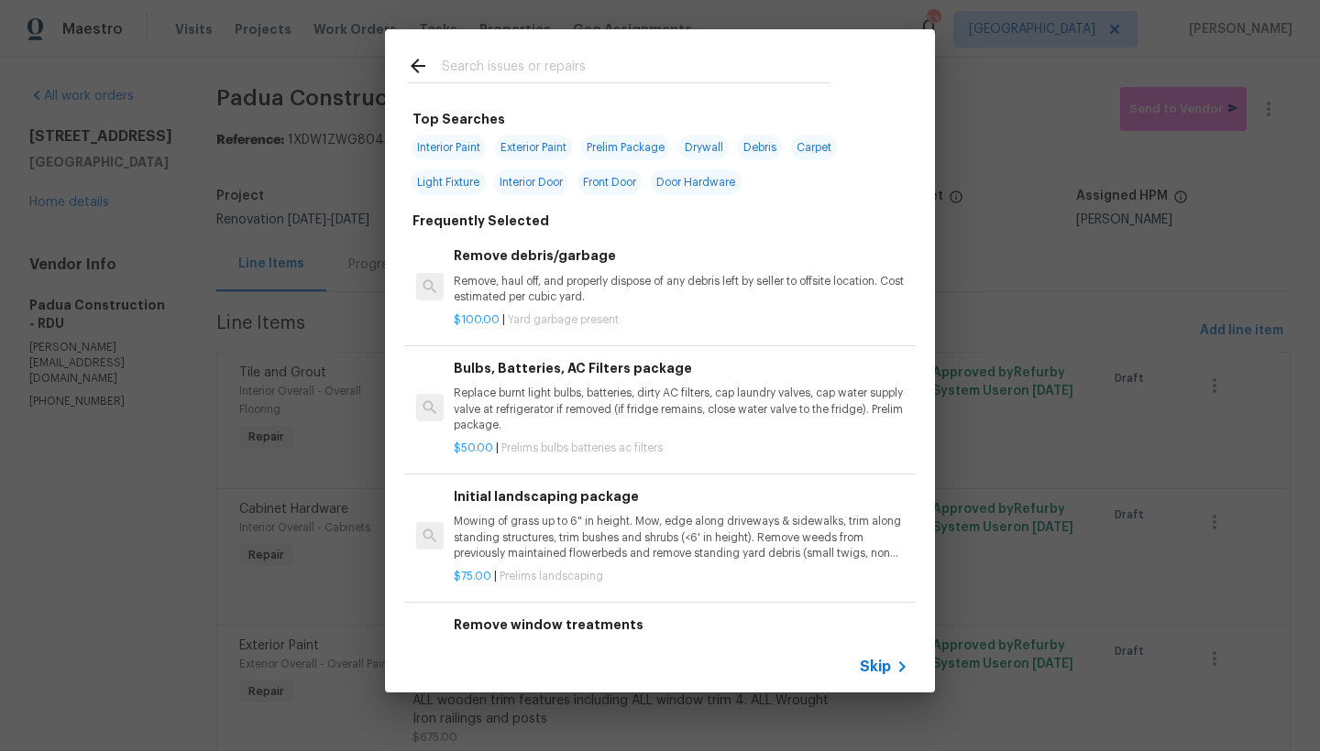
click at [442, 76] on input "text" at bounding box center [636, 68] width 389 height 27
click at [626, 76] on input "text" at bounding box center [636, 68] width 389 height 27
click at [606, 69] on input "text" at bounding box center [636, 68] width 389 height 27
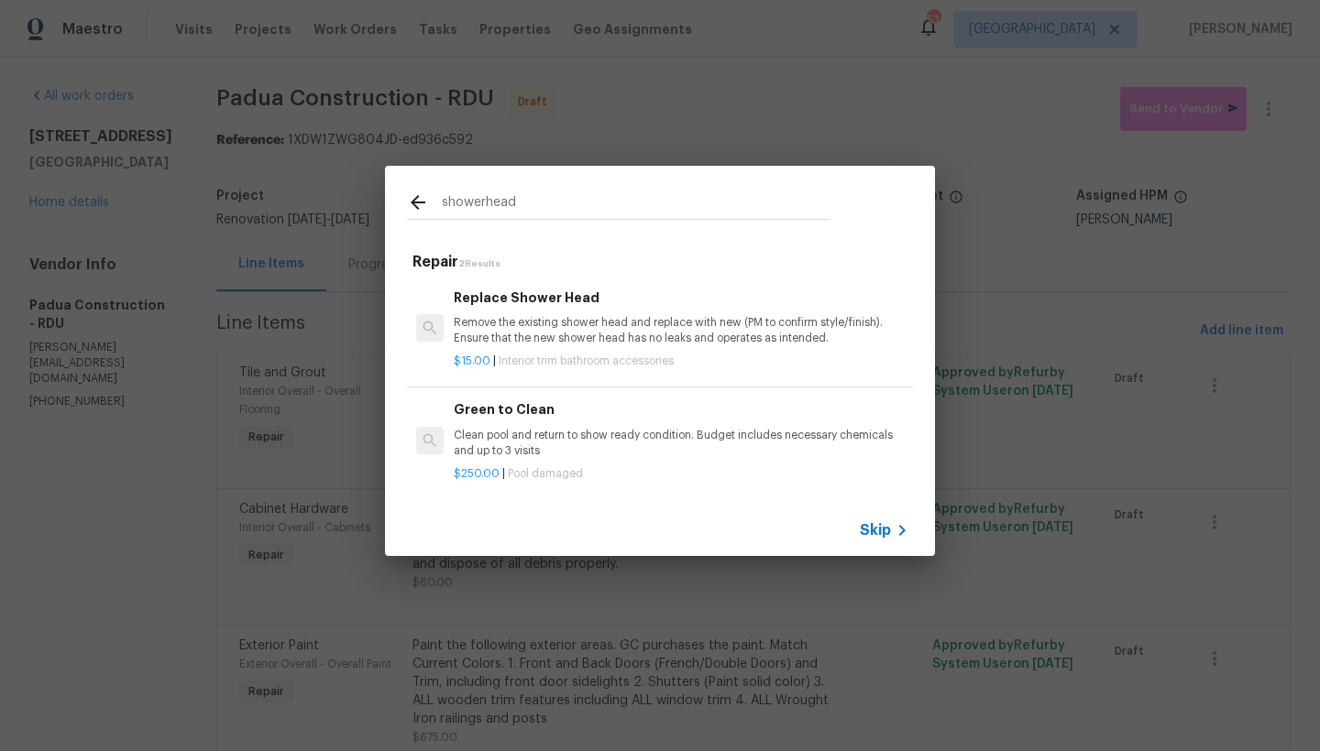
type input "showered"
drag, startPoint x: 604, startPoint y: 66, endPoint x: 554, endPoint y: 347, distance: 285.7
click at [554, 354] on p "$15.00 | Interior trim bathroom accessories" at bounding box center [681, 362] width 455 height 16
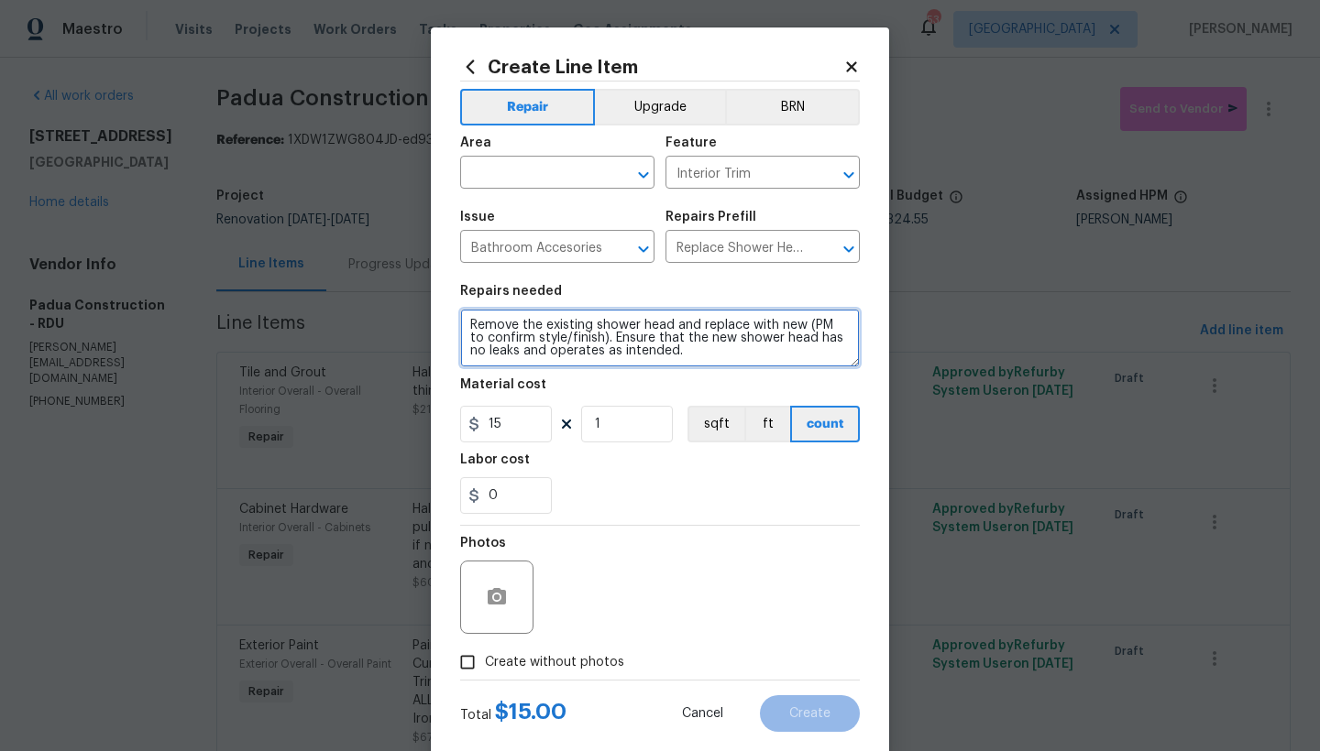
click at [460, 319] on textarea "Remove the existing shower head and replace with new (PM to confirm style/finis…" at bounding box center [660, 338] width 400 height 59
click at [541, 329] on textarea "Remove the existing shower head and replace with new (PM to confirm style/finis…" at bounding box center [660, 338] width 400 height 59
type textarea "Hall Bathroom ------- Remove the existing shower head and replace with new (PM …"
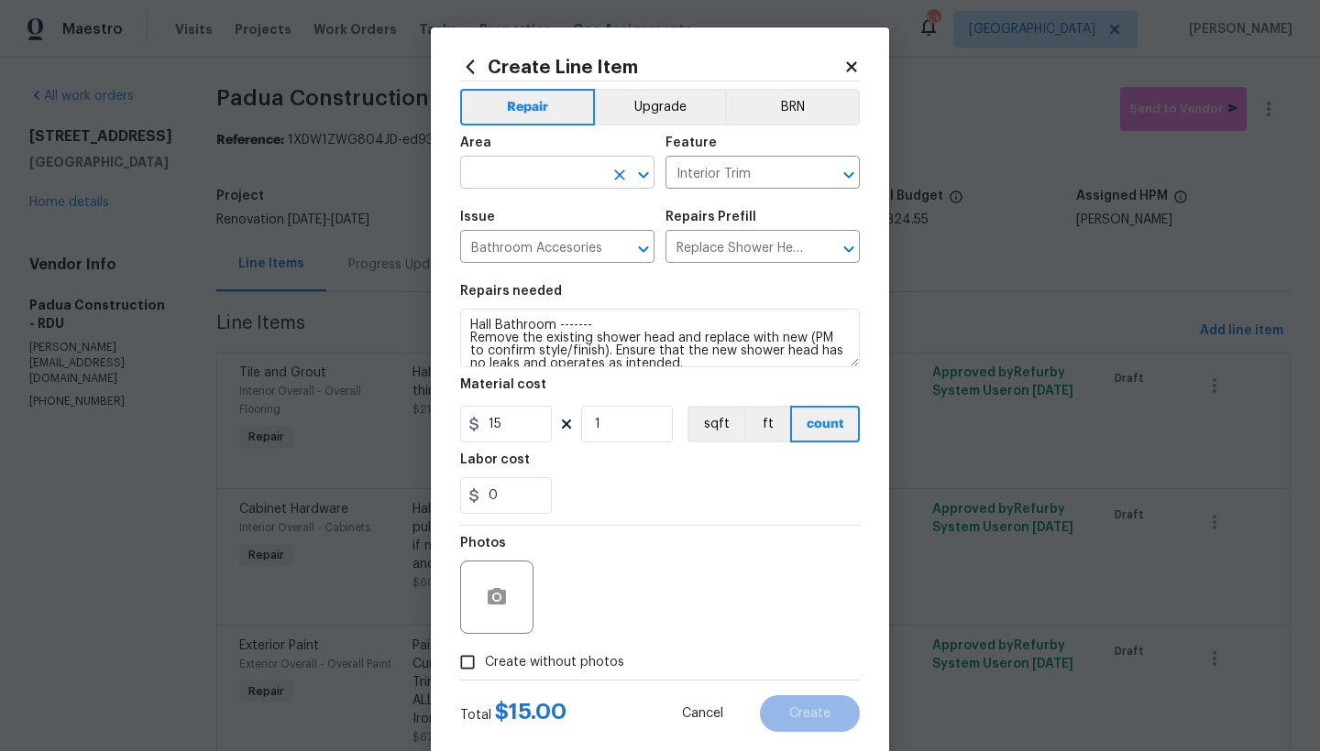
click at [556, 171] on input "text" at bounding box center [531, 174] width 143 height 28
click at [531, 241] on li "Interior Overall" at bounding box center [551, 245] width 194 height 30
type input "Interior Overall"
click at [575, 660] on span "Create without photos" at bounding box center [554, 662] width 139 height 19
click at [485, 660] on input "Create without photos" at bounding box center [467, 662] width 35 height 35
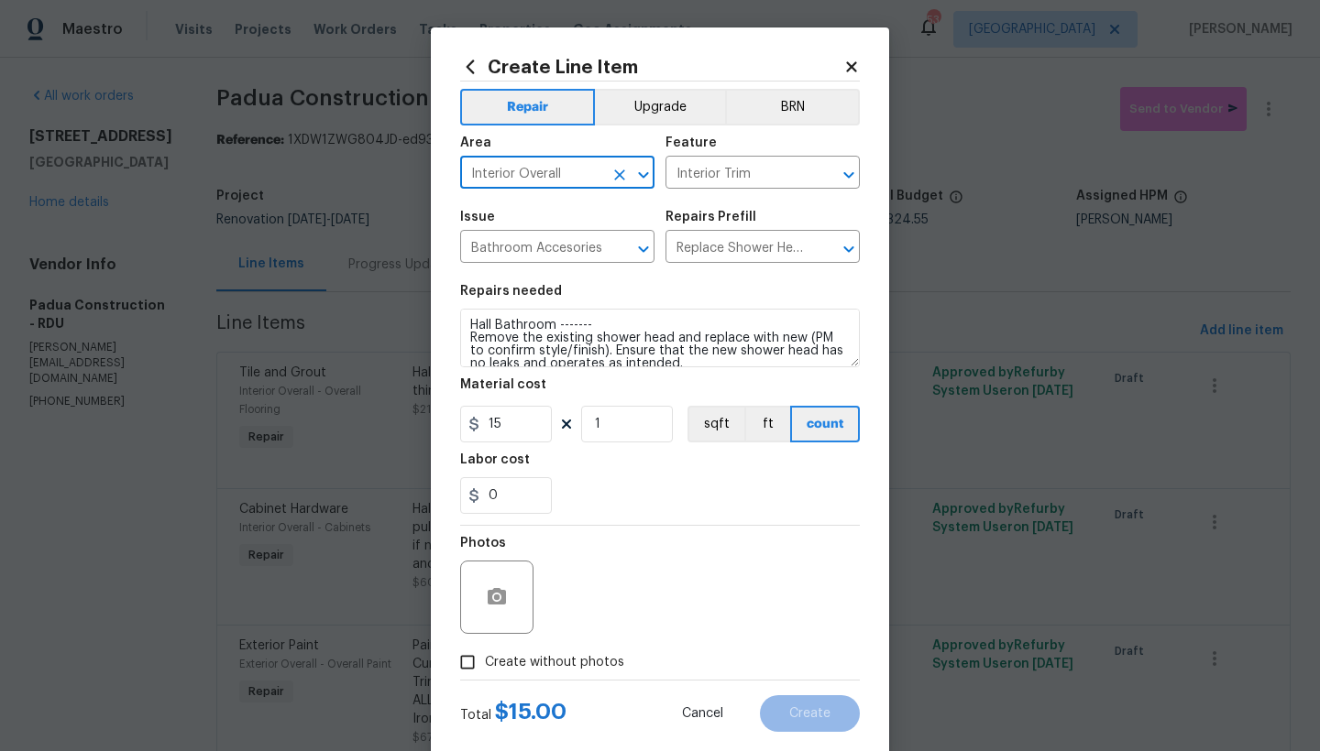
checkbox input "true"
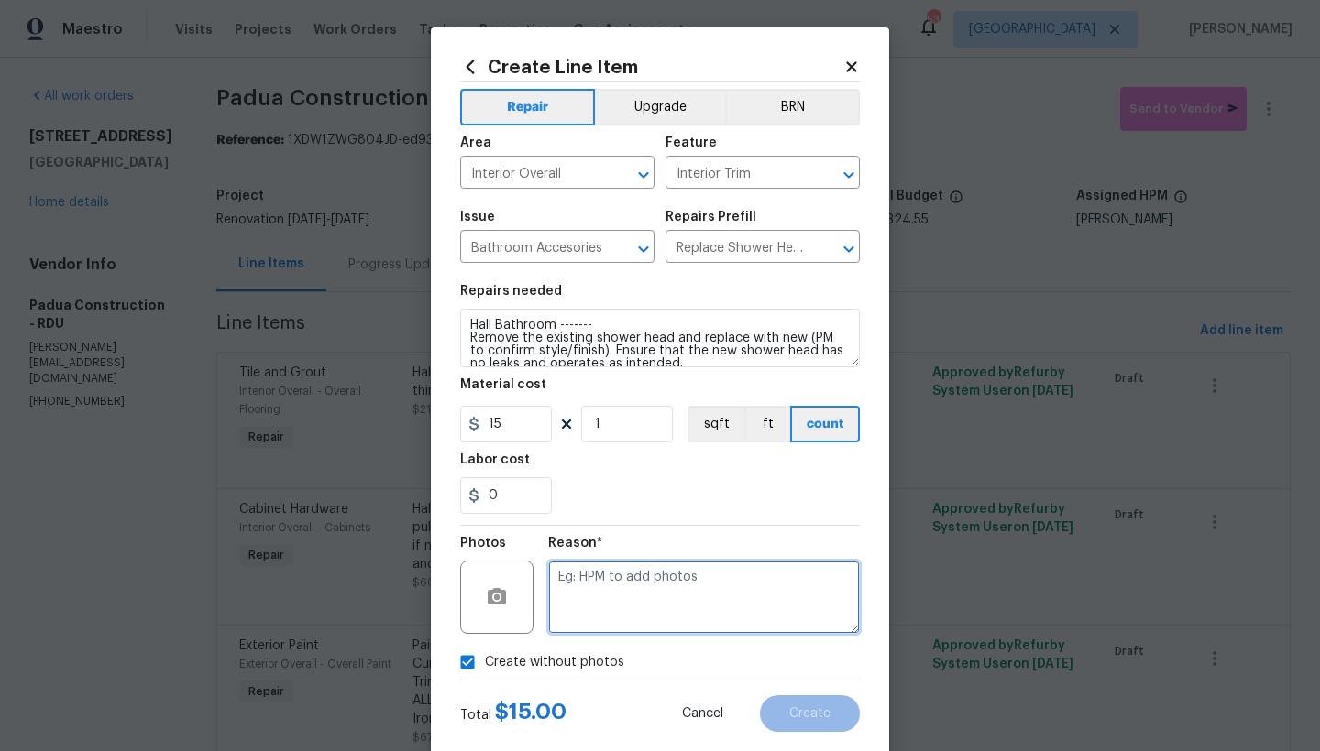
click at [594, 596] on textarea at bounding box center [704, 597] width 312 height 73
type textarea "n"
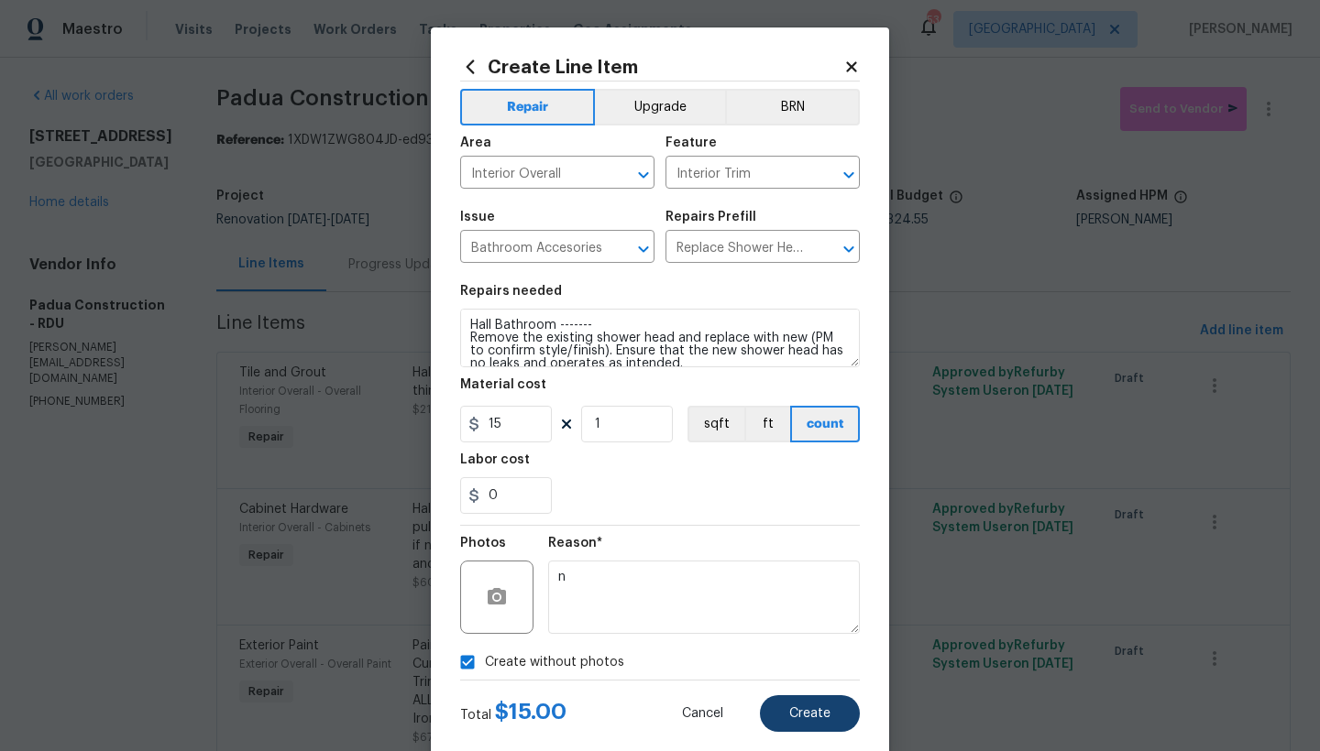
click at [791, 712] on span "Create" at bounding box center [809, 714] width 41 height 14
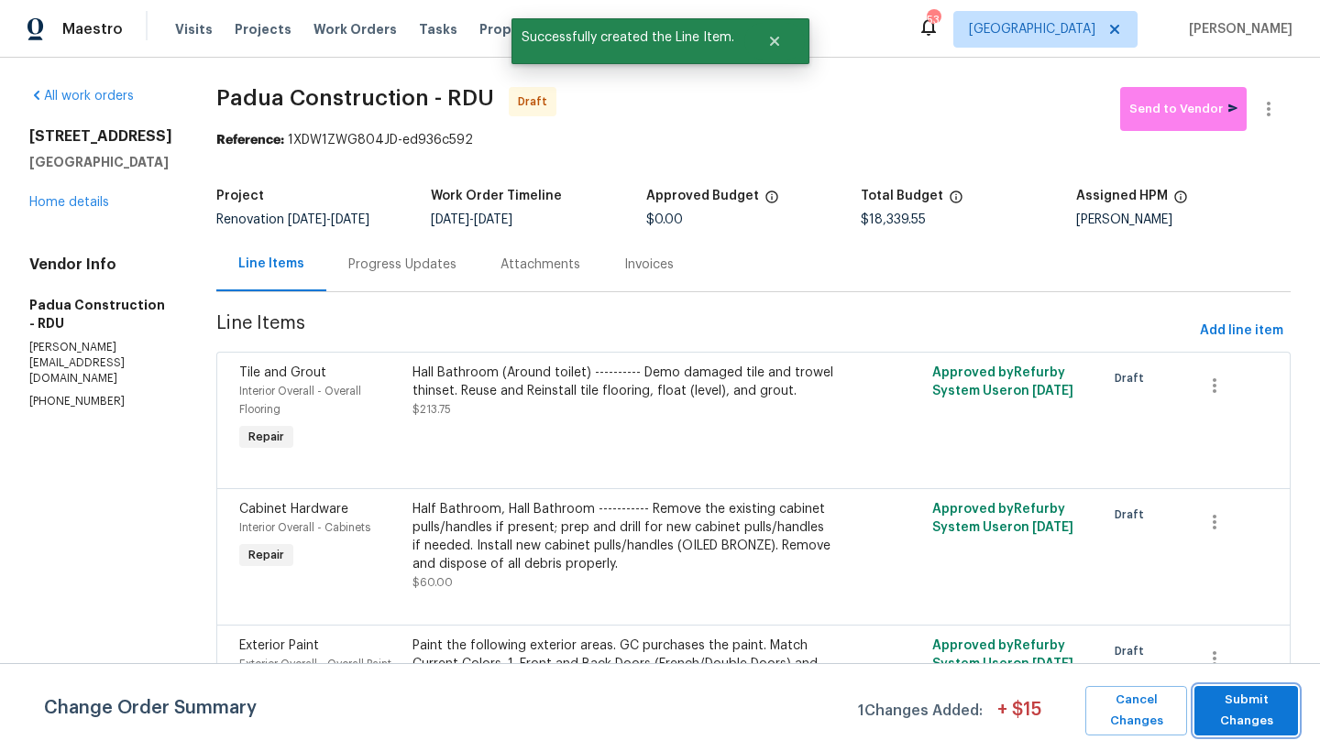
click at [1255, 712] on span "Submit Changes" at bounding box center [1245, 711] width 85 height 42
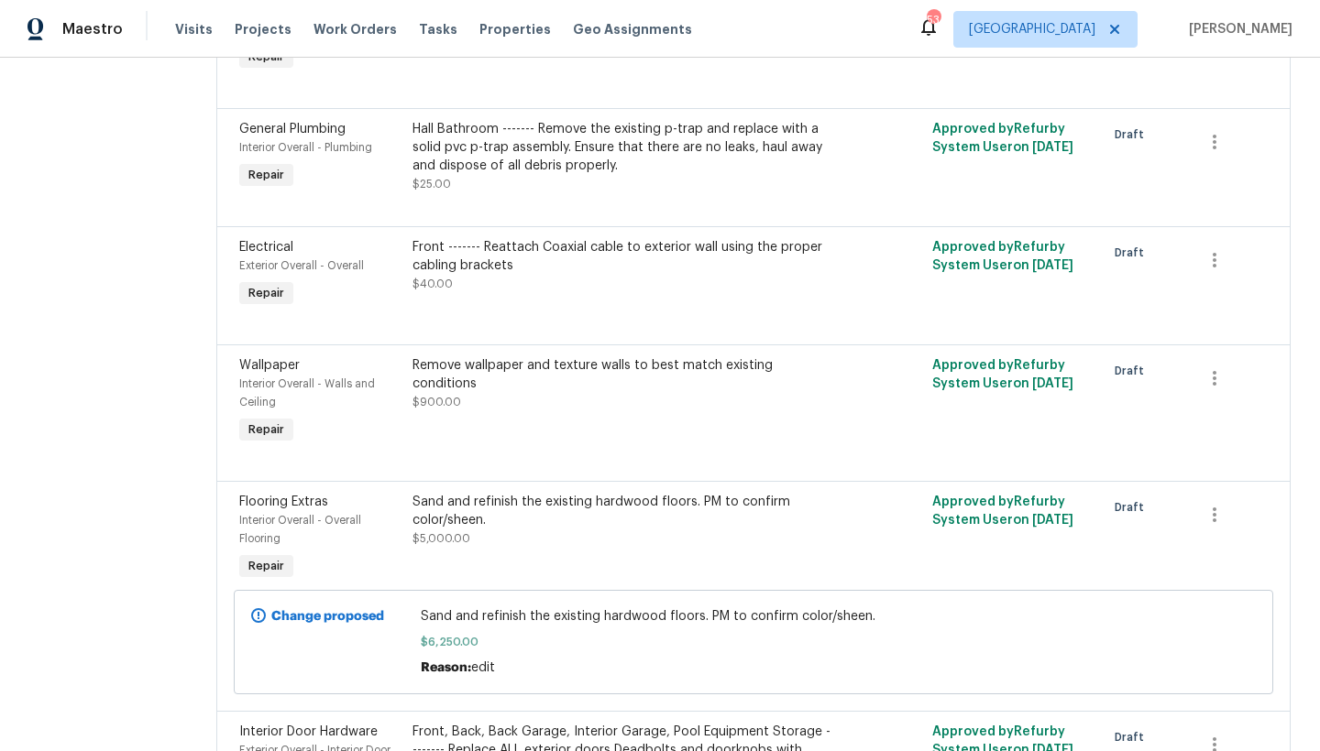
scroll to position [2629, 0]
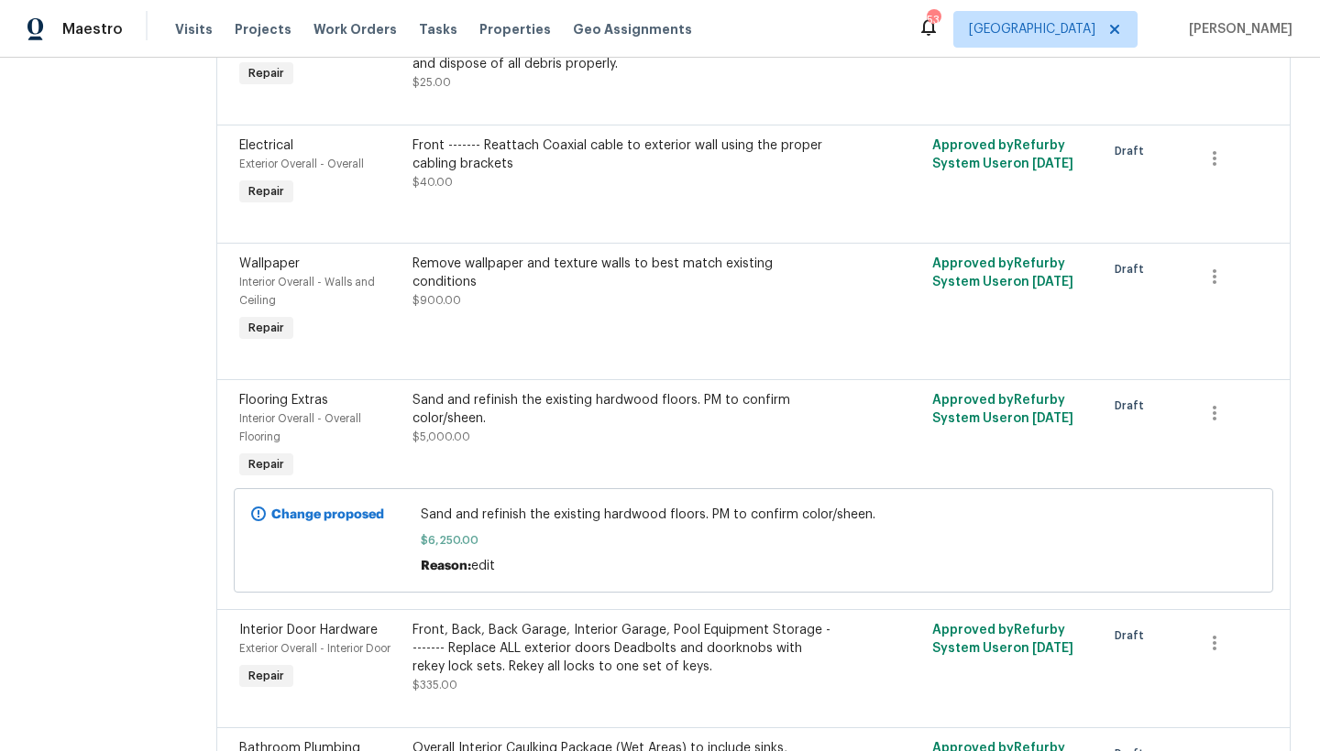
click at [580, 391] on div "Sand and refinish the existing hardwood floors. PM to confirm color/sheen." at bounding box center [623, 409] width 422 height 37
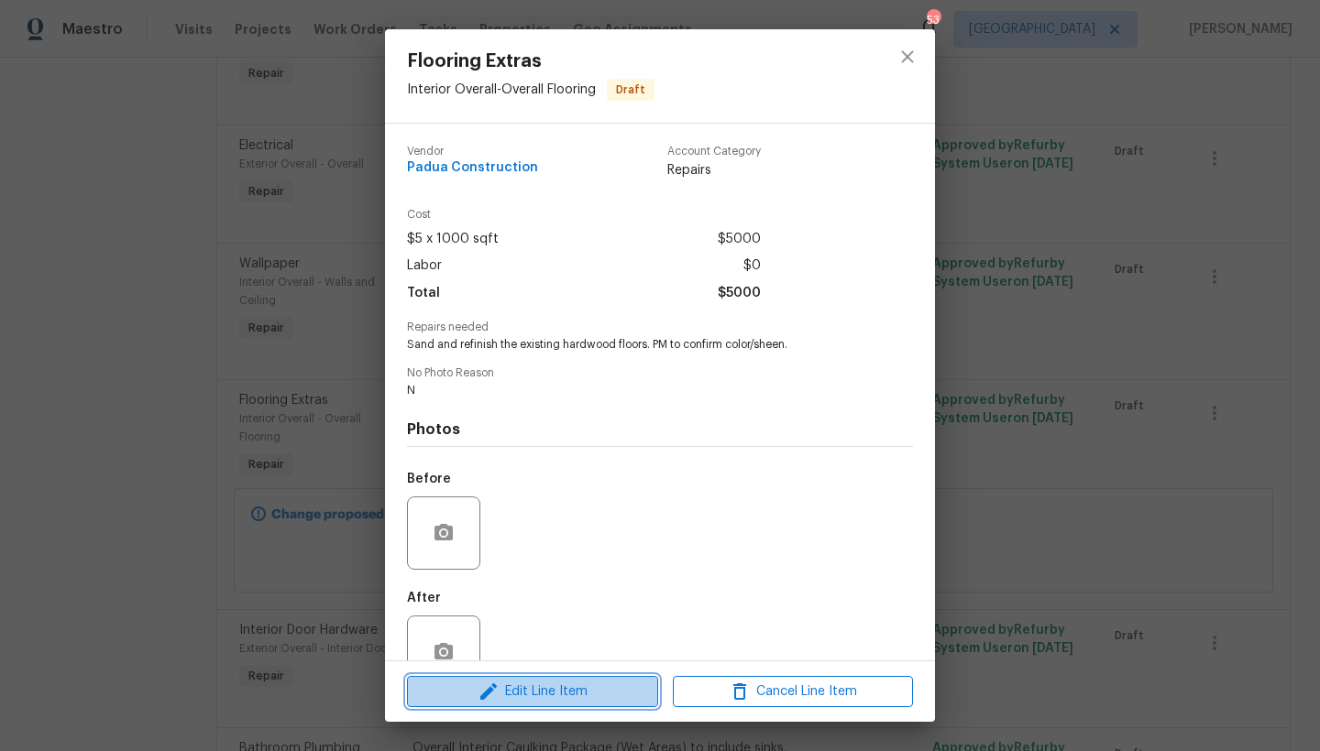
click at [507, 695] on span "Edit Line Item" at bounding box center [532, 692] width 240 height 23
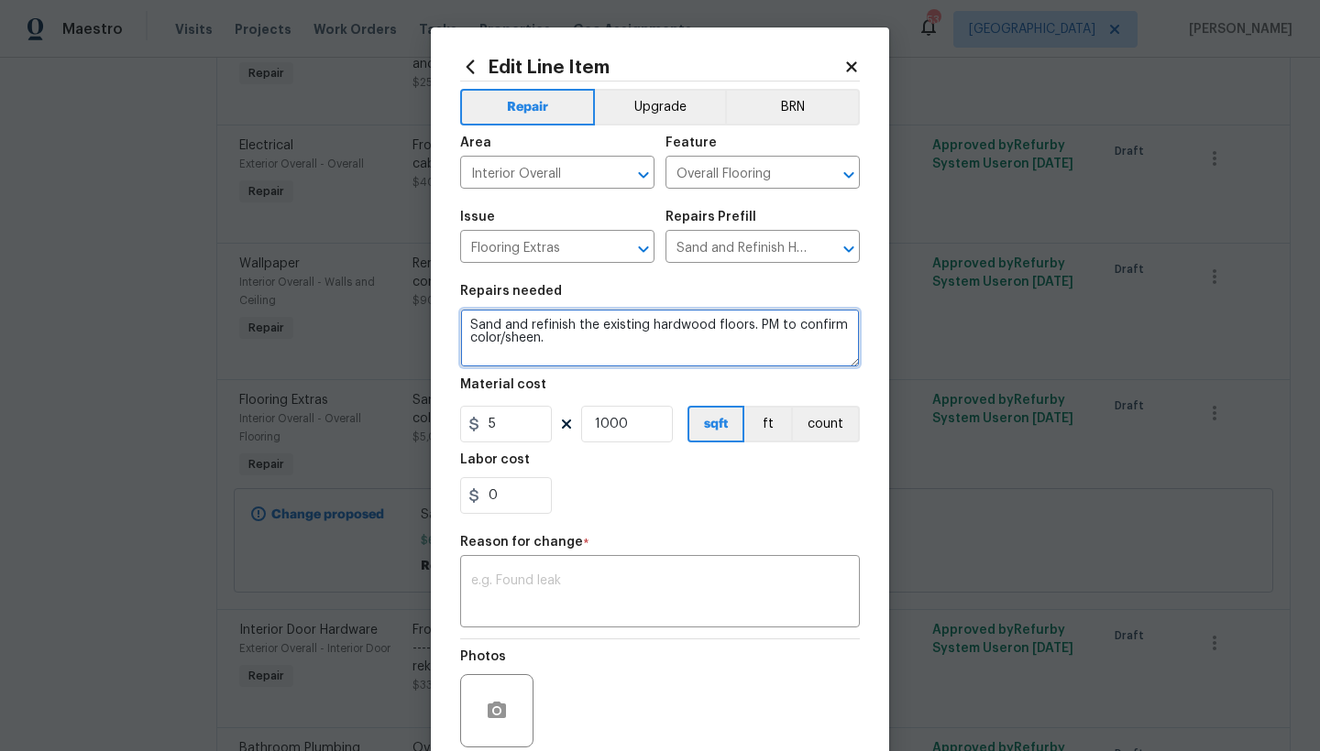
drag, startPoint x: 750, startPoint y: 323, endPoint x: 843, endPoint y: 369, distance: 104.1
click at [843, 369] on section "Repairs needed Sand and refinish the existing hardwood floors. PM to confirm co…" at bounding box center [660, 399] width 400 height 251
type textarea "Sand and refinish the existing hardwood floors. MEDIUM DARK STAIN"
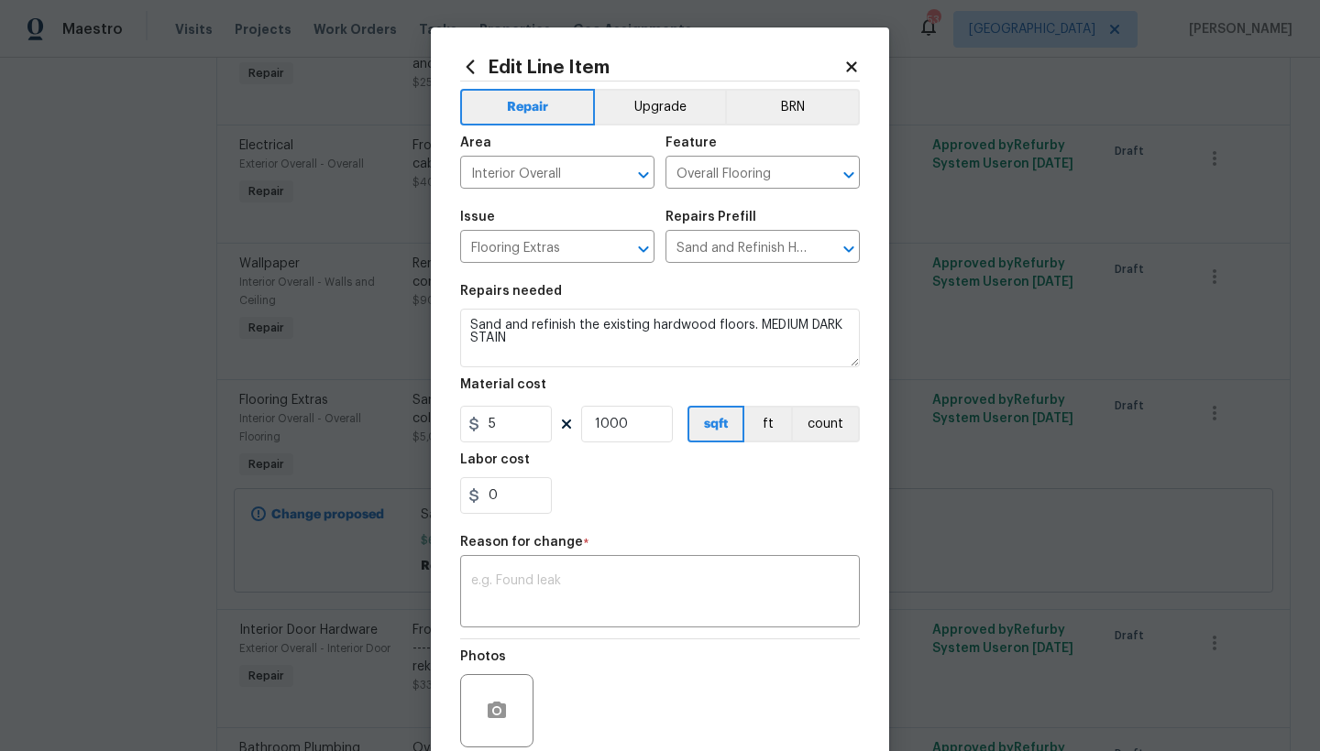
click at [603, 508] on div "0" at bounding box center [660, 495] width 400 height 37
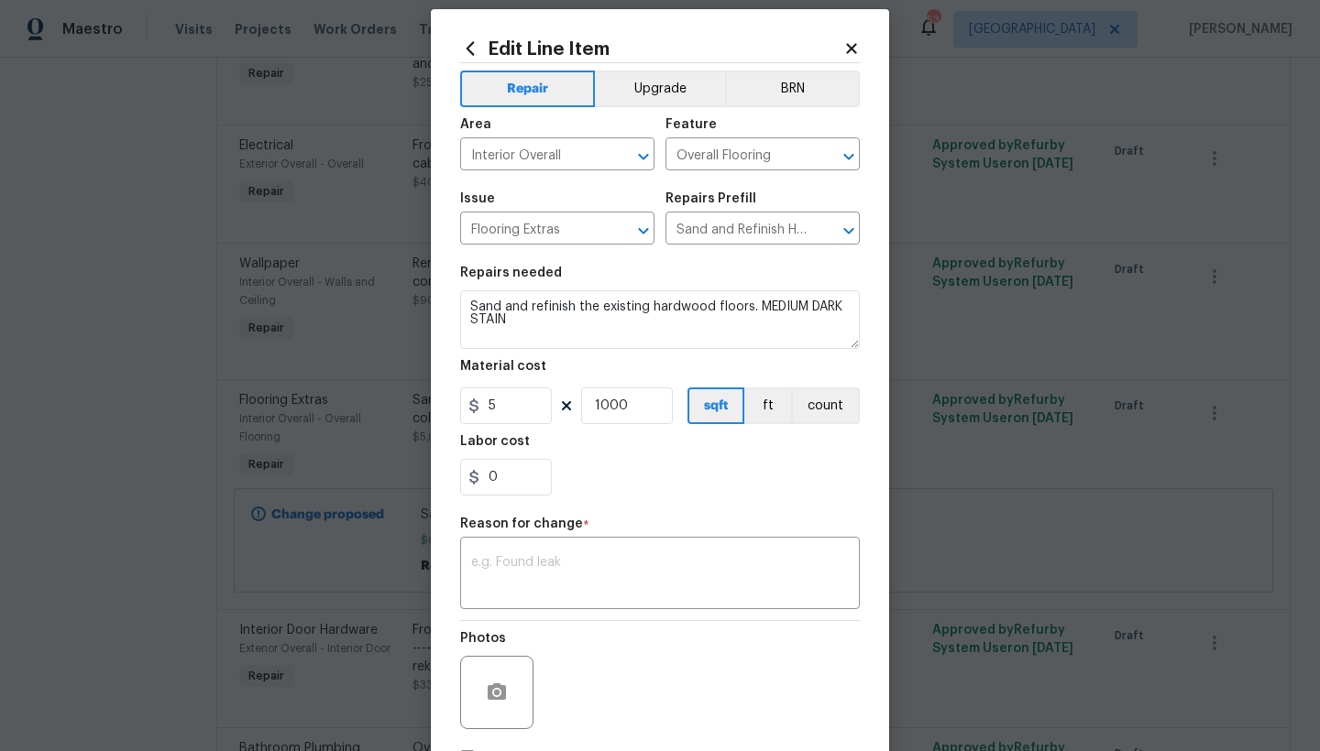
scroll to position [151, 0]
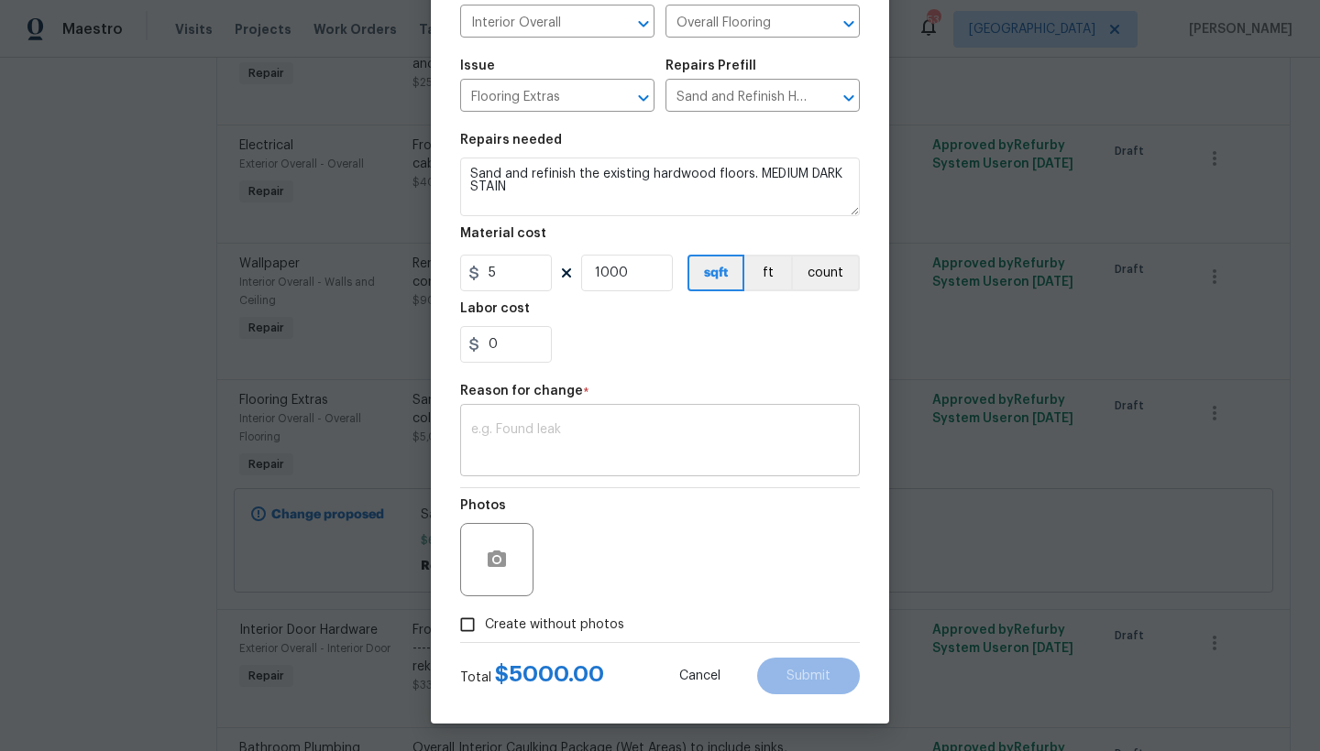
click at [586, 449] on textarea at bounding box center [660, 442] width 378 height 38
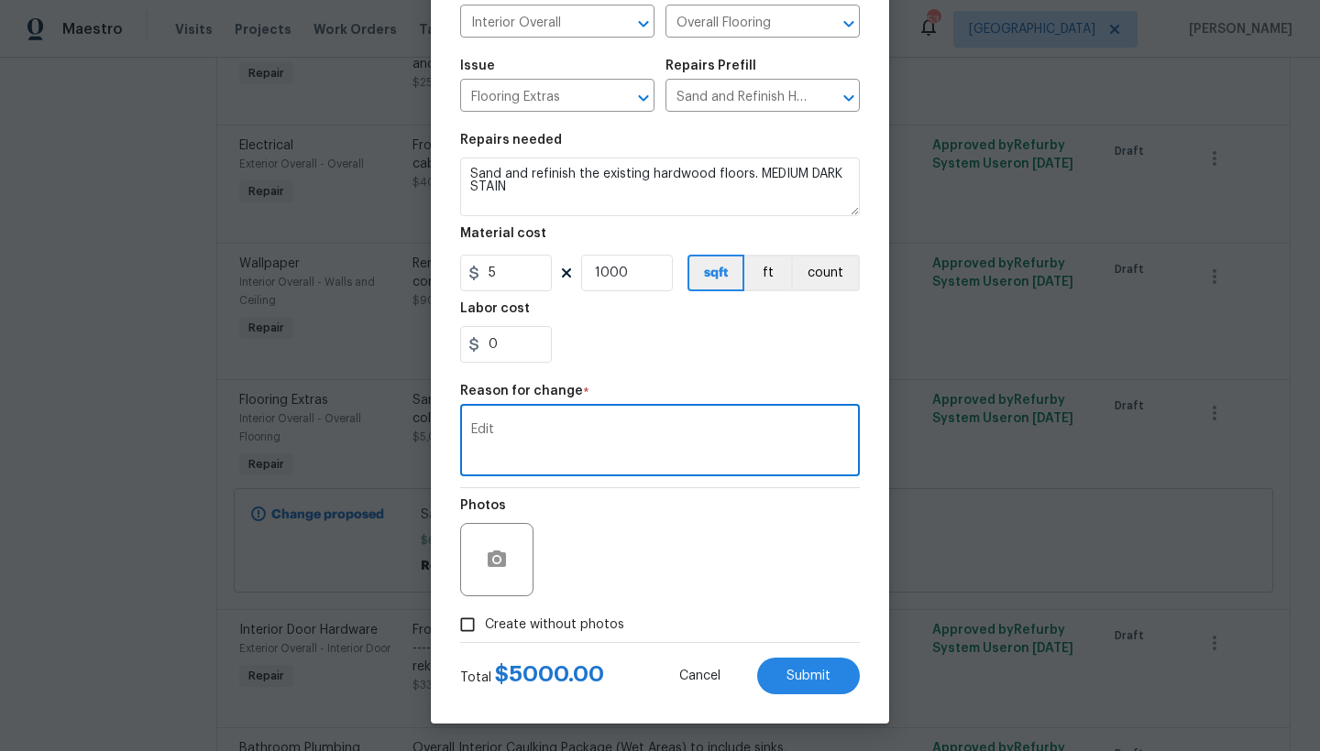
type textarea "Edit"
click at [559, 619] on span "Create without photos" at bounding box center [554, 625] width 139 height 19
click at [485, 619] on input "Create without photos" at bounding box center [467, 625] width 35 height 35
checkbox input "true"
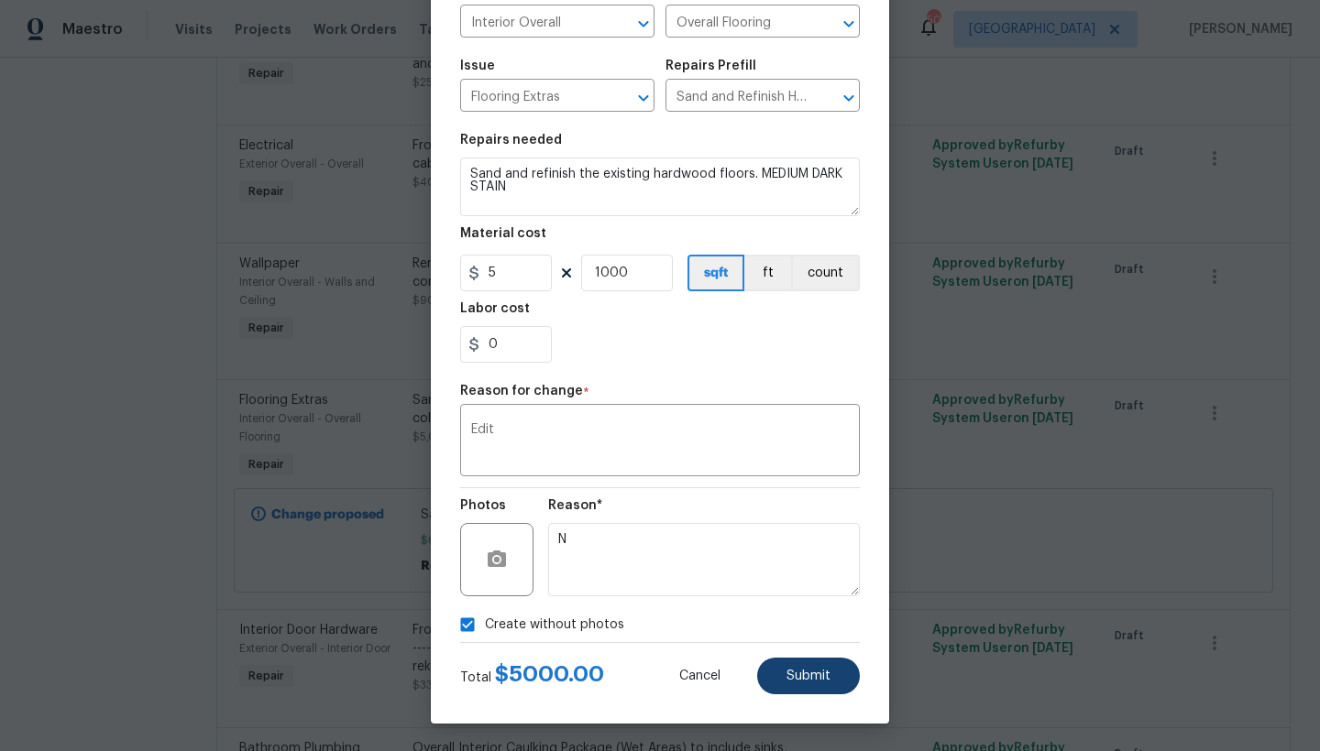
click at [825, 677] on button "Submit" at bounding box center [808, 676] width 103 height 37
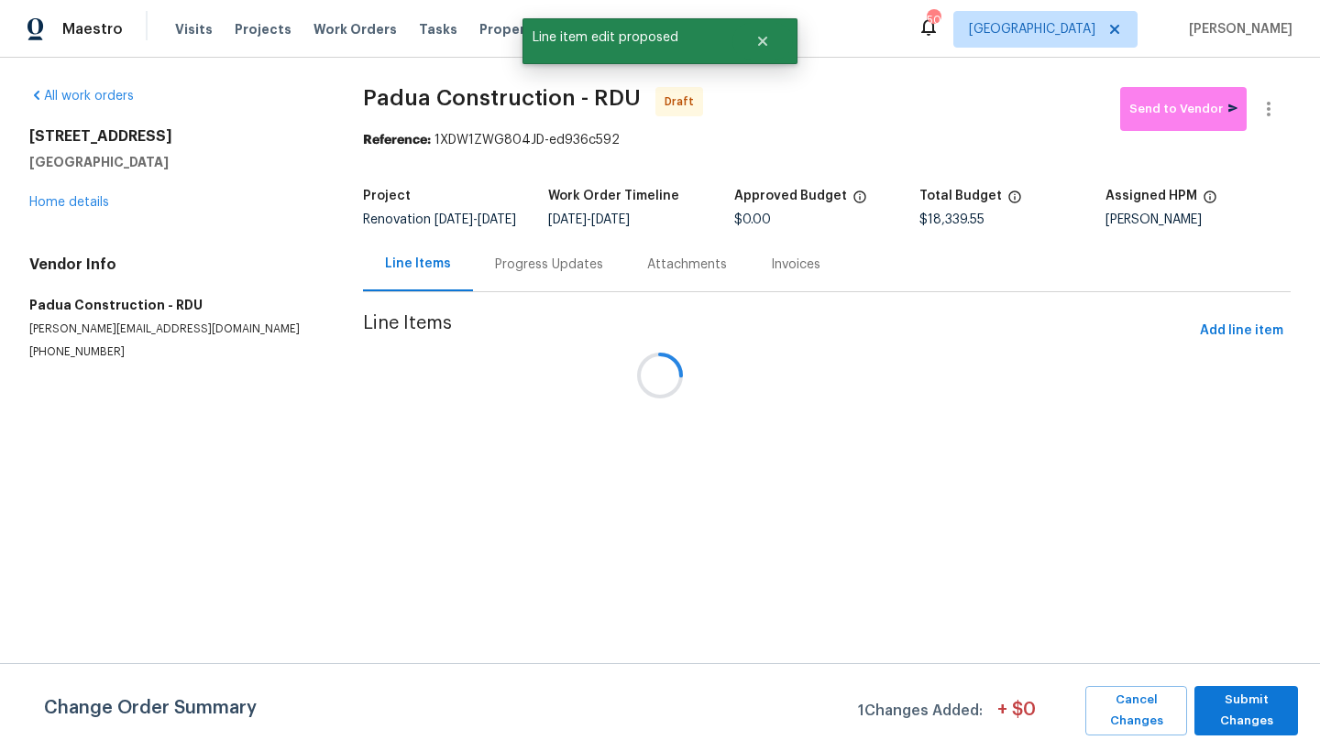
scroll to position [0, 0]
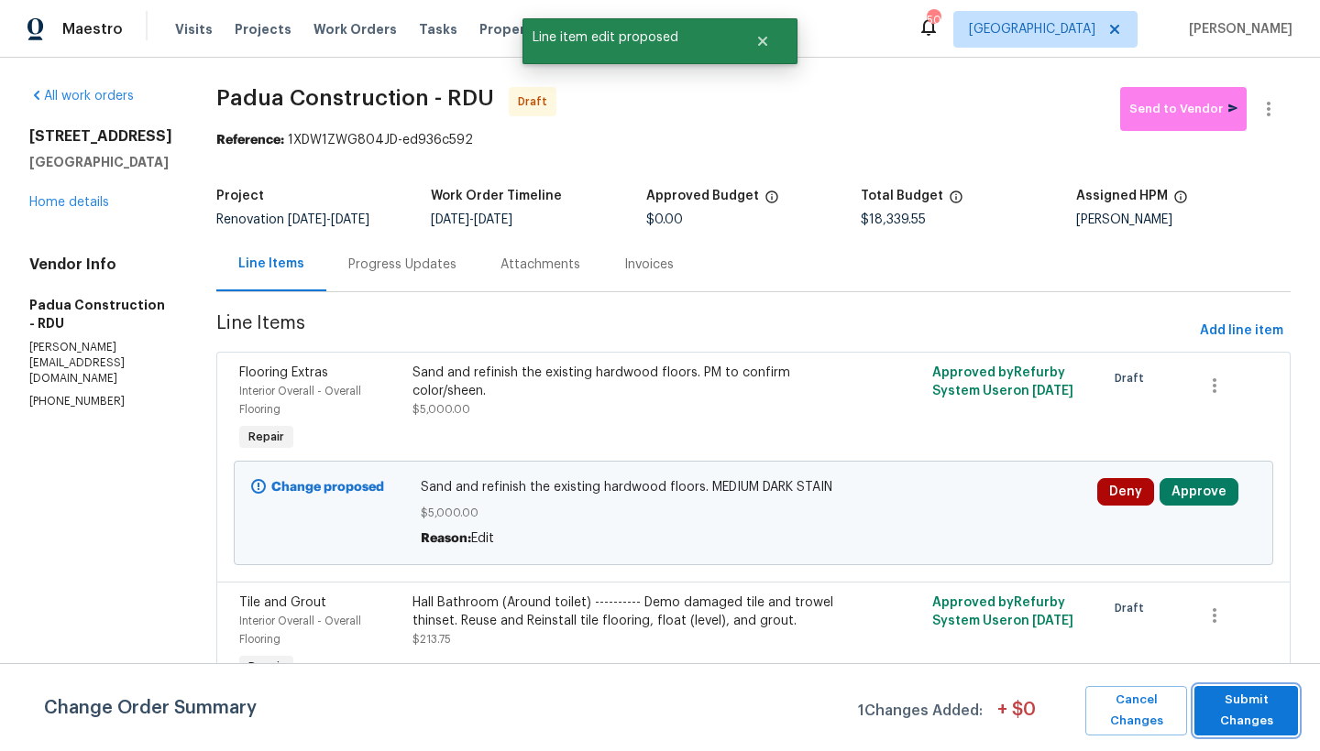
click at [1255, 711] on span "Submit Changes" at bounding box center [1245, 711] width 85 height 42
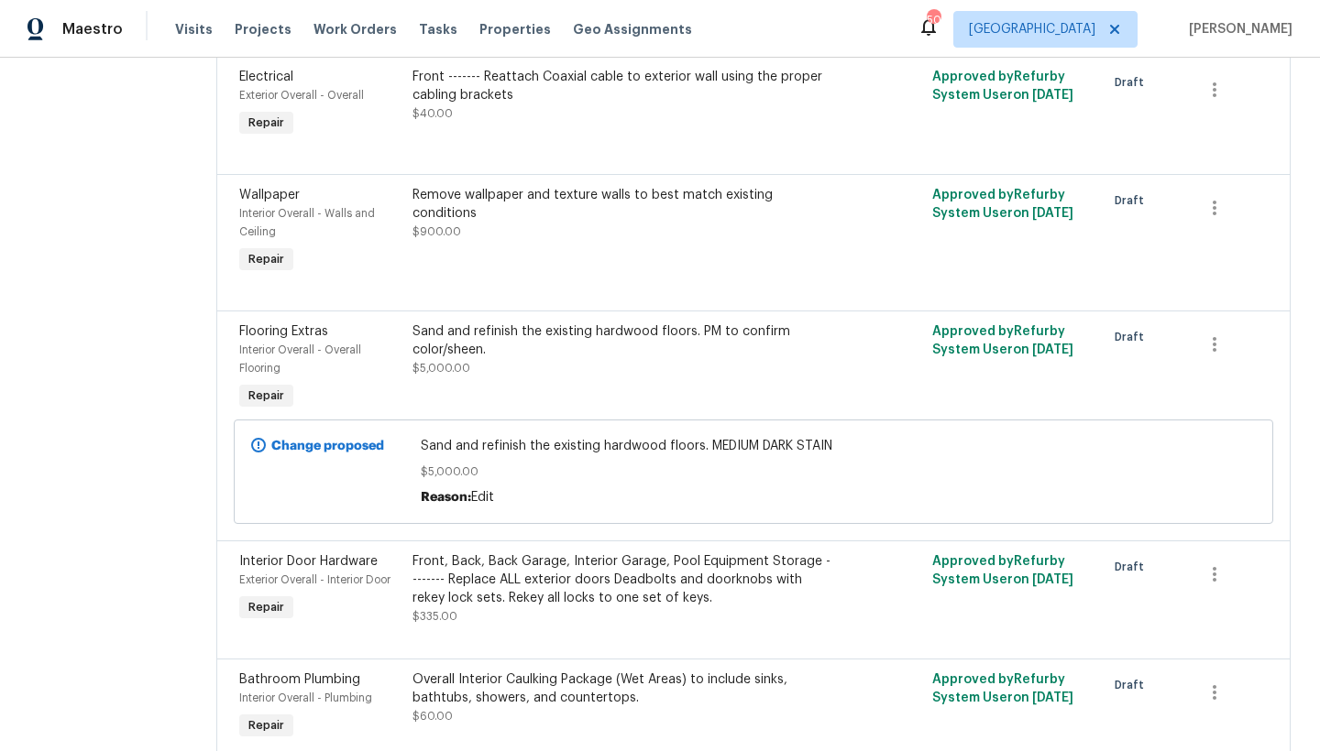
scroll to position [2694, 0]
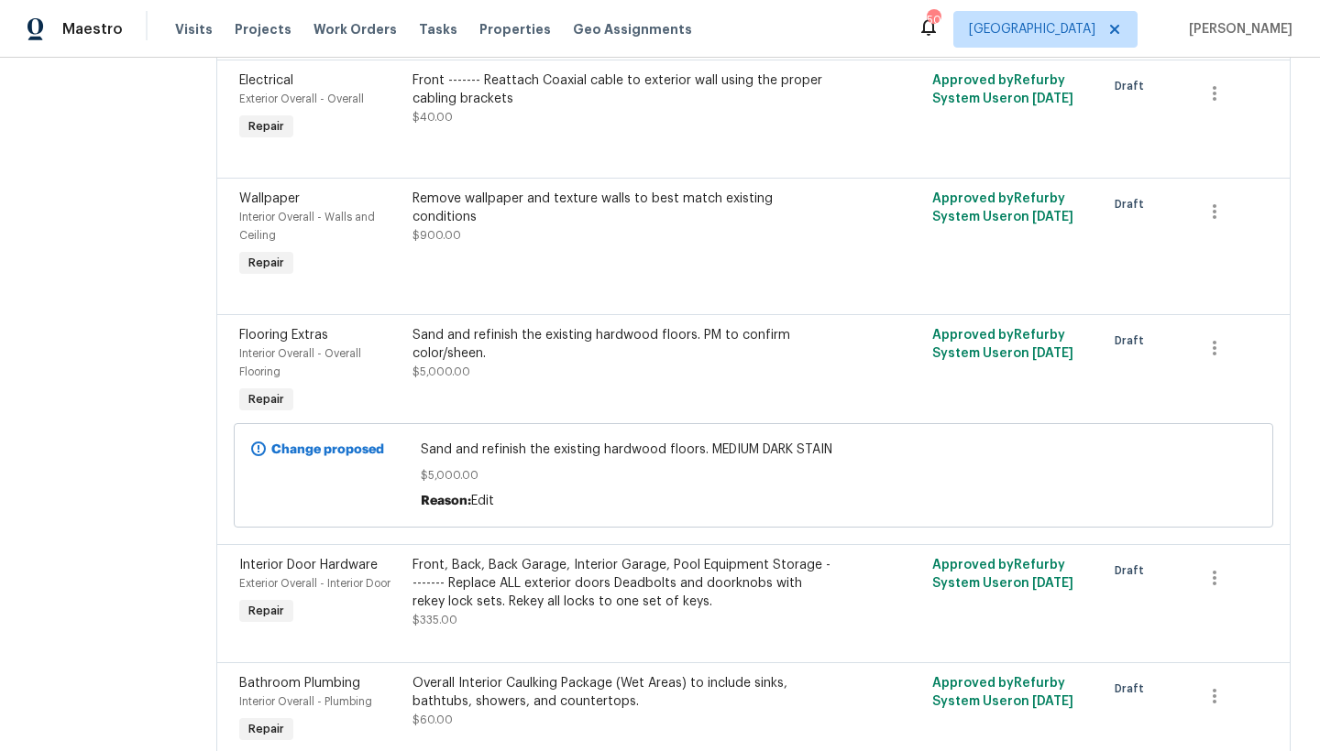
click at [560, 326] on div "Sand and refinish the existing hardwood floors. PM to confirm color/sheen." at bounding box center [623, 344] width 422 height 37
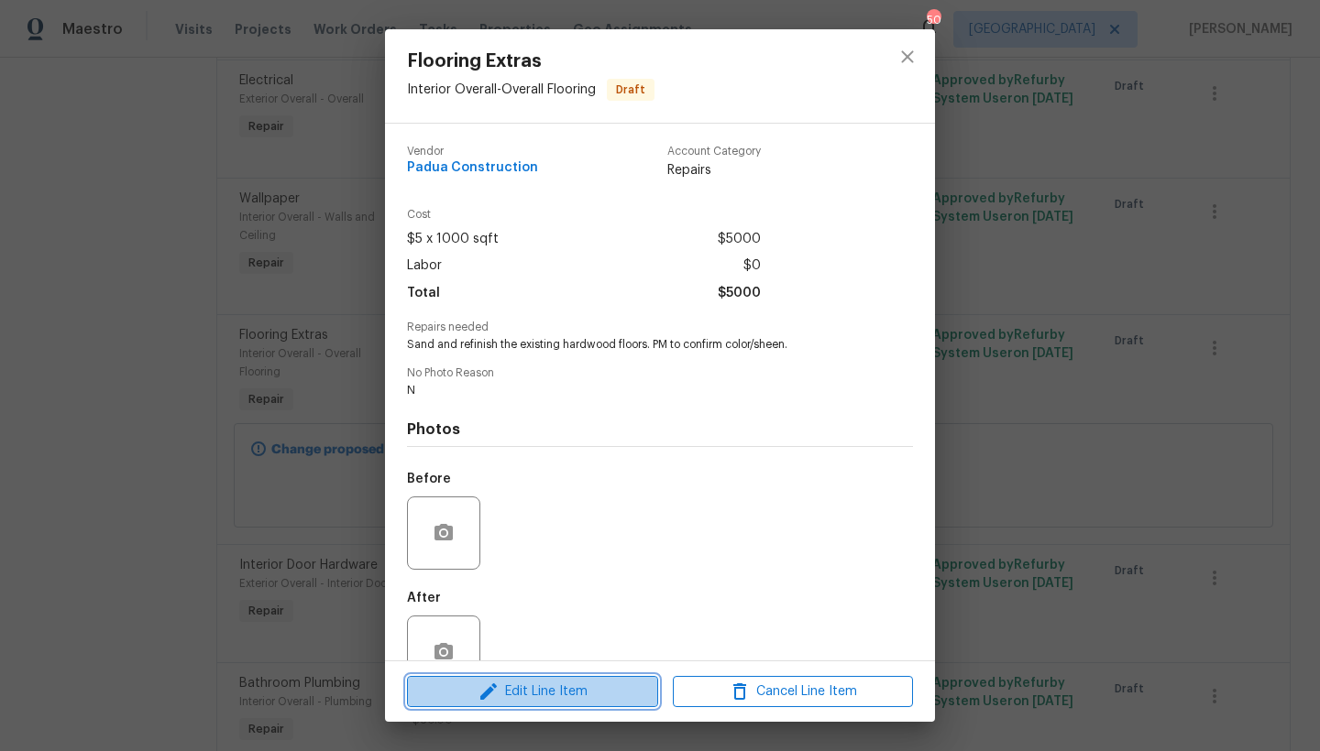
click at [544, 696] on span "Edit Line Item" at bounding box center [532, 692] width 240 height 23
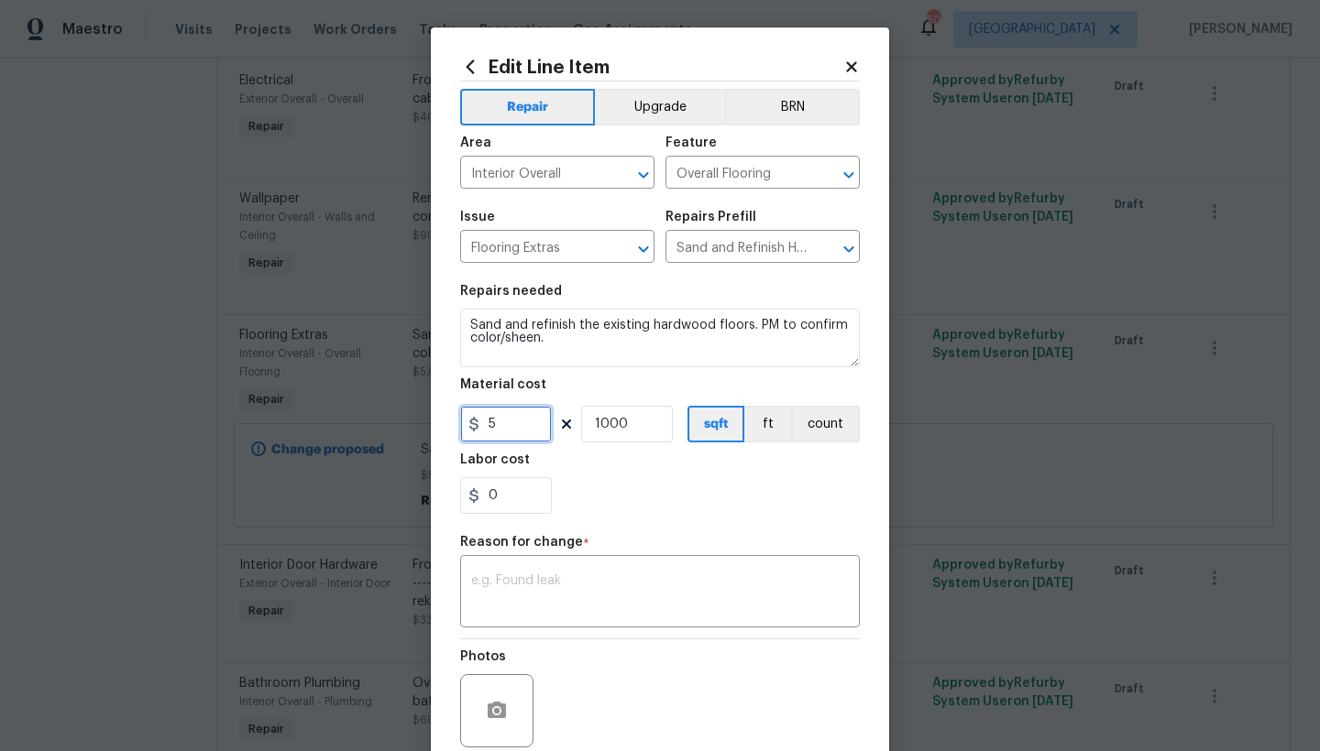
click at [523, 431] on input "5" at bounding box center [506, 424] width 92 height 37
type input "6.25"
click at [595, 491] on div "0" at bounding box center [660, 495] width 400 height 37
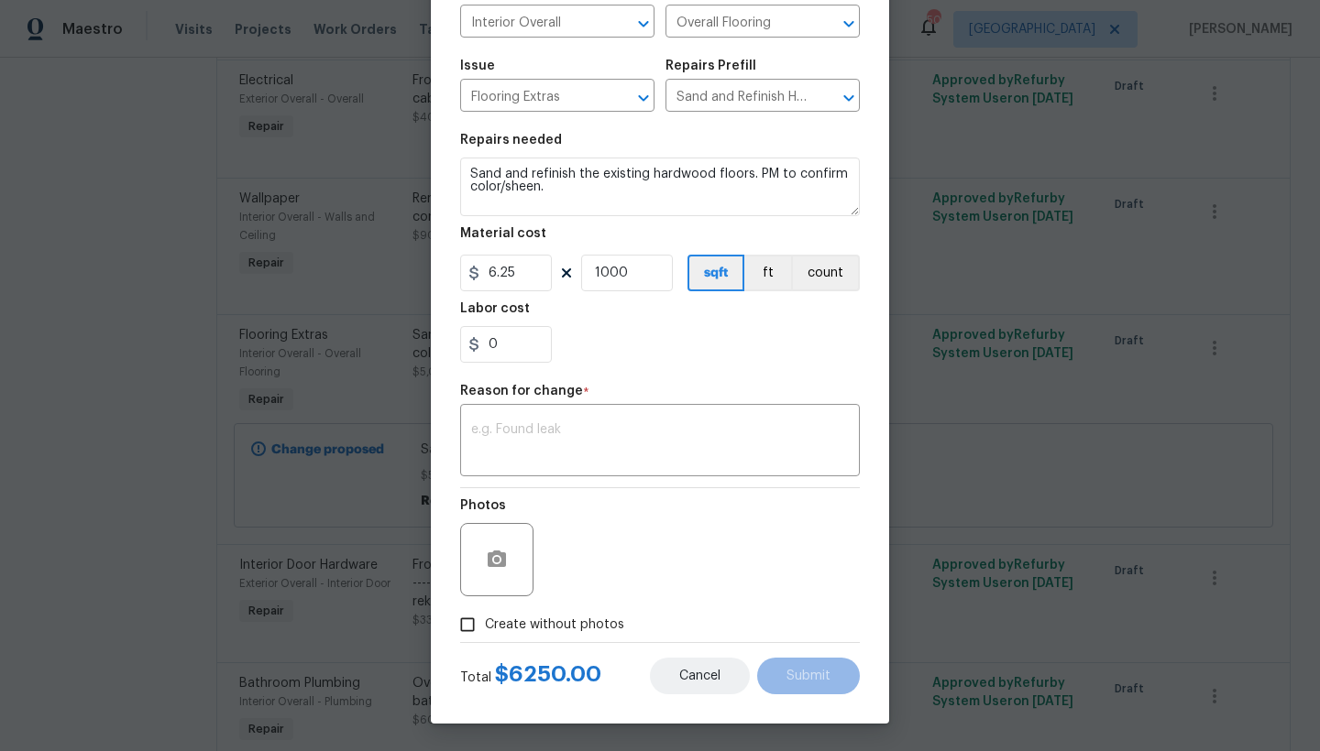
click at [683, 670] on span "Cancel" at bounding box center [699, 677] width 41 height 14
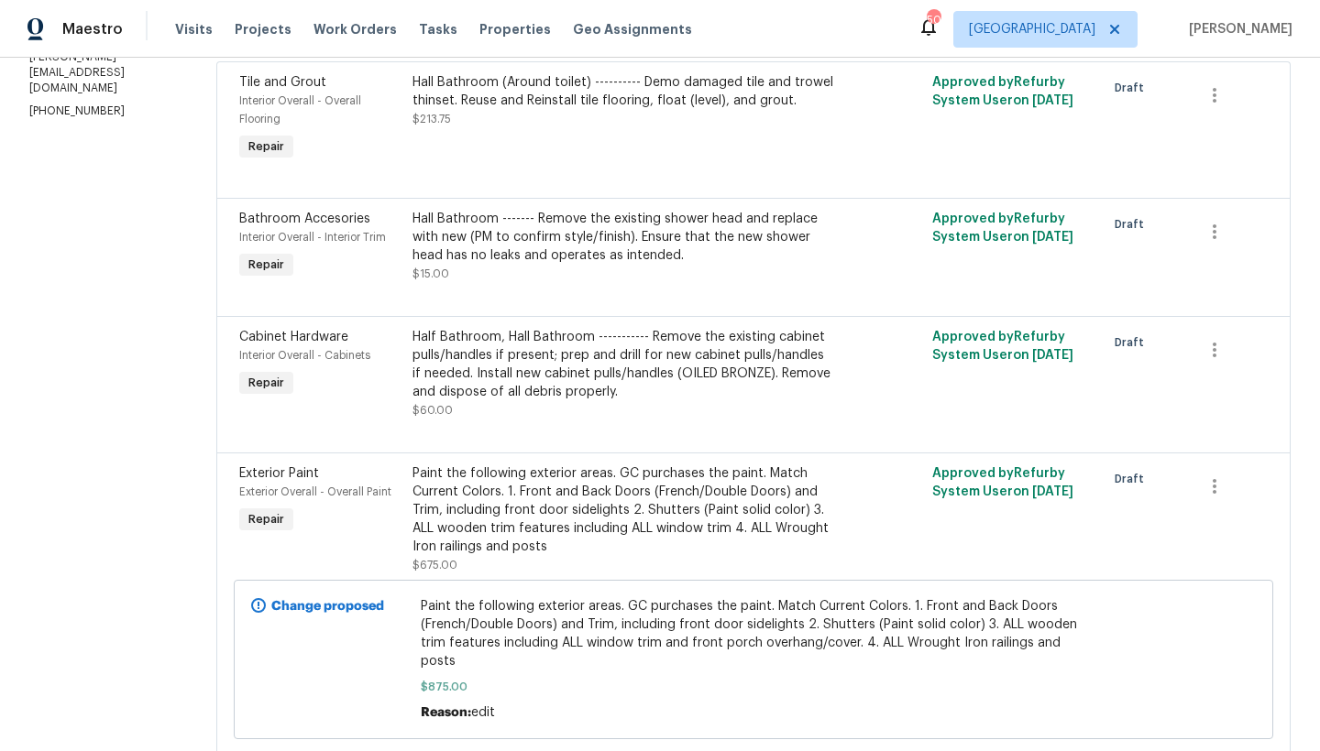
scroll to position [0, 0]
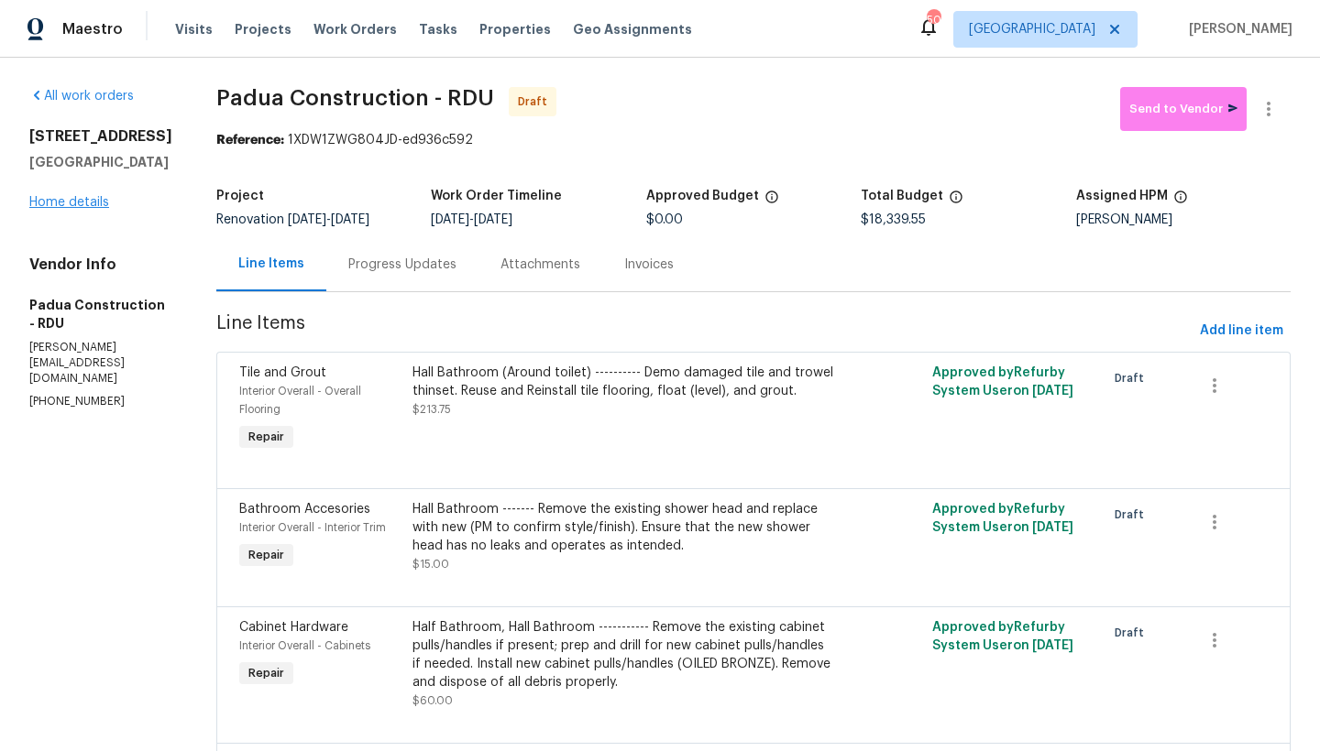
click at [86, 209] on link "Home details" at bounding box center [69, 202] width 80 height 13
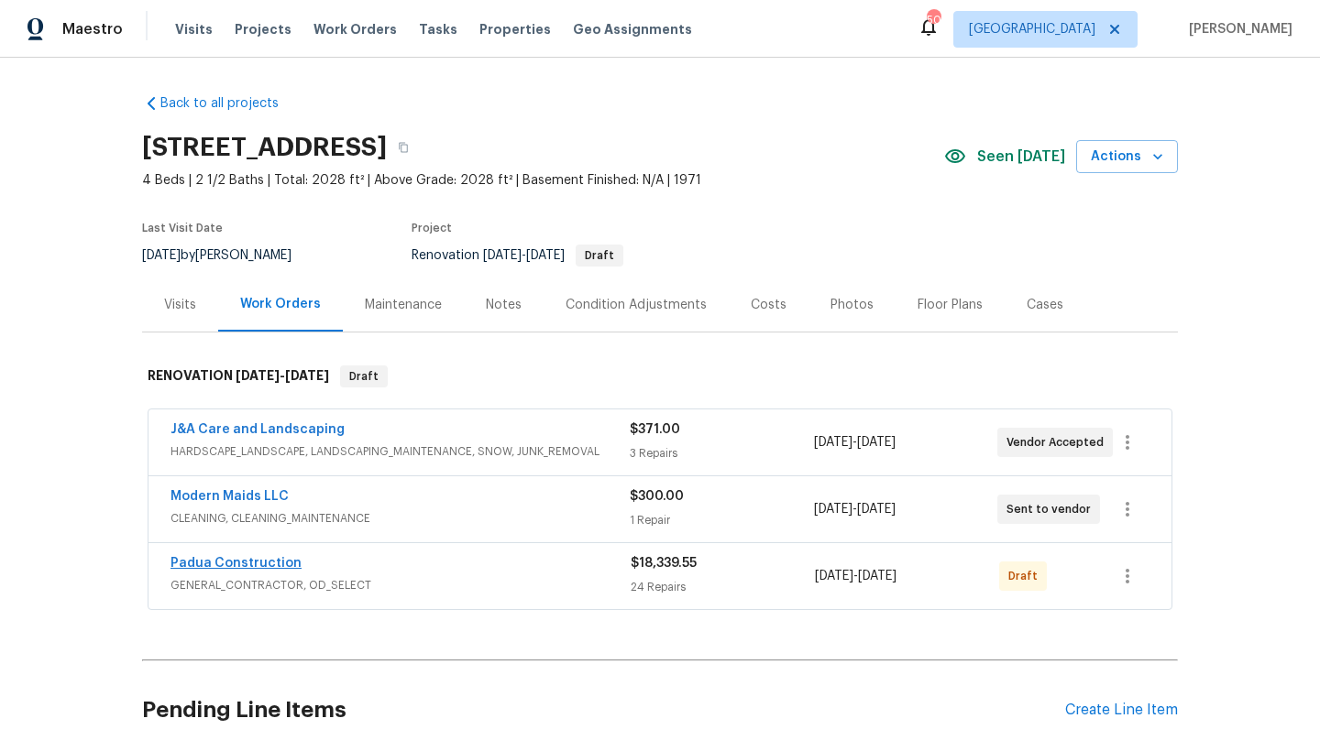
click at [252, 565] on link "Padua Construction" at bounding box center [235, 563] width 131 height 13
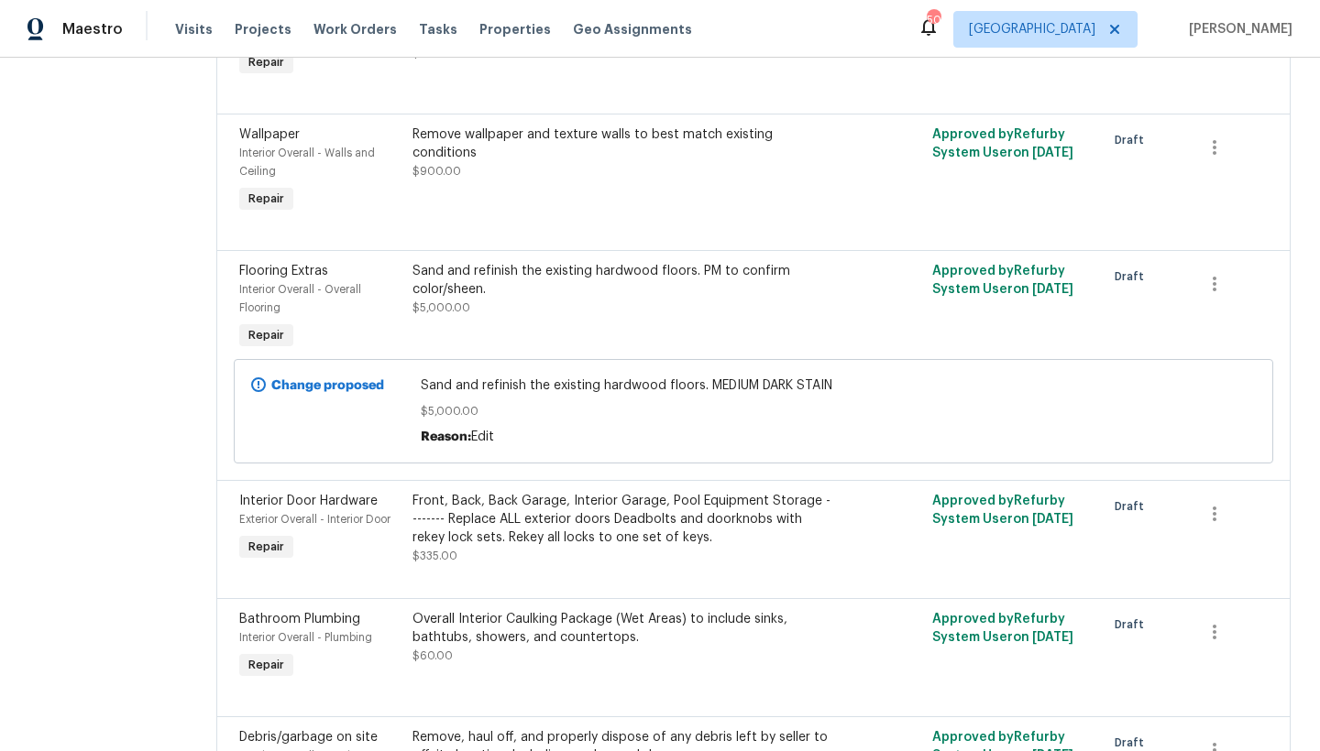
scroll to position [2755, 0]
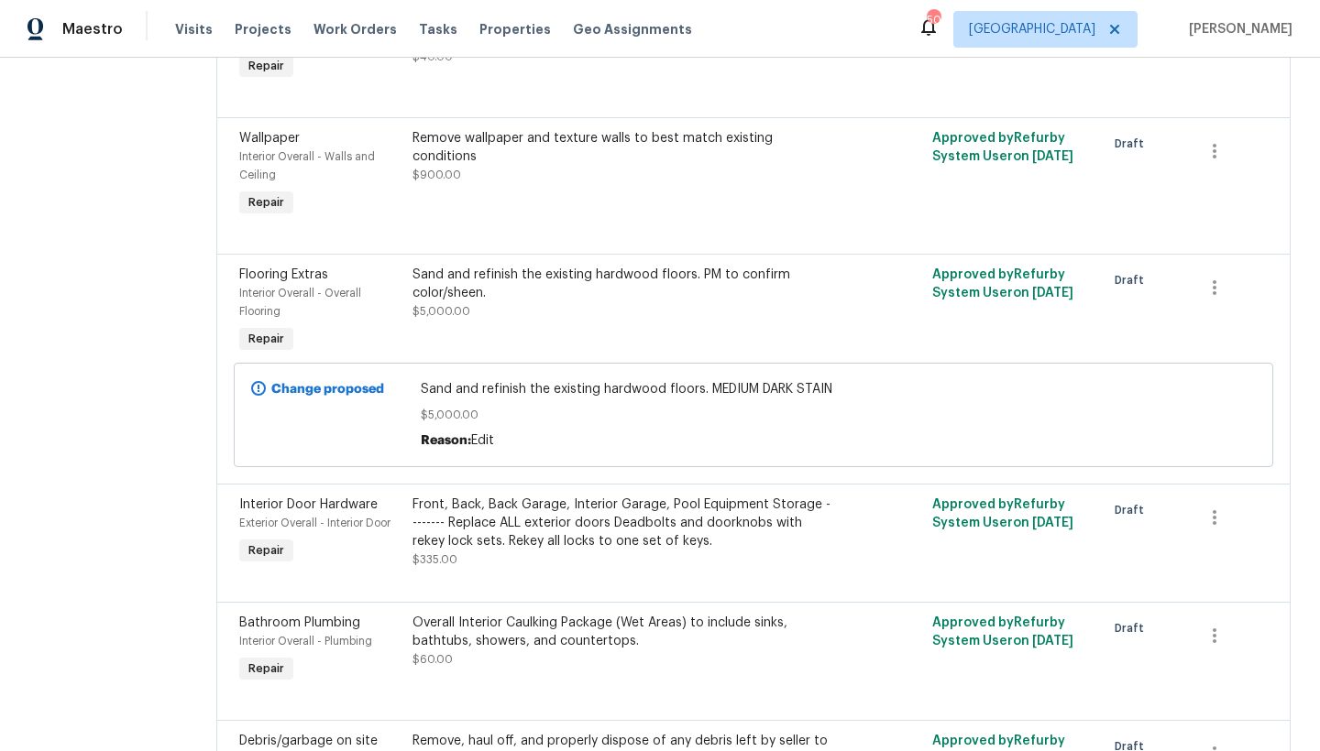
click at [474, 266] on div "Sand and refinish the existing hardwood floors. PM to confirm color/sheen." at bounding box center [623, 284] width 422 height 37
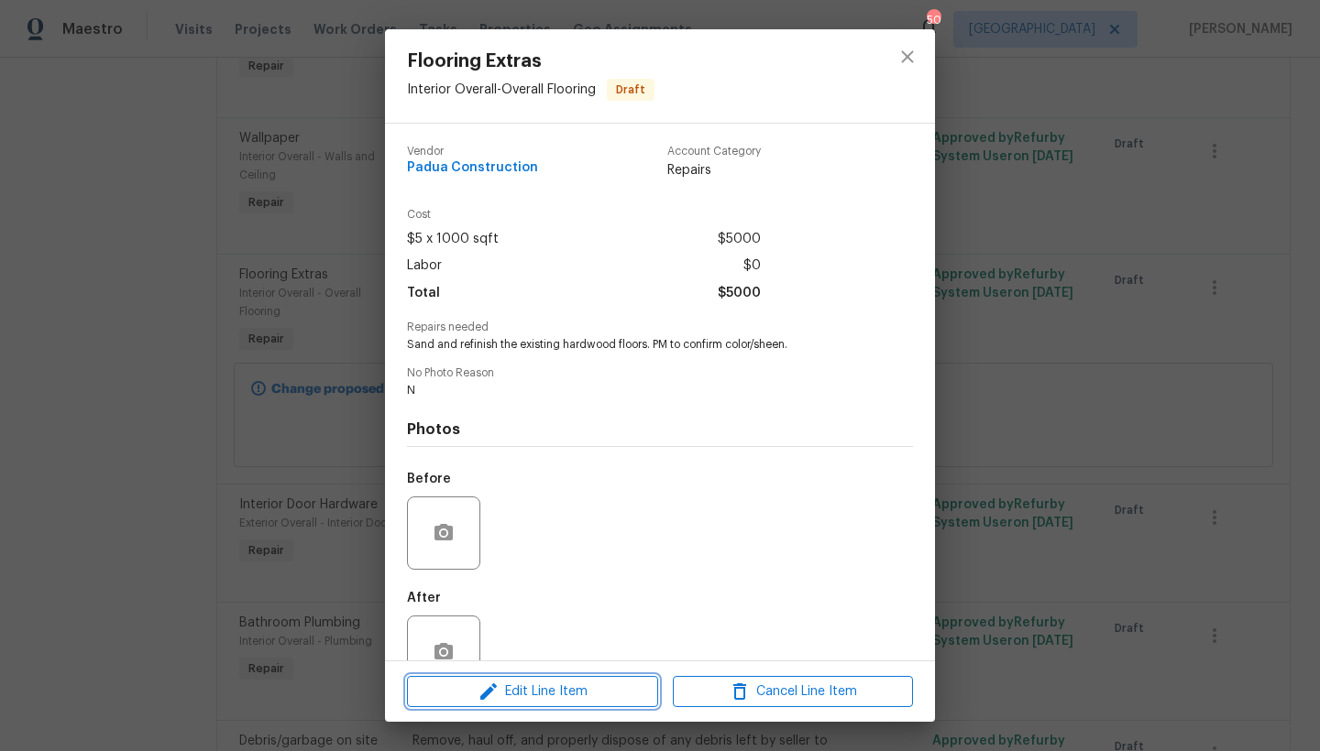
click at [531, 692] on span "Edit Line Item" at bounding box center [532, 692] width 240 height 23
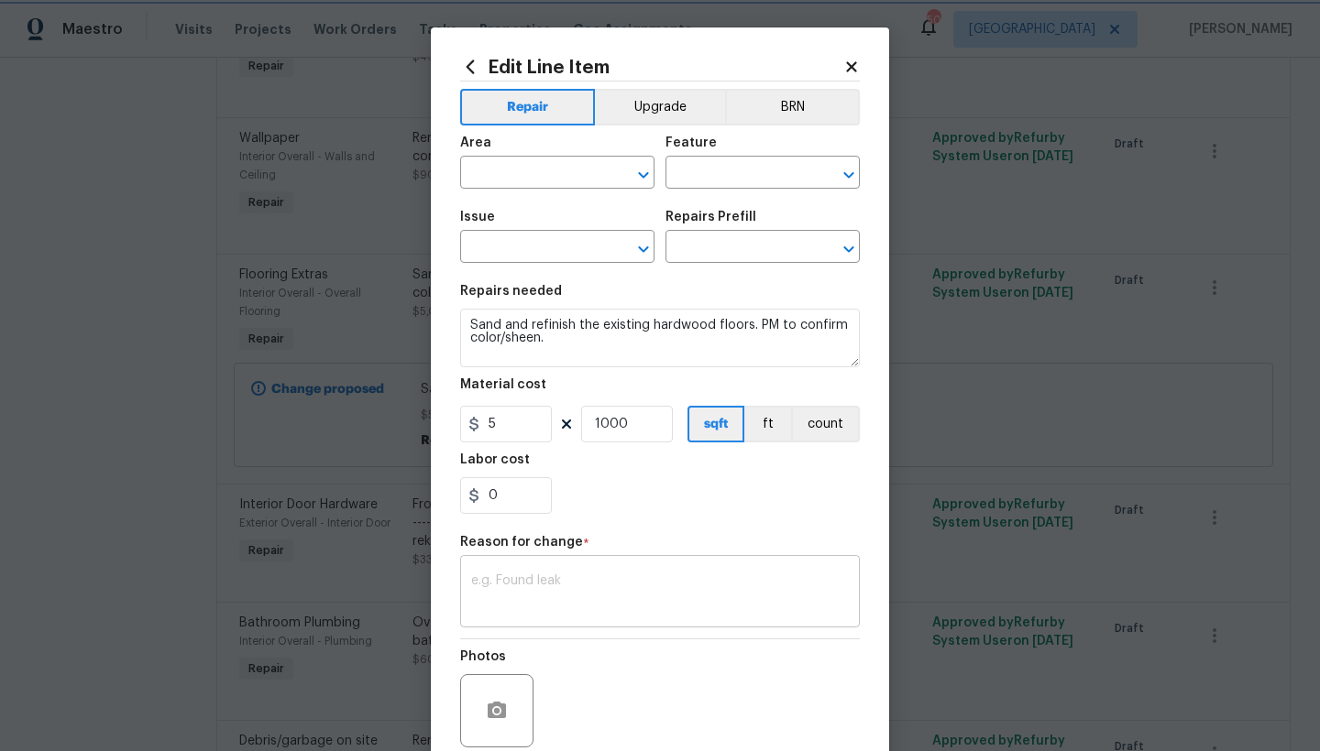
type input "Interior Overall"
type input "Overall Flooring"
type input "Flooring Extras"
type input "Sand and Refinish Hardwood Flooring $5.00"
drag, startPoint x: 454, startPoint y: 399, endPoint x: 346, endPoint y: 367, distance: 111.7
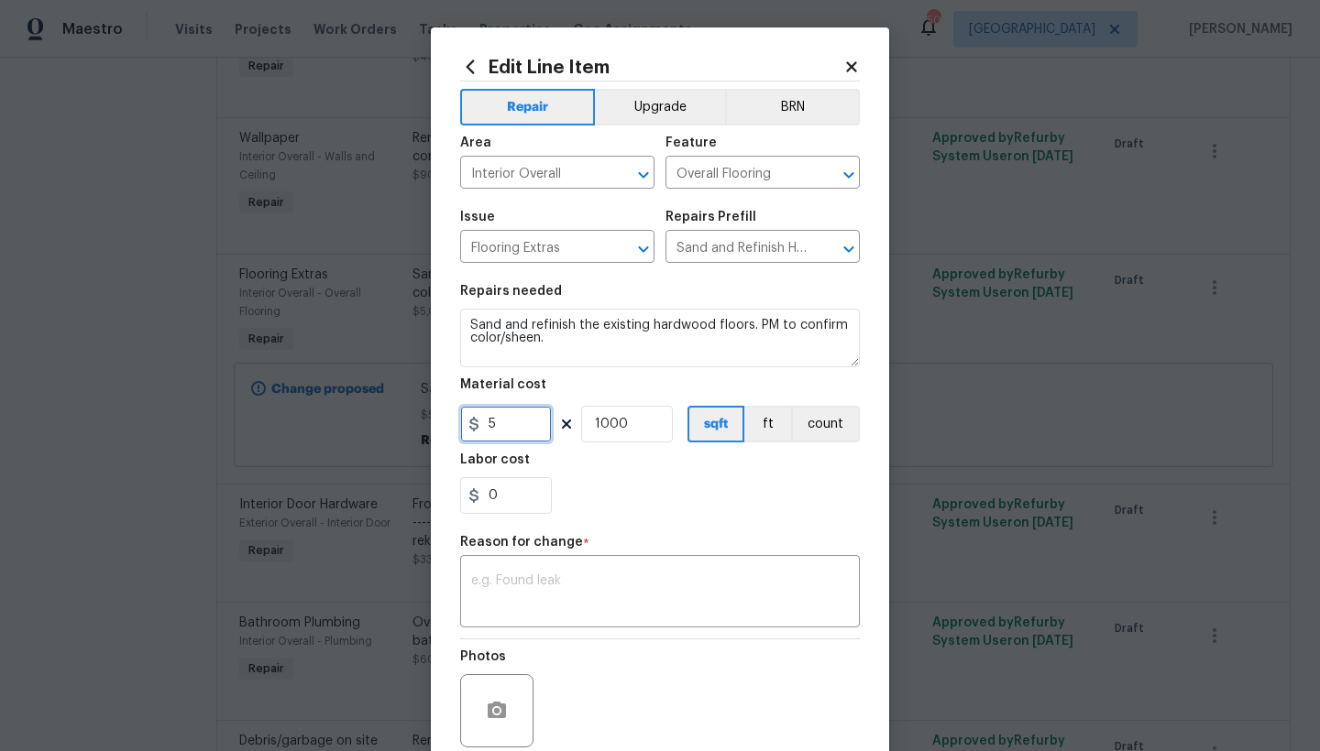
click at [346, 367] on div "Edit Line Item Repair Upgrade BRN Area Interior Overall ​ Feature Overall Floor…" at bounding box center [660, 375] width 1320 height 751
type input "6.25"
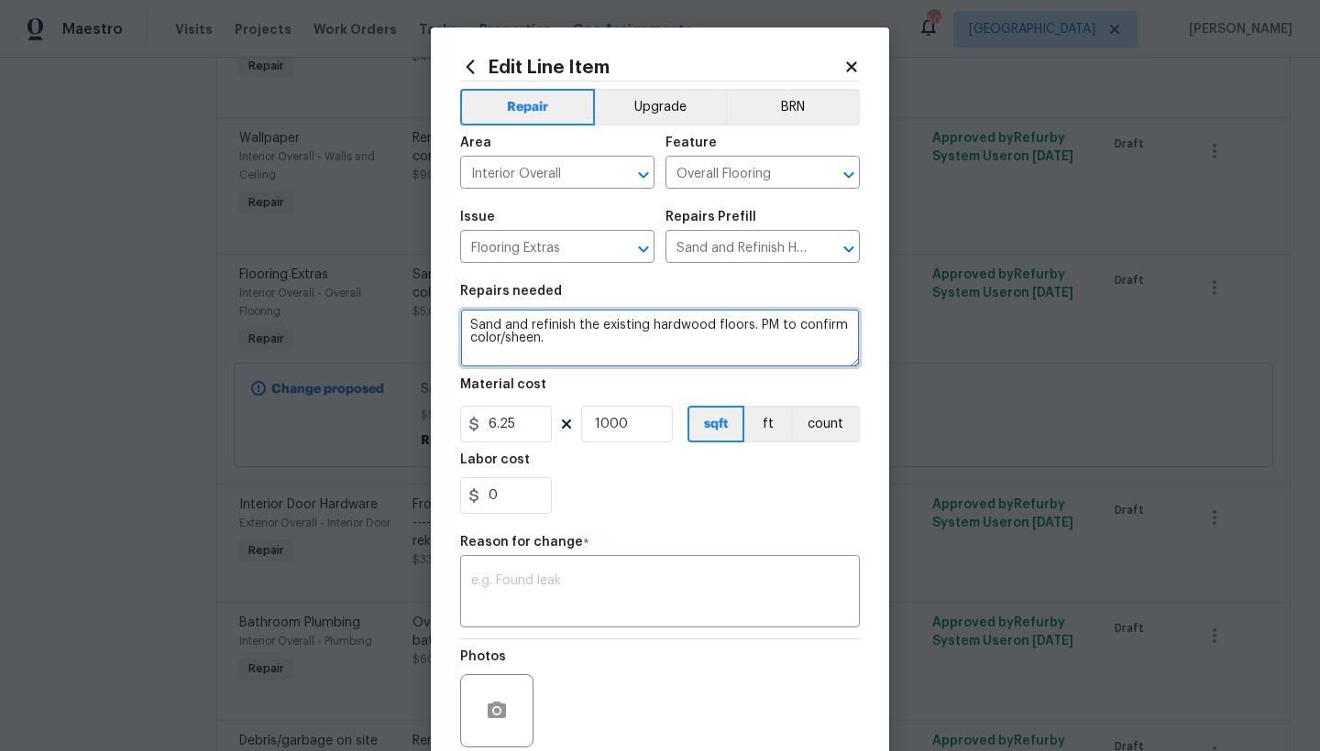
drag, startPoint x: 750, startPoint y: 322, endPoint x: 860, endPoint y: 393, distance: 131.9
click at [860, 393] on div "Edit Line Item Repair Upgrade BRN Area Interior Overall ​ Feature Overall Floor…" at bounding box center [660, 451] width 458 height 848
type textarea "Sand and refinish the existing hardwood floors. MEDIUM DARK STAIN"
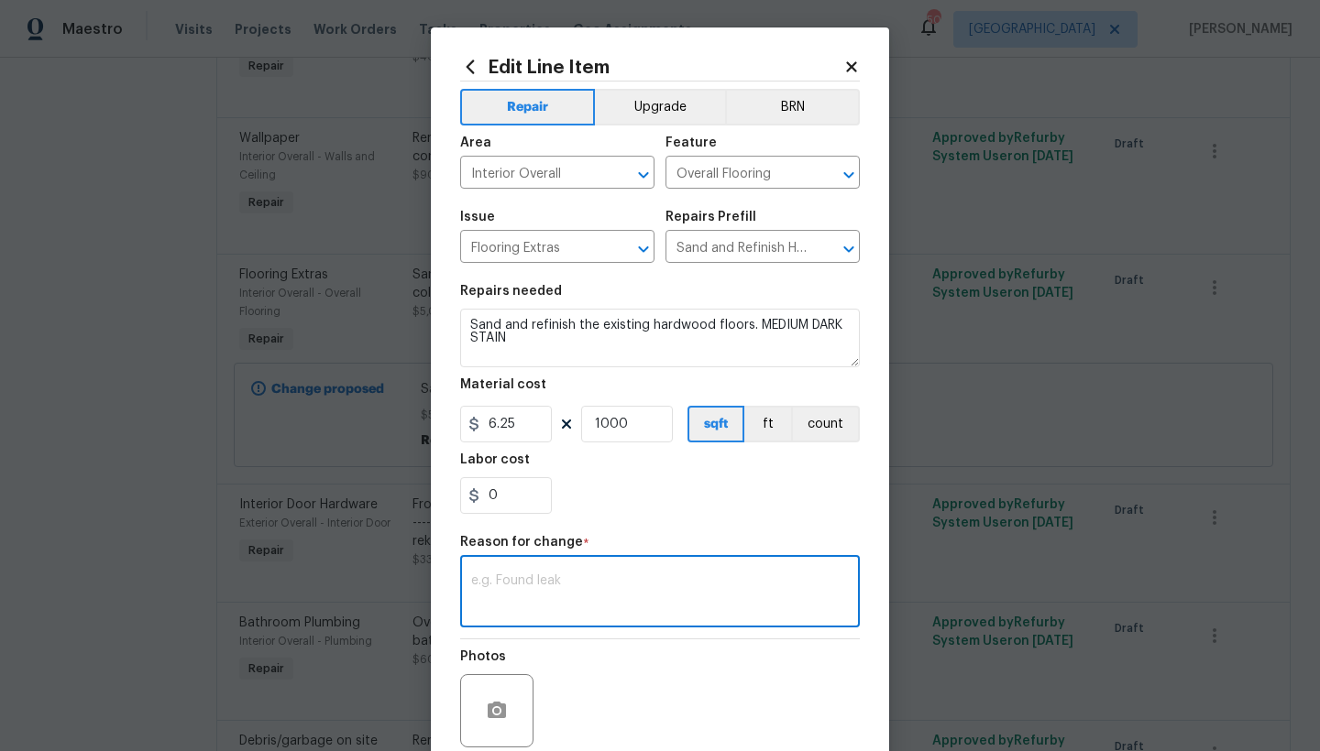
click at [511, 594] on textarea at bounding box center [660, 594] width 378 height 38
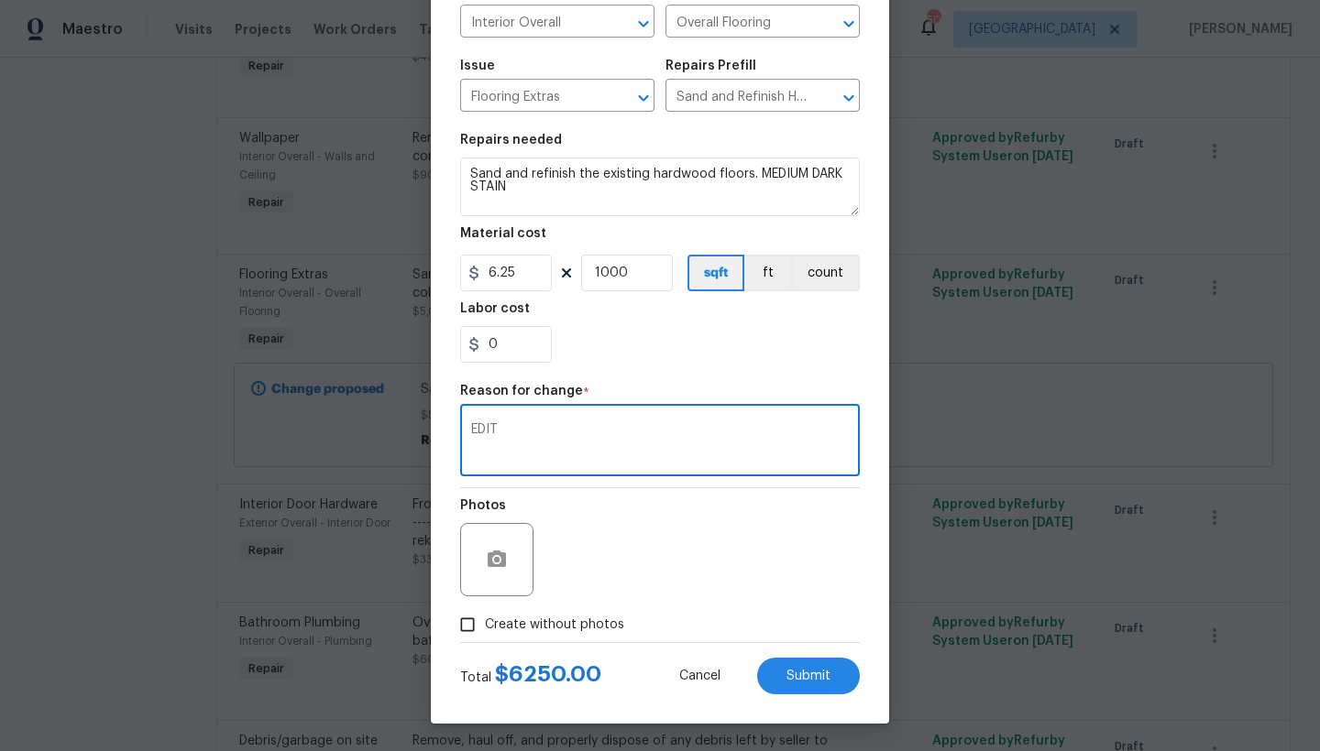
type textarea "EDIT"
drag, startPoint x: 582, startPoint y: 626, endPoint x: 587, endPoint y: 618, distance: 9.9
click at [582, 625] on span "Create without photos" at bounding box center [554, 625] width 139 height 19
click at [485, 625] on input "Create without photos" at bounding box center [467, 625] width 35 height 35
checkbox input "true"
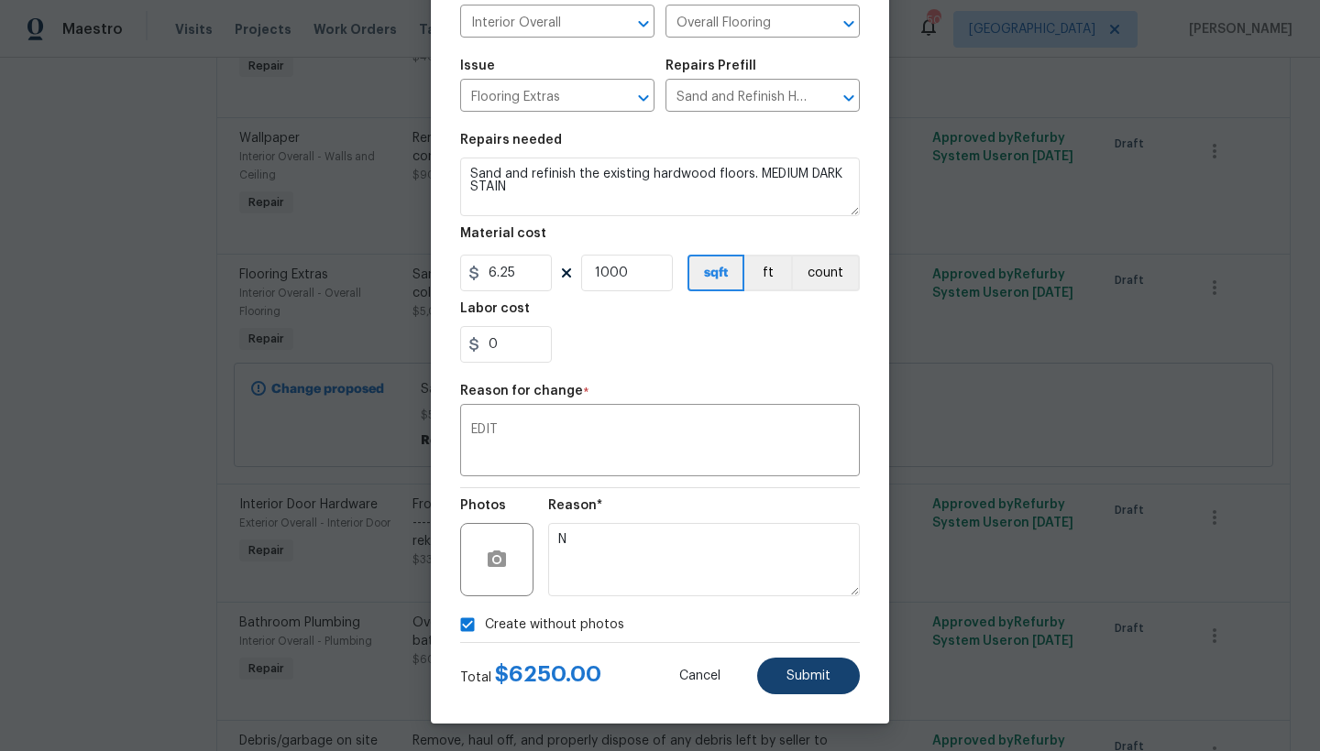
click at [787, 665] on button "Submit" at bounding box center [808, 676] width 103 height 37
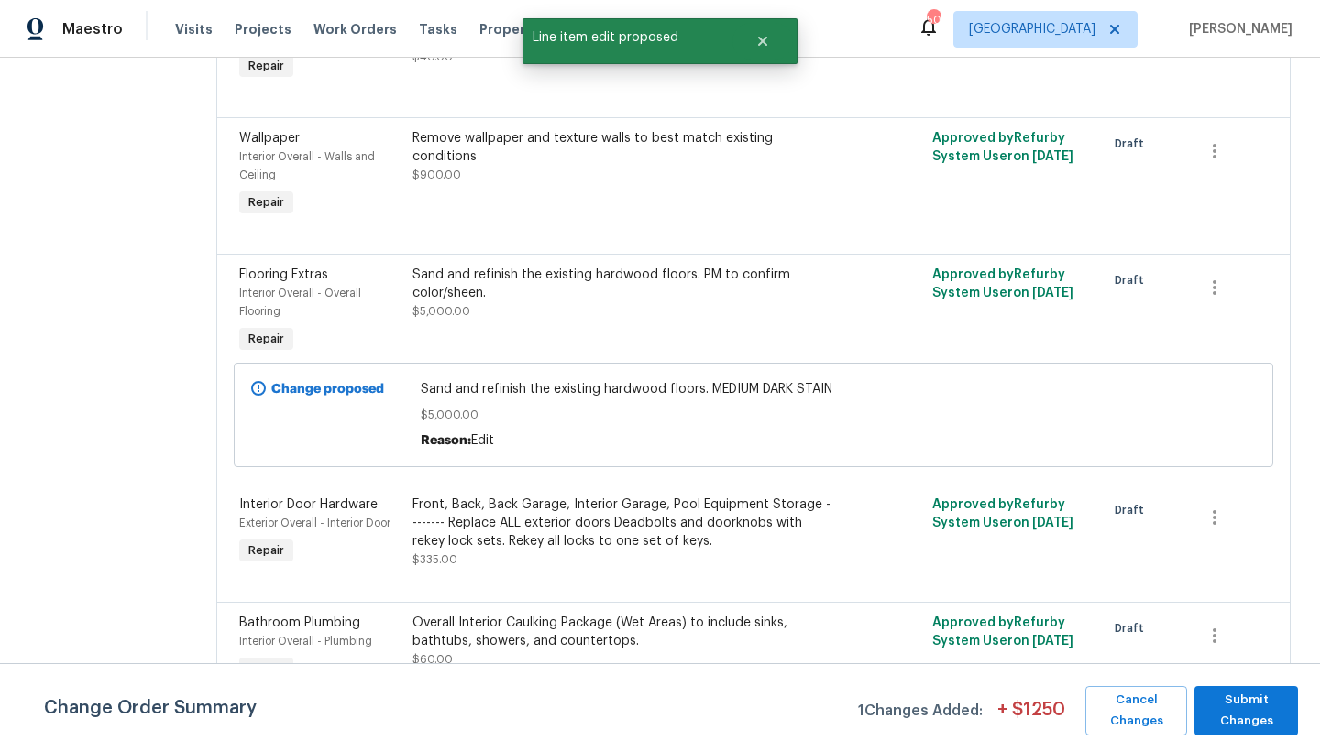
scroll to position [0, 0]
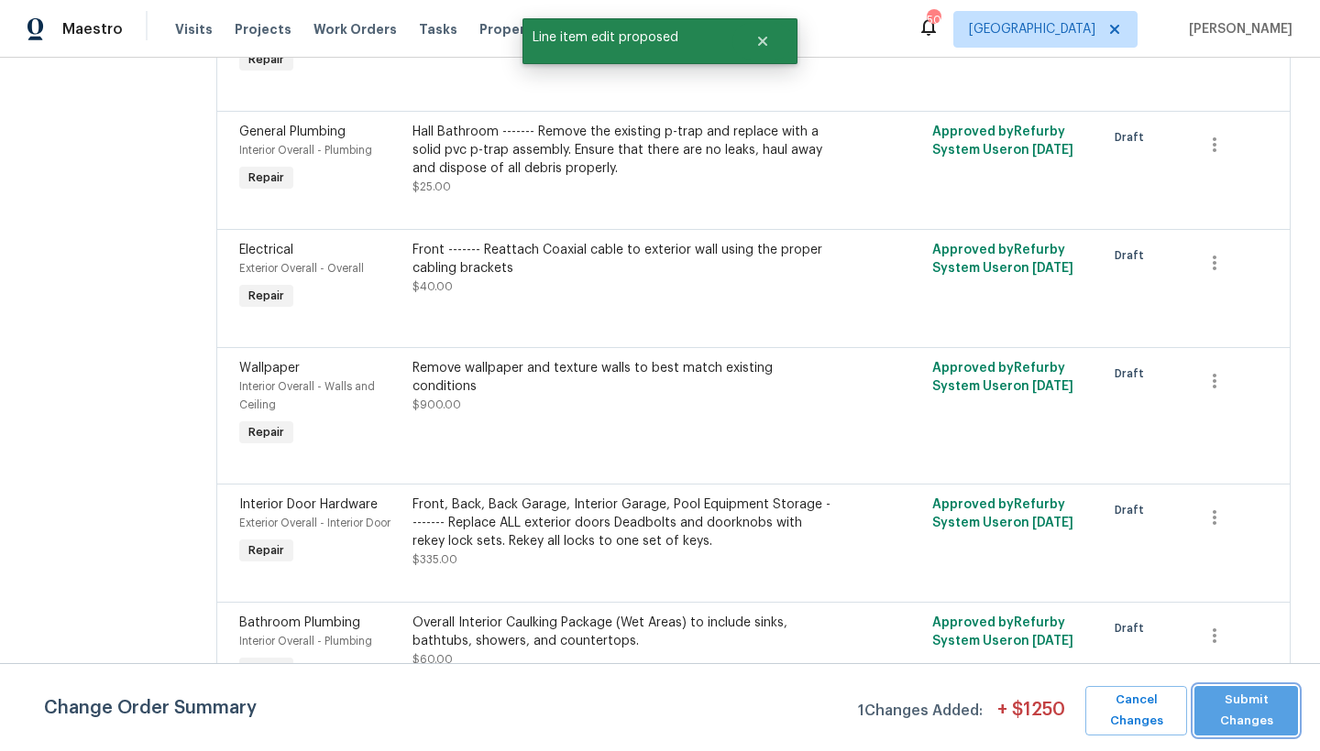
click at [1270, 722] on span "Submit Changes" at bounding box center [1245, 711] width 85 height 42
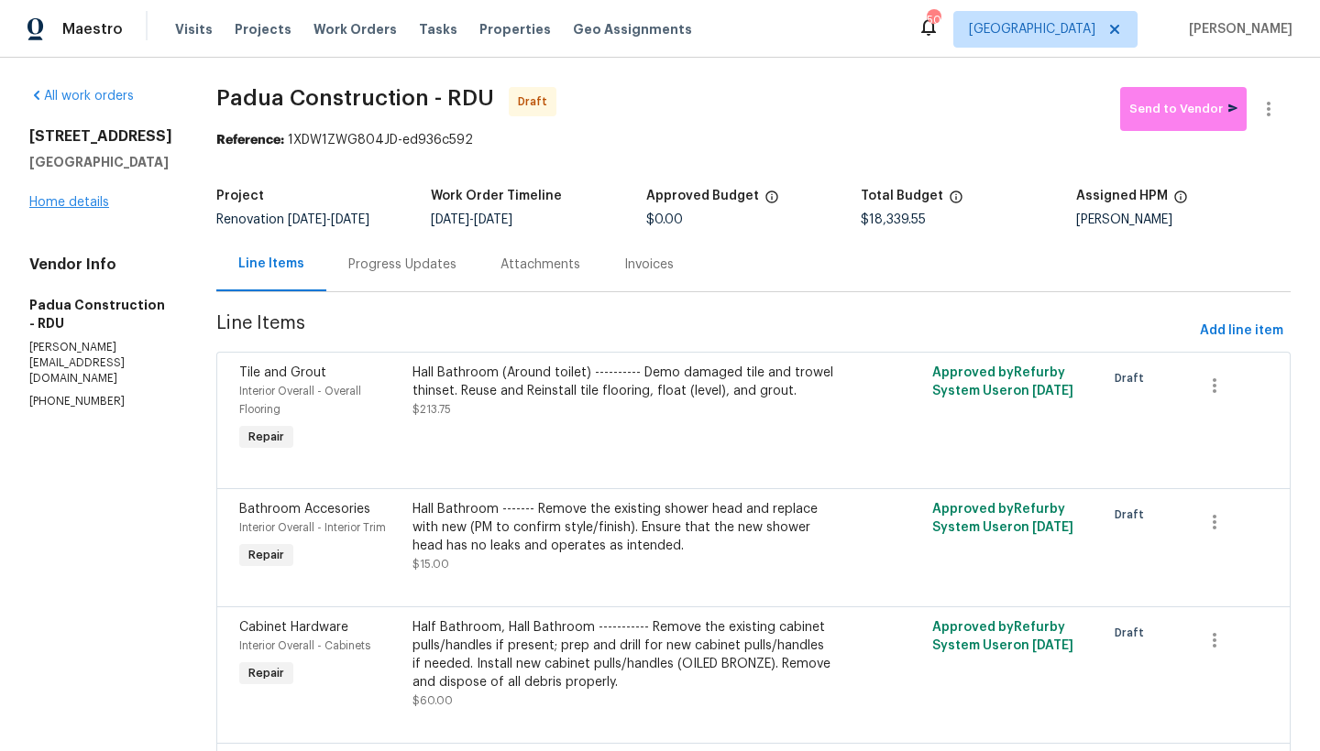
click at [97, 209] on link "Home details" at bounding box center [69, 202] width 80 height 13
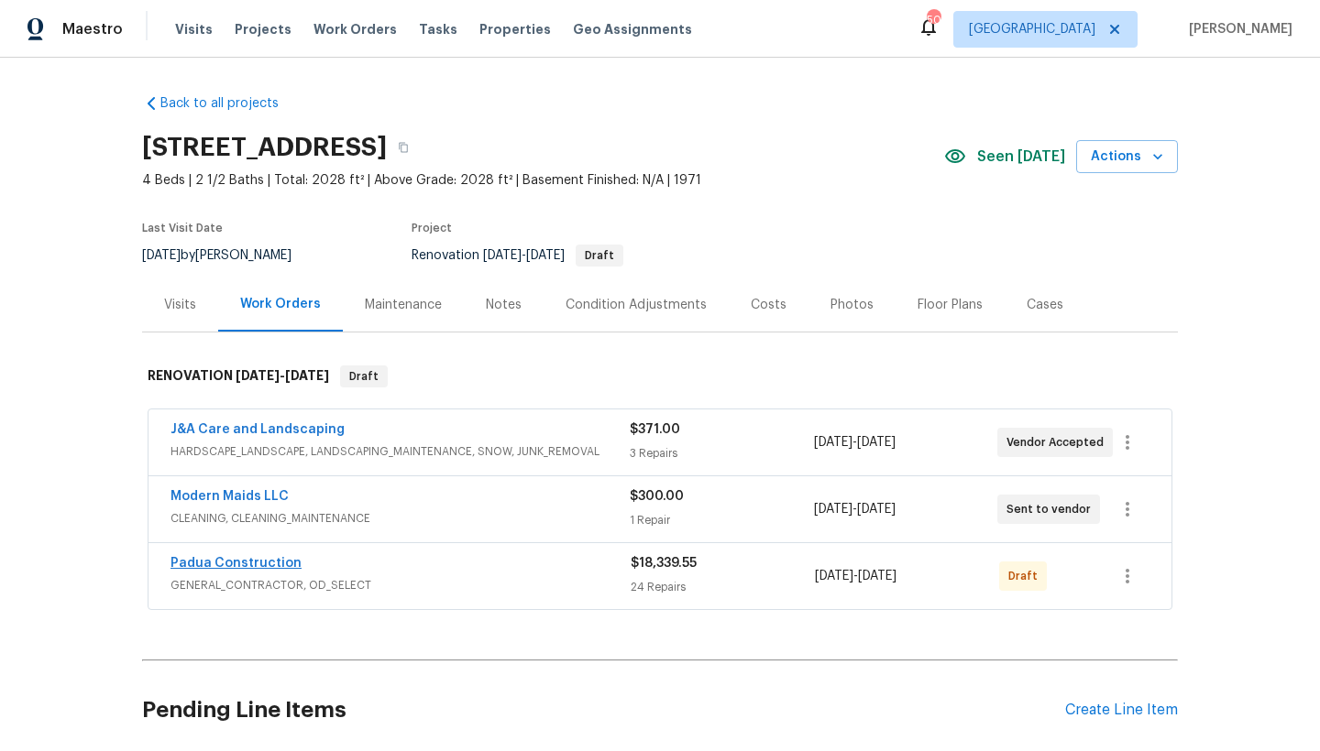
click at [237, 564] on link "Padua Construction" at bounding box center [235, 563] width 131 height 13
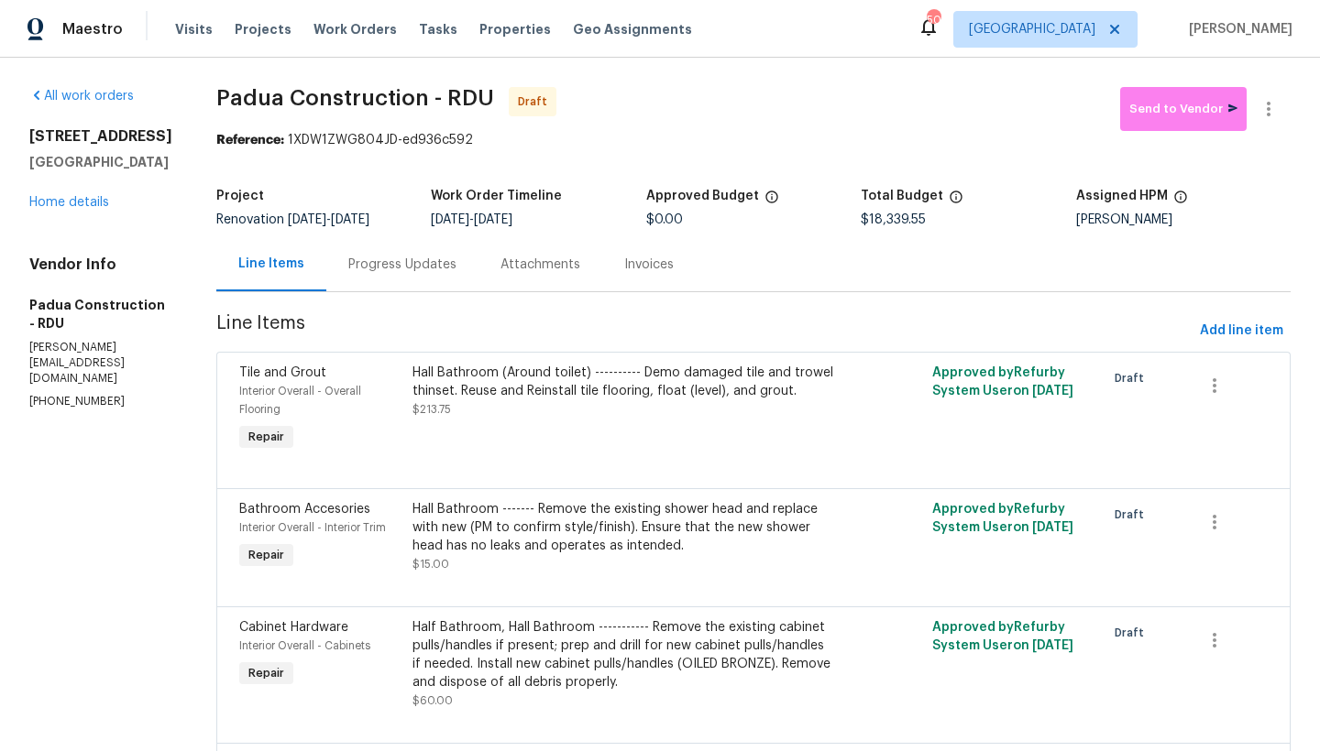
click at [348, 266] on div "Progress Updates" at bounding box center [402, 265] width 108 height 18
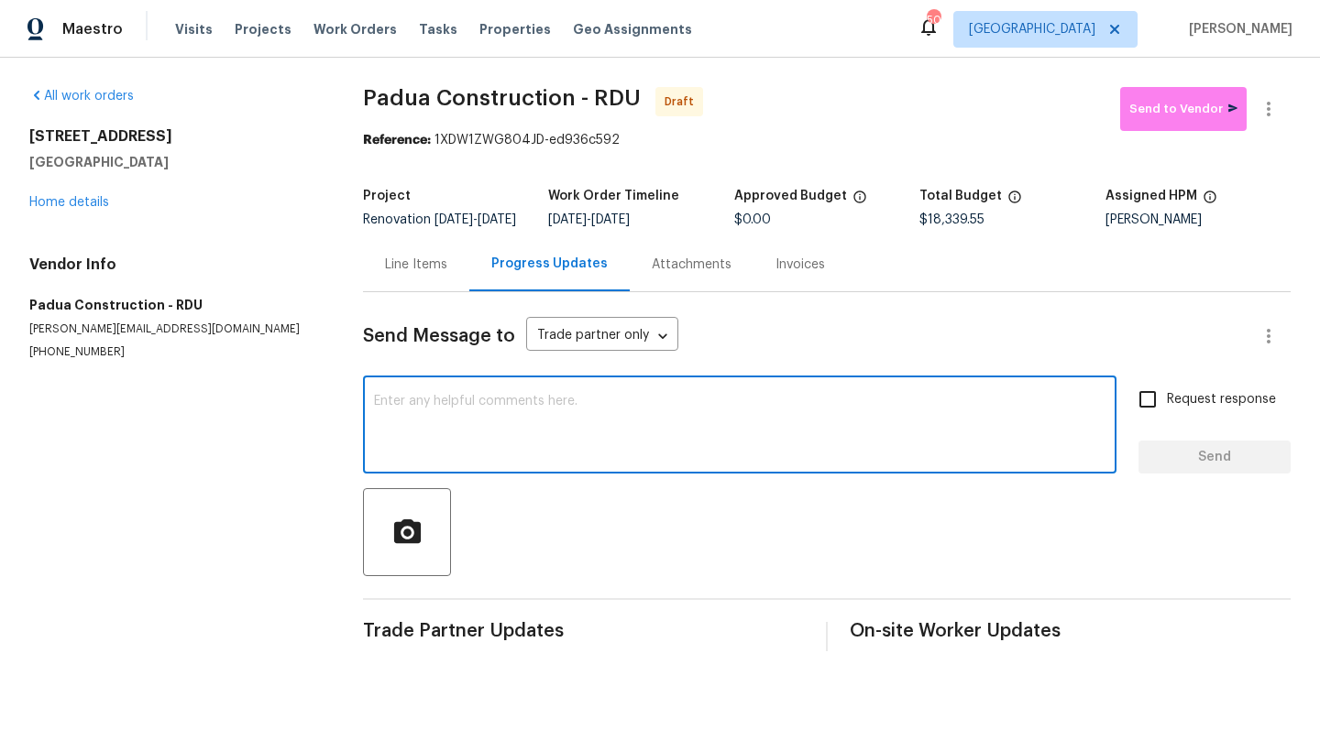
click at [458, 437] on textarea at bounding box center [739, 427] width 731 height 64
type textarea "D"
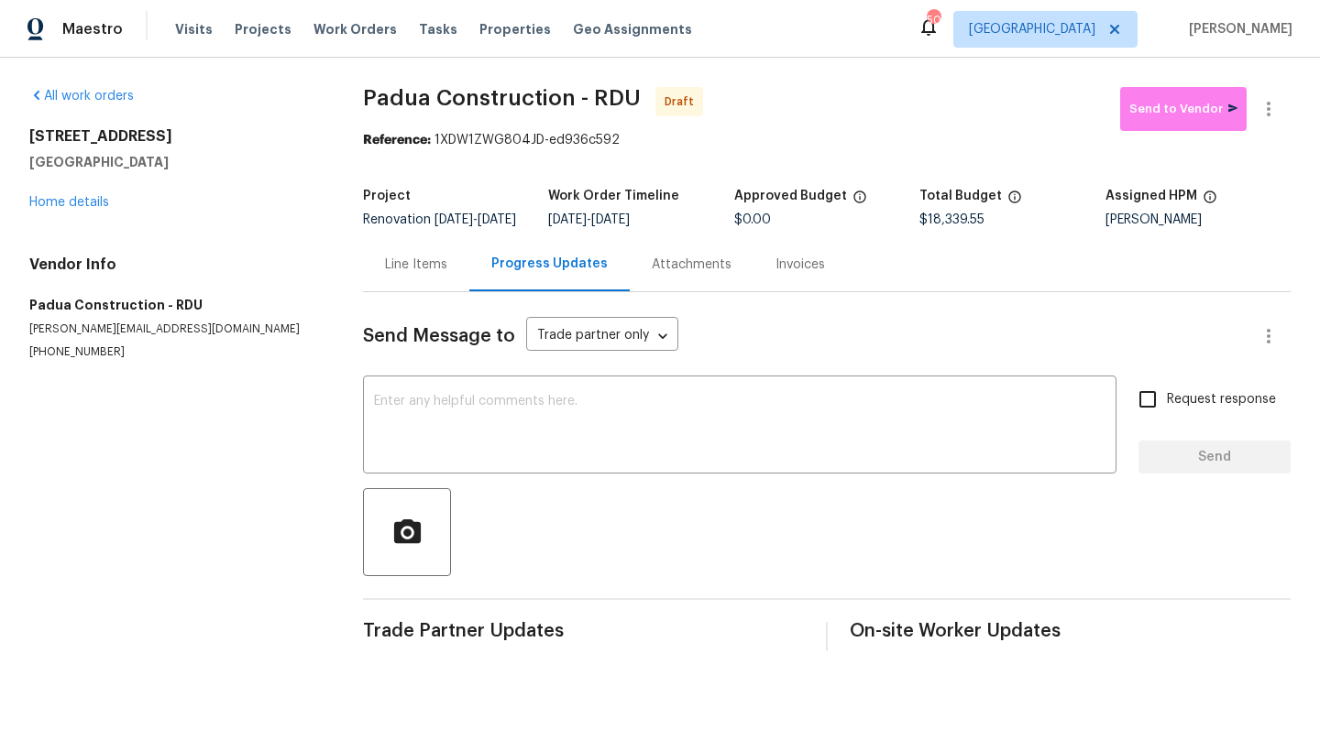
click at [391, 288] on div "Line Items" at bounding box center [416, 264] width 106 height 54
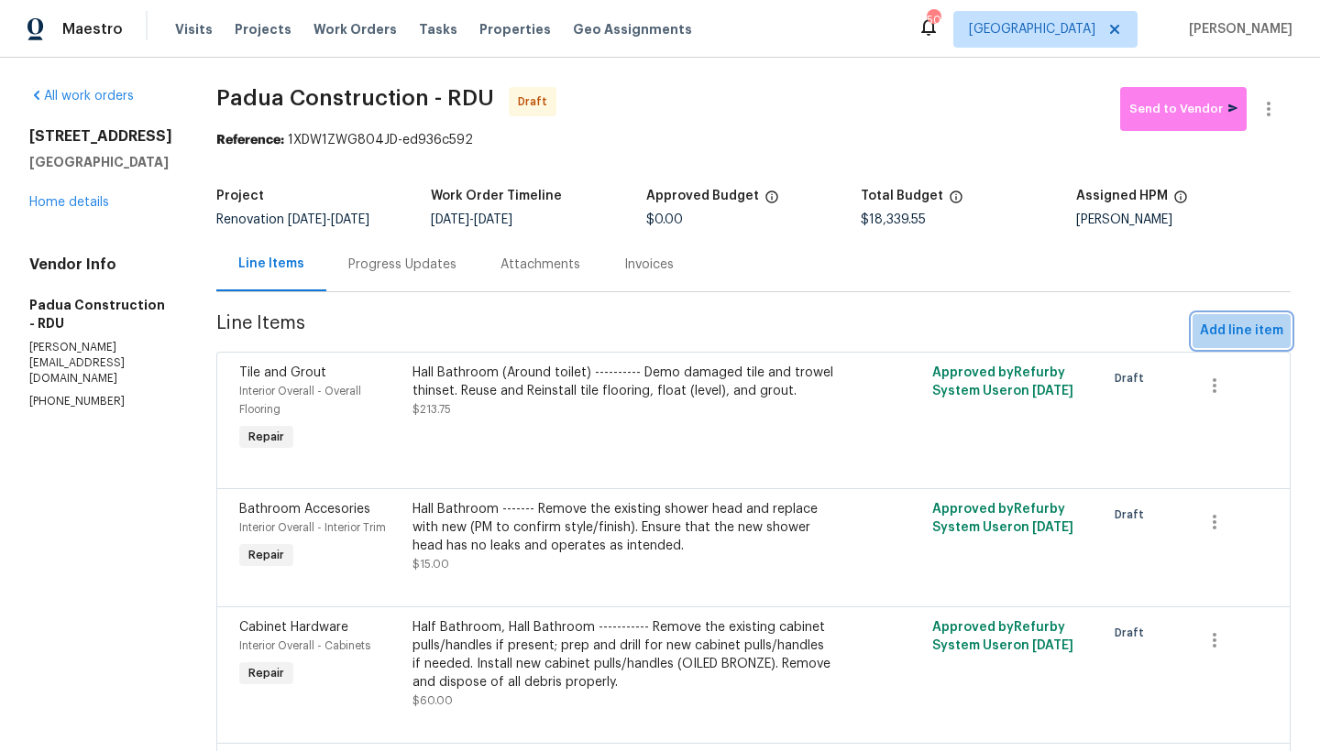
click at [1231, 336] on span "Add line item" at bounding box center [1241, 331] width 83 height 23
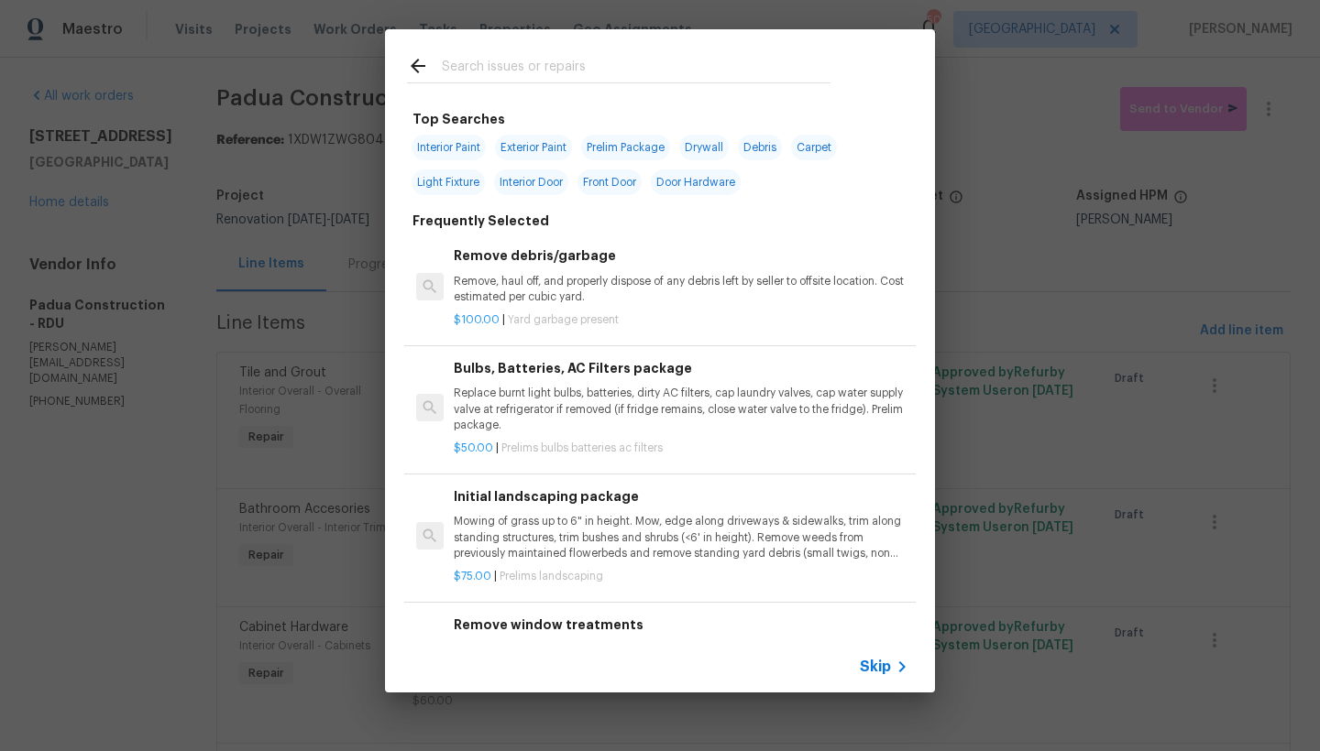
click at [594, 64] on input "text" at bounding box center [636, 68] width 389 height 27
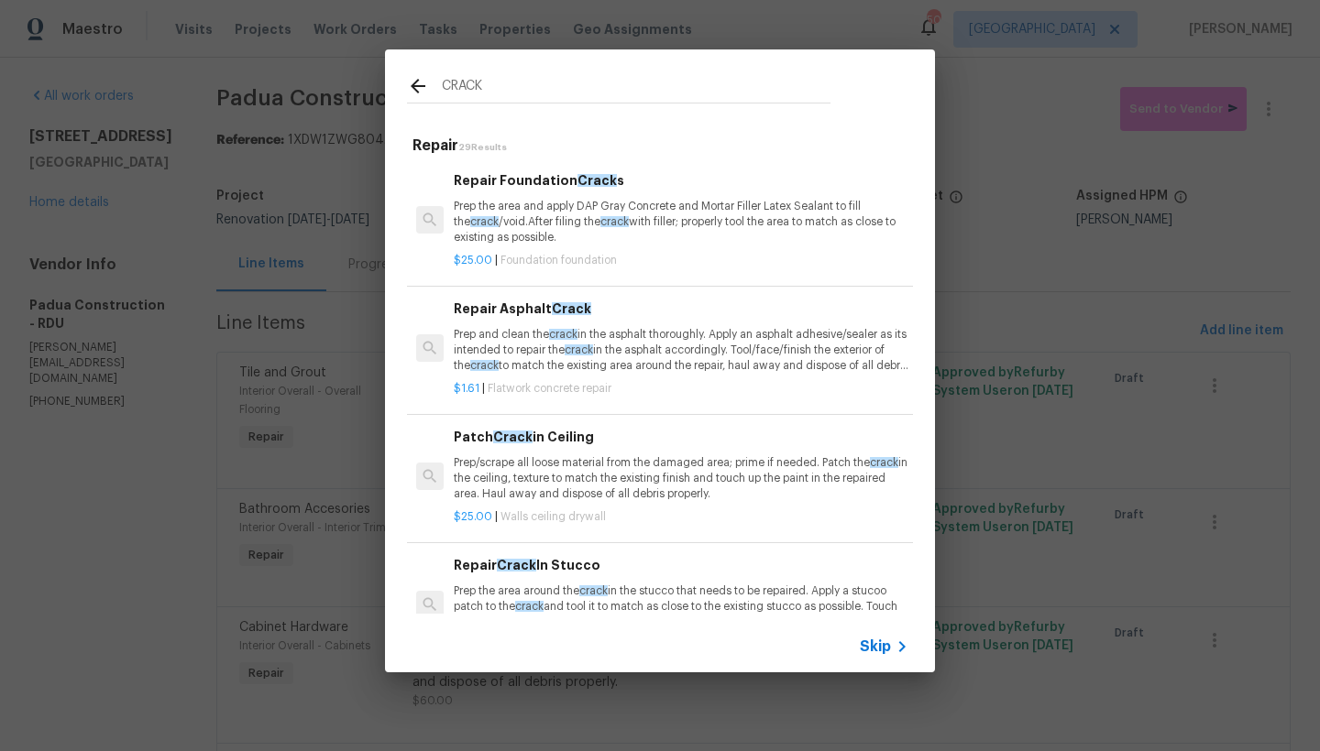
type input "CRACK"
click at [516, 438] on span "Crack" at bounding box center [512, 437] width 39 height 13
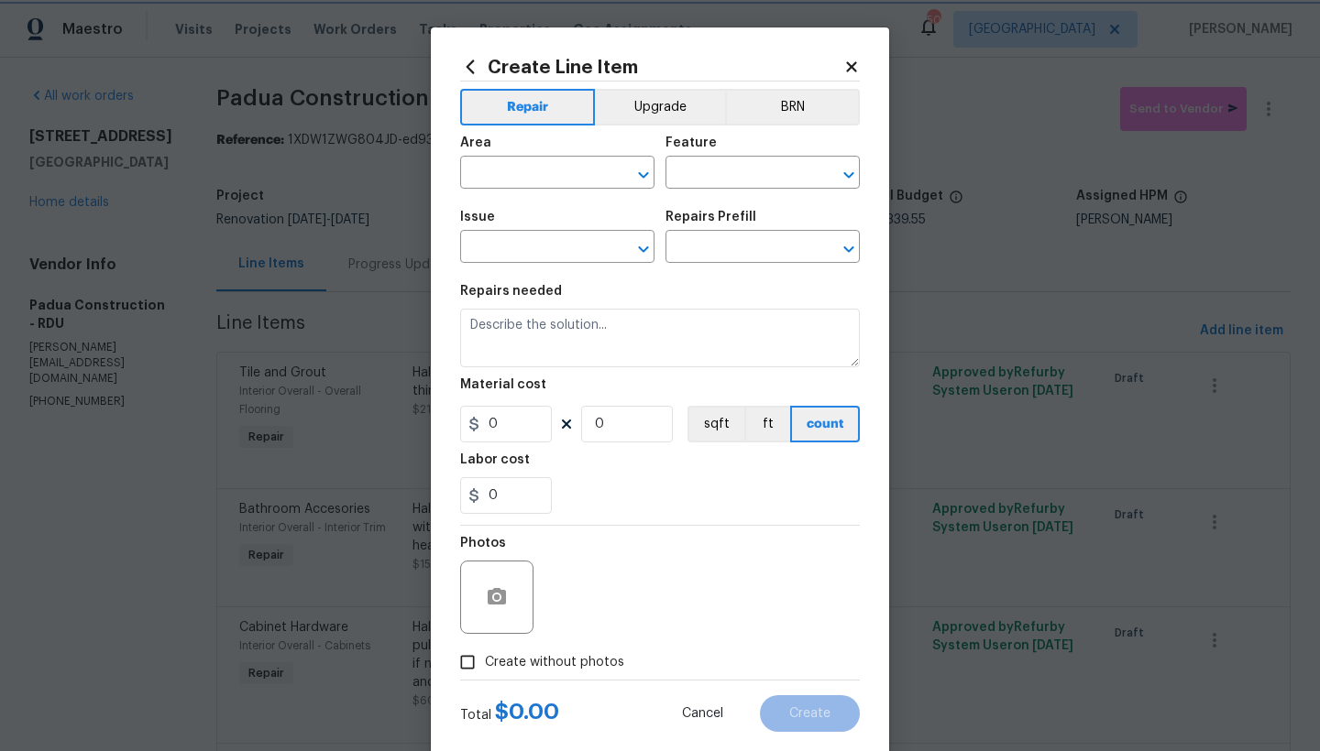
type input "Walls and Ceiling"
type input "Drywall"
type textarea "Prep/scrape all loose material from the damaged area; prime if needed. Patch th…"
type input "1"
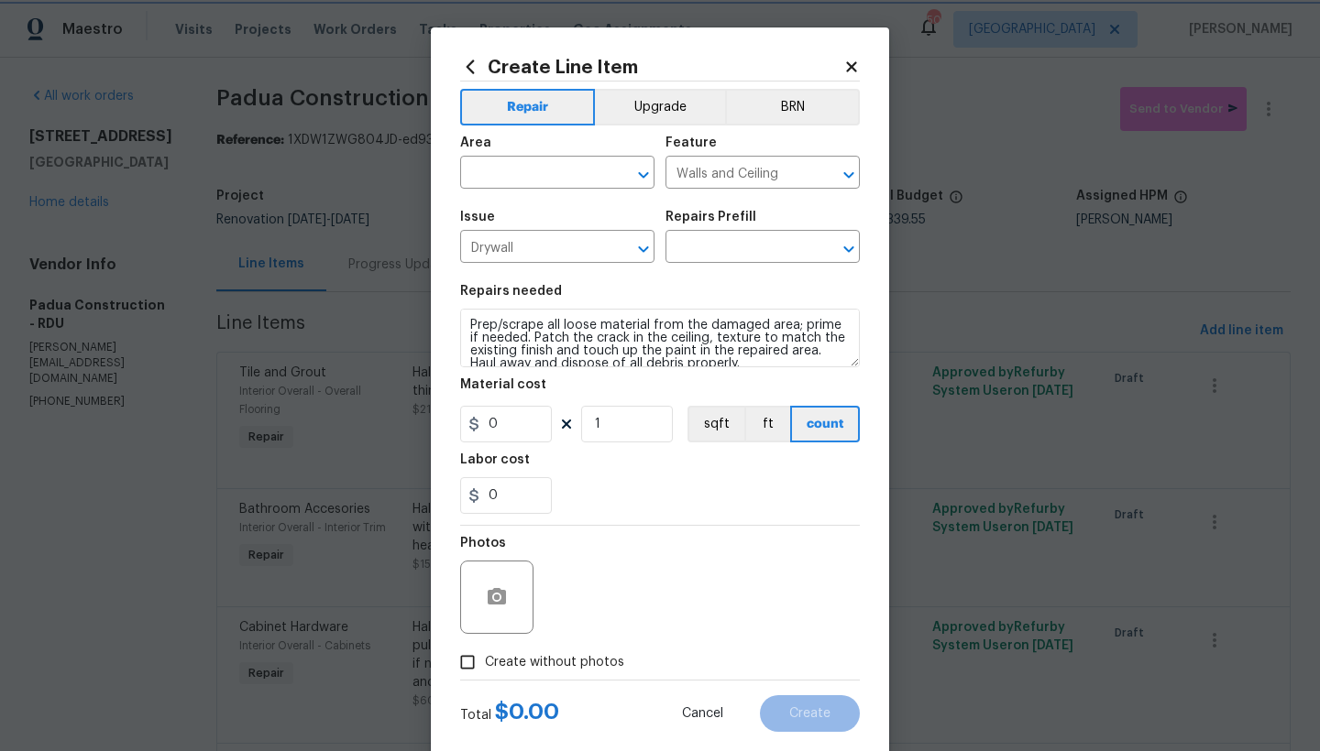
type input "Patch Crack in Ceiling $25.00"
type input "25"
drag, startPoint x: 595, startPoint y: 426, endPoint x: 567, endPoint y: 420, distance: 28.2
click at [567, 420] on div "25 1 sqft ft count" at bounding box center [660, 424] width 400 height 37
type input "4"
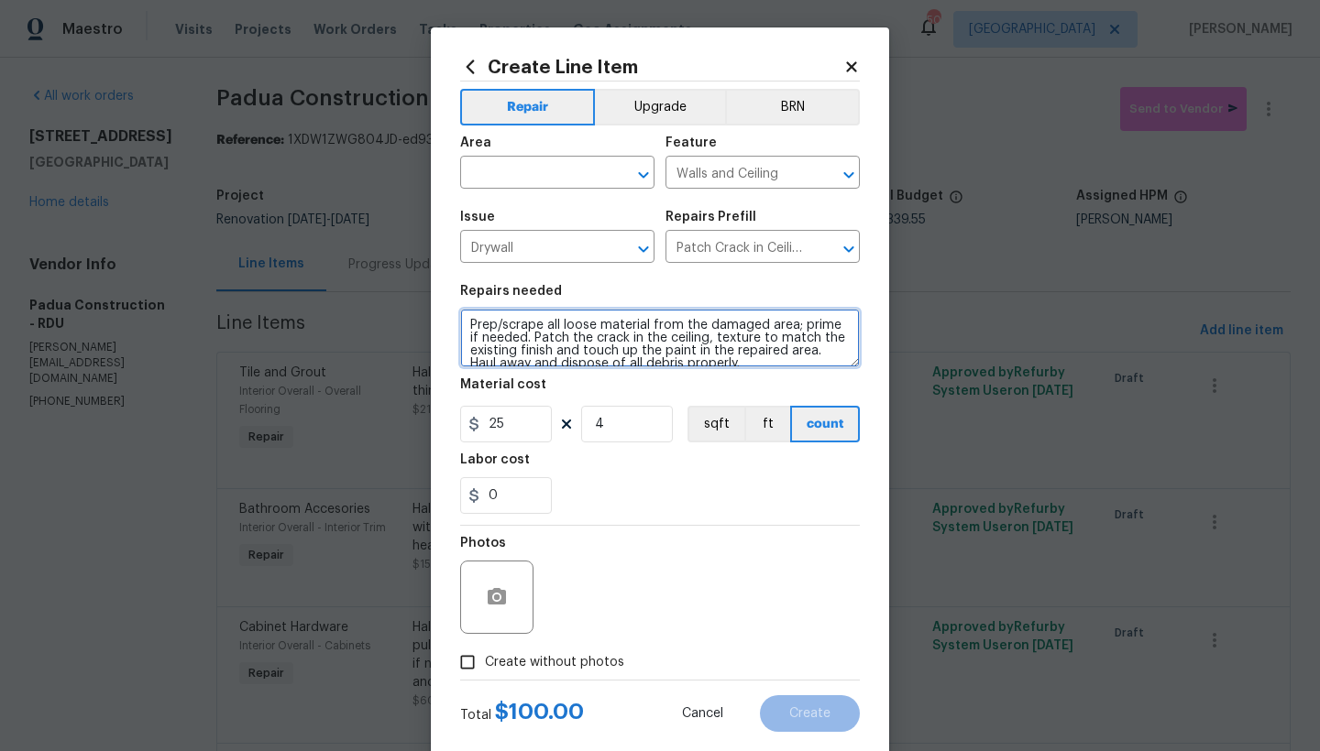
click at [562, 334] on textarea "Prep/scrape all loose material from the damaged area; prime if needed. Patch th…" at bounding box center [660, 338] width 400 height 59
drag, startPoint x: 622, startPoint y: 339, endPoint x: 564, endPoint y: 337, distance: 57.8
click at [564, 337] on textarea "Prep/scrape all loose material from the damaged area; prime if needed. Patch th…" at bounding box center [660, 338] width 400 height 59
drag, startPoint x: 717, startPoint y: 338, endPoint x: 683, endPoint y: 336, distance: 34.0
click at [683, 336] on textarea "Prep/scrape all loose material from the damaged area; prime if needed. Patch AL…" at bounding box center [660, 338] width 400 height 59
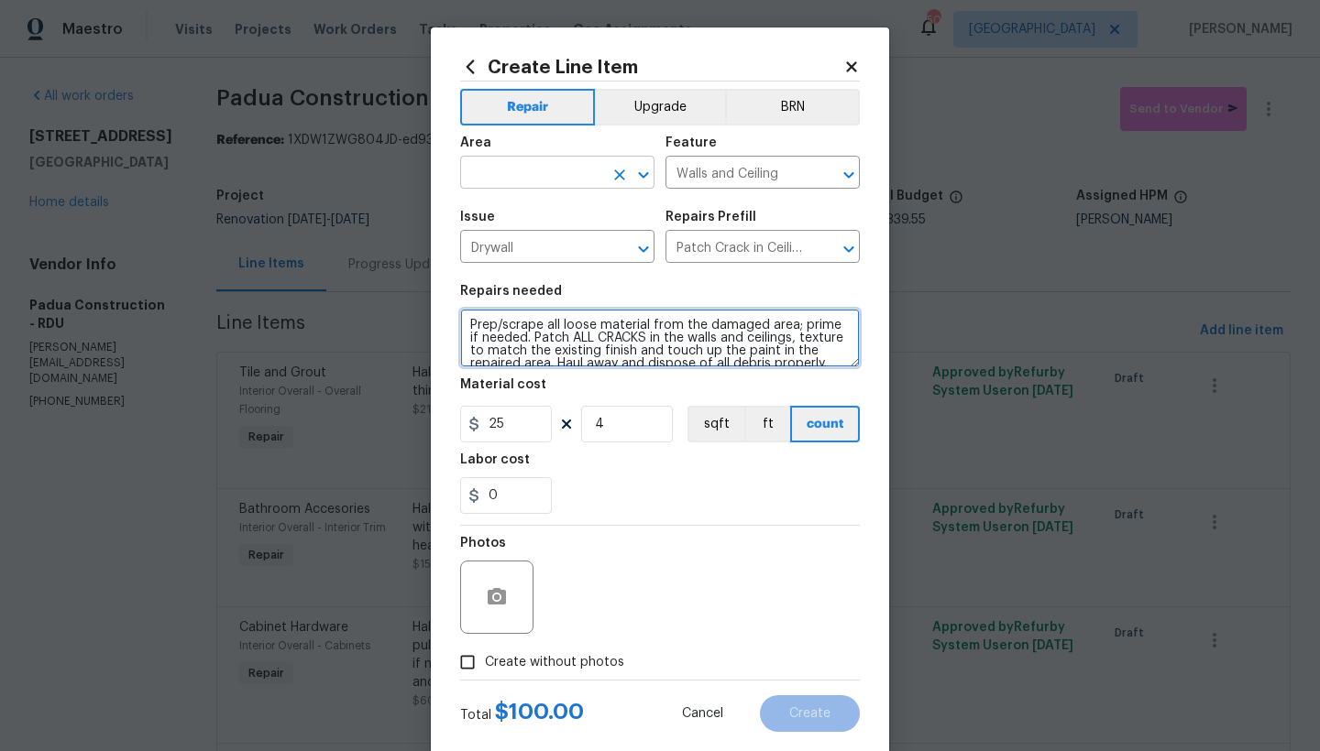
type textarea "Prep/scrape all loose material from the damaged area; prime if needed. Patch AL…"
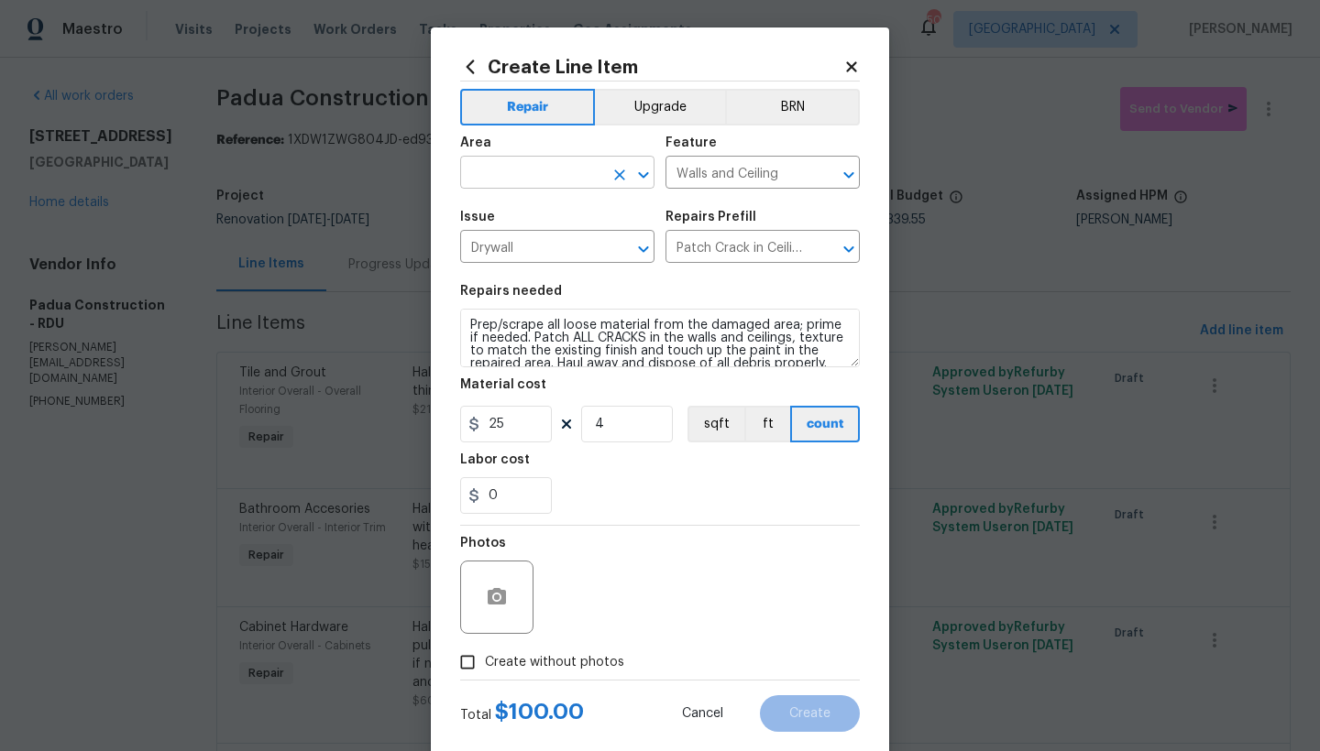
click at [487, 174] on input "text" at bounding box center [531, 174] width 143 height 28
click at [553, 245] on li "Interior Overall" at bounding box center [551, 245] width 194 height 30
type input "Interior Overall"
drag, startPoint x: 508, startPoint y: 659, endPoint x: 536, endPoint y: 659, distance: 28.4
click at [508, 659] on span "Create without photos" at bounding box center [554, 662] width 139 height 19
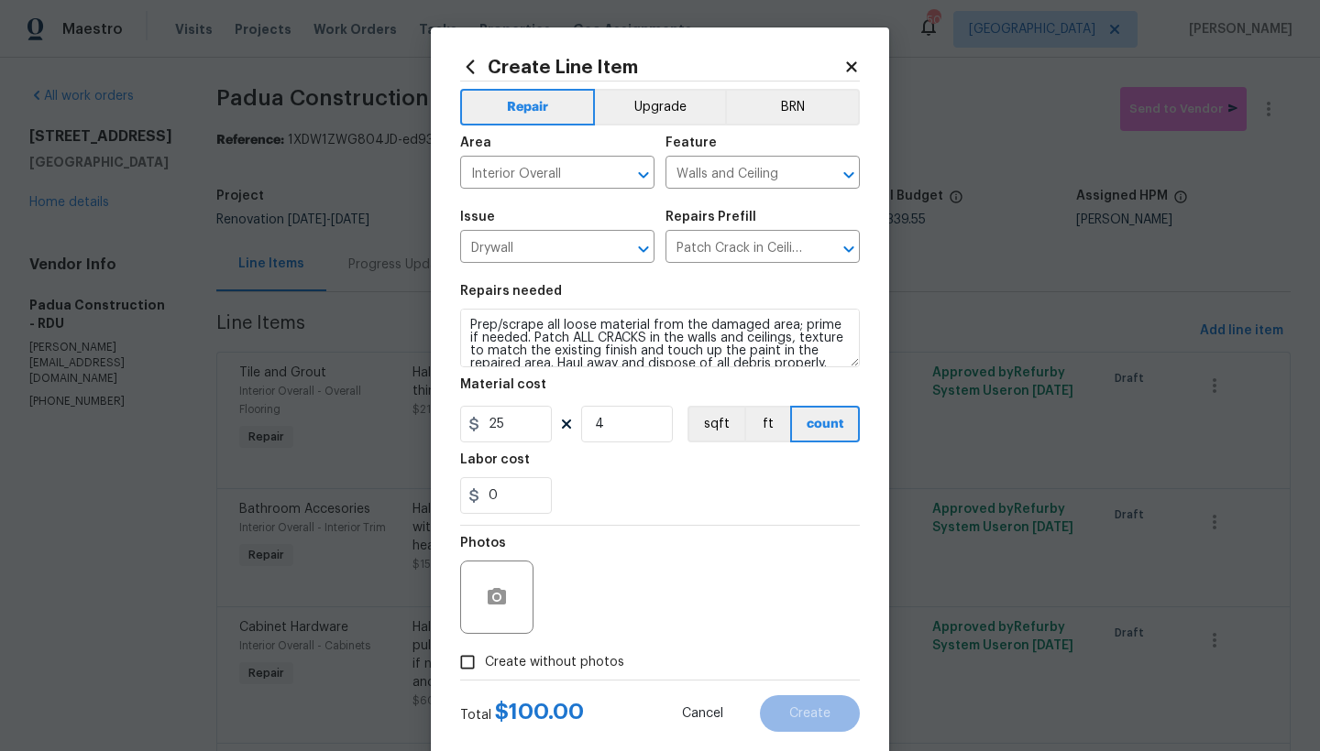
click at [485, 659] on input "Create without photos" at bounding box center [467, 662] width 35 height 35
checkbox input "true"
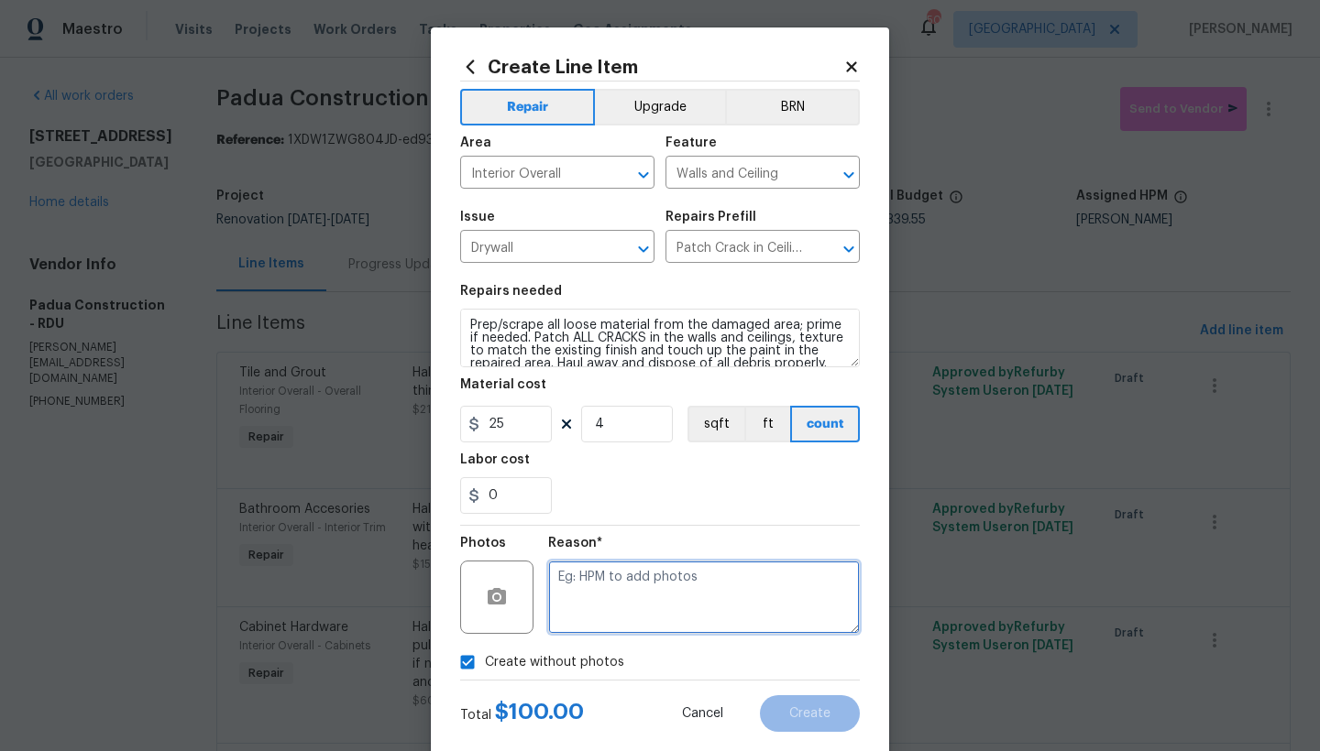
click at [658, 598] on textarea at bounding box center [704, 597] width 312 height 73
type textarea "n"
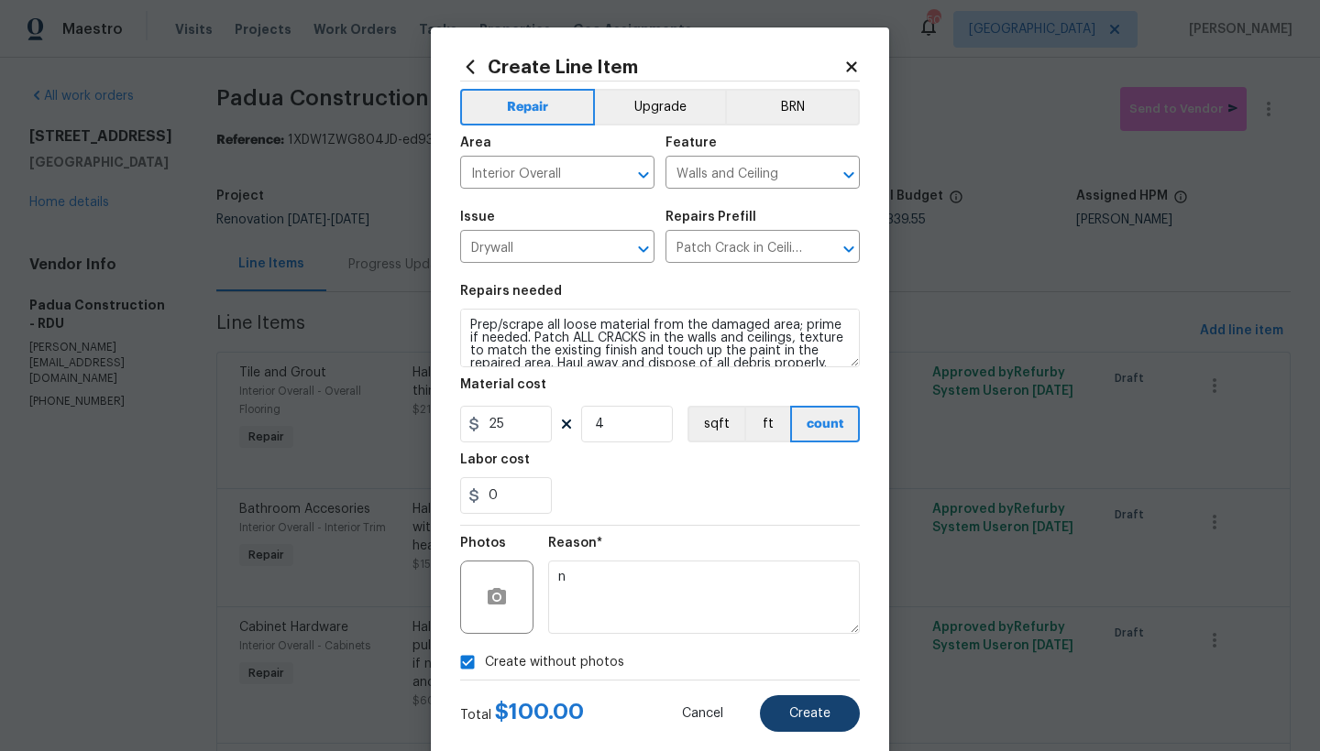
click at [817, 707] on span "Create" at bounding box center [809, 714] width 41 height 14
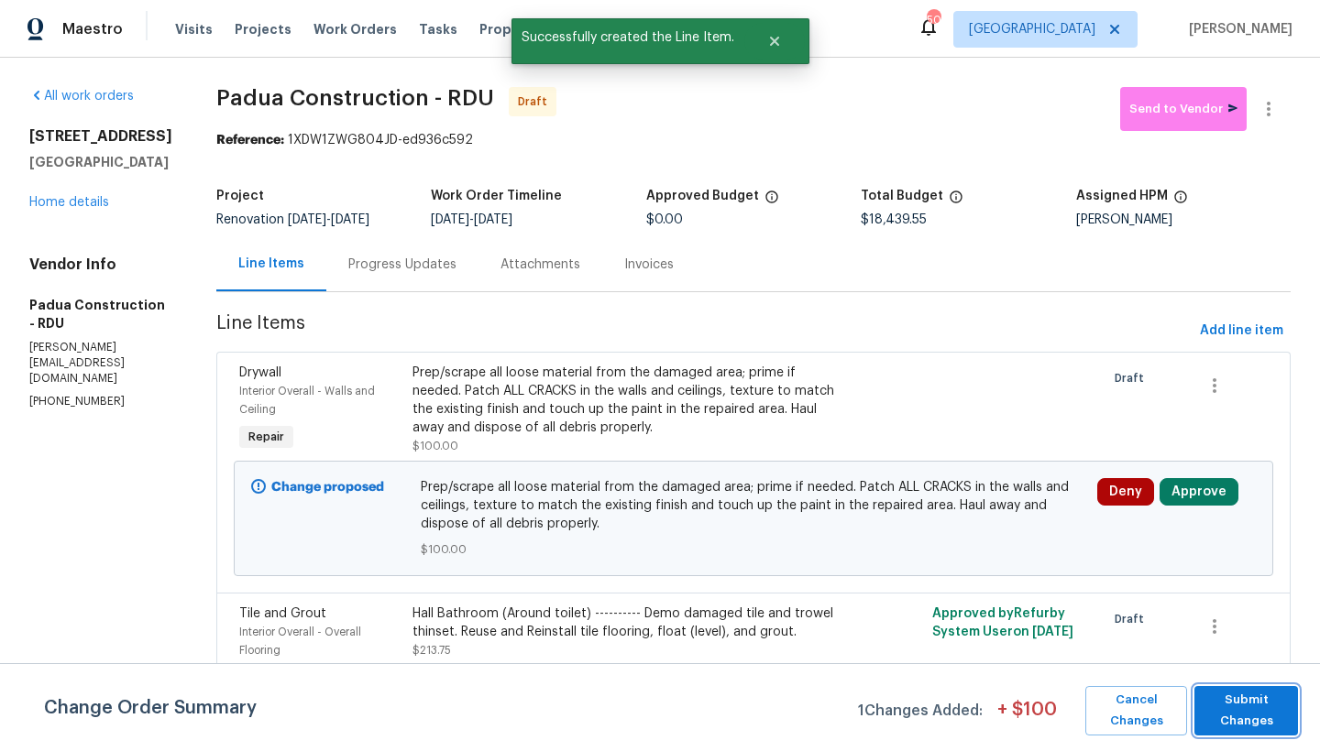
click at [1257, 704] on span "Submit Changes" at bounding box center [1245, 711] width 85 height 42
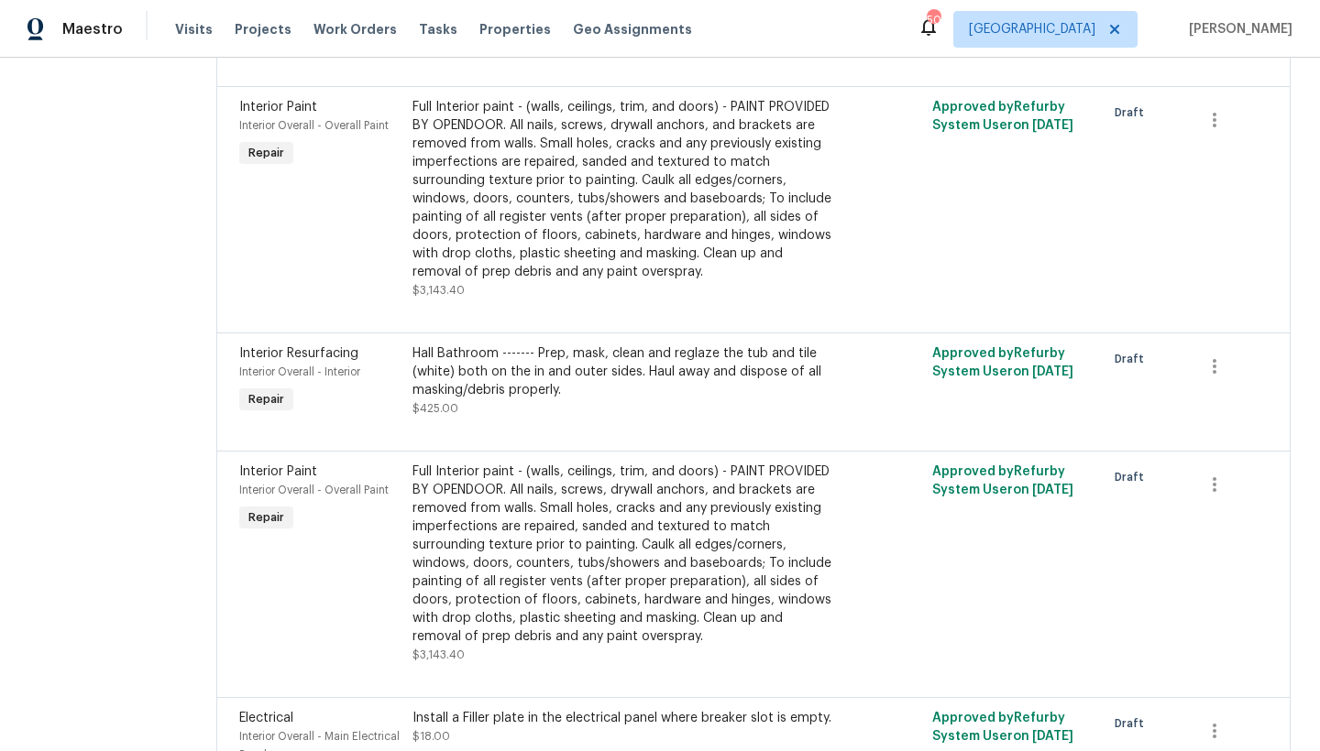
scroll to position [1798, 0]
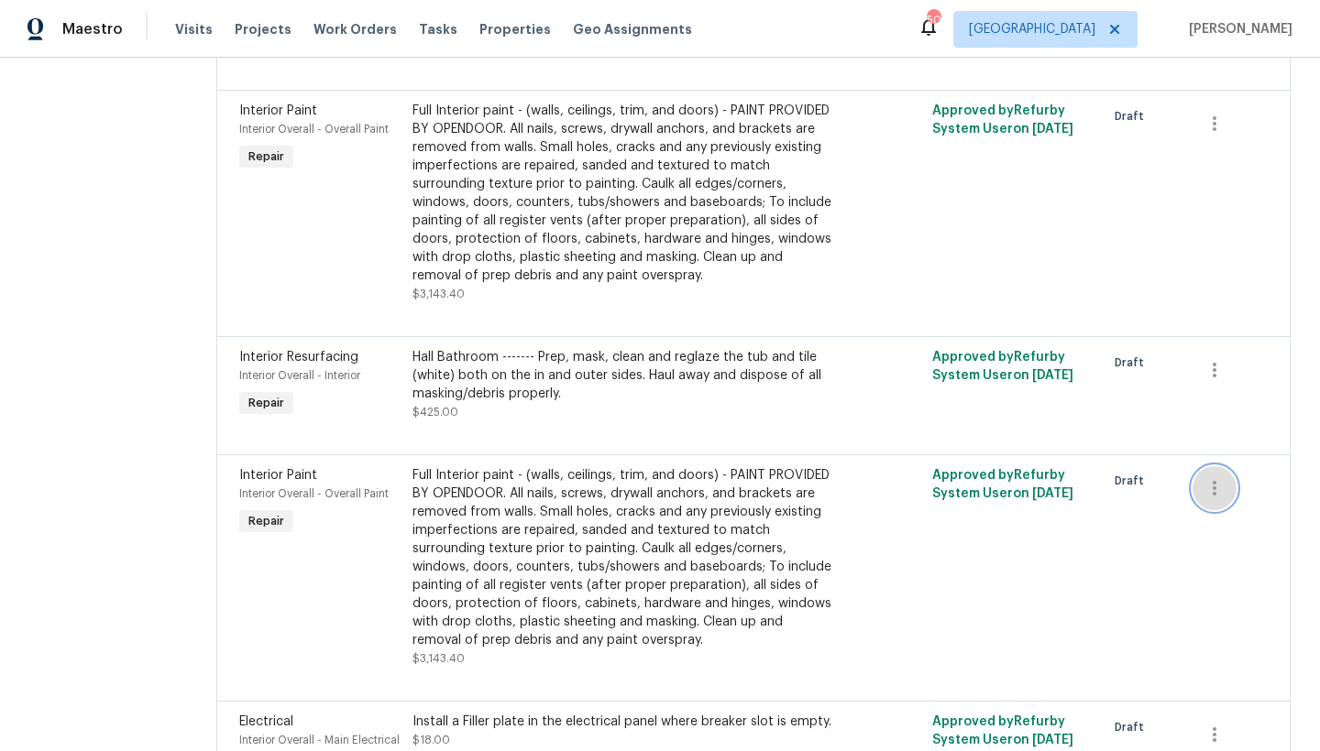
click at [1203, 477] on icon "button" at bounding box center [1214, 488] width 22 height 22
click at [1220, 455] on li "Cancel" at bounding box center [1211, 454] width 71 height 30
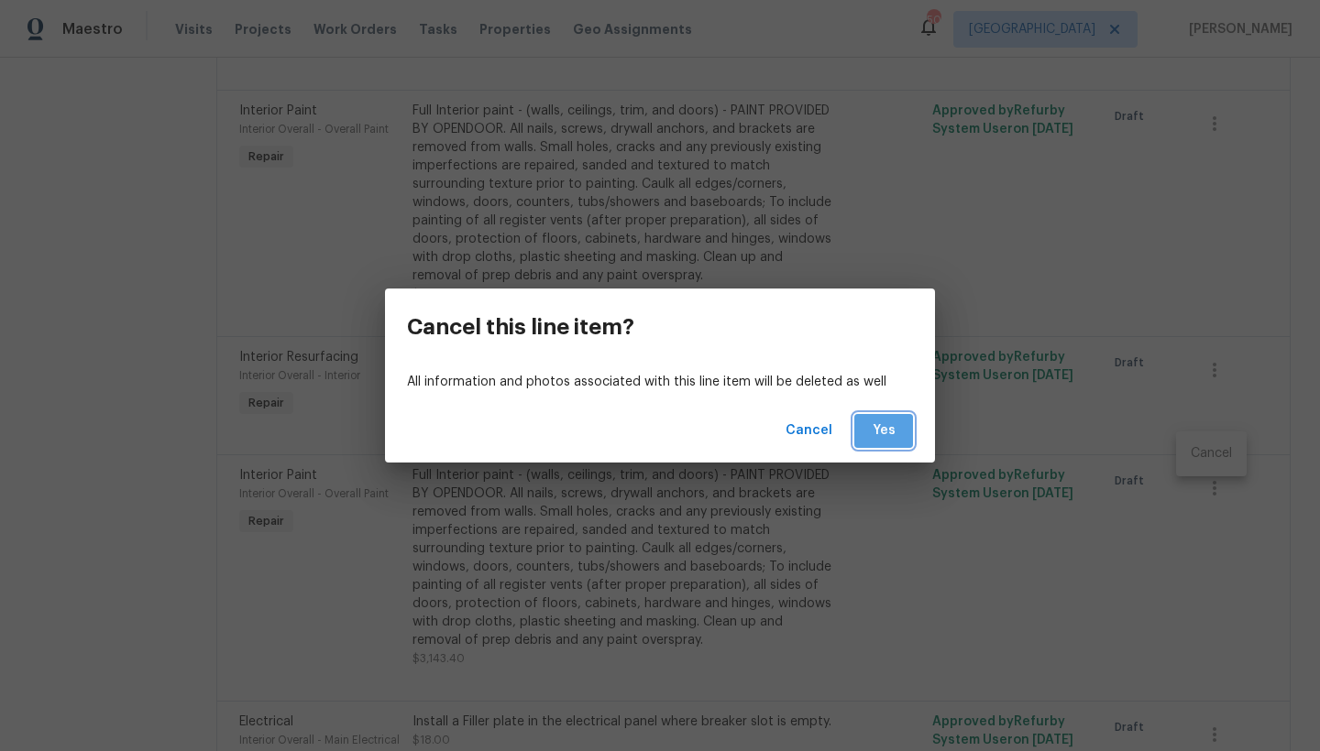
click at [892, 428] on span "Yes" at bounding box center [883, 431] width 29 height 23
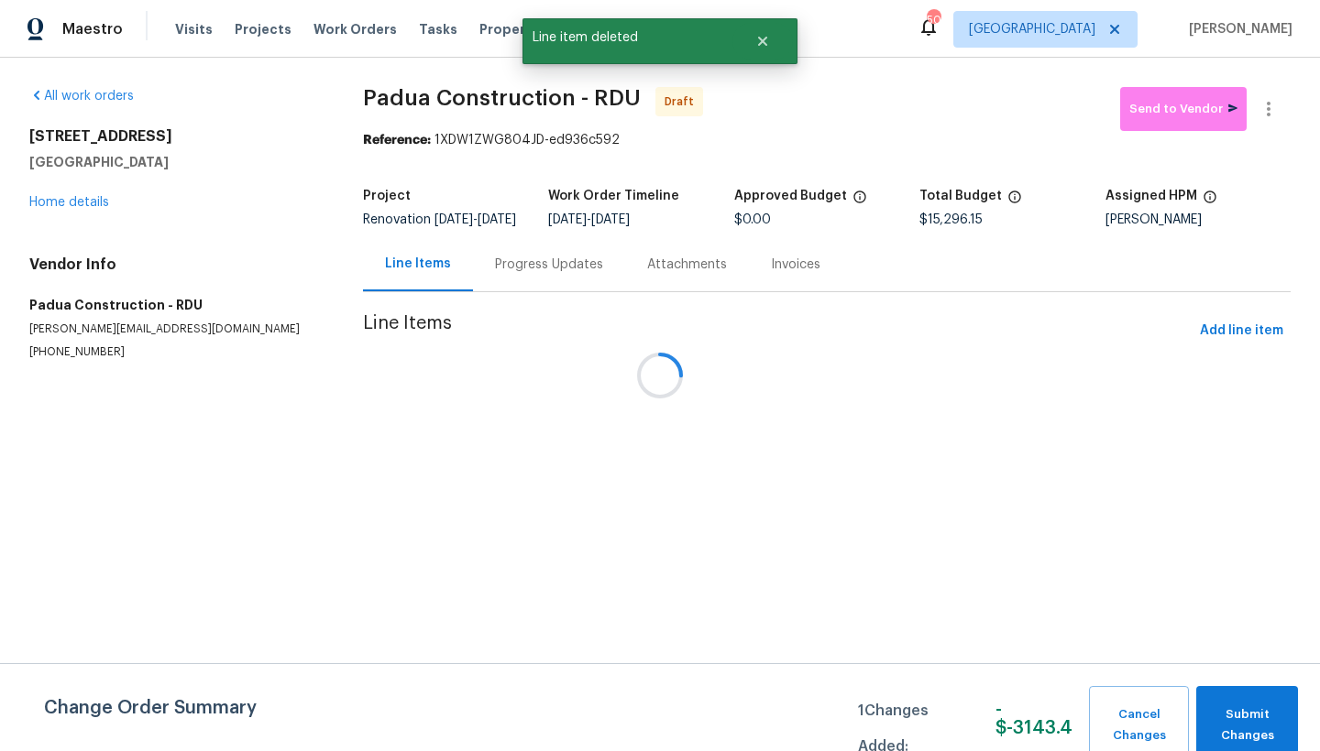
scroll to position [0, 0]
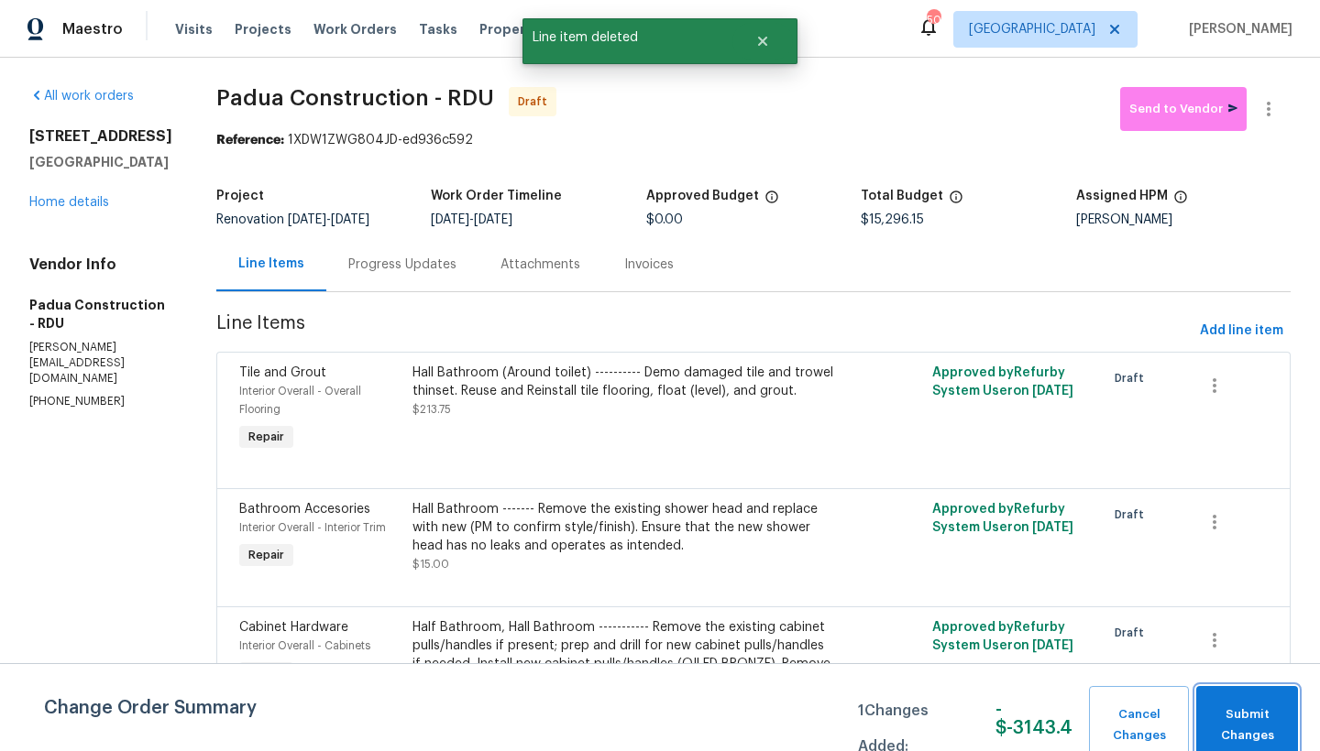
click at [1245, 711] on span "Submit Changes" at bounding box center [1246, 726] width 83 height 42
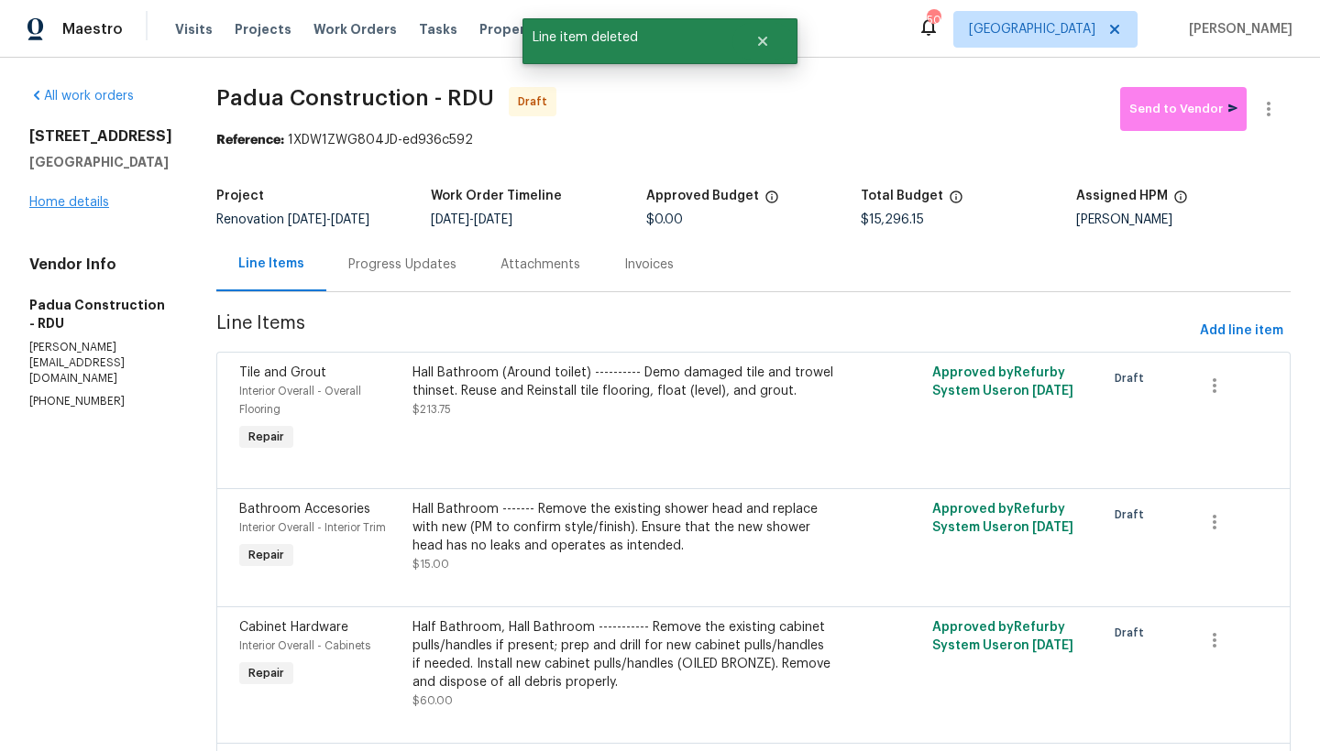
click at [84, 209] on link "Home details" at bounding box center [69, 202] width 80 height 13
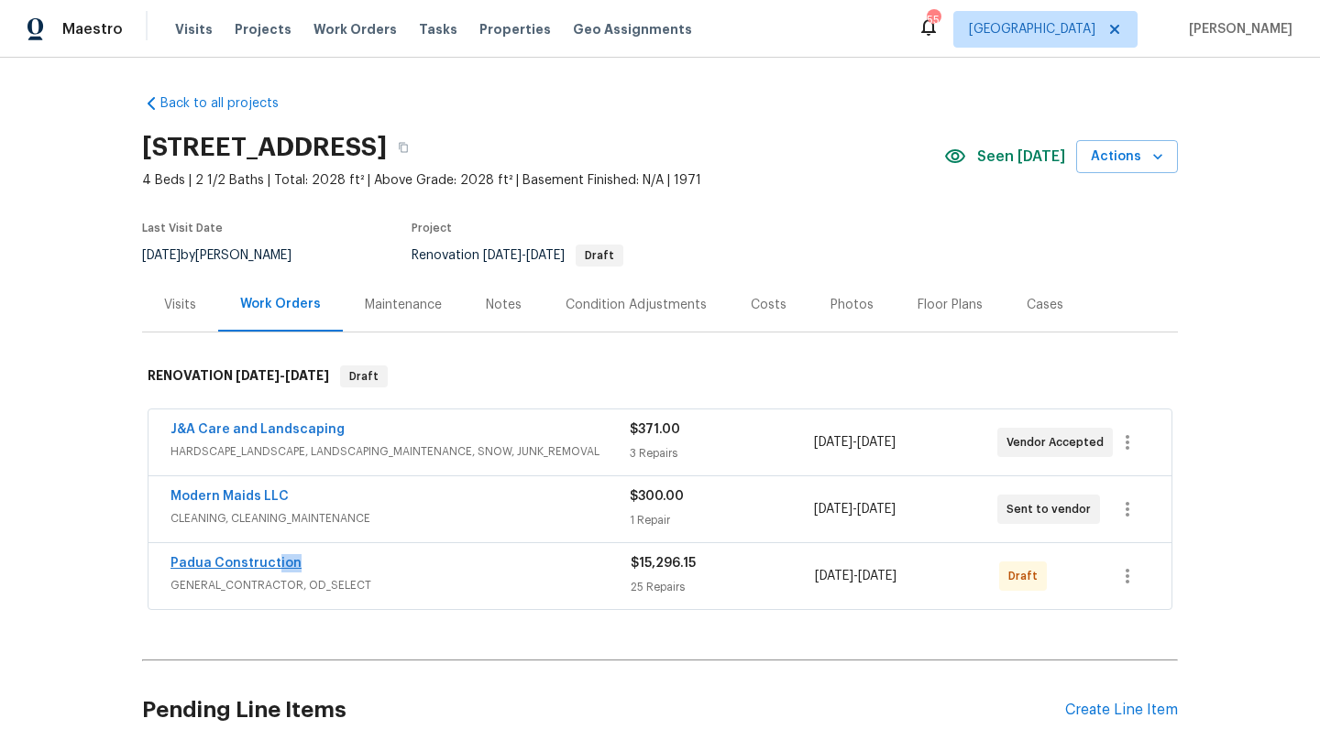
click at [266, 568] on span "Padua Construction" at bounding box center [235, 563] width 131 height 18
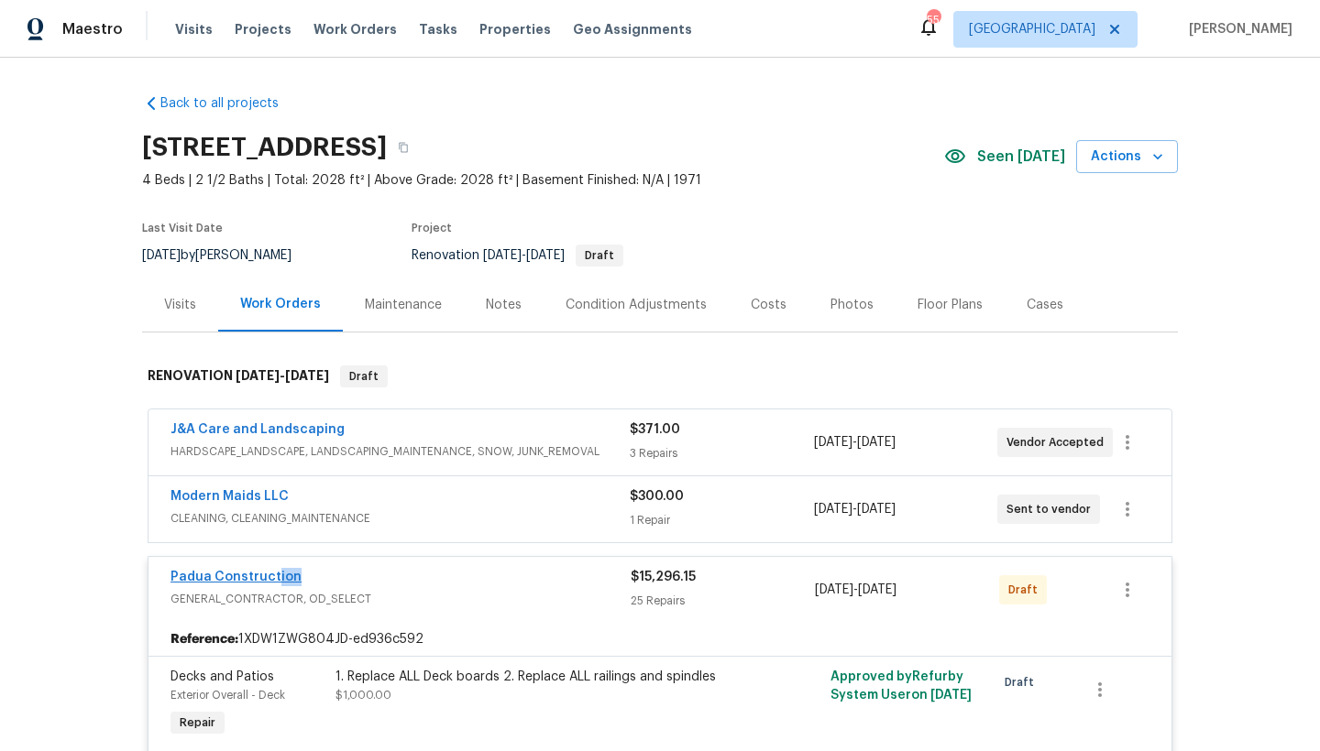
click at [231, 575] on link "Padua Construction" at bounding box center [235, 577] width 131 height 13
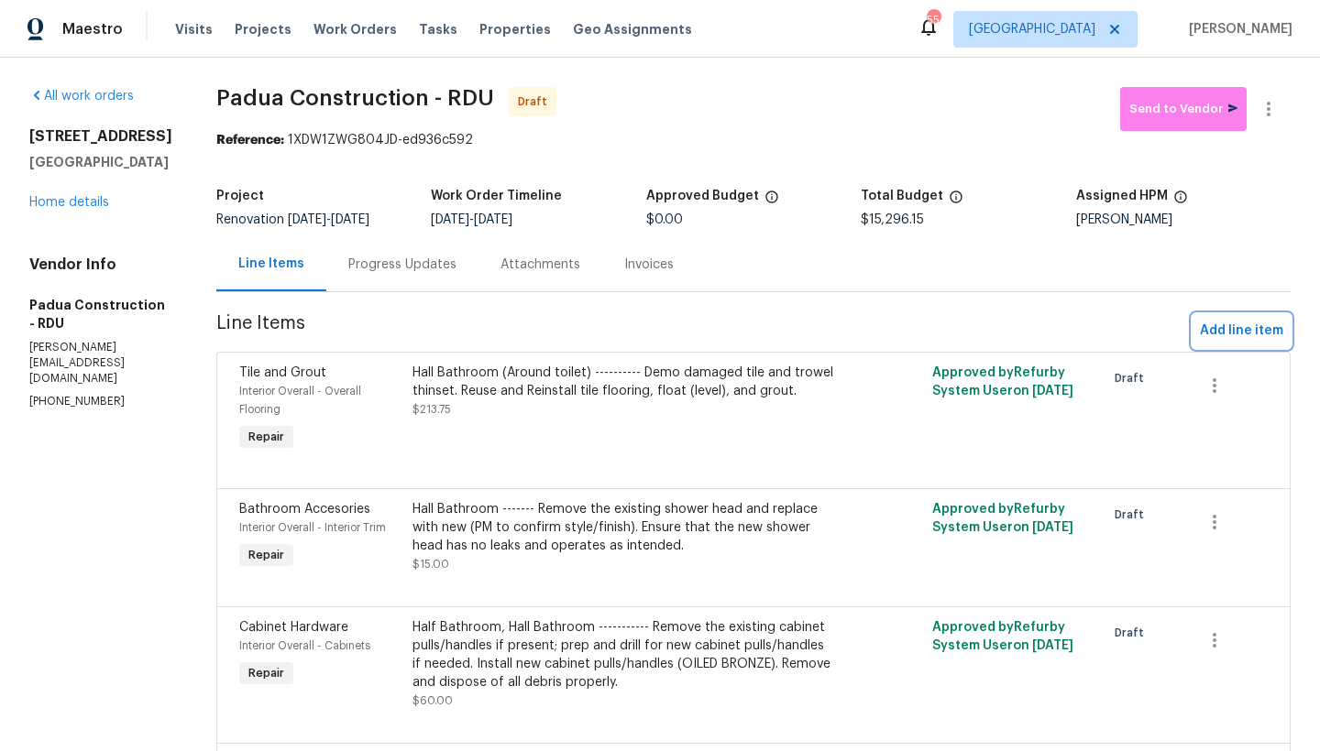
click at [1218, 334] on span "Add line item" at bounding box center [1241, 331] width 83 height 23
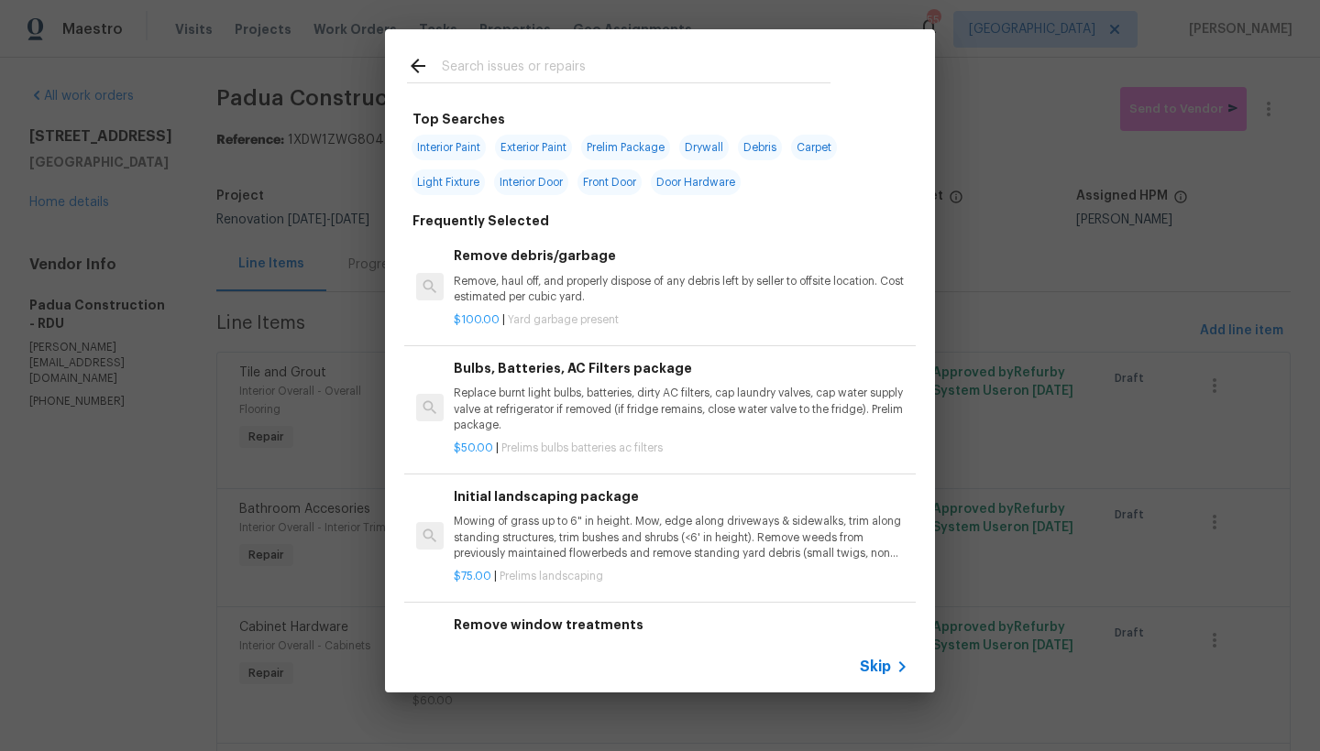
click at [464, 145] on span "Interior Paint" at bounding box center [448, 148] width 74 height 26
type input "Interior Paint"
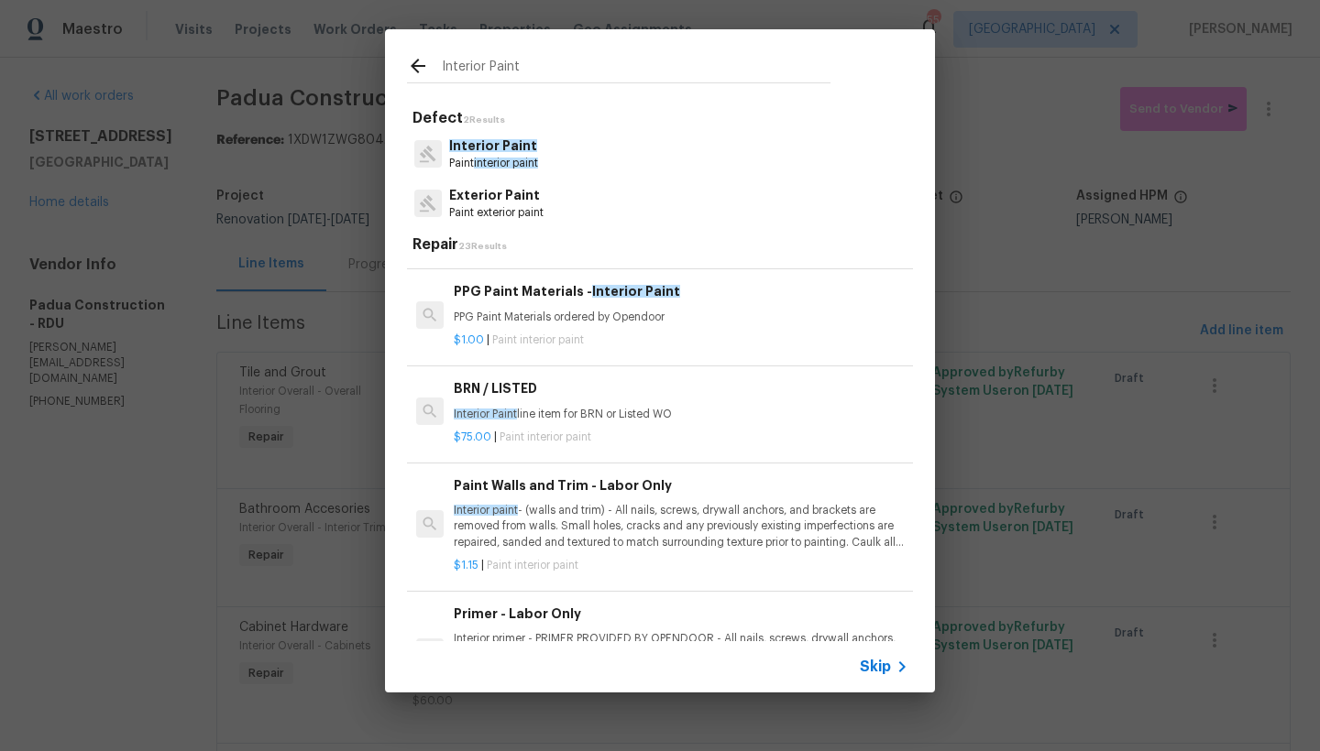
scroll to position [358, 0]
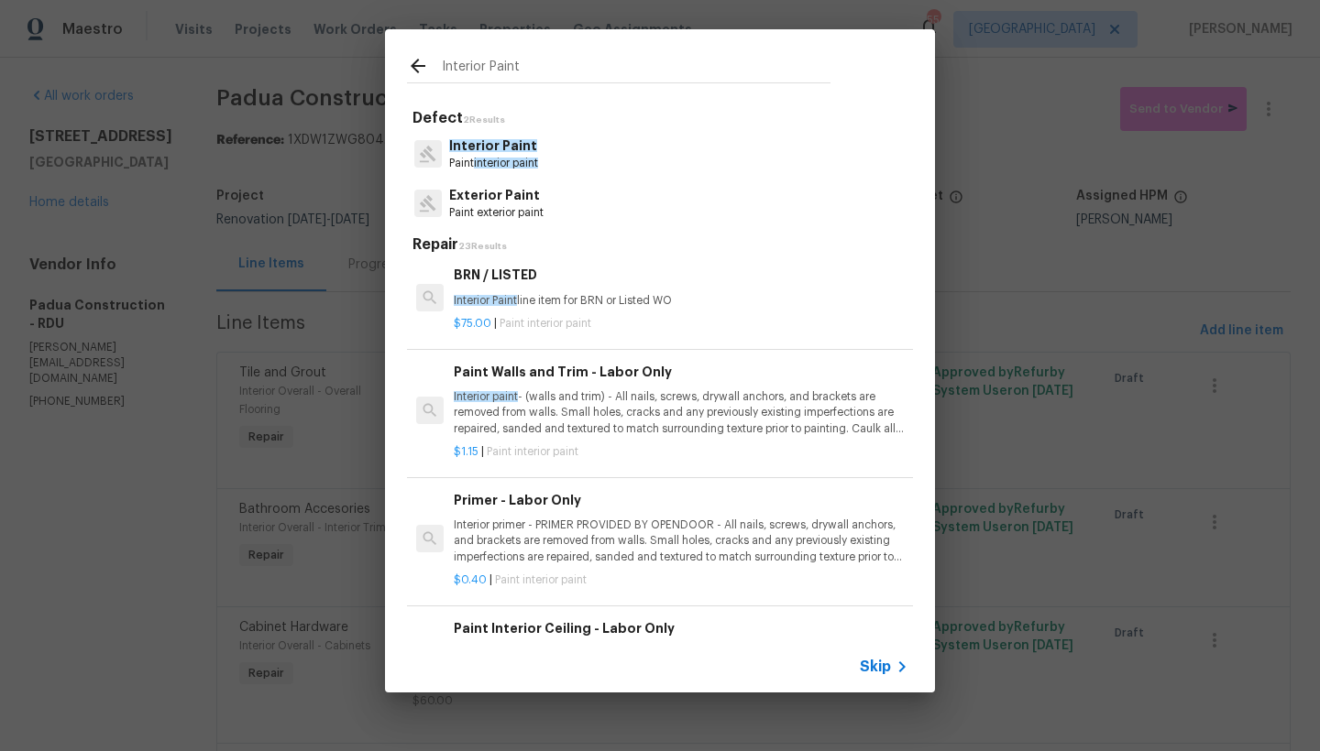
click at [539, 518] on p "Interior primer - PRIMER PROVIDED BY OPENDOOR - All nails, screws, drywall anch…" at bounding box center [681, 541] width 455 height 47
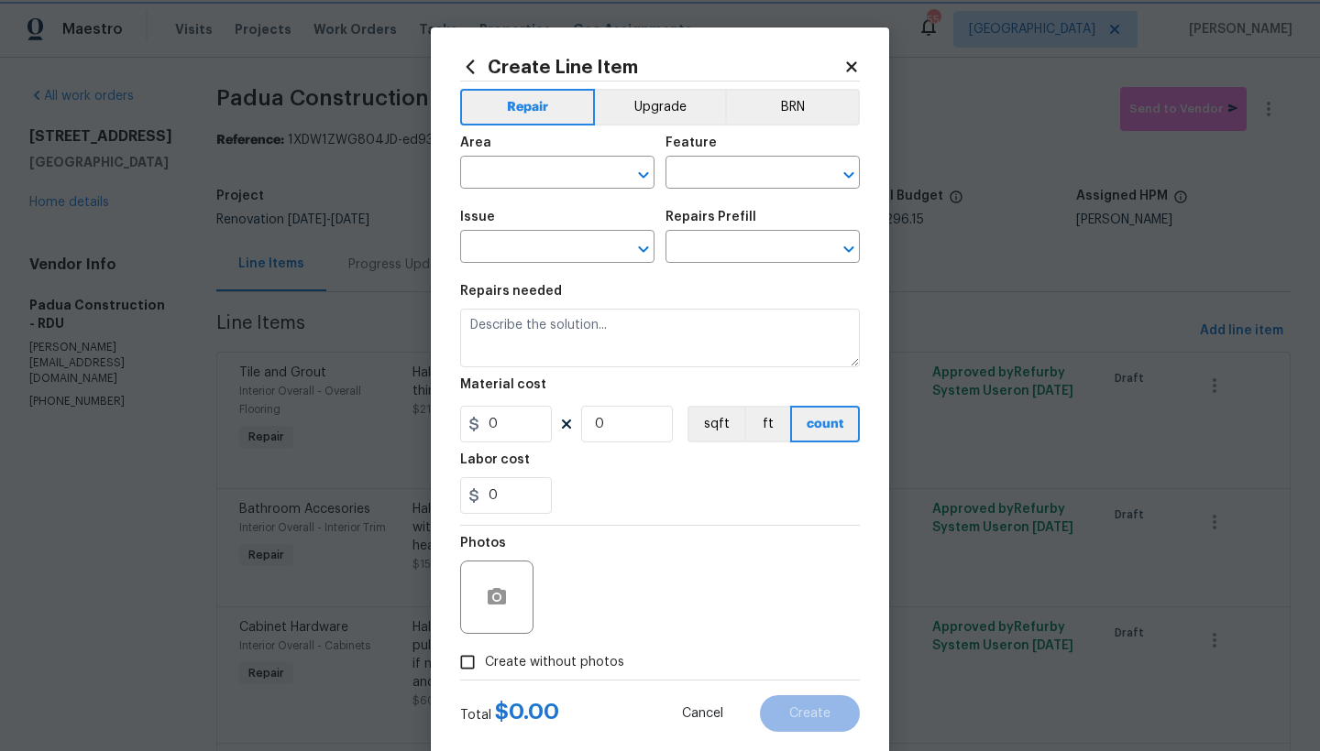
type input "Overall Paint"
type input "Interior Paint"
type textarea "Interior primer - PRIMER PROVIDED BY OPENDOOR - All nails, screws, drywall anch…"
type input "1"
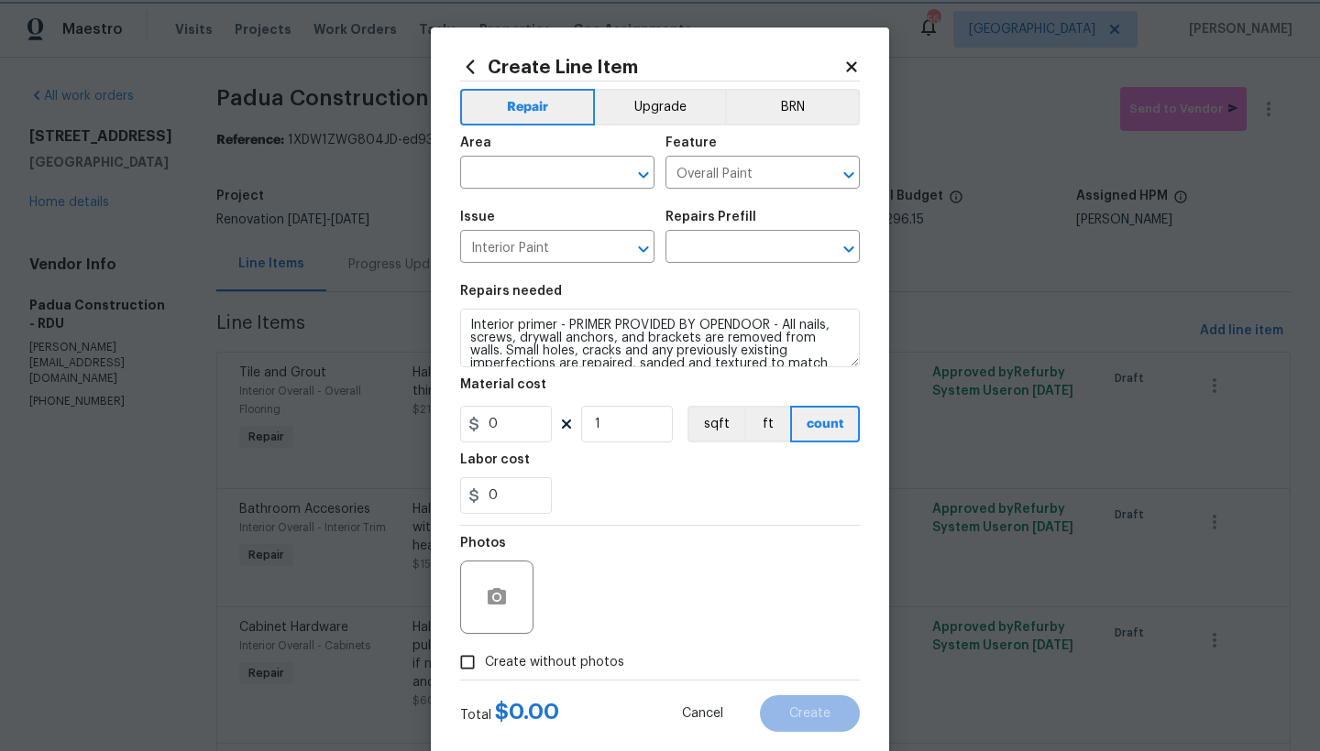
type input "Primer - Labor Only $0.40"
type input "0.4"
click at [616, 422] on input "1" at bounding box center [627, 424] width 92 height 37
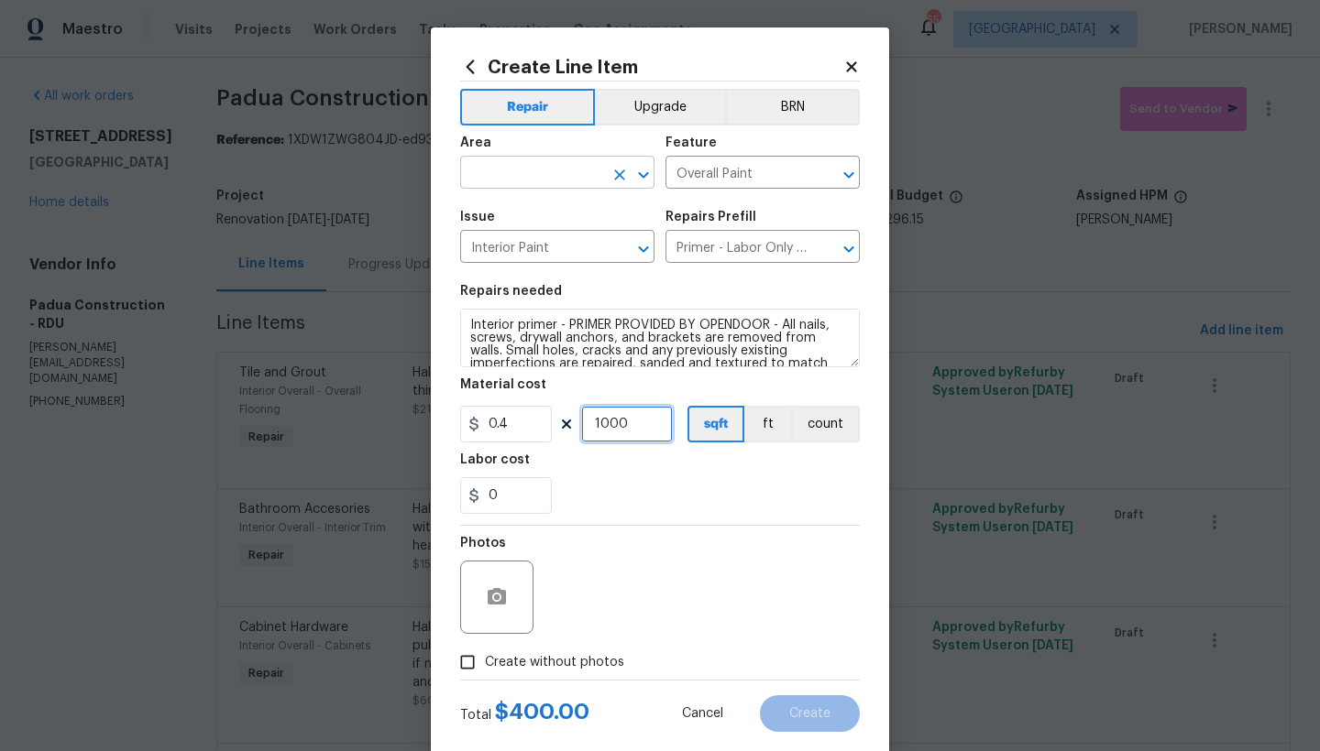
type input "1000"
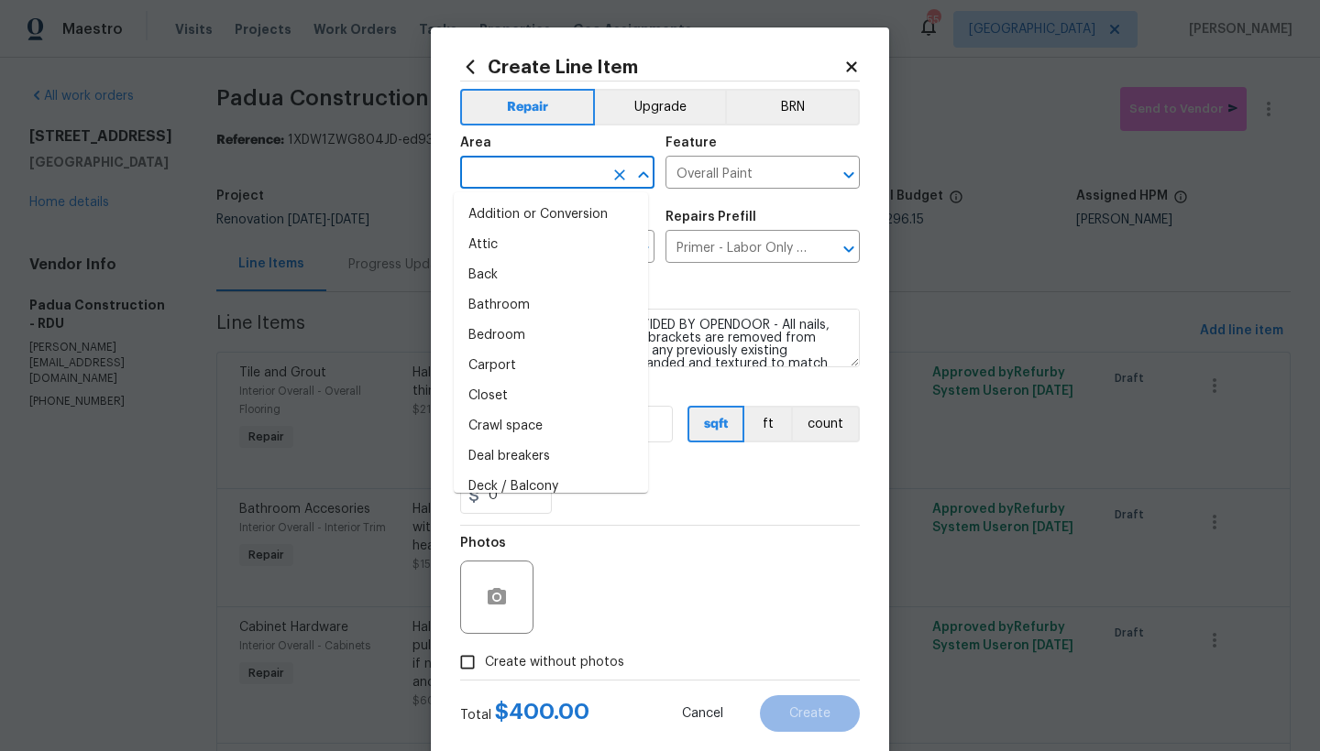
click at [541, 177] on input "text" at bounding box center [531, 174] width 143 height 28
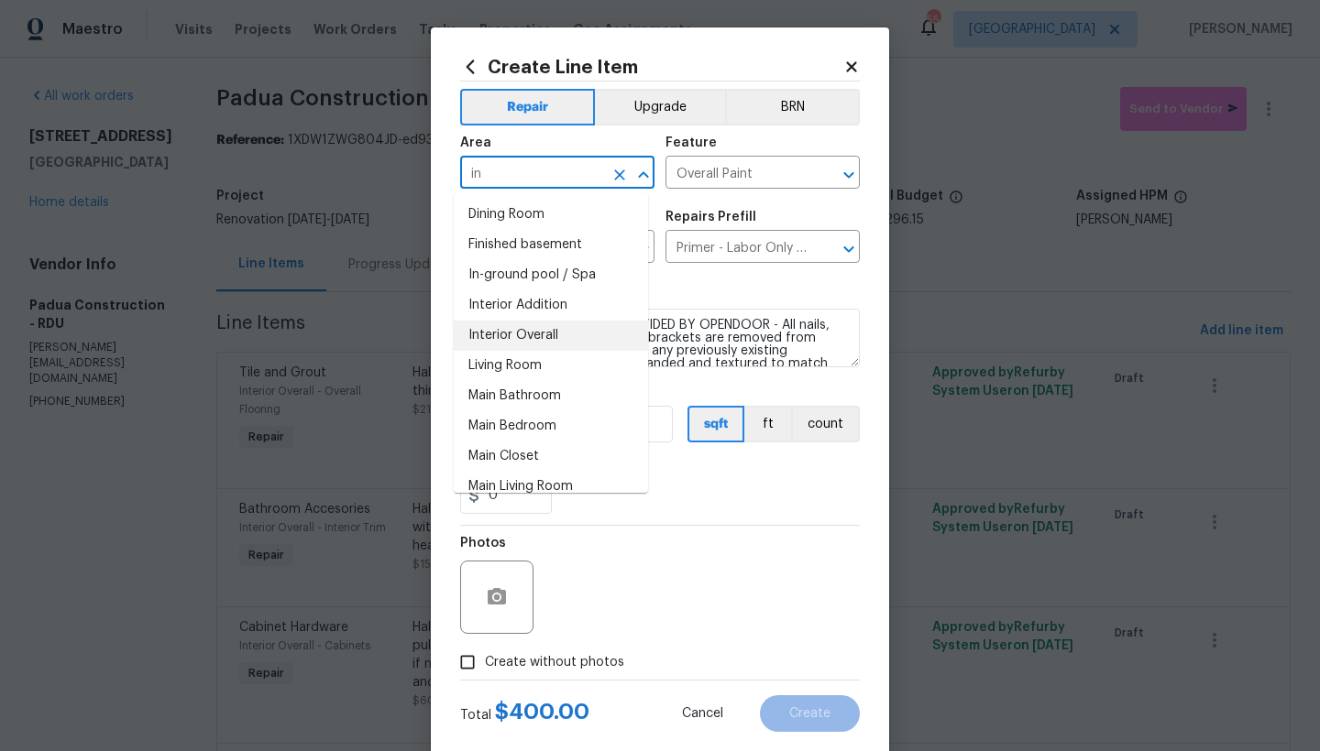
click at [527, 337] on li "Interior Overall" at bounding box center [551, 336] width 194 height 30
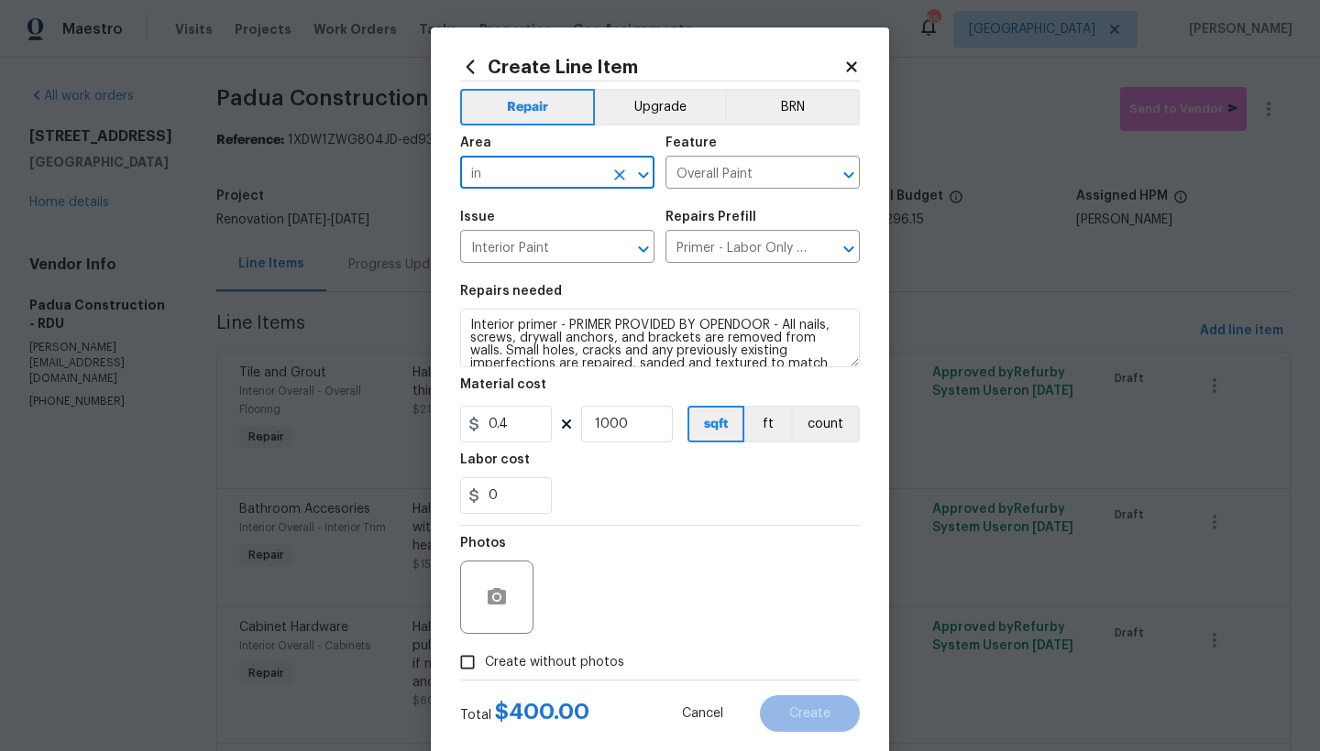
type input "Interior Overall"
click at [586, 669] on span "Create without photos" at bounding box center [554, 662] width 139 height 19
click at [485, 669] on input "Create without photos" at bounding box center [467, 662] width 35 height 35
checkbox input "true"
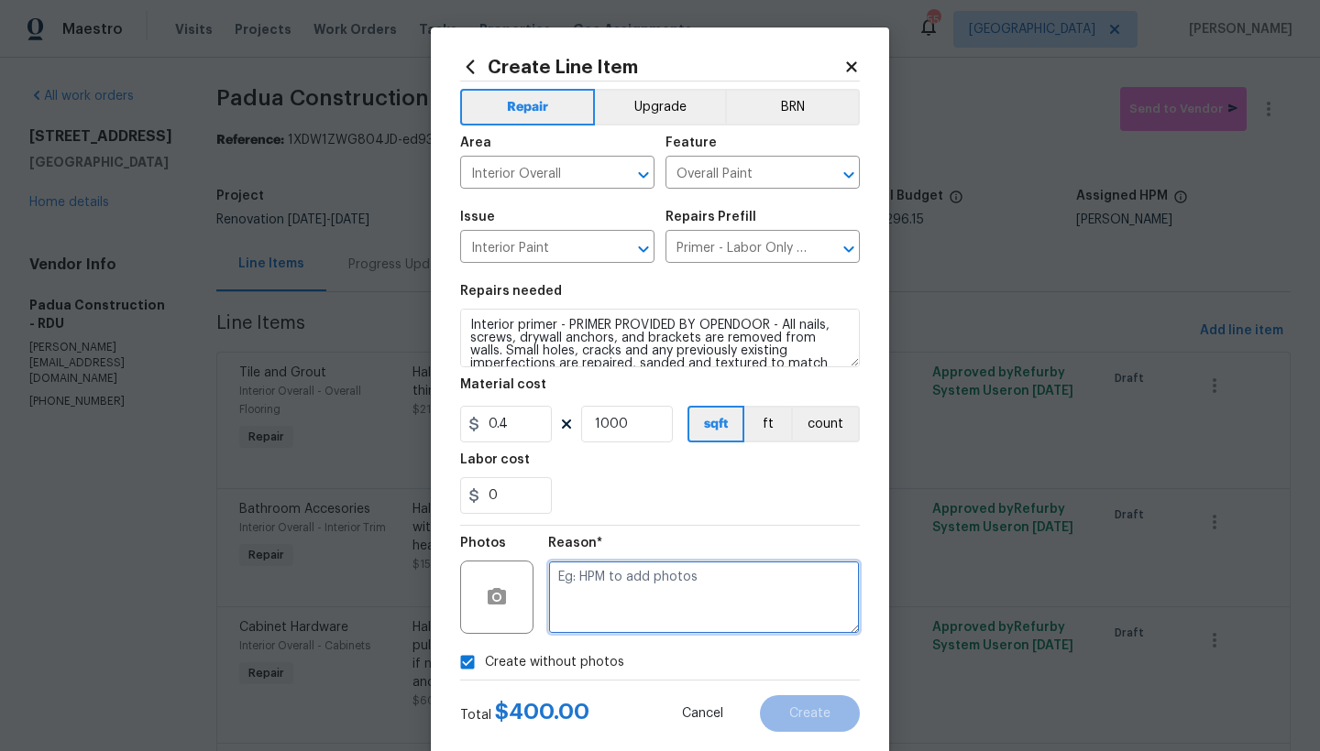
click at [658, 607] on textarea at bounding box center [704, 597] width 312 height 73
type textarea "n"
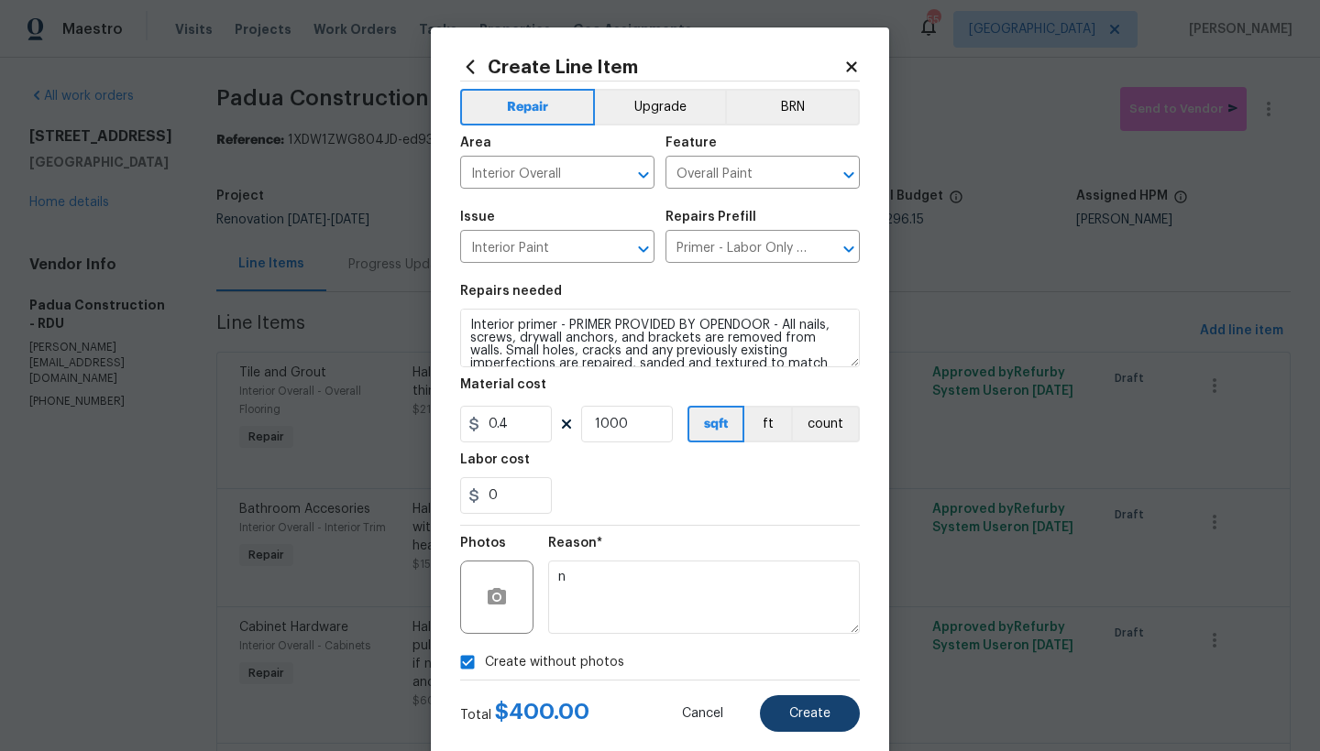
click at [804, 718] on span "Create" at bounding box center [809, 714] width 41 height 14
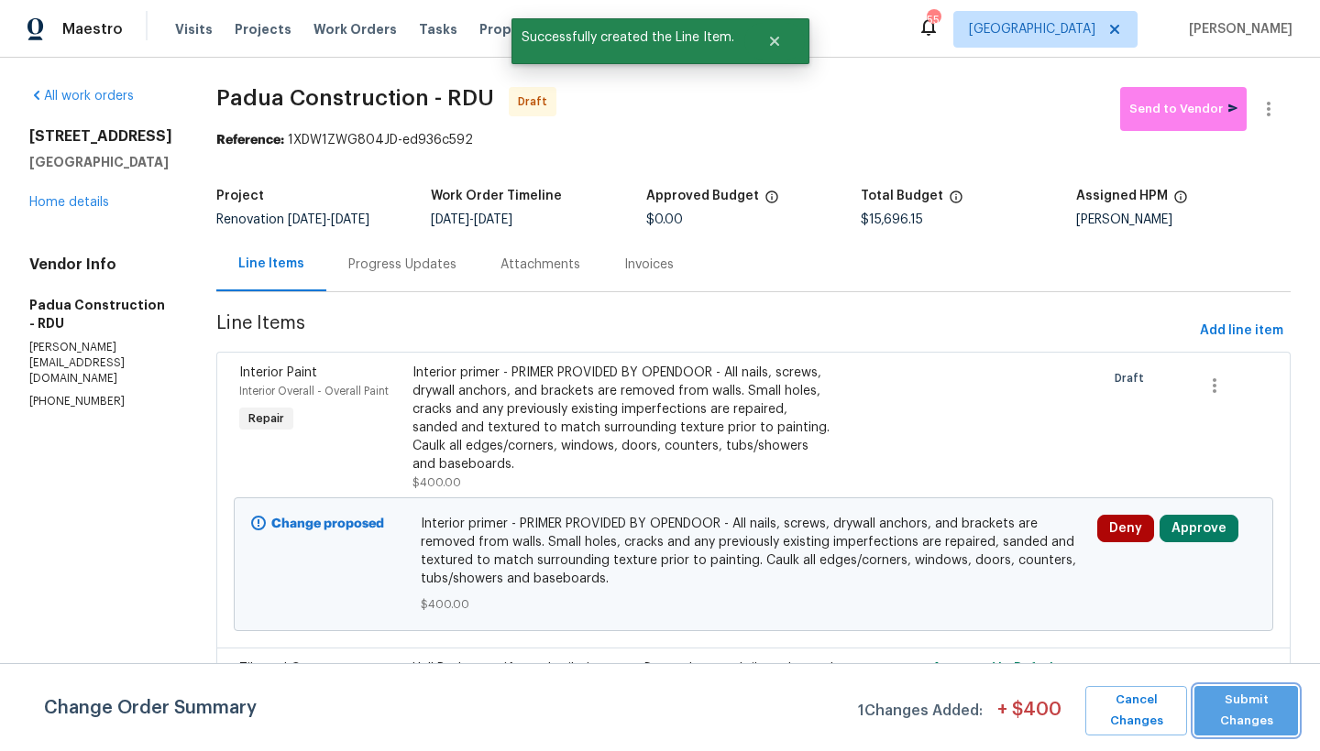
click at [1245, 712] on span "Submit Changes" at bounding box center [1245, 711] width 85 height 42
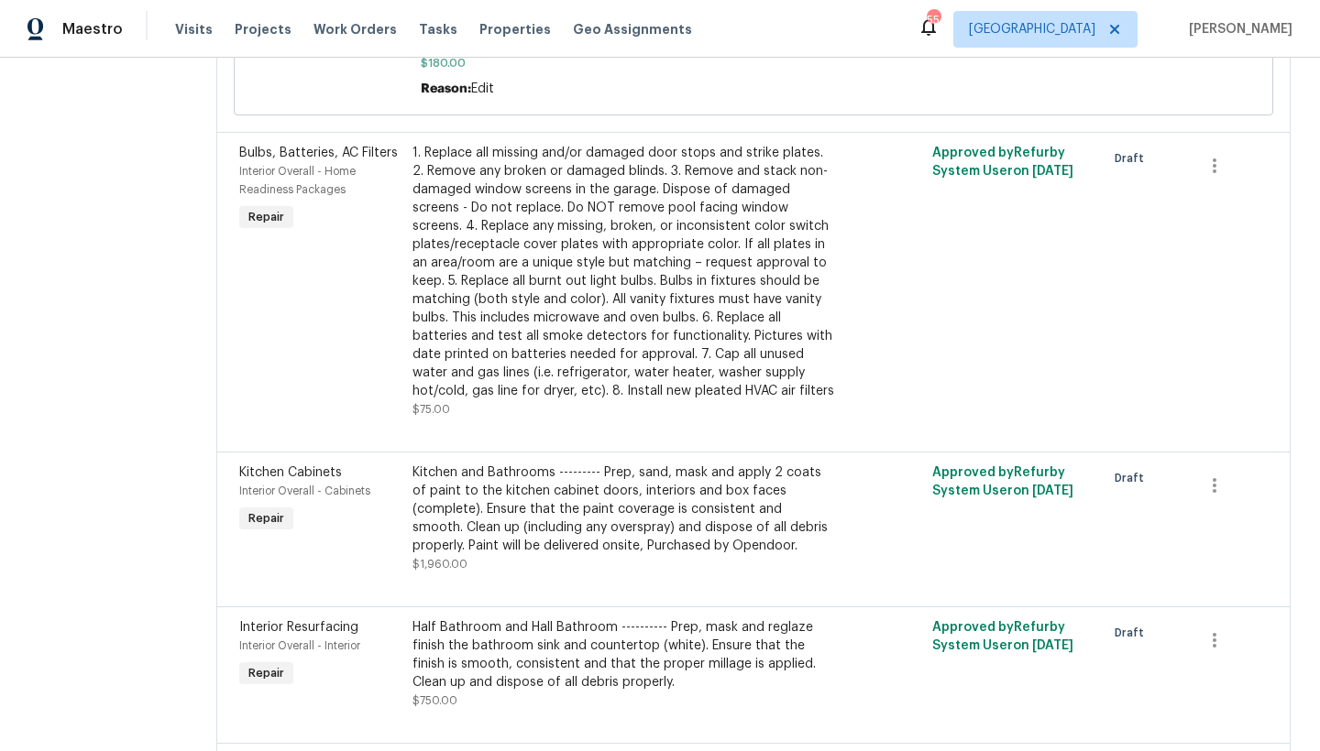
scroll to position [1148, 0]
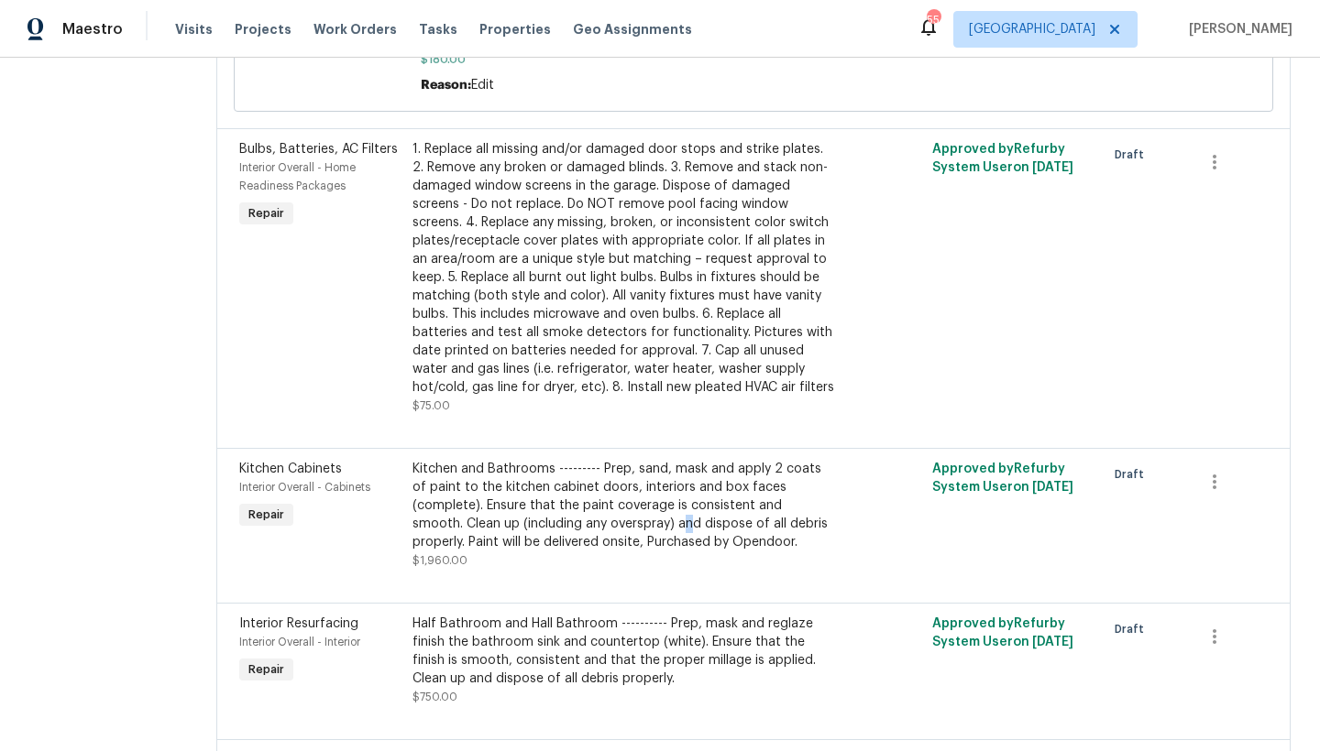
click at [540, 493] on div "Kitchen and Bathrooms --------- Prep, sand, mask and apply 2 coats of paint to …" at bounding box center [623, 506] width 422 height 92
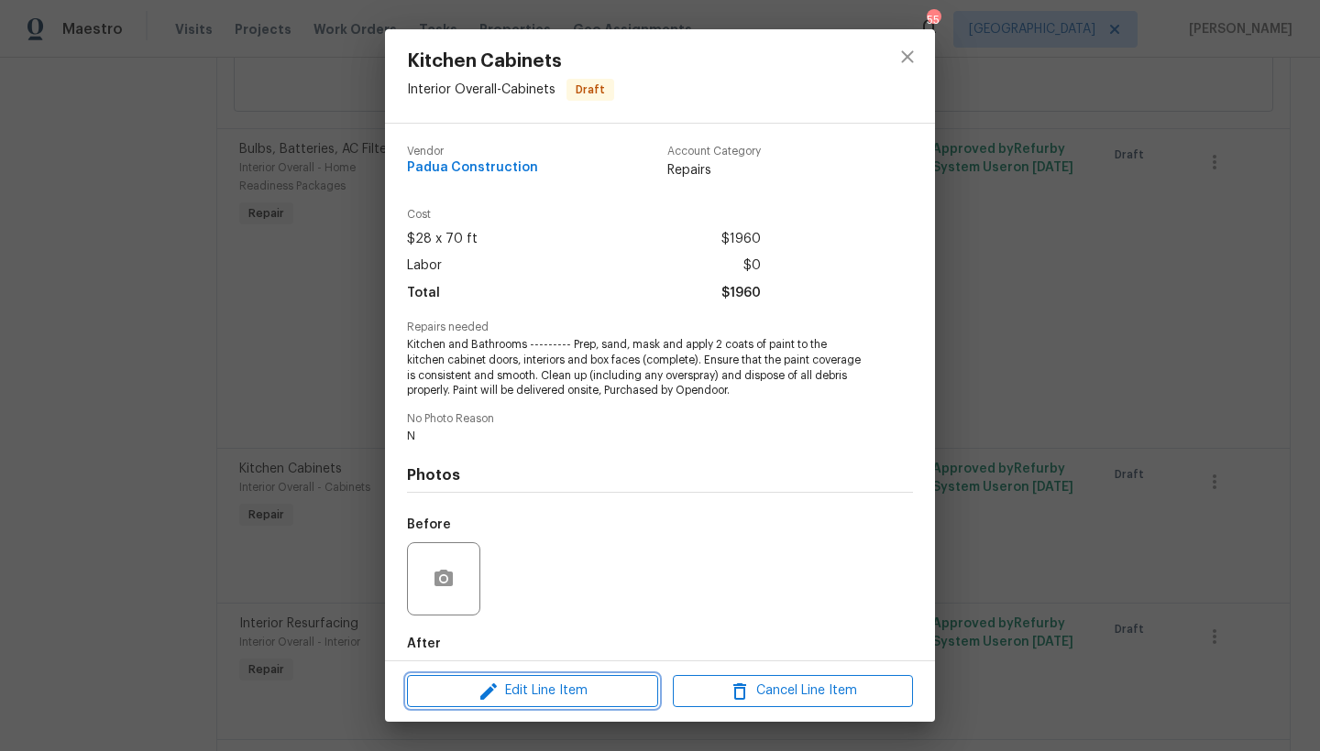
click at [533, 701] on span "Edit Line Item" at bounding box center [532, 691] width 240 height 23
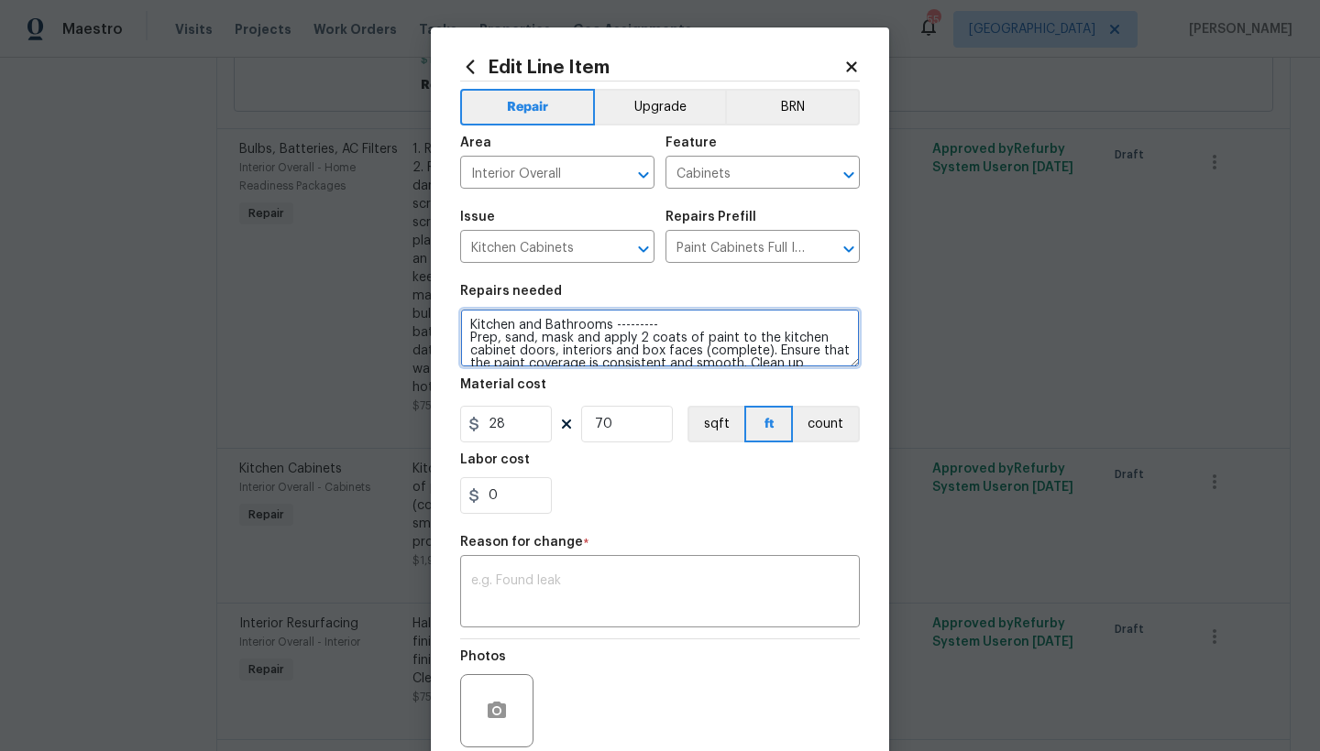
click at [535, 326] on textarea "Kitchen and Bathrooms --------- Prep, sand, mask and apply 2 coats of paint to …" at bounding box center [660, 338] width 400 height 59
click at [822, 328] on textarea "Kitchen, Family room (room with fireplace), Half Bathrooms --------- Prep, sand…" at bounding box center [660, 338] width 400 height 59
type textarea "Kitchen, Family room (room with fireplace), Half Bathroom, Hall Bathroom-------…"
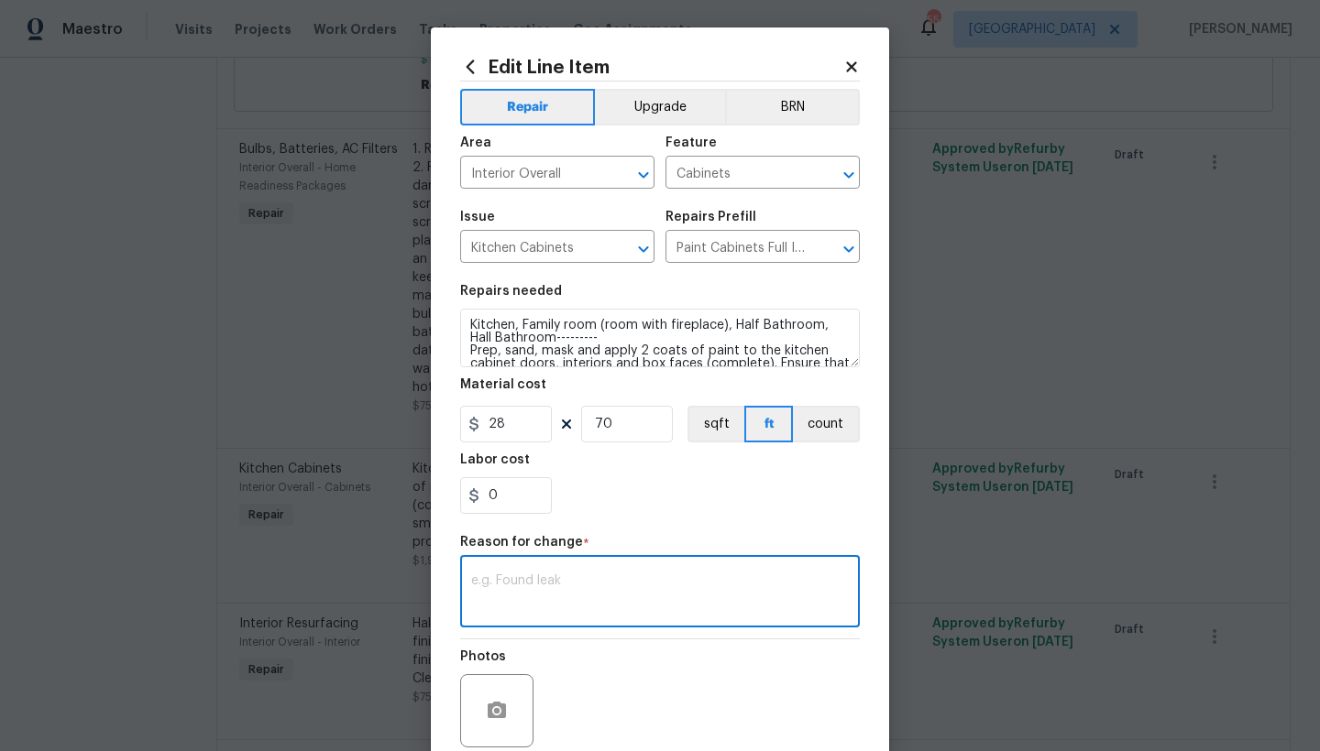
click at [524, 582] on textarea at bounding box center [660, 594] width 378 height 38
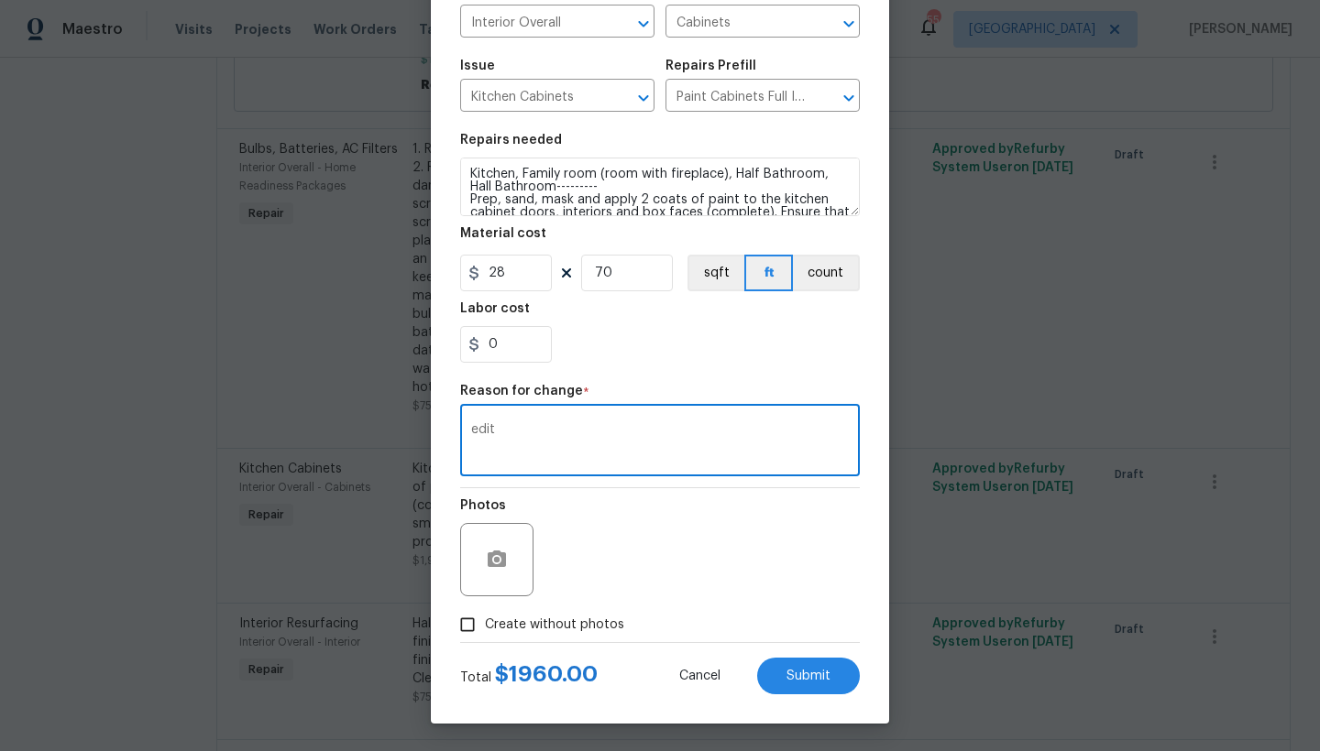
type textarea "edit"
click at [464, 622] on input "Create without photos" at bounding box center [467, 625] width 35 height 35
checkbox input "true"
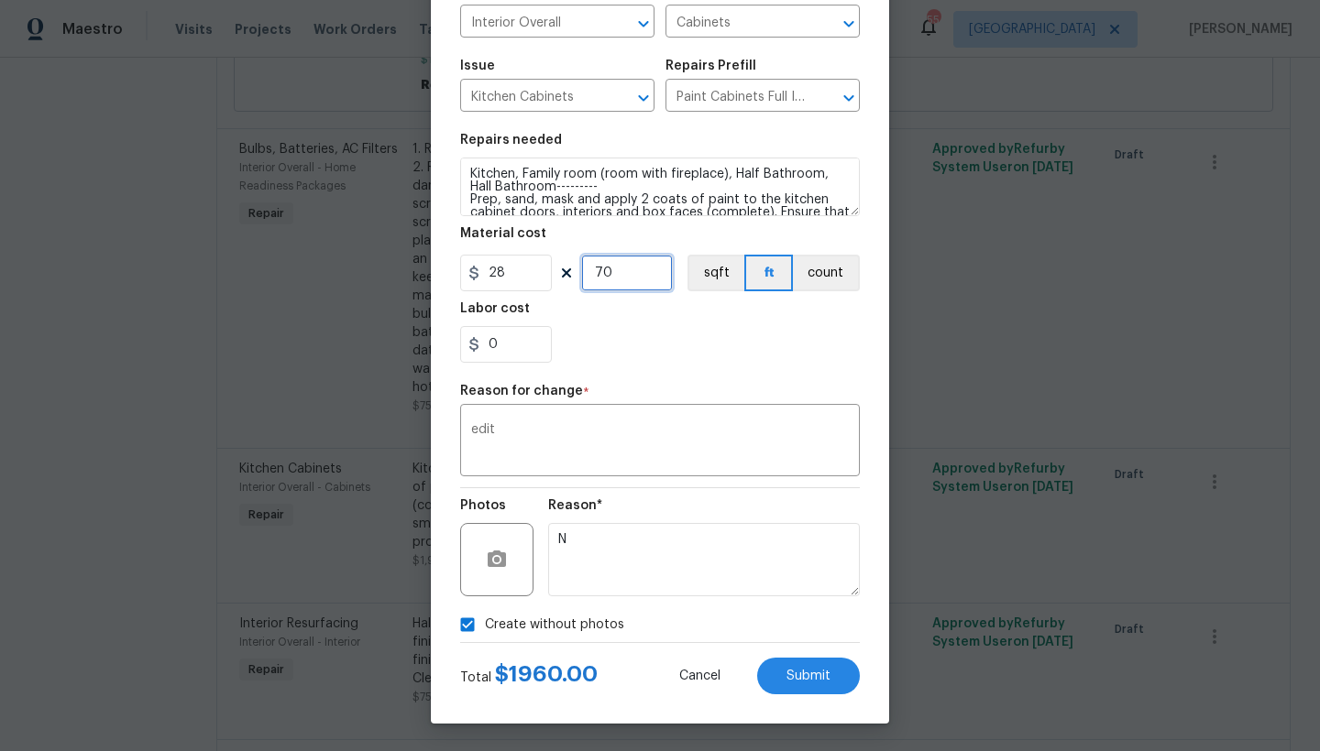
drag, startPoint x: 607, startPoint y: 270, endPoint x: 584, endPoint y: 269, distance: 23.0
click at [582, 268] on input "70" at bounding box center [627, 273] width 92 height 37
type input "65"
click at [806, 674] on span "Submit" at bounding box center [808, 677] width 44 height 14
type textarea "Kitchen and Bathrooms --------- Prep, sand, mask and apply 2 coats of paint to …"
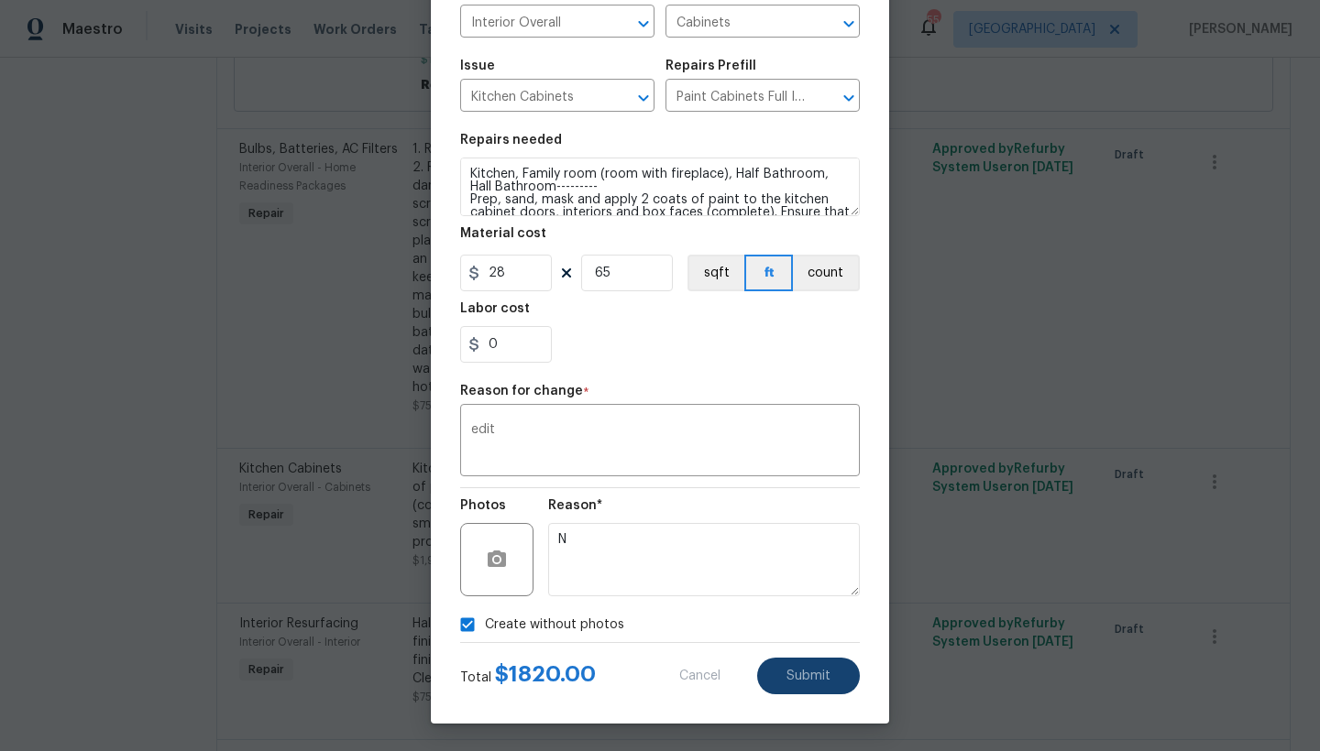
type input "70"
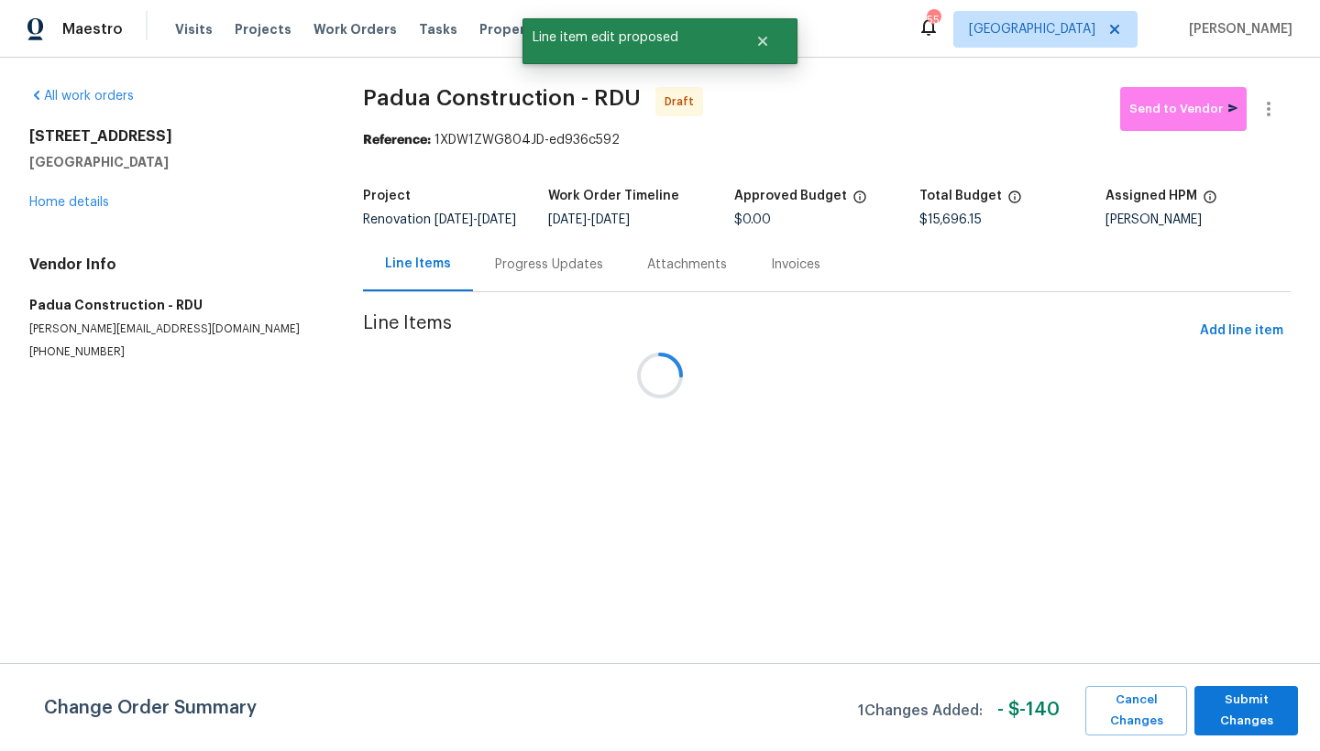
scroll to position [0, 0]
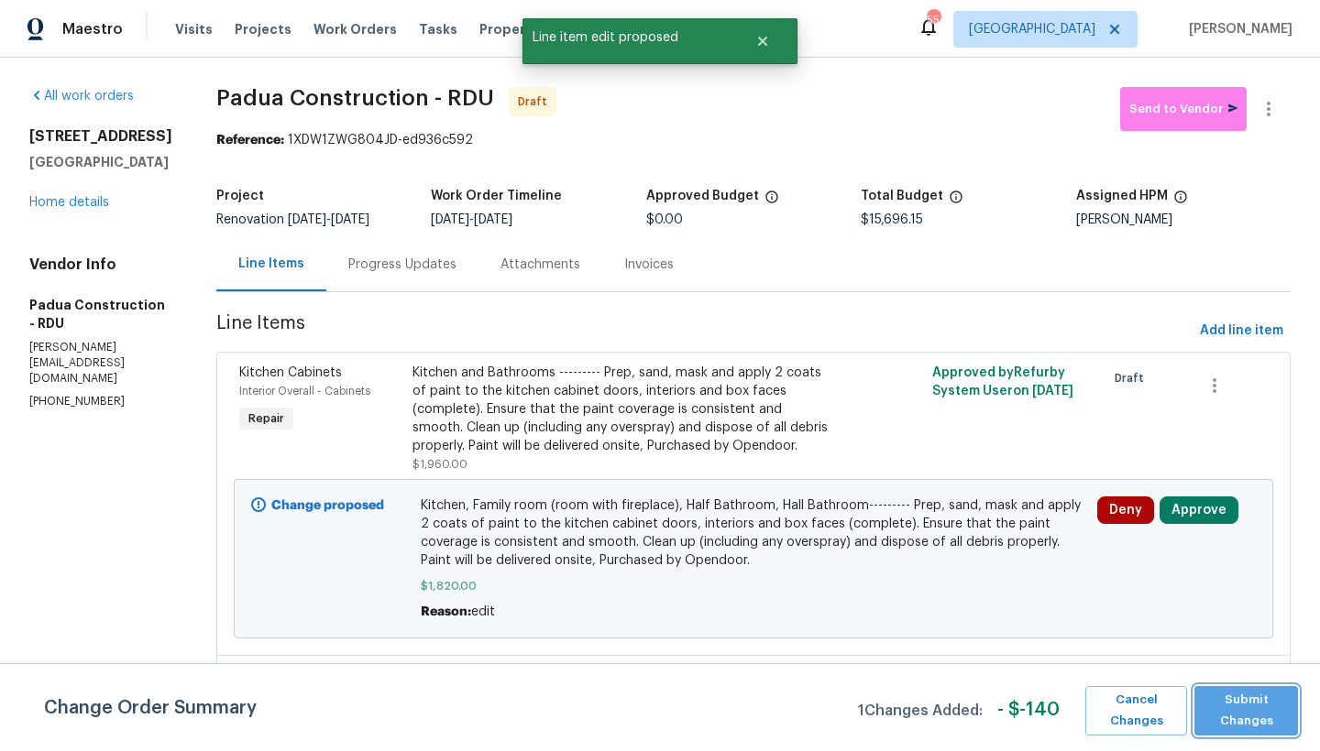
click at [1216, 709] on span "Submit Changes" at bounding box center [1245, 711] width 85 height 42
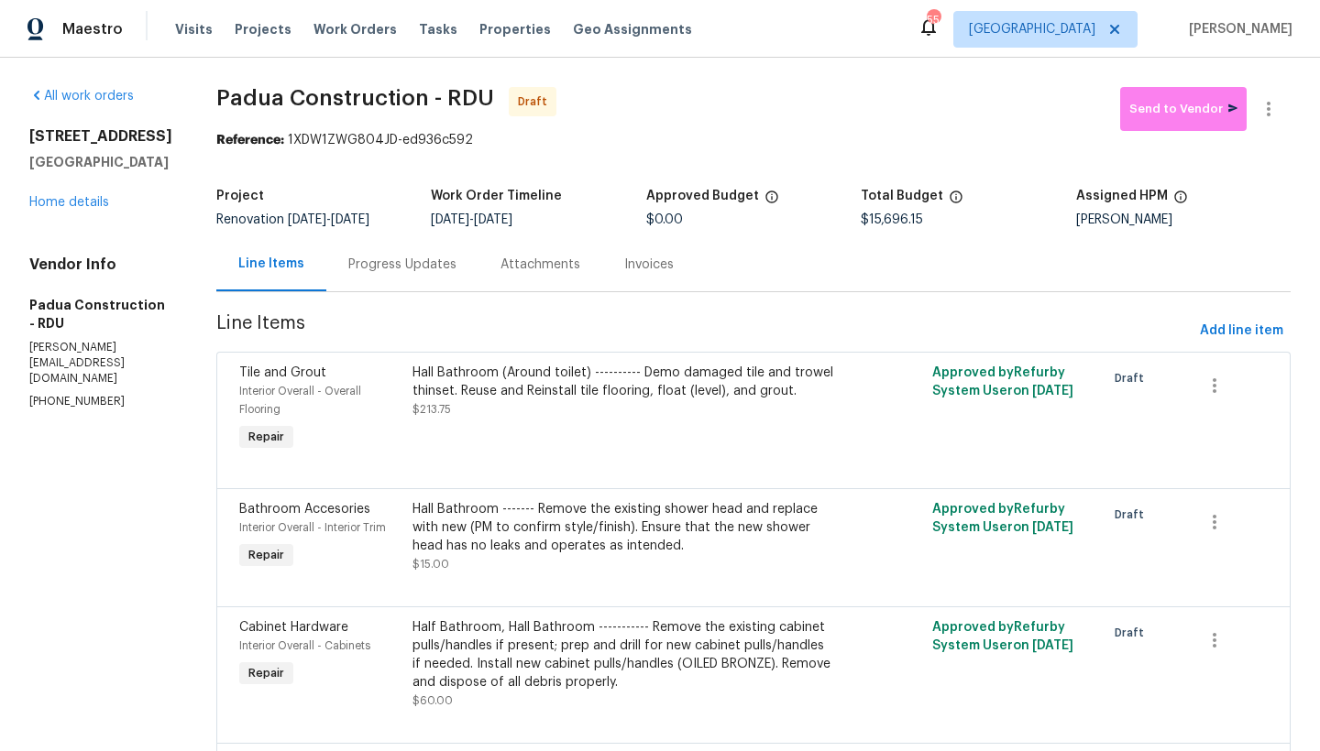
scroll to position [4, 0]
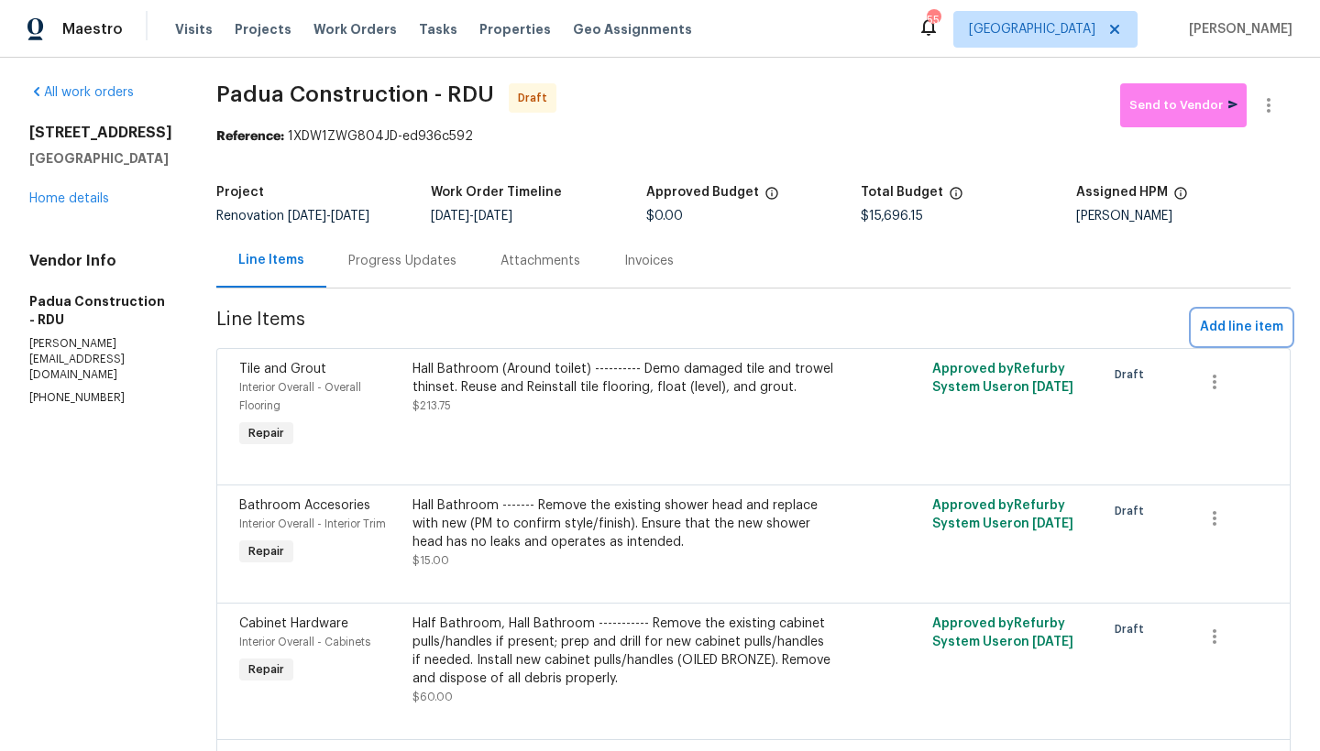
click at [1205, 324] on span "Add line item" at bounding box center [1241, 327] width 83 height 23
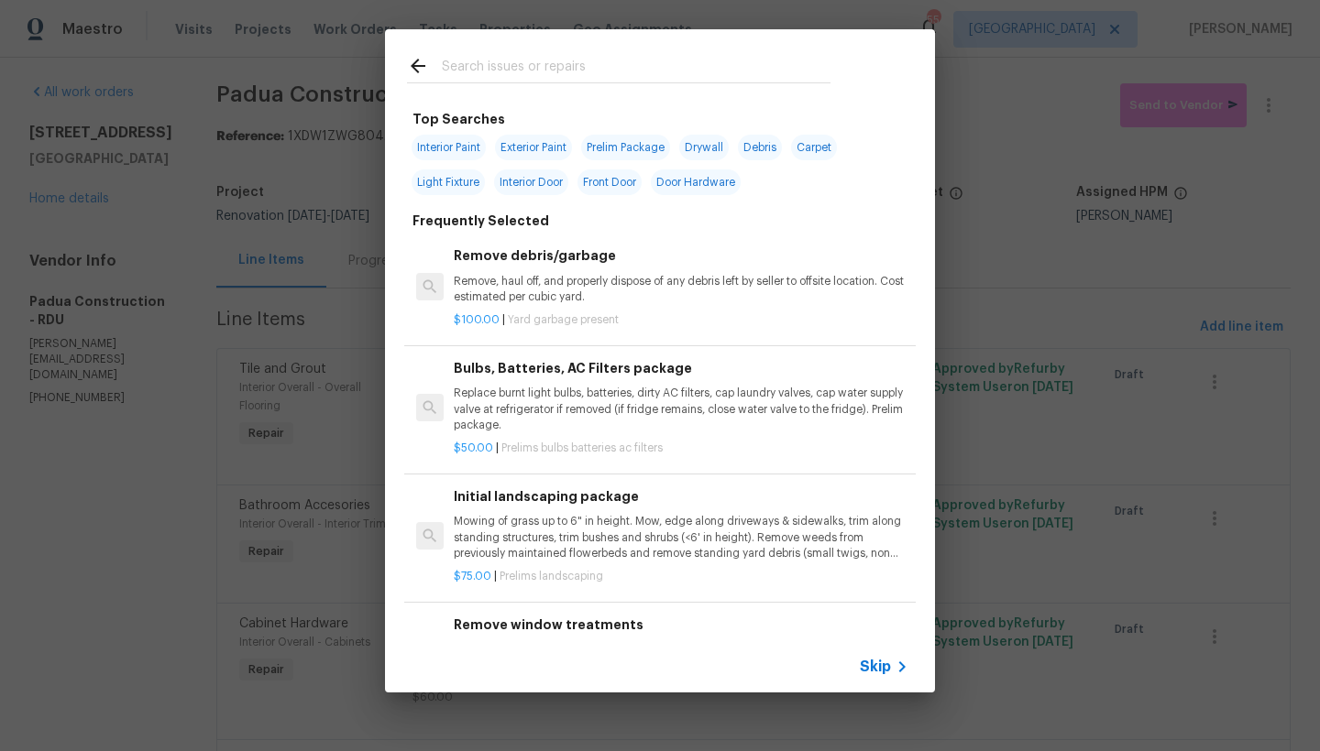
click at [598, 61] on input "text" at bounding box center [636, 68] width 389 height 27
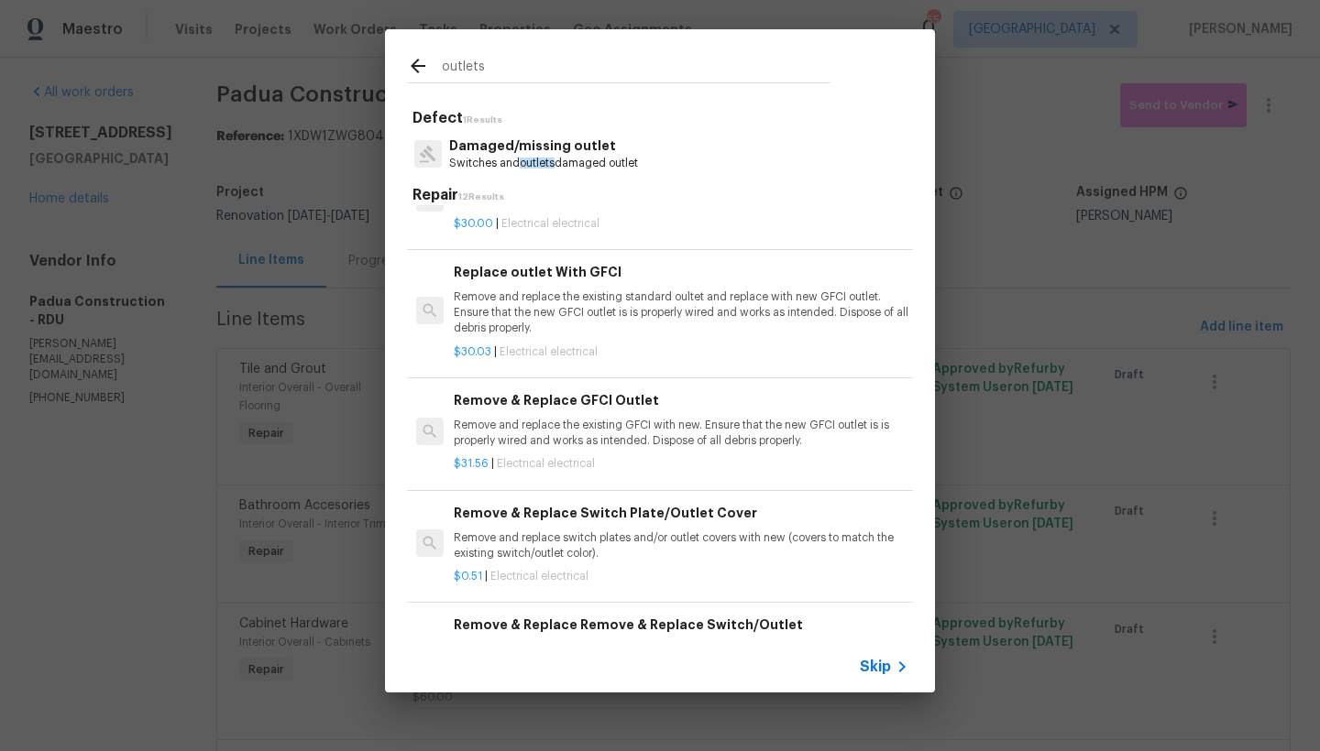
scroll to position [394, 0]
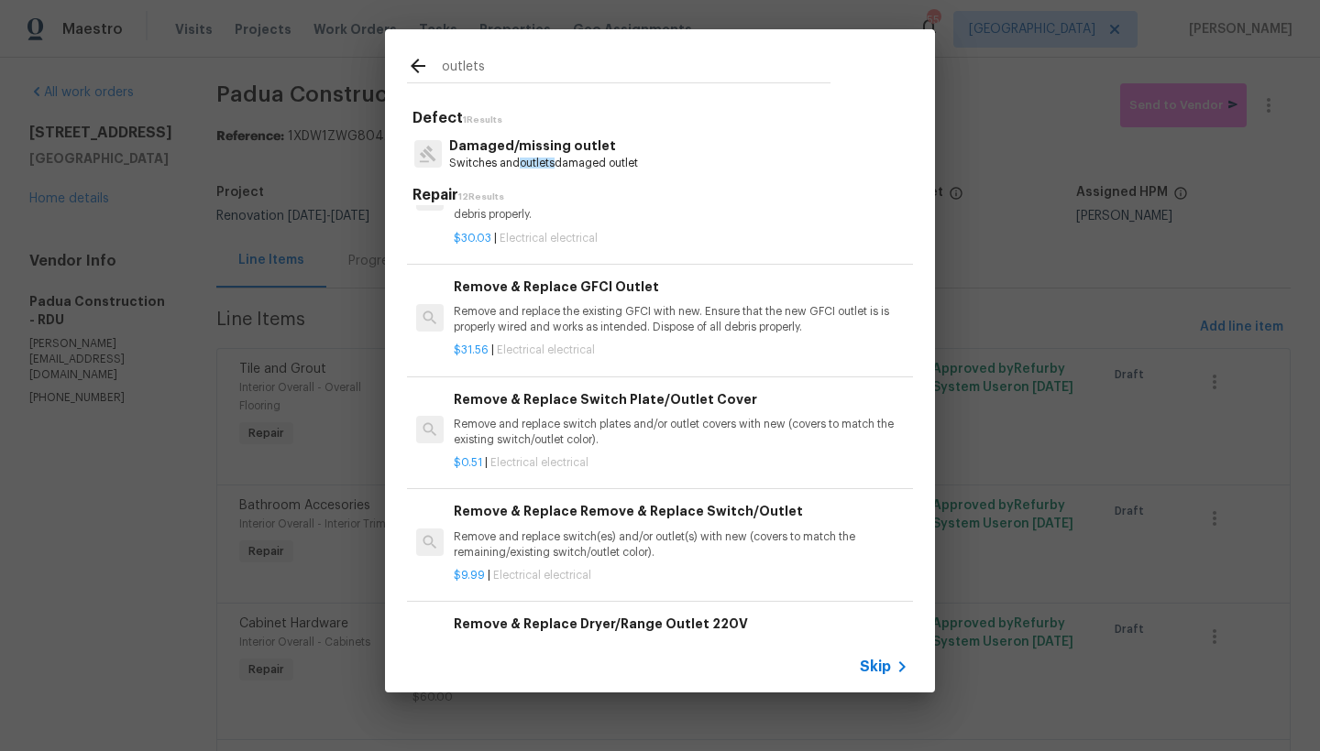
type input "outlets"
click at [579, 532] on div "Remove & Replace Remove & Replace Switch/Outlet Remove and replace switch(es) a…" at bounding box center [681, 531] width 455 height 60
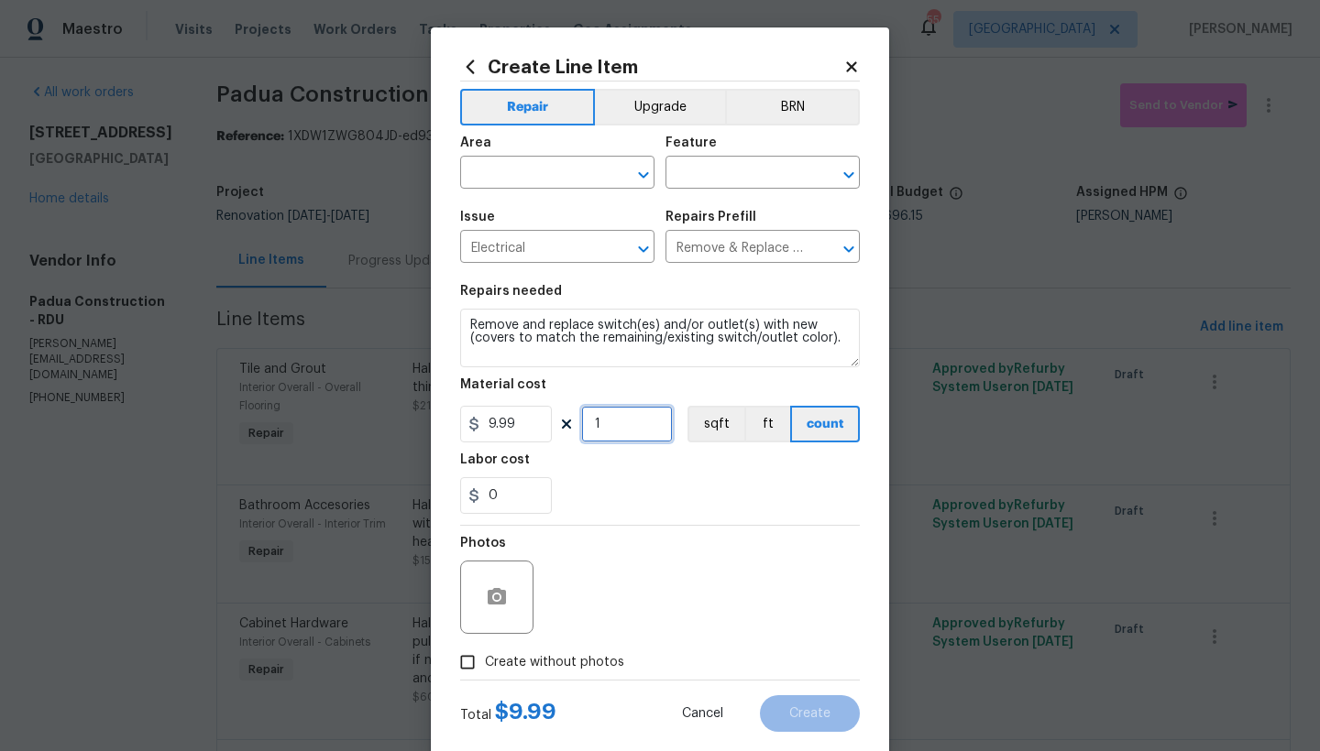
click at [601, 427] on input "1" at bounding box center [627, 424] width 92 height 37
type input "100"
drag, startPoint x: 511, startPoint y: 423, endPoint x: 367, endPoint y: 431, distance: 144.1
click at [370, 430] on div "Create Line Item Repair Upgrade BRN Area ​ Feature ​ Issue Electrical ​ Repairs…" at bounding box center [660, 375] width 1320 height 751
type input "10"
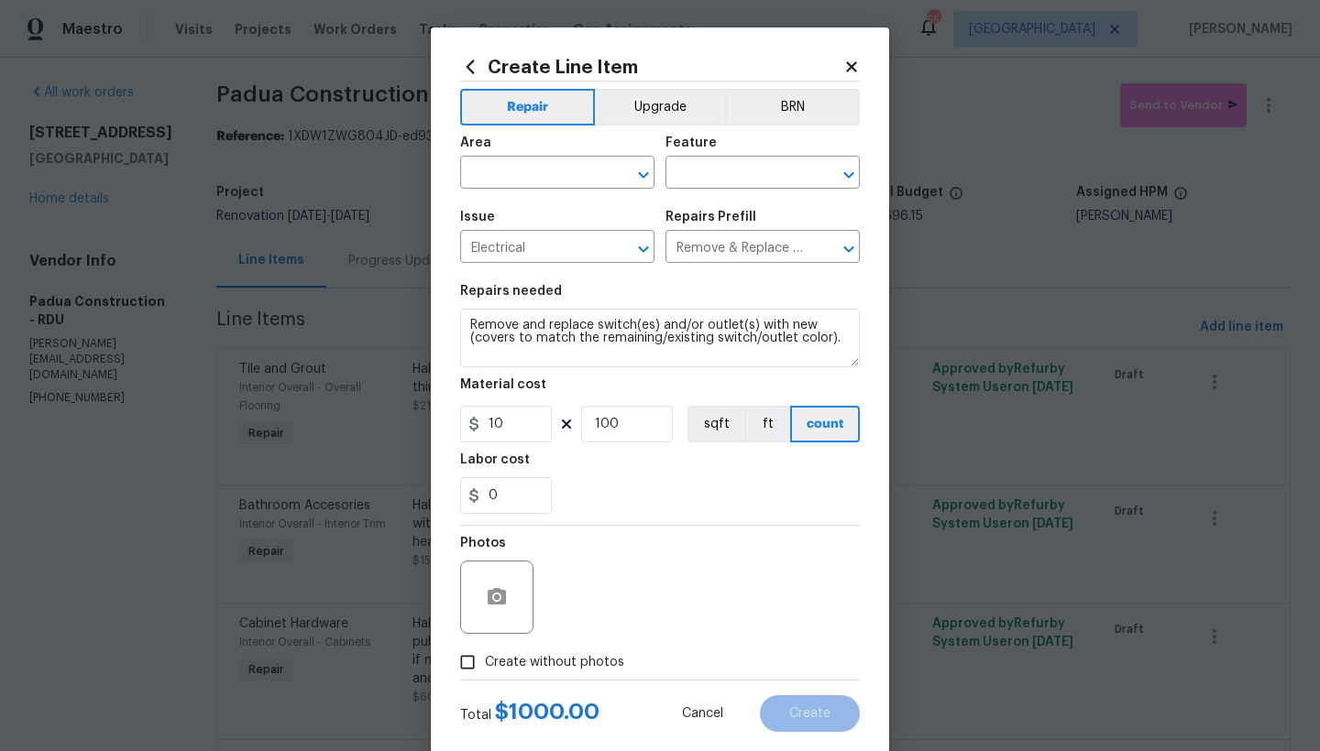
click at [613, 485] on div "0" at bounding box center [660, 495] width 400 height 37
click at [525, 172] on input "text" at bounding box center [531, 174] width 143 height 28
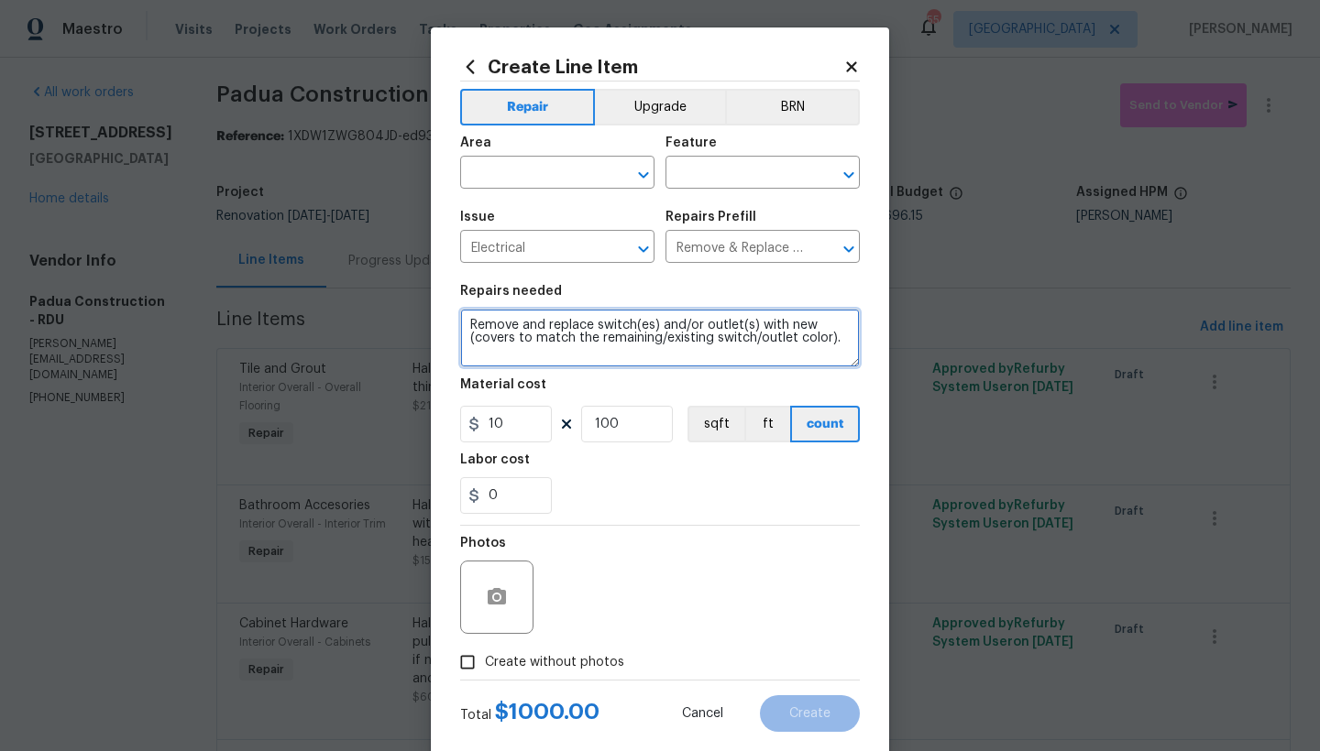
drag, startPoint x: 694, startPoint y: 366, endPoint x: 727, endPoint y: 342, distance: 40.7
click at [694, 365] on textarea "Remove and replace switch(es) and/or outlet(s) with new (covers to match the re…" at bounding box center [660, 338] width 400 height 59
drag, startPoint x: 471, startPoint y: 337, endPoint x: 817, endPoint y: 336, distance: 346.4
click at [817, 336] on textarea "Remove and replace switch(es) and/or outlet(s) with new (covers to match the re…" at bounding box center [660, 338] width 400 height 59
type textarea "Remove and replace switch(es) and/or outlet(s) with new (WHITE)."
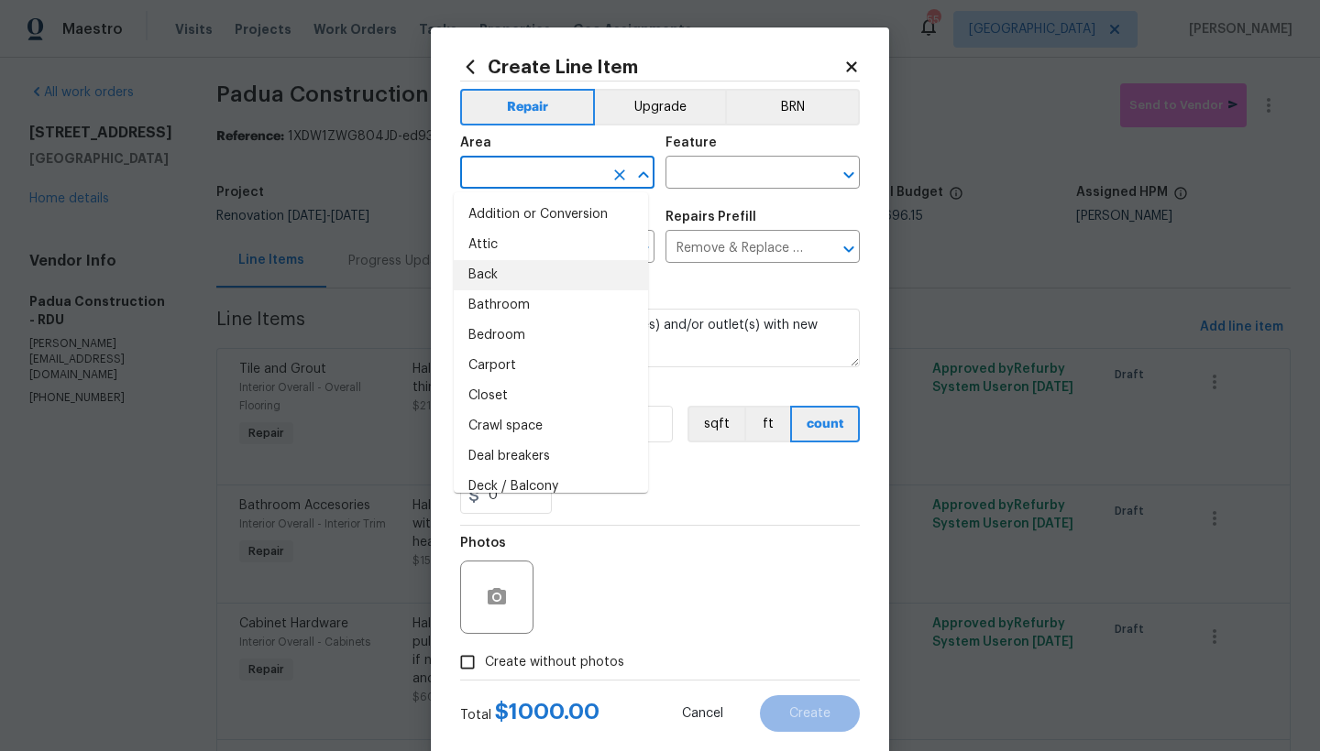
click at [576, 172] on input "text" at bounding box center [531, 174] width 143 height 28
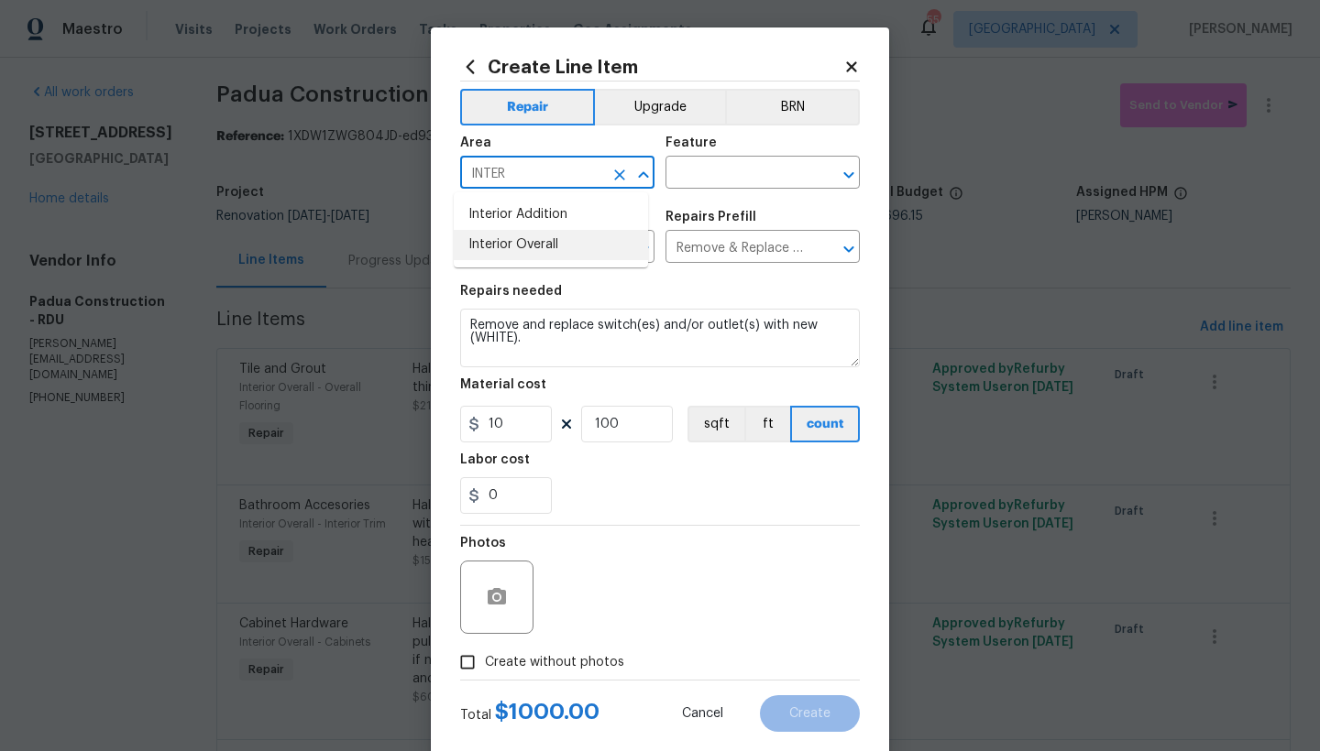
click at [529, 253] on li "Interior Overall" at bounding box center [551, 245] width 194 height 30
type input "Interior Overall"
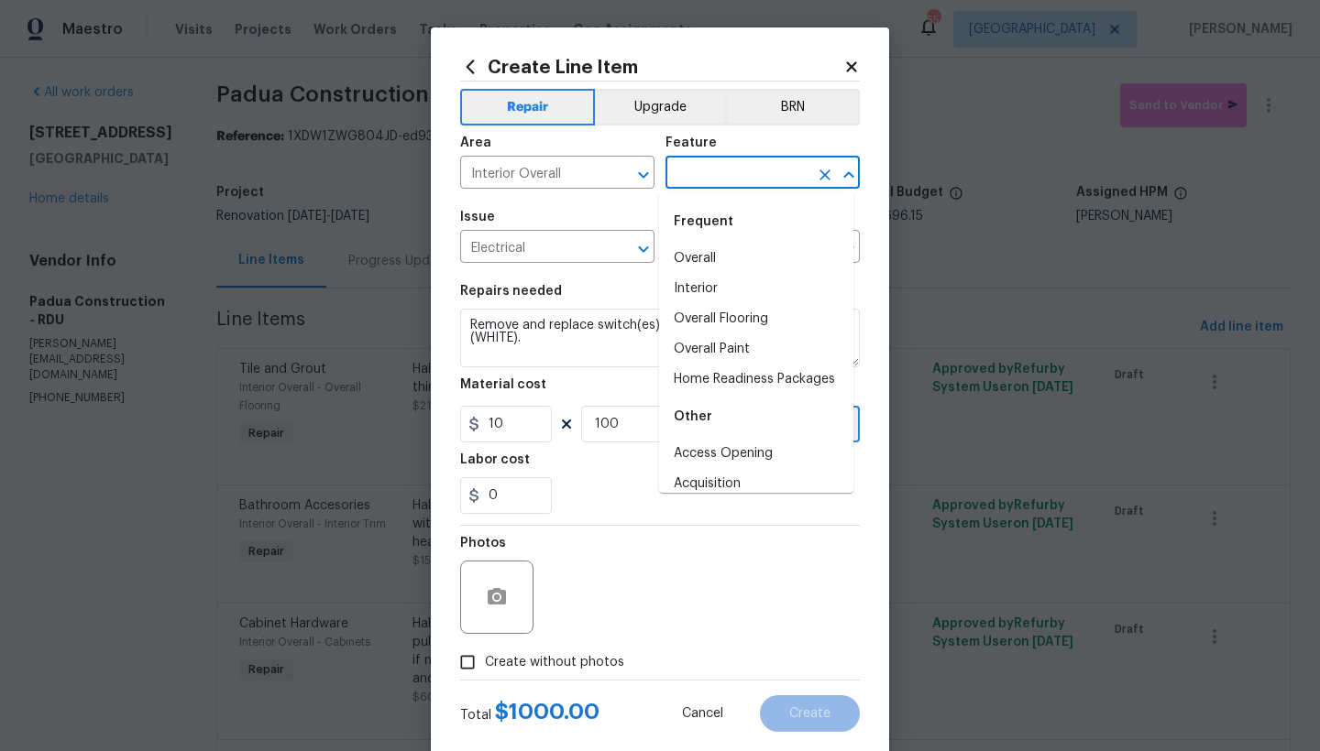
click at [714, 184] on input "text" at bounding box center [736, 174] width 143 height 28
click at [674, 285] on li "Interior" at bounding box center [756, 289] width 194 height 30
type input "Interior"
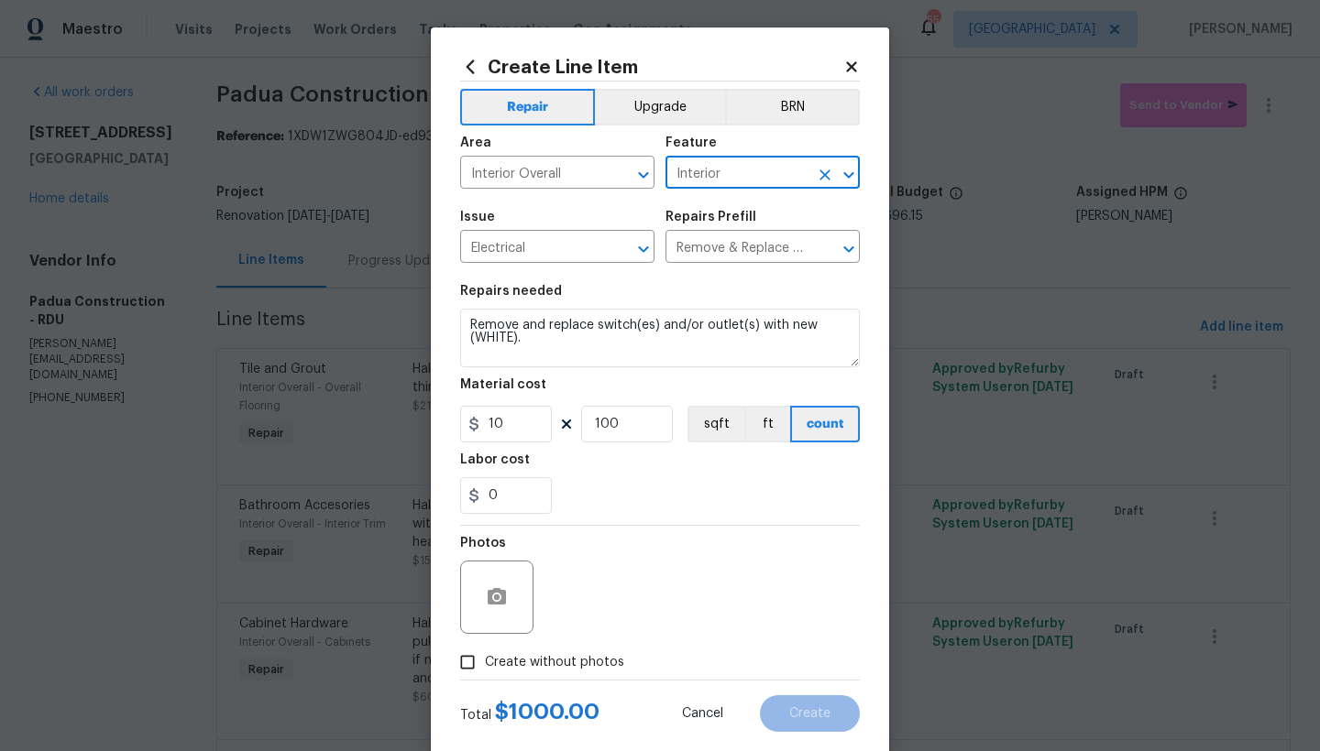
click at [498, 670] on span "Create without photos" at bounding box center [554, 662] width 139 height 19
click at [485, 670] on input "Create without photos" at bounding box center [467, 662] width 35 height 35
checkbox input "true"
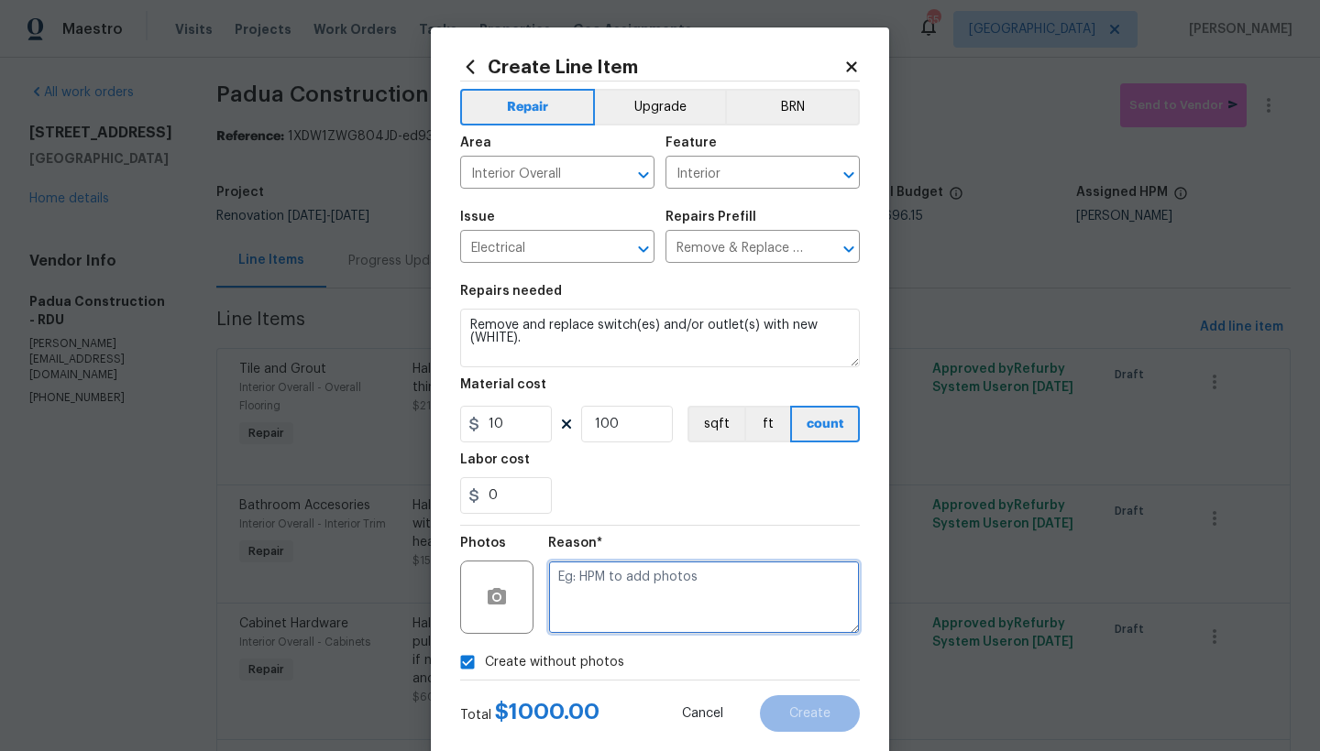
click at [628, 582] on textarea at bounding box center [704, 597] width 312 height 73
type textarea "N"
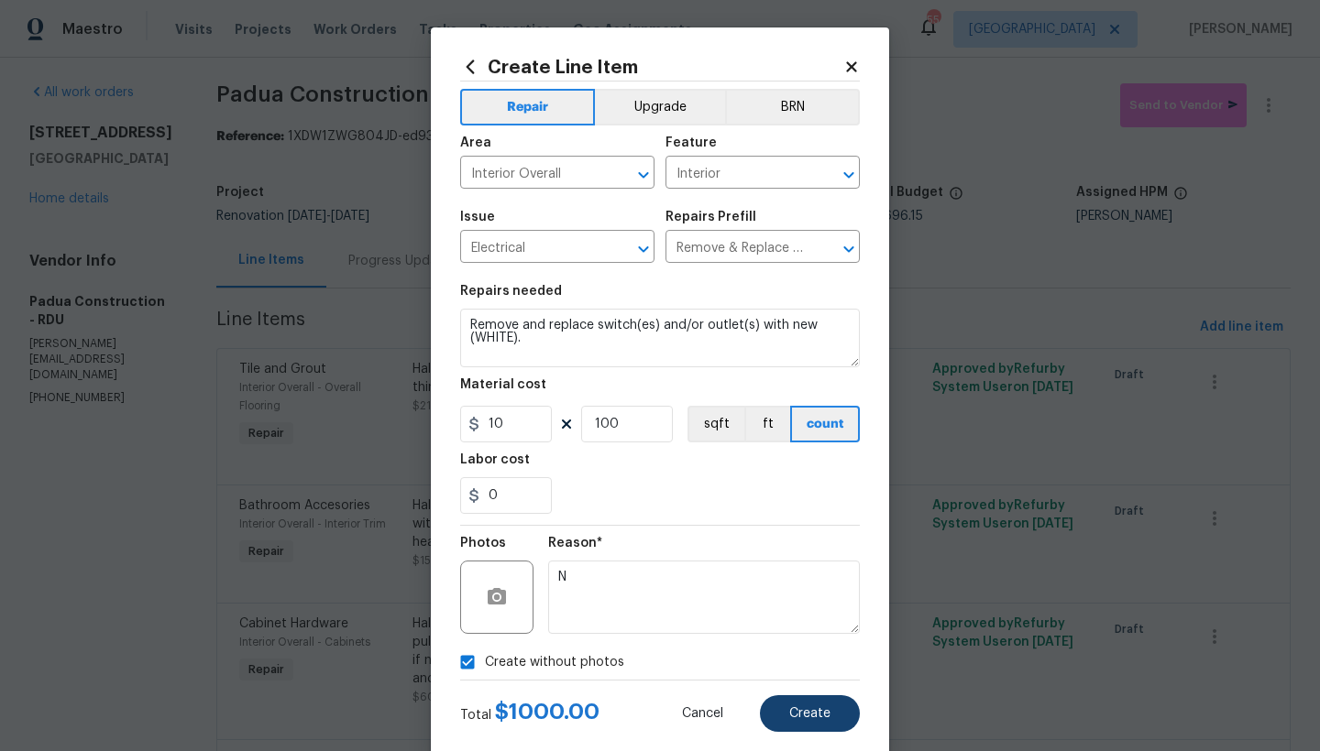
click at [782, 706] on button "Create" at bounding box center [810, 714] width 100 height 37
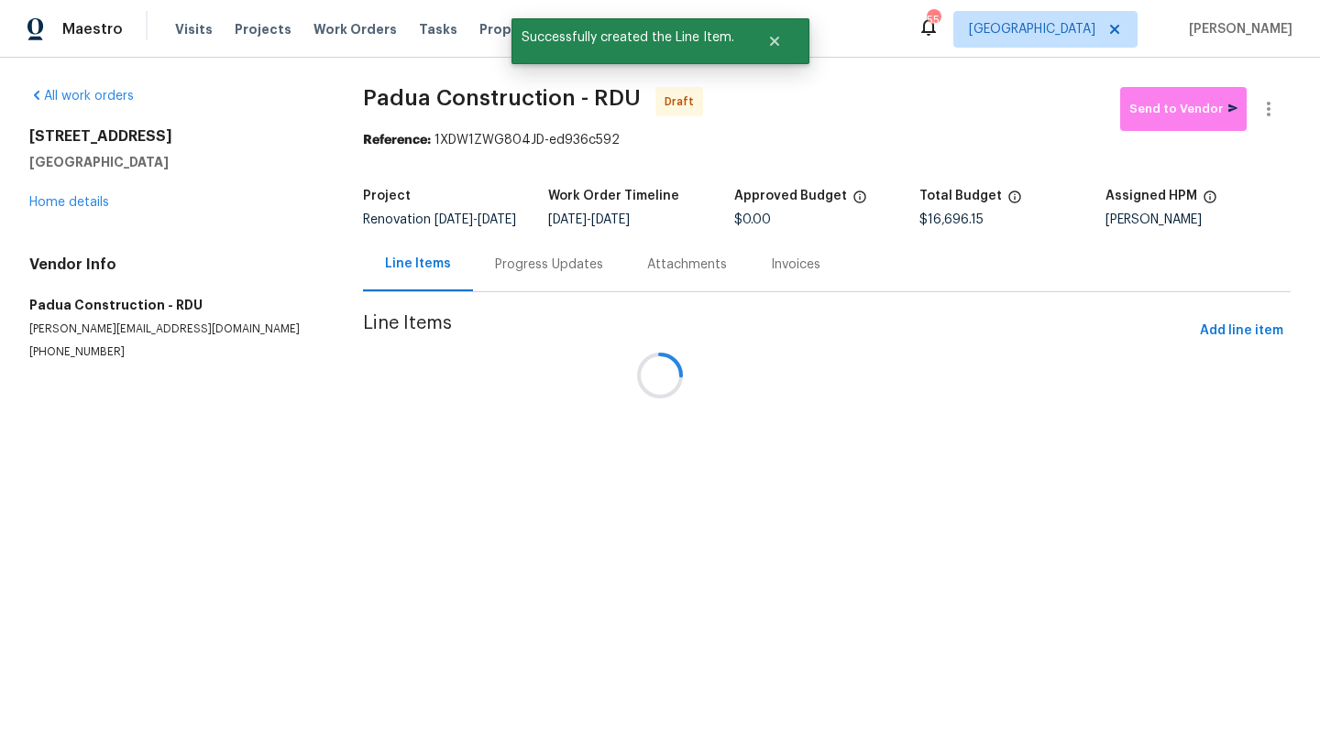
scroll to position [0, 0]
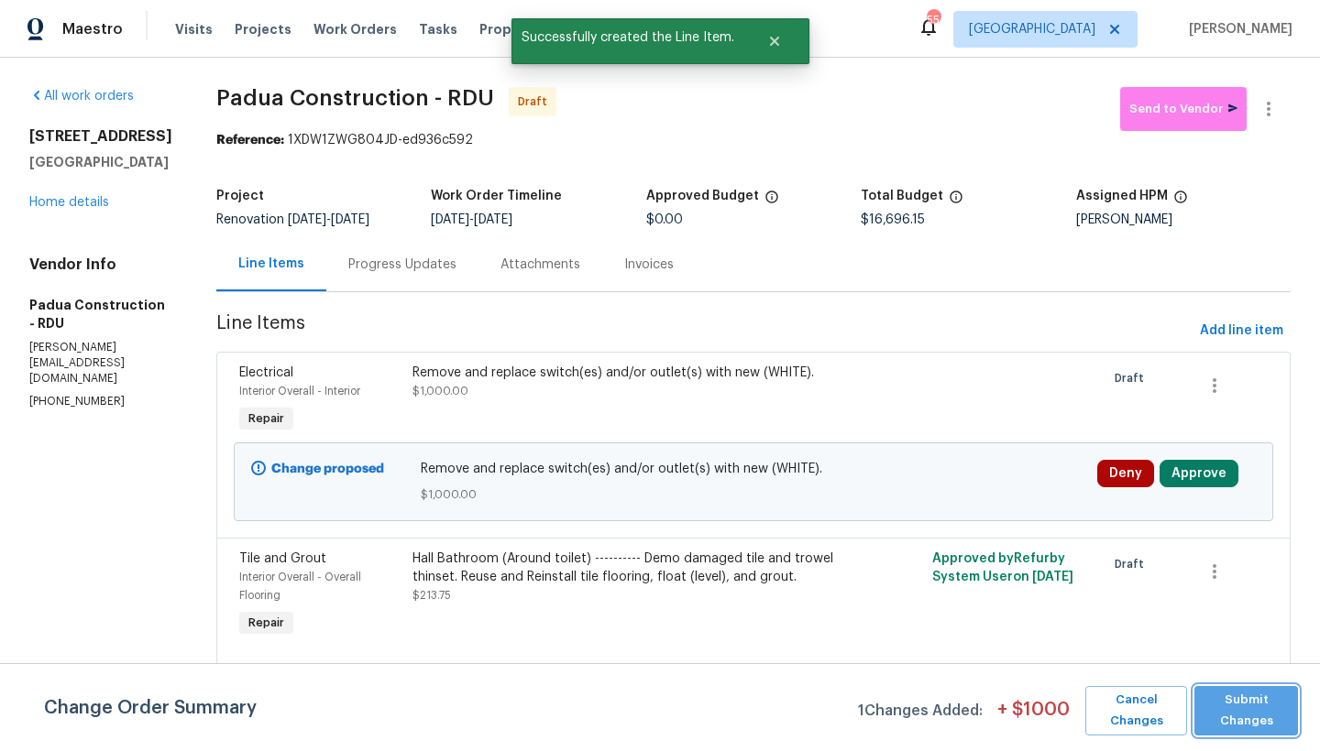
click at [1227, 704] on span "Submit Changes" at bounding box center [1245, 711] width 85 height 42
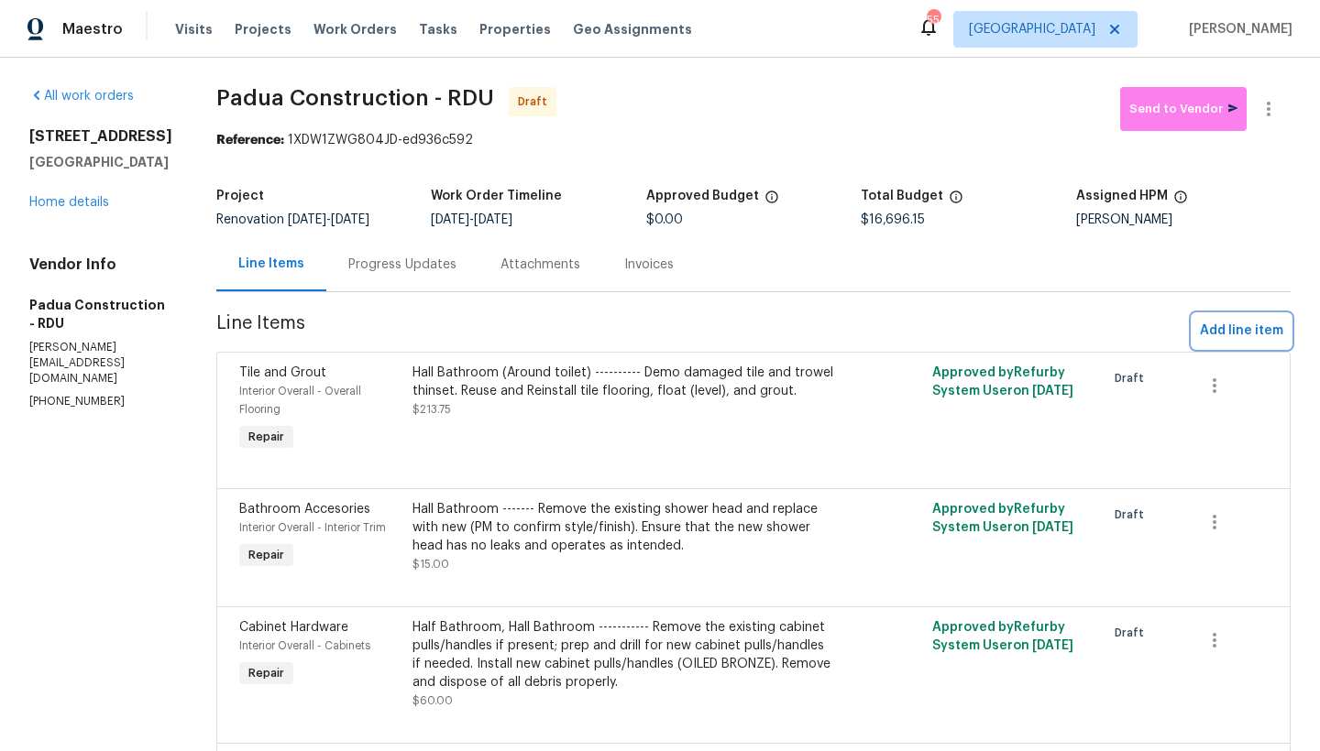
click at [1220, 331] on span "Add line item" at bounding box center [1241, 331] width 83 height 23
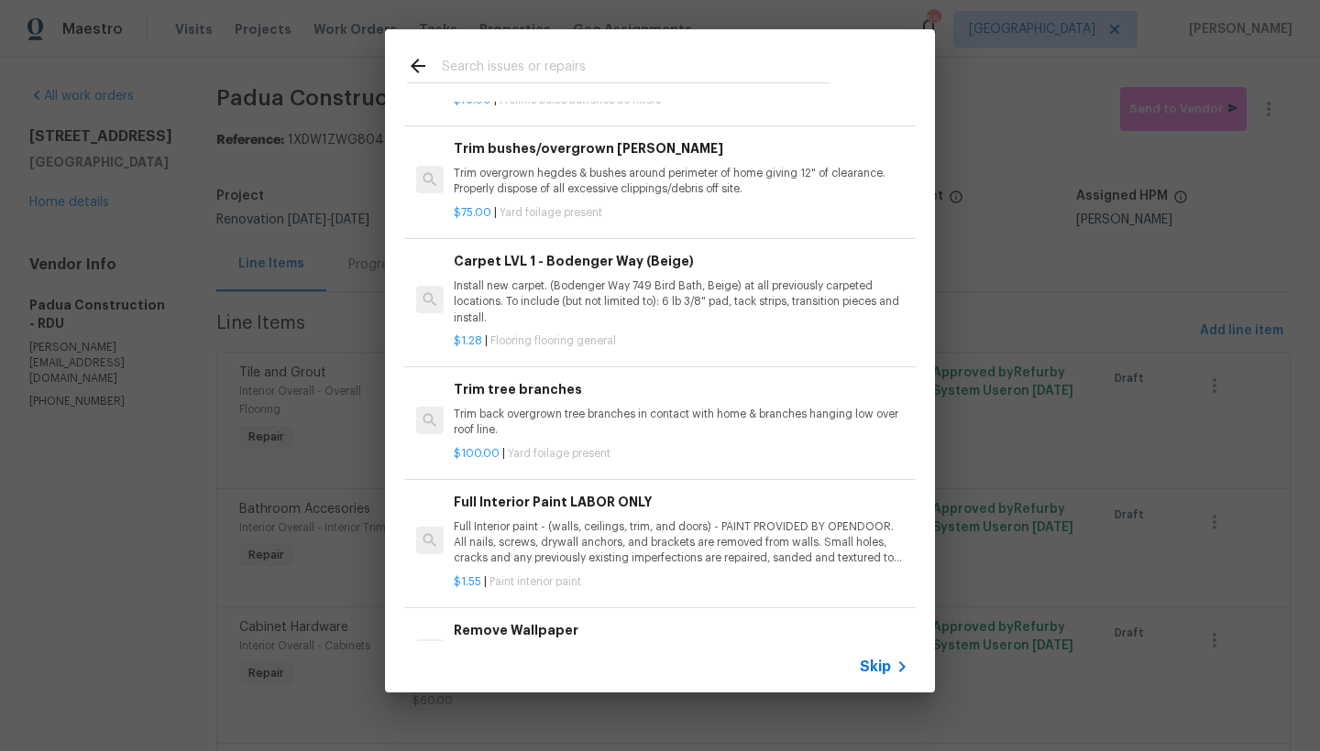
scroll to position [85, 0]
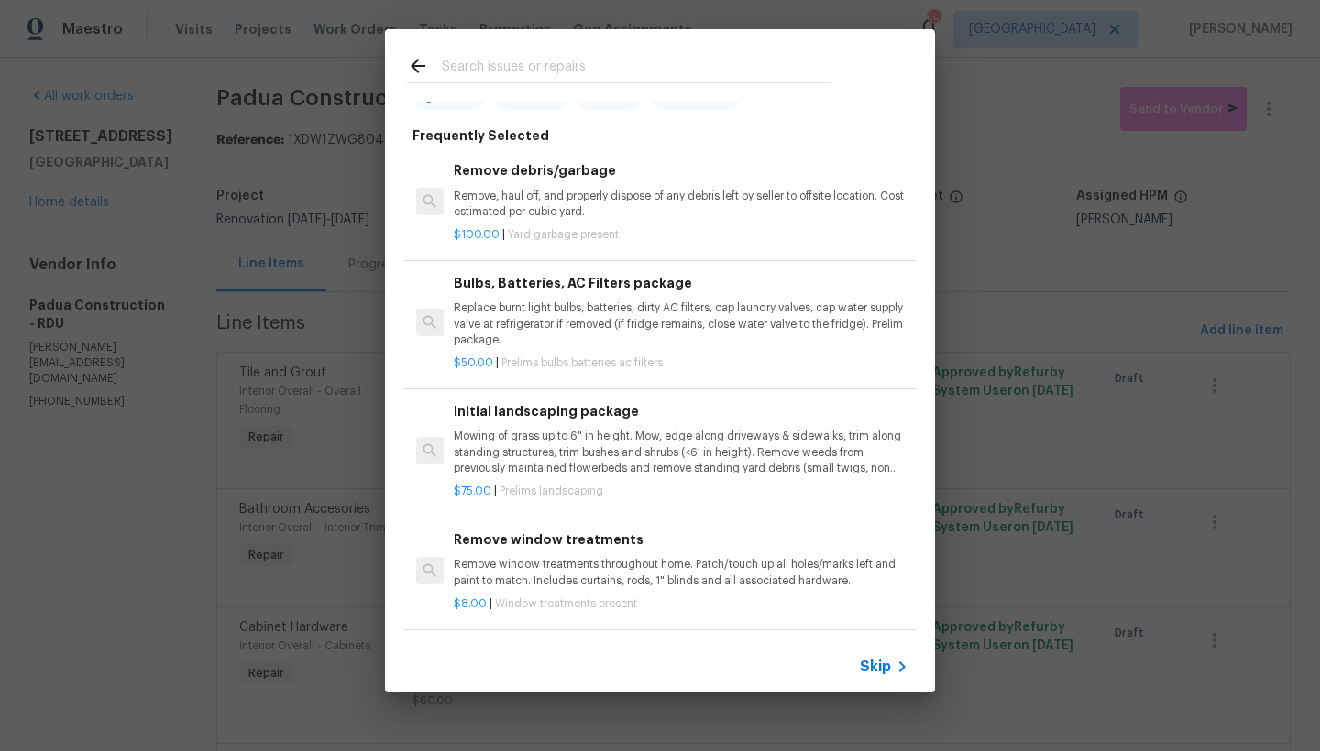
click at [522, 62] on input "text" at bounding box center [636, 68] width 389 height 27
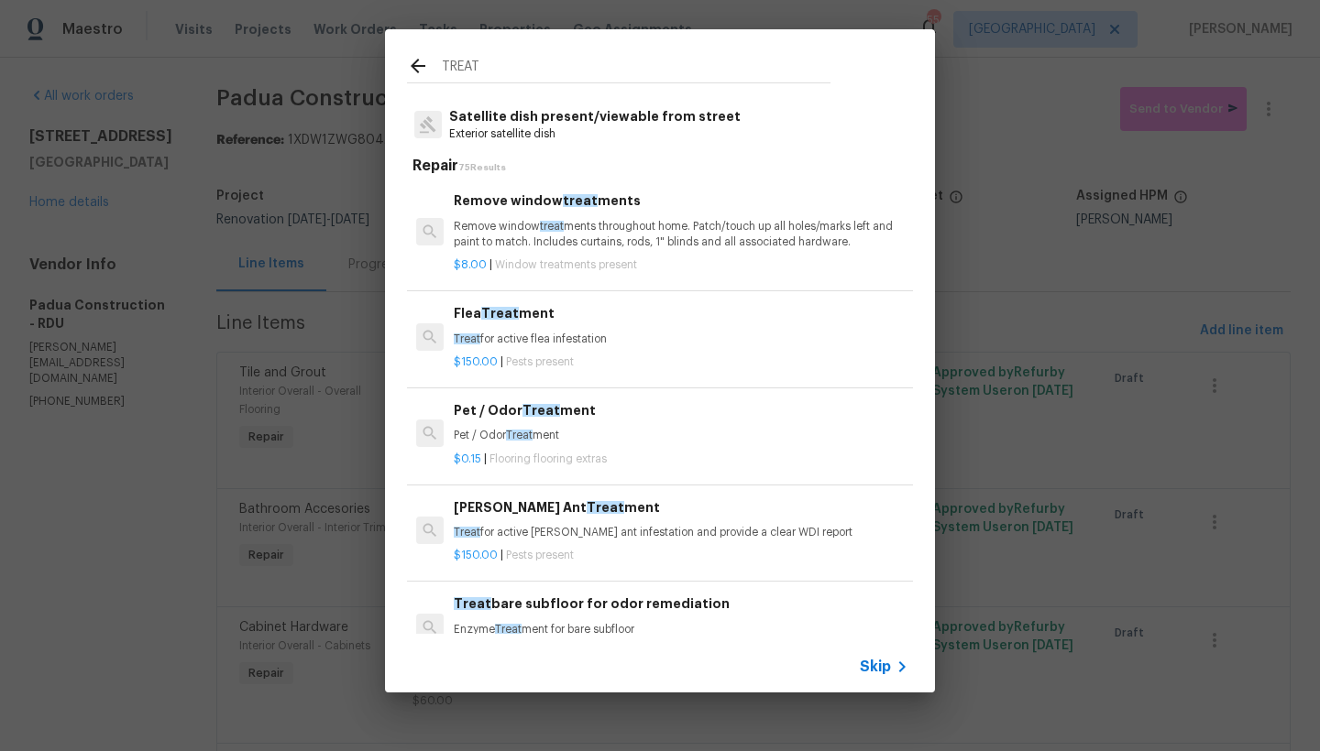
scroll to position [78, 0]
type input "TREAT"
click at [540, 258] on p "$8.00 | Window treatments present" at bounding box center [681, 266] width 455 height 16
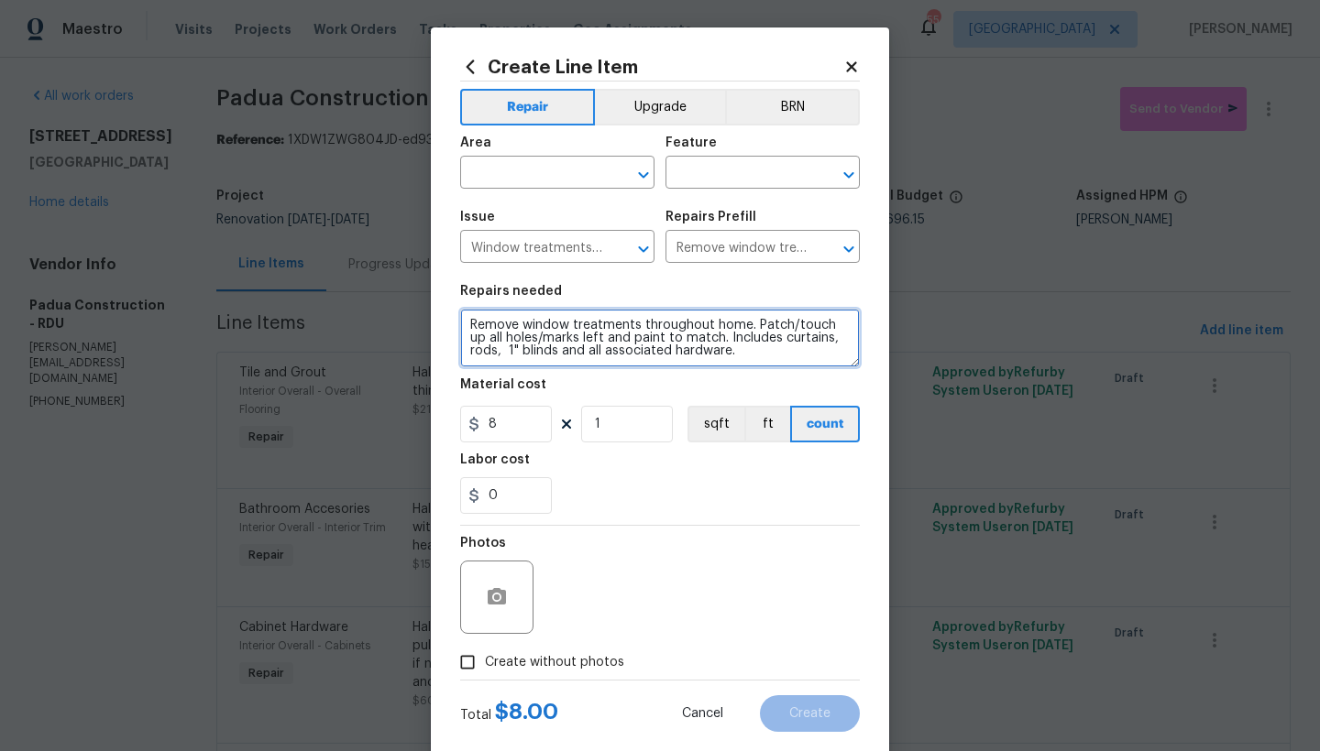
drag, startPoint x: 746, startPoint y: 323, endPoint x: 745, endPoint y: 355, distance: 32.1
click at [745, 355] on textarea "Remove window treatments throughout home. Patch/touch up all holes/marks left a…" at bounding box center [660, 338] width 400 height 59
type textarea "Remove Curtains and Curtain rods throughout the home."
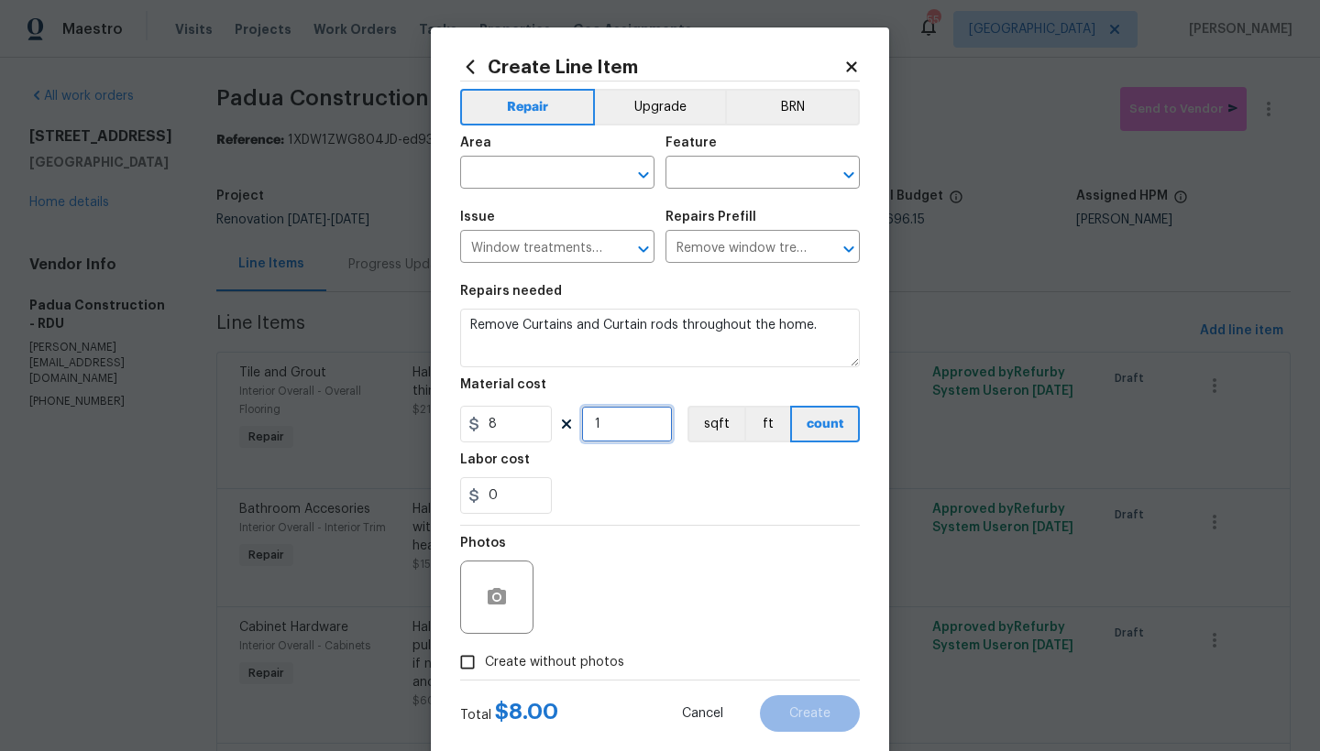
drag, startPoint x: 604, startPoint y: 429, endPoint x: 533, endPoint y: 419, distance: 71.3
click at [533, 419] on div "8 1 sqft ft count" at bounding box center [660, 424] width 400 height 37
type input "5"
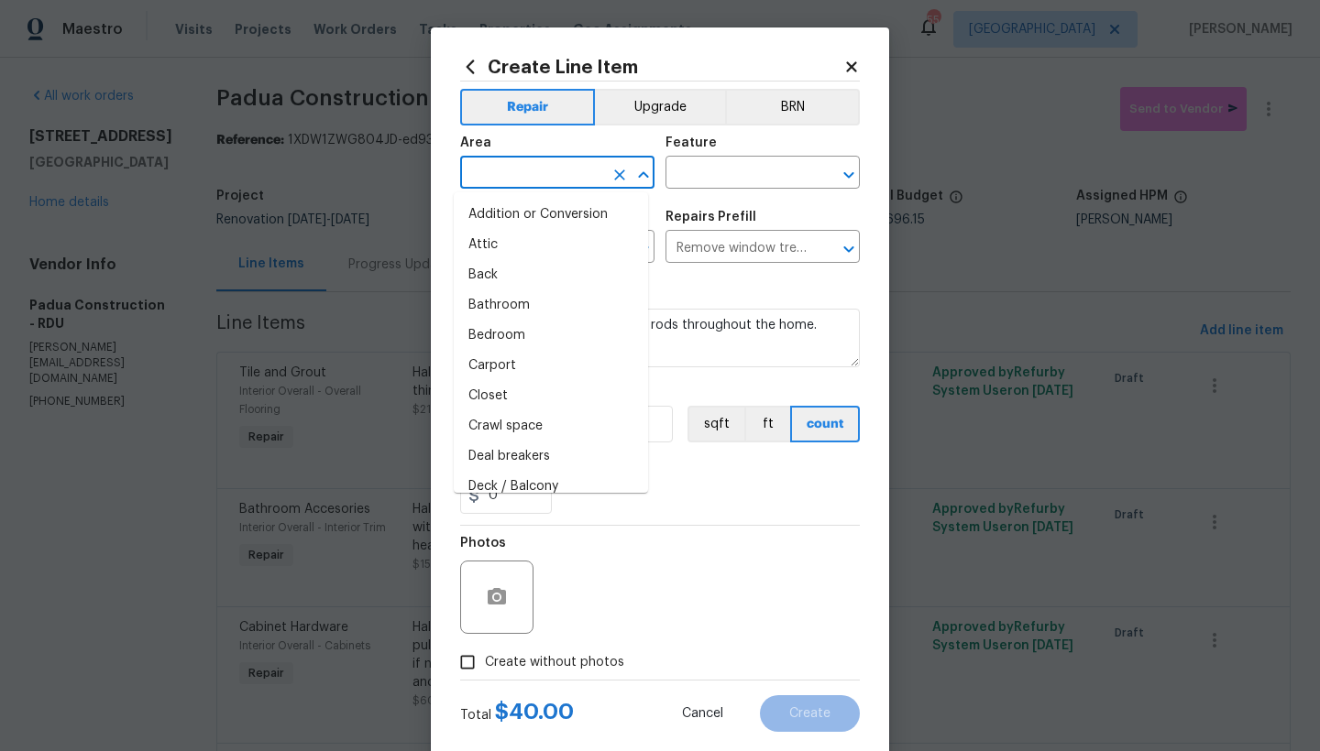
click at [514, 167] on input "text" at bounding box center [531, 174] width 143 height 28
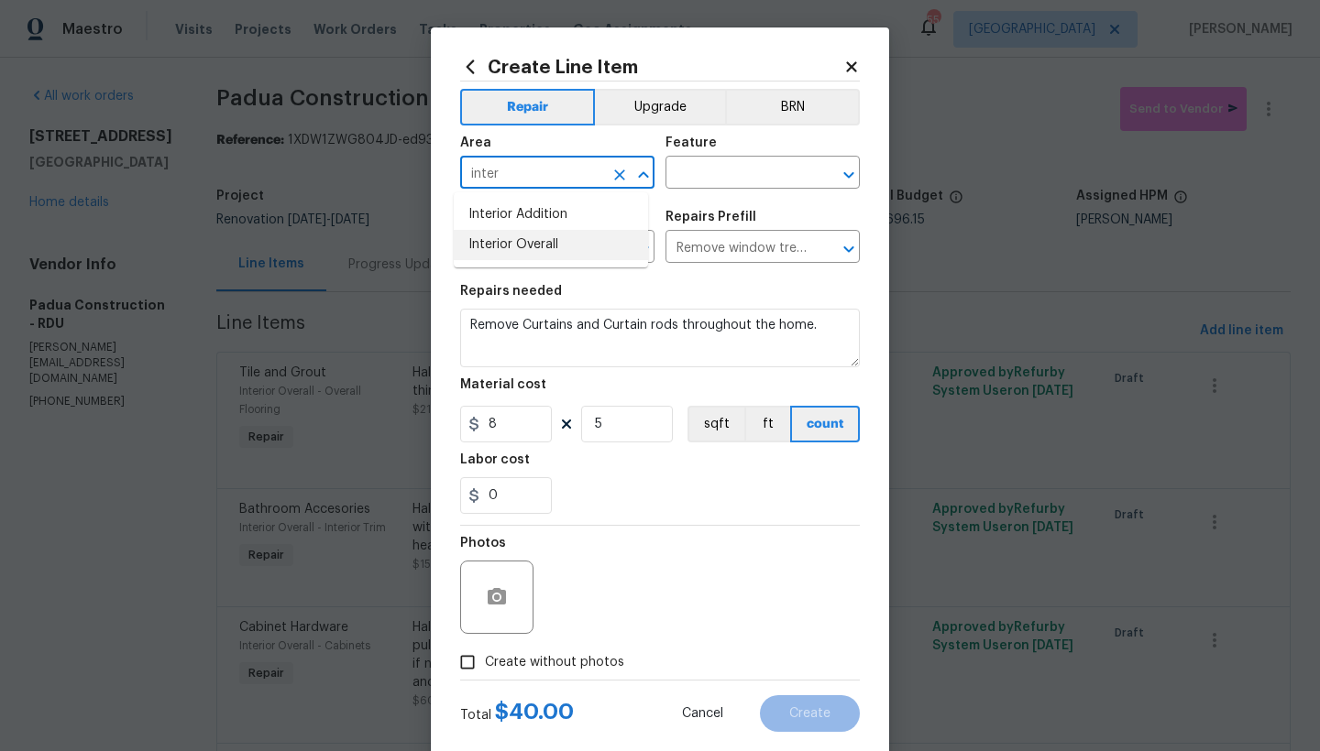
click at [536, 252] on li "Interior Overall" at bounding box center [551, 245] width 194 height 30
type input "Interior Overall"
click at [718, 181] on input "text" at bounding box center [736, 174] width 143 height 28
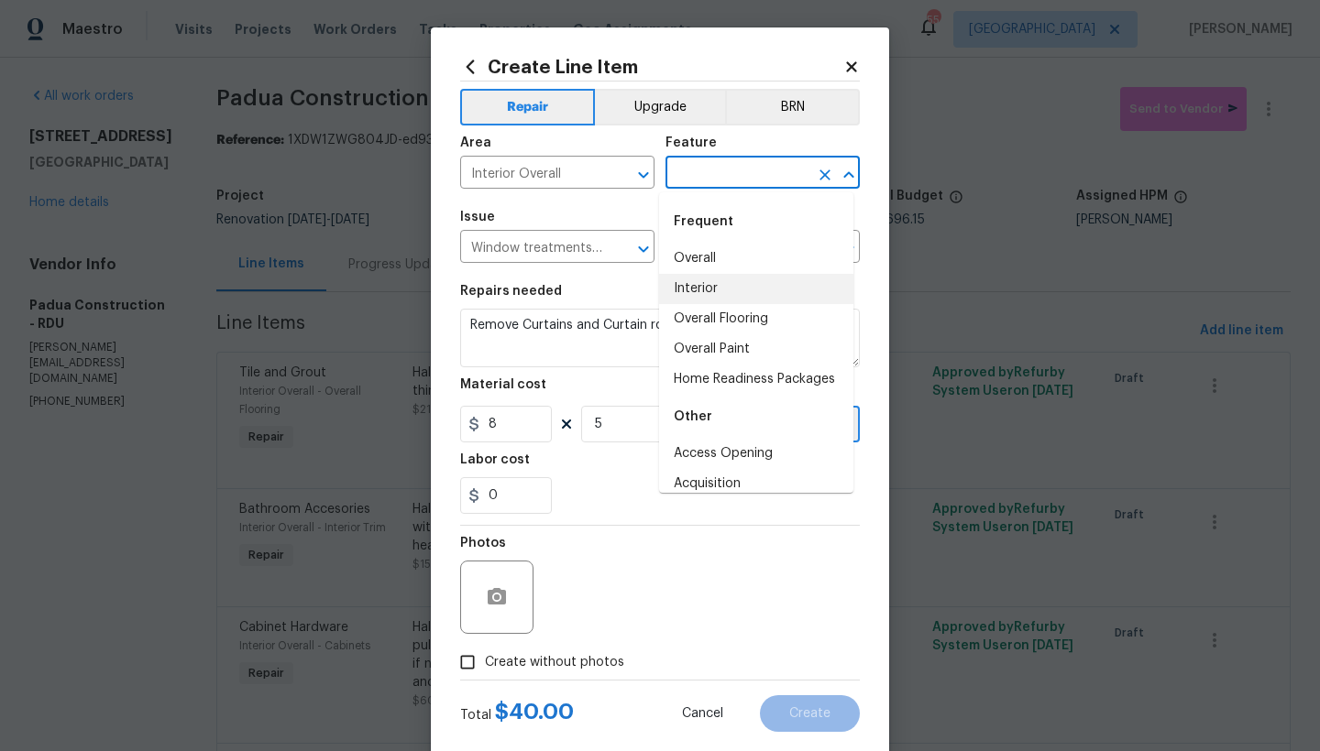
click at [718, 289] on li "Interior" at bounding box center [756, 289] width 194 height 30
type input "Interior"
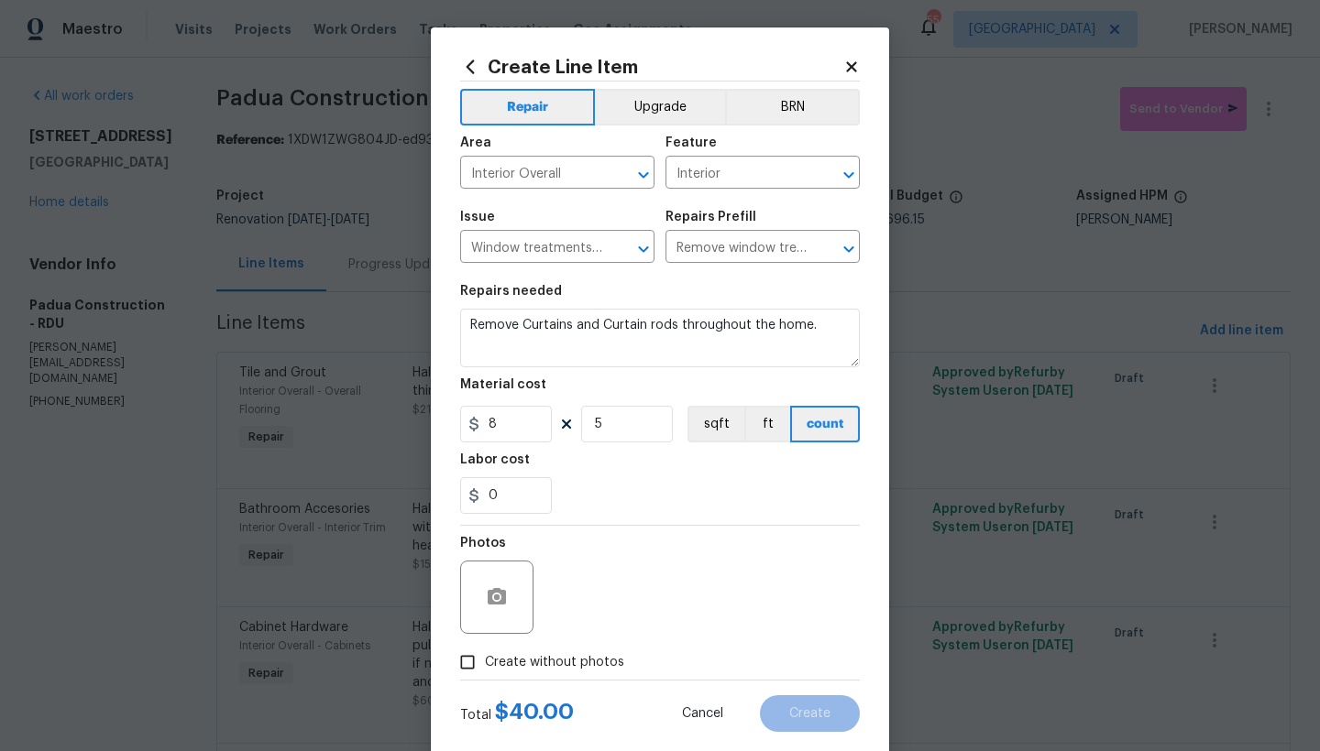
click at [510, 665] on span "Create without photos" at bounding box center [554, 662] width 139 height 19
click at [485, 665] on input "Create without photos" at bounding box center [467, 662] width 35 height 35
checkbox input "true"
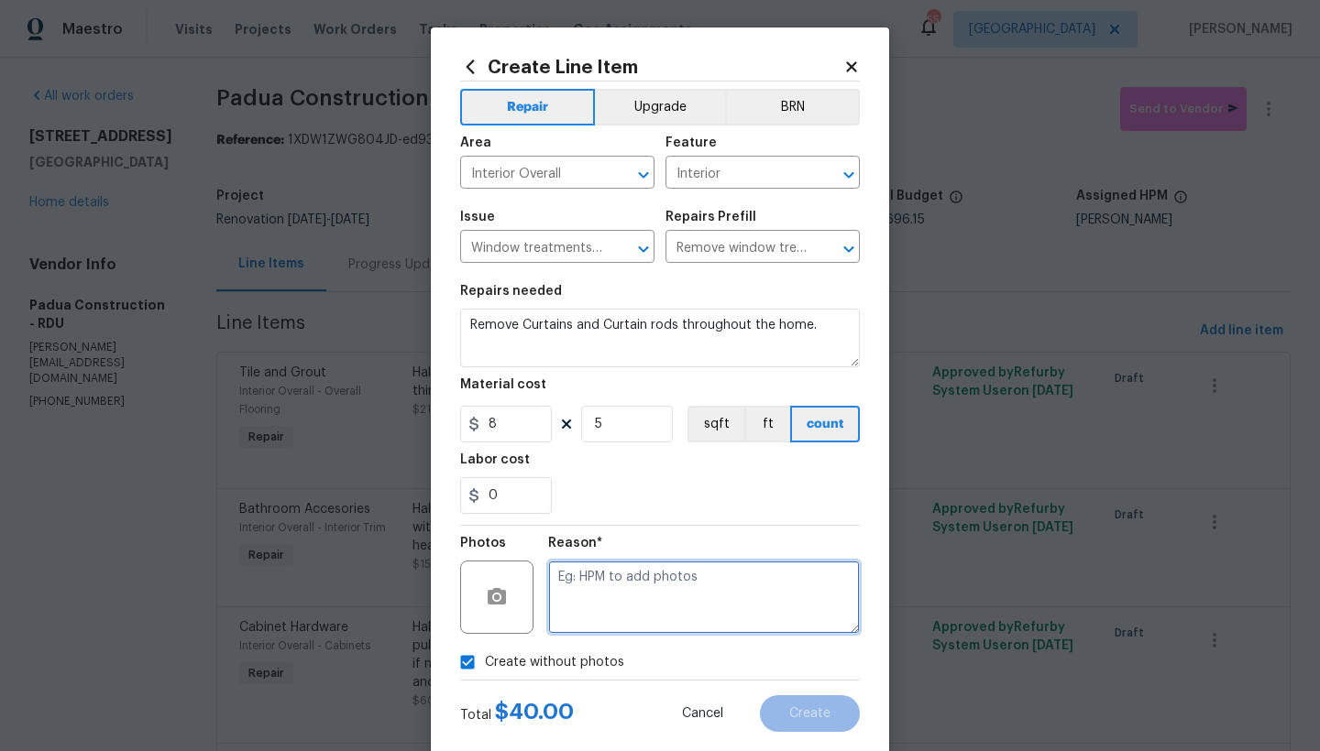
click at [652, 579] on textarea at bounding box center [704, 597] width 312 height 73
type textarea "n"
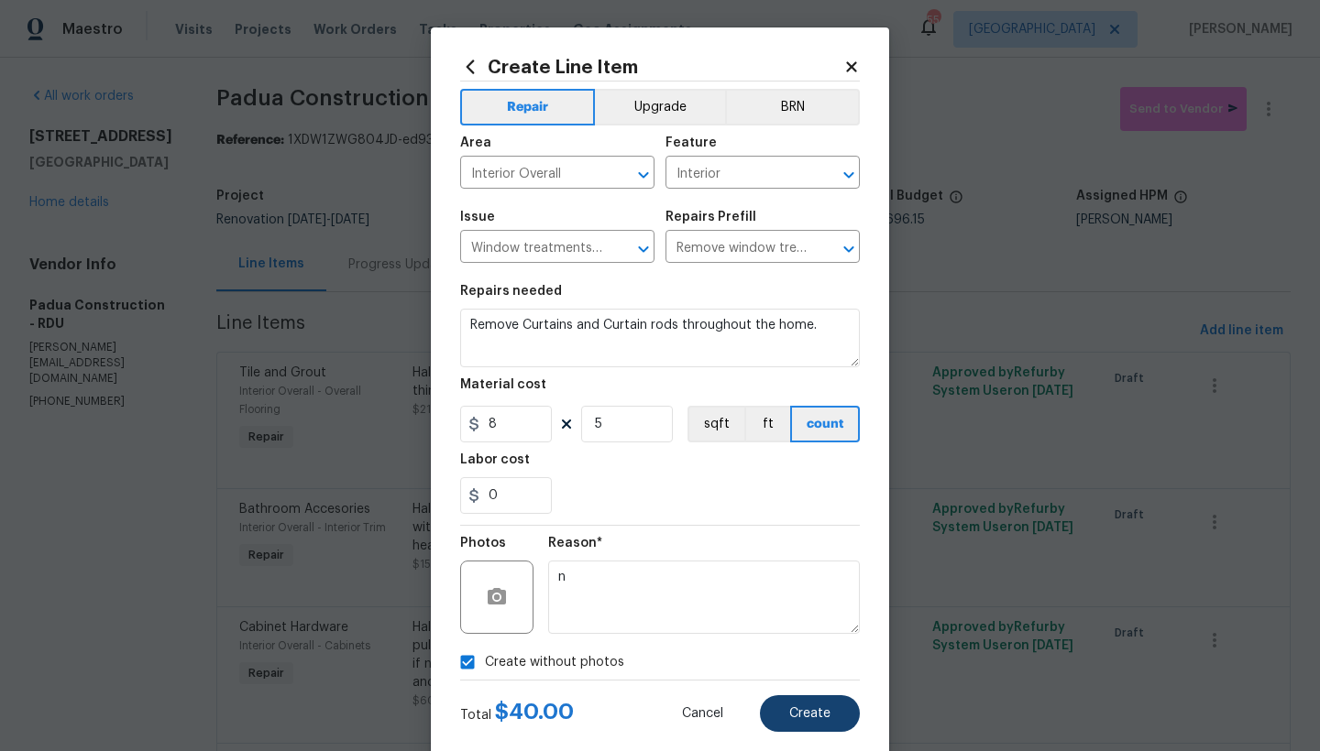
click at [810, 706] on button "Create" at bounding box center [810, 714] width 100 height 37
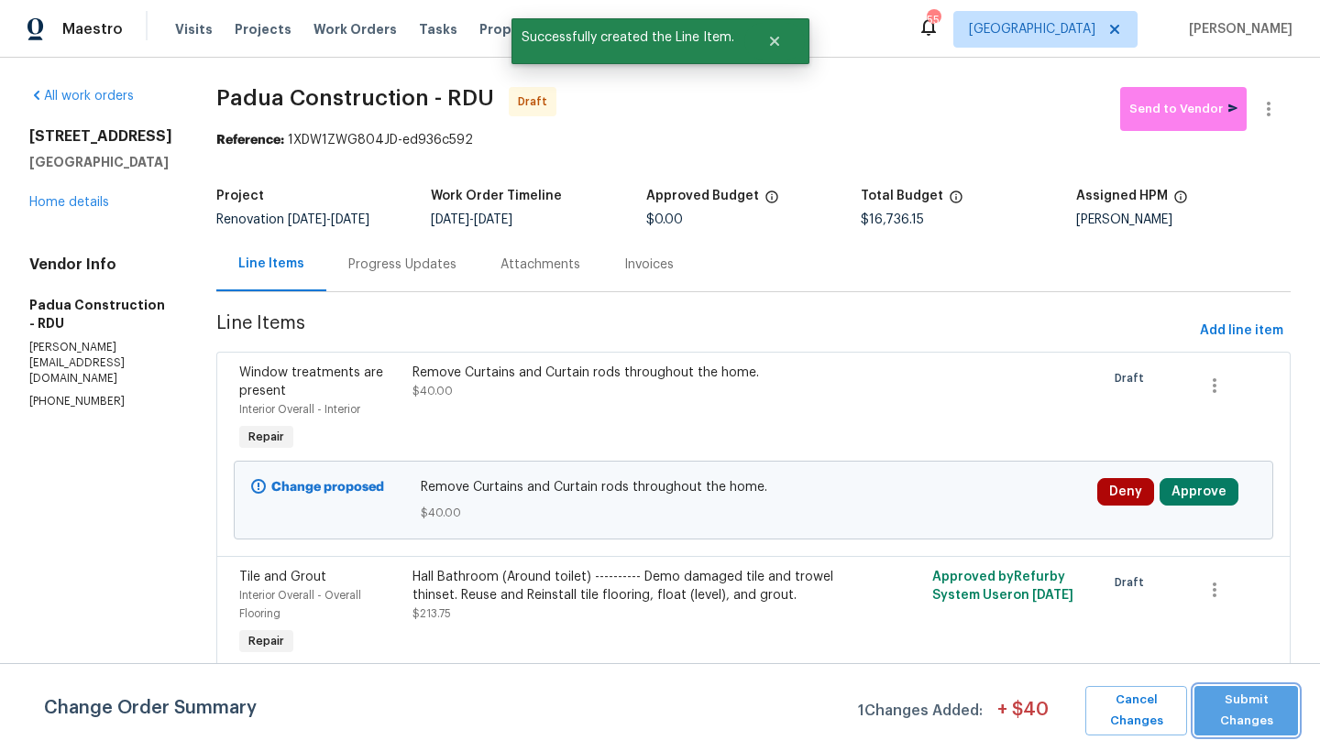
click at [1230, 697] on span "Submit Changes" at bounding box center [1245, 711] width 85 height 42
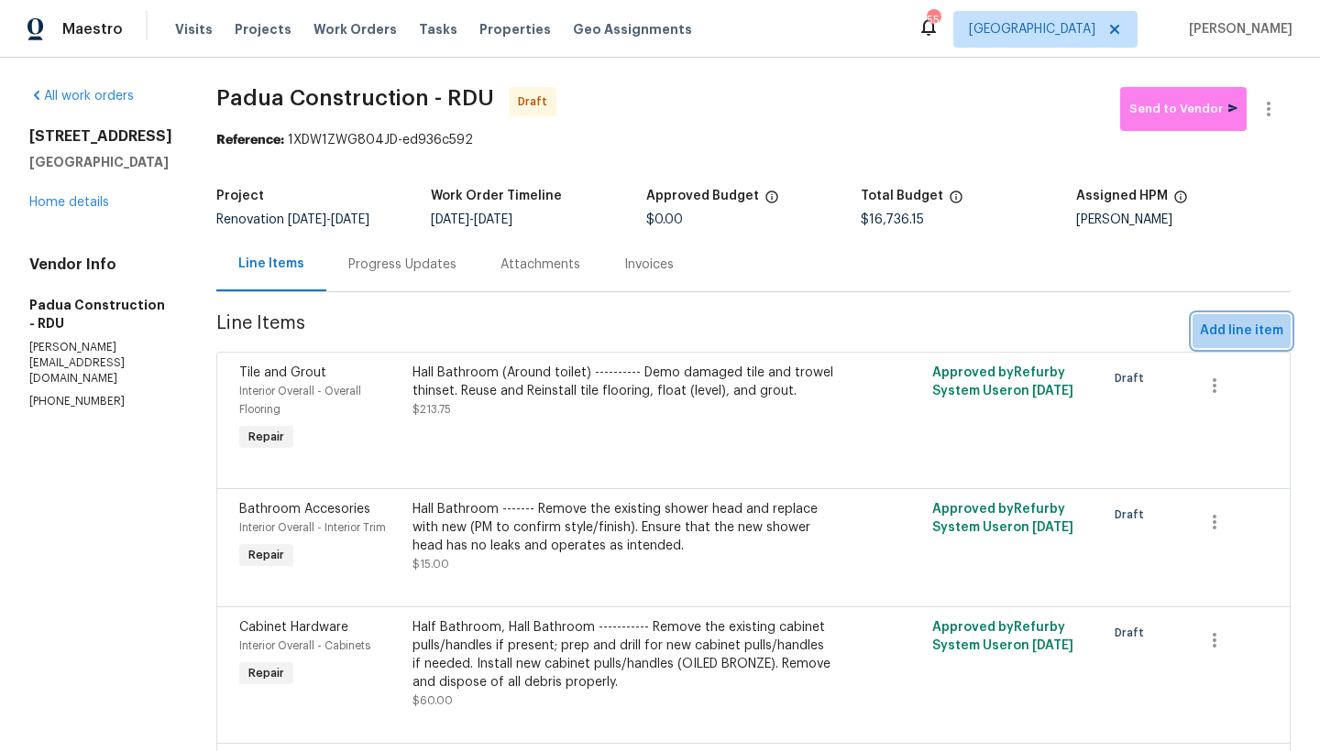
click at [1268, 343] on button "Add line item" at bounding box center [1241, 331] width 98 height 34
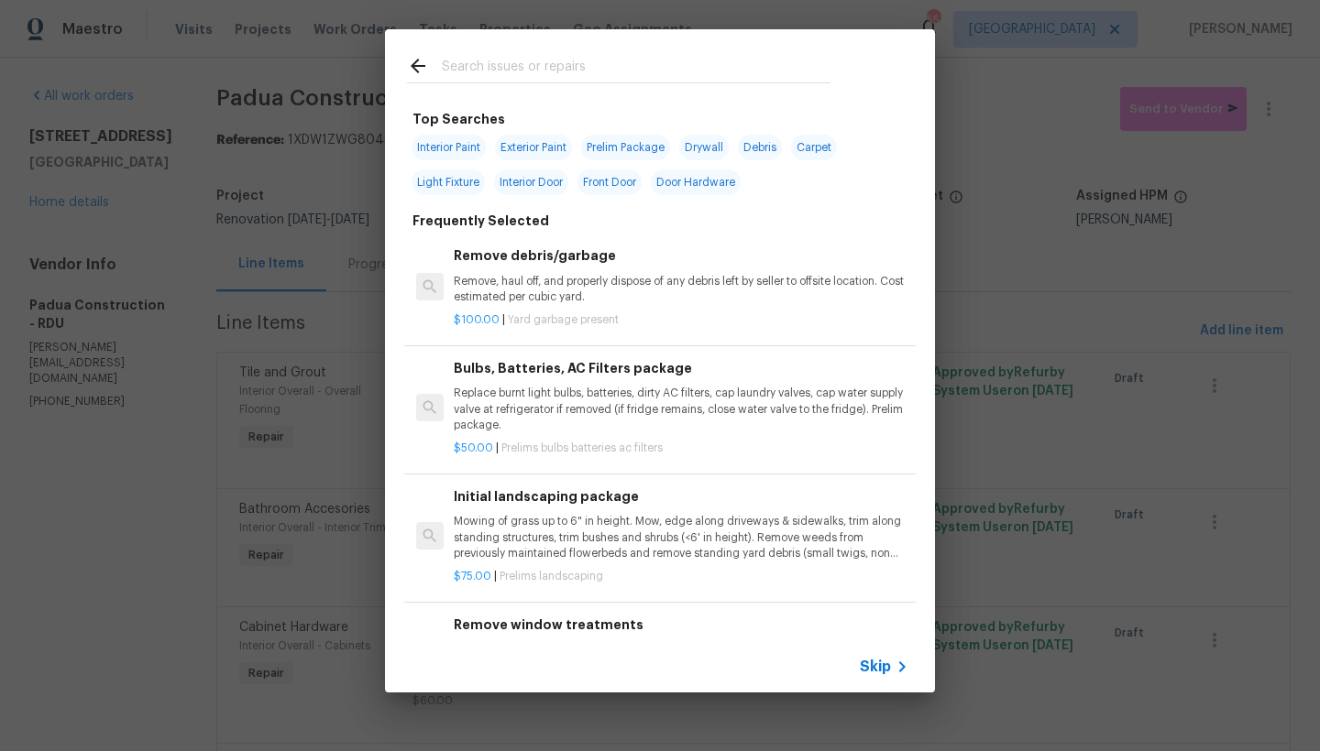
click at [603, 61] on input "text" at bounding box center [636, 68] width 389 height 27
type input "s"
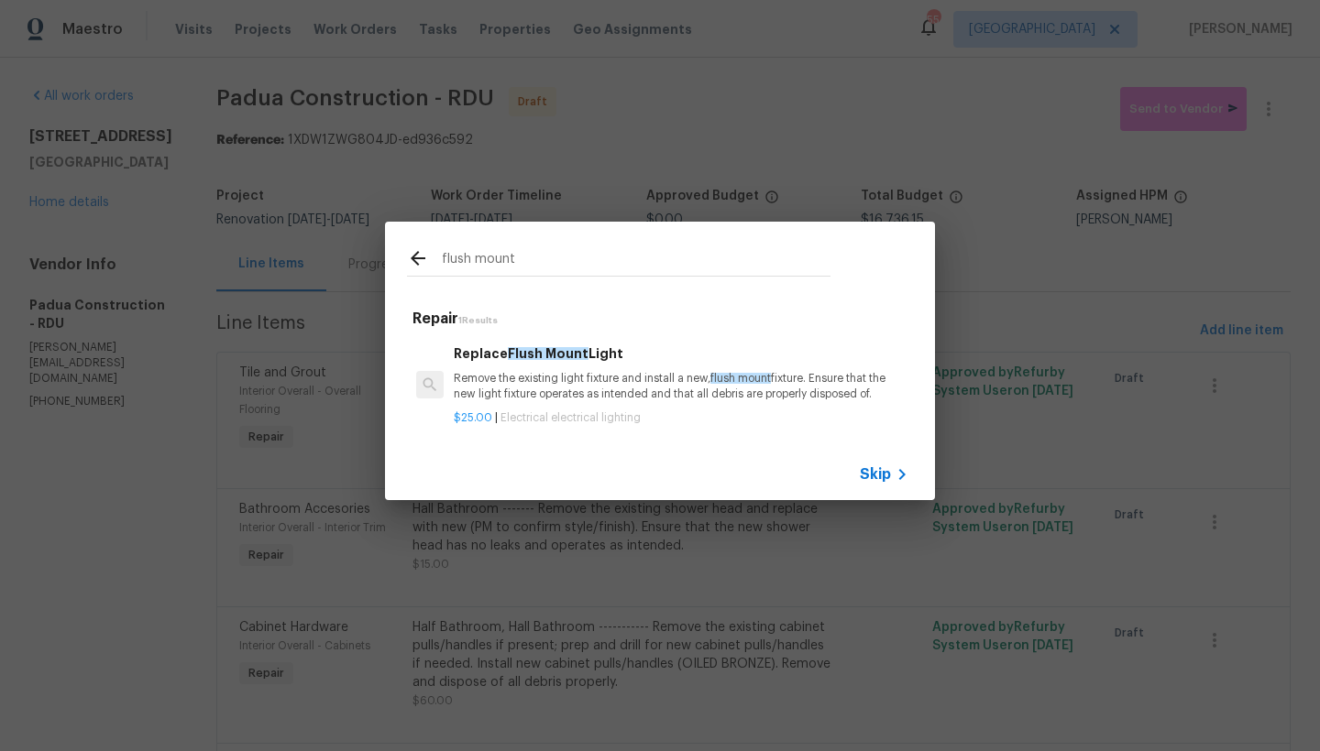
type input "flush mount"
click at [478, 347] on h6 "Replace Flush Mount Light" at bounding box center [681, 354] width 455 height 20
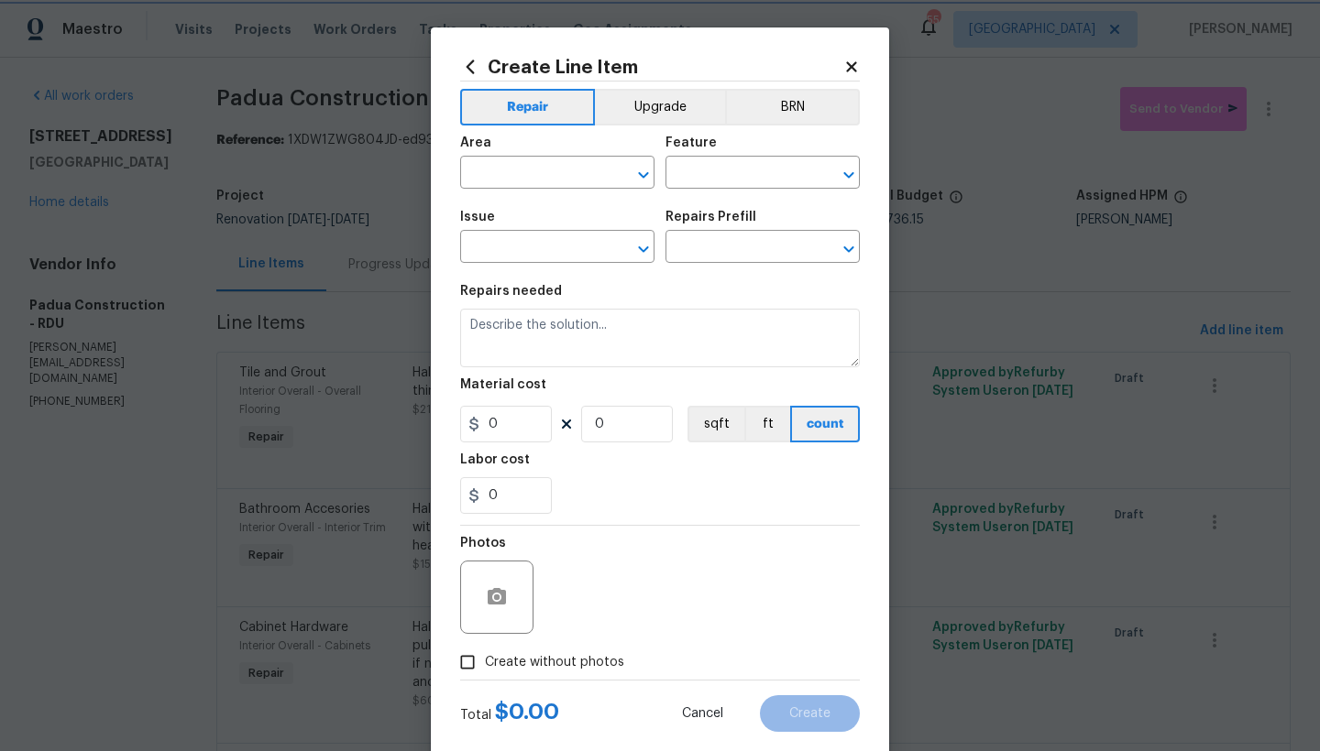
type input "Electrical Lighting"
type input "Replace Flush Mount Light $25.00"
type textarea "Remove the existing light fixture and install a new, flush mount fixture. Ensur…"
type input "25"
type input "1"
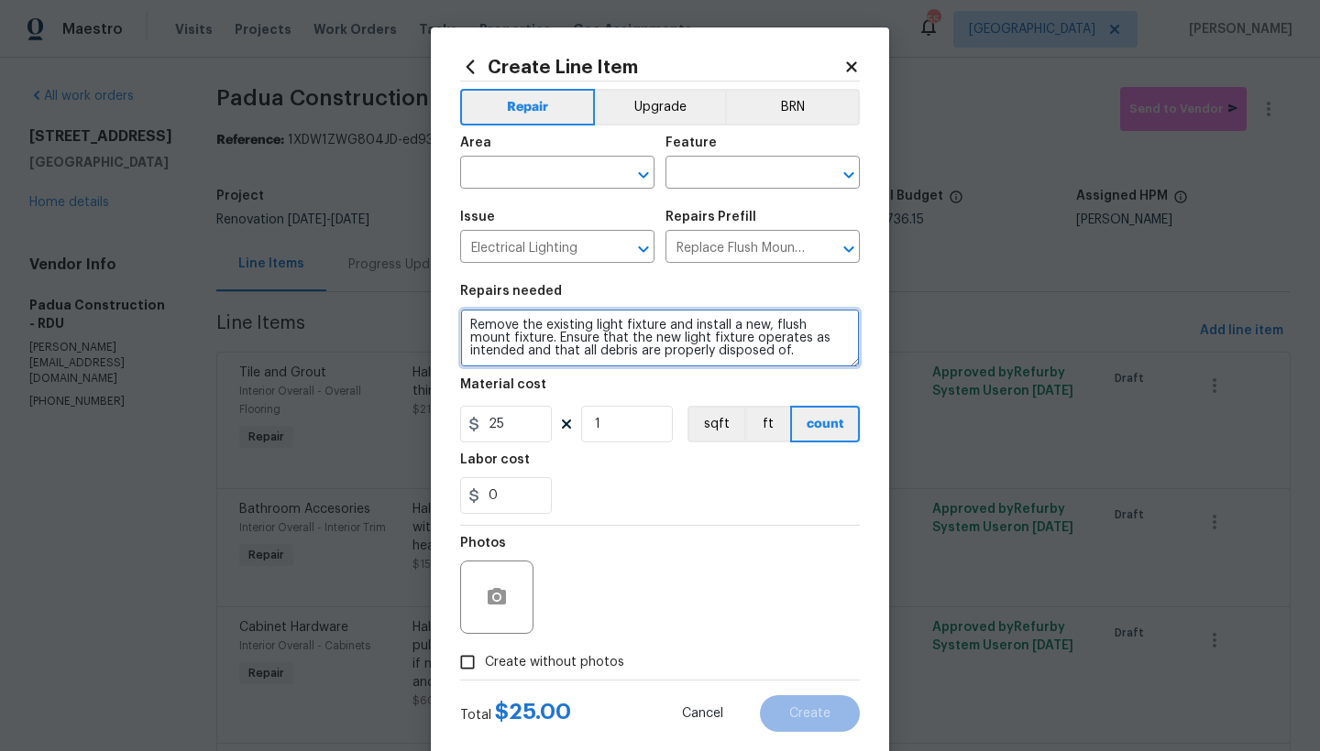
click at [460, 323] on textarea "Remove the existing light fixture and install a new, flush mount fixture. Ensur…" at bounding box center [660, 338] width 400 height 59
click at [608, 327] on textarea "Remove the existing light fixture and install a new, flush mount fixture. Ensur…" at bounding box center [660, 338] width 400 height 59
type textarea "Secondary Bedroom ------ Remove the existing light fixture and install a new, f…"
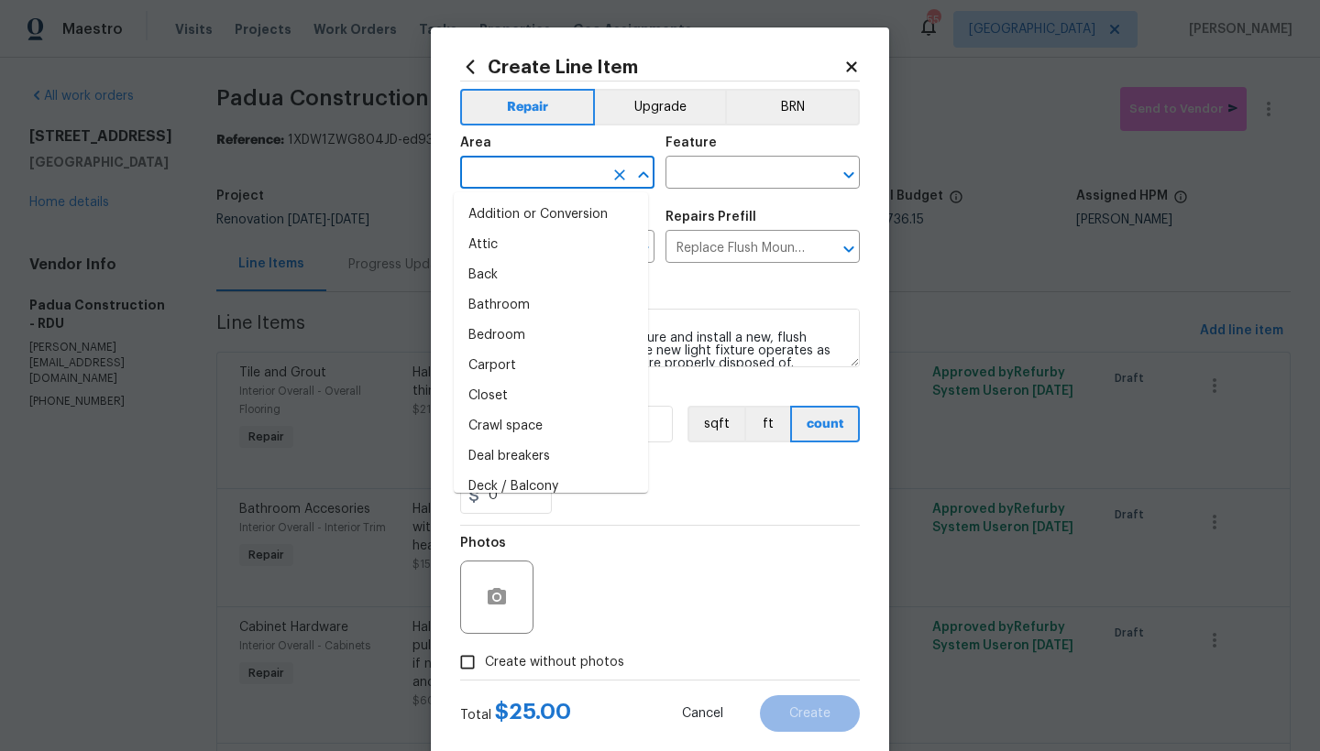
click at [567, 177] on input "text" at bounding box center [531, 174] width 143 height 28
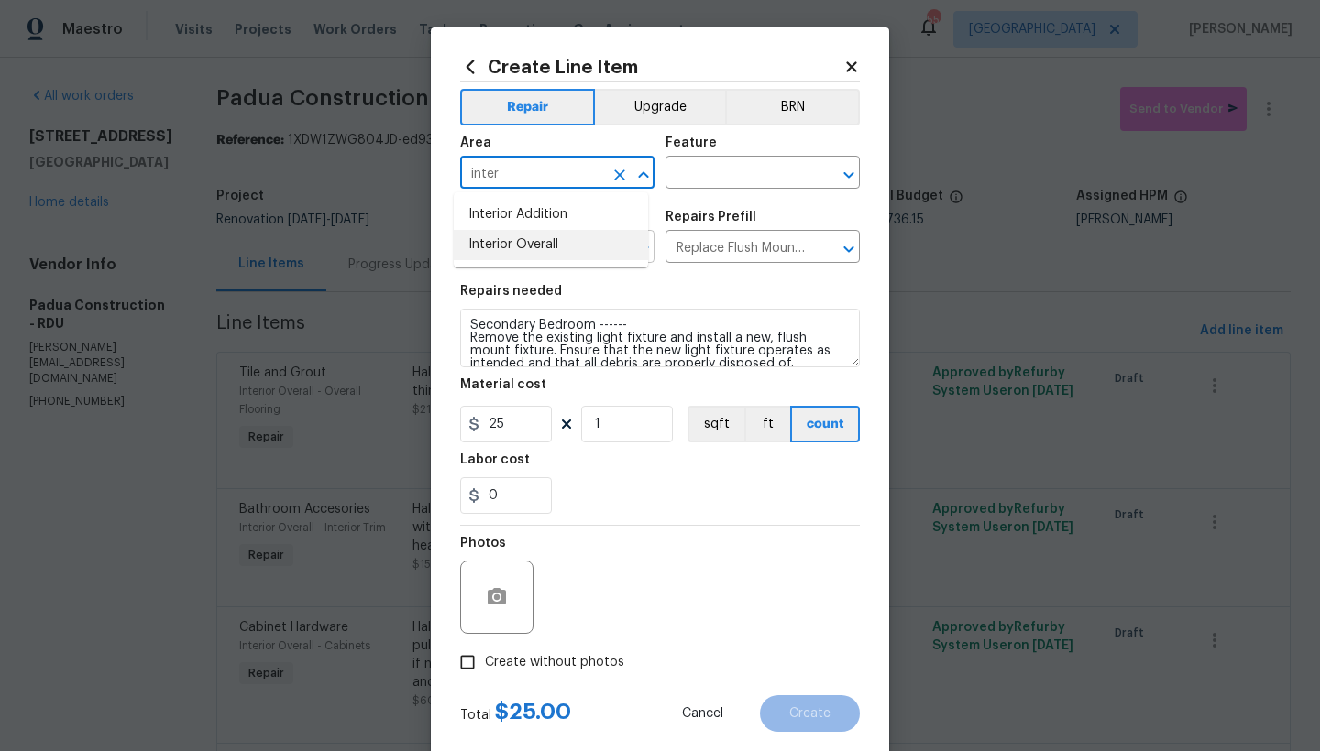
click at [519, 248] on li "Interior Overall" at bounding box center [551, 245] width 194 height 30
type input "Interior Overall"
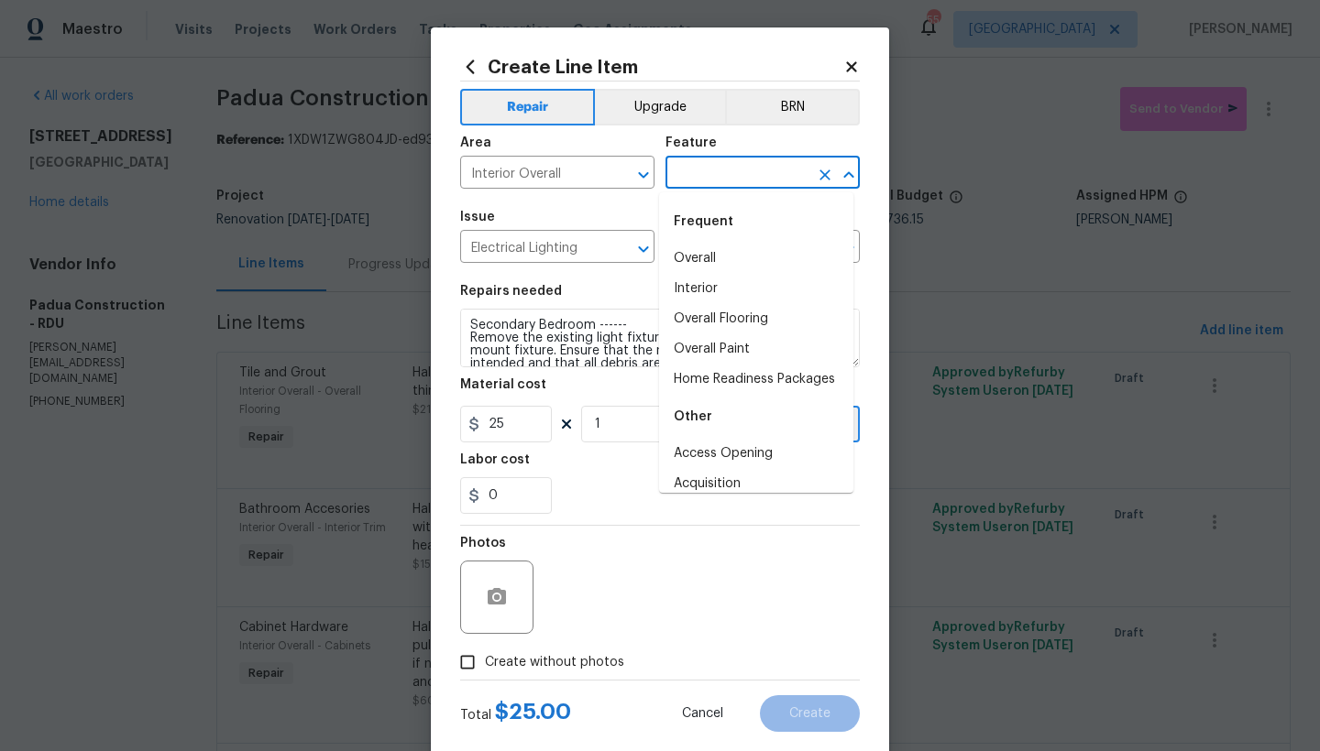
click at [709, 172] on input "text" at bounding box center [736, 174] width 143 height 28
drag, startPoint x: 685, startPoint y: 290, endPoint x: 670, endPoint y: 302, distance: 20.2
click at [670, 301] on li "Interior" at bounding box center [756, 289] width 194 height 30
type input "Interior"
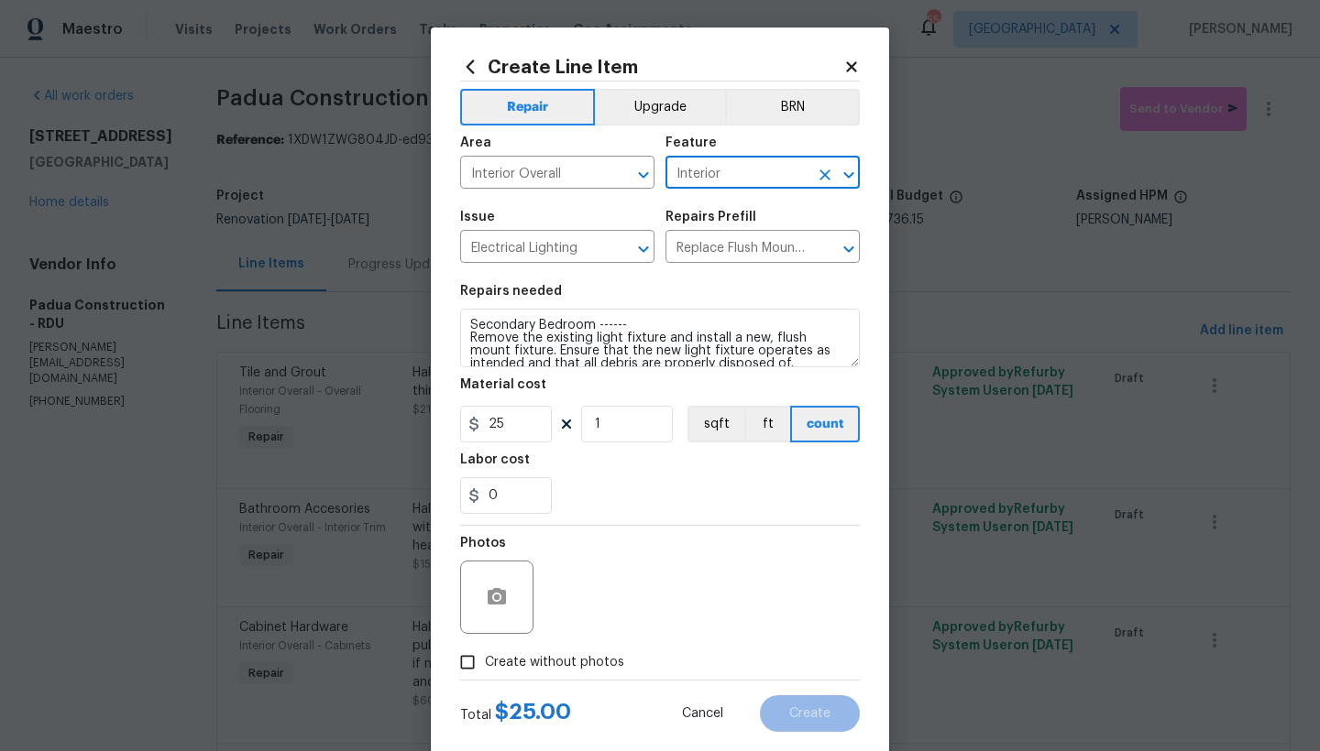
click at [513, 665] on span "Create without photos" at bounding box center [554, 662] width 139 height 19
click at [485, 665] on input "Create without photos" at bounding box center [467, 662] width 35 height 35
checkbox input "true"
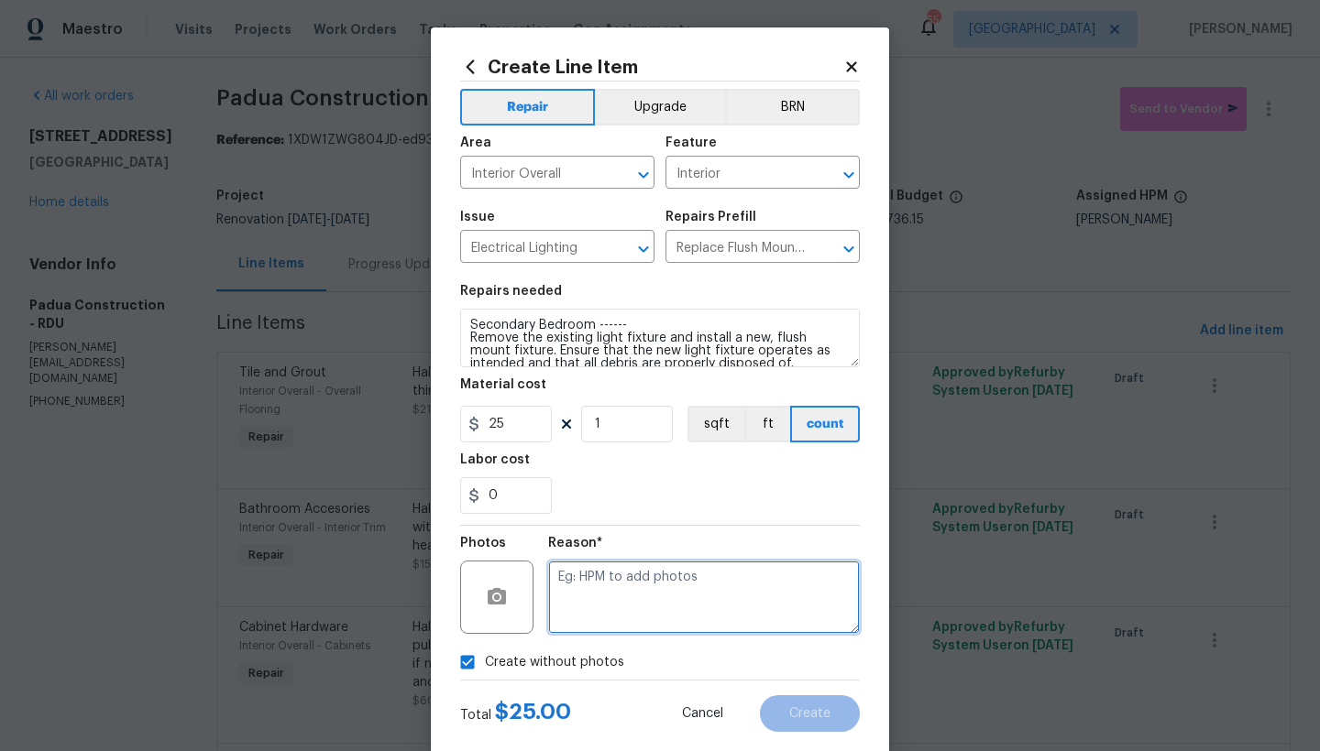
click at [614, 586] on textarea at bounding box center [704, 597] width 312 height 73
type textarea "n"
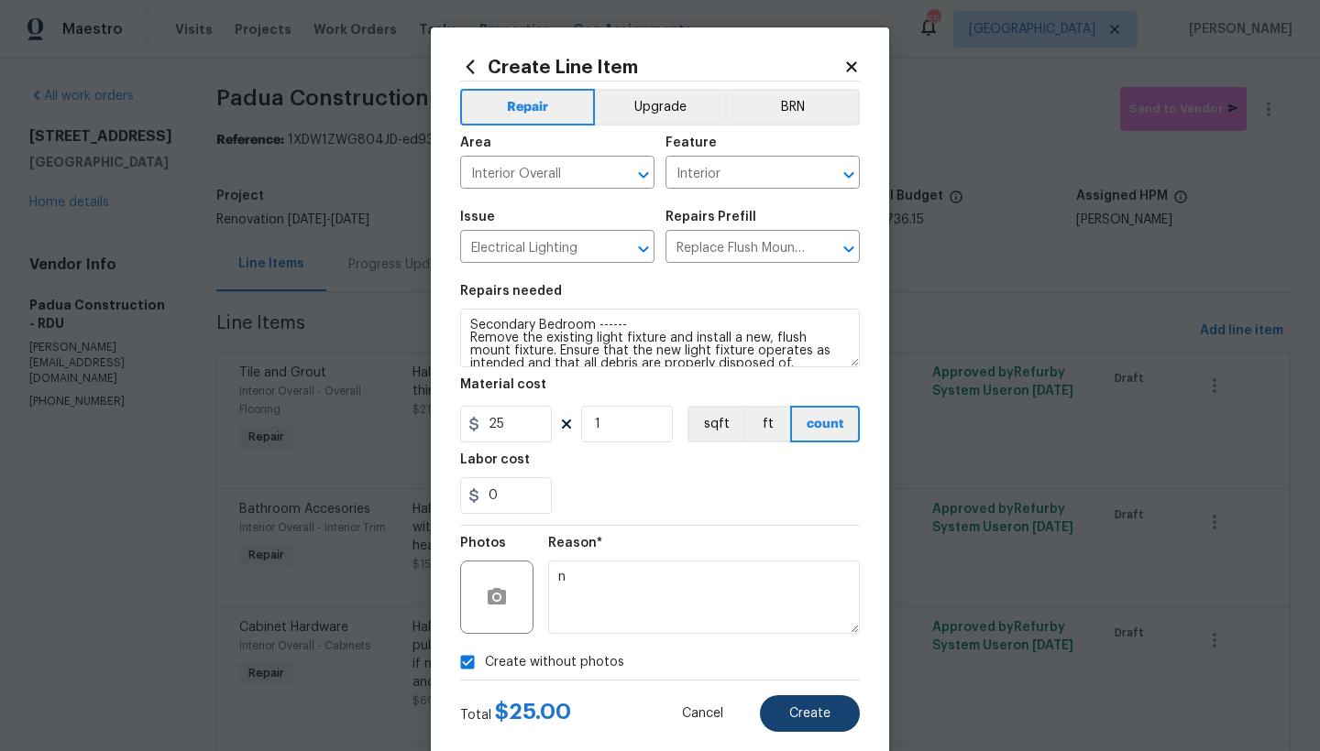
click at [814, 717] on span "Create" at bounding box center [809, 714] width 41 height 14
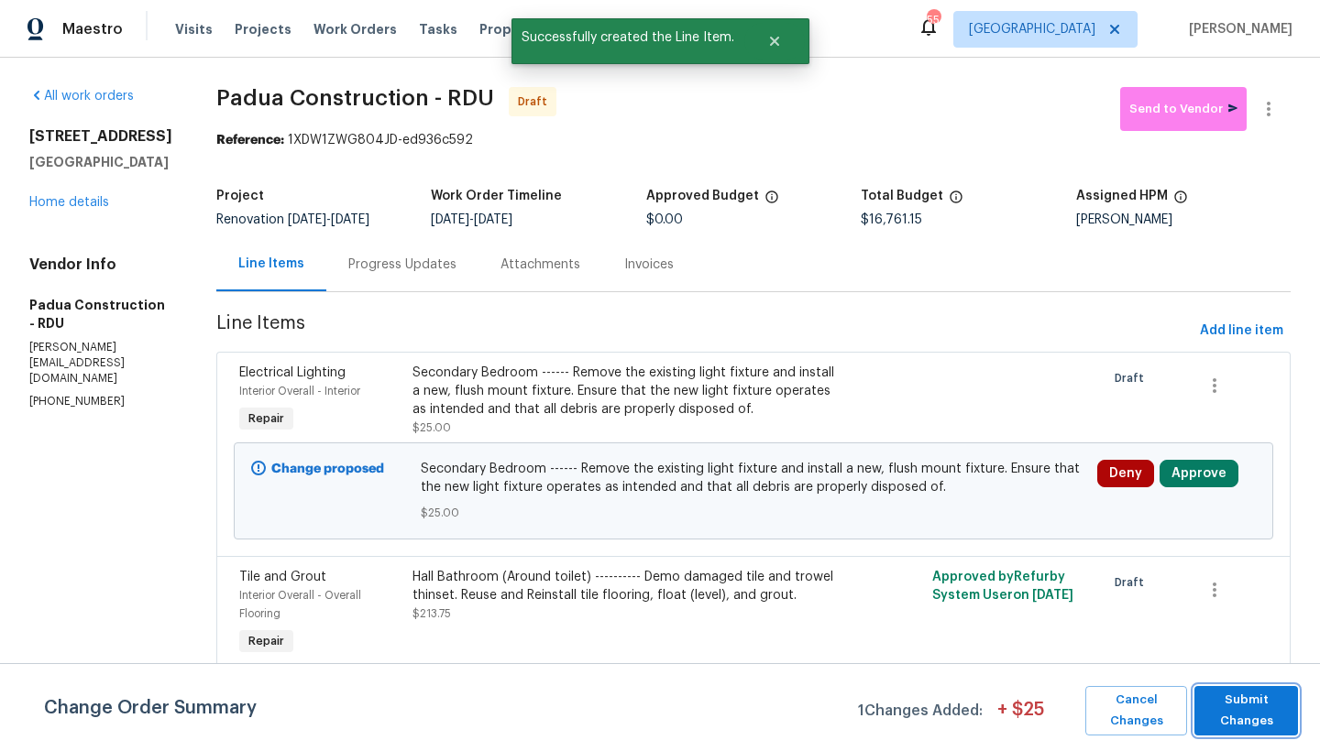
click at [1275, 711] on span "Submit Changes" at bounding box center [1245, 711] width 85 height 42
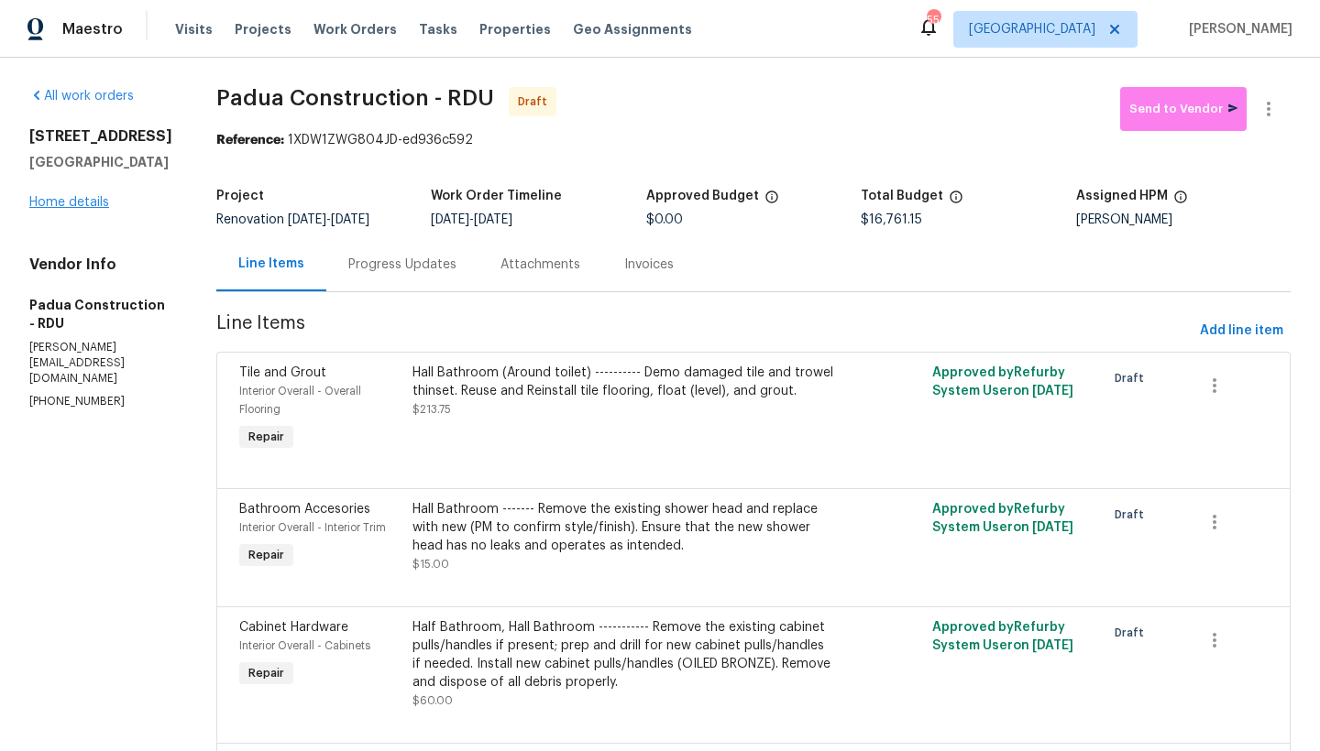
click at [95, 209] on link "Home details" at bounding box center [69, 202] width 80 height 13
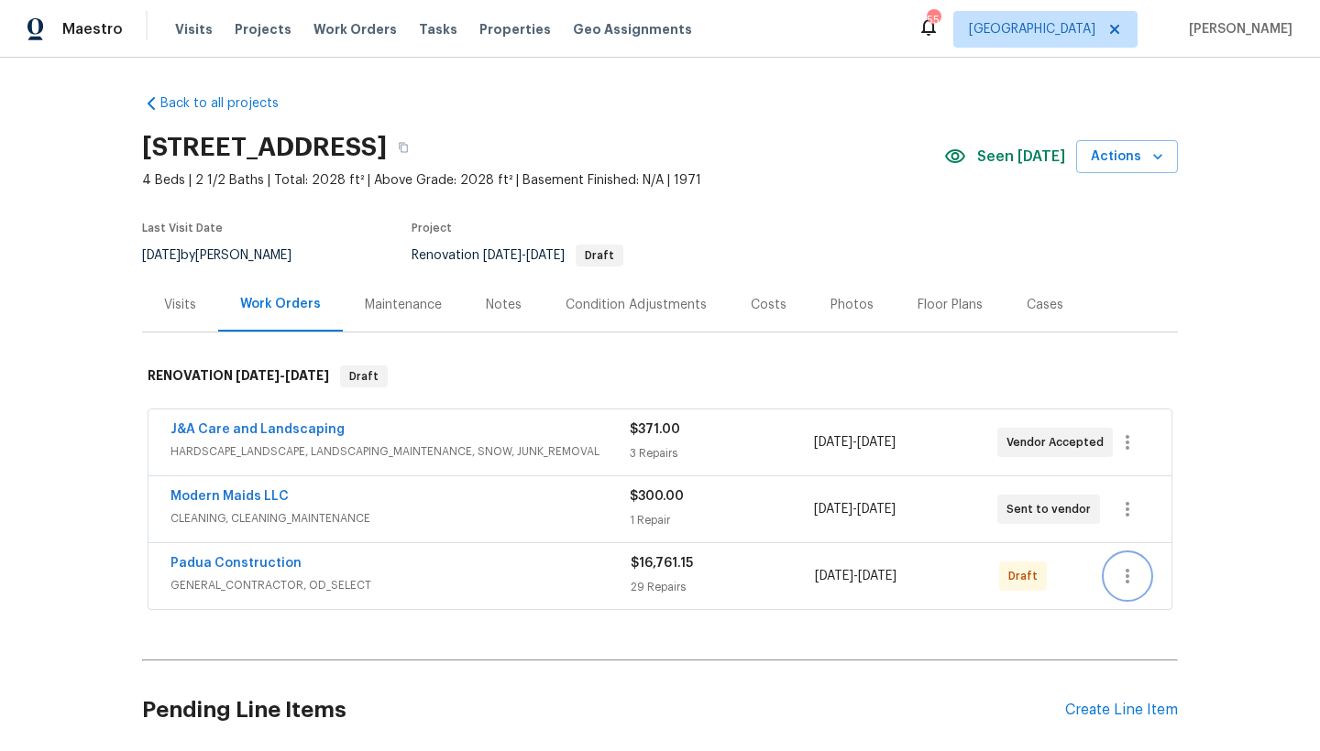
click at [1116, 575] on icon "button" at bounding box center [1127, 576] width 22 height 22
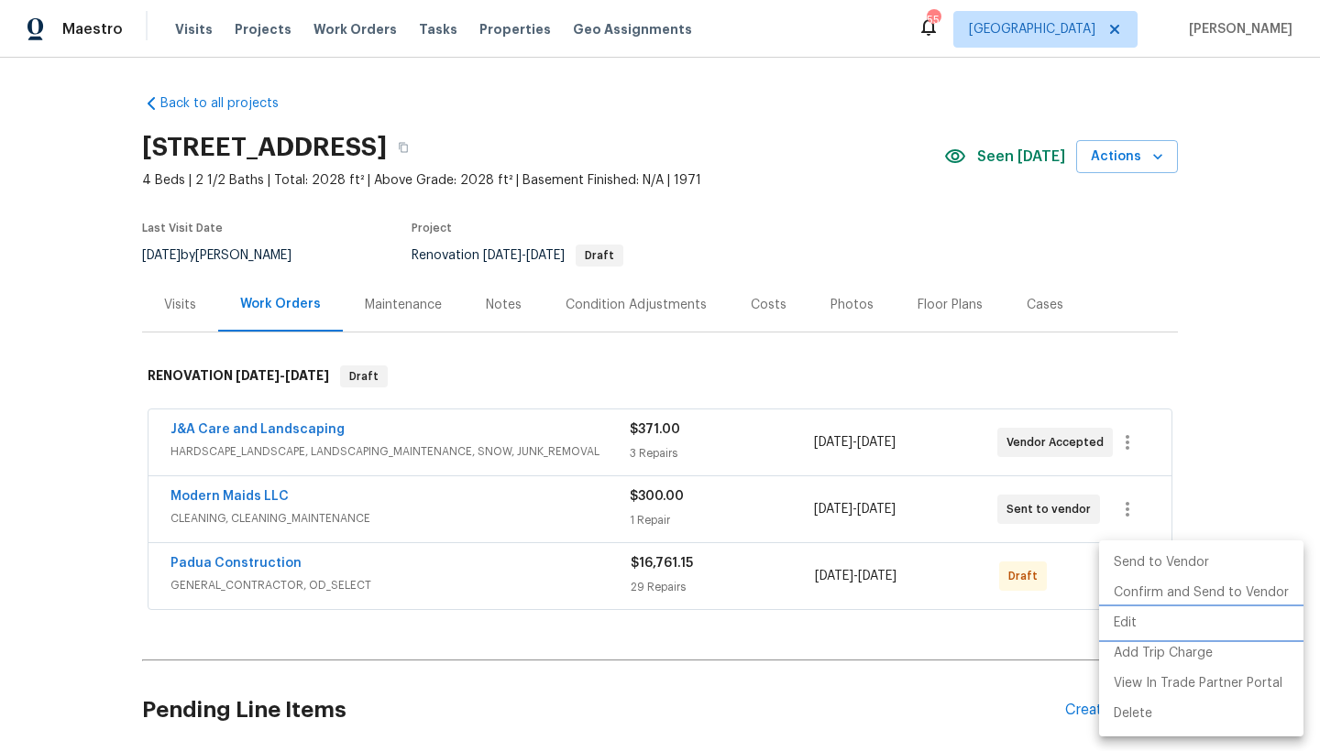
click at [1113, 626] on li "Edit" at bounding box center [1201, 623] width 204 height 30
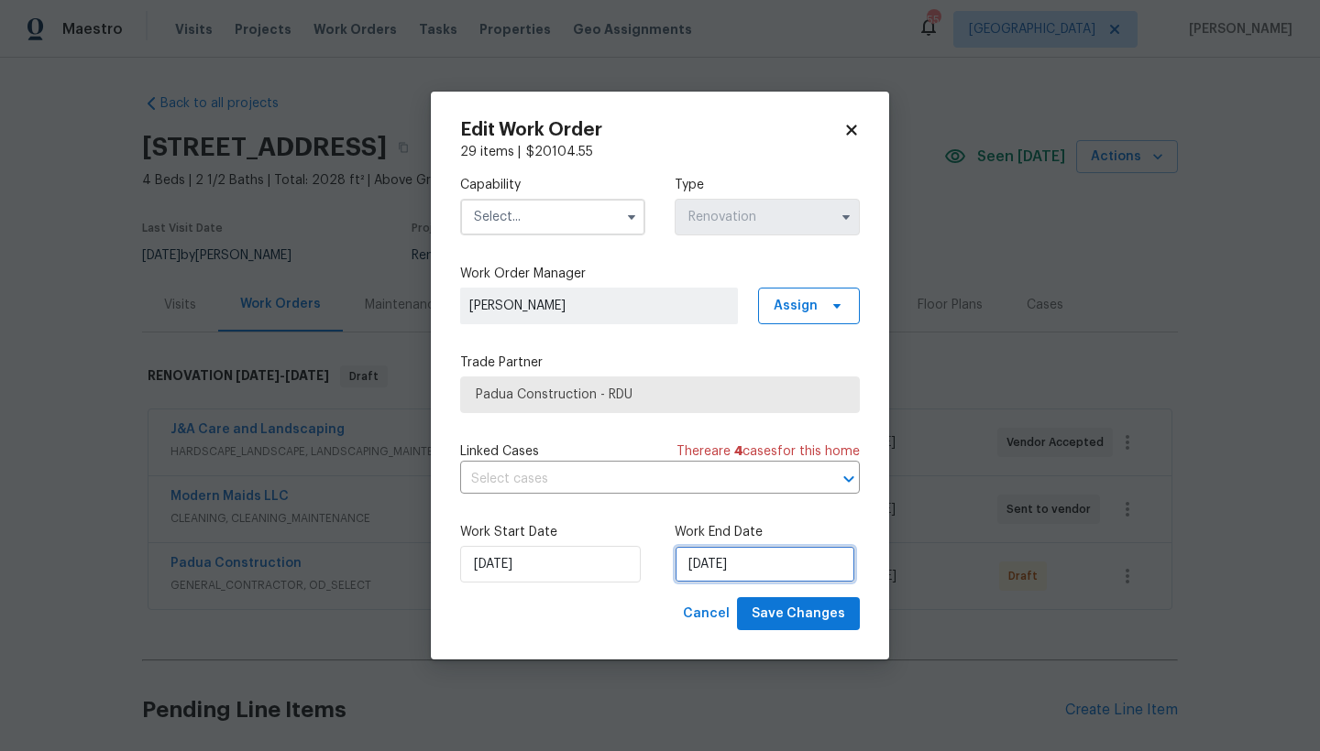
select select "9"
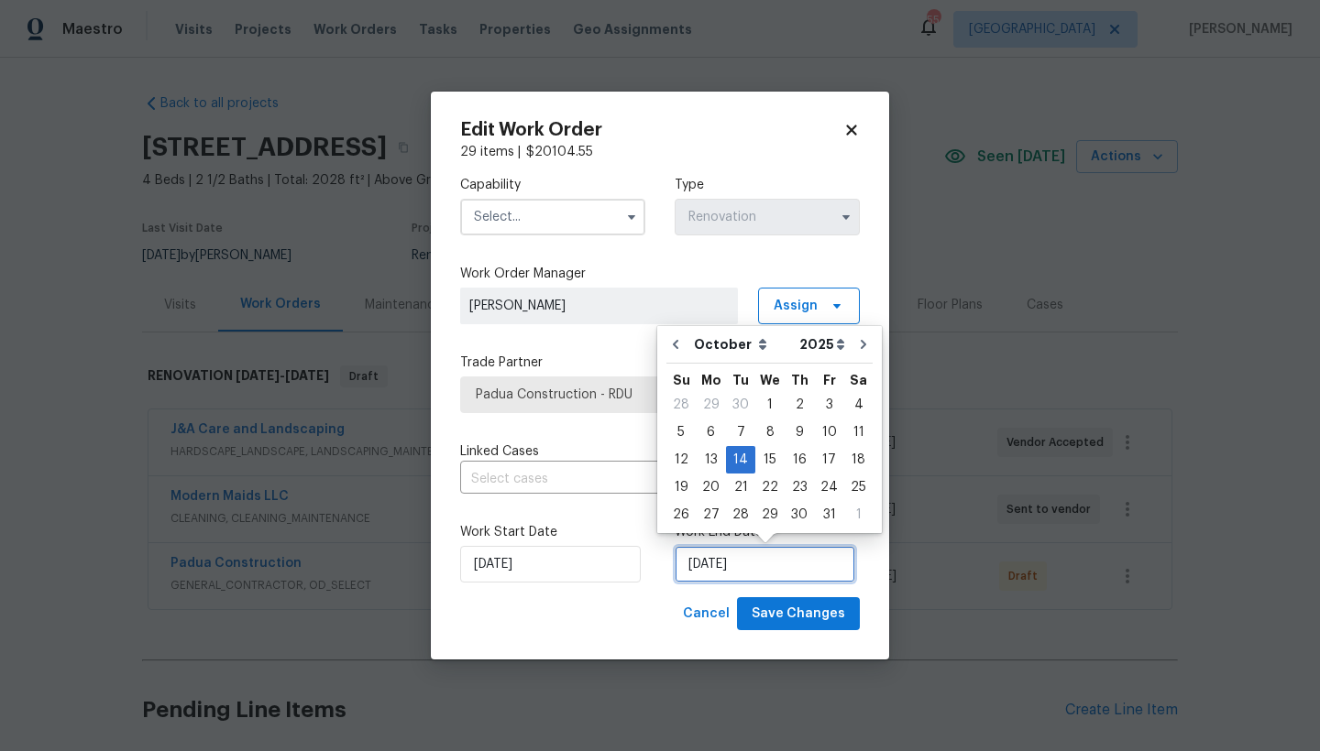
click at [759, 573] on input "10/14/2025" at bounding box center [764, 564] width 181 height 37
click at [817, 456] on div "17" at bounding box center [829, 460] width 30 height 26
type input "10/17/2025"
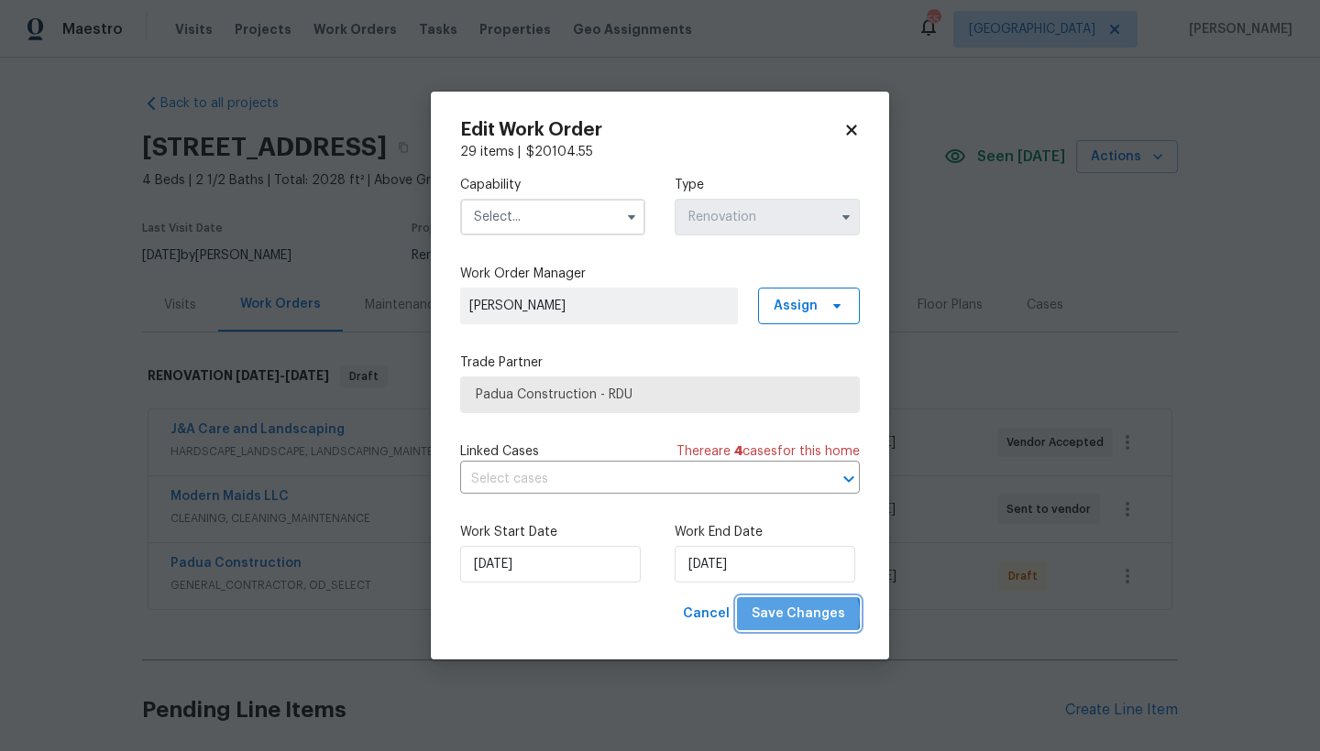
click at [803, 615] on span "Save Changes" at bounding box center [797, 614] width 93 height 23
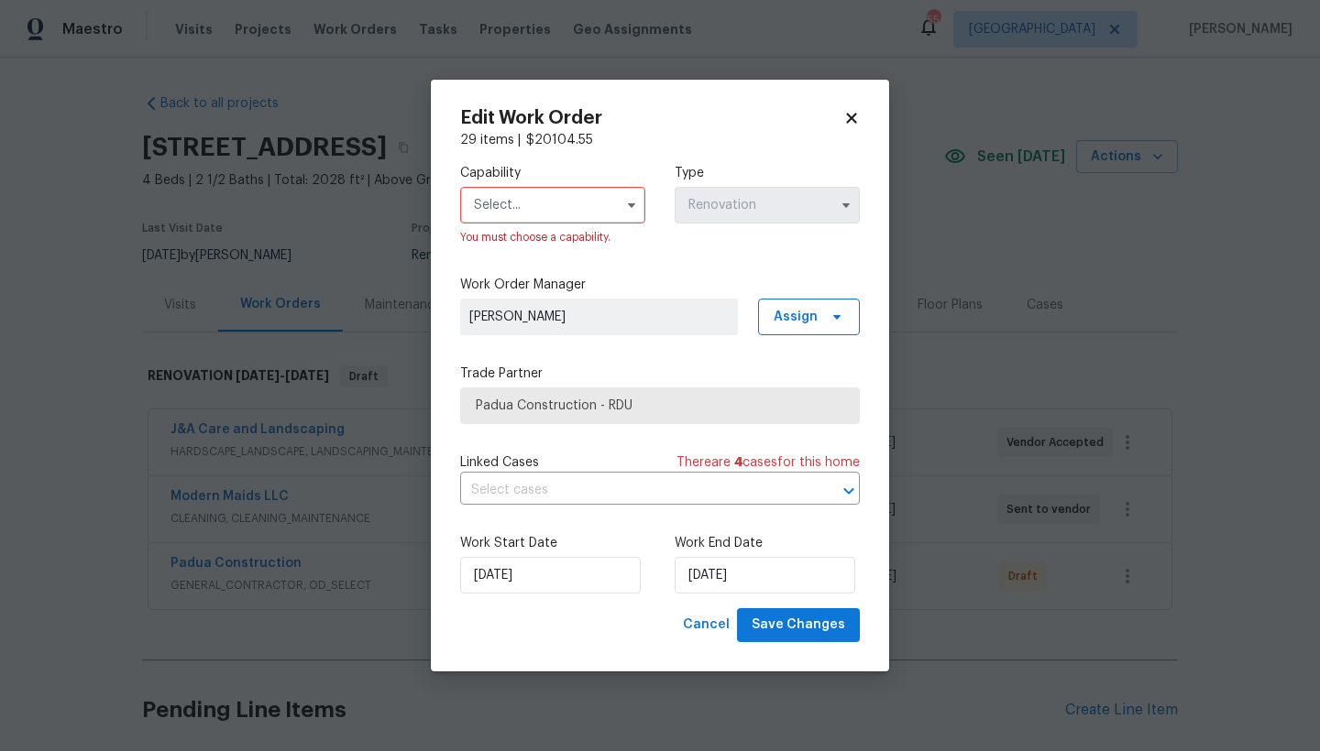
click at [495, 208] on input "text" at bounding box center [552, 205] width 185 height 37
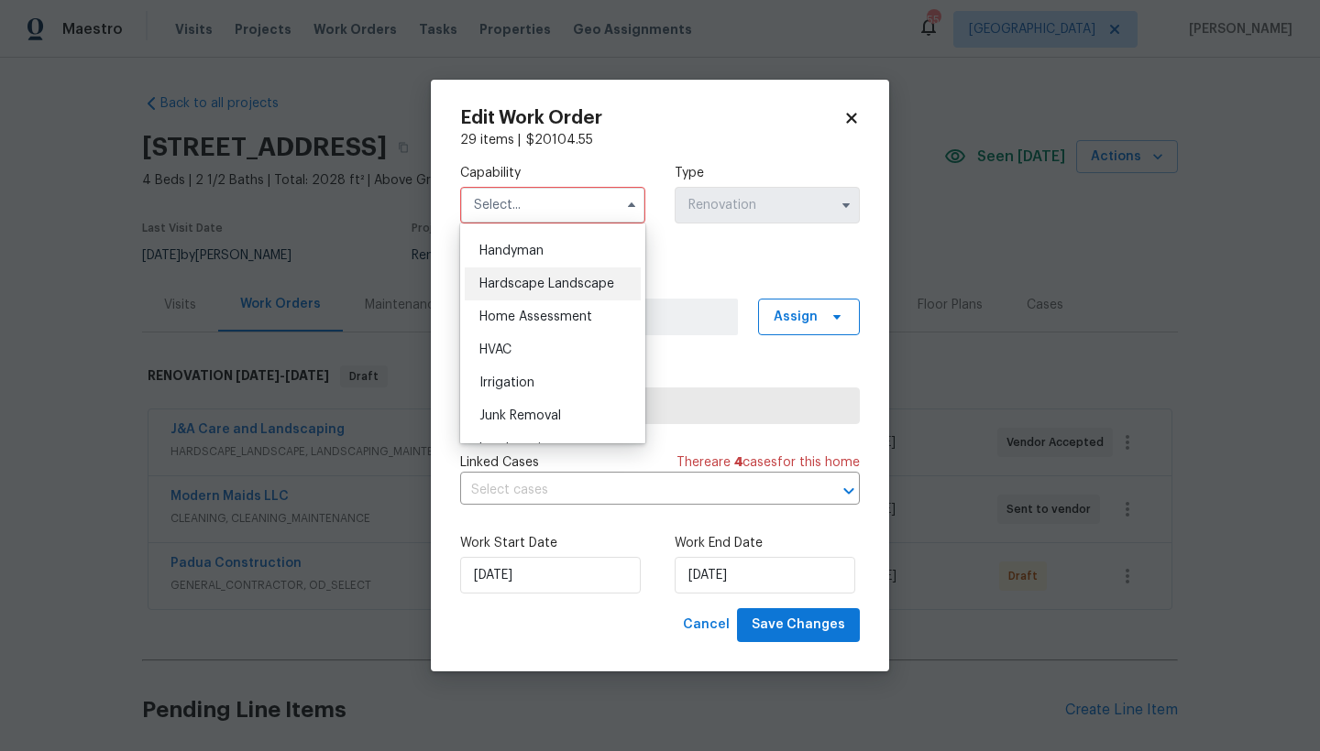
scroll to position [922, 0]
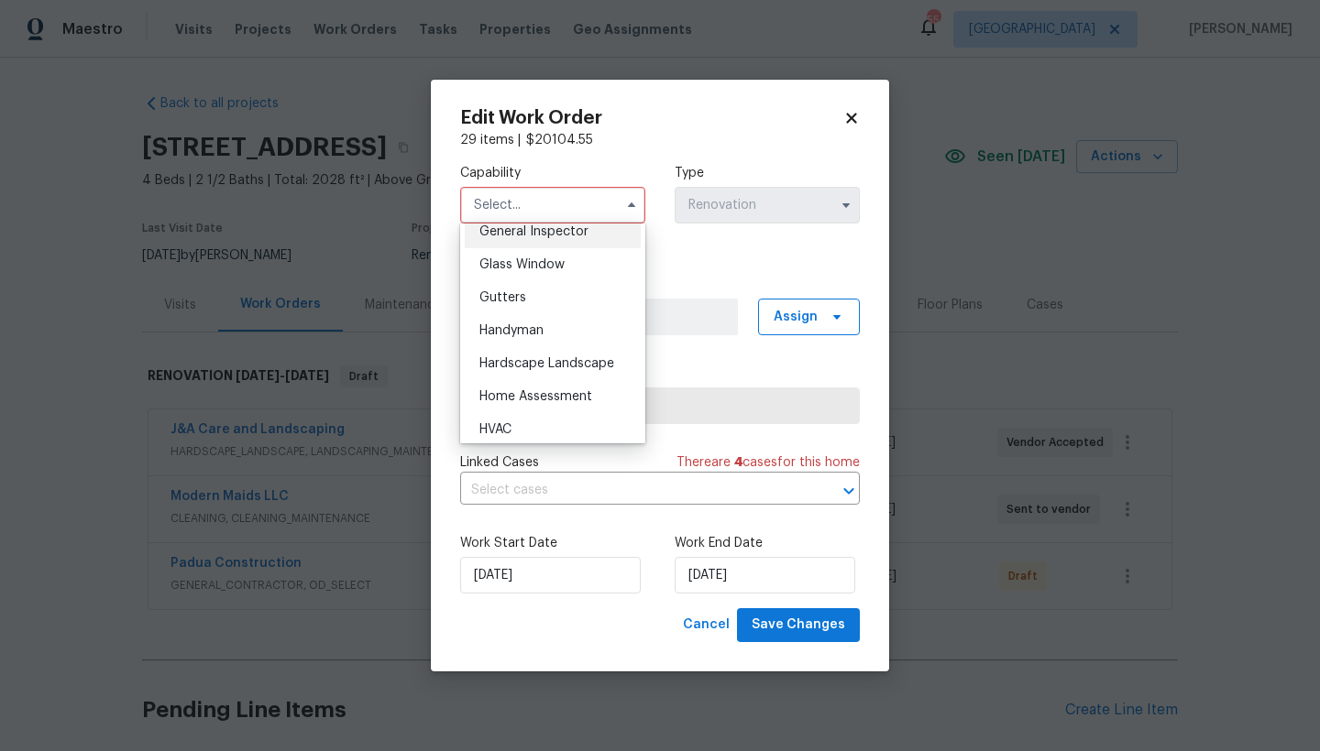
click at [535, 238] on span "General Inspector" at bounding box center [533, 231] width 109 height 13
type input "General Inspector"
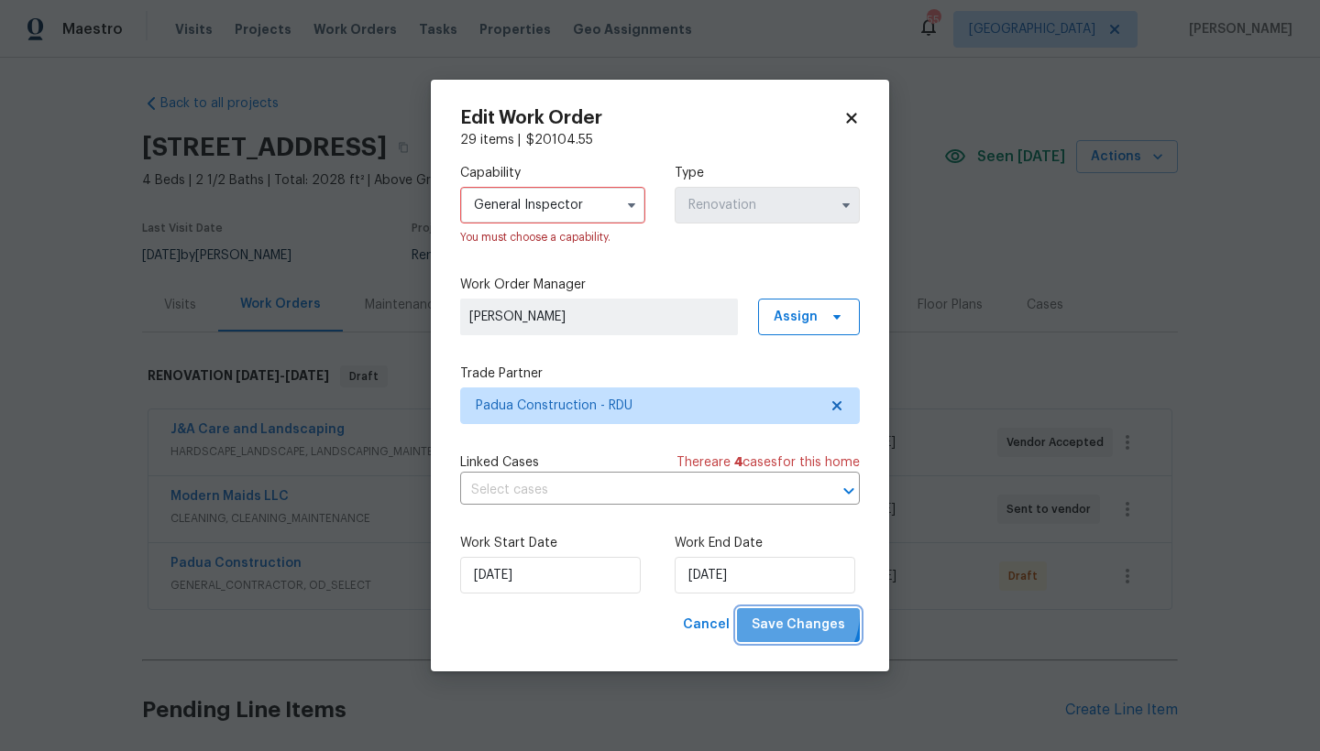
click at [790, 614] on button "Save Changes" at bounding box center [798, 625] width 123 height 34
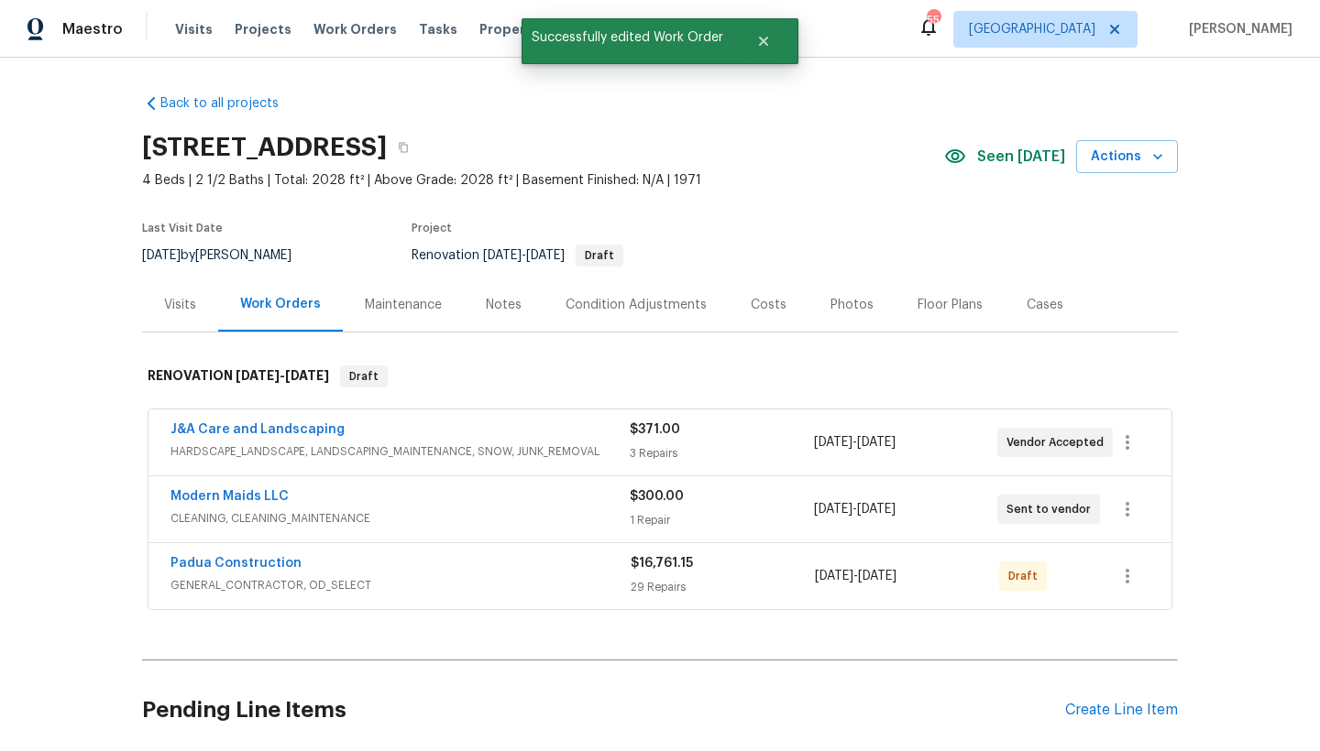
click at [751, 309] on div "Costs" at bounding box center [769, 305] width 36 height 18
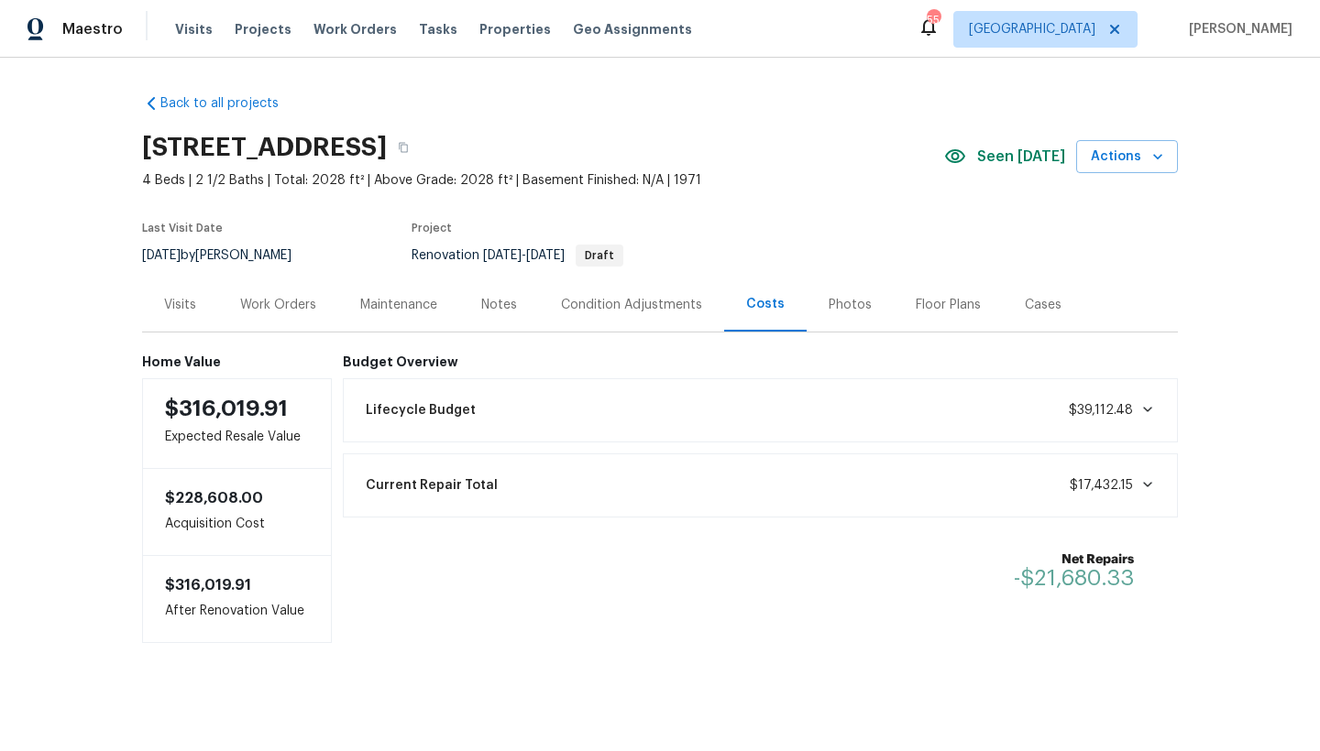
click at [268, 308] on div "Work Orders" at bounding box center [278, 305] width 76 height 18
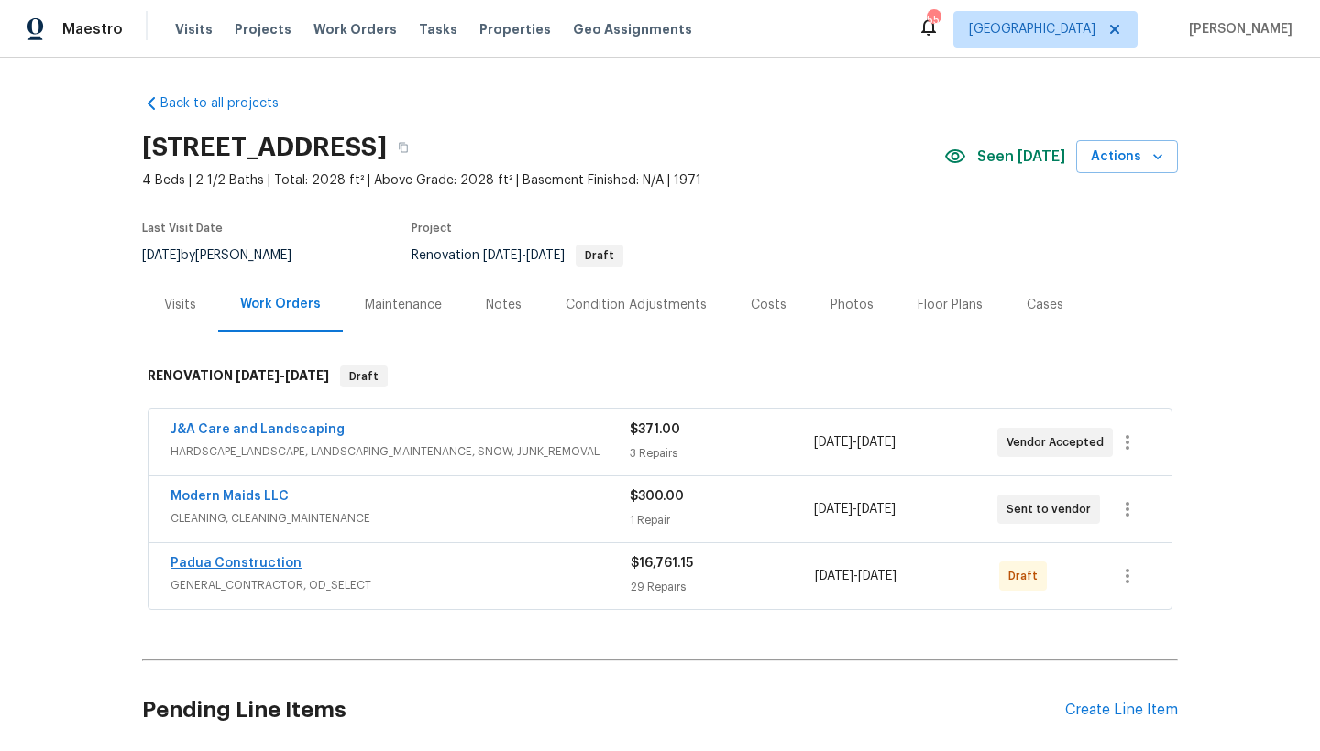
click at [265, 560] on link "Padua Construction" at bounding box center [235, 563] width 131 height 13
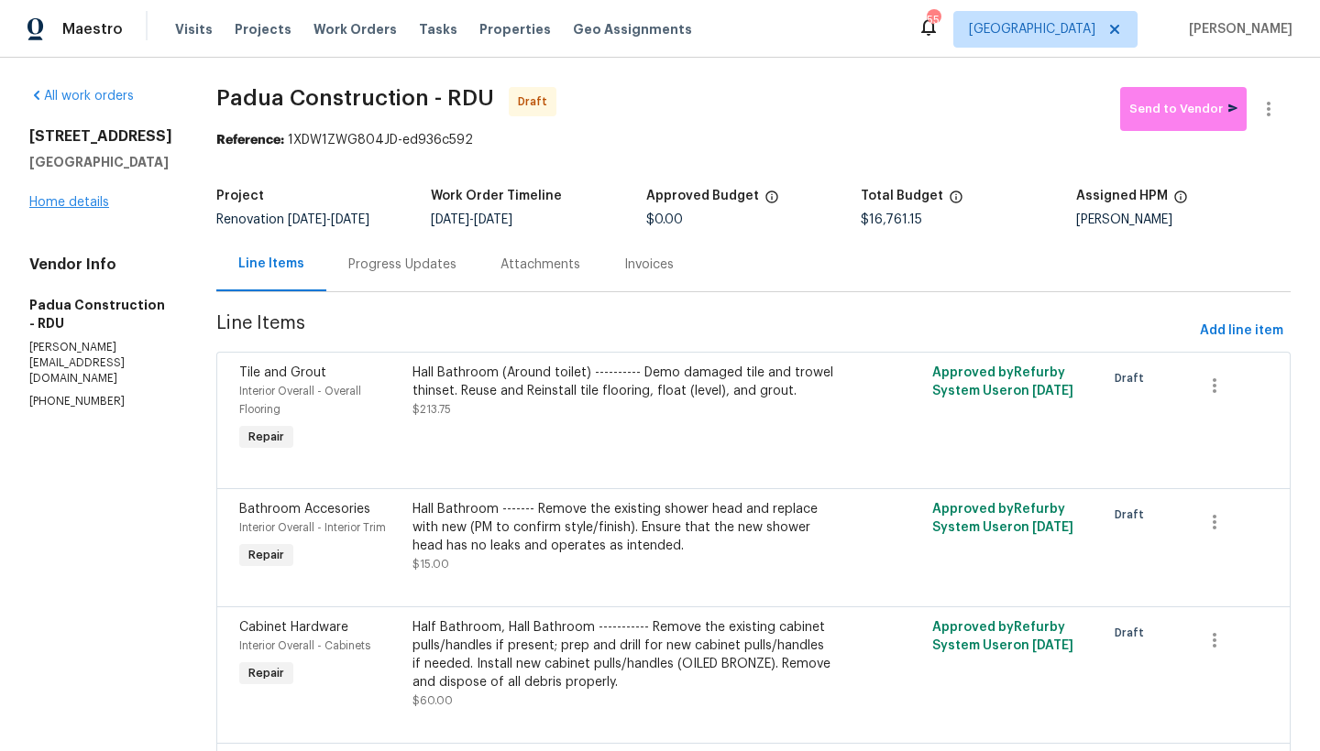
click at [94, 209] on link "Home details" at bounding box center [69, 202] width 80 height 13
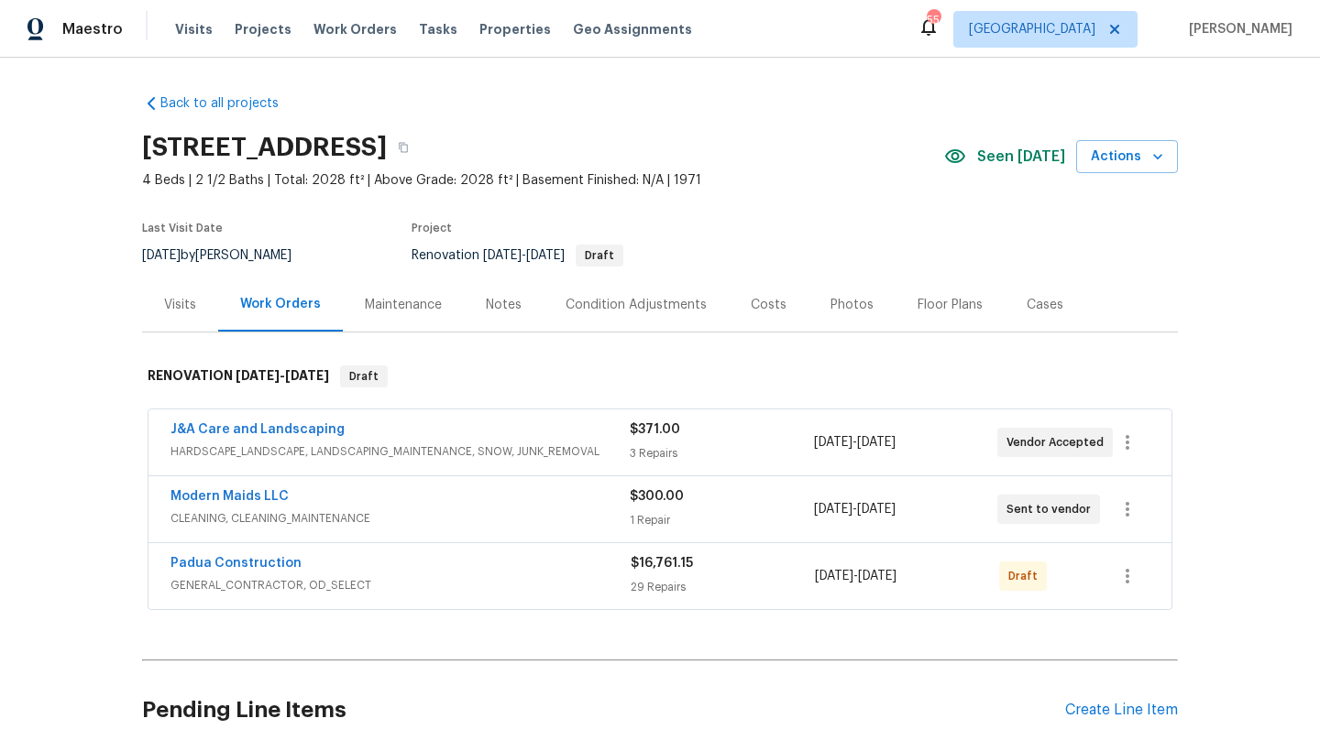
click at [756, 304] on div "Costs" at bounding box center [769, 305] width 36 height 18
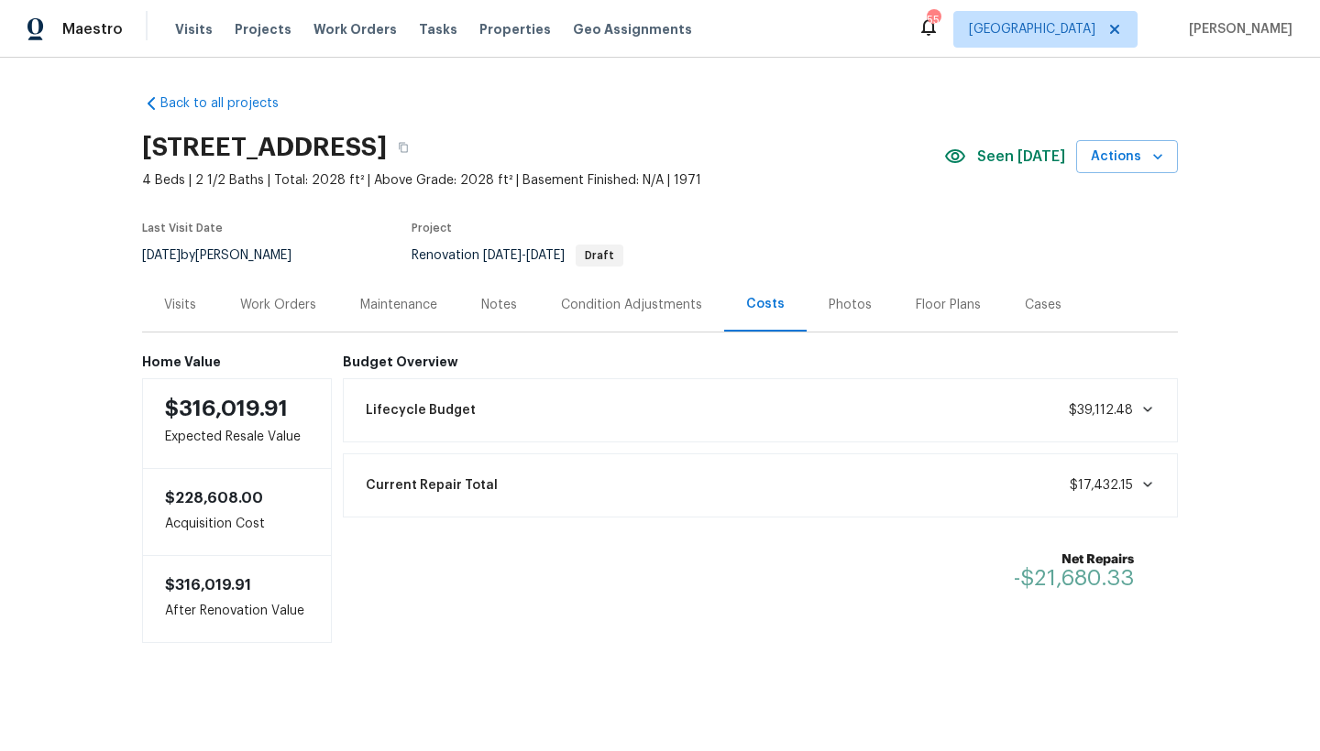
click at [258, 300] on div "Work Orders" at bounding box center [278, 305] width 76 height 18
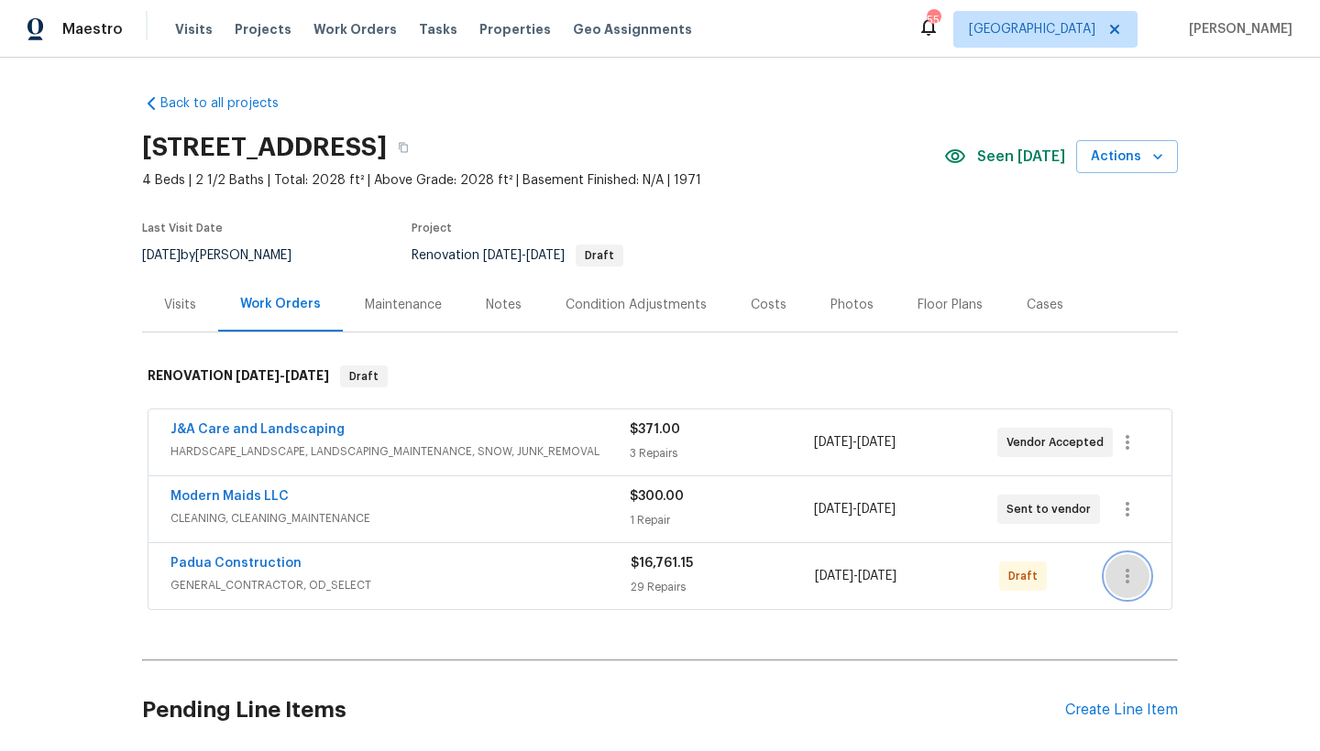
click at [1121, 586] on icon "button" at bounding box center [1127, 576] width 22 height 22
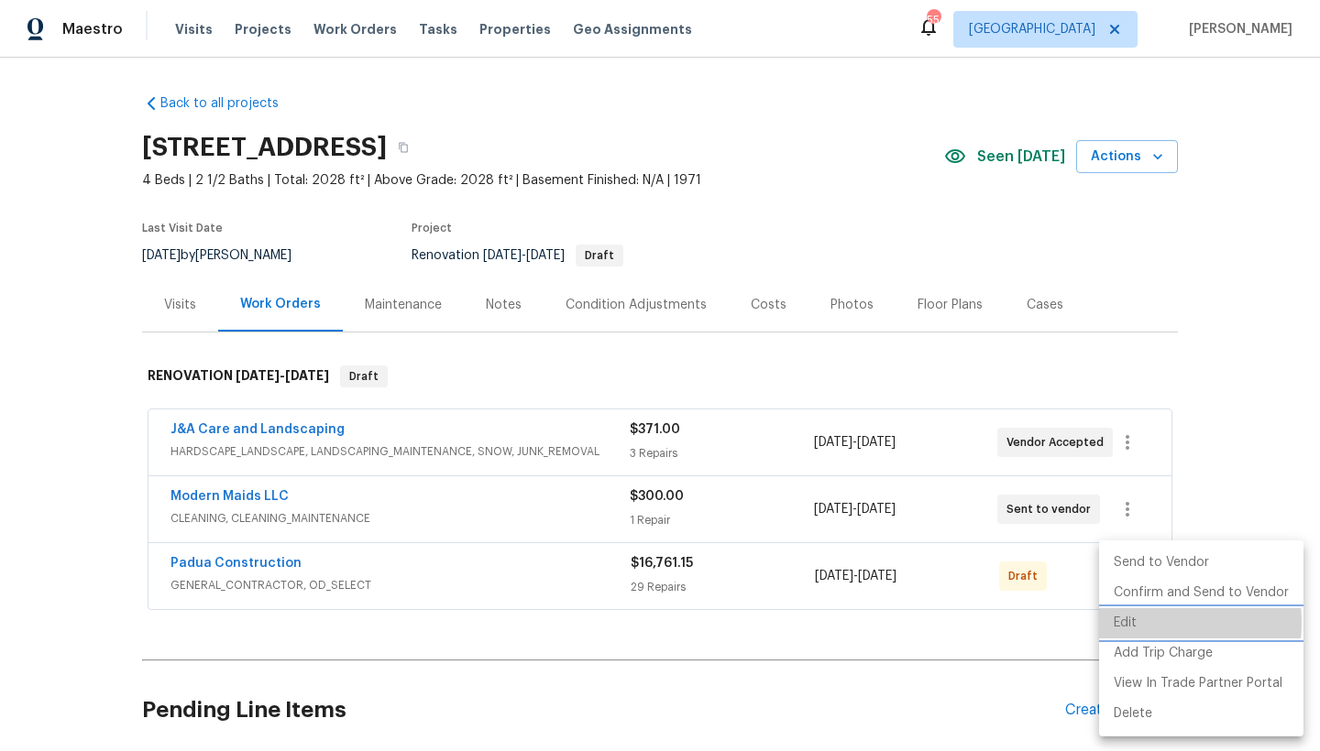
click at [1135, 623] on li "Edit" at bounding box center [1201, 623] width 204 height 30
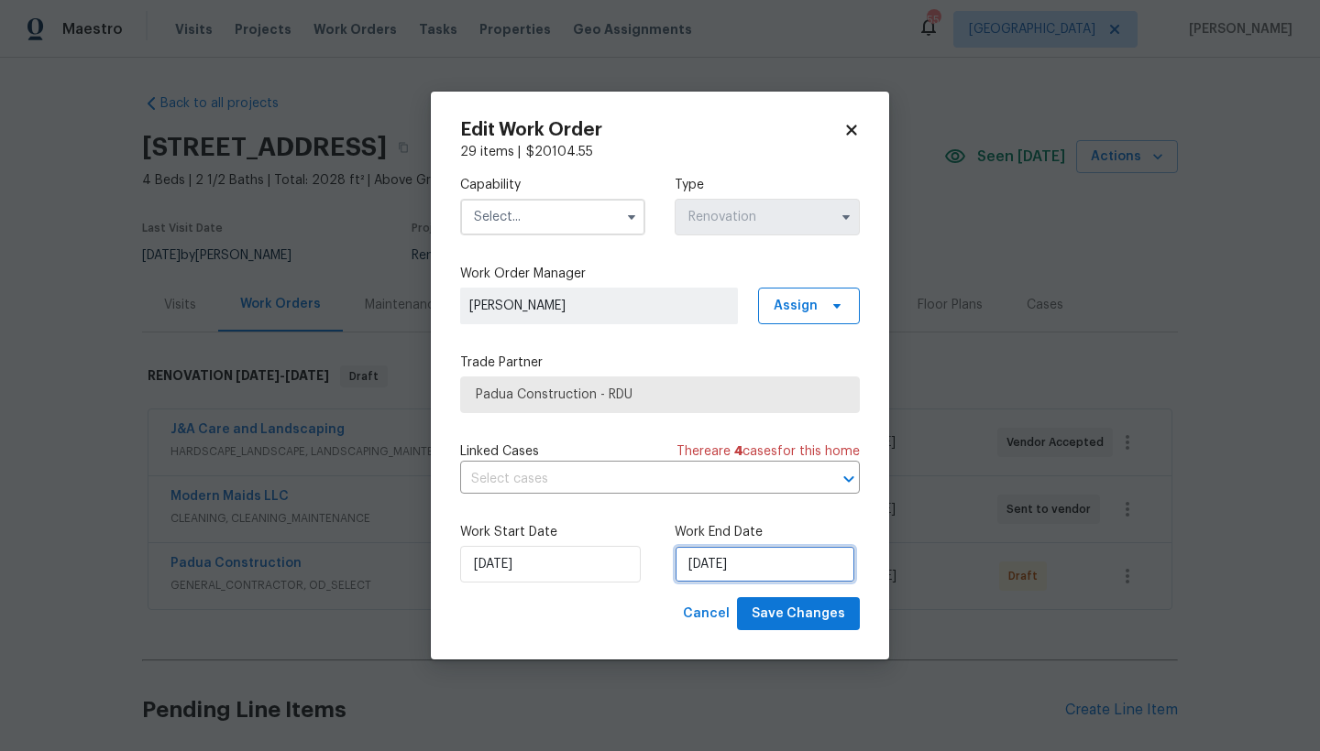
click at [727, 565] on input "[DATE]" at bounding box center [764, 564] width 181 height 37
select select "9"
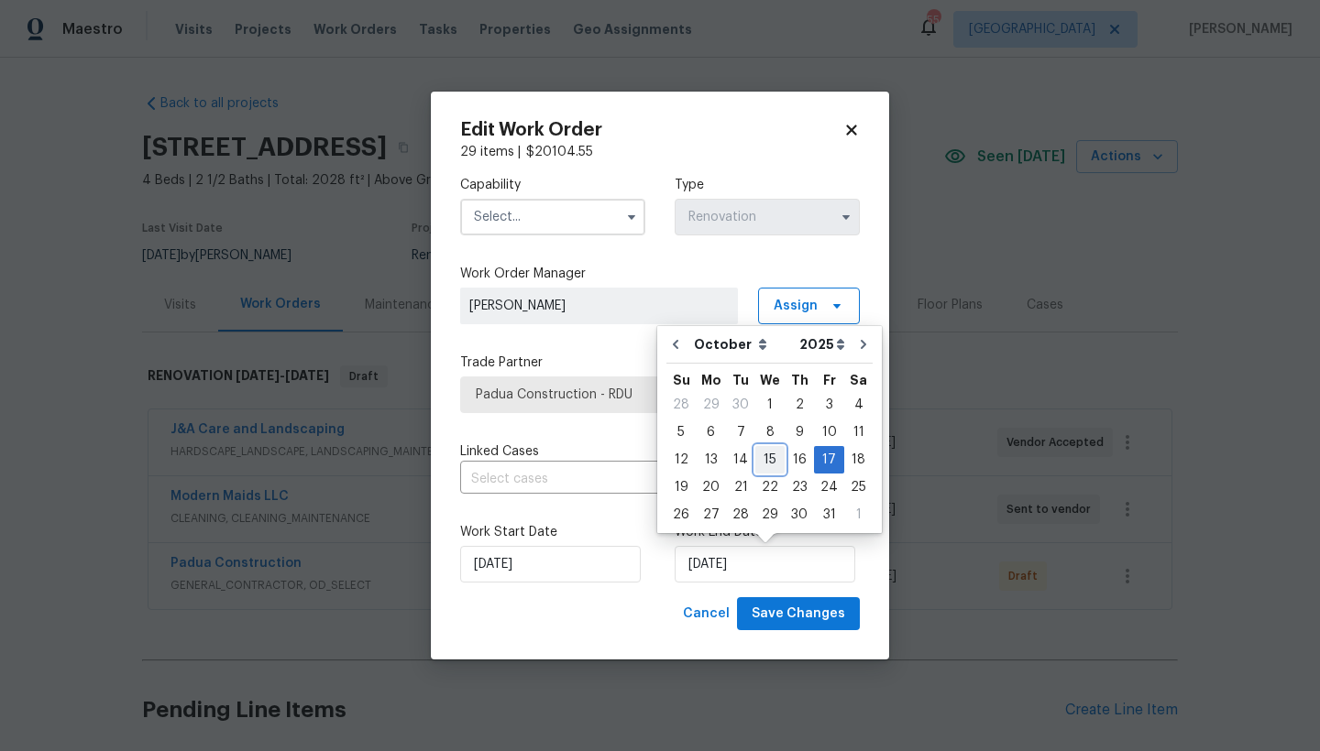
click at [763, 458] on div "15" at bounding box center [769, 460] width 29 height 26
type input "[DATE]"
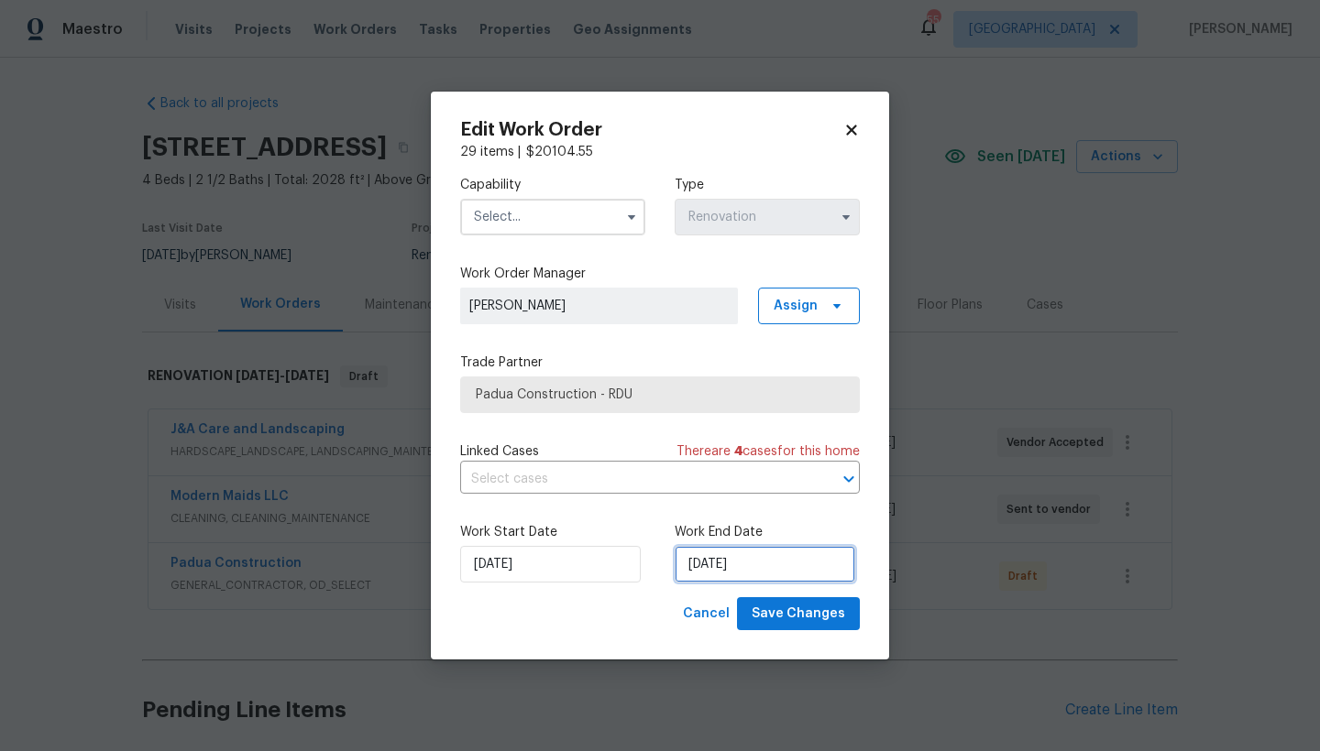
click at [715, 569] on input "[DATE]" at bounding box center [764, 564] width 181 height 37
select select "9"
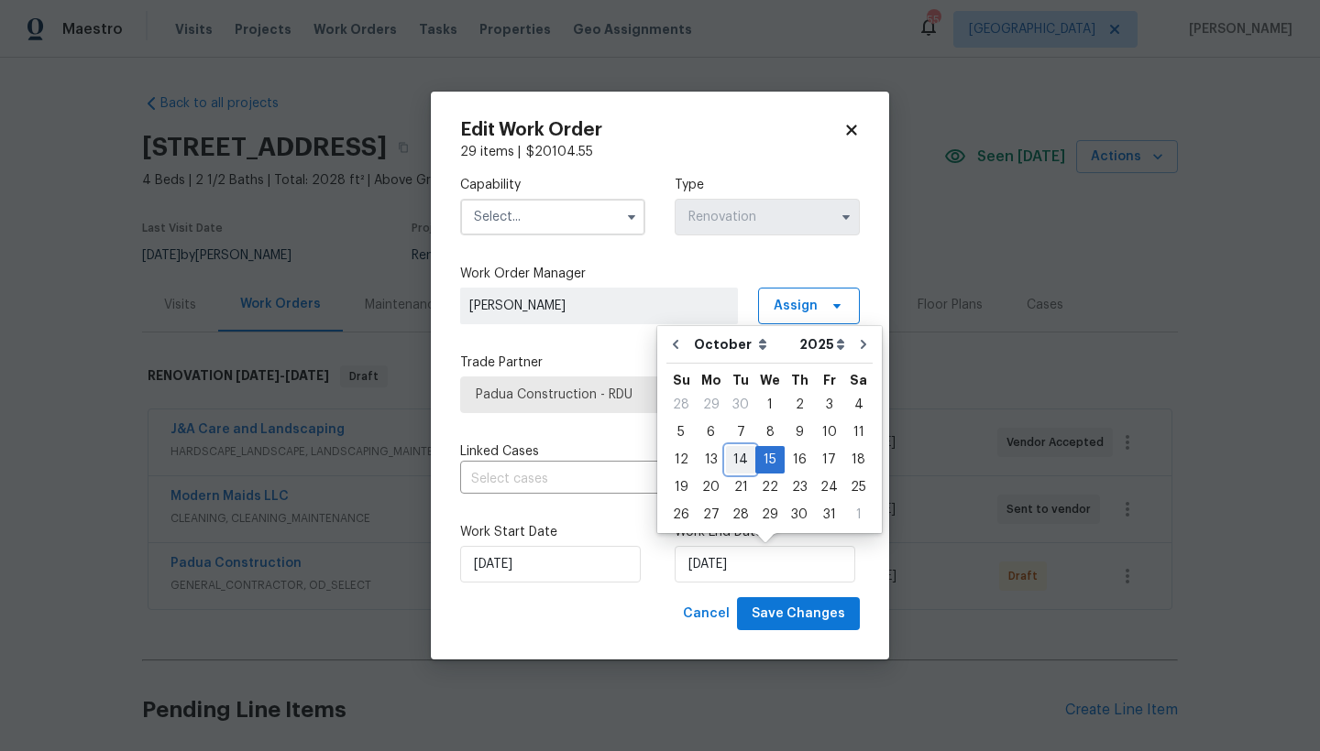
click at [736, 458] on div "14" at bounding box center [740, 460] width 29 height 26
type input "10/14/2025"
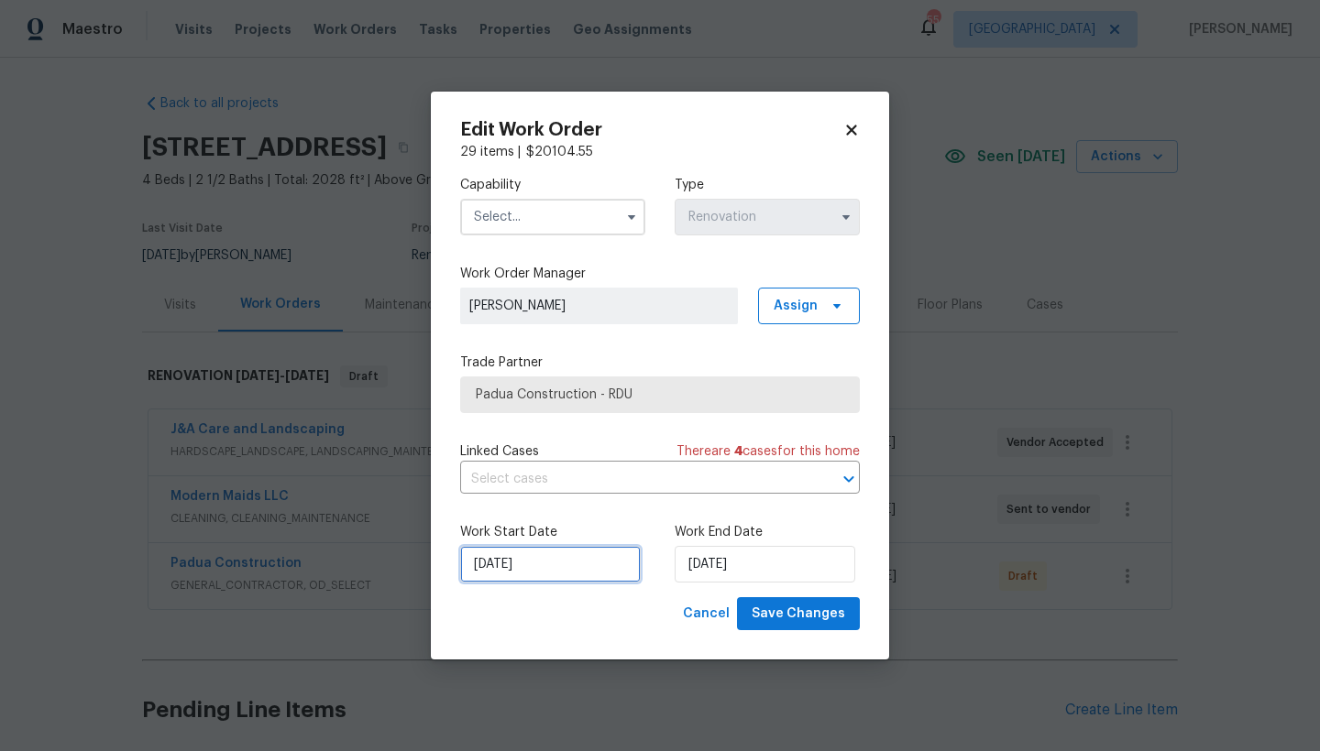
click at [548, 565] on input "[DATE]" at bounding box center [550, 564] width 181 height 37
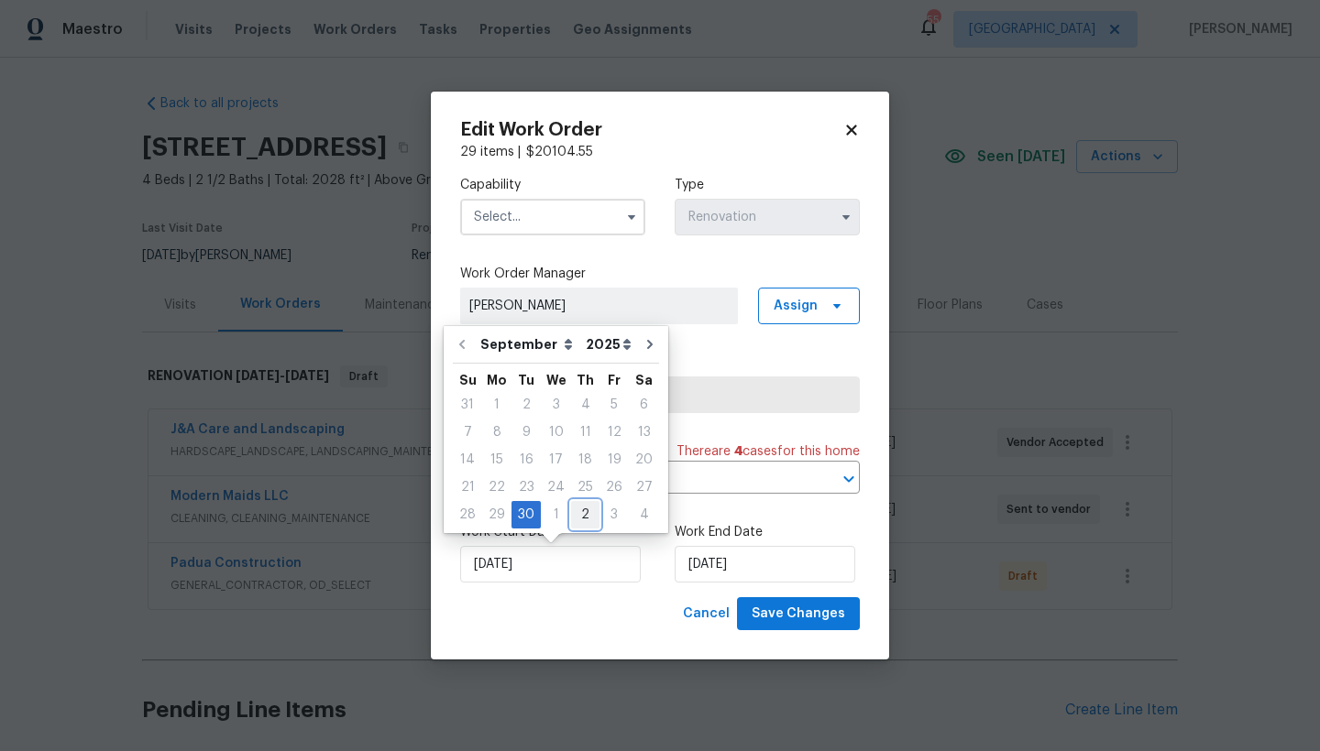
click at [571, 514] on div "2" at bounding box center [585, 515] width 28 height 26
type input "[DATE]"
select select "9"
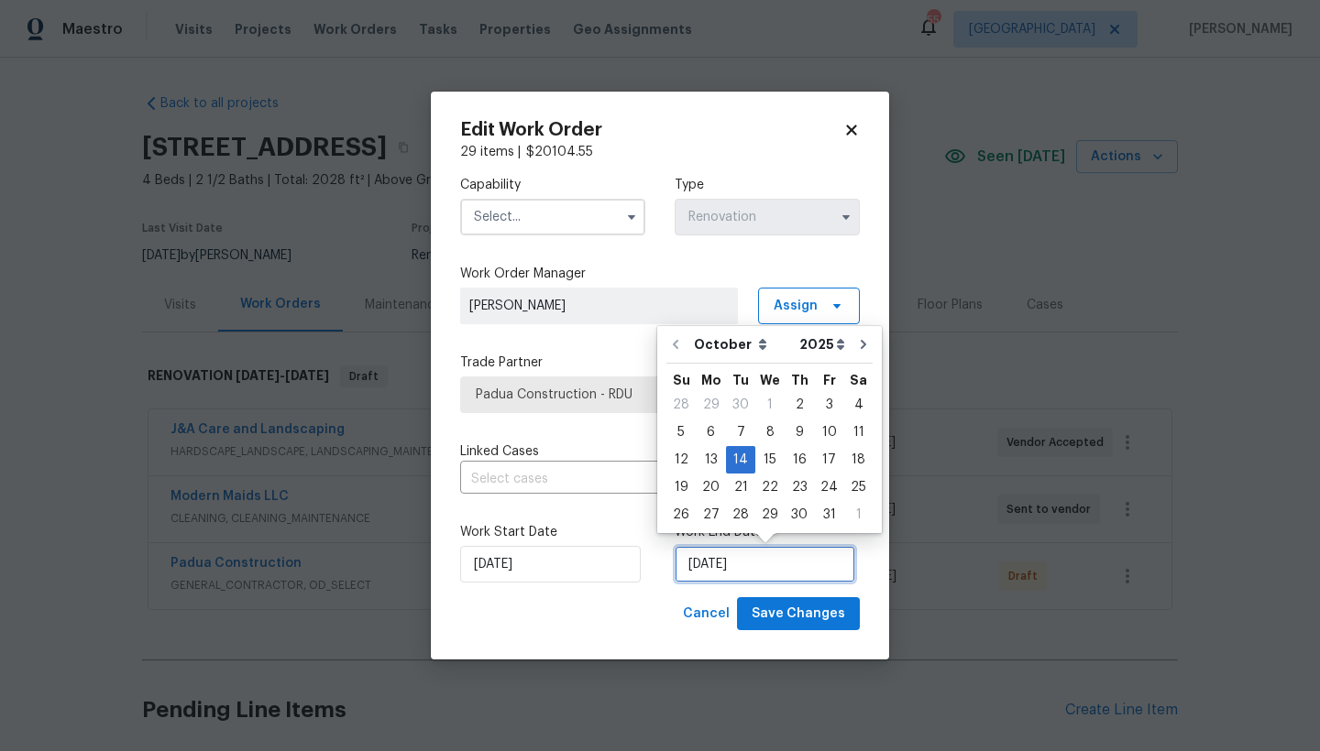
click at [736, 565] on input "10/14/2025" at bounding box center [764, 564] width 181 height 37
click at [786, 456] on div "16" at bounding box center [798, 460] width 29 height 26
type input "[DATE]"
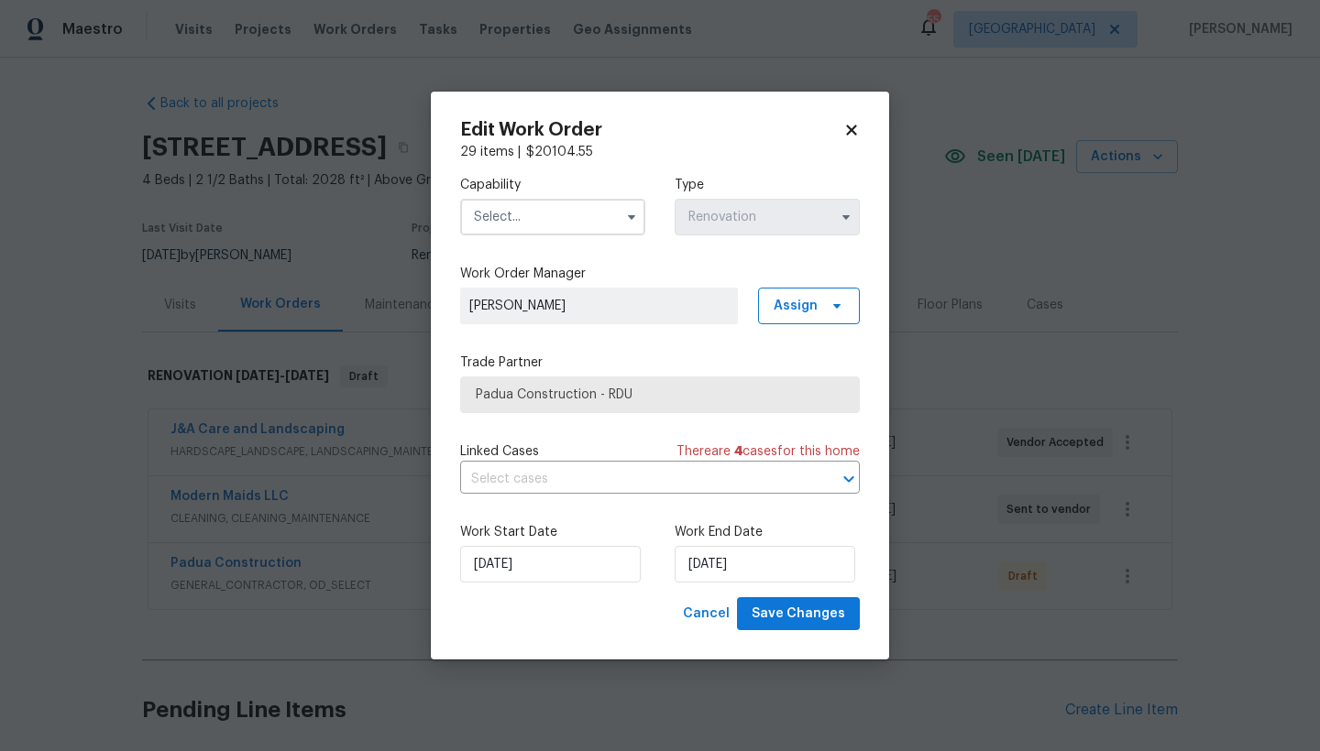
click at [521, 218] on input "text" at bounding box center [552, 217] width 185 height 37
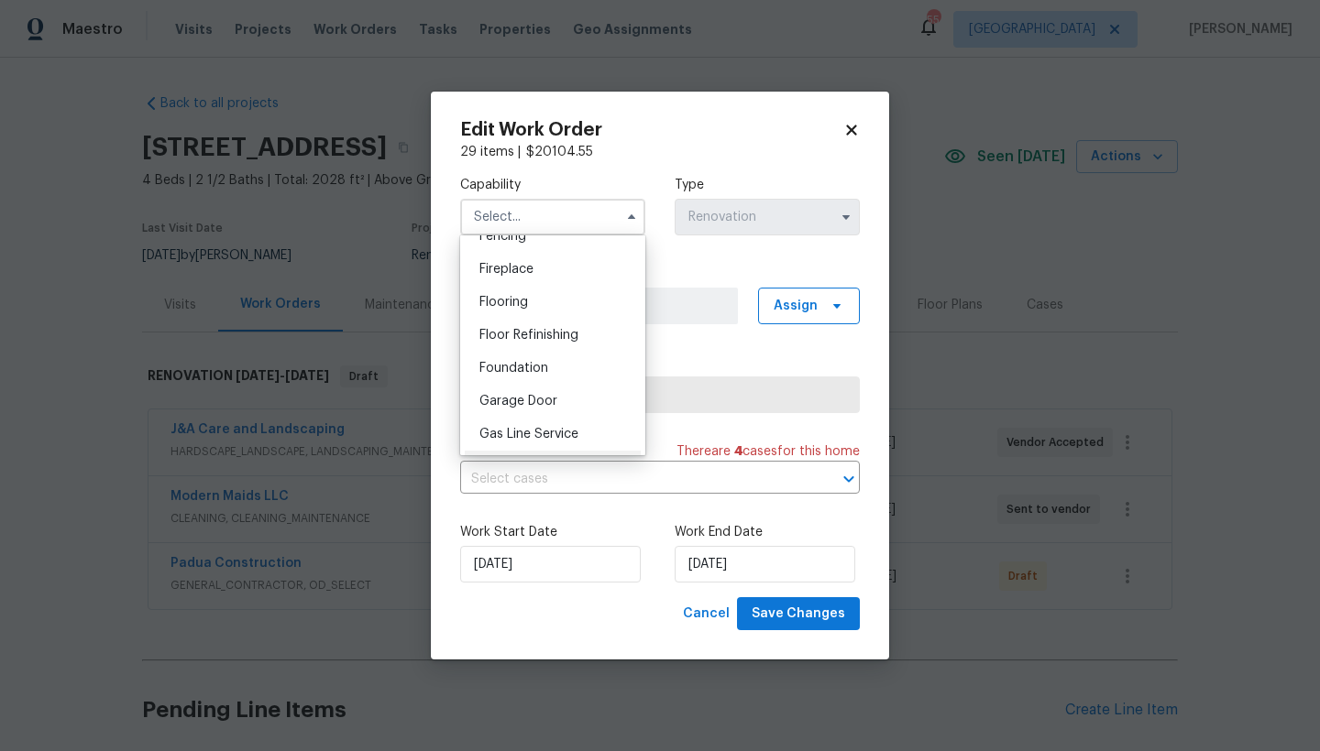
scroll to position [784, 0]
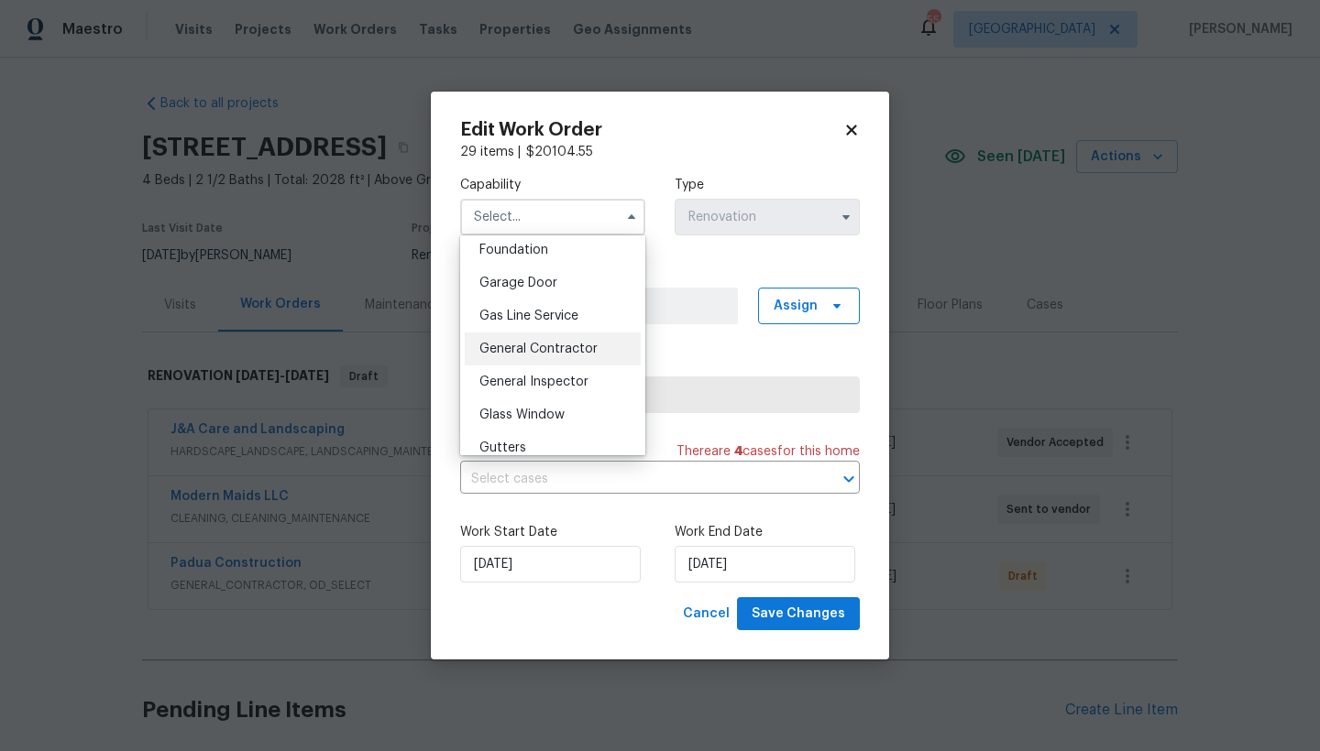
click at [527, 356] on span "General Contractor" at bounding box center [538, 349] width 118 height 13
type input "General Contractor"
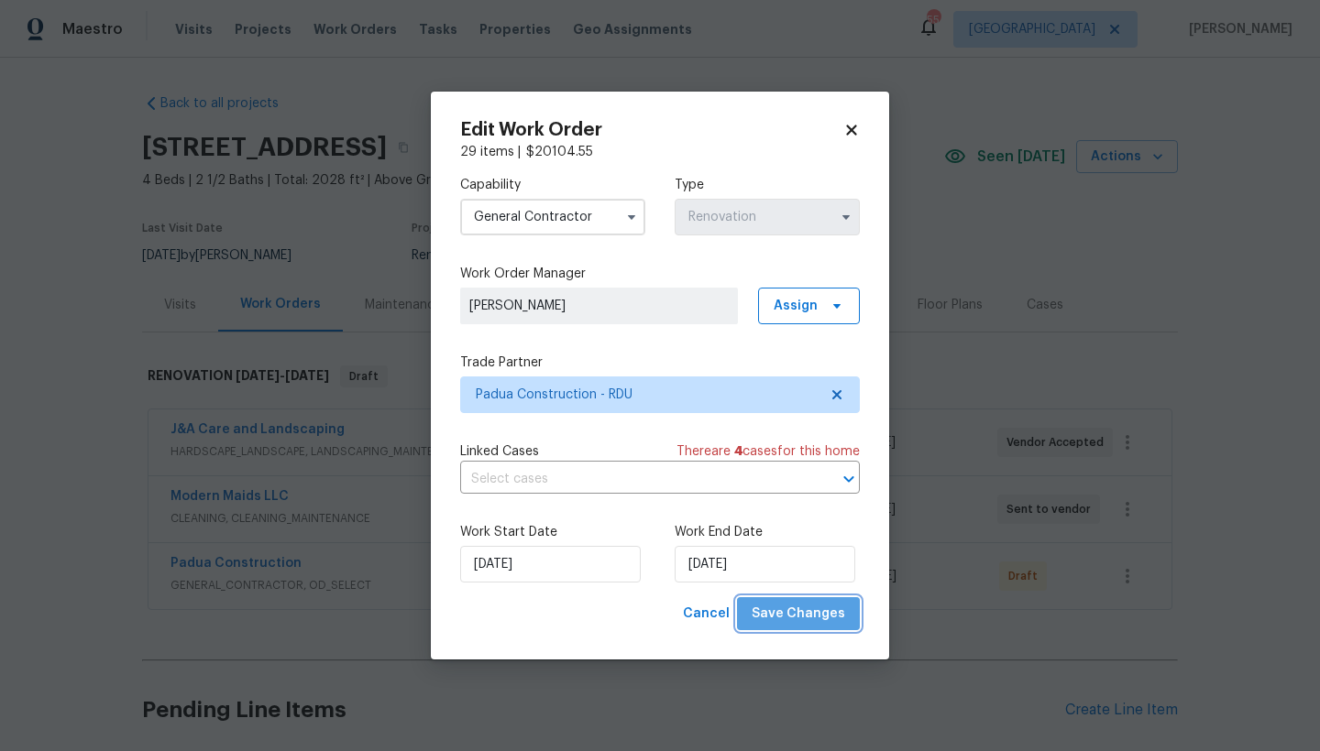
click at [803, 603] on span "Save Changes" at bounding box center [797, 614] width 93 height 23
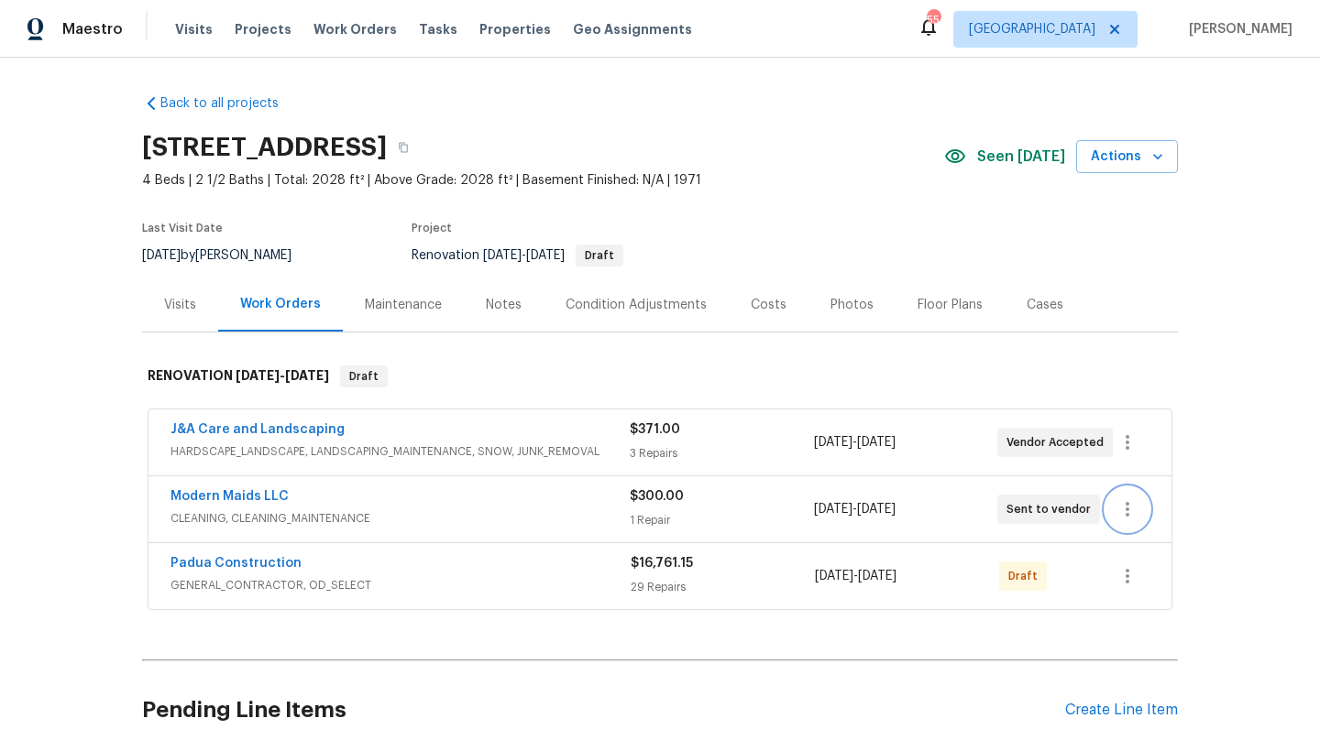
click at [1119, 514] on icon "button" at bounding box center [1127, 510] width 22 height 22
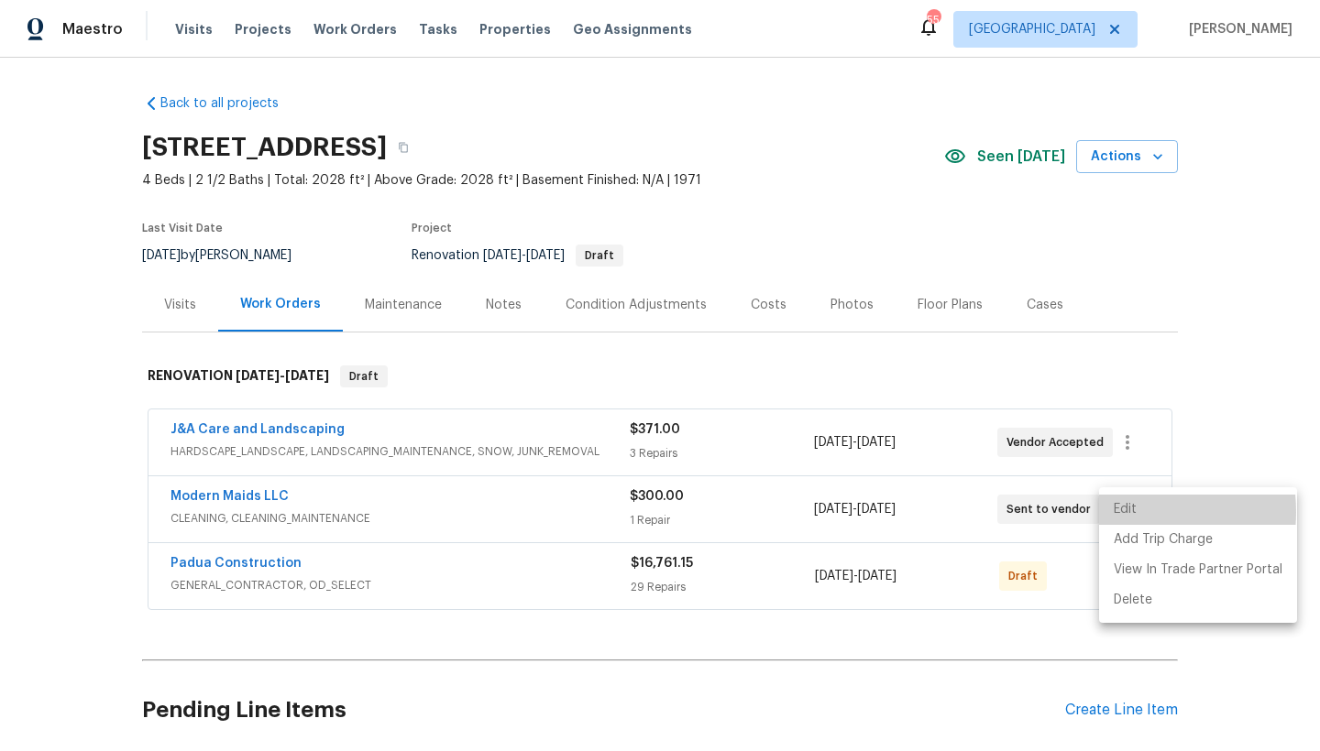
click at [1122, 512] on li "Edit" at bounding box center [1198, 510] width 198 height 30
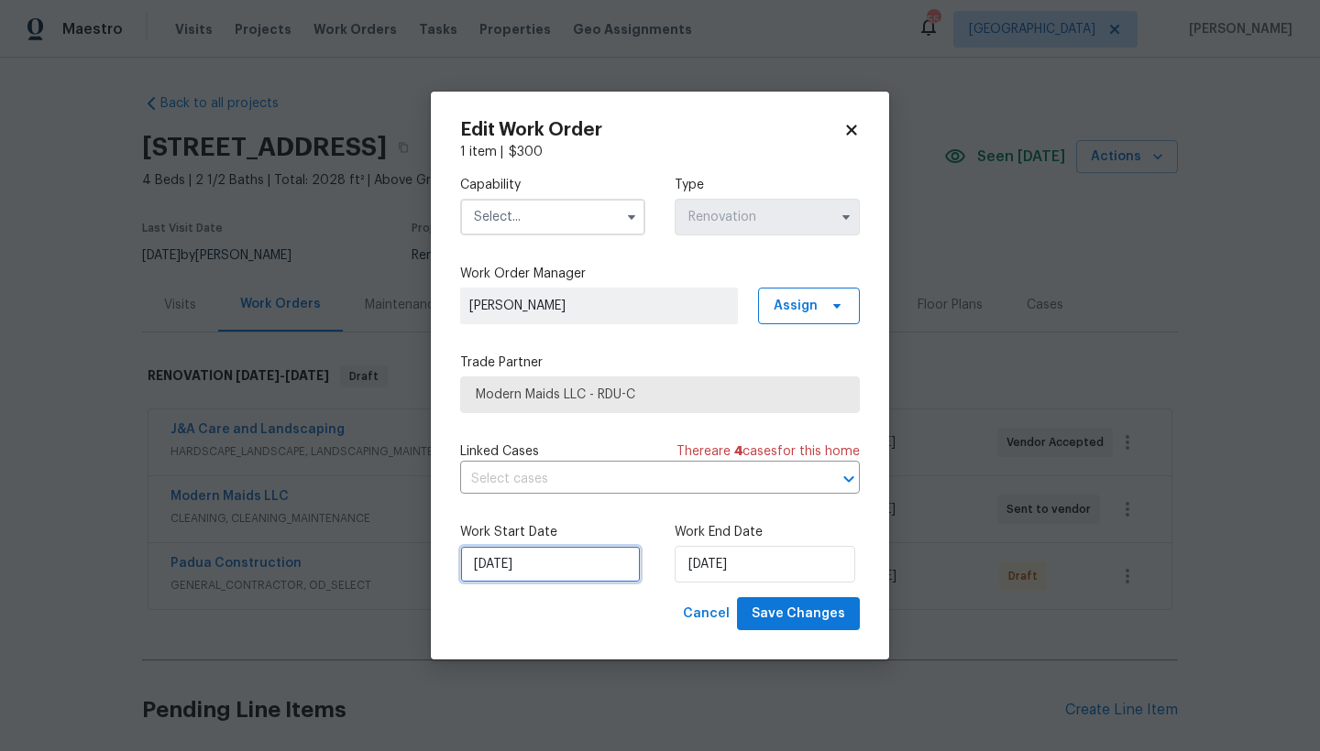
click at [517, 578] on input "[DATE]" at bounding box center [550, 564] width 181 height 37
select select "9"
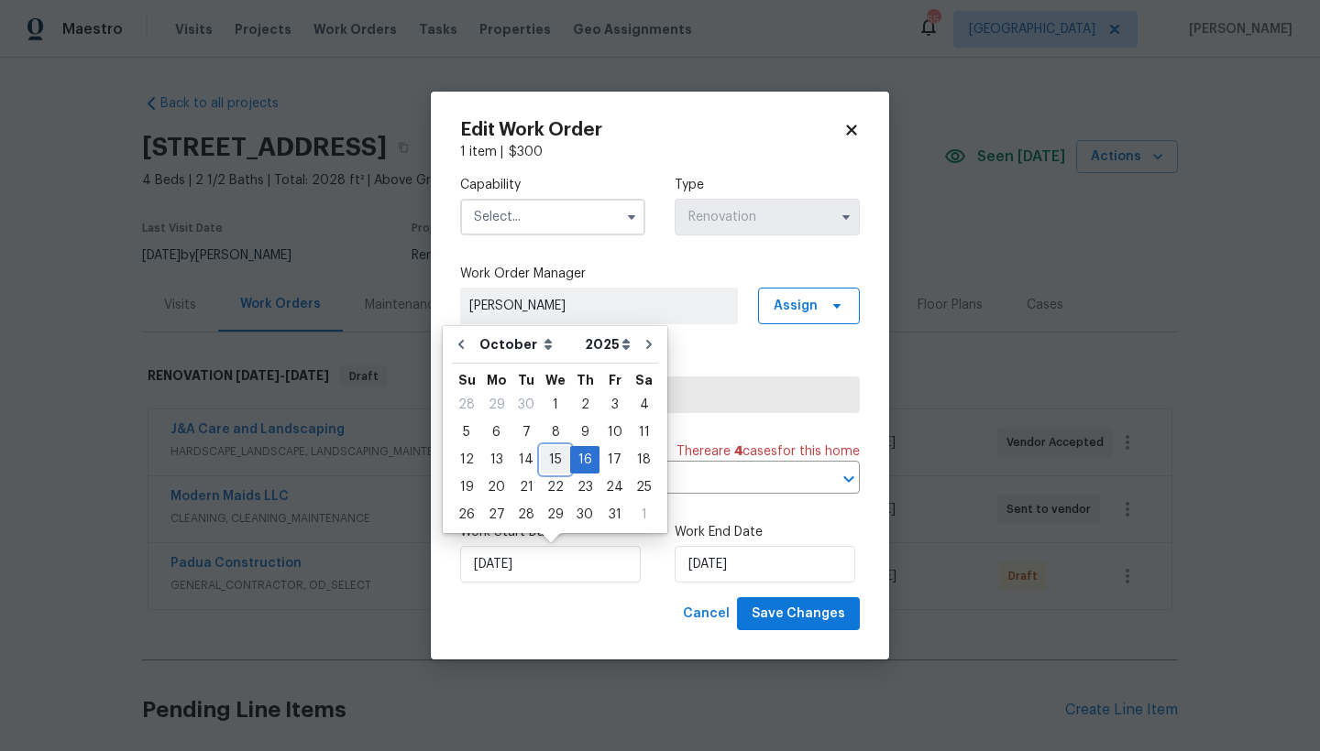
click at [556, 460] on div "15" at bounding box center [555, 460] width 29 height 26
type input "[DATE]"
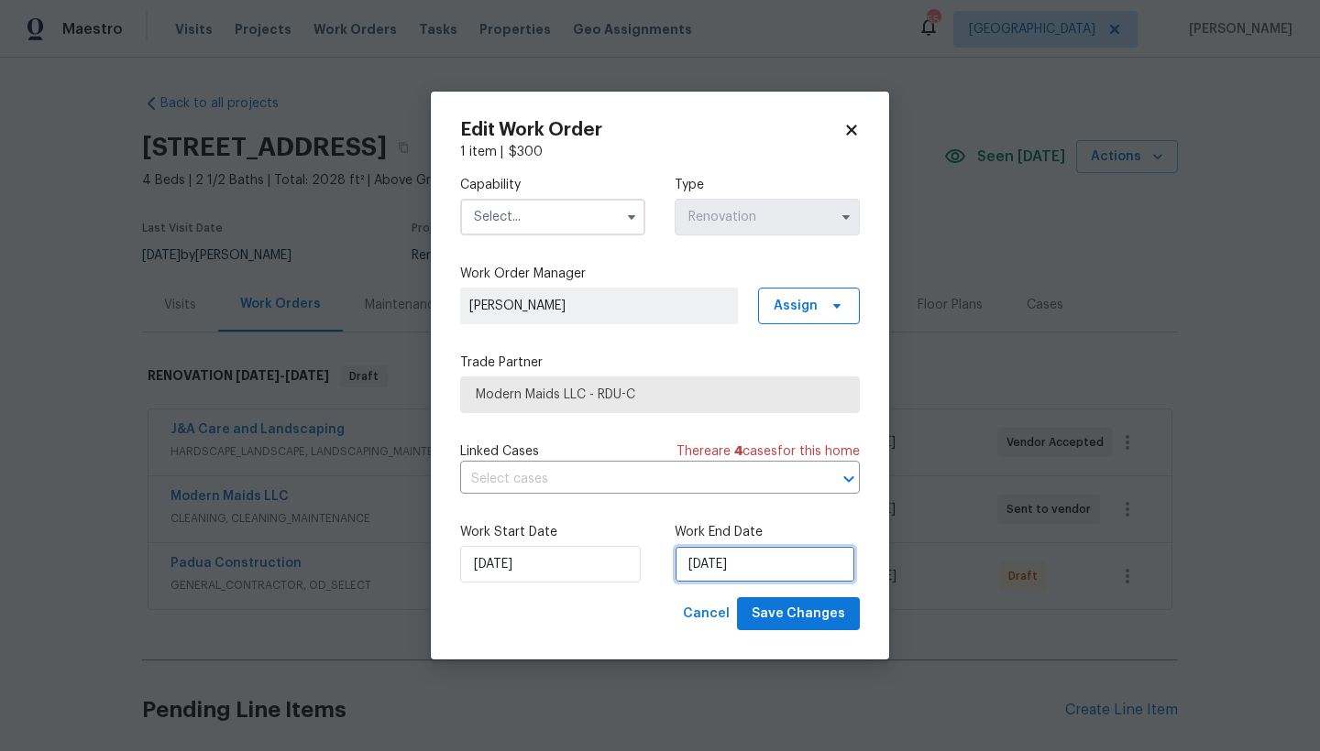
click at [736, 564] on input "10/20/2025" at bounding box center [764, 564] width 181 height 37
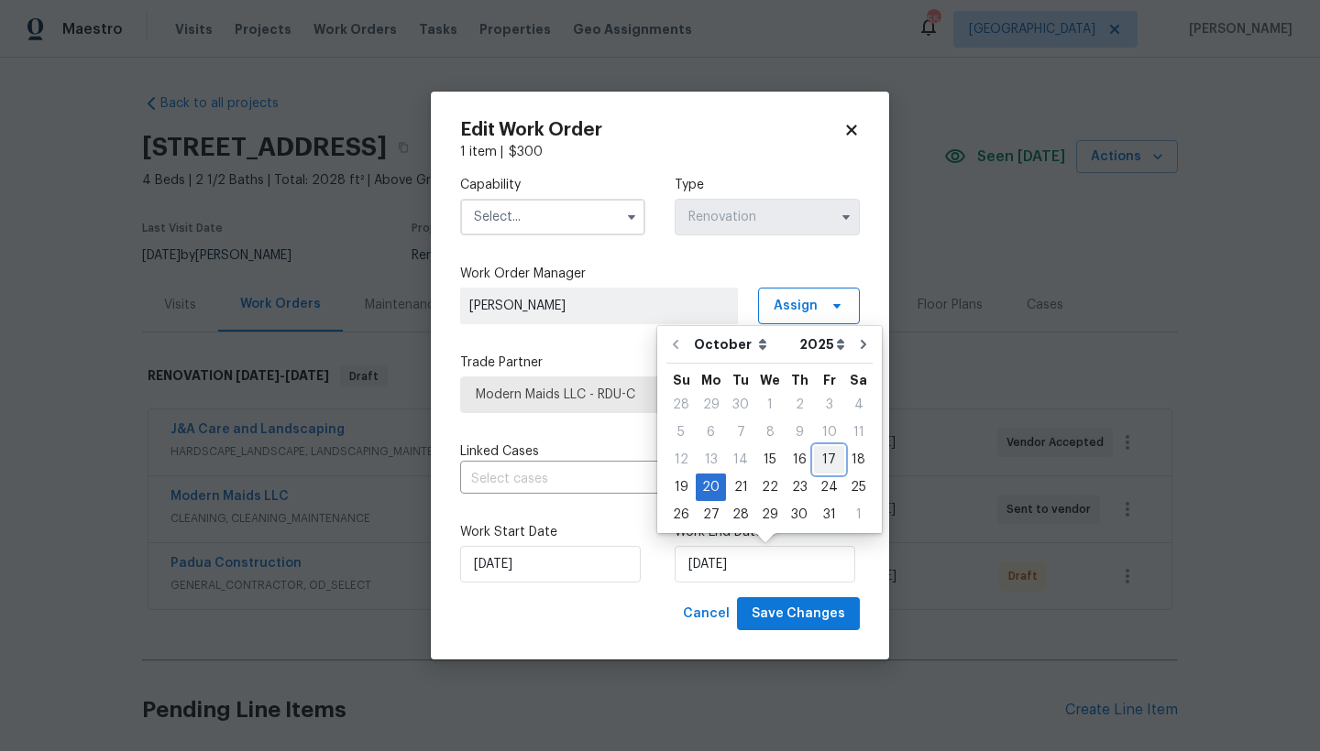
click at [824, 453] on div "17" at bounding box center [829, 460] width 30 height 26
type input "[DATE]"
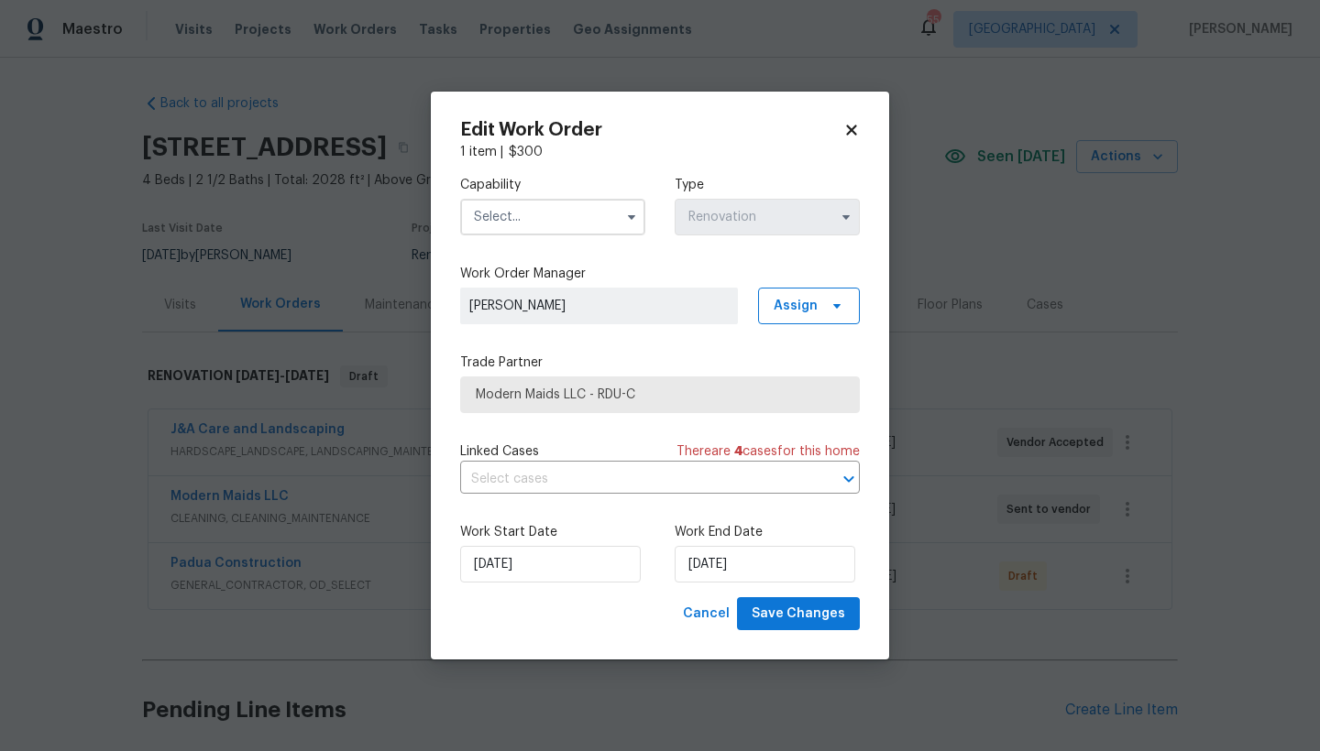
click at [522, 214] on input "text" at bounding box center [552, 217] width 185 height 37
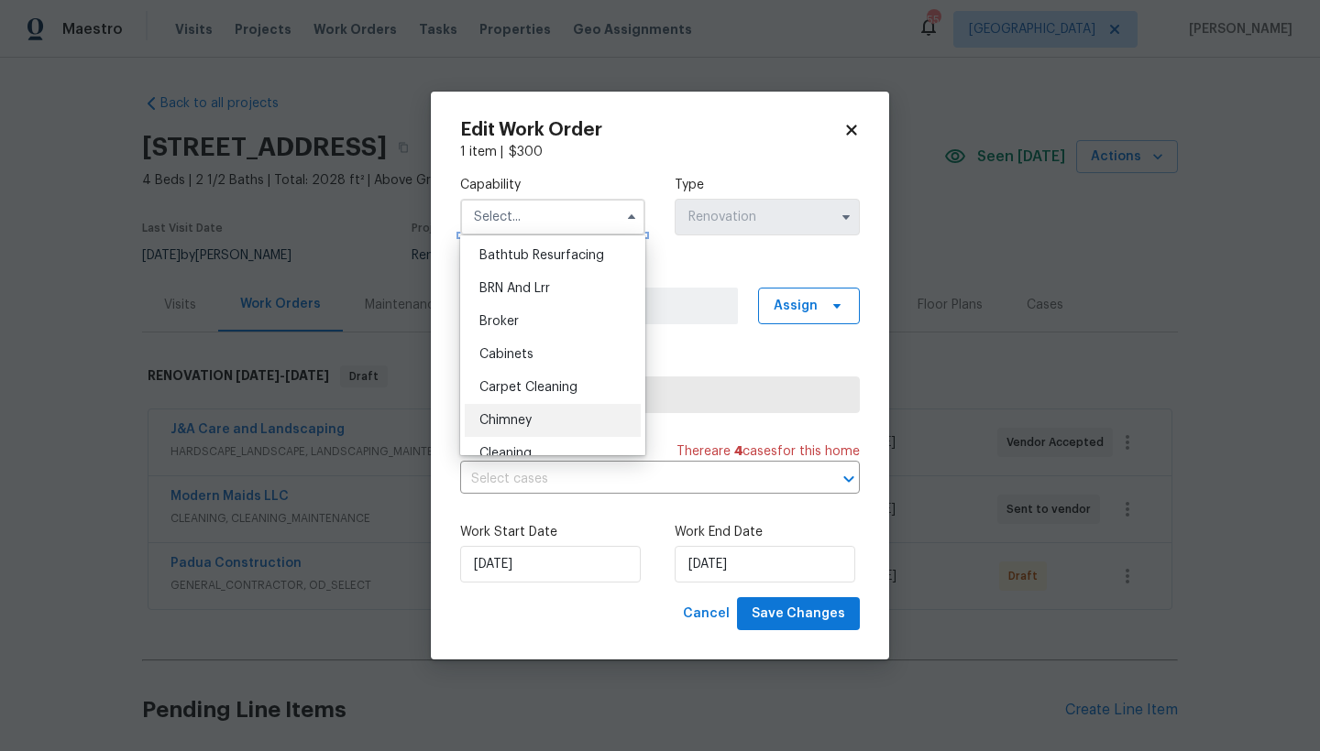
scroll to position [83, 0]
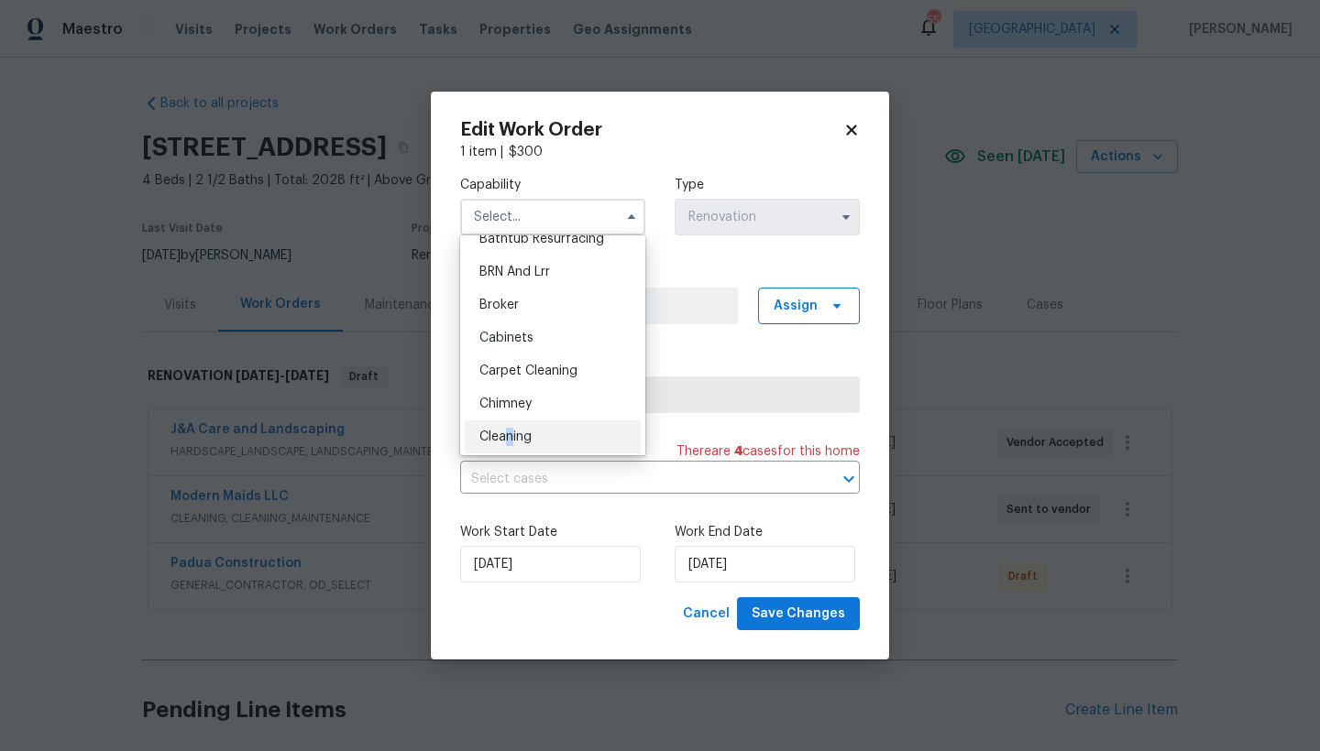
click at [509, 439] on span "Cleaning" at bounding box center [505, 437] width 52 height 13
type input "Cleaning"
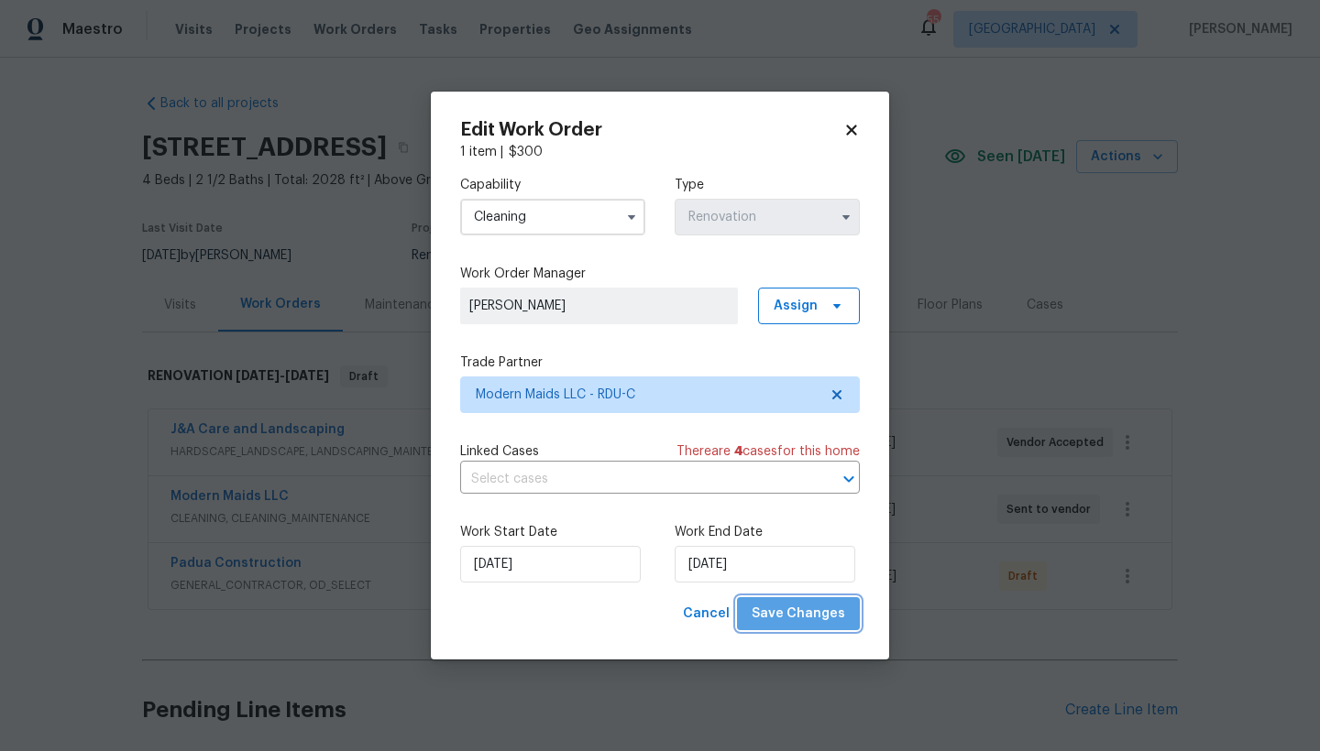
click at [805, 619] on span "Save Changes" at bounding box center [797, 614] width 93 height 23
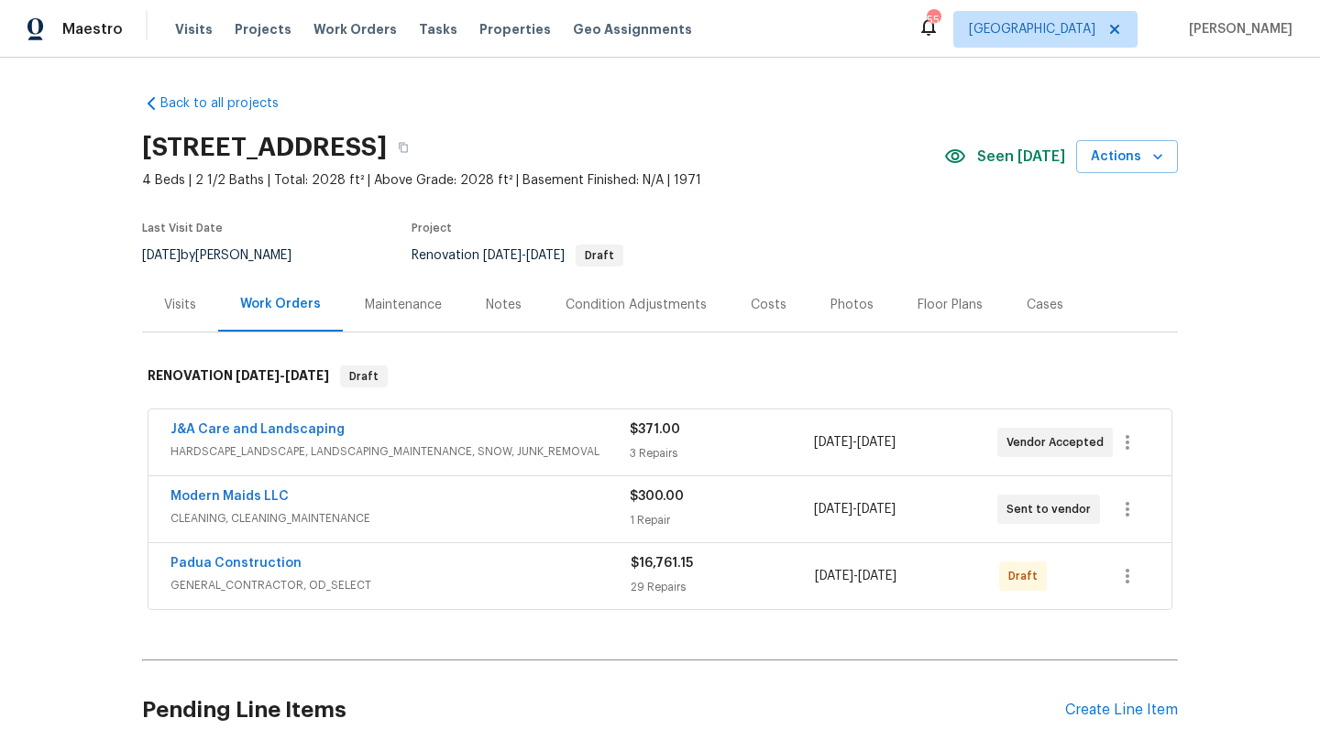
click at [758, 301] on div "Costs" at bounding box center [769, 305] width 36 height 18
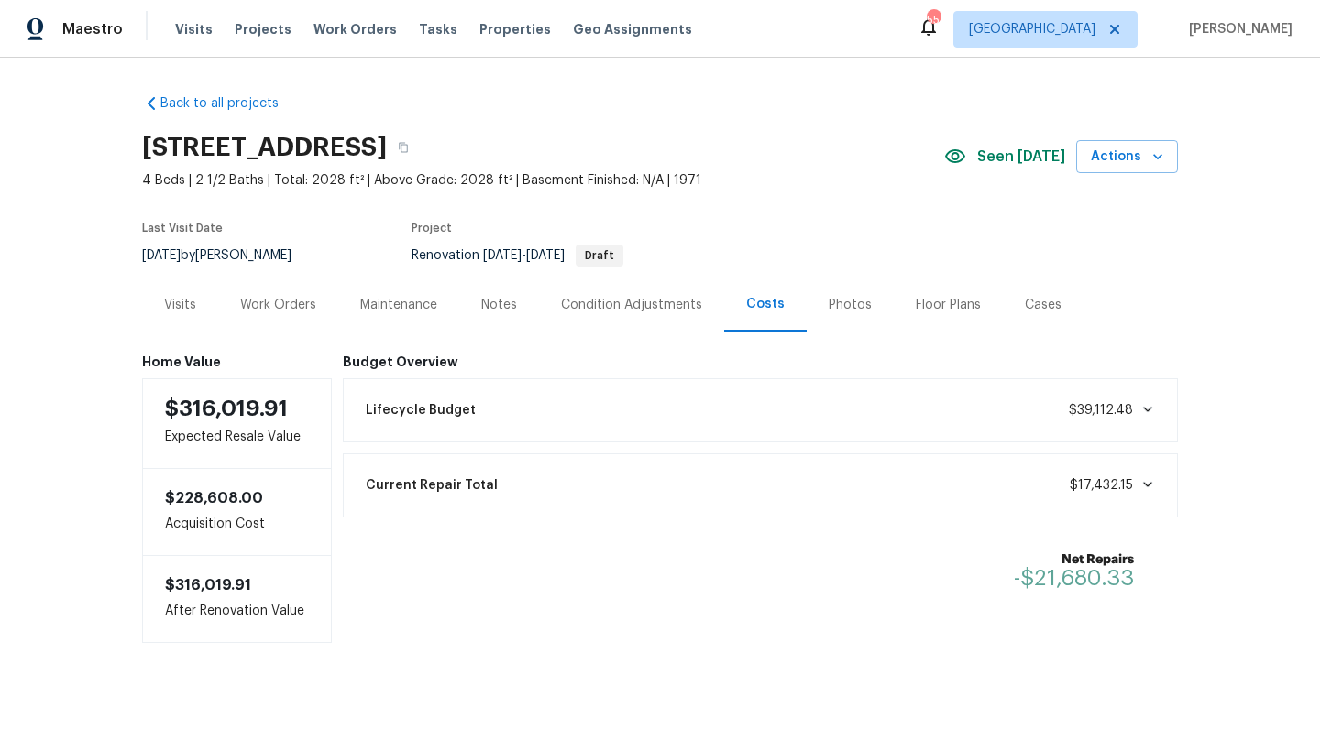
click at [247, 304] on div "Work Orders" at bounding box center [278, 305] width 76 height 18
